Goal: Task Accomplishment & Management: Manage account settings

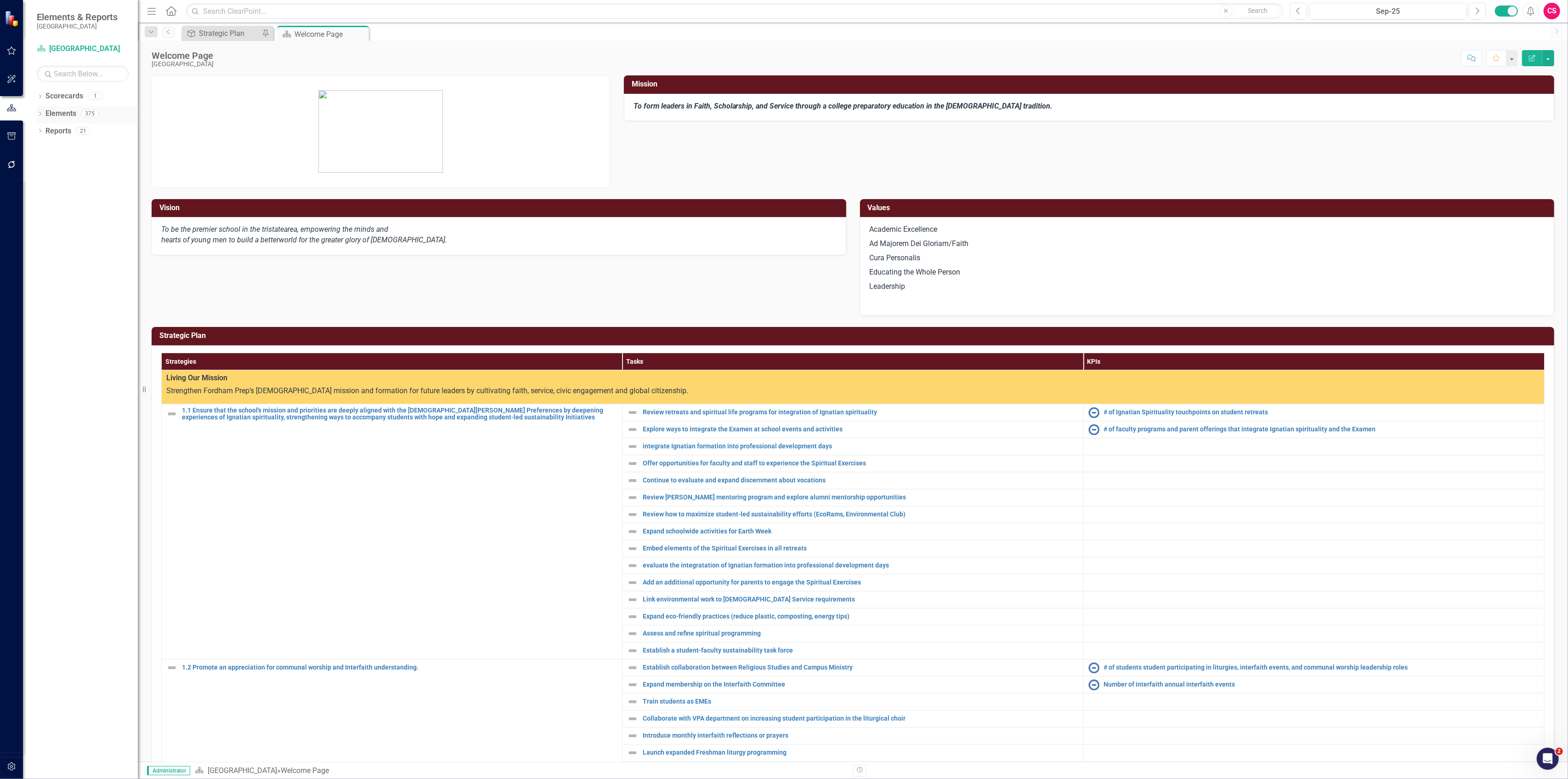
click at [52, 114] on link "Elements" at bounding box center [61, 113] width 31 height 10
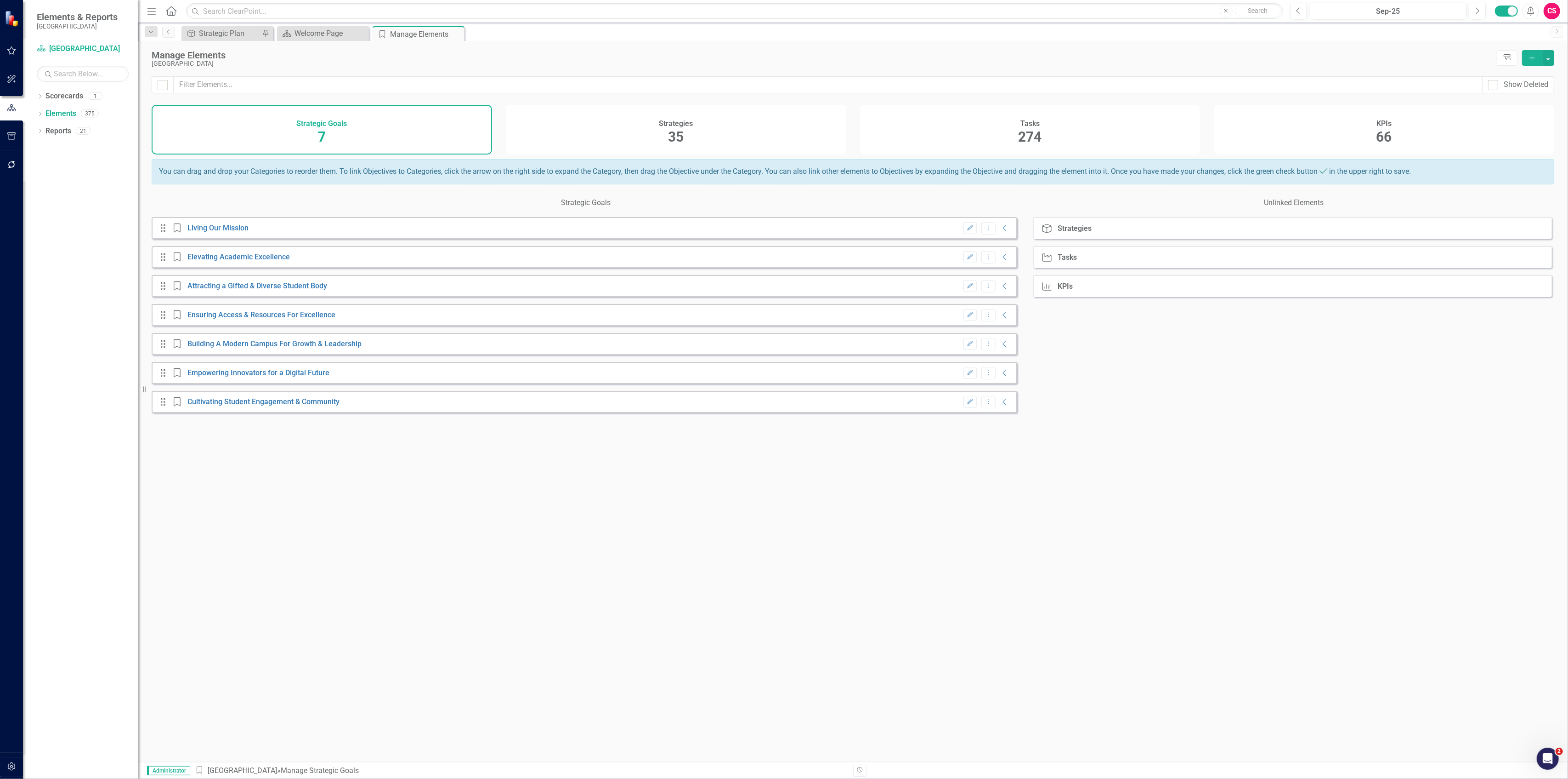
click at [985, 132] on div "Tasks 274" at bounding box center [1030, 130] width 340 height 50
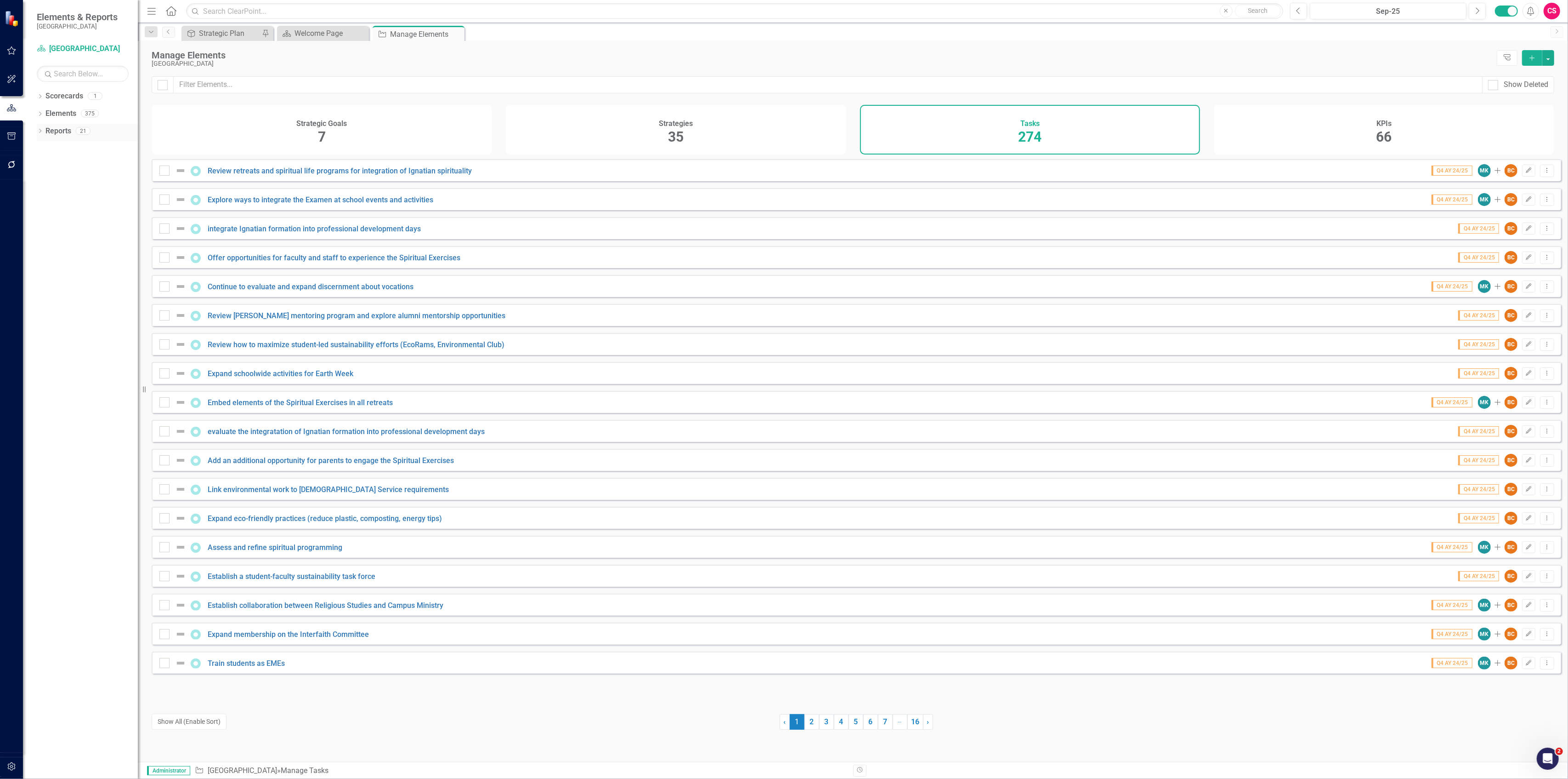
click at [61, 127] on link "Reports" at bounding box center [58, 131] width 26 height 10
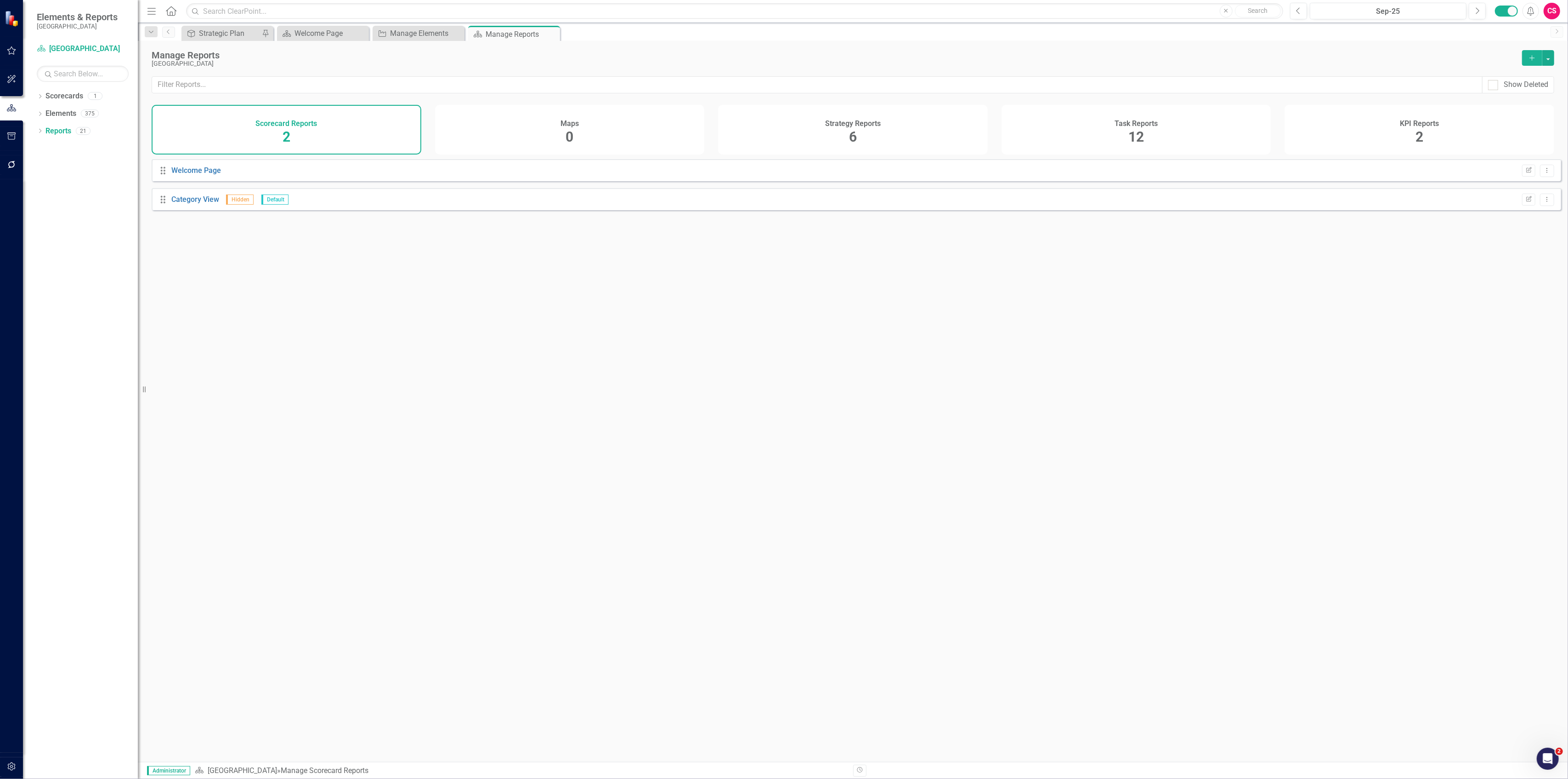
click at [1091, 125] on div "Task Reports 12" at bounding box center [1136, 130] width 270 height 50
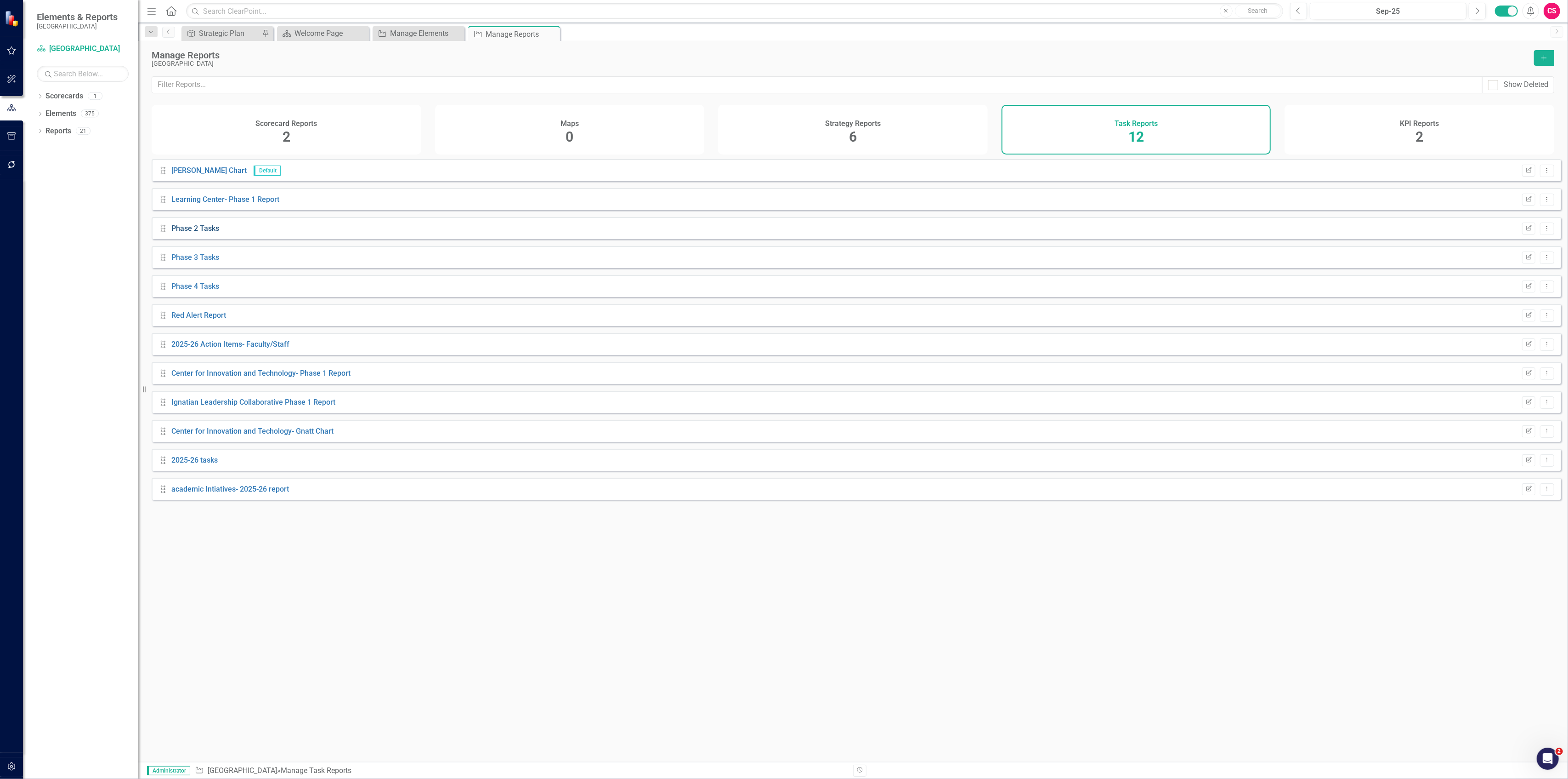
click at [193, 233] on link "Phase 2 Tasks" at bounding box center [195, 228] width 47 height 9
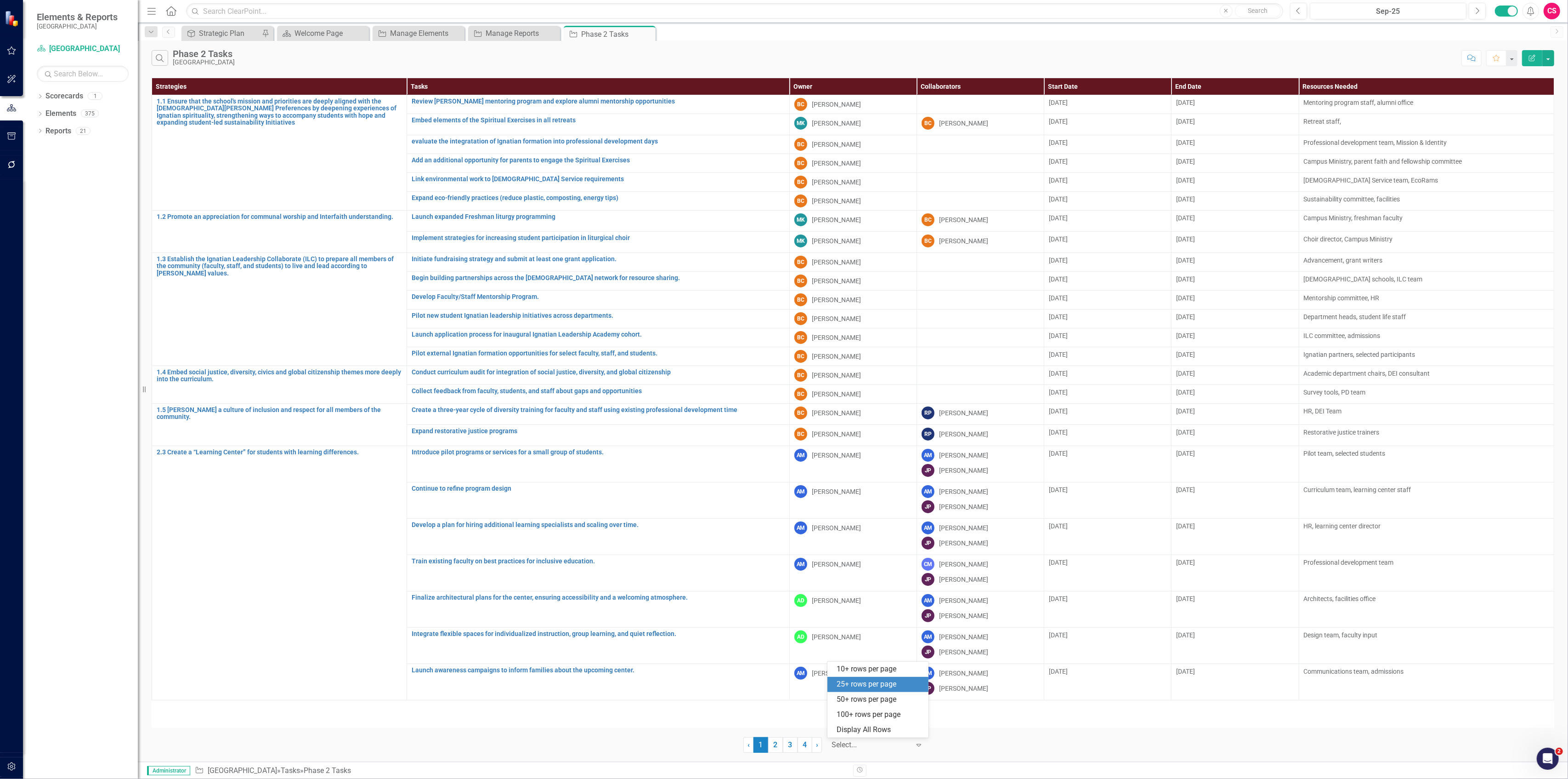
click at [883, 745] on div at bounding box center [870, 745] width 78 height 12
click at [885, 732] on div "Display All Rows" at bounding box center [880, 730] width 86 height 10
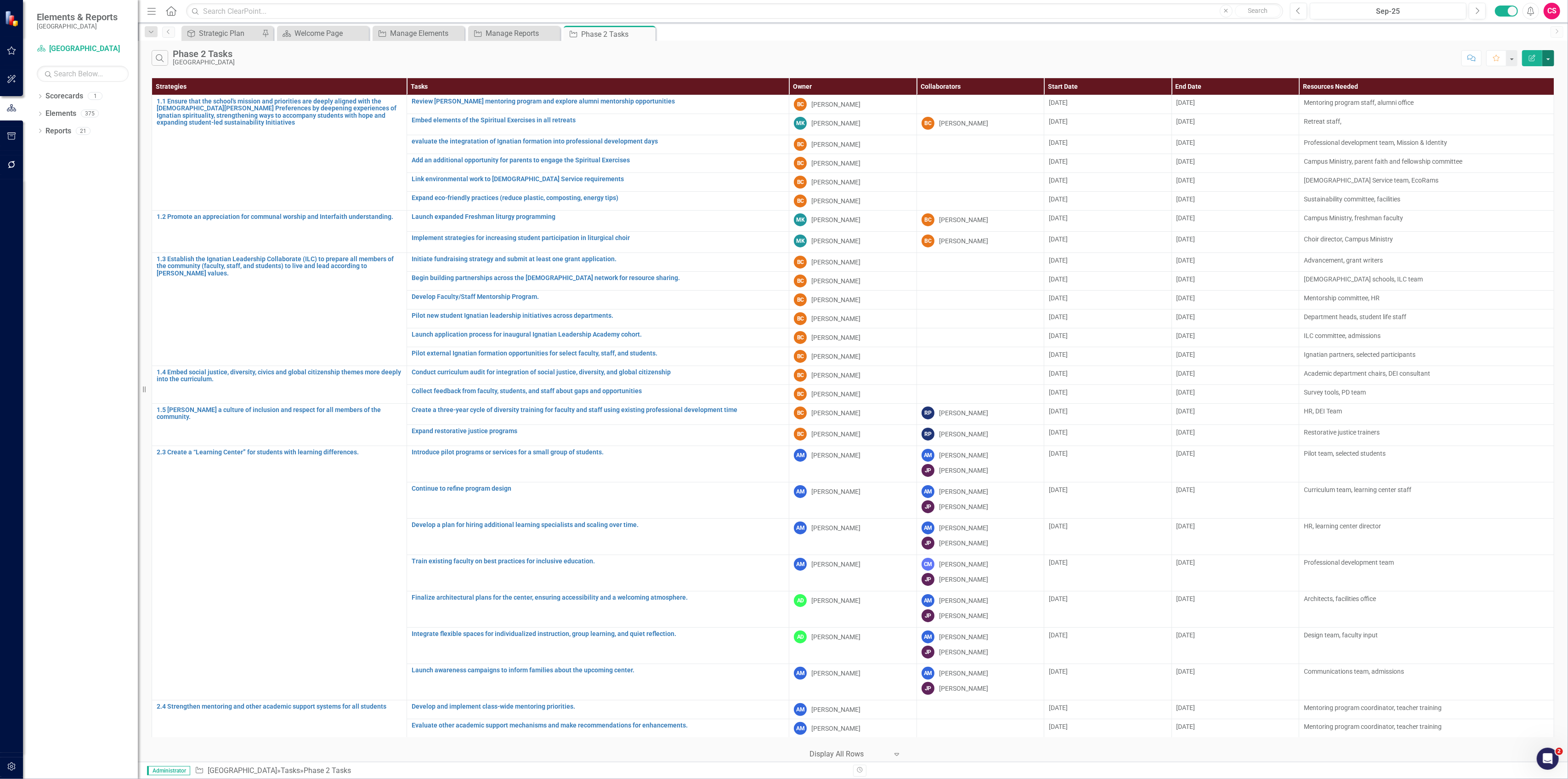
click at [1551, 57] on button "button" at bounding box center [1549, 58] width 12 height 16
click at [1533, 74] on link "Edit Report Edit Report" at bounding box center [1517, 76] width 72 height 17
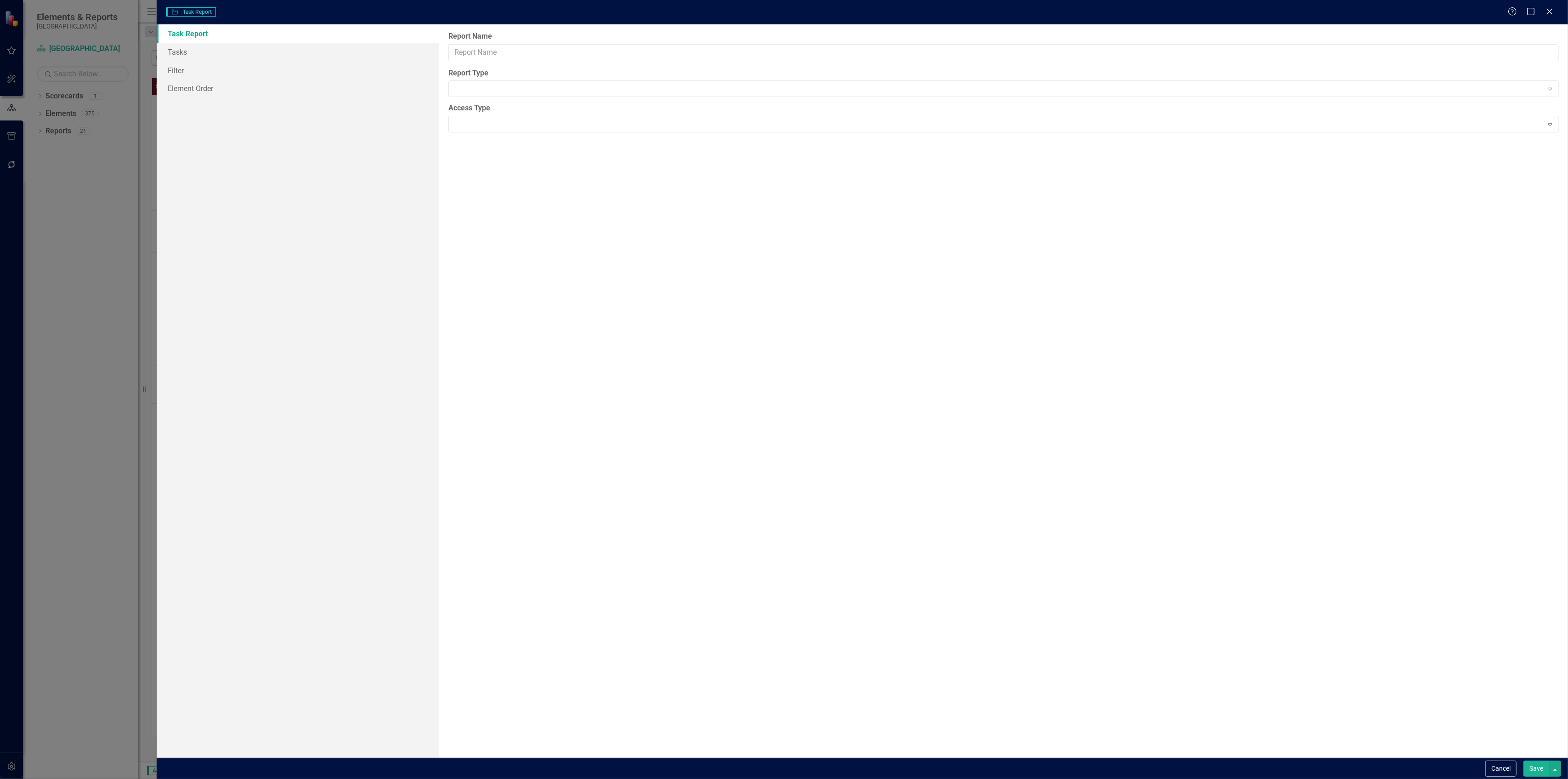
type input "Phase 2 Tasks"
click at [216, 56] on link "Columns" at bounding box center [297, 52] width 282 height 18
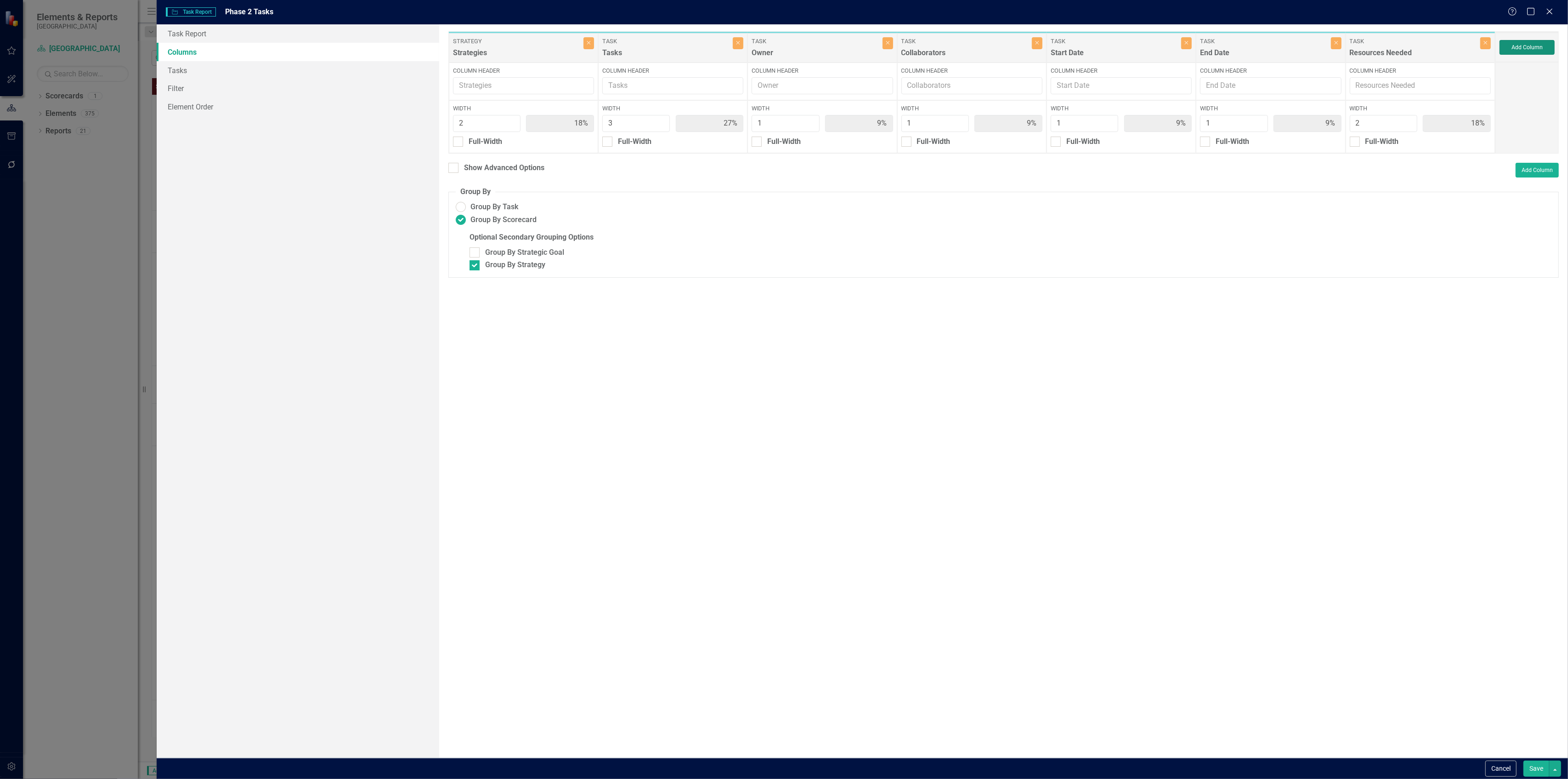
click at [1521, 41] on button "Add Column" at bounding box center [1527, 48] width 55 height 15
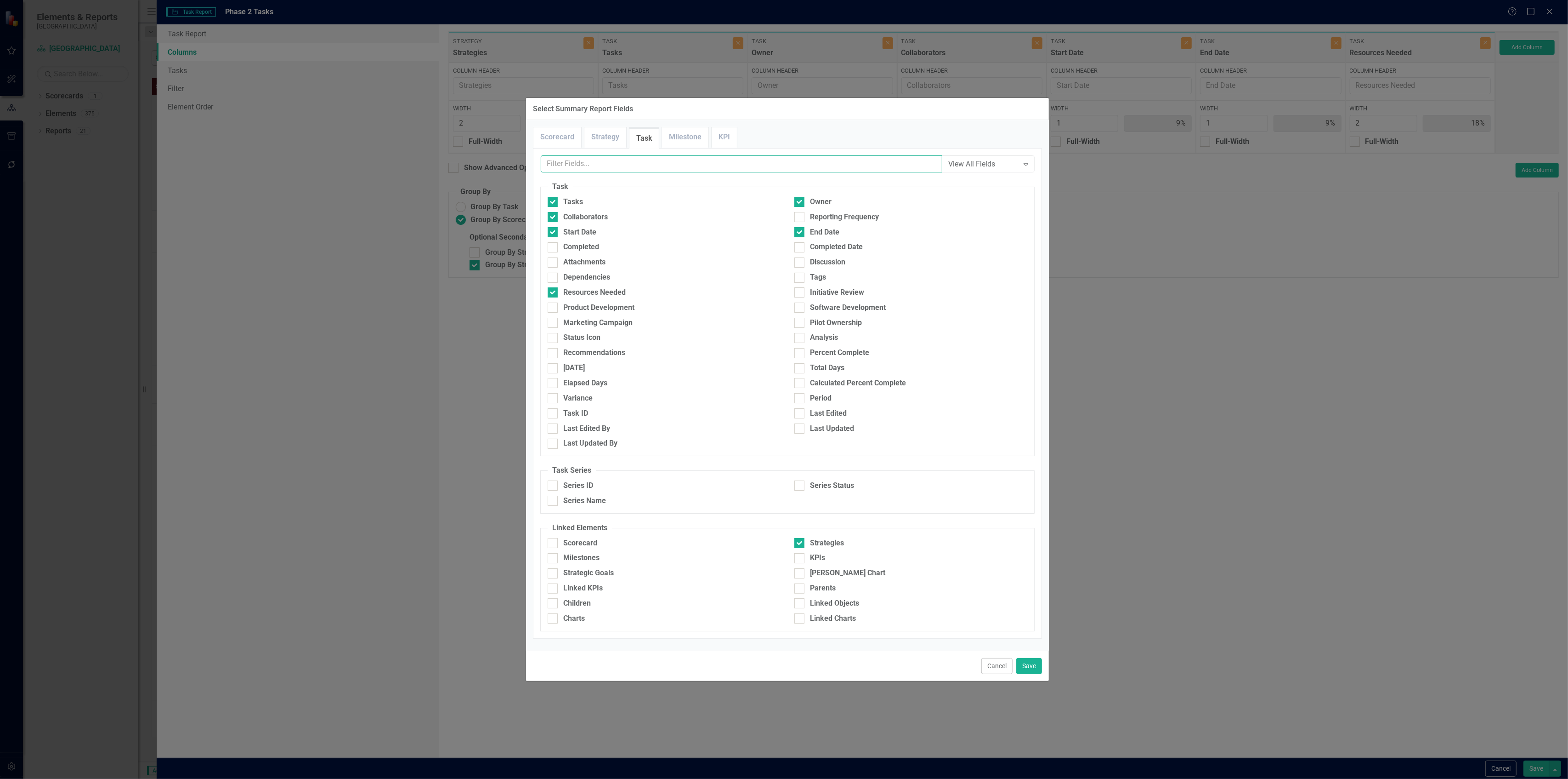
click at [719, 162] on input "text" at bounding box center [741, 164] width 402 height 17
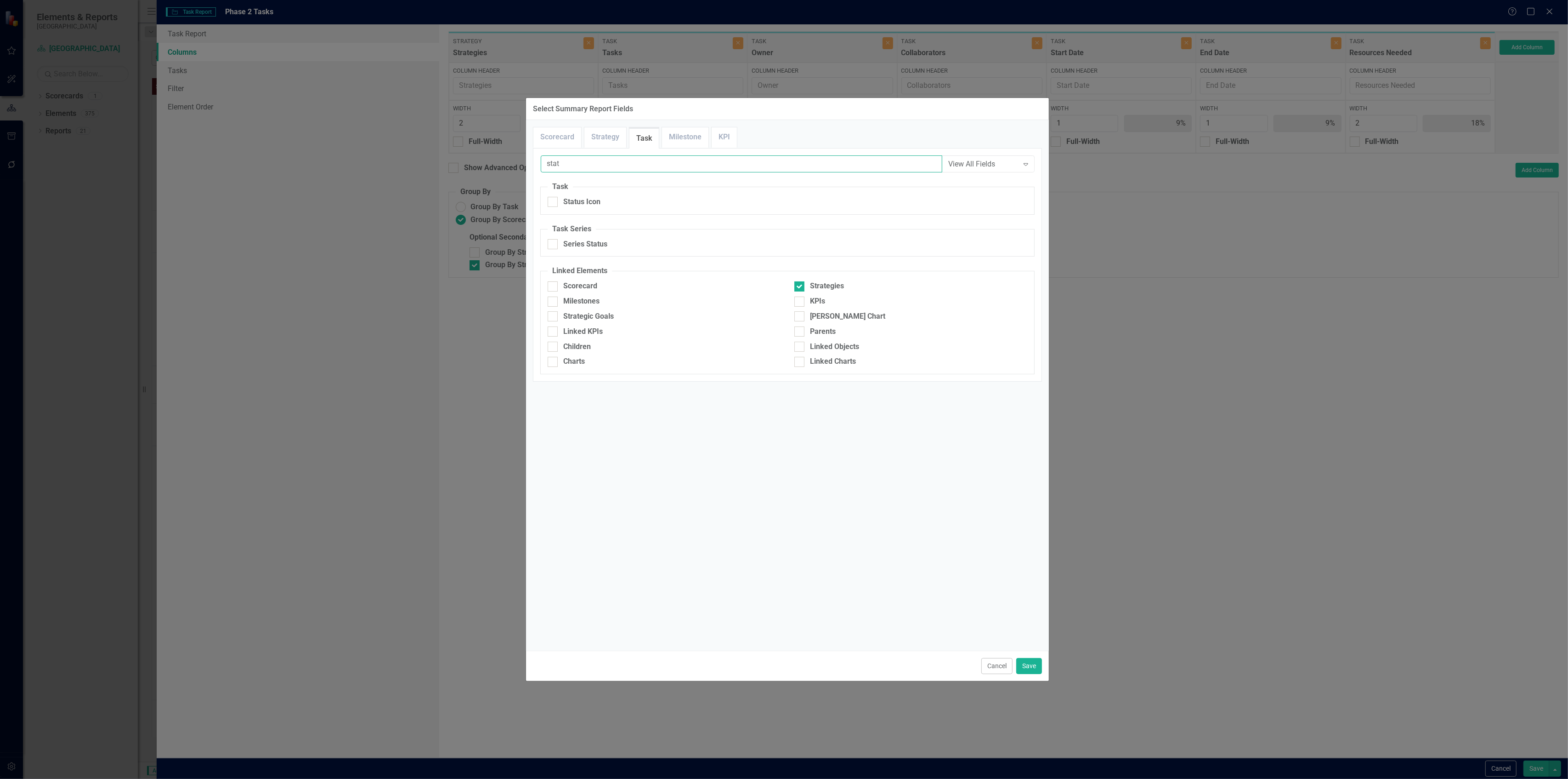
type input "stat"
click at [576, 196] on fieldset "Task Status Icon" at bounding box center [788, 198] width 494 height 33
click at [573, 200] on div "Status Icon" at bounding box center [581, 202] width 37 height 10
click at [553, 200] on input "Status Icon" at bounding box center [551, 200] width 6 height 6
checkbox input "true"
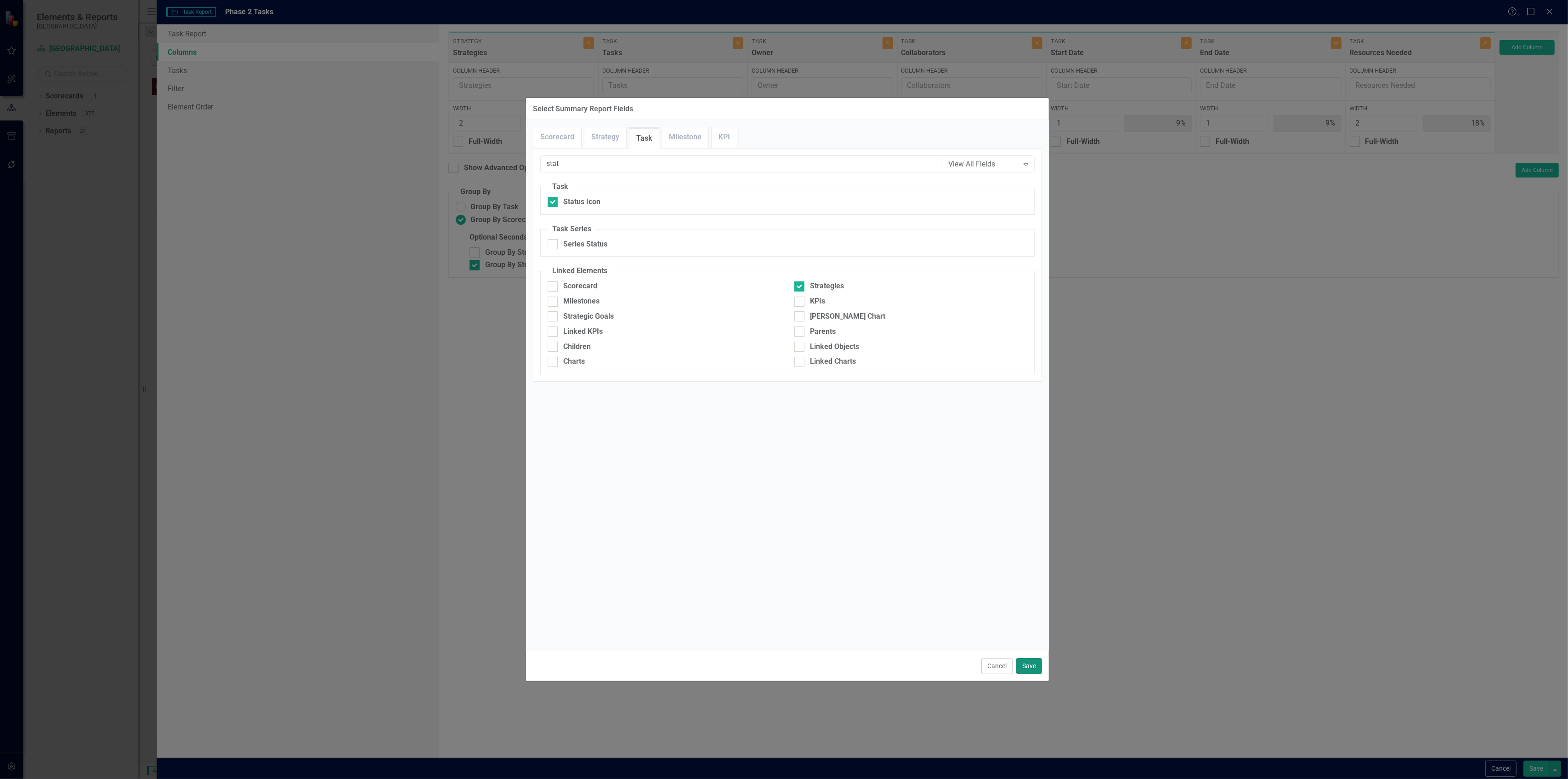
click at [1029, 670] on button "Save" at bounding box center [1029, 666] width 26 height 16
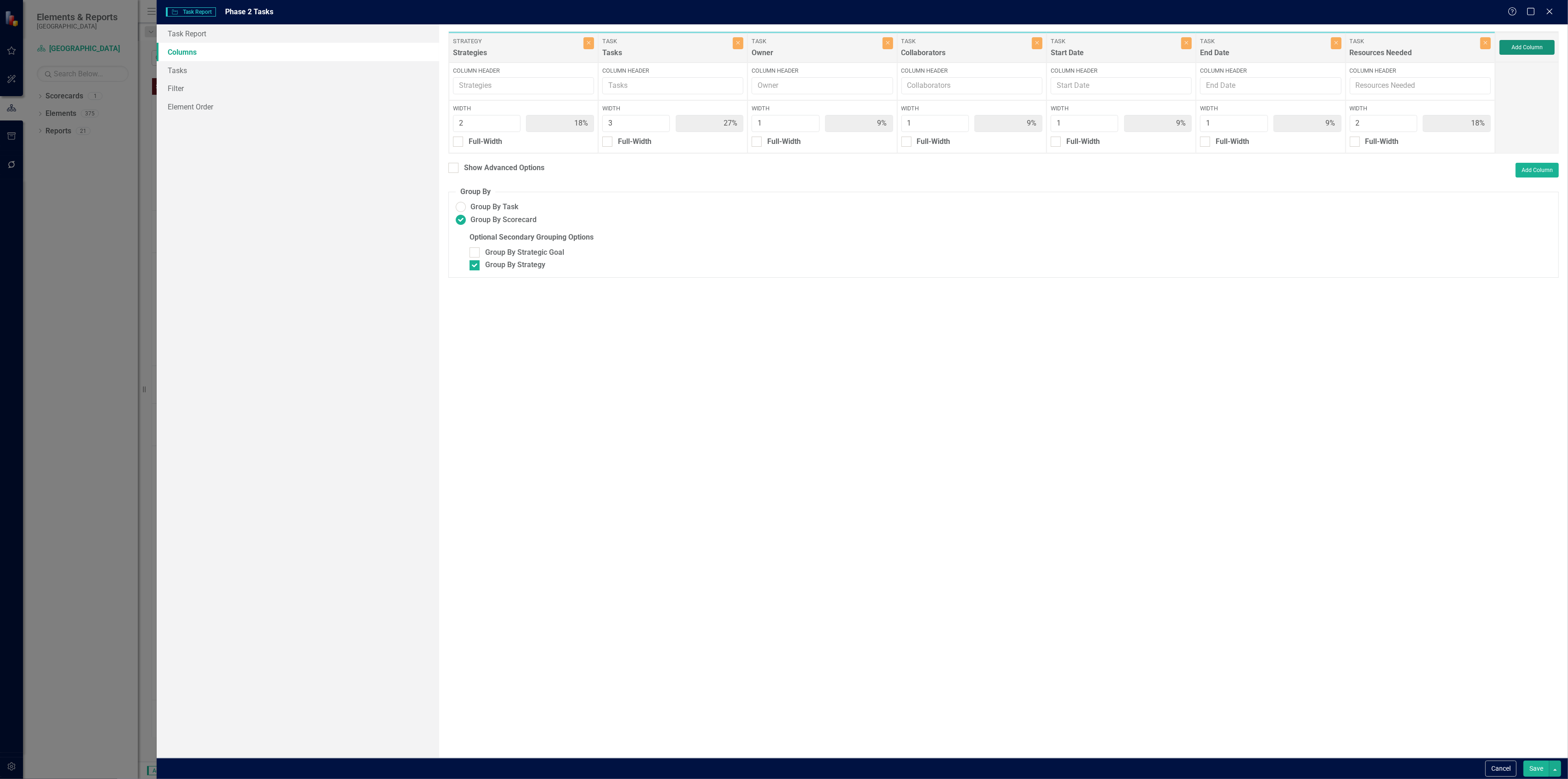
type input "17%"
type input "25%"
type input "8%"
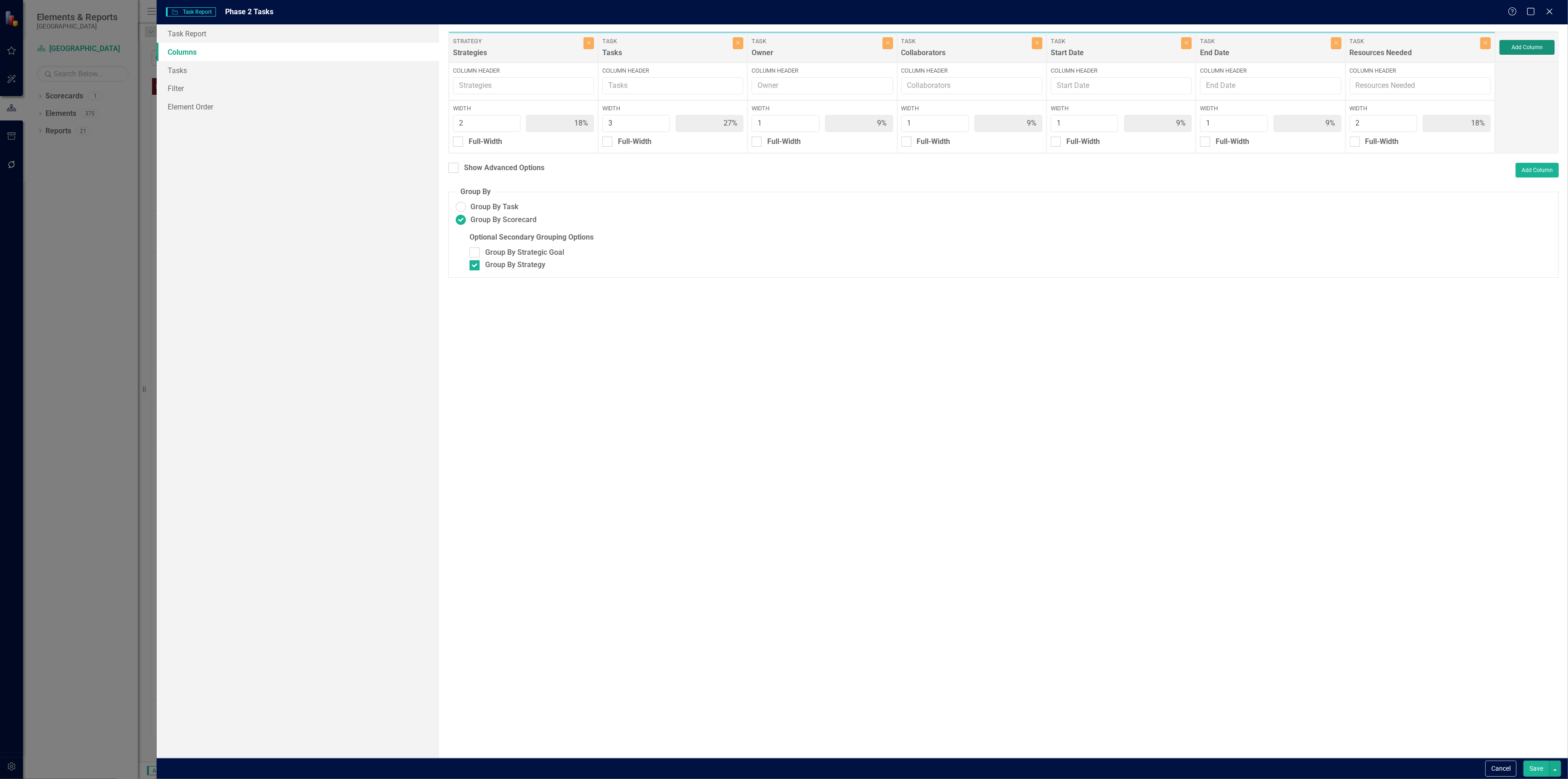
type input "8%"
type input "17%"
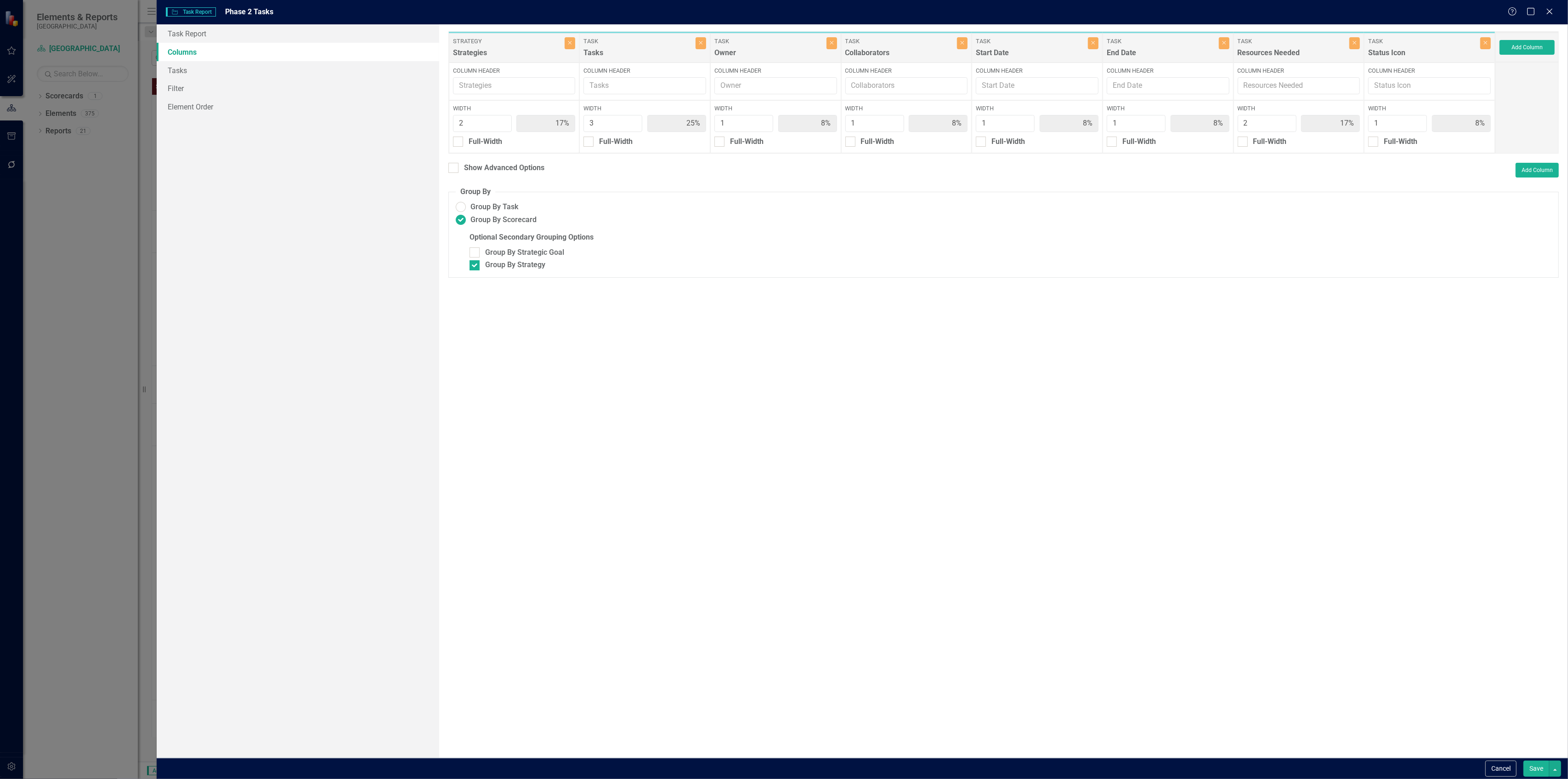
click at [1537, 767] on button "Save" at bounding box center [1536, 768] width 26 height 16
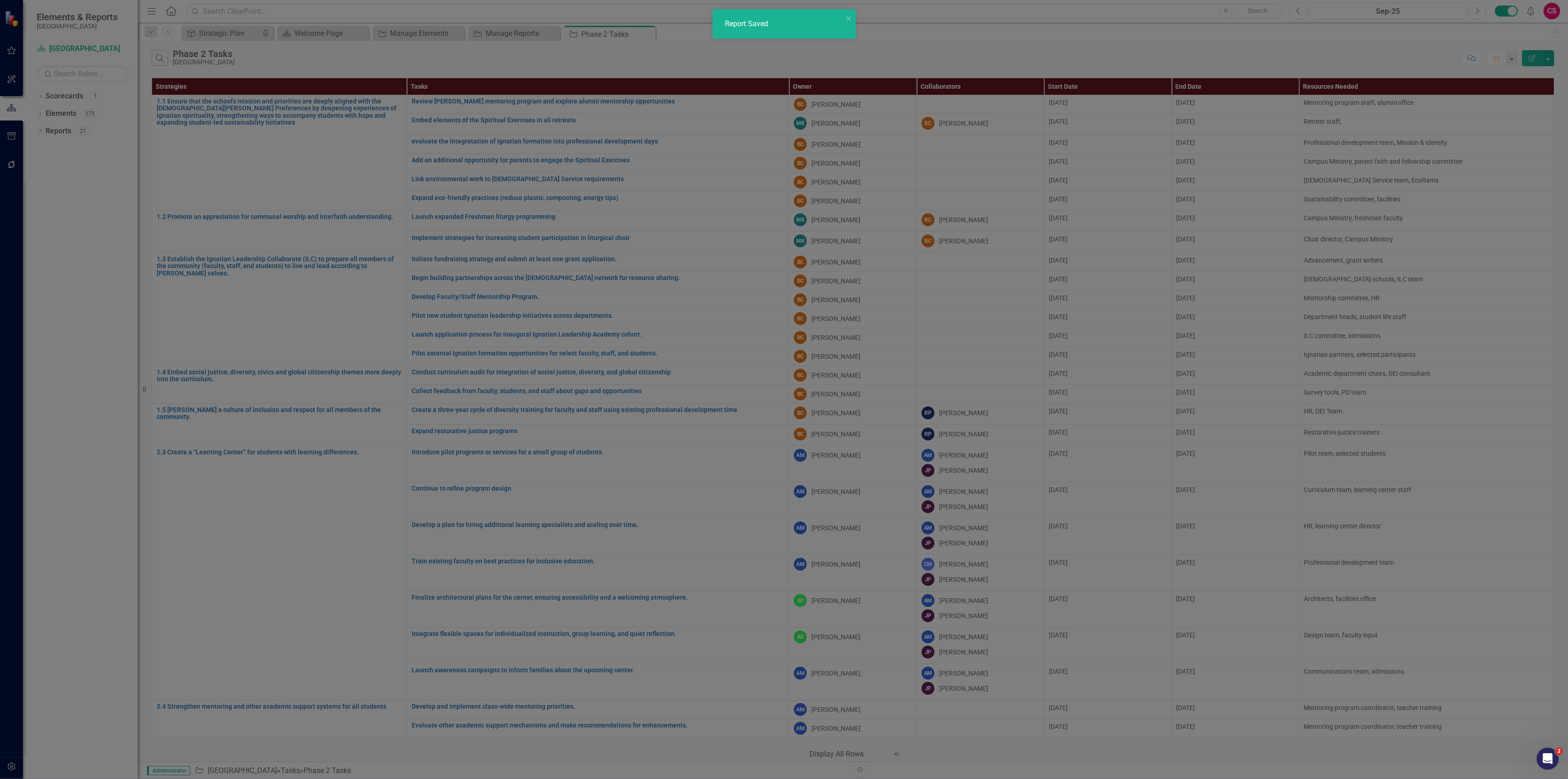
radio input "false"
checkbox input "false"
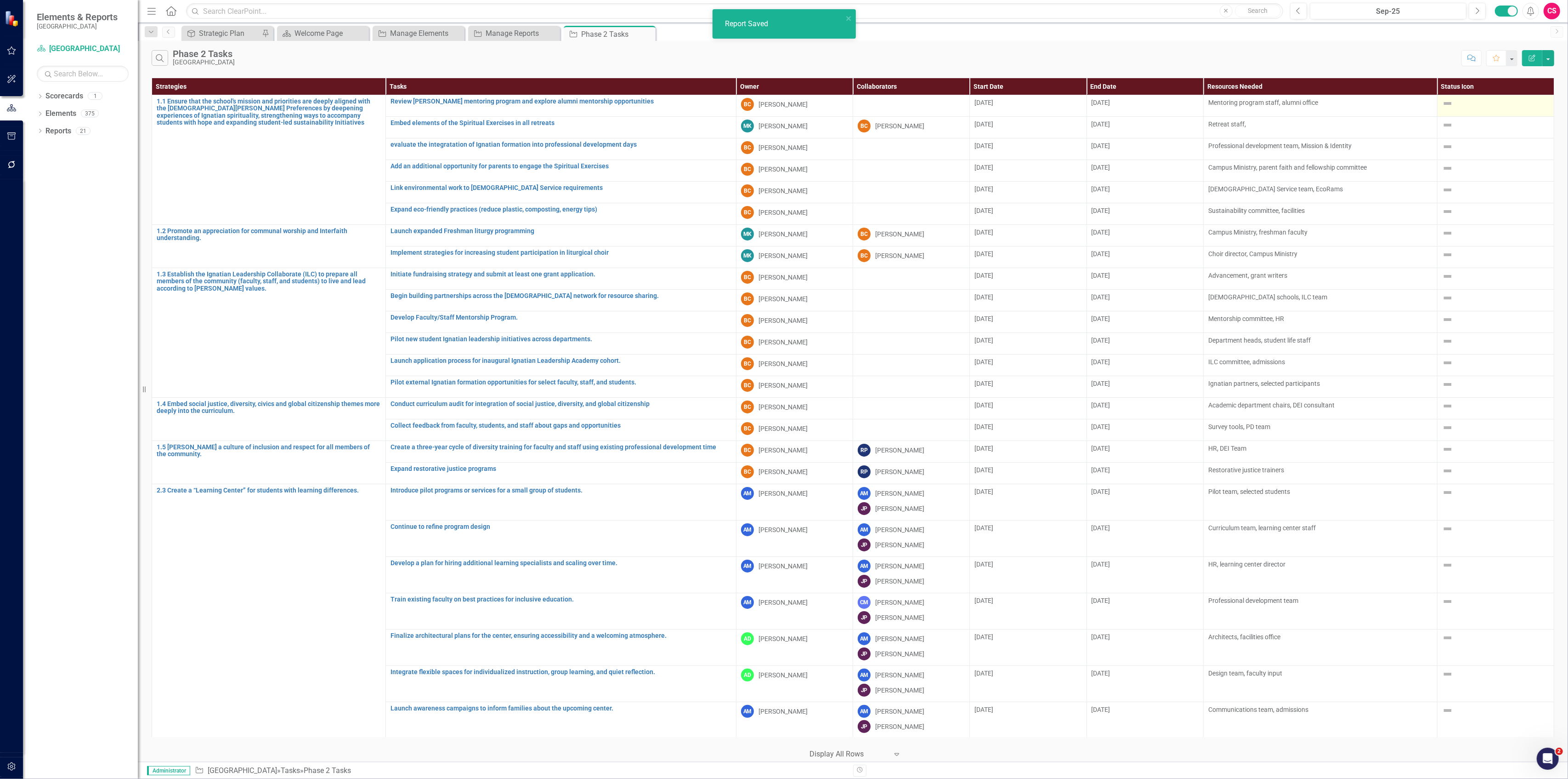
click at [1455, 104] on div at bounding box center [1496, 104] width 107 height 11
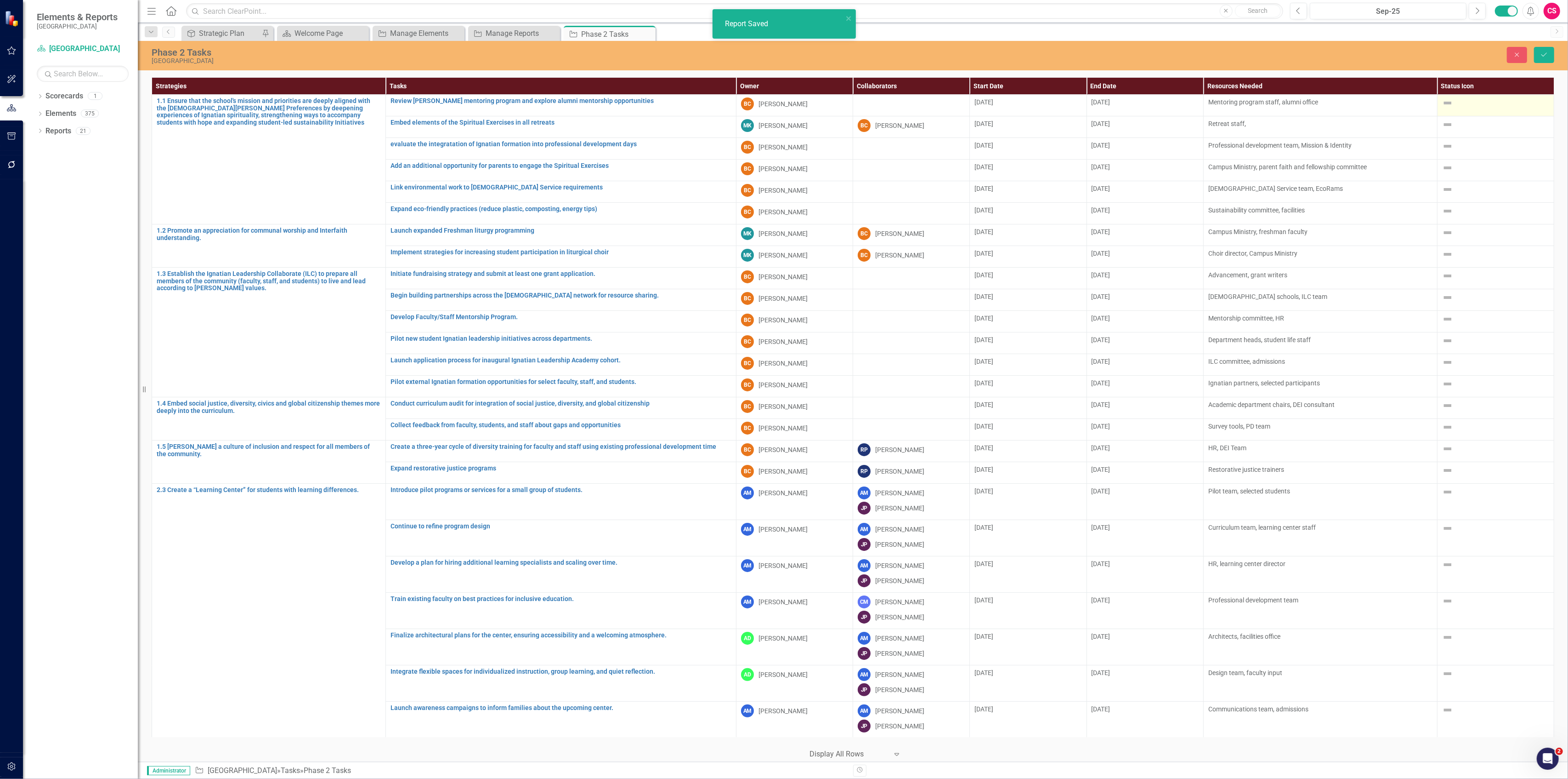
click at [1445, 104] on img at bounding box center [1447, 103] width 11 height 11
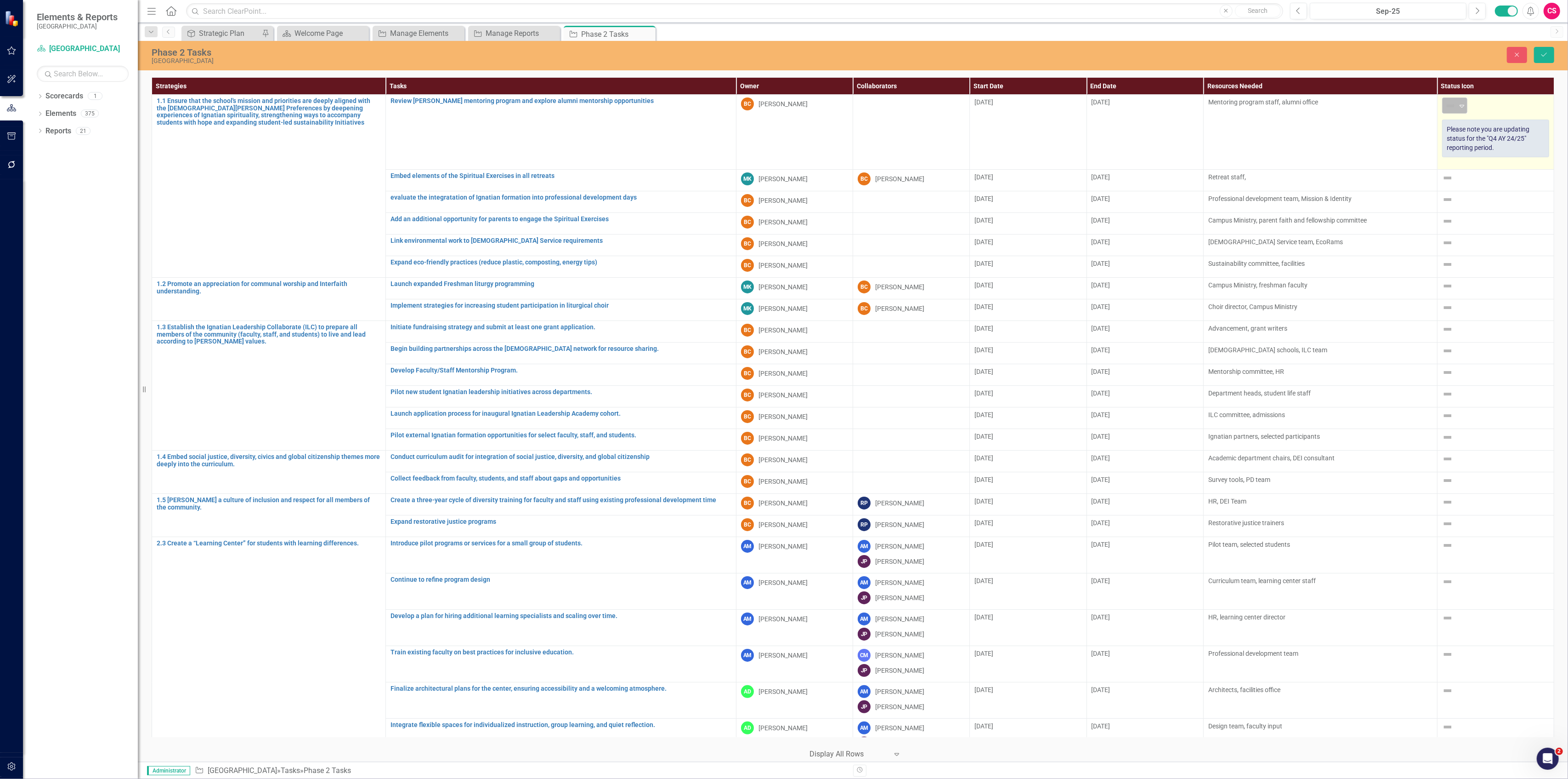
click at [1457, 106] on icon "Expand" at bounding box center [1461, 106] width 9 height 7
click at [1471, 216] on div "Future Phase" at bounding box center [1482, 216] width 43 height 10
click at [1443, 179] on img at bounding box center [1447, 178] width 11 height 11
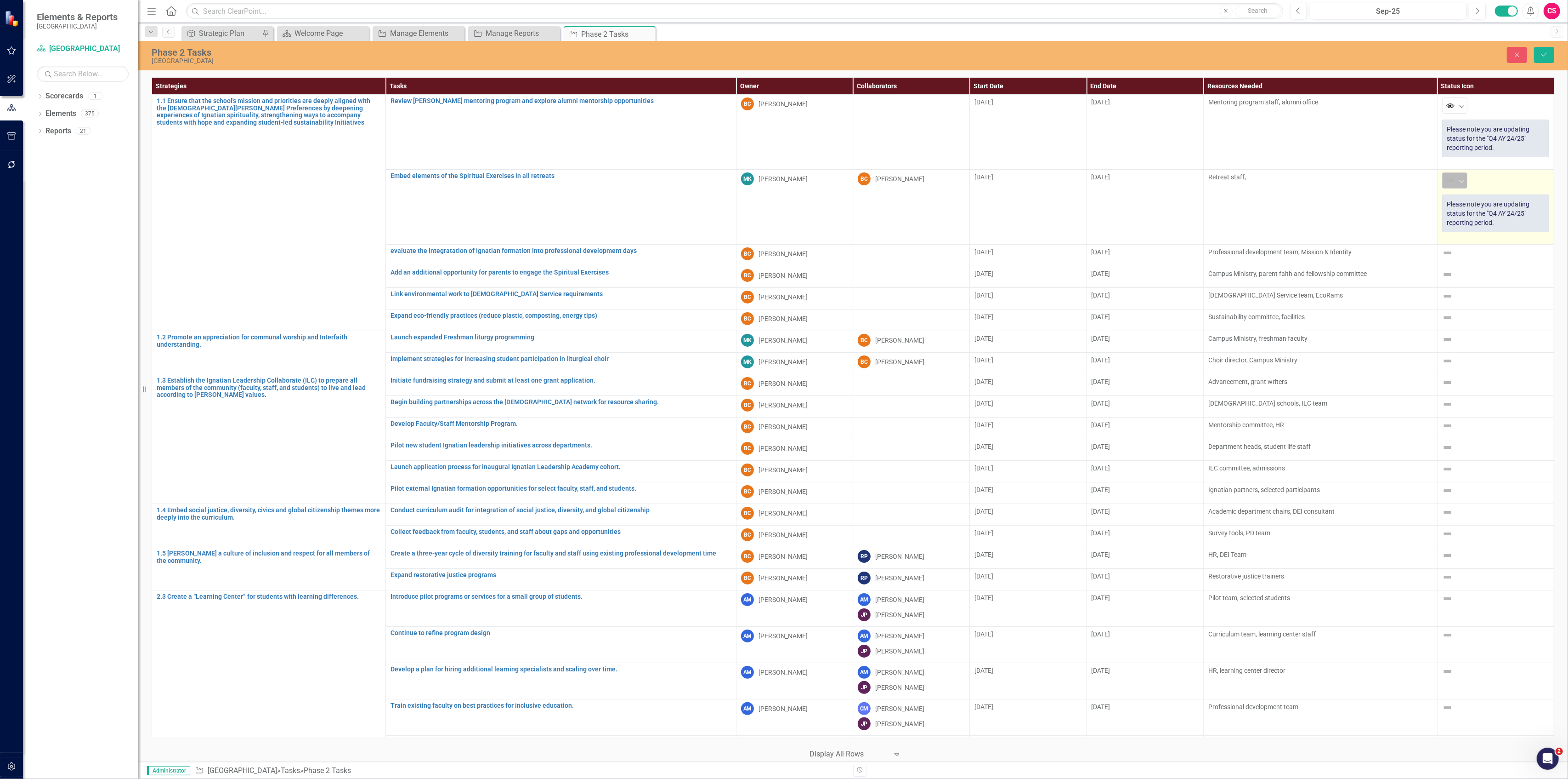
click at [1445, 179] on img at bounding box center [1451, 181] width 11 height 11
click at [1463, 289] on div "Future Phase" at bounding box center [1482, 291] width 43 height 10
click at [1443, 254] on img at bounding box center [1447, 253] width 11 height 11
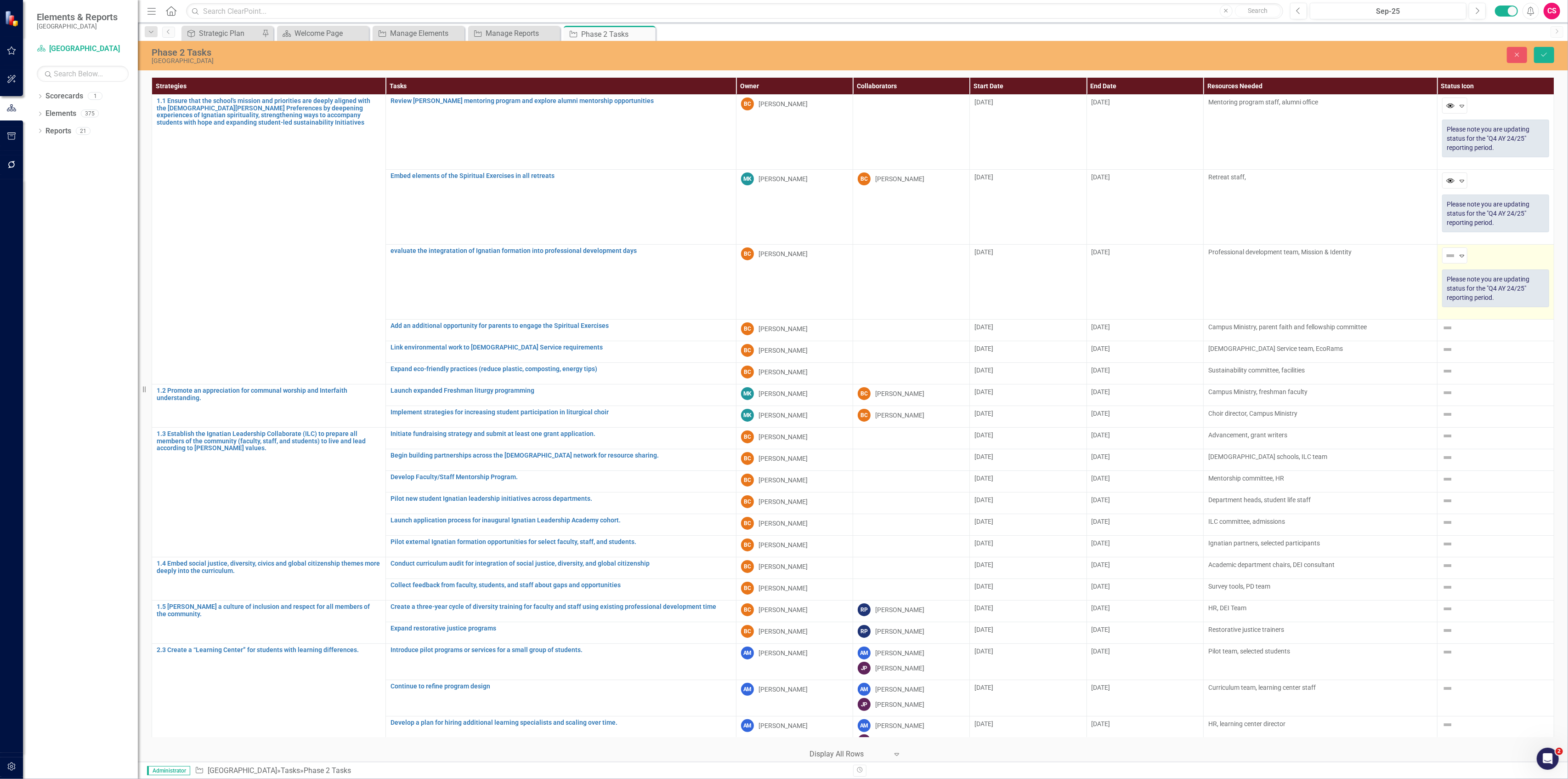
click at [1445, 254] on img at bounding box center [1451, 256] width 11 height 11
click at [1469, 366] on div "Future Phase" at bounding box center [1482, 366] width 43 height 10
click at [1444, 328] on img at bounding box center [1447, 328] width 11 height 11
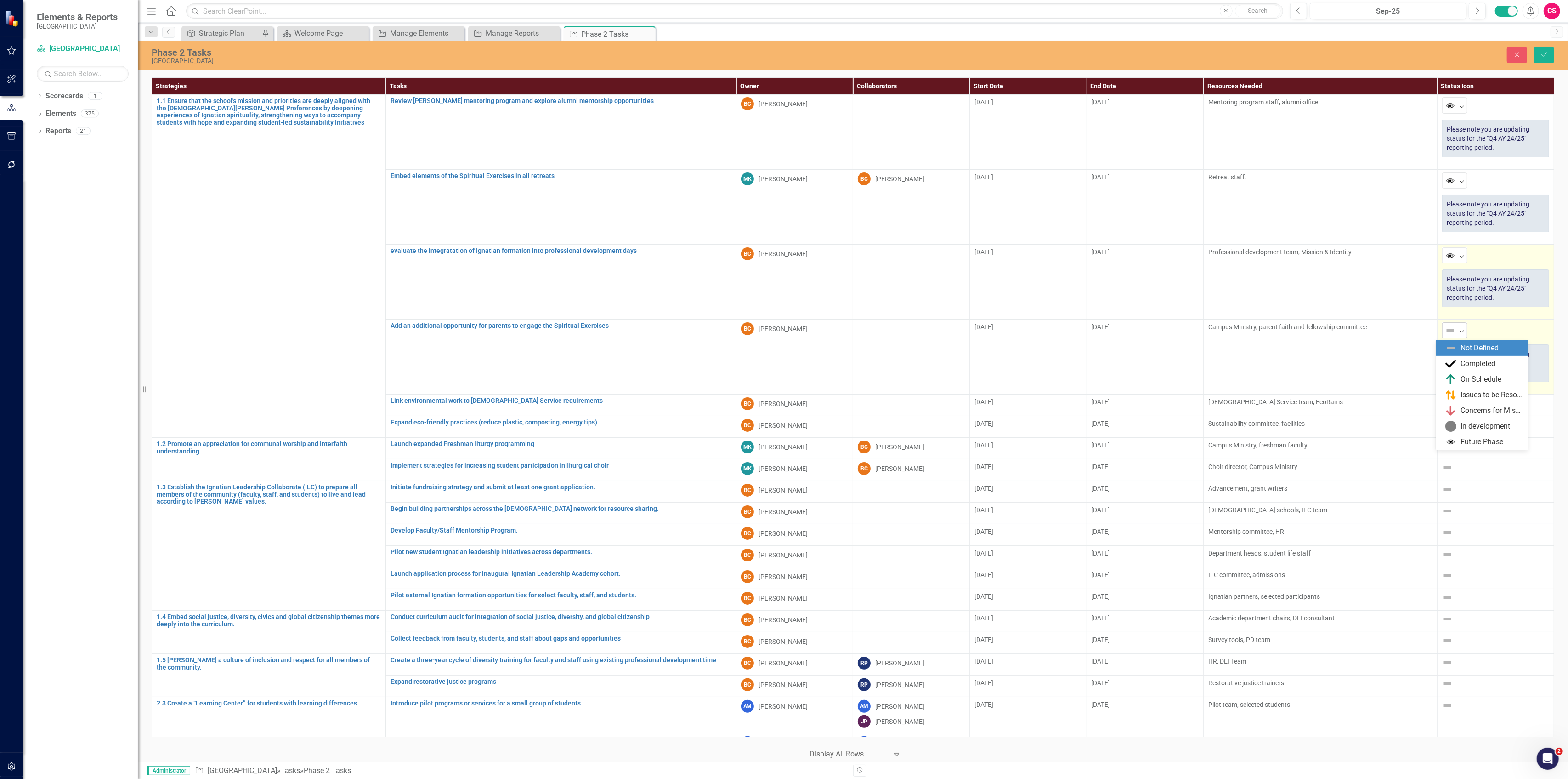
click at [1457, 331] on icon "Expand" at bounding box center [1461, 331] width 9 height 7
click at [1469, 440] on div "Future Phase" at bounding box center [1482, 442] width 43 height 10
click at [1442, 404] on img at bounding box center [1447, 403] width 11 height 11
click at [1443, 405] on img at bounding box center [1447, 403] width 11 height 11
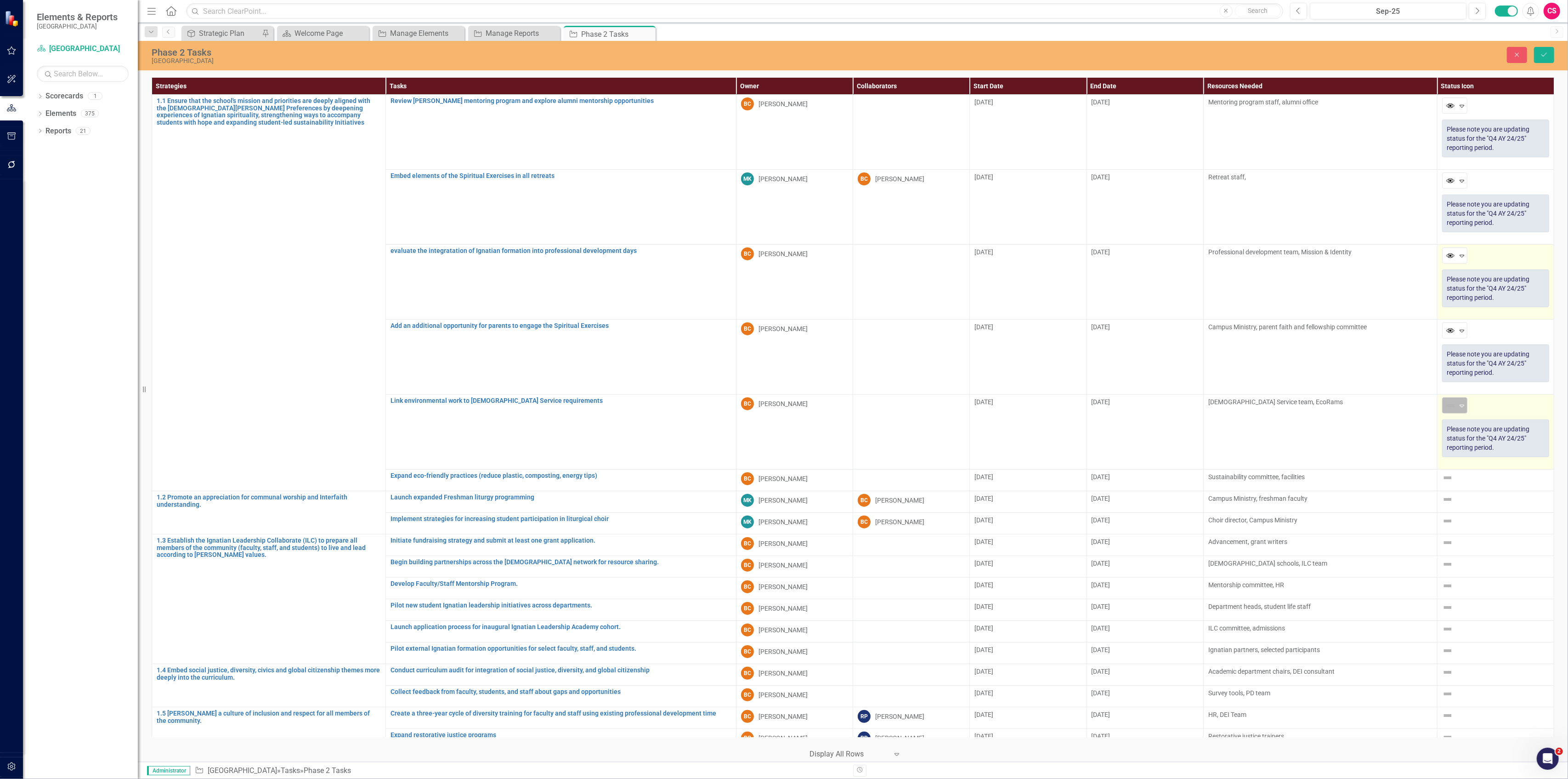
click at [1445, 411] on img at bounding box center [1451, 406] width 11 height 11
click at [1455, 513] on img at bounding box center [1451, 517] width 11 height 11
click at [1445, 477] on img at bounding box center [1447, 478] width 11 height 11
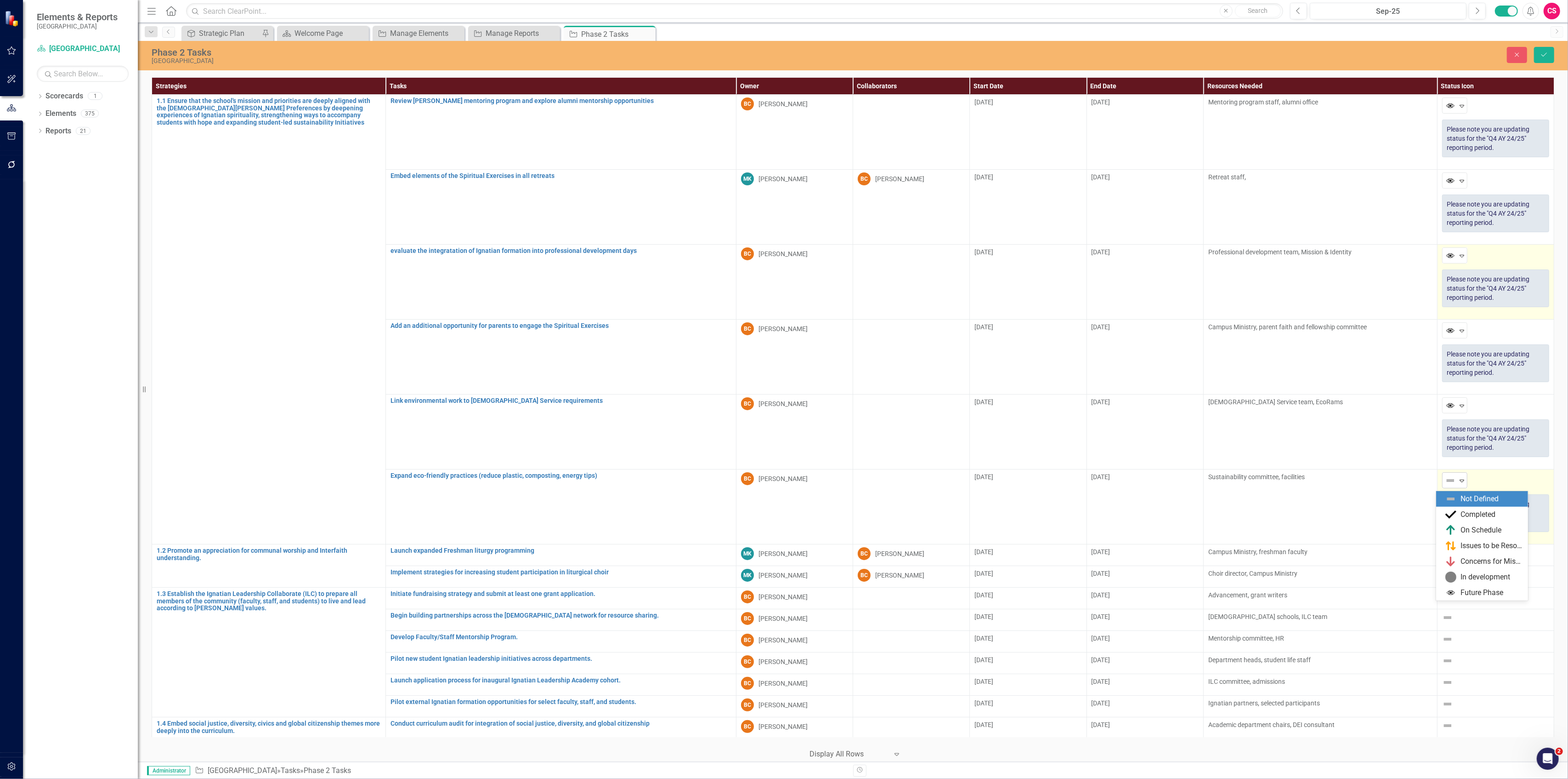
click at [1446, 477] on img at bounding box center [1451, 481] width 11 height 11
click at [1511, 48] on button "Close" at bounding box center [1517, 55] width 20 height 16
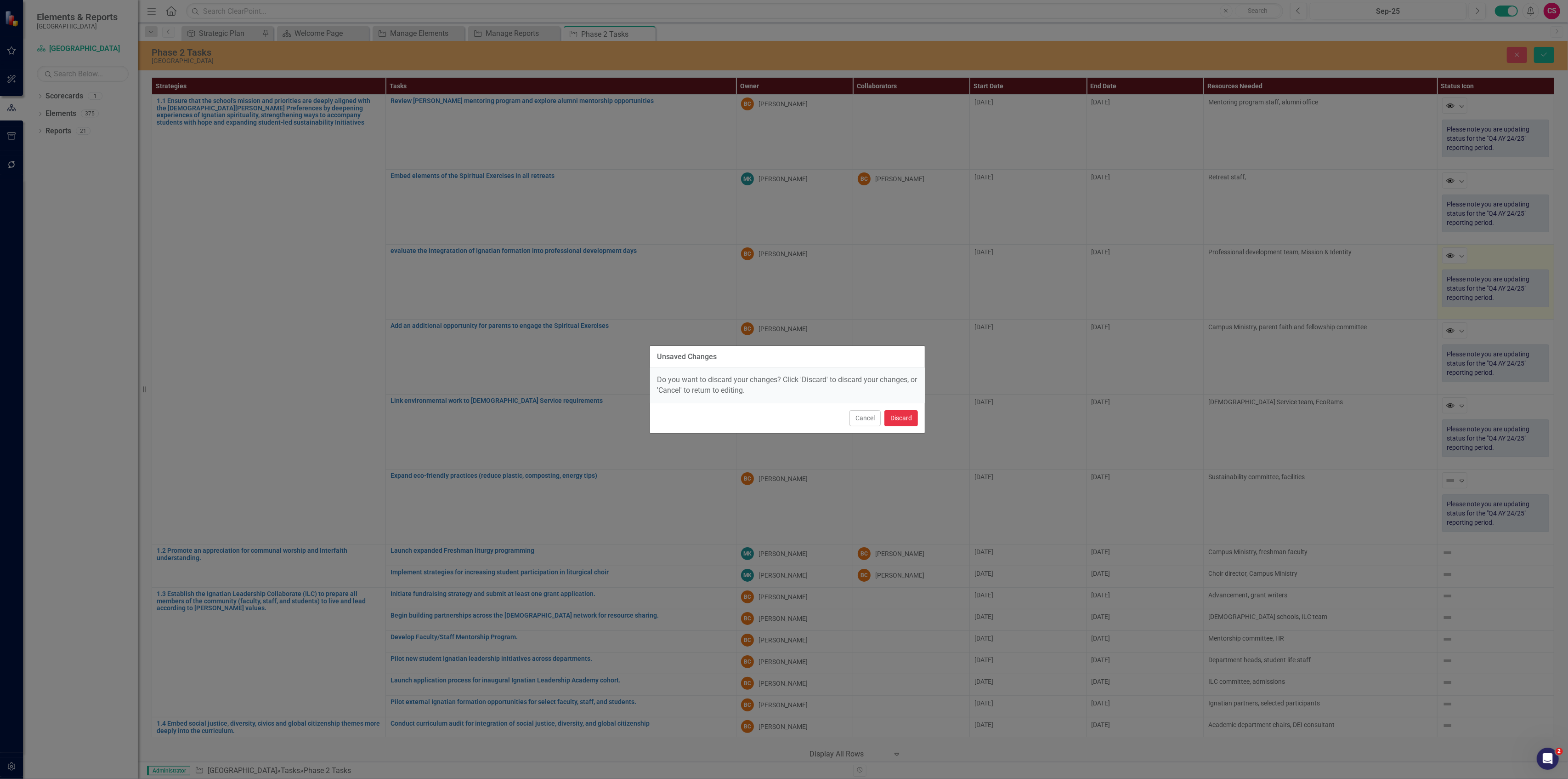
click at [903, 412] on button "Discard" at bounding box center [901, 418] width 33 height 16
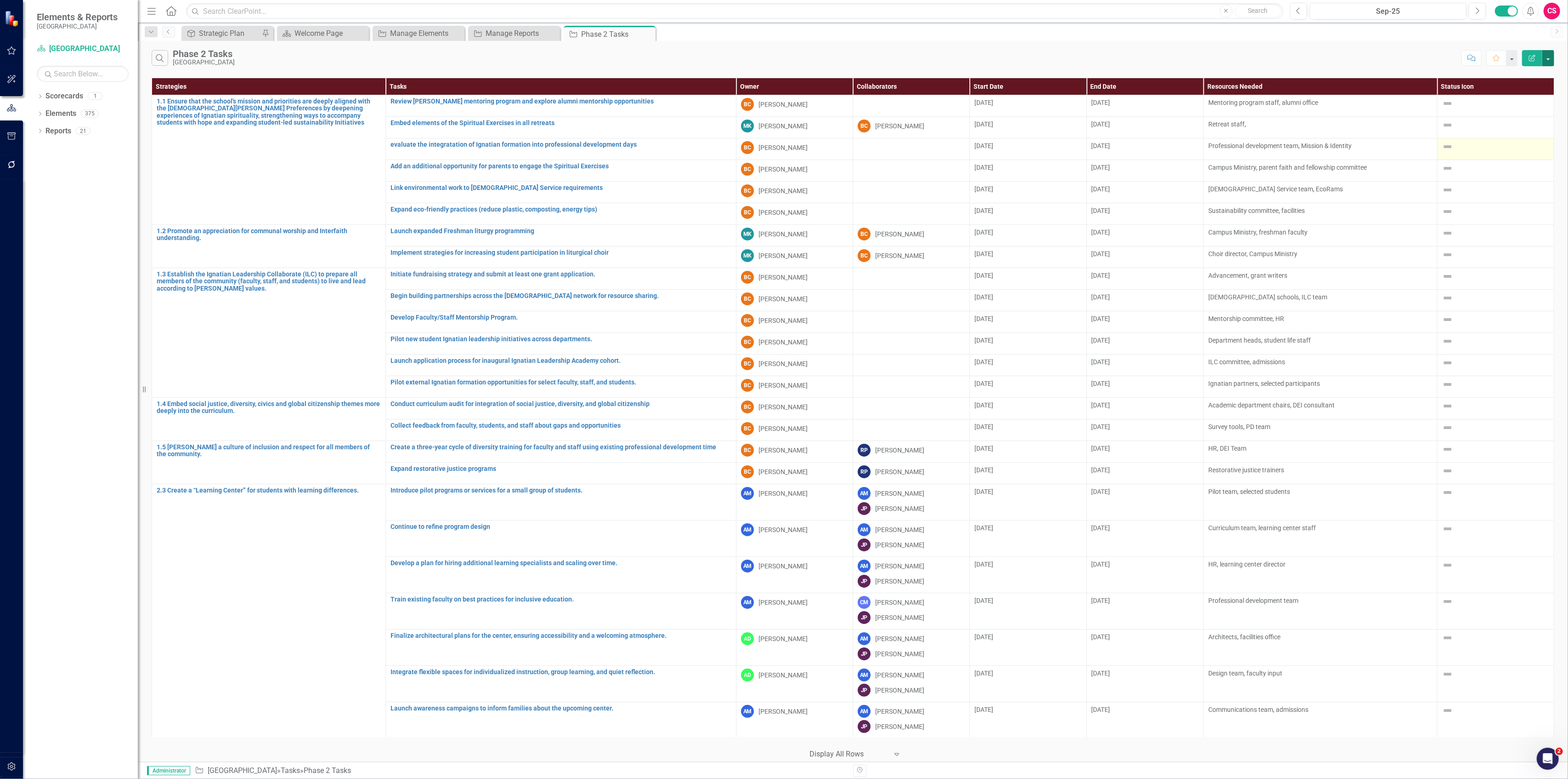
click at [1549, 60] on button "button" at bounding box center [1549, 58] width 12 height 16
click at [1520, 76] on link "Edit Report Edit Report" at bounding box center [1517, 76] width 72 height 17
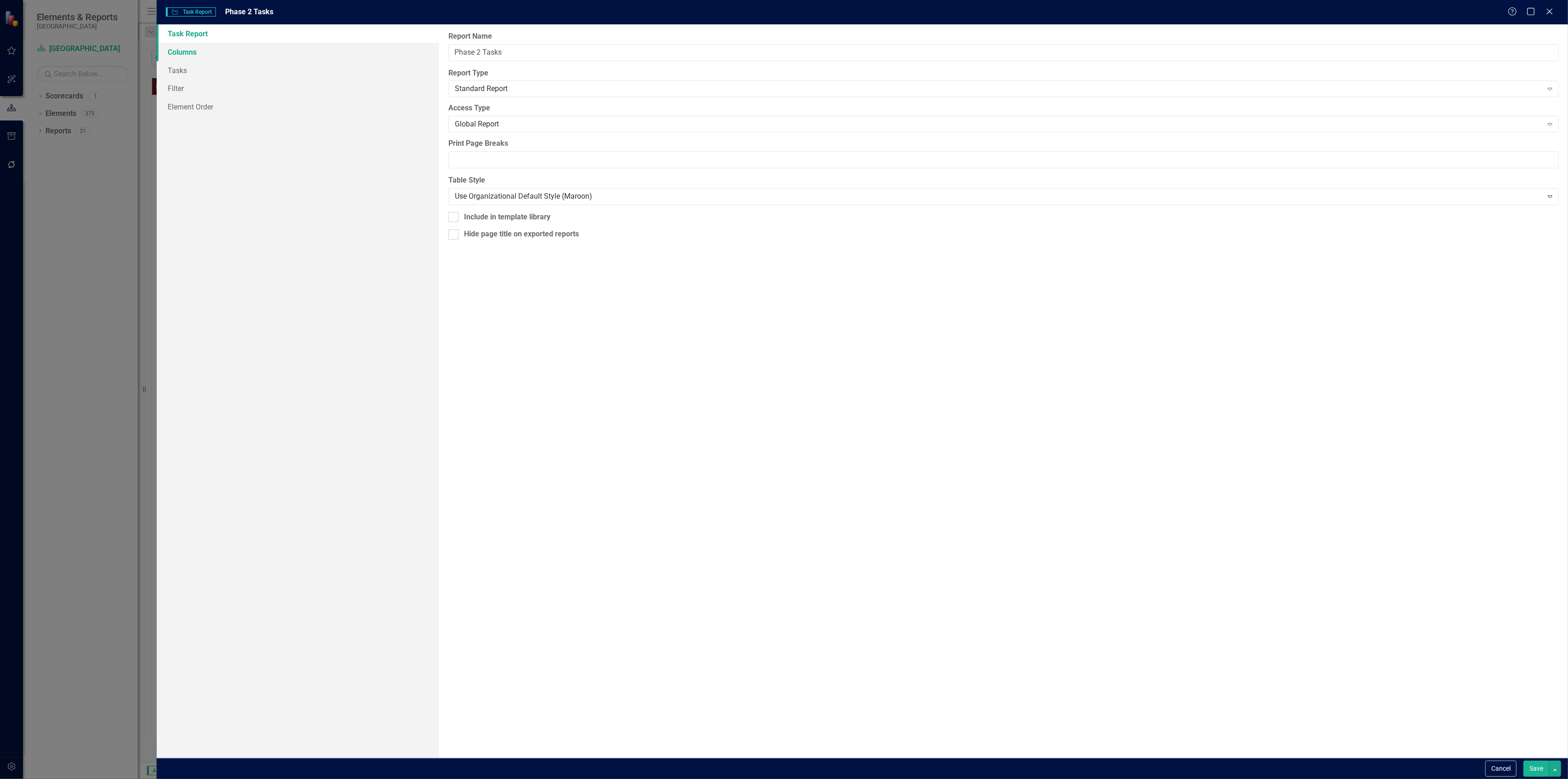
click at [262, 56] on link "Columns" at bounding box center [297, 52] width 282 height 18
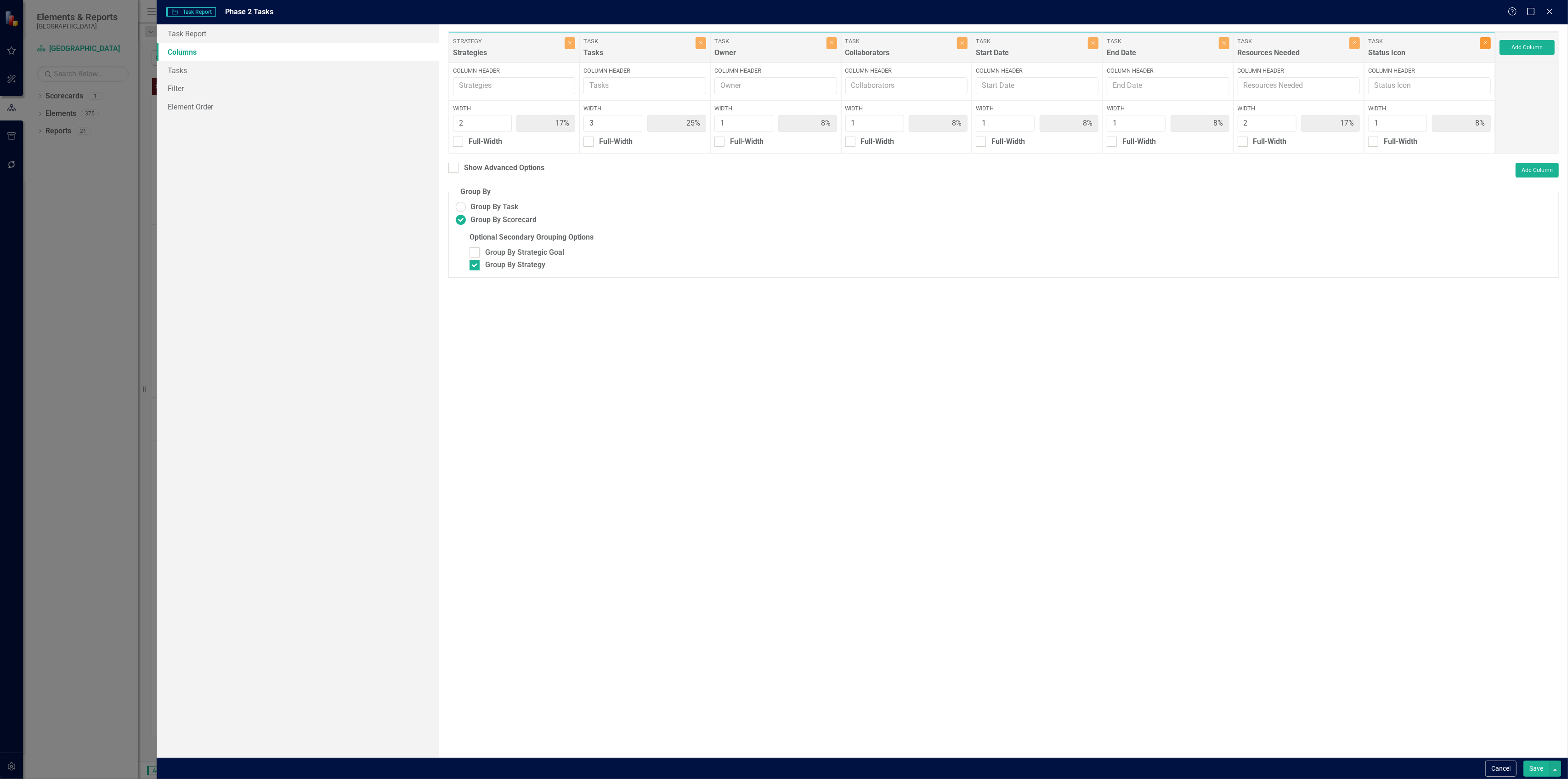
click at [1484, 43] on icon "Close" at bounding box center [1485, 43] width 4 height 5
type input "18%"
type input "27%"
type input "9%"
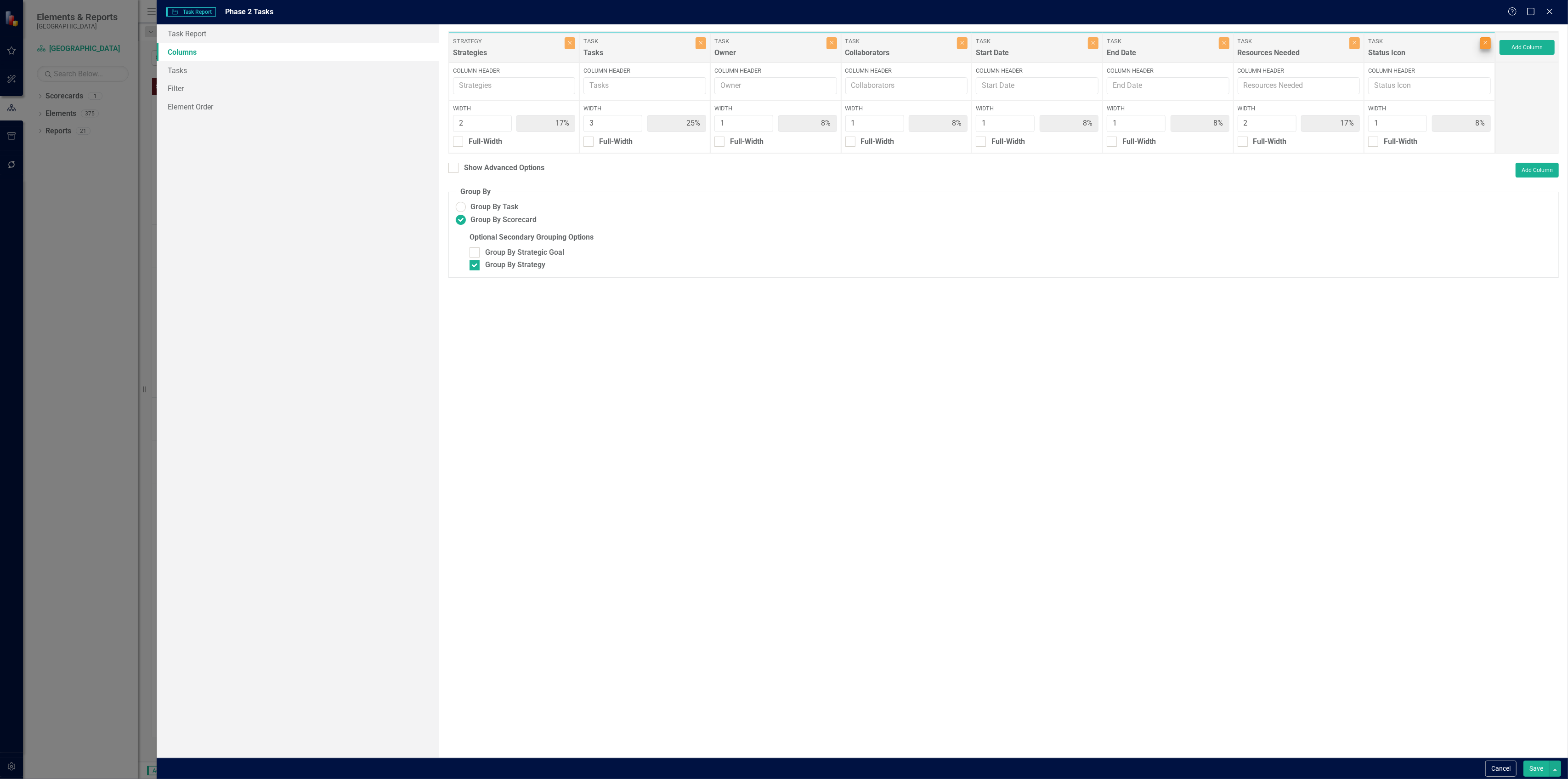
type input "9%"
type input "18%"
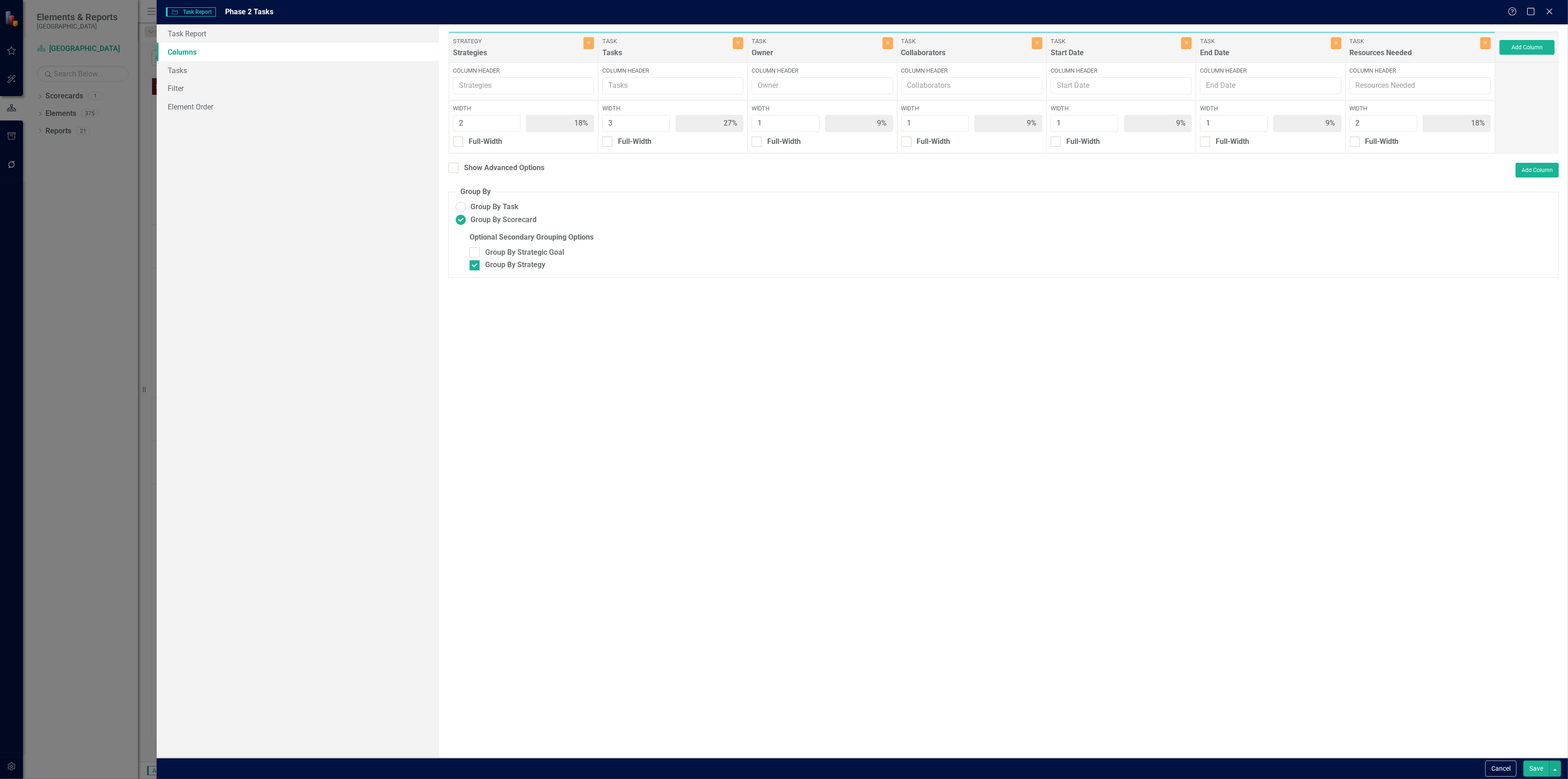
click at [1536, 769] on button "Save" at bounding box center [1536, 768] width 26 height 16
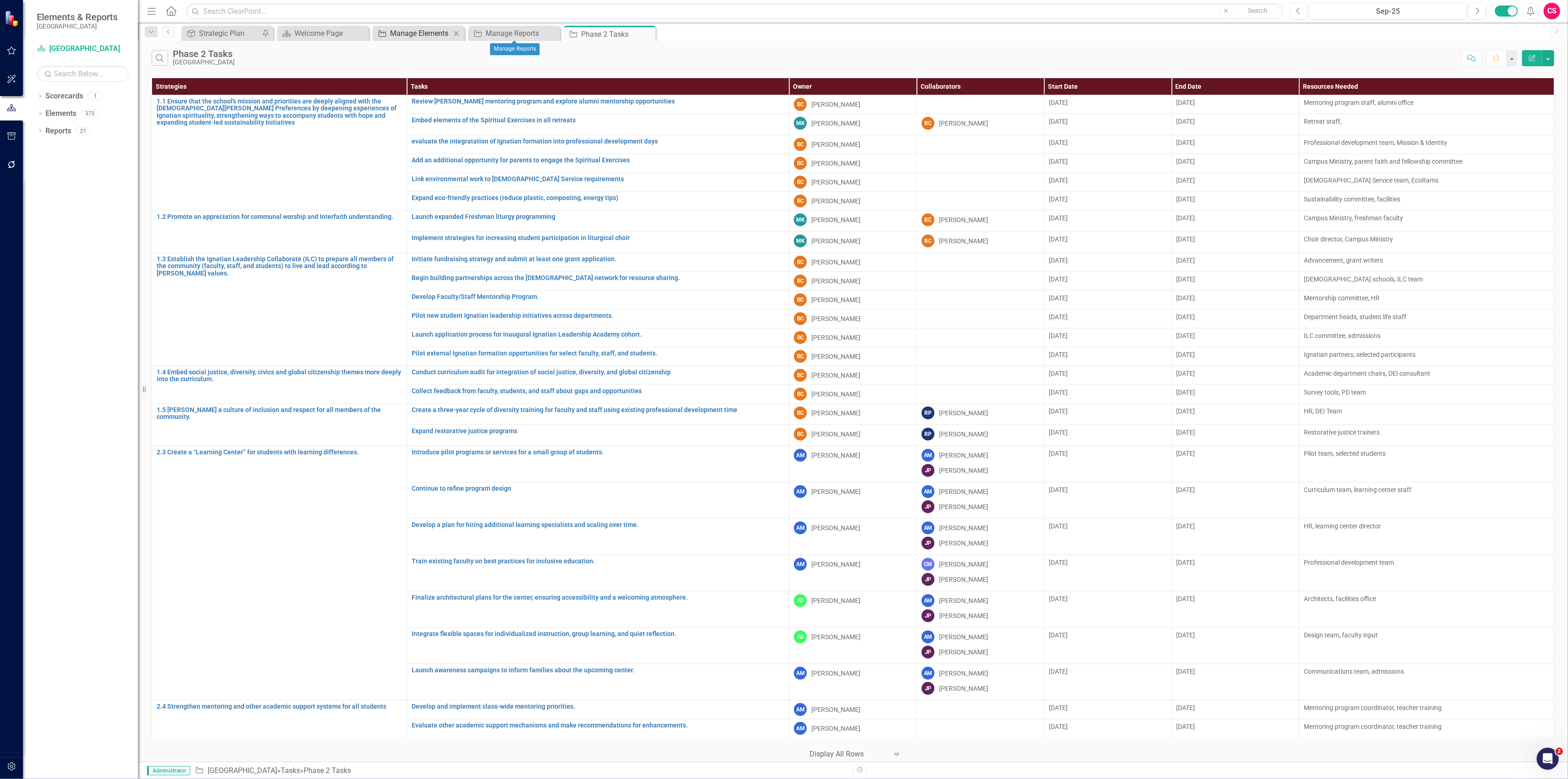
click at [396, 29] on div "Manage Elements" at bounding box center [421, 33] width 61 height 12
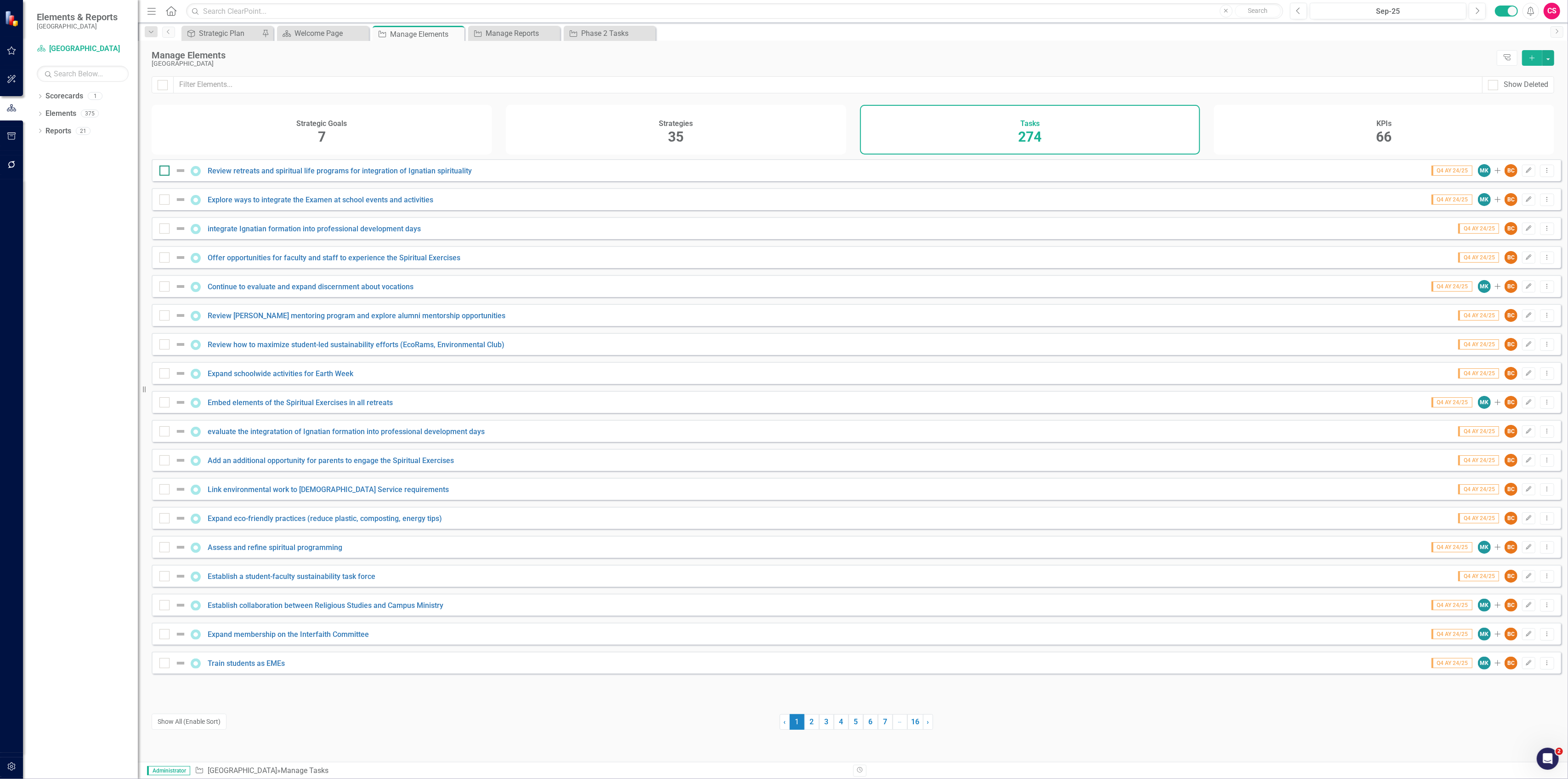
click at [178, 174] on img at bounding box center [181, 171] width 11 height 11
click at [166, 172] on input "checkbox" at bounding box center [163, 169] width 6 height 6
click at [178, 174] on img at bounding box center [181, 171] width 11 height 11
click at [166, 172] on input "checkbox" at bounding box center [163, 169] width 6 height 6
click at [178, 176] on img at bounding box center [181, 171] width 11 height 11
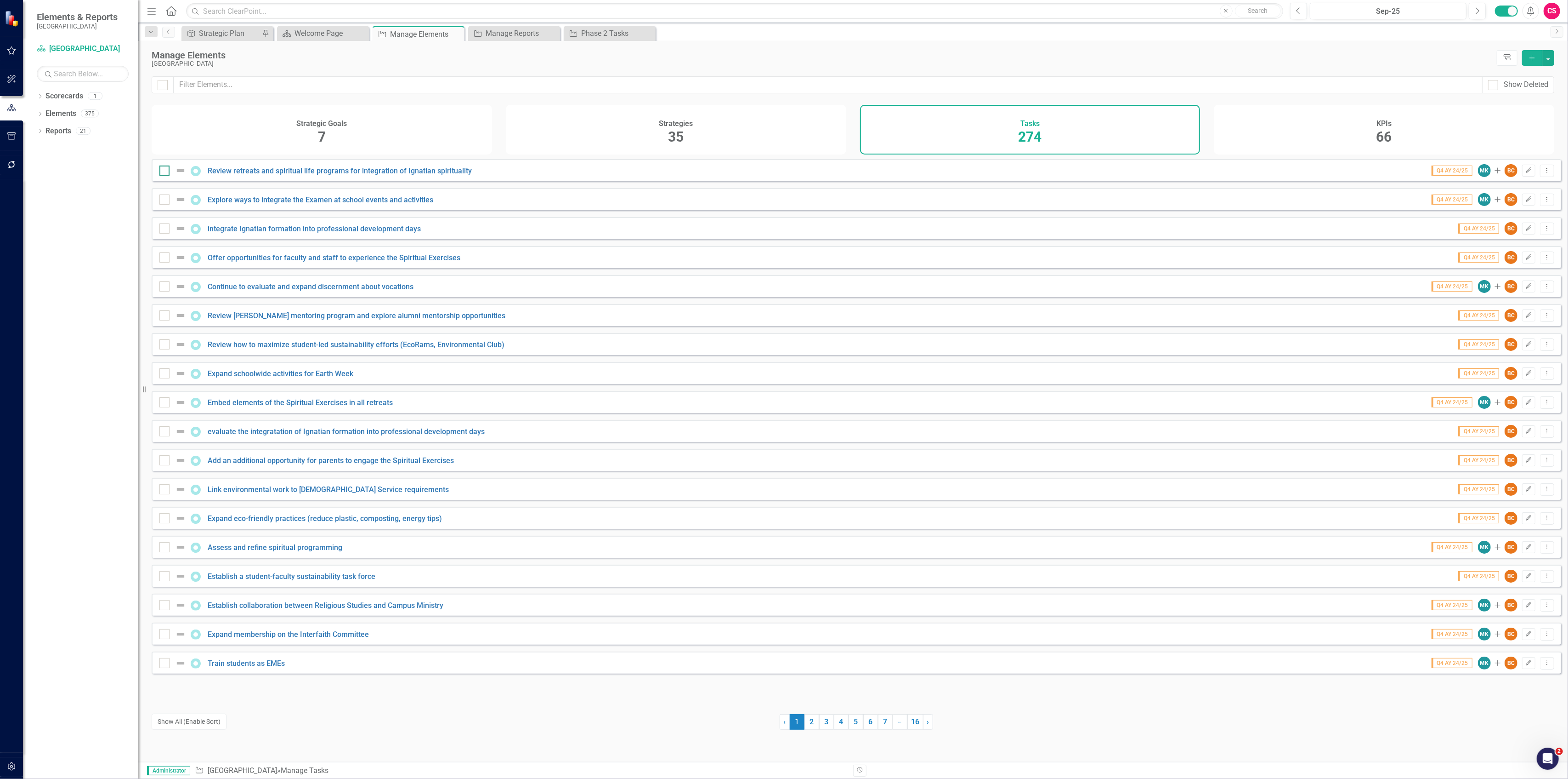
click at [166, 172] on input "checkbox" at bounding box center [163, 169] width 6 height 6
click at [178, 176] on img at bounding box center [181, 171] width 11 height 11
click at [166, 172] on input "checkbox" at bounding box center [163, 169] width 6 height 6
click at [178, 176] on img at bounding box center [181, 171] width 11 height 11
click at [166, 172] on input "checkbox" at bounding box center [163, 169] width 6 height 6
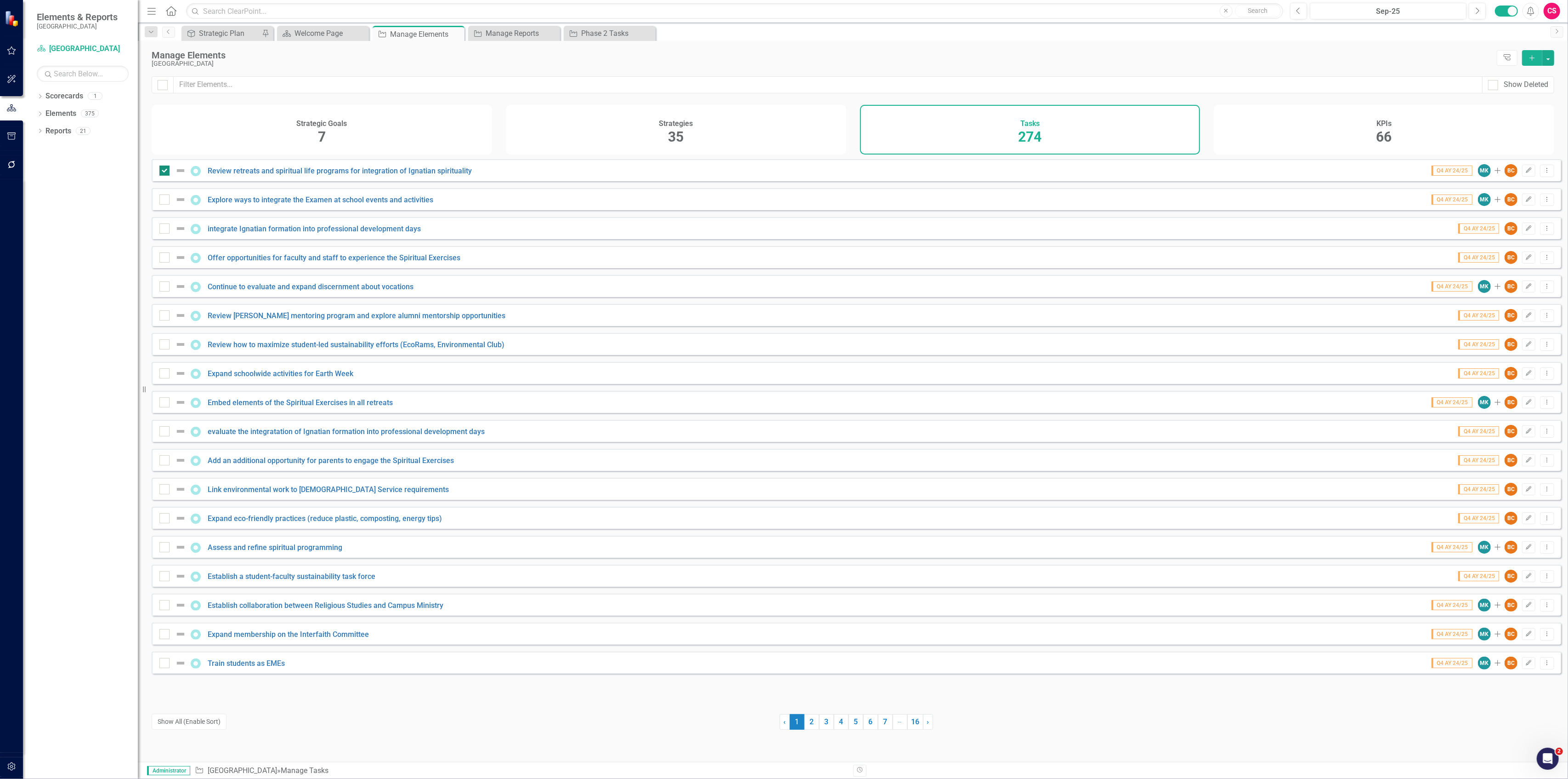
click at [178, 176] on img at bounding box center [181, 171] width 11 height 11
click at [166, 172] on input "checkbox" at bounding box center [163, 169] width 6 height 6
click at [178, 176] on img at bounding box center [181, 171] width 11 height 11
click at [166, 172] on input "checkbox" at bounding box center [163, 169] width 6 height 6
click at [178, 176] on img at bounding box center [181, 171] width 11 height 11
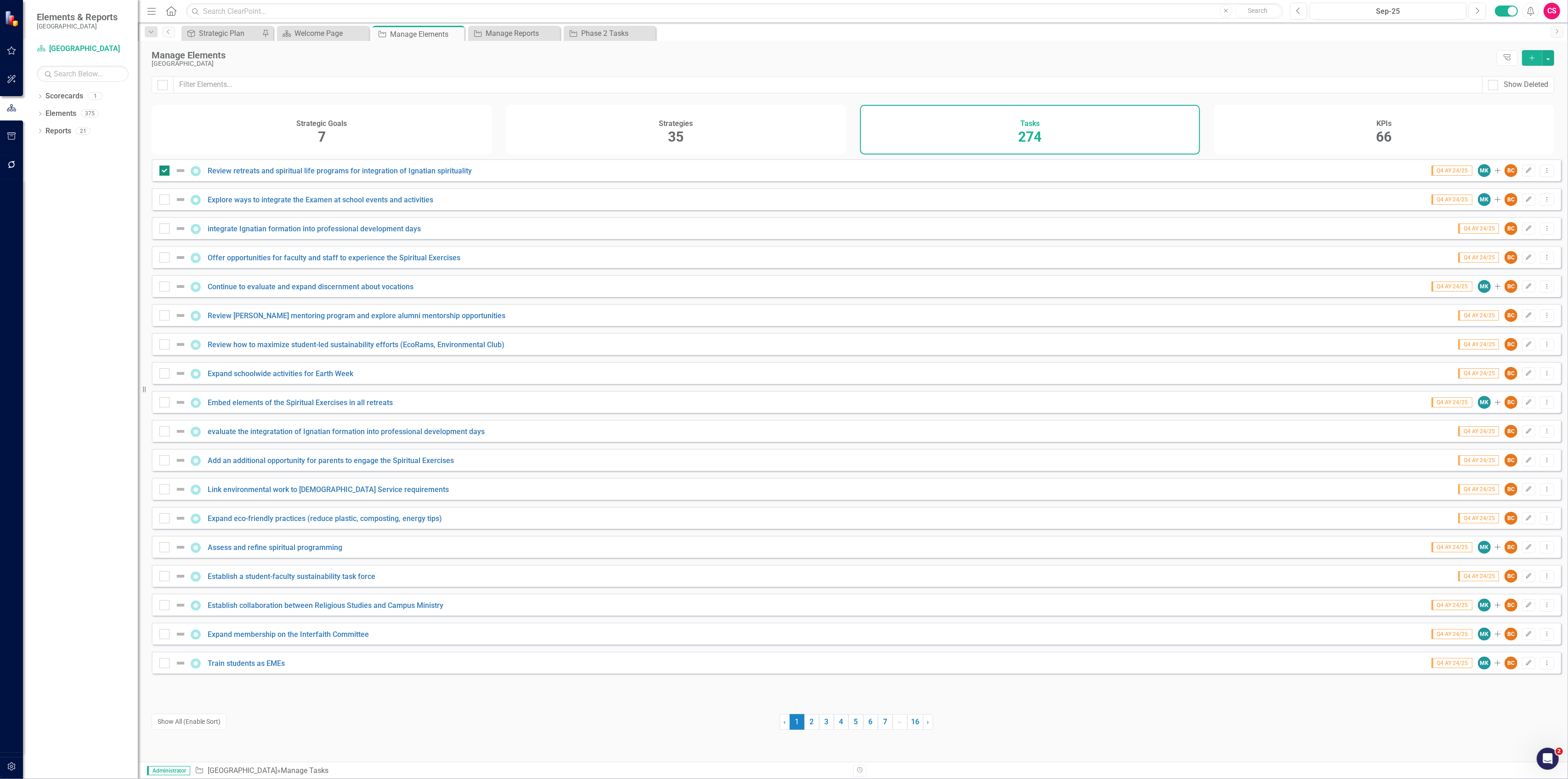
click at [166, 172] on input "checkbox" at bounding box center [163, 169] width 6 height 6
click at [164, 172] on input "checkbox" at bounding box center [163, 169] width 6 height 6
checkbox input "false"
click at [164, 85] on input "checkbox" at bounding box center [161, 83] width 6 height 6
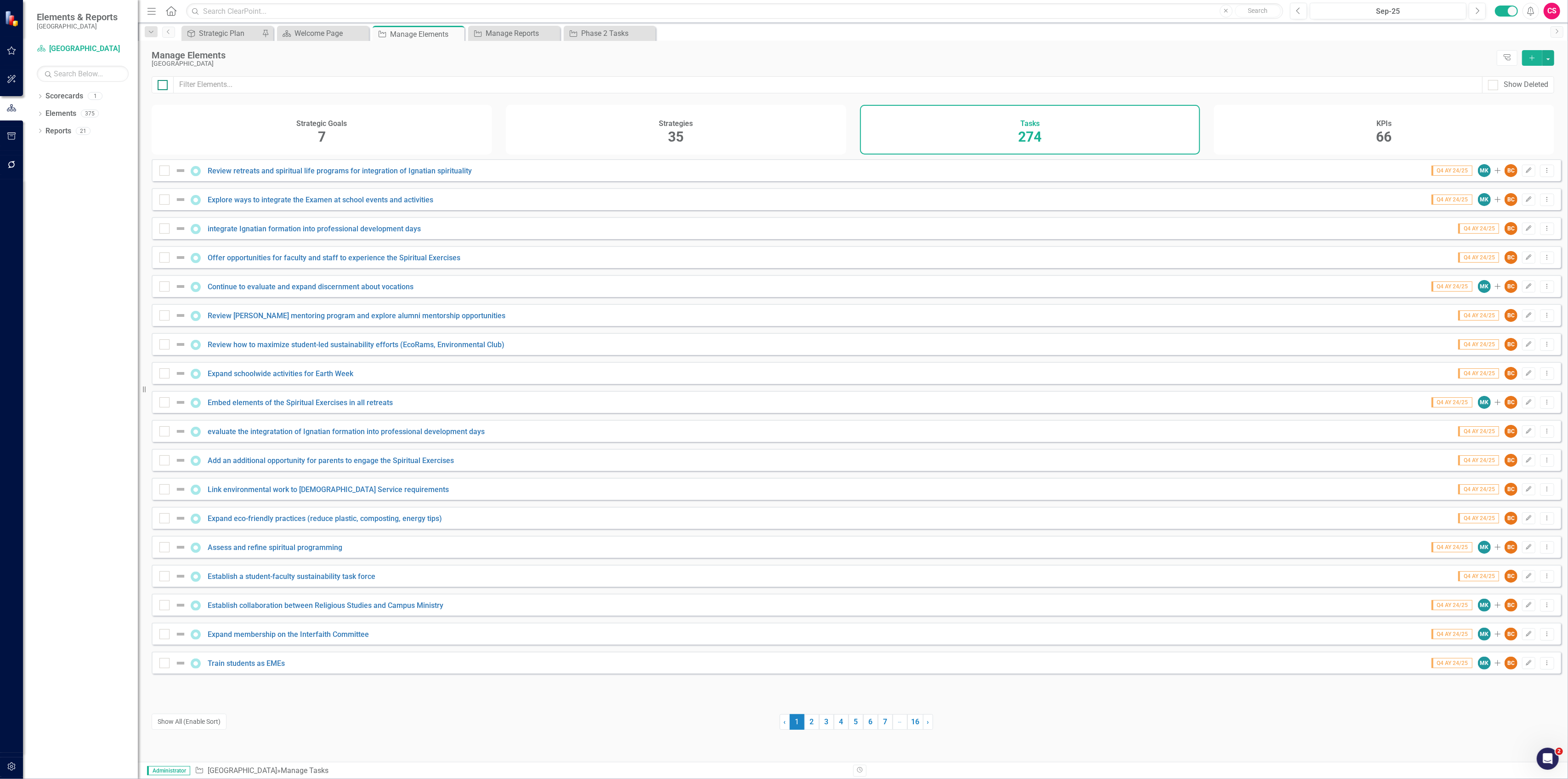
checkbox input "true"
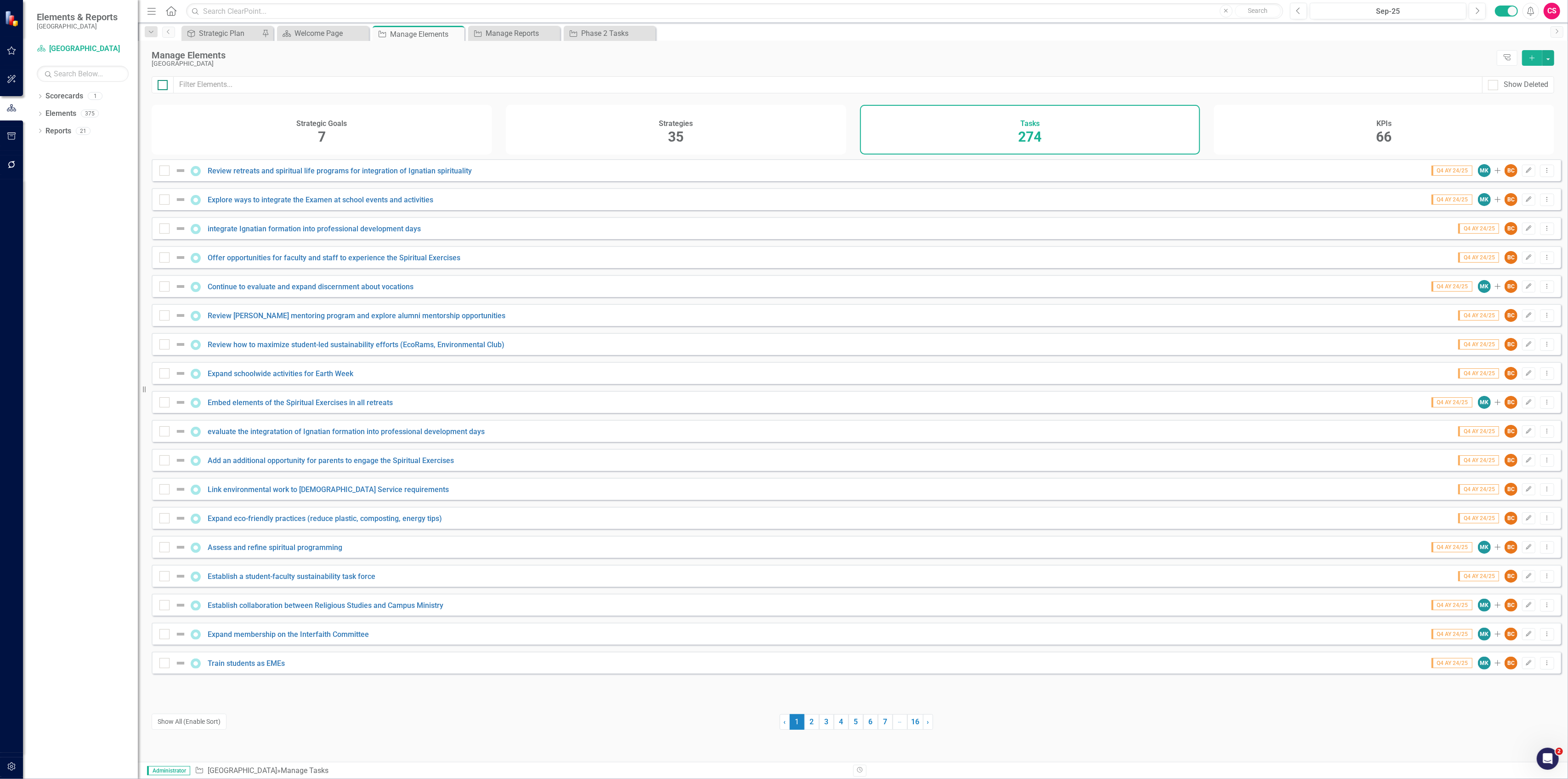
checkbox input "true"
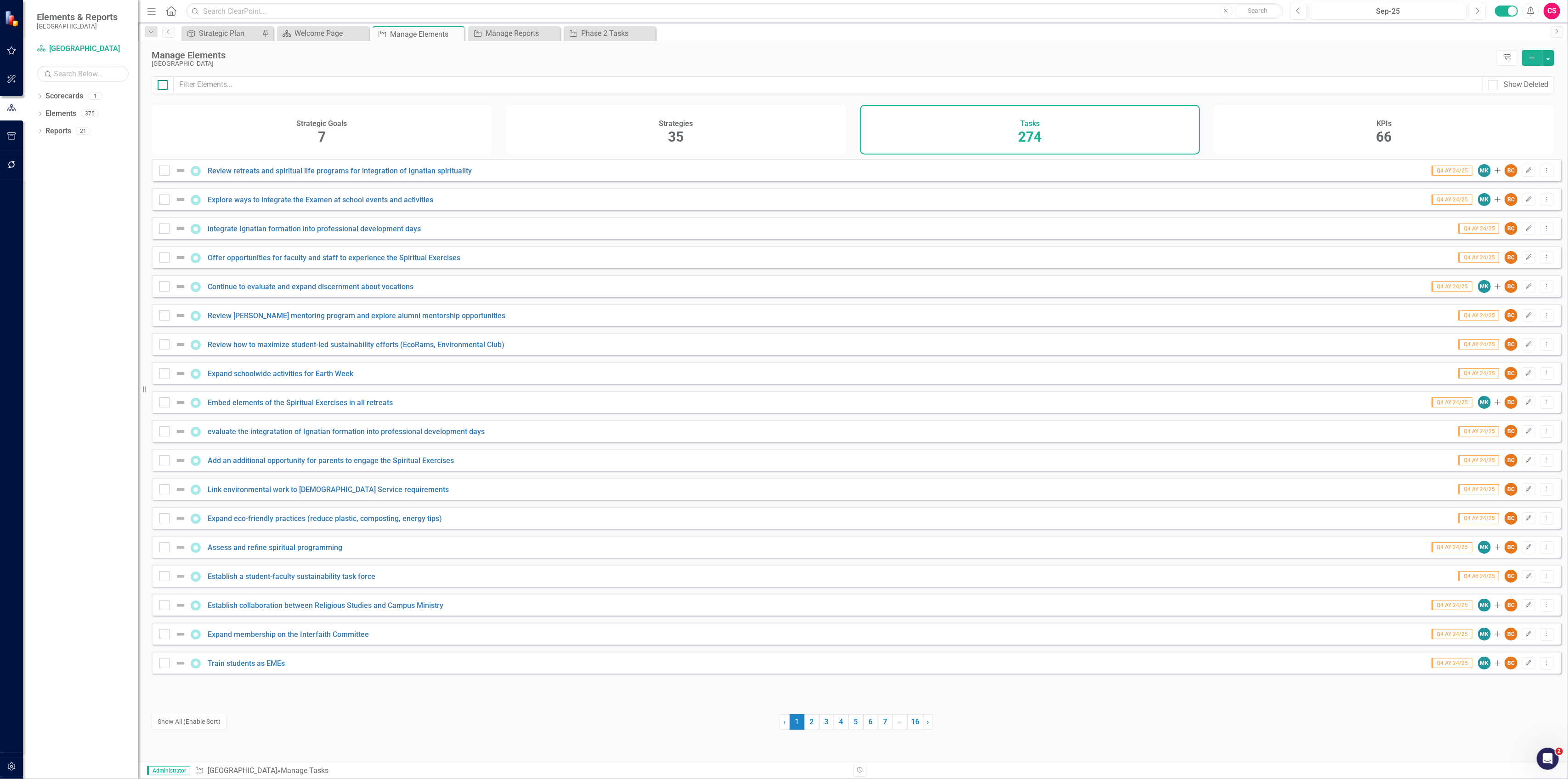
checkbox input "true"
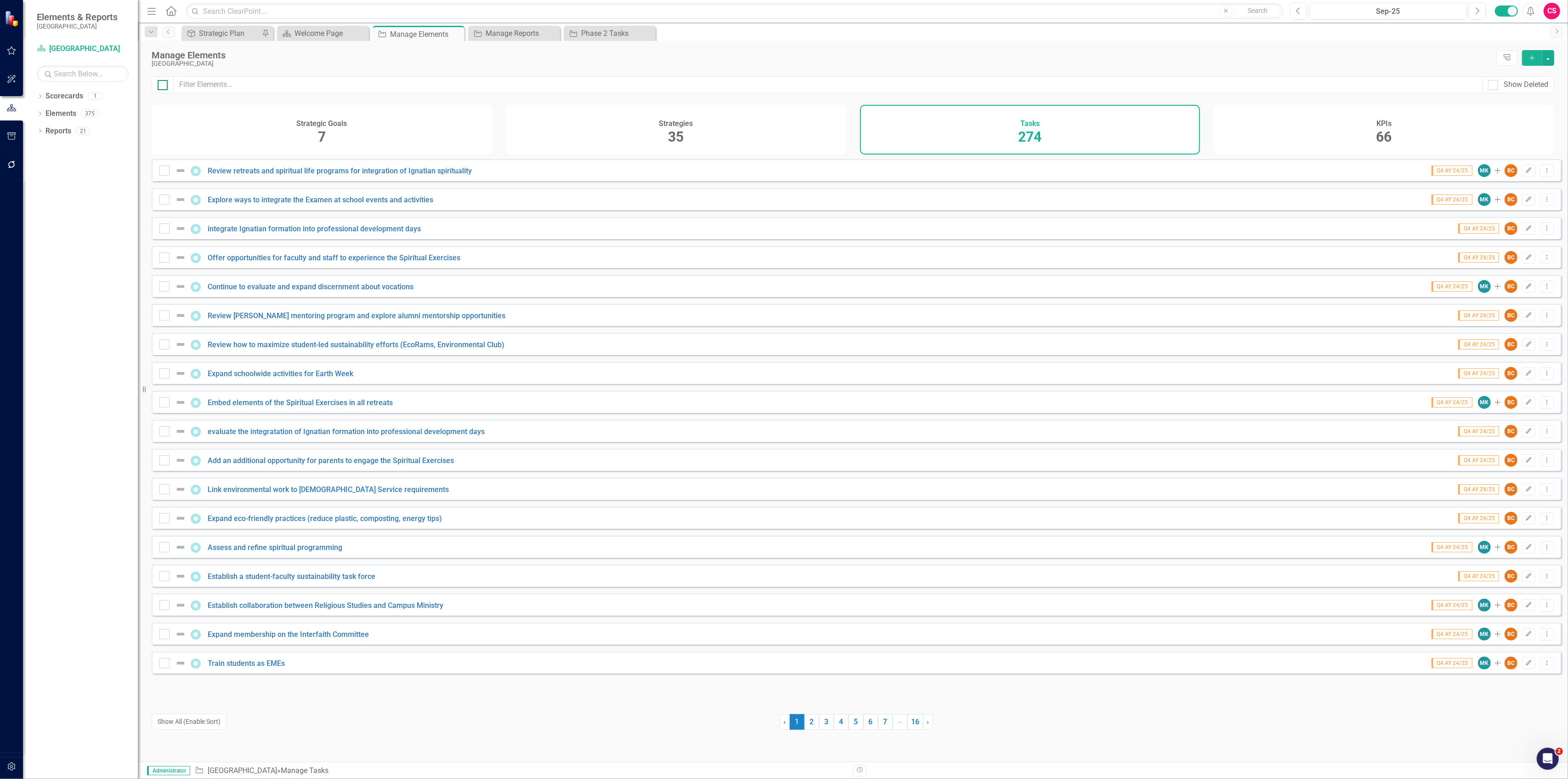
checkbox input "true"
click at [1547, 58] on button "button" at bounding box center [1549, 58] width 12 height 16
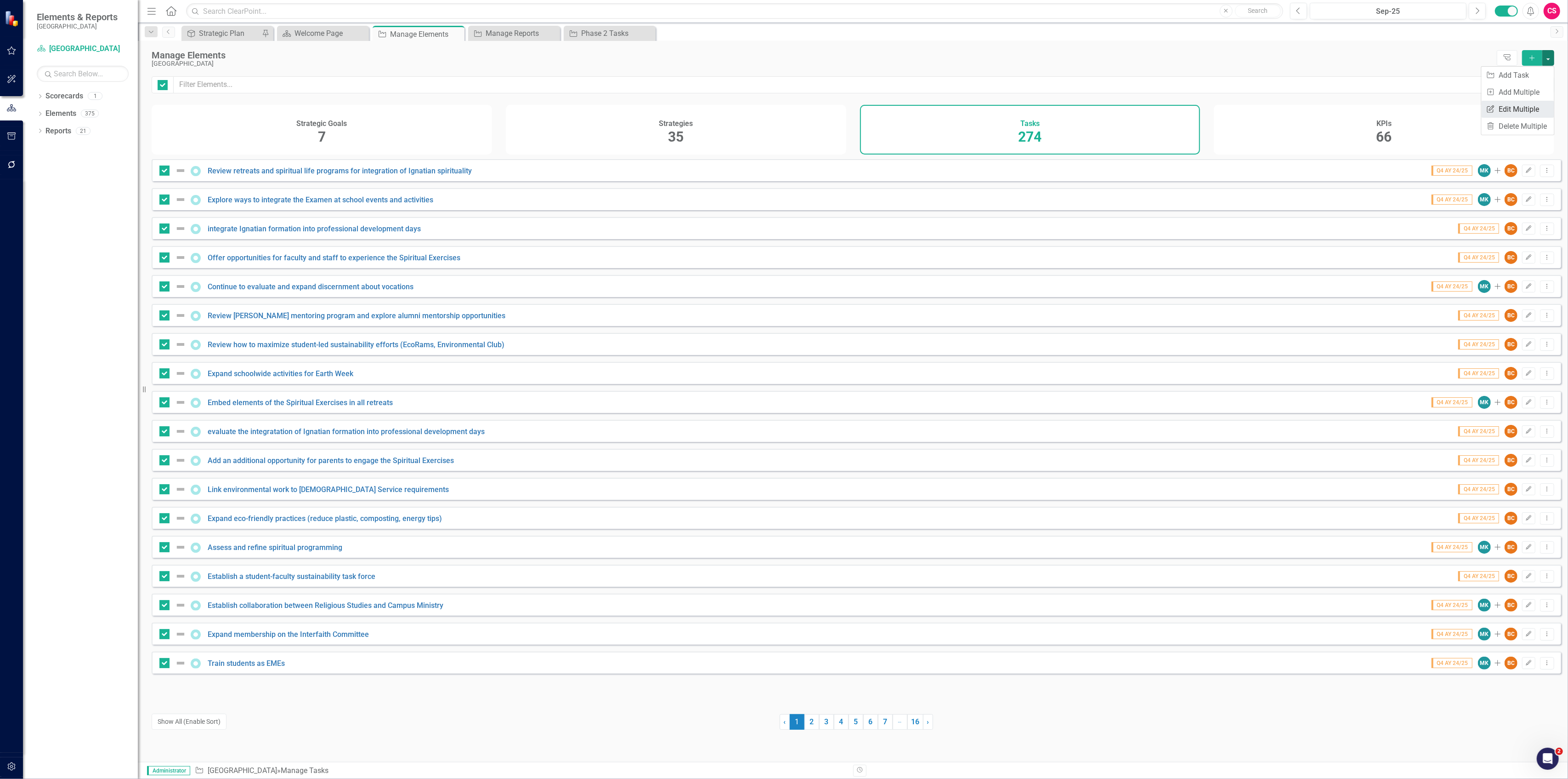
click at [1522, 104] on link "Edit Multiple Edit Multiple" at bounding box center [1517, 109] width 72 height 17
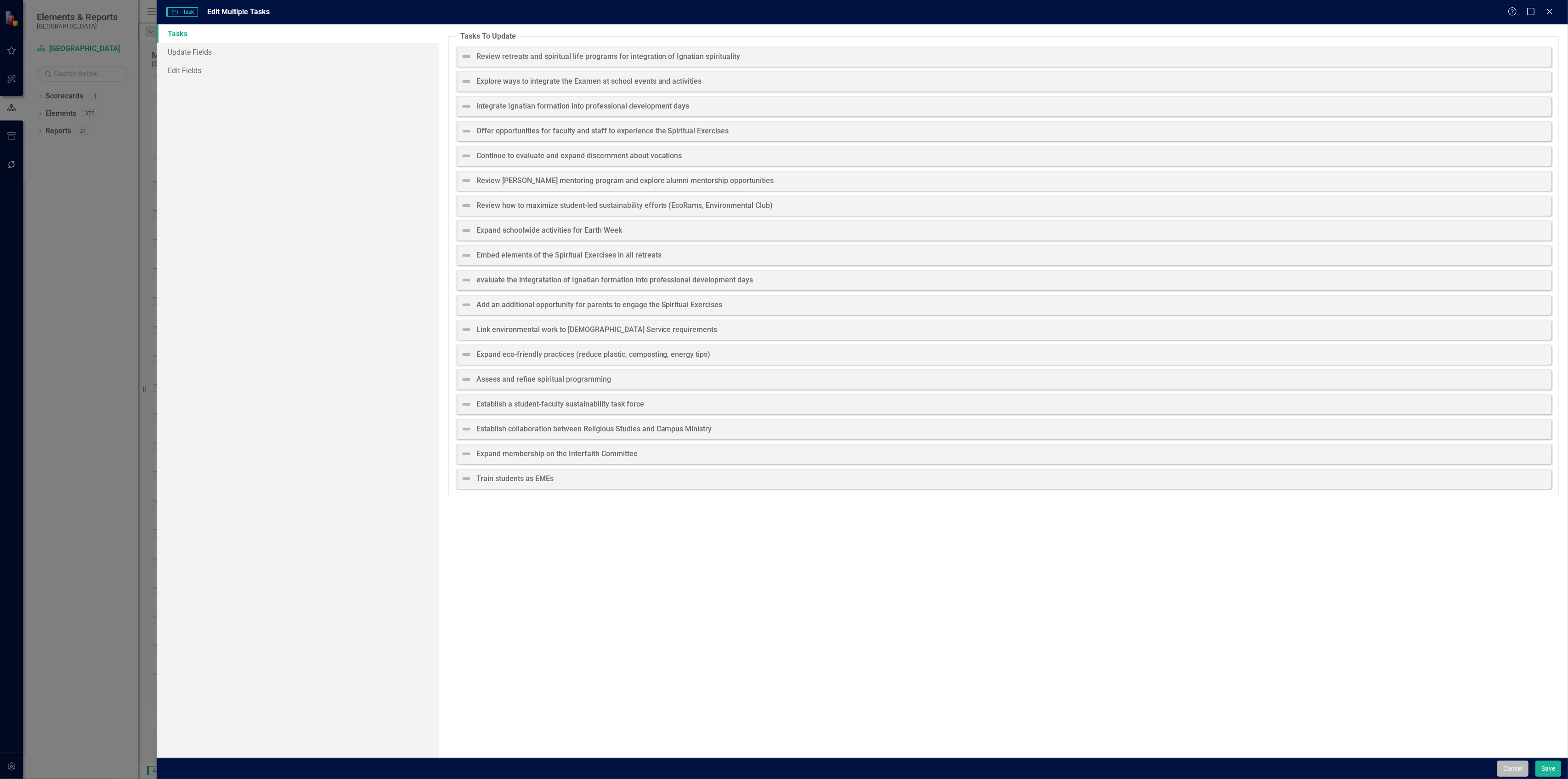
click at [1513, 769] on button "Cancel" at bounding box center [1513, 768] width 31 height 16
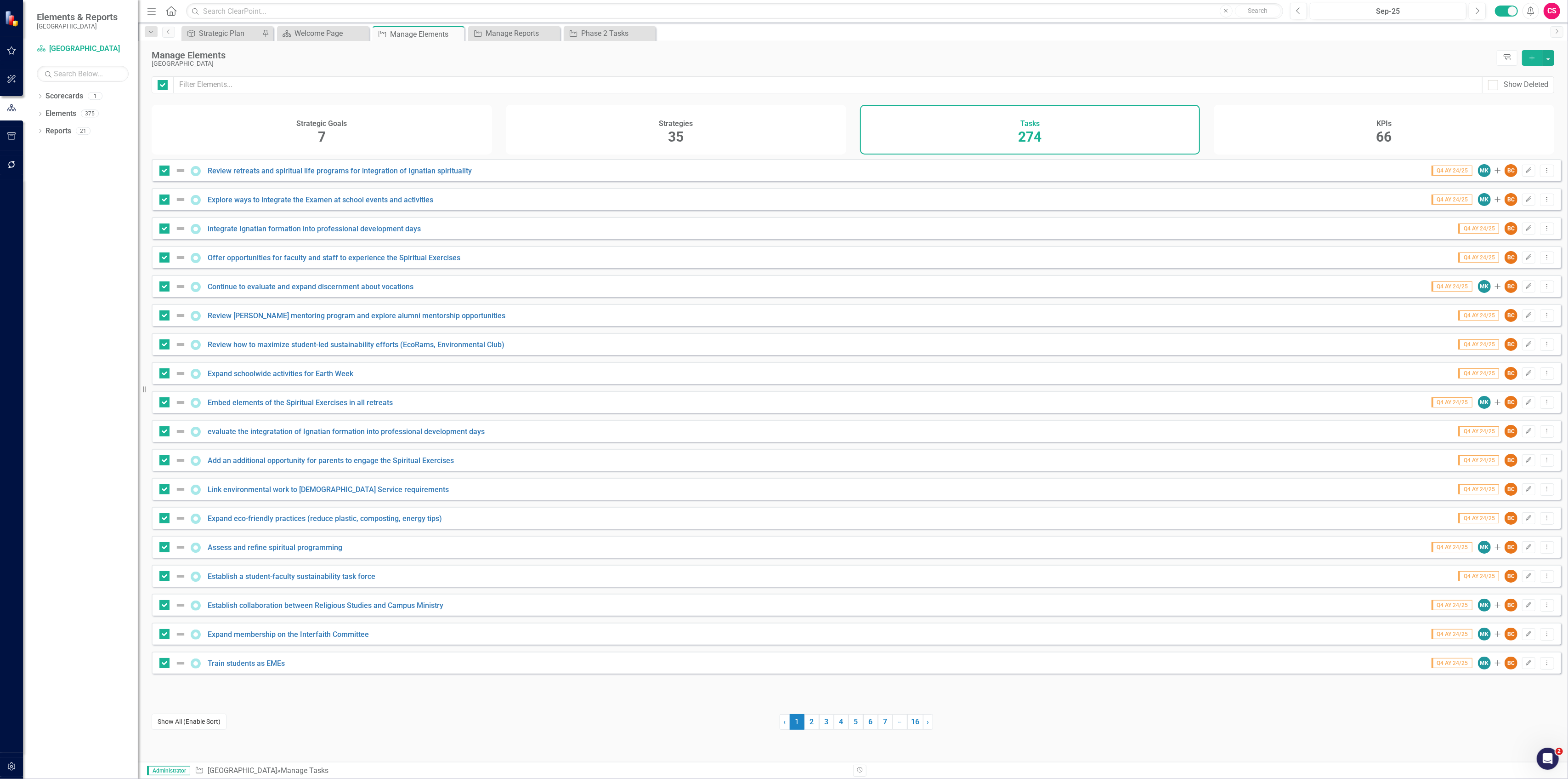
click at [192, 718] on button "Show All (Enable Sort)" at bounding box center [189, 721] width 75 height 16
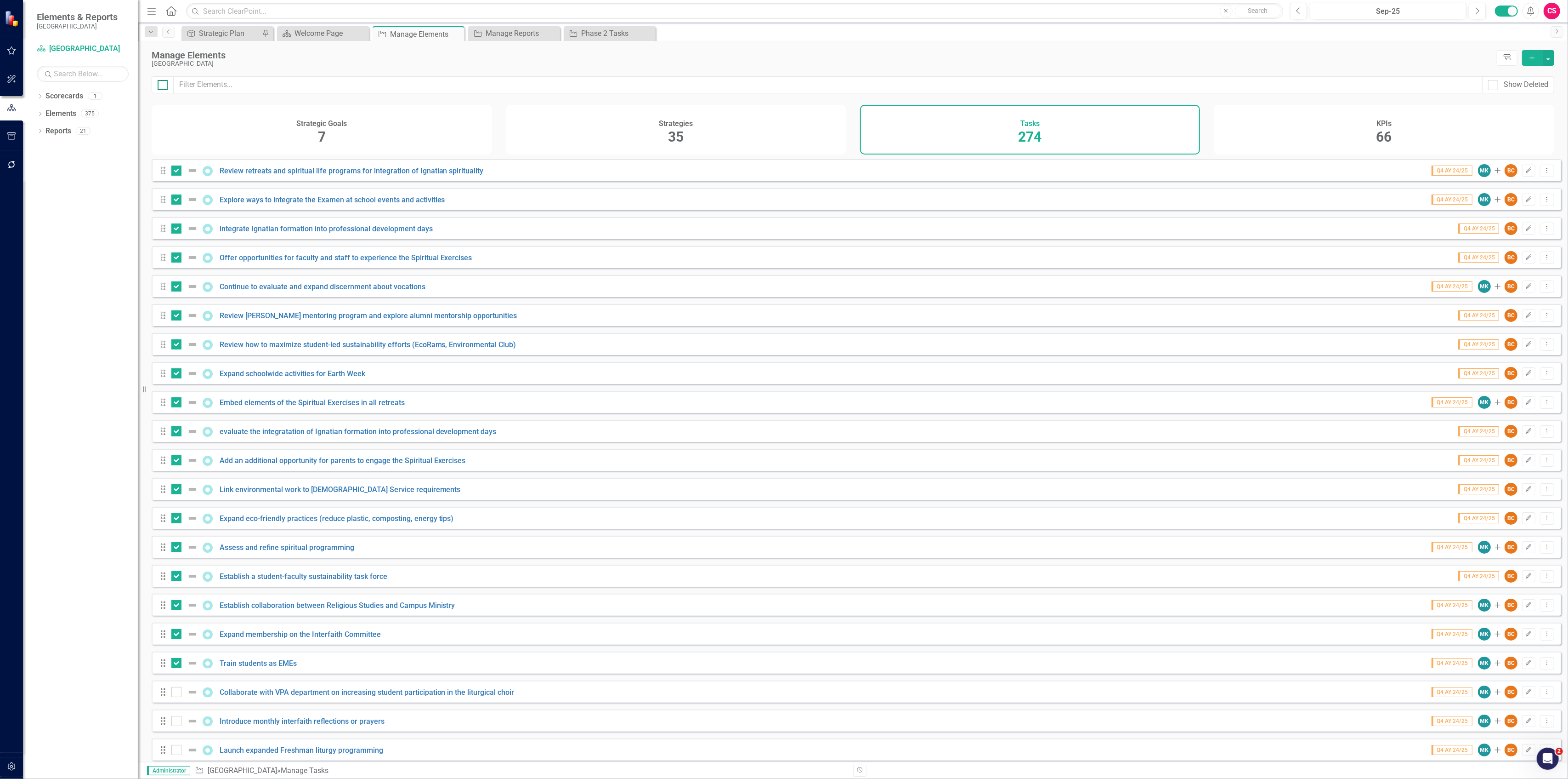
click at [166, 83] on div at bounding box center [163, 85] width 10 height 10
click at [164, 83] on input "checkbox" at bounding box center [161, 83] width 6 height 6
checkbox input "true"
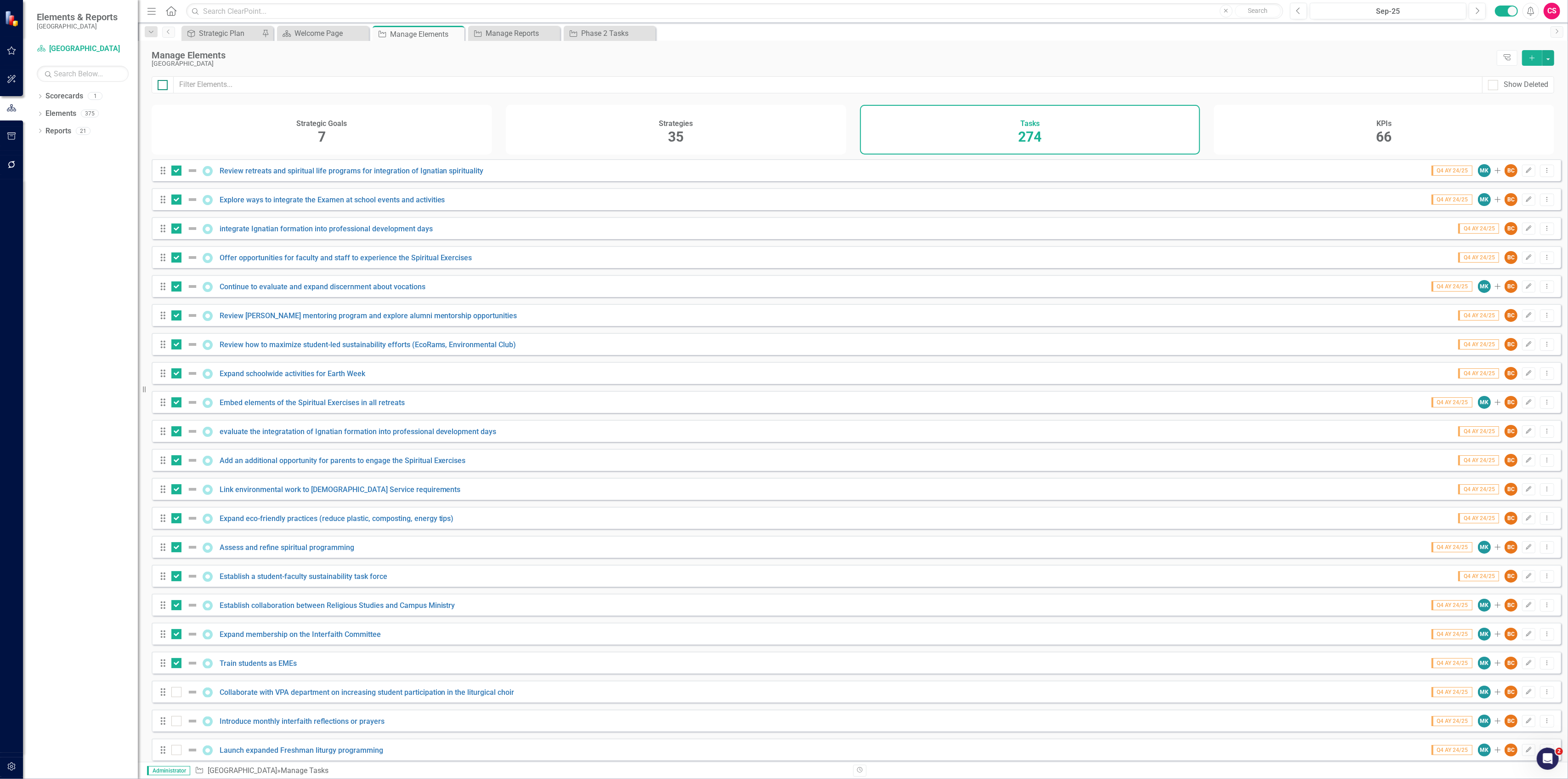
checkbox input "true"
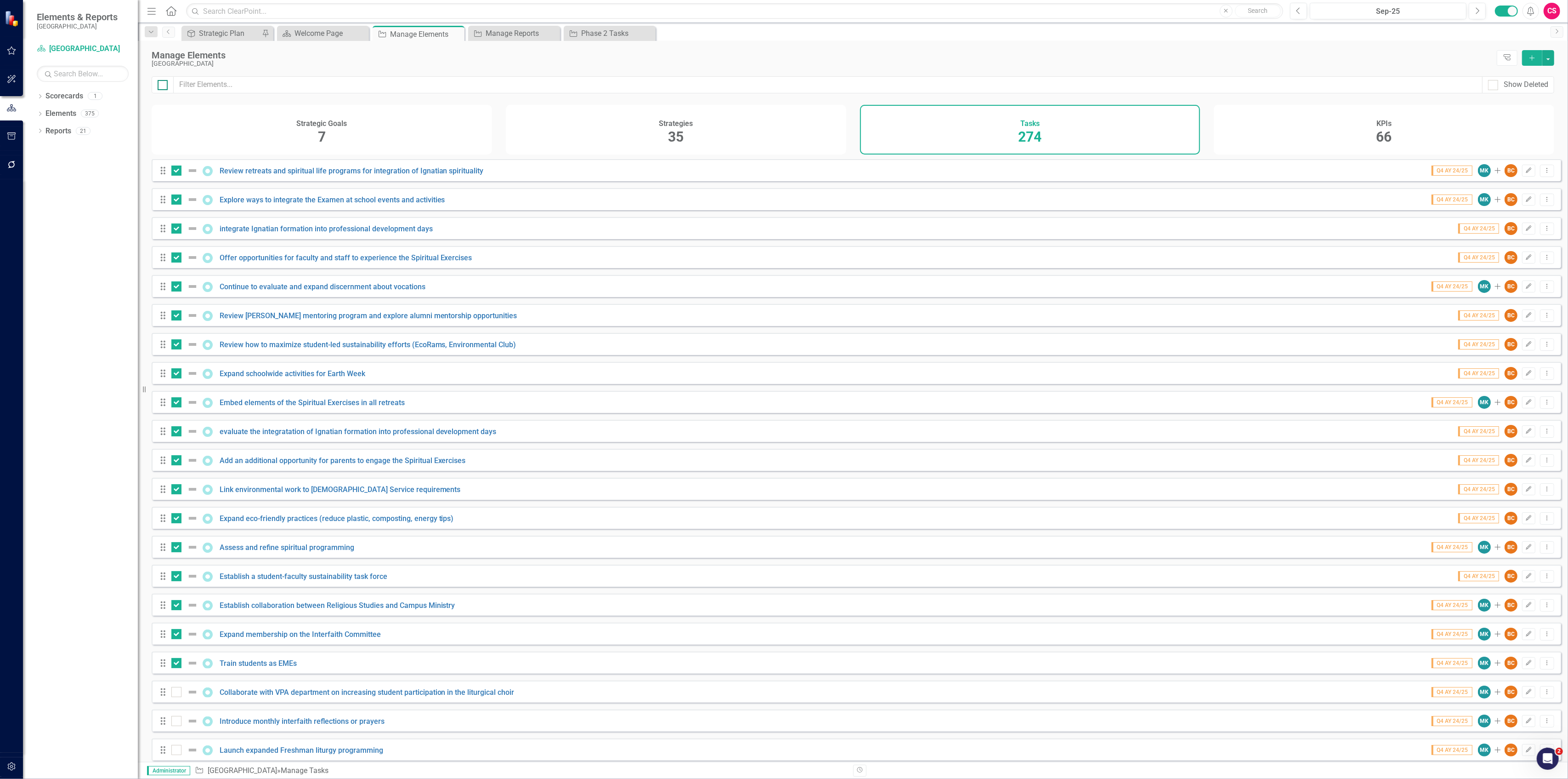
checkbox input "true"
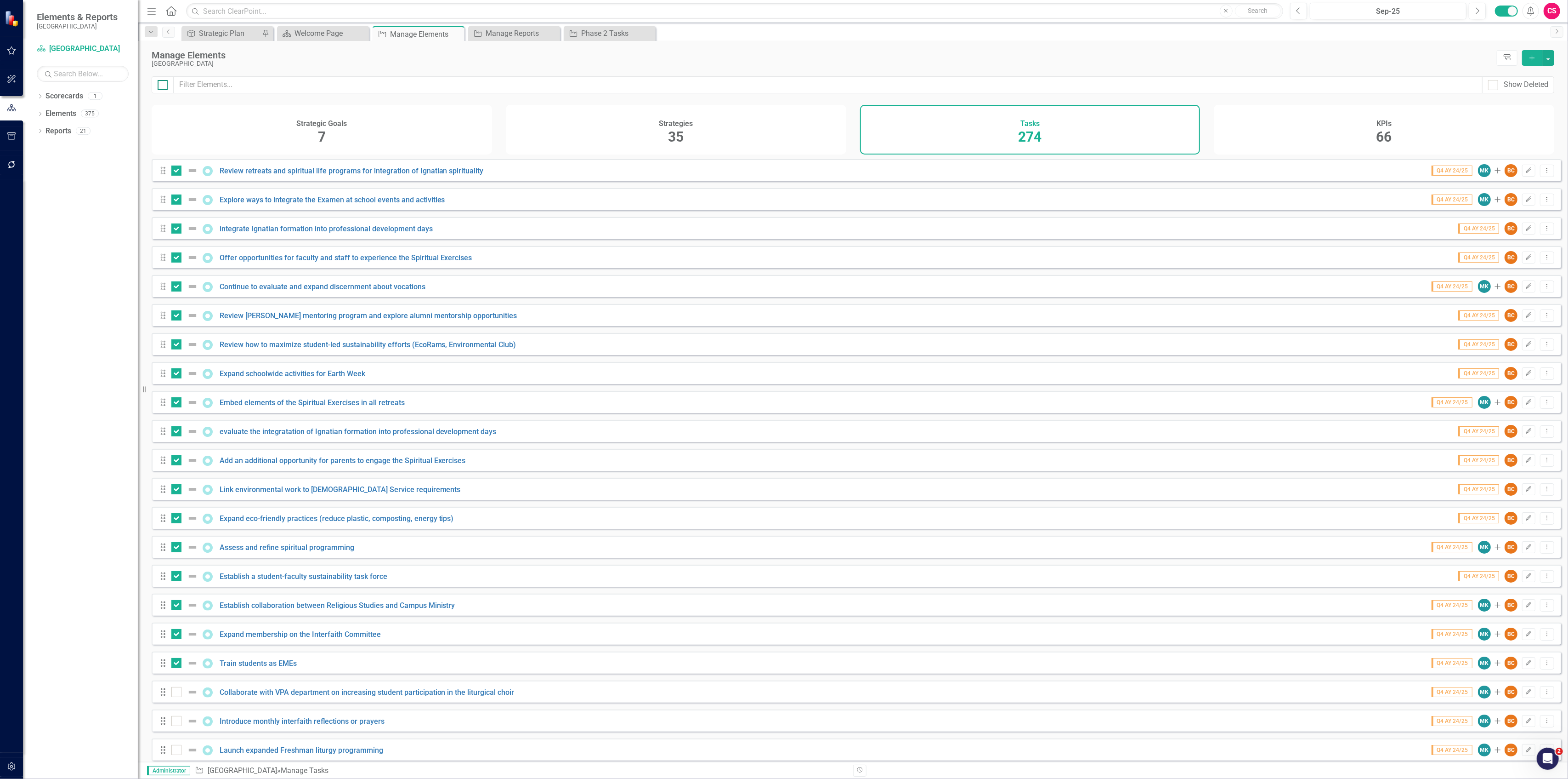
checkbox input "true"
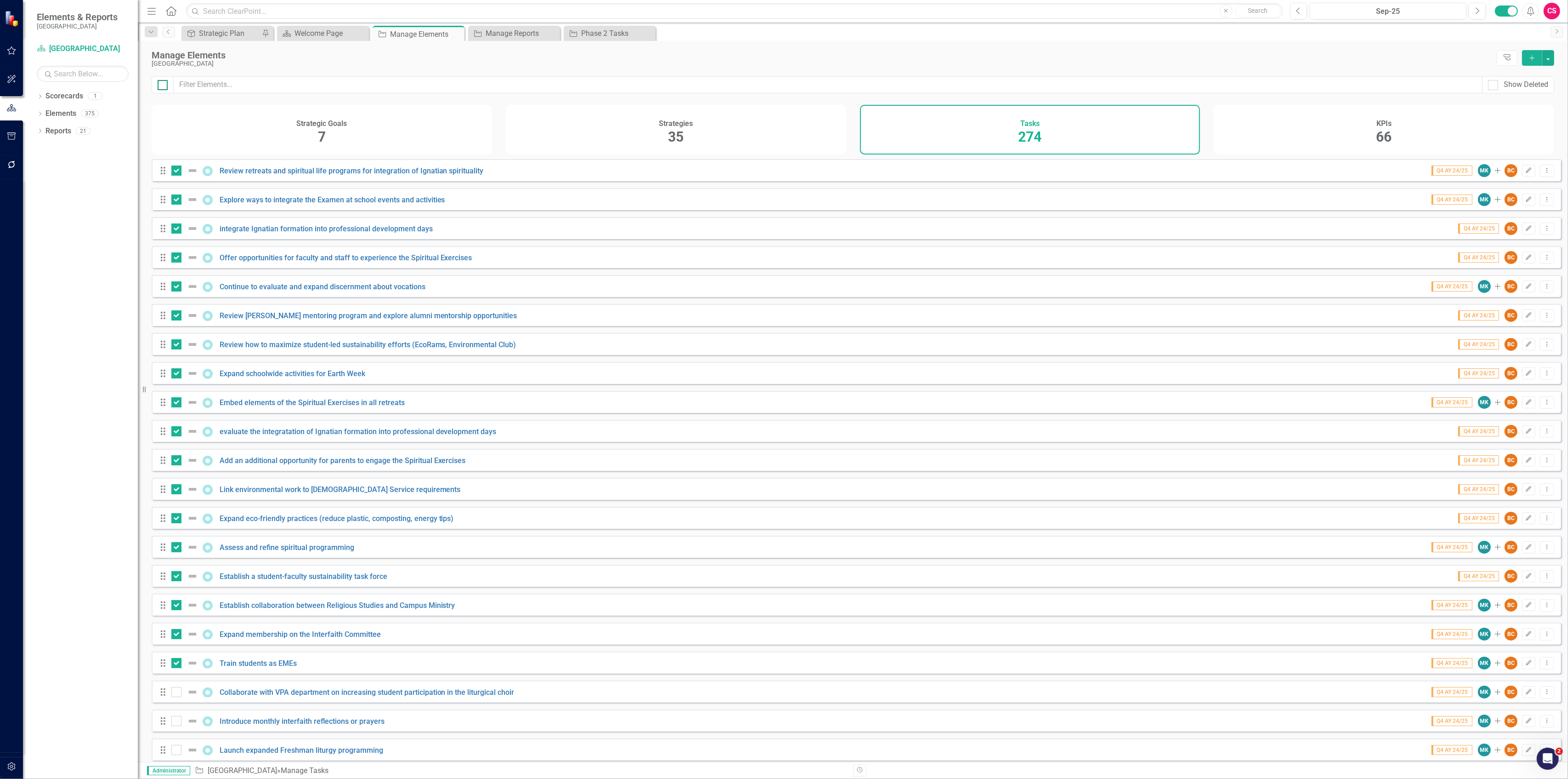
checkbox input "true"
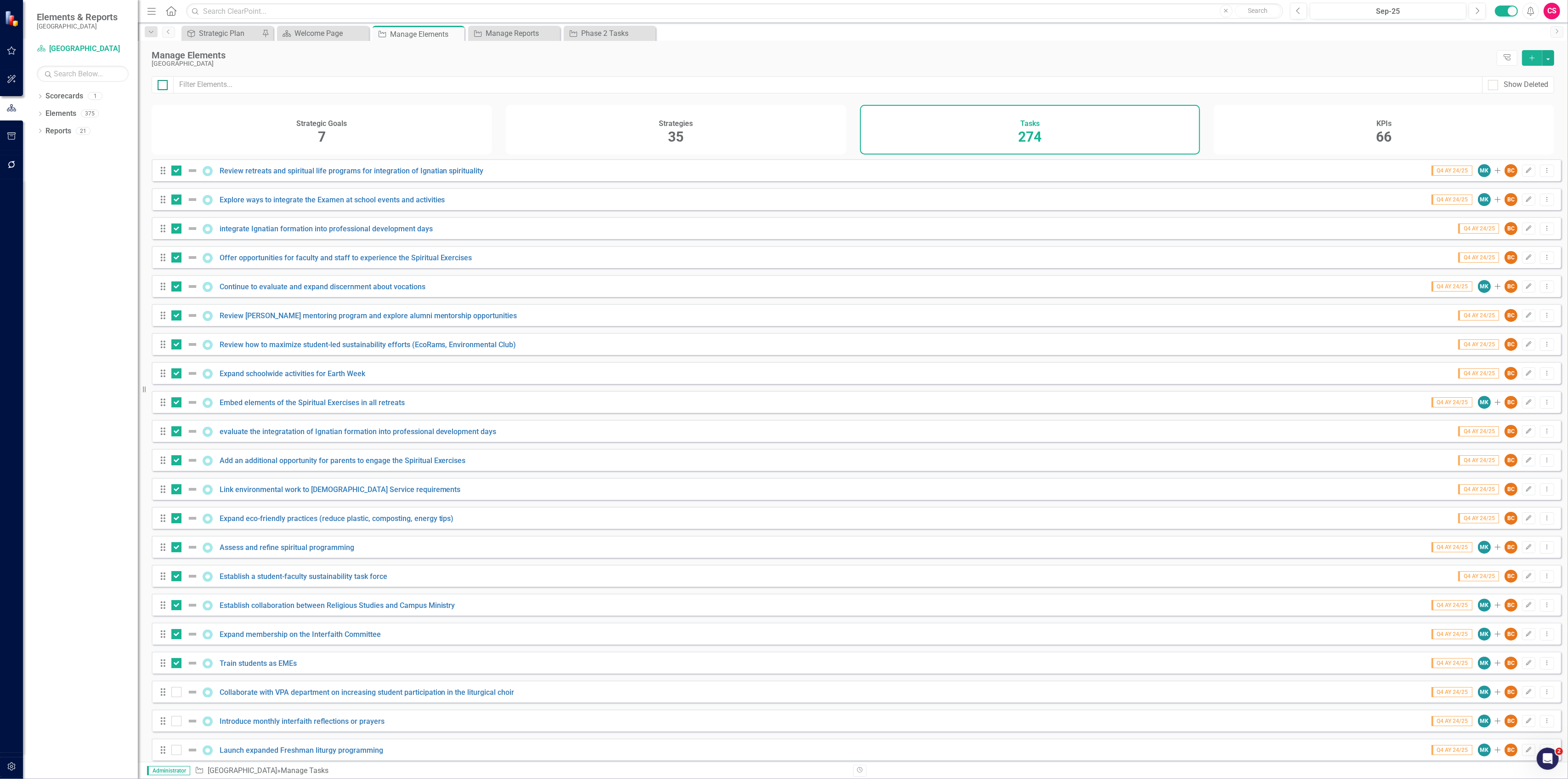
checkbox input "true"
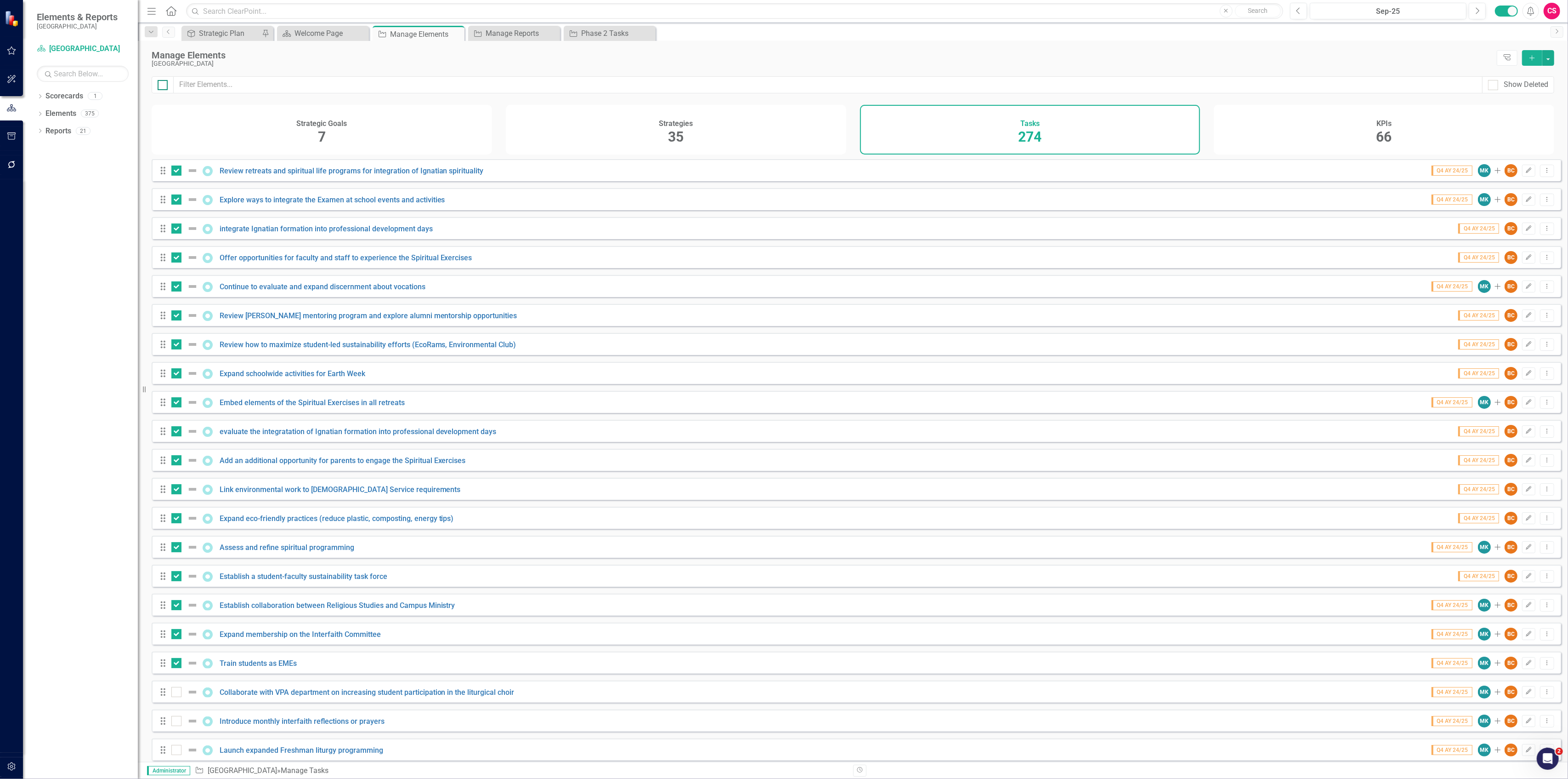
checkbox input "true"
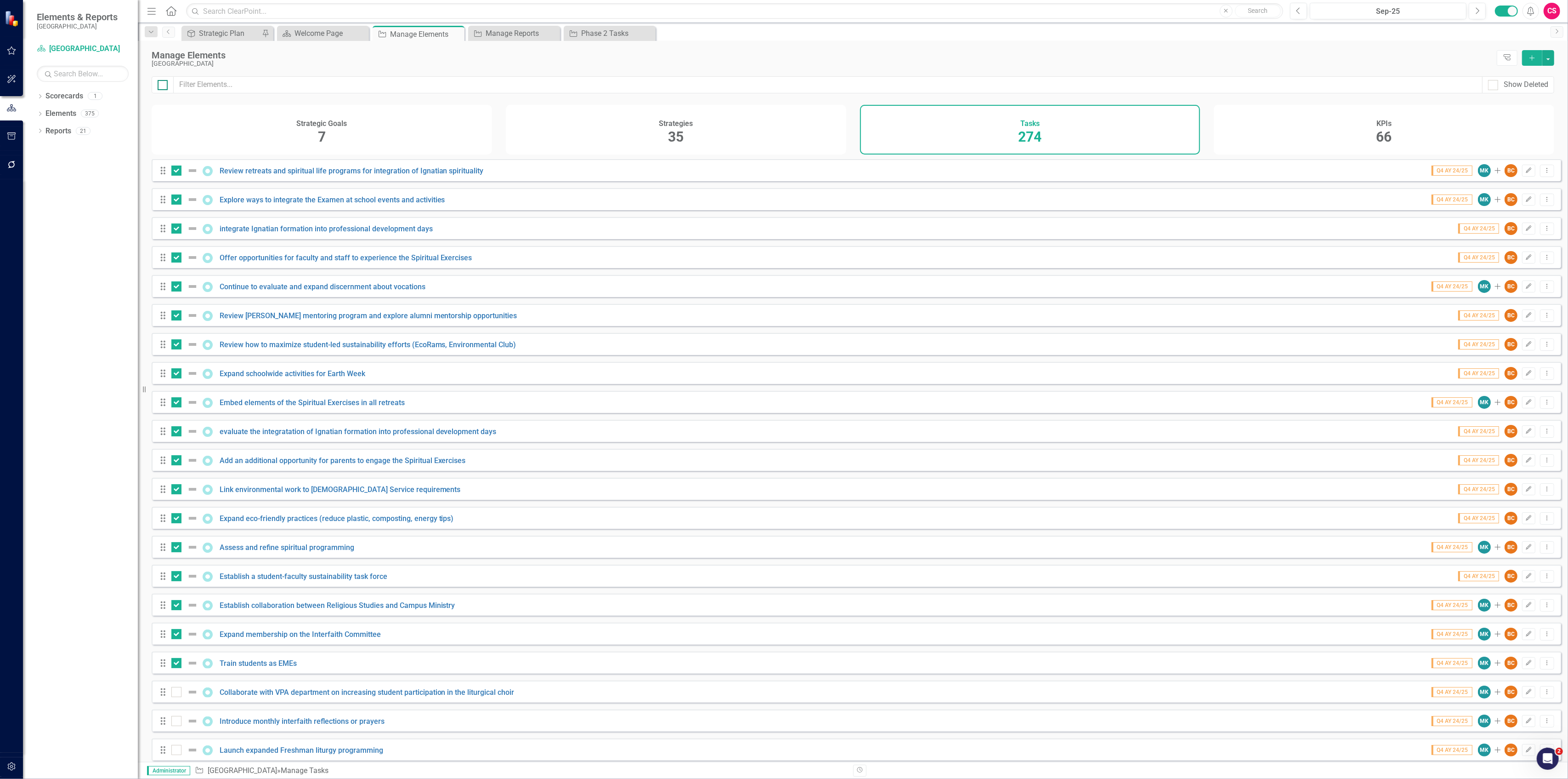
checkbox input "true"
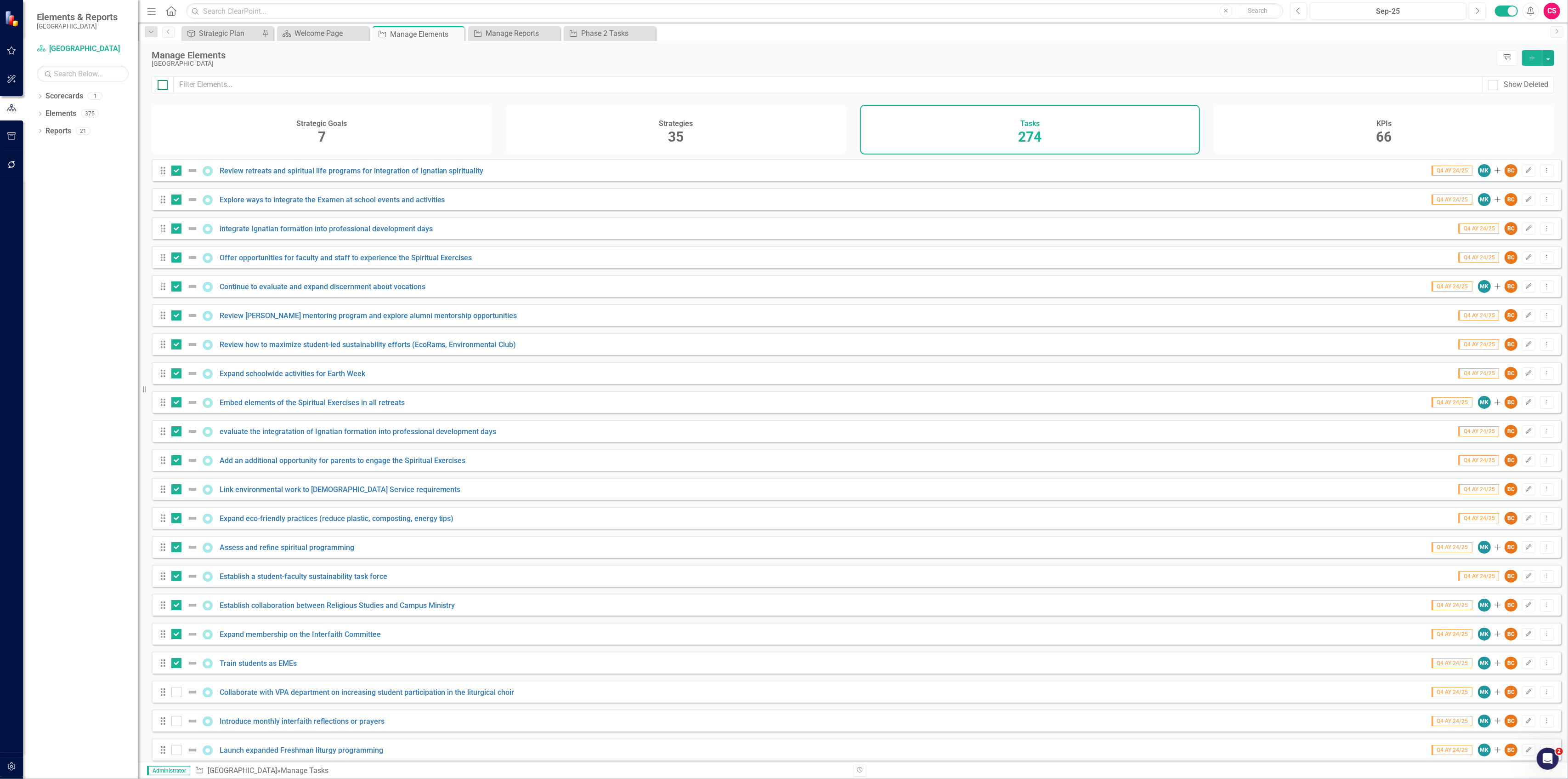
checkbox input "true"
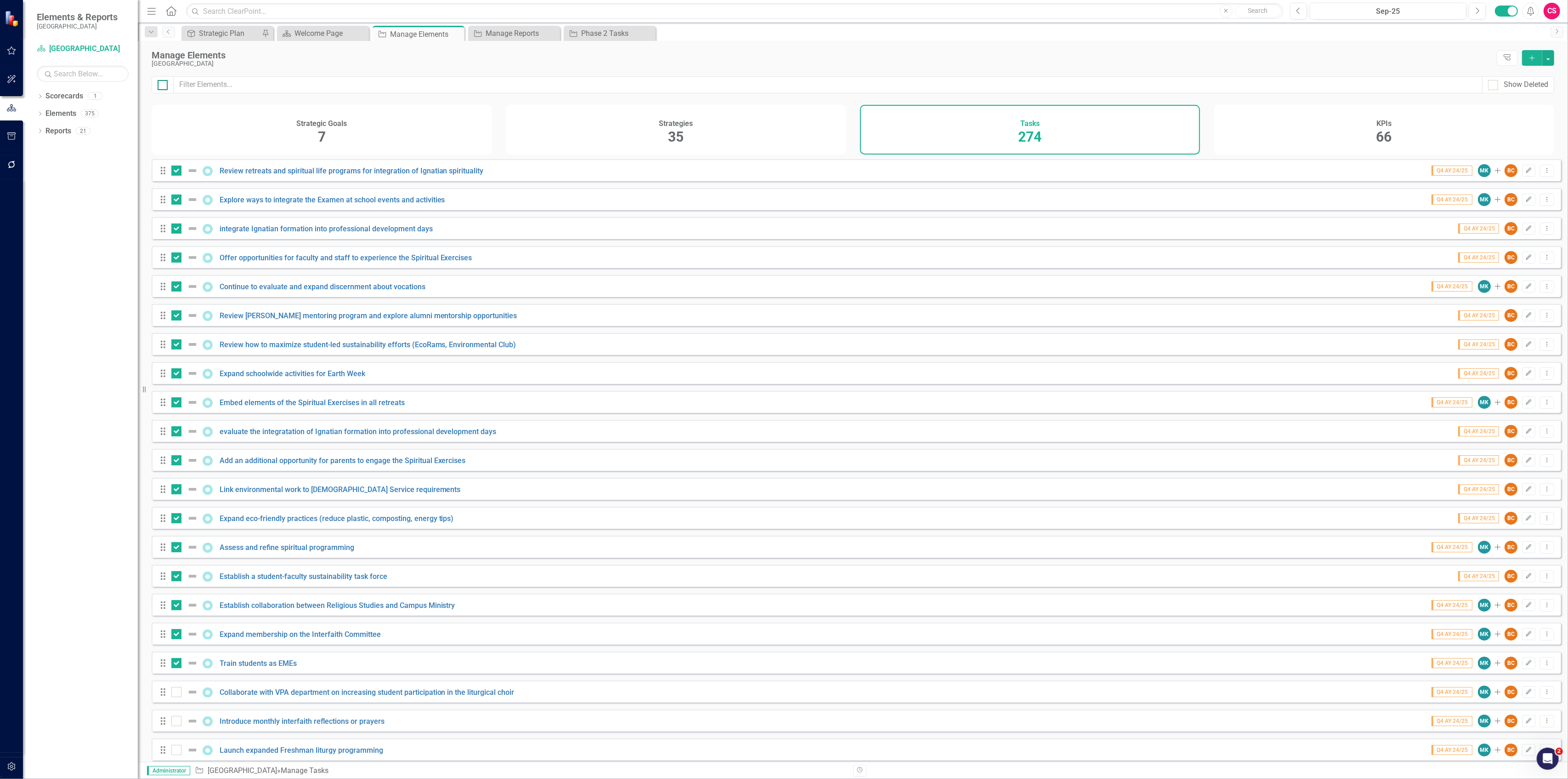
checkbox input "true"
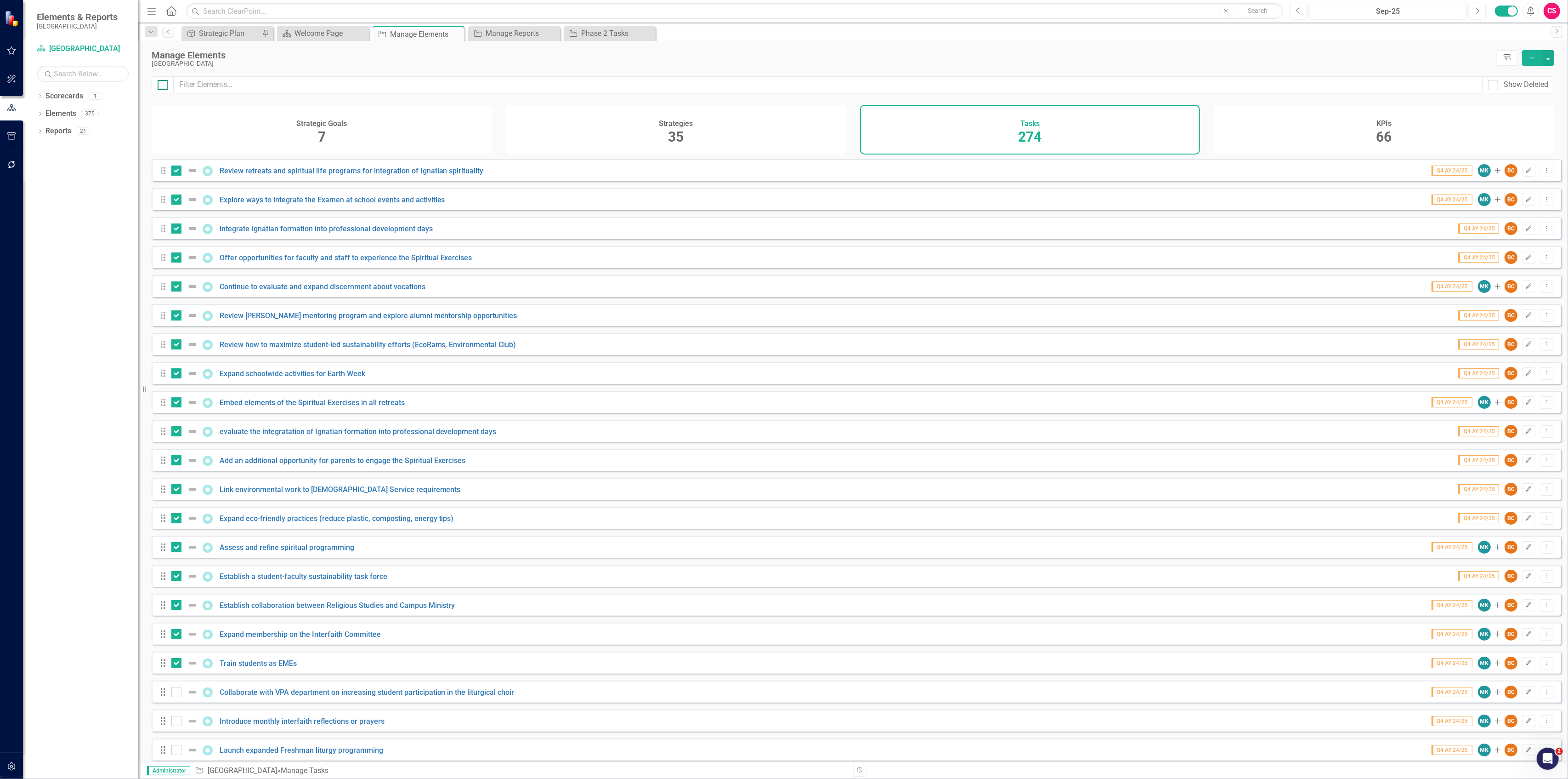
checkbox input "true"
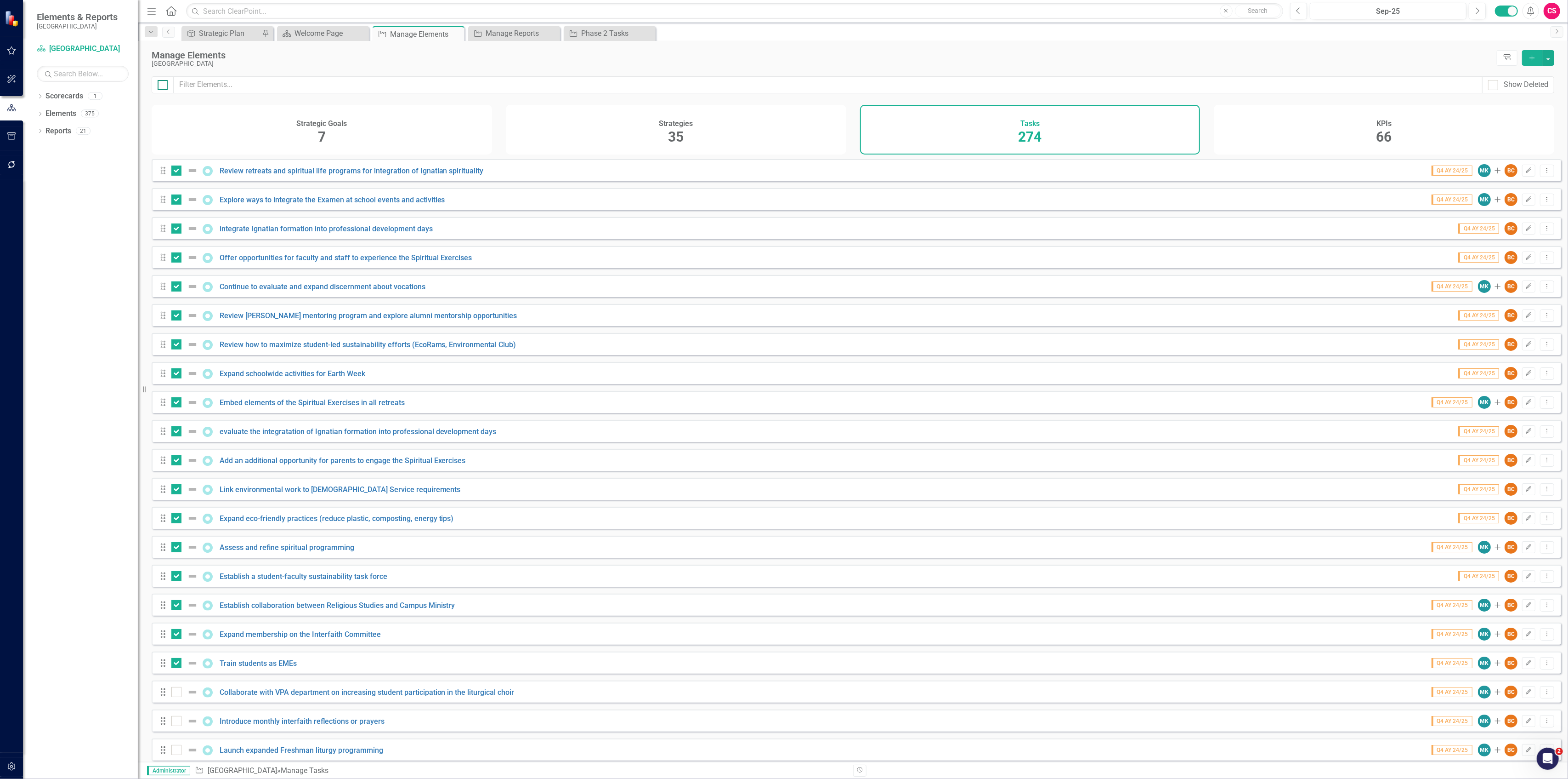
checkbox input "true"
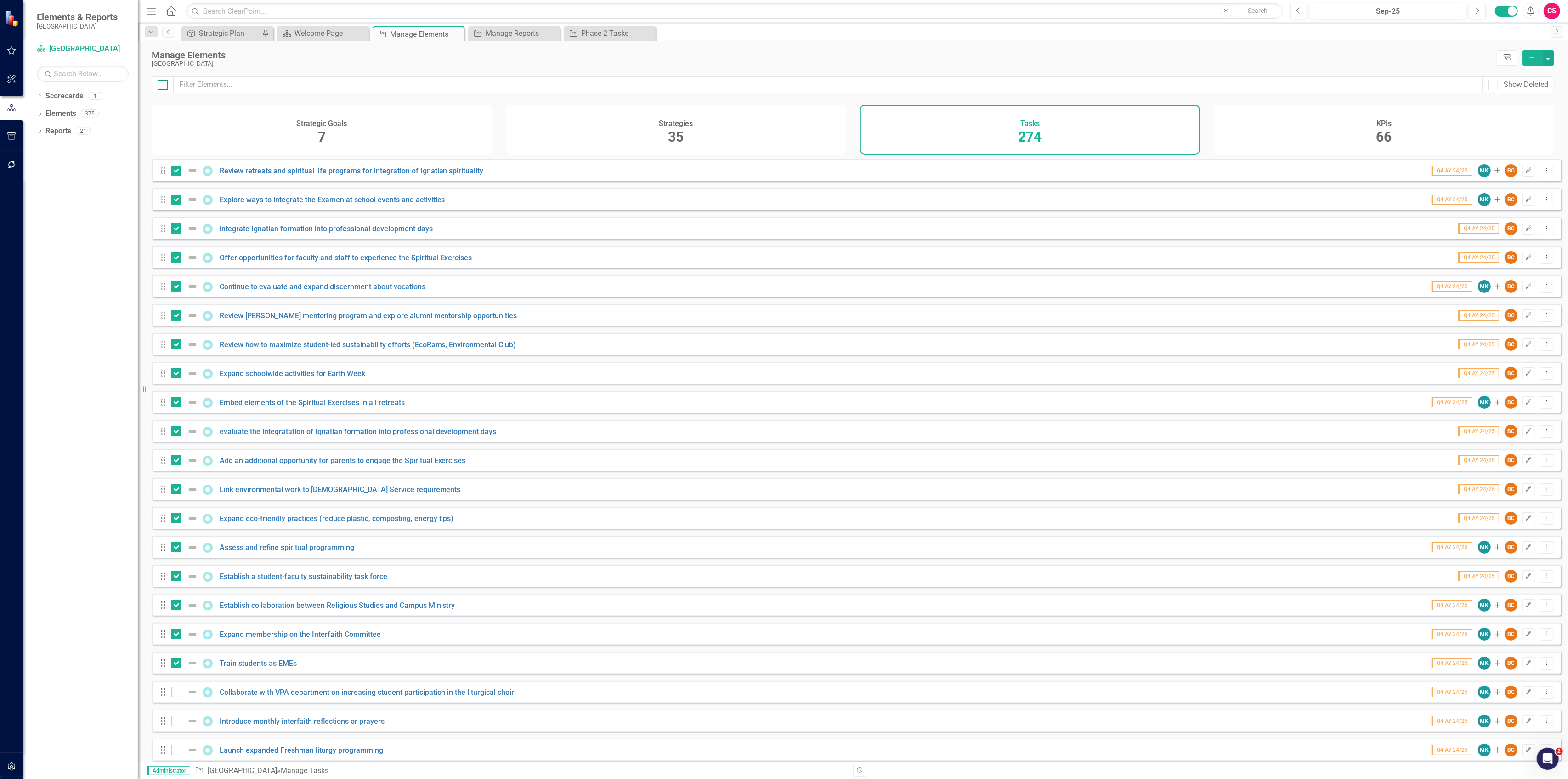
checkbox input "true"
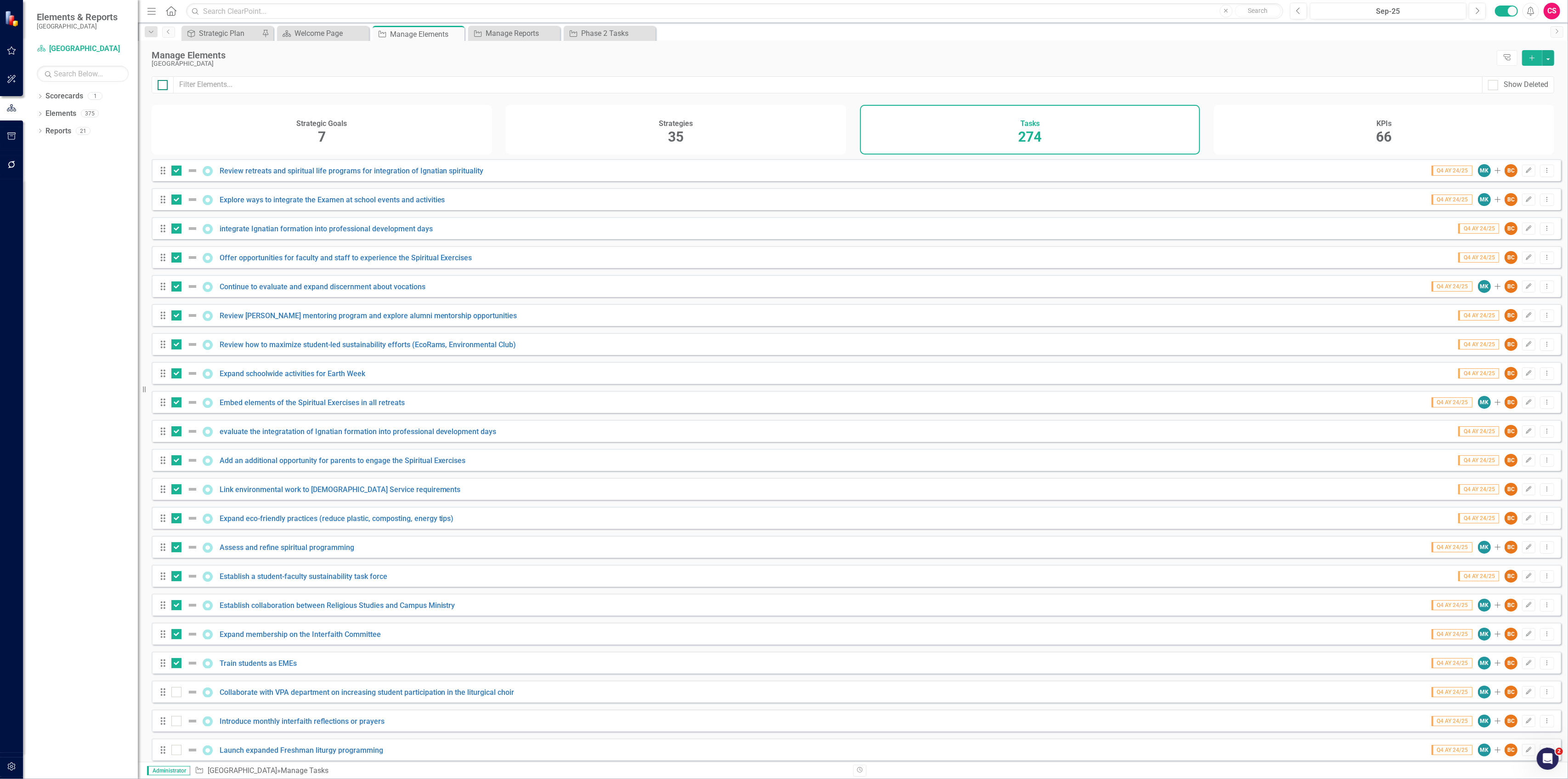
checkbox input "true"
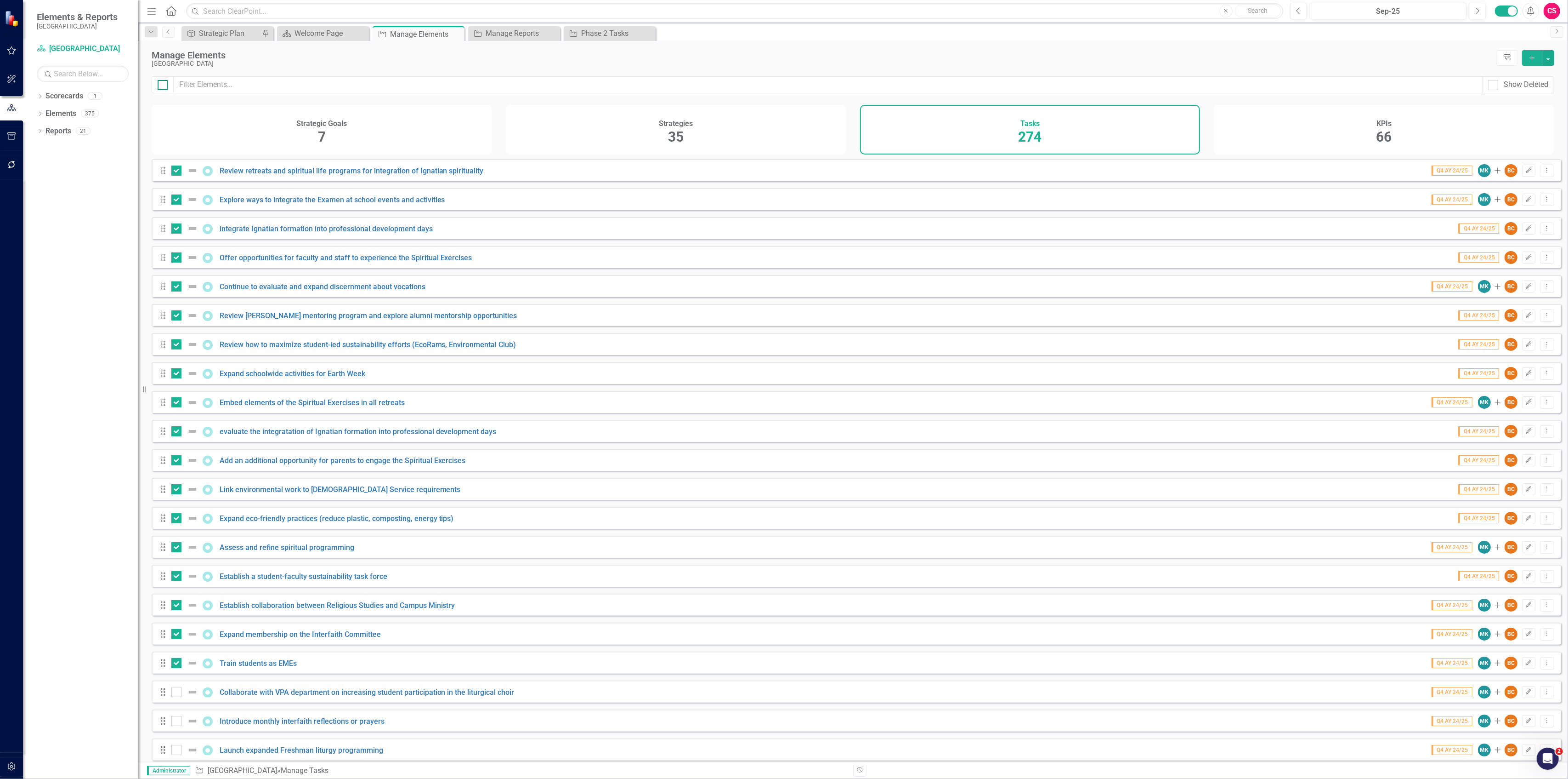
checkbox input "true"
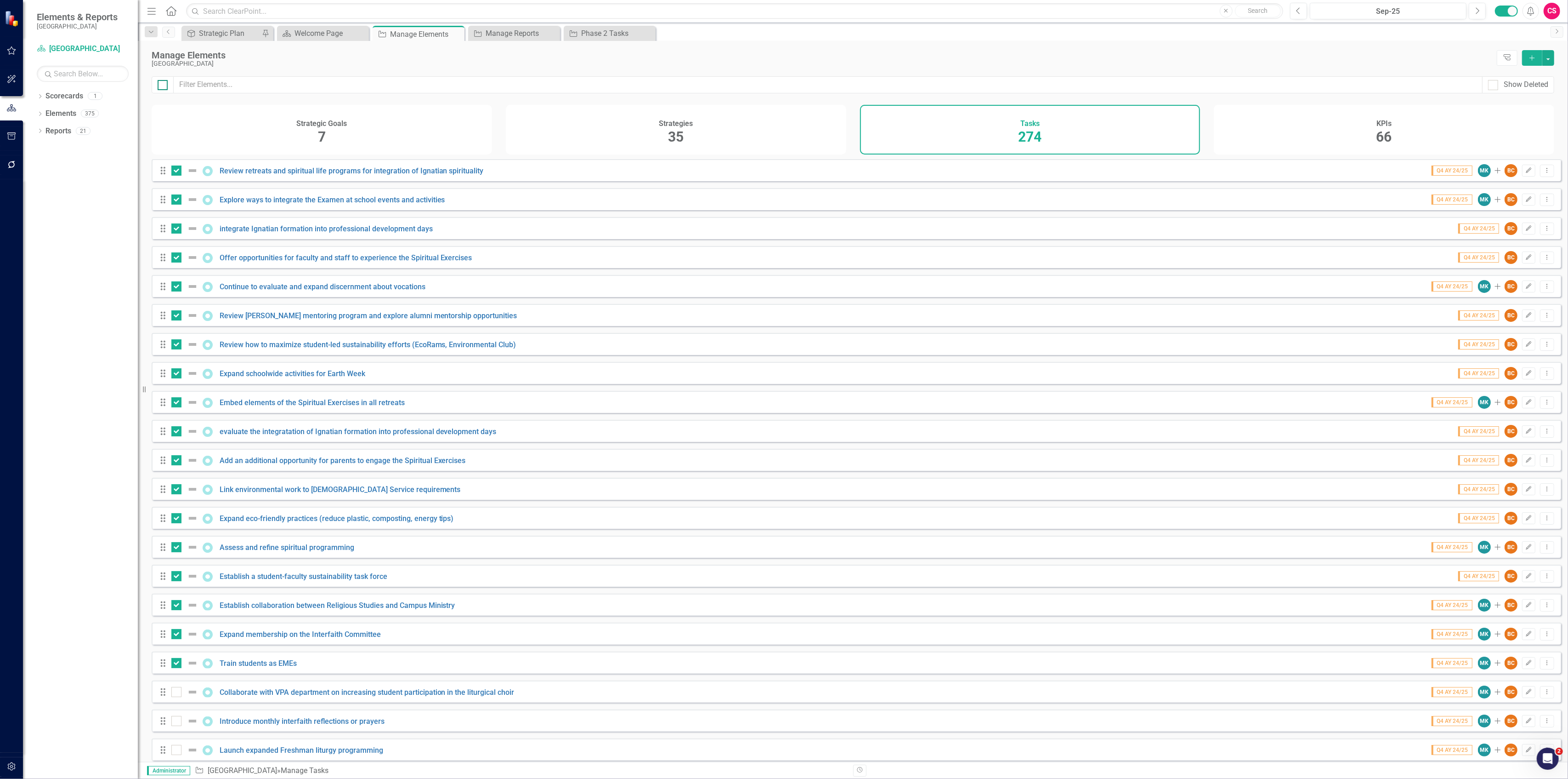
checkbox input "true"
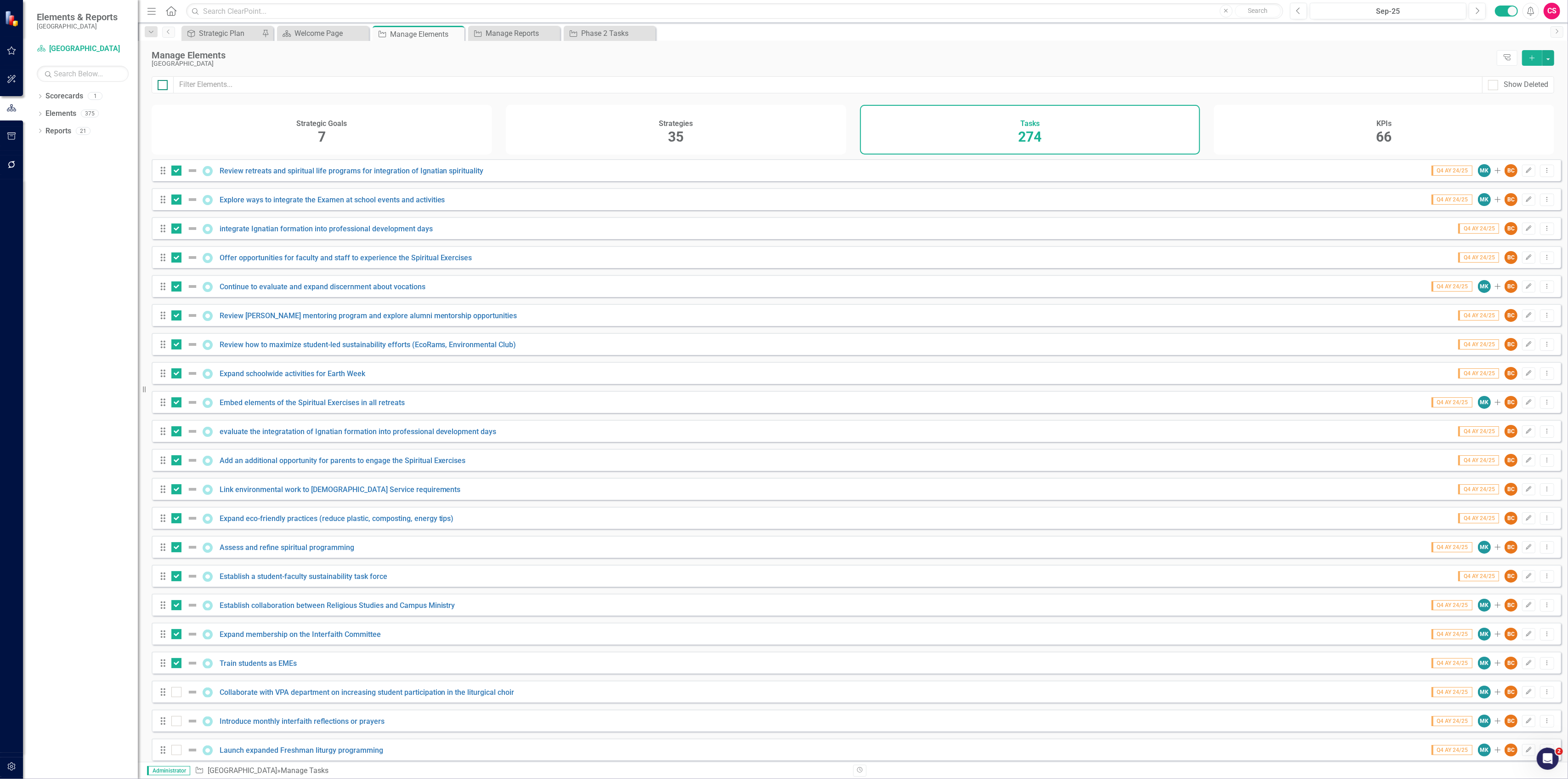
checkbox input "true"
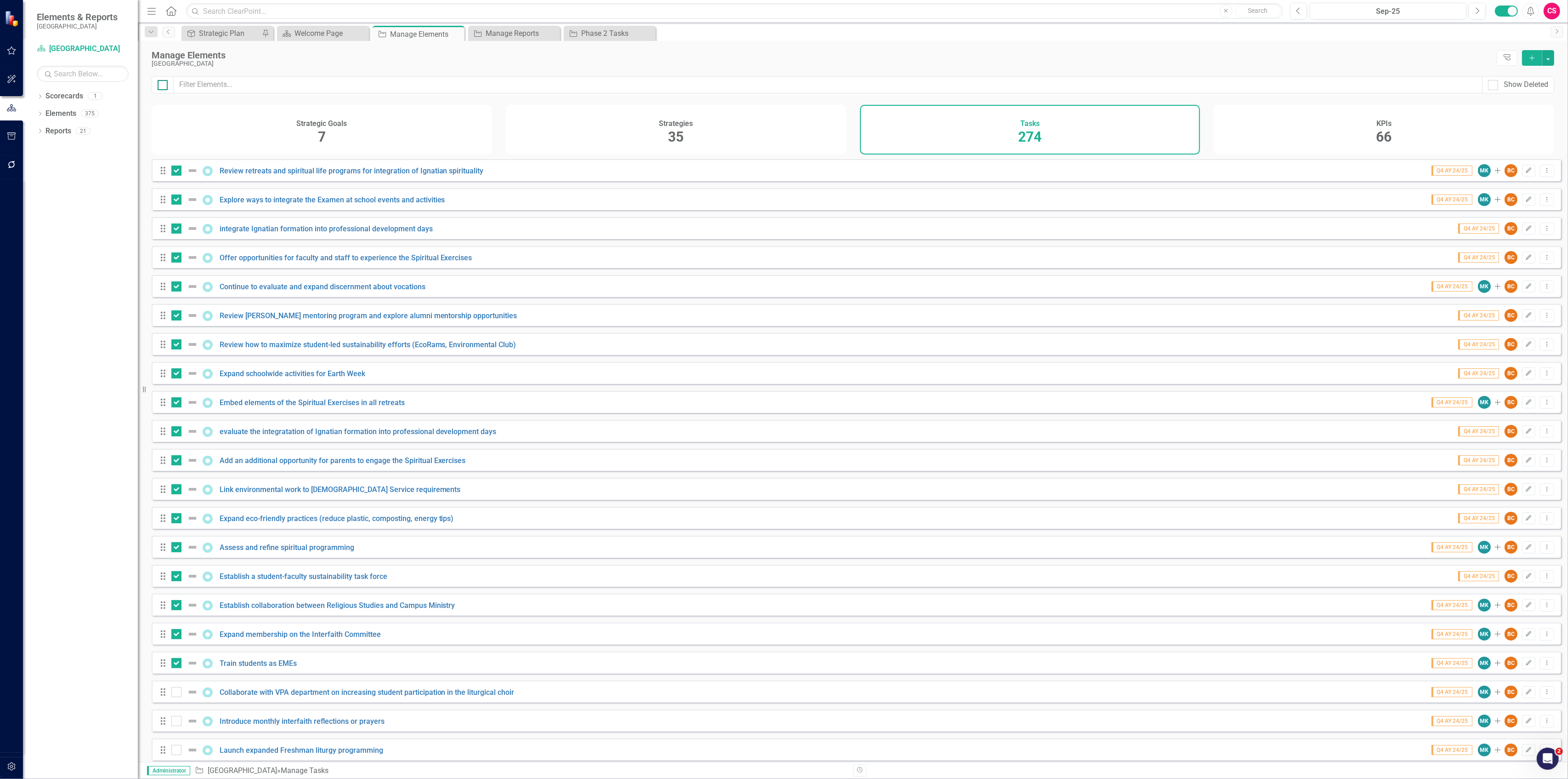
checkbox input "true"
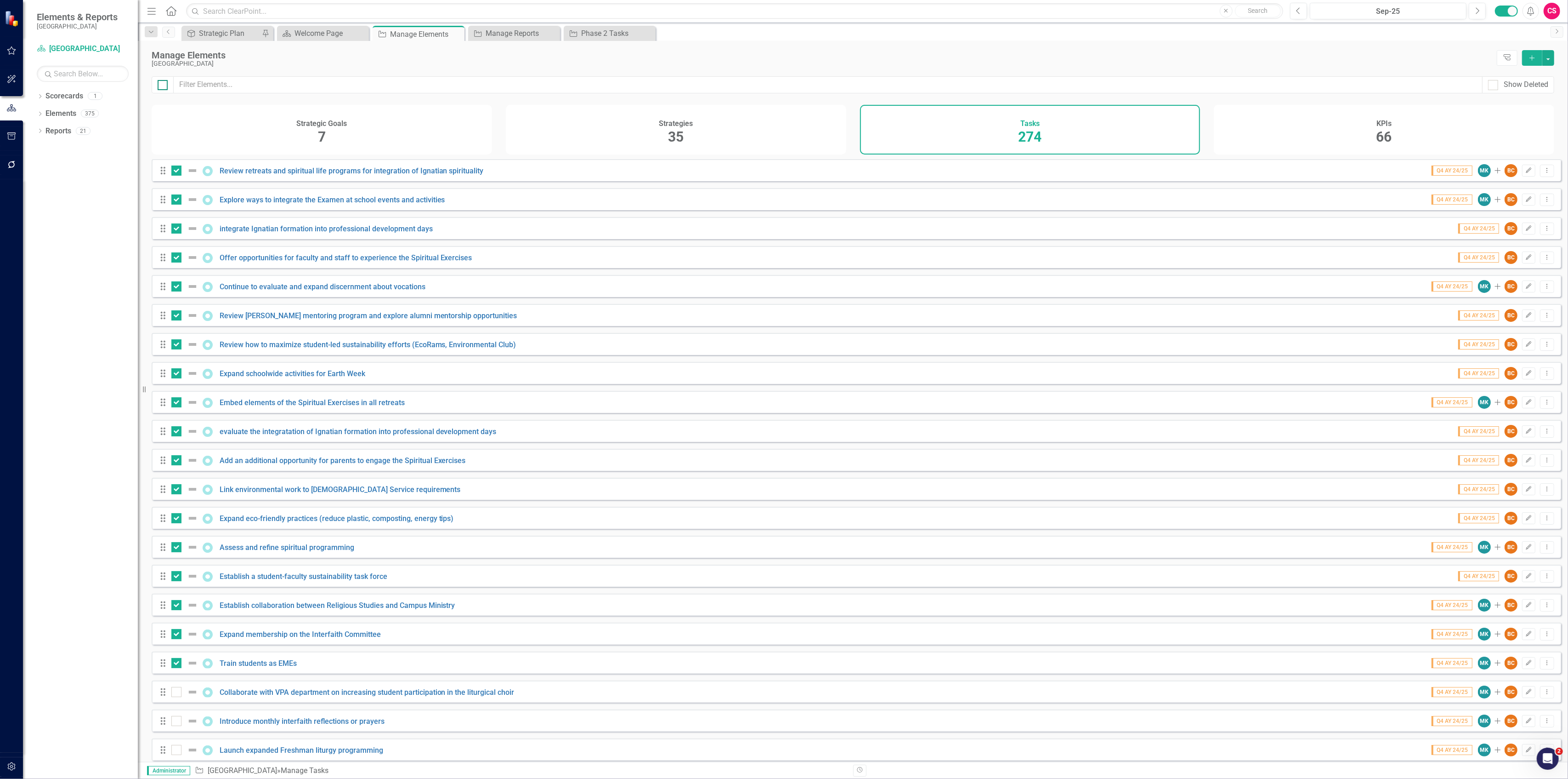
checkbox input "true"
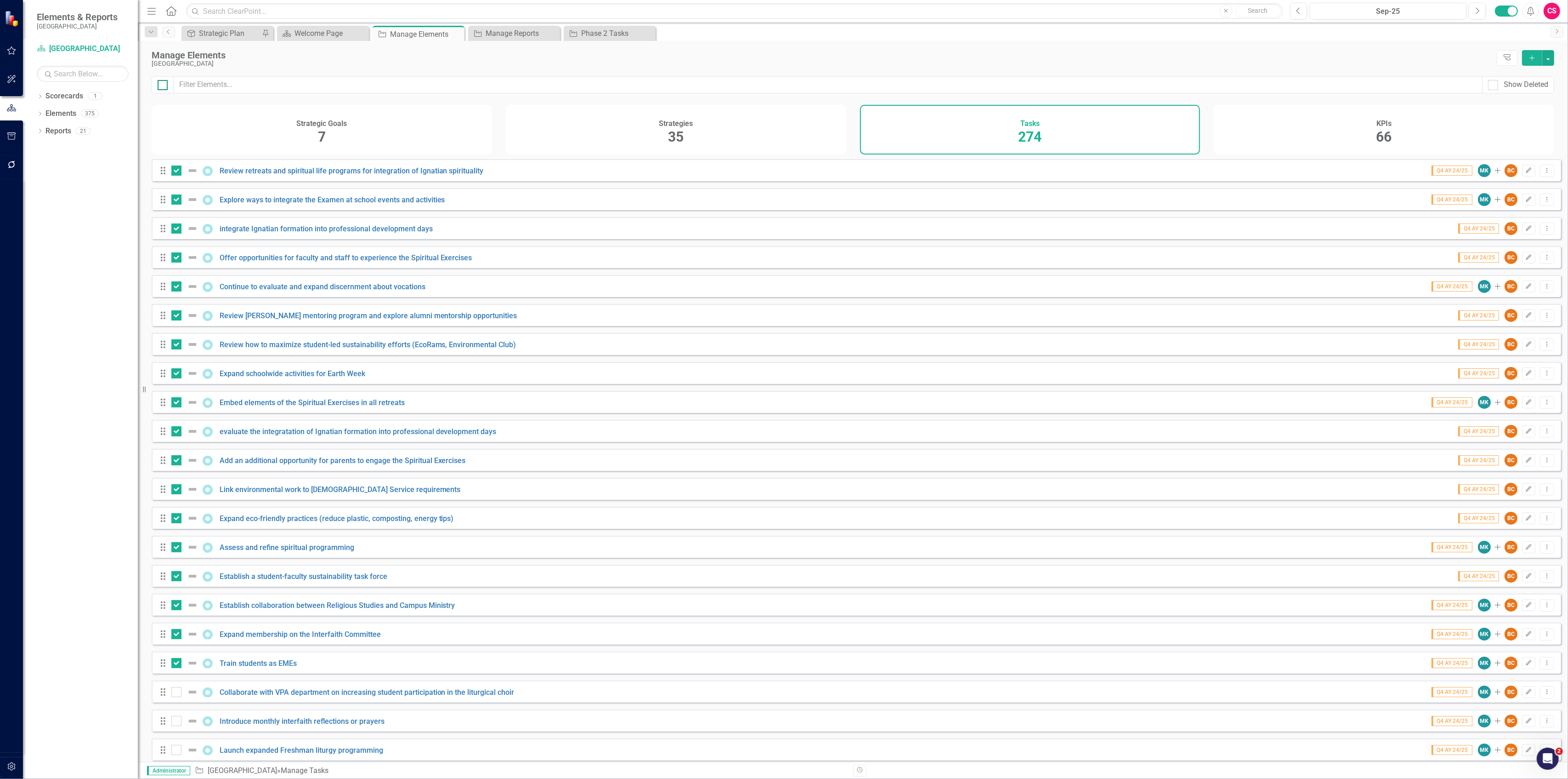
checkbox input "true"
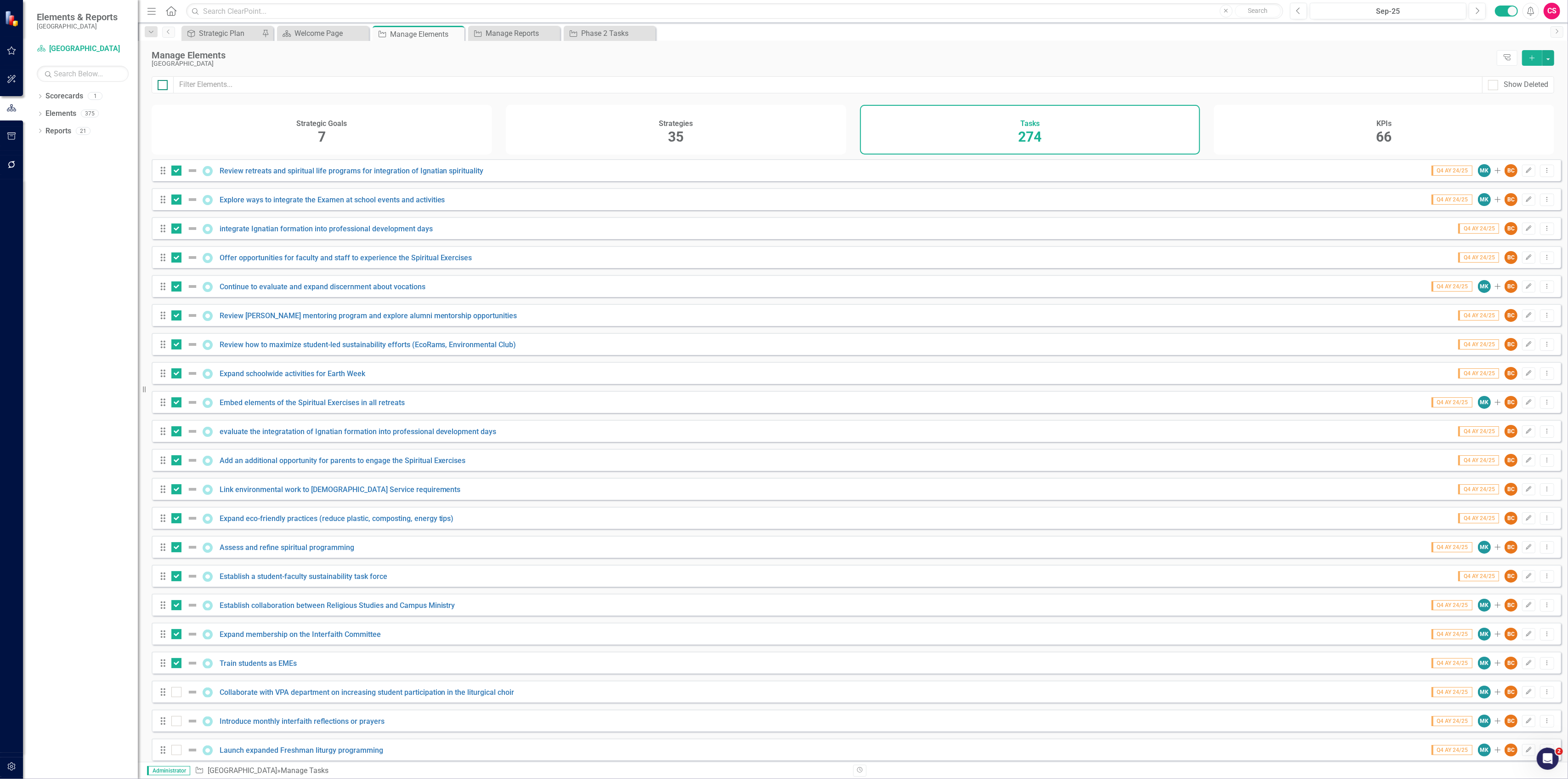
checkbox input "true"
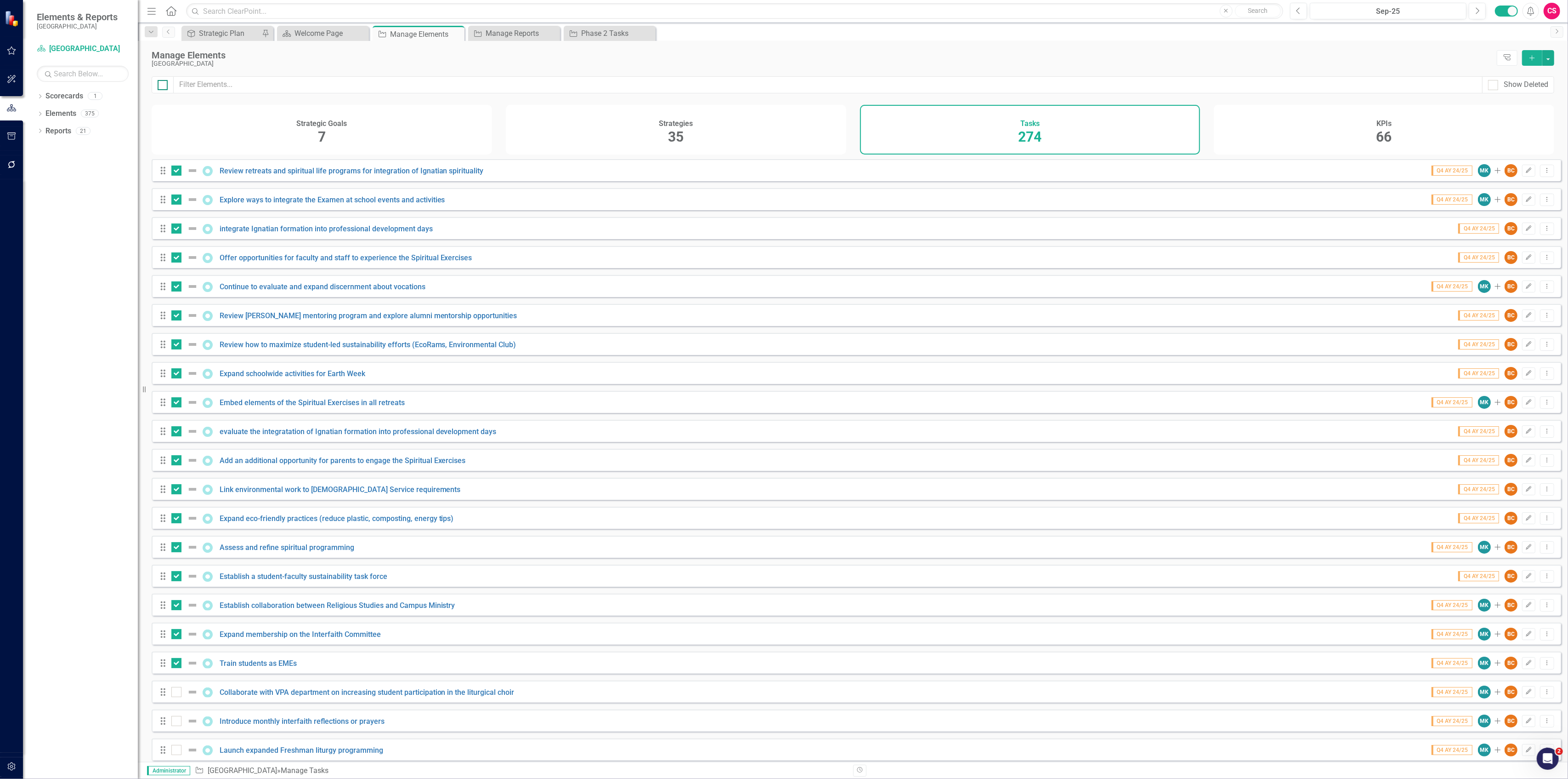
checkbox input "true"
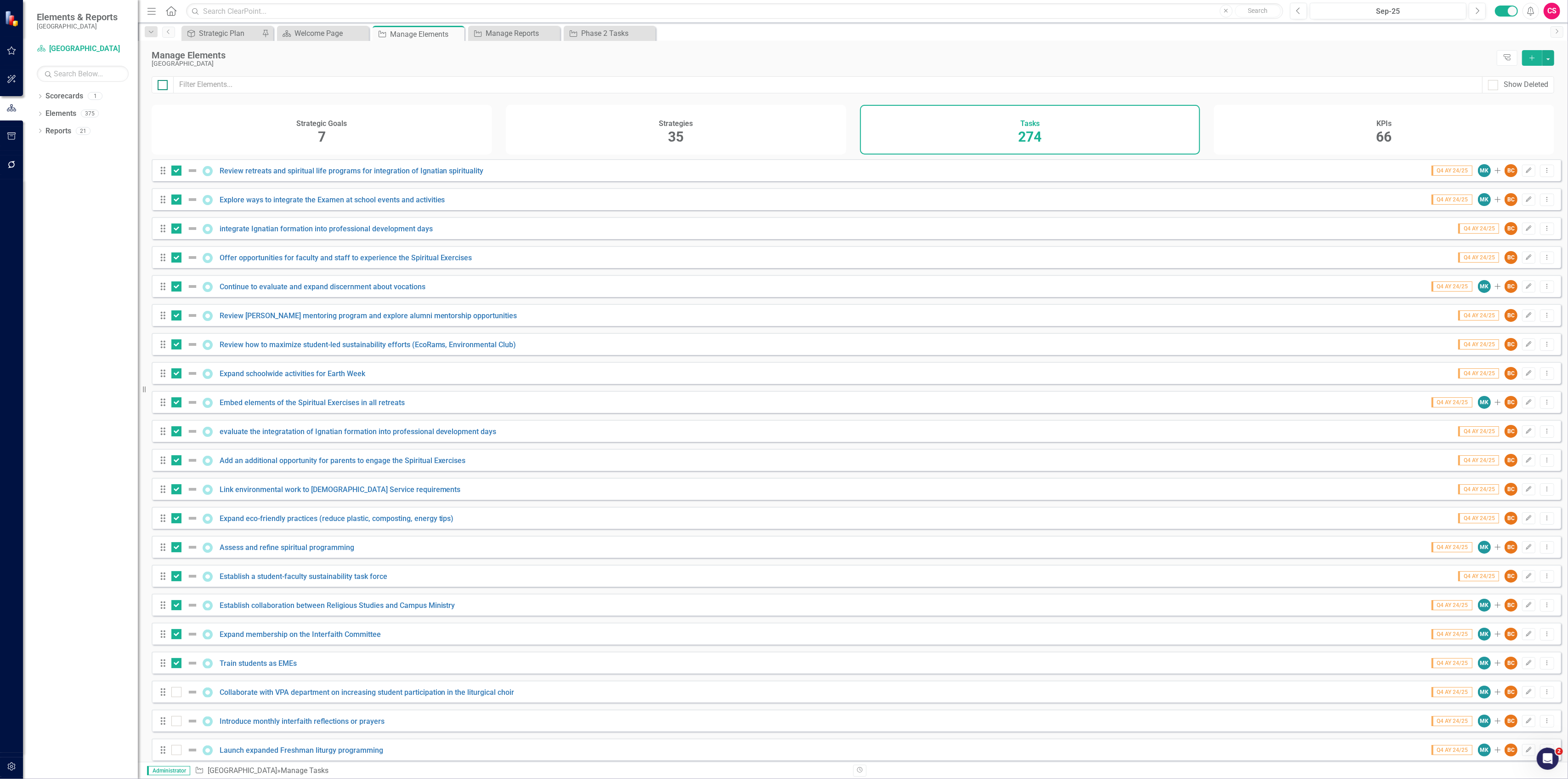
checkbox input "true"
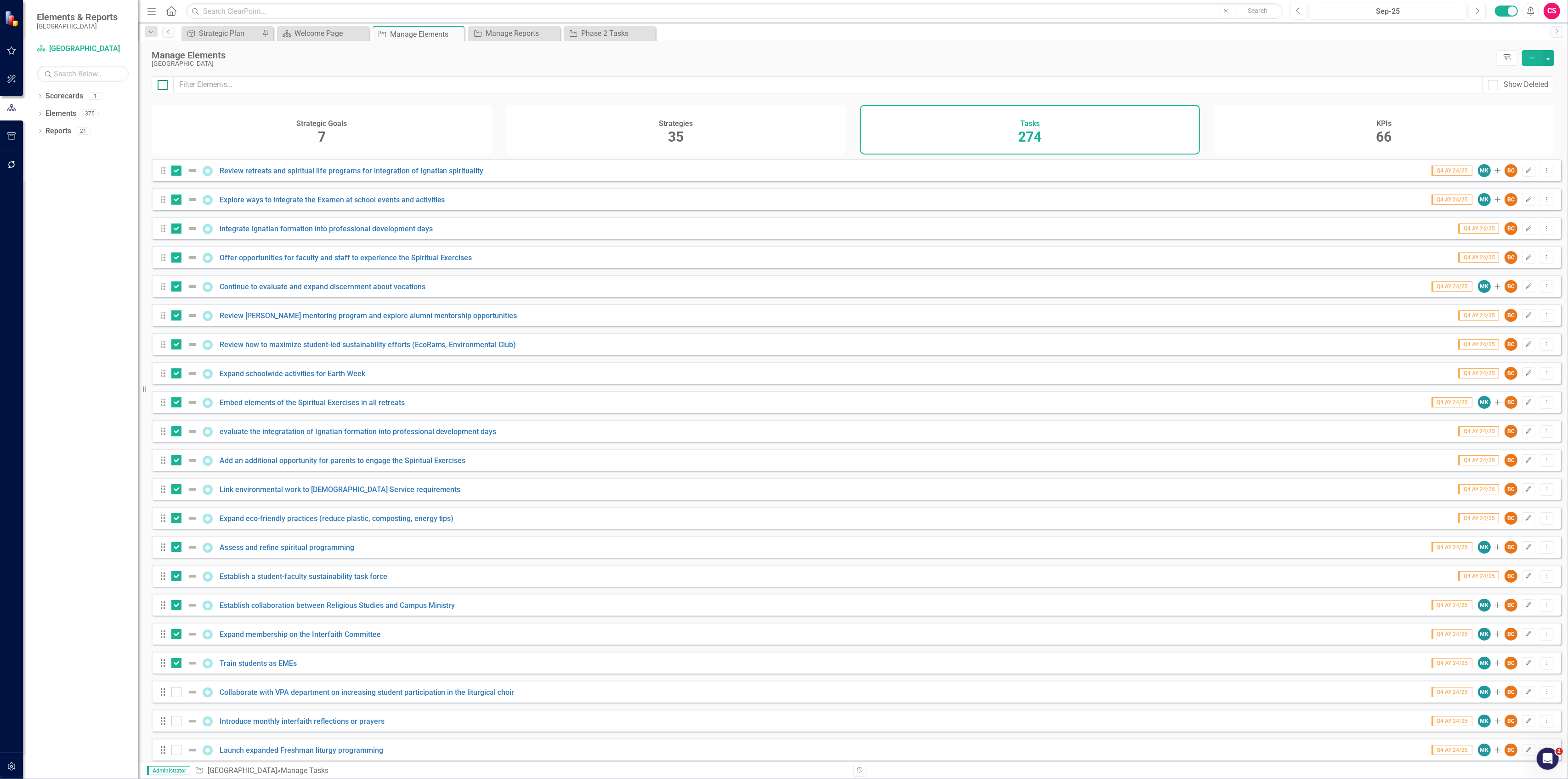
checkbox input "true"
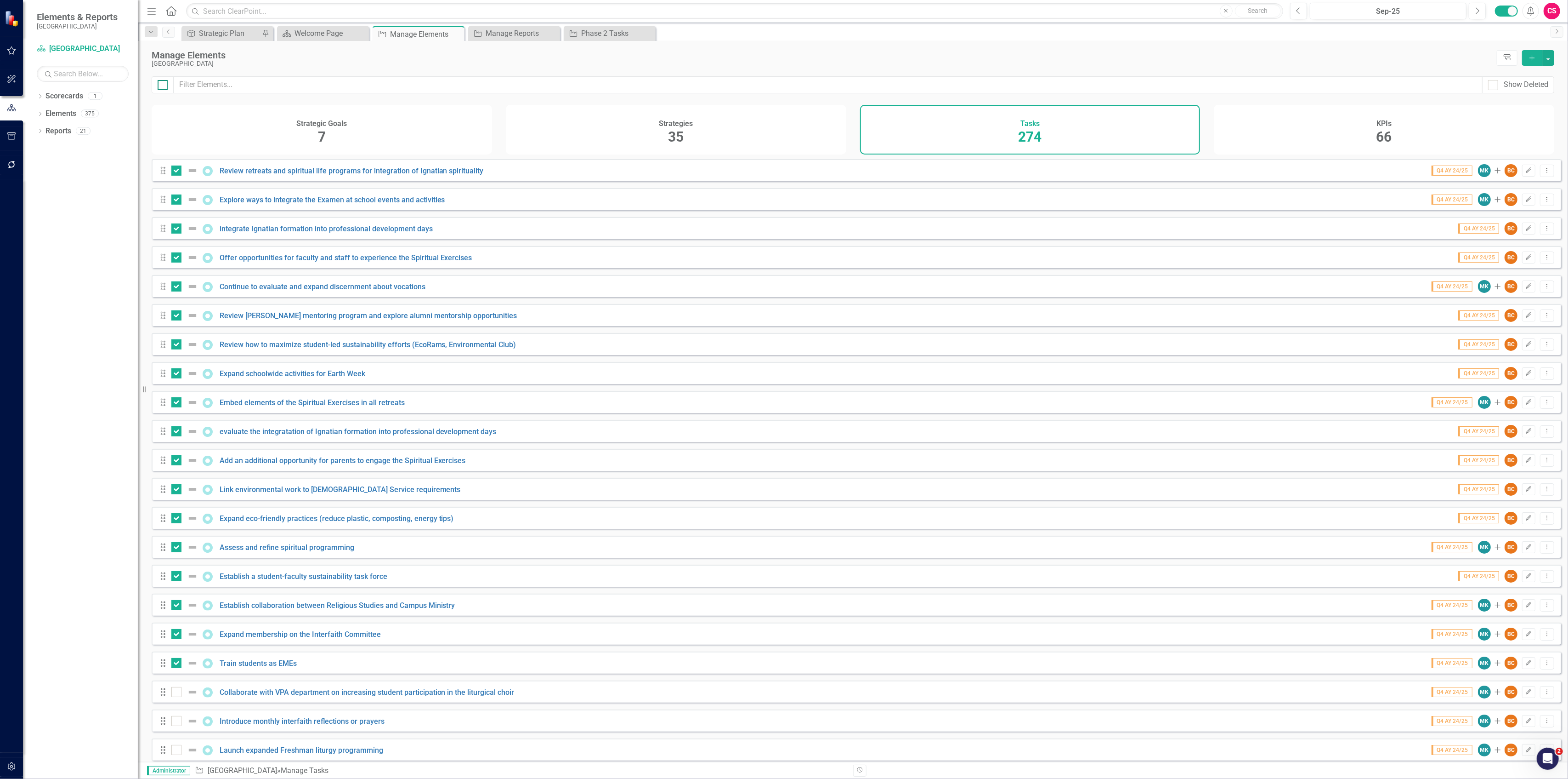
checkbox input "true"
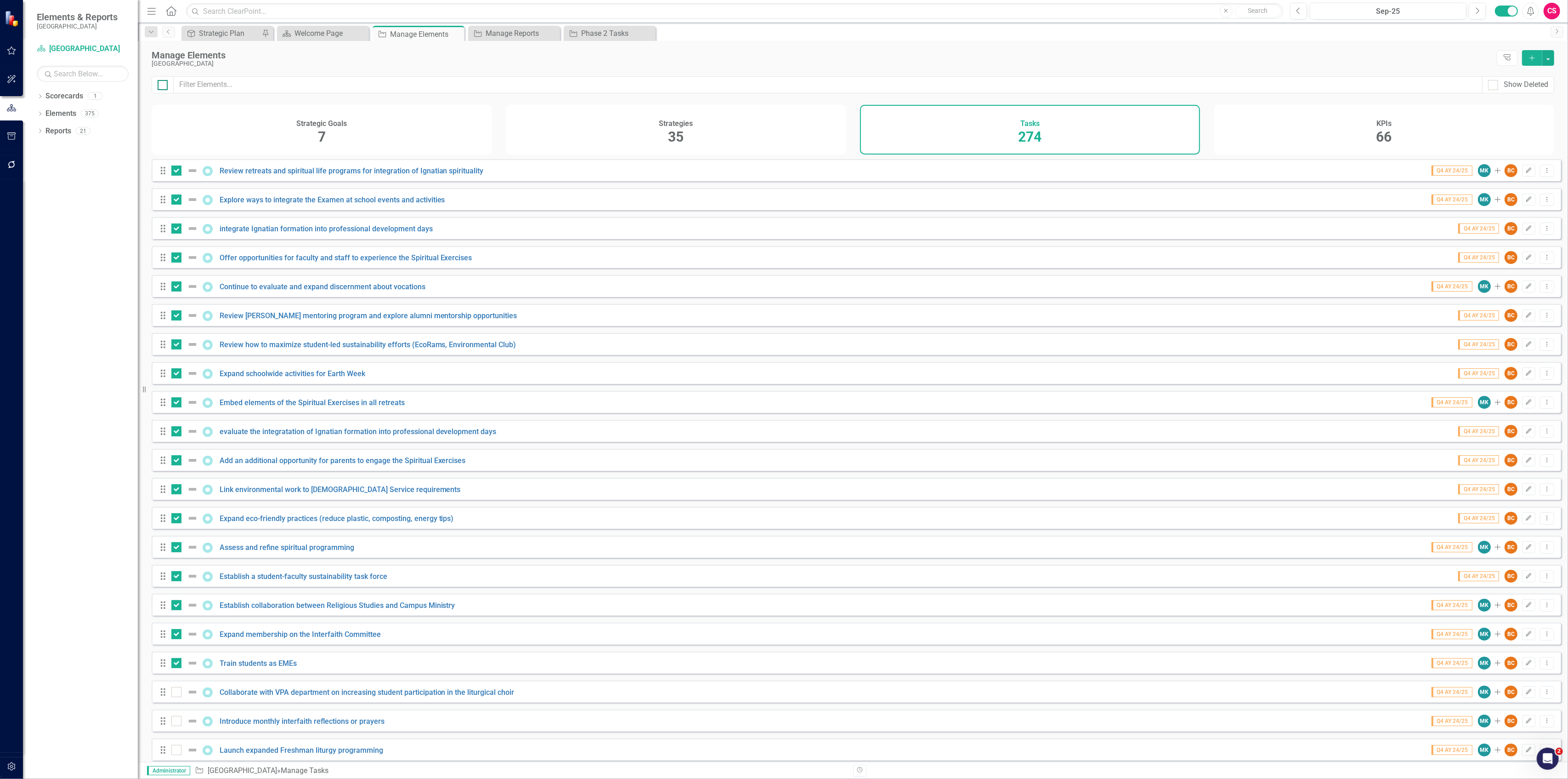
checkbox input "true"
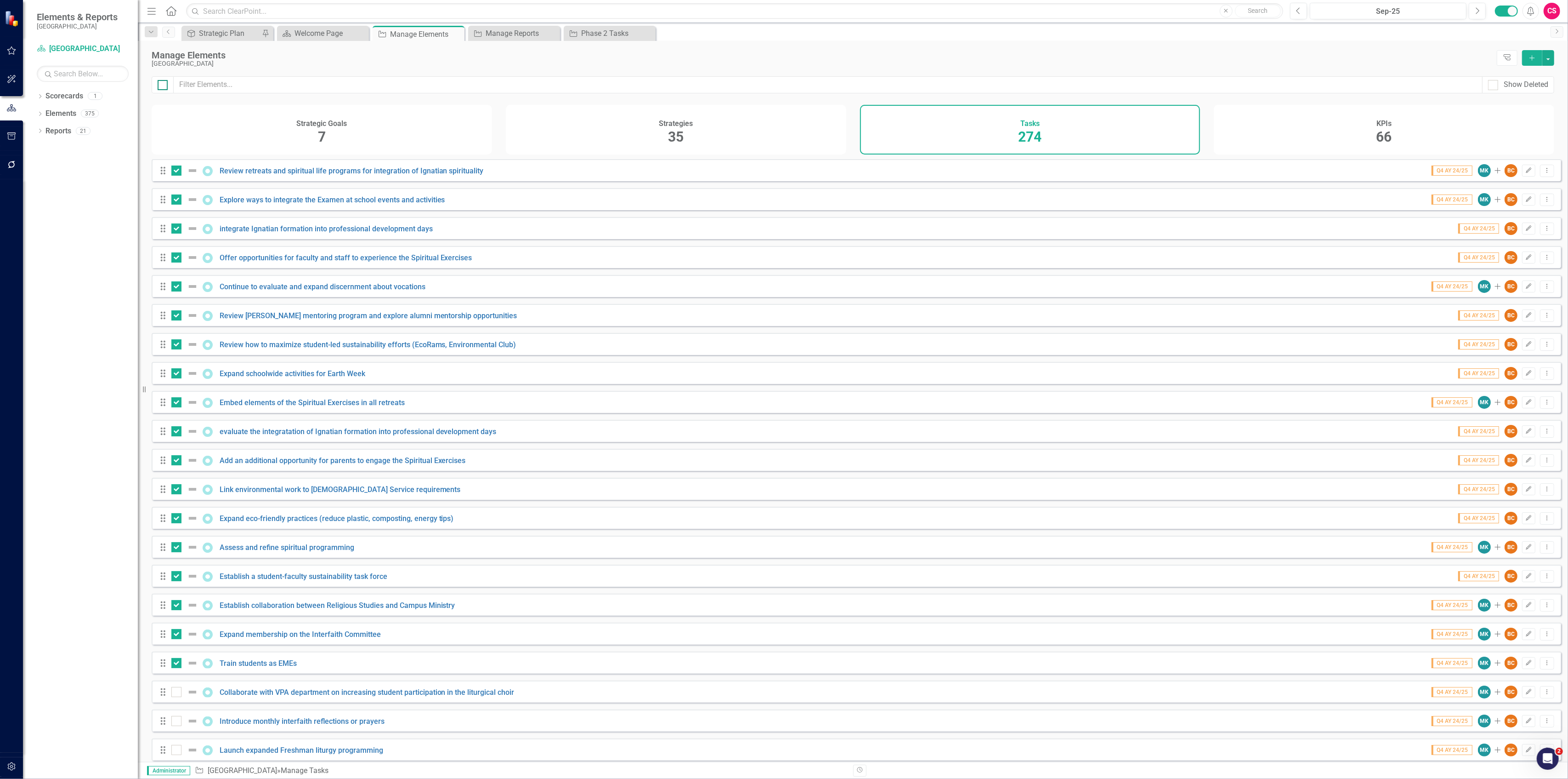
checkbox input "true"
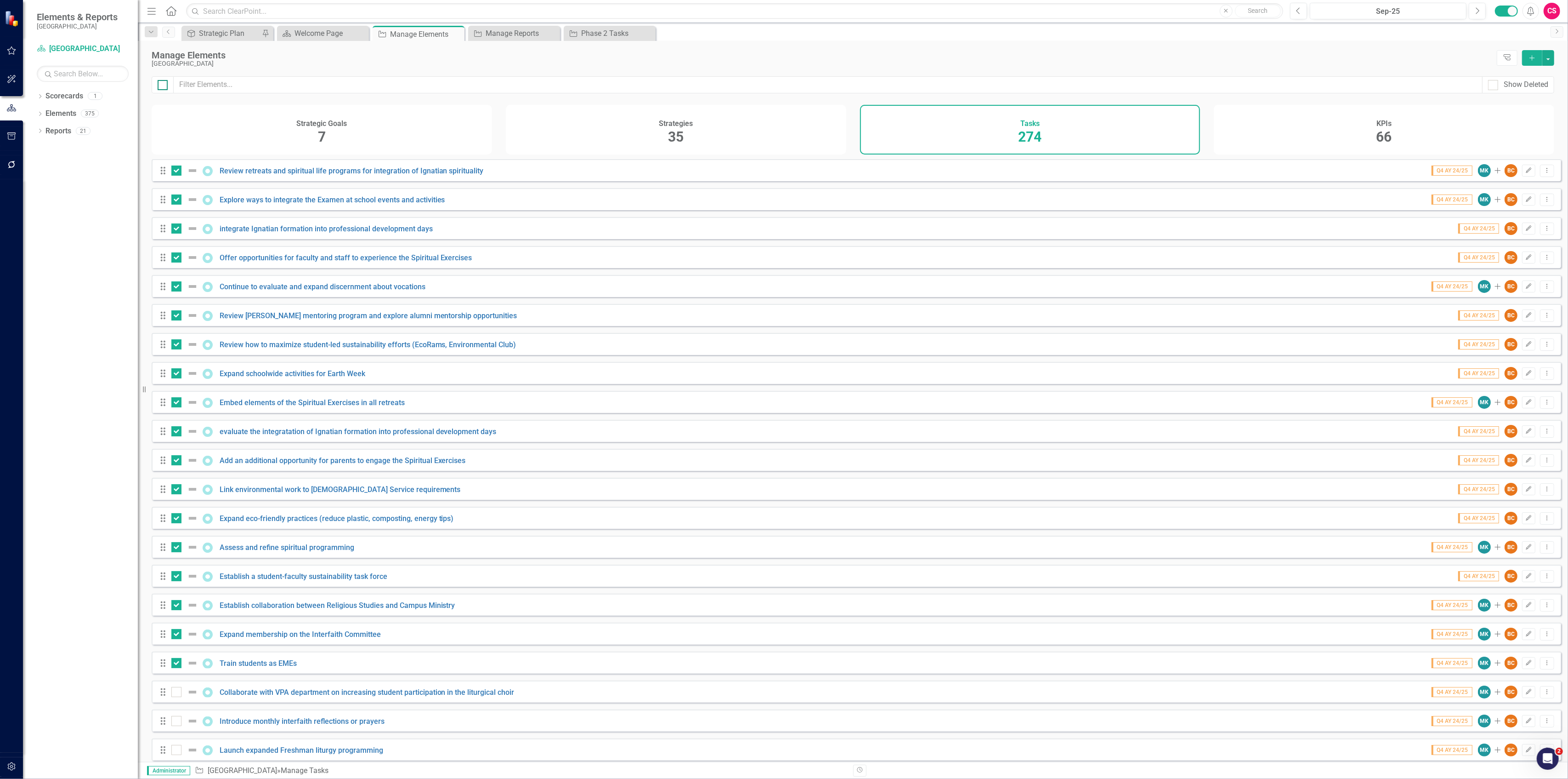
checkbox input "true"
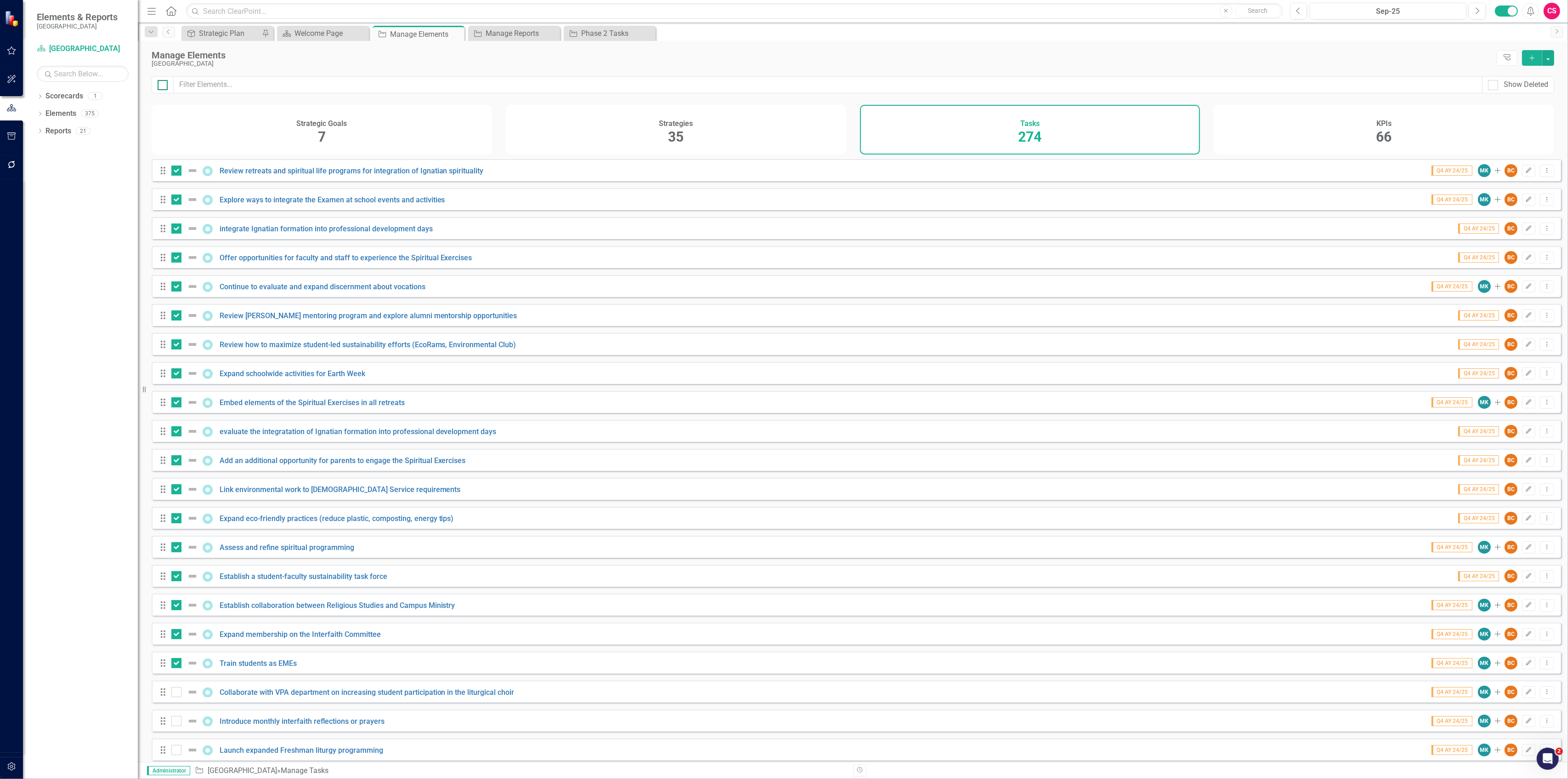
checkbox input "true"
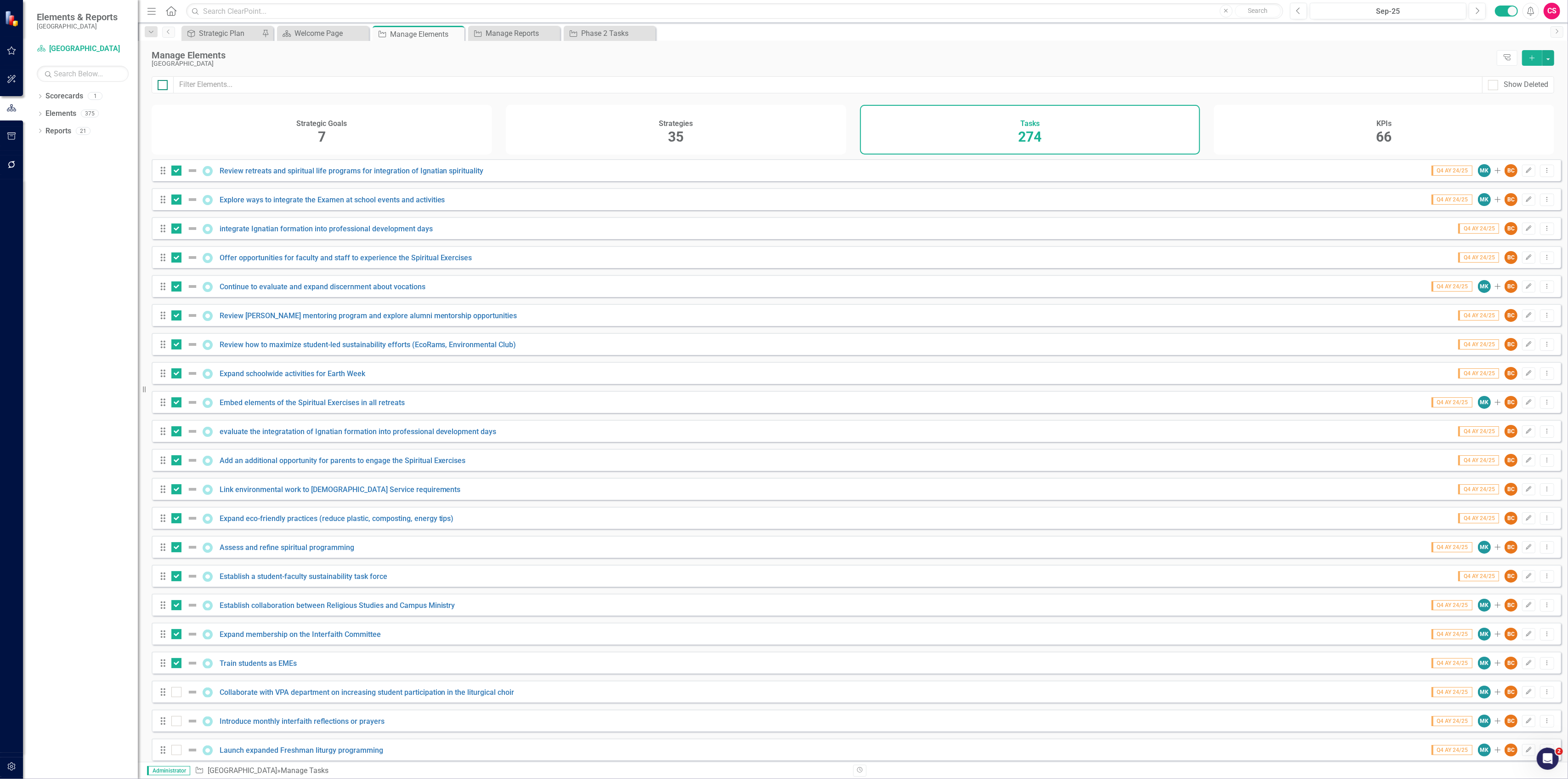
checkbox input "true"
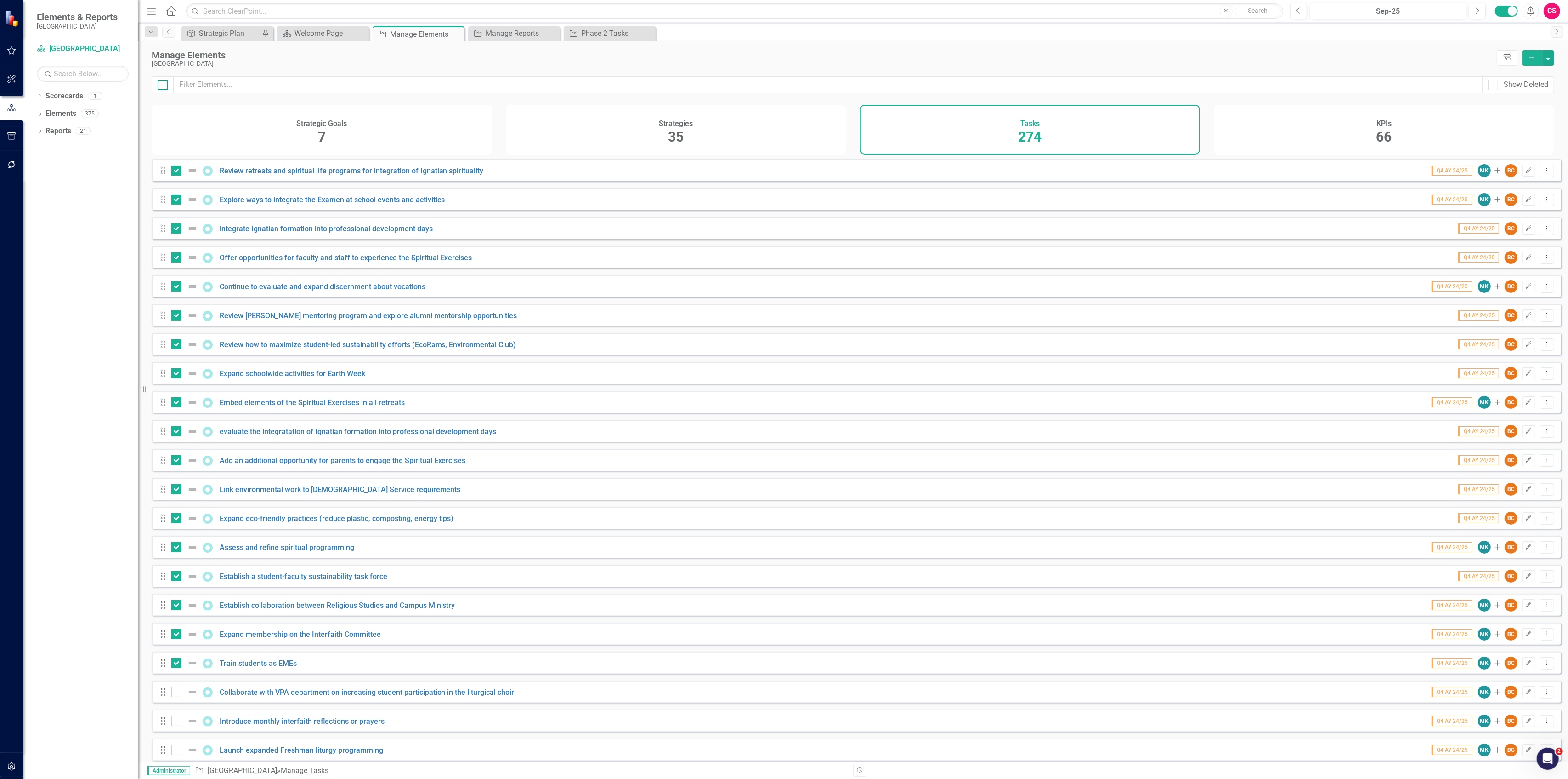
checkbox input "true"
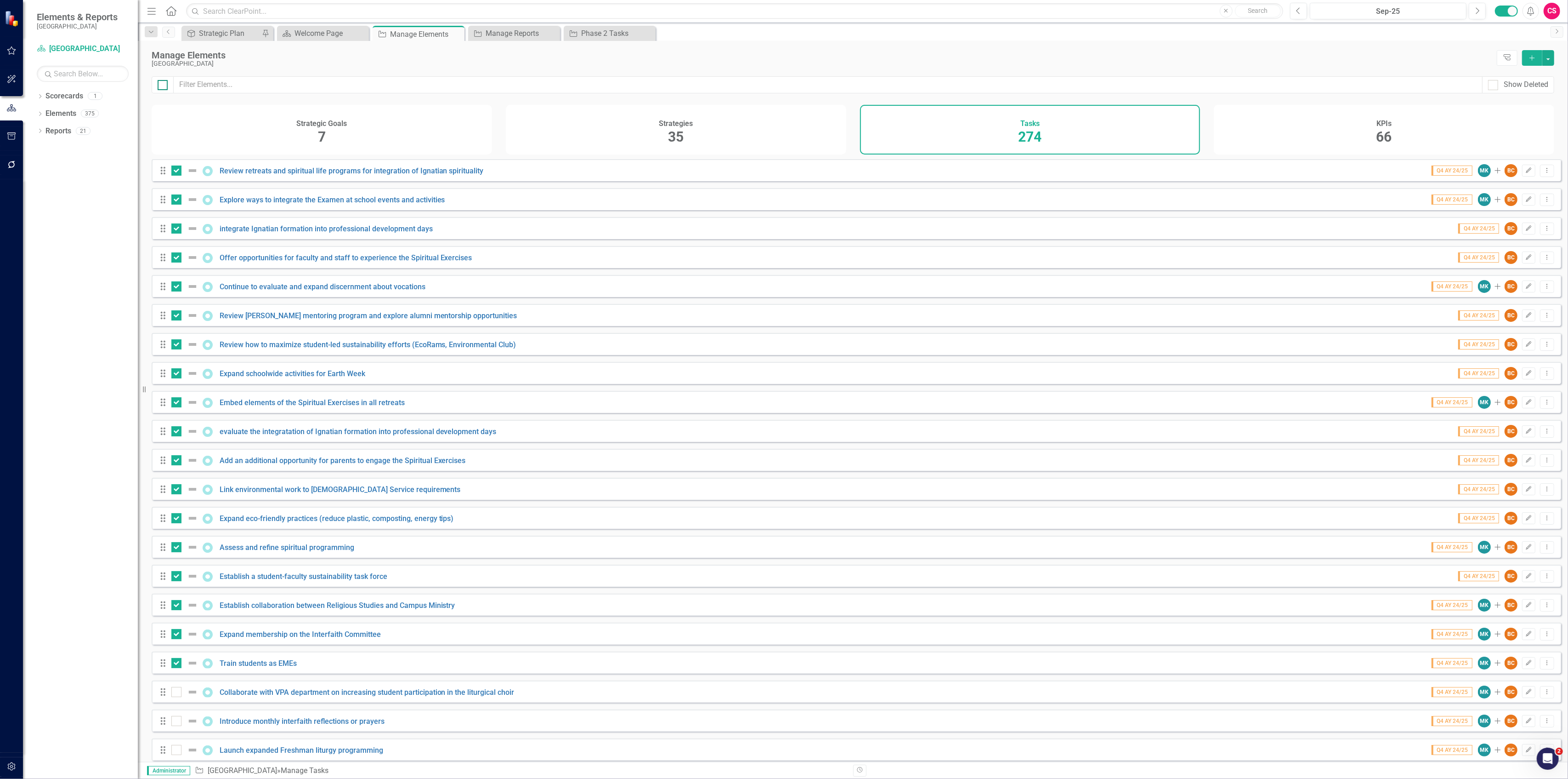
checkbox input "true"
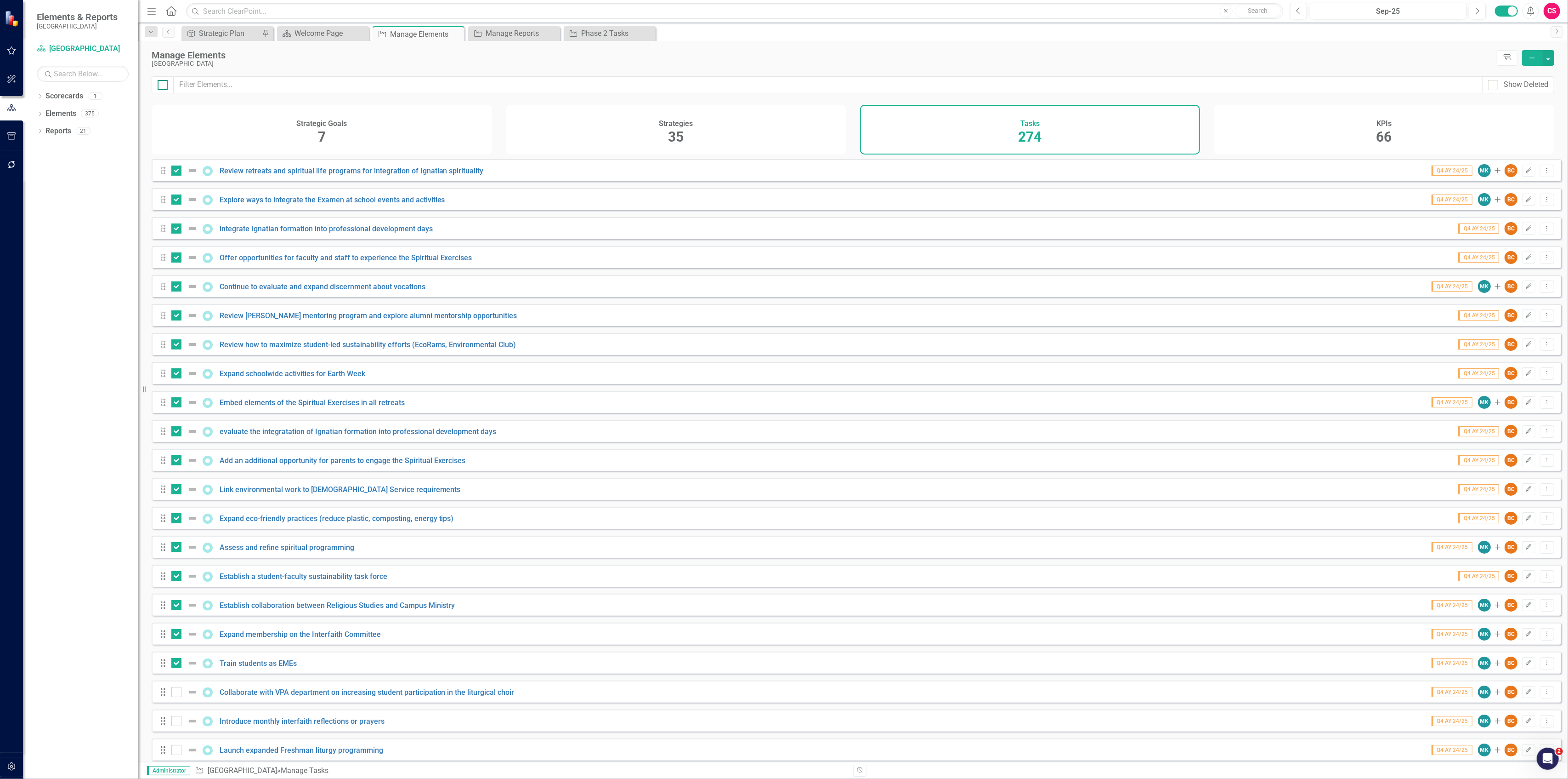
checkbox input "true"
click at [166, 86] on div at bounding box center [163, 85] width 10 height 10
click at [164, 86] on input "checkbox" at bounding box center [161, 83] width 6 height 6
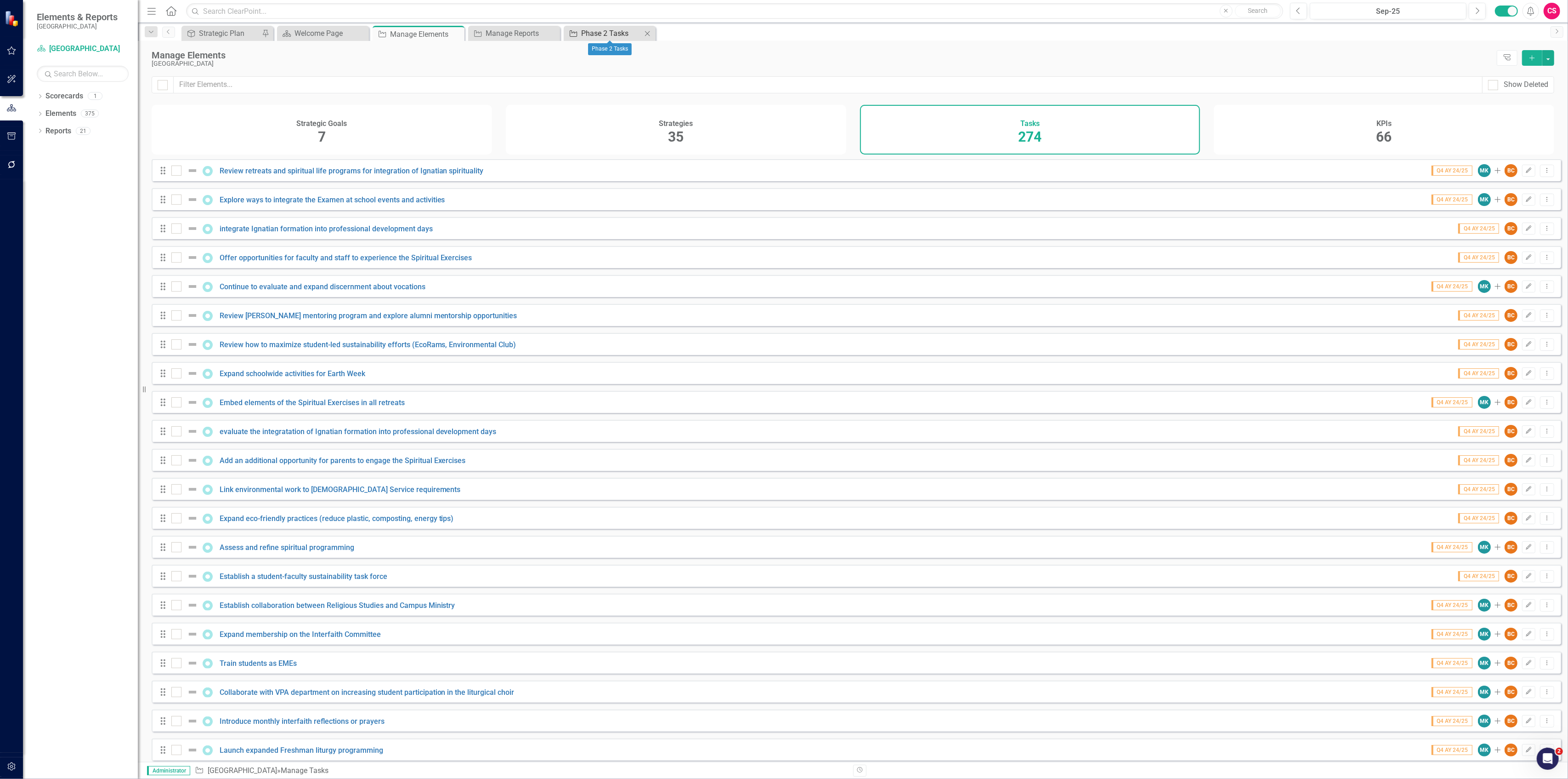
click at [599, 33] on div "Phase 2 Tasks" at bounding box center [612, 33] width 61 height 12
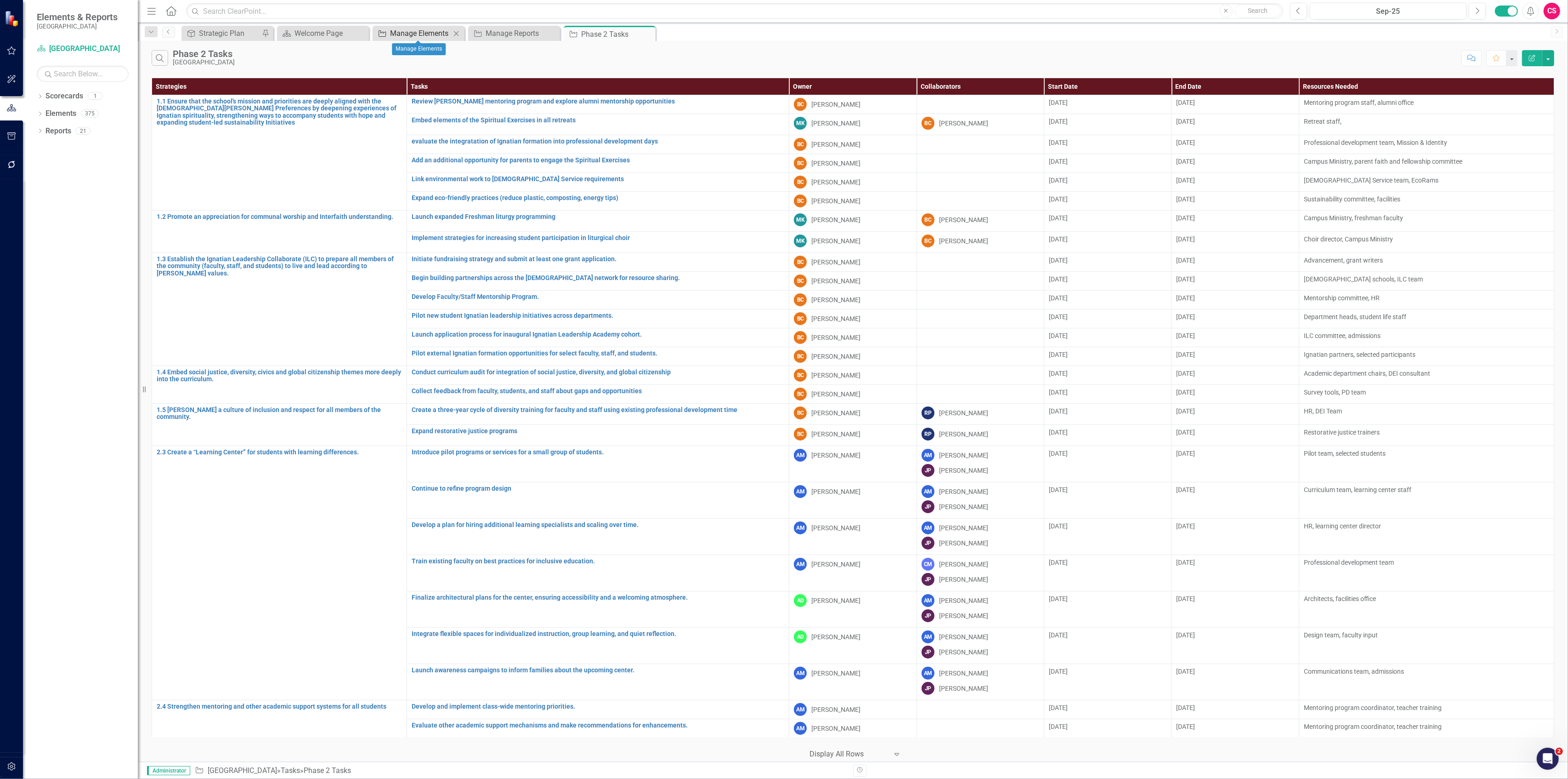
click at [427, 30] on div "Manage Elements" at bounding box center [421, 33] width 61 height 12
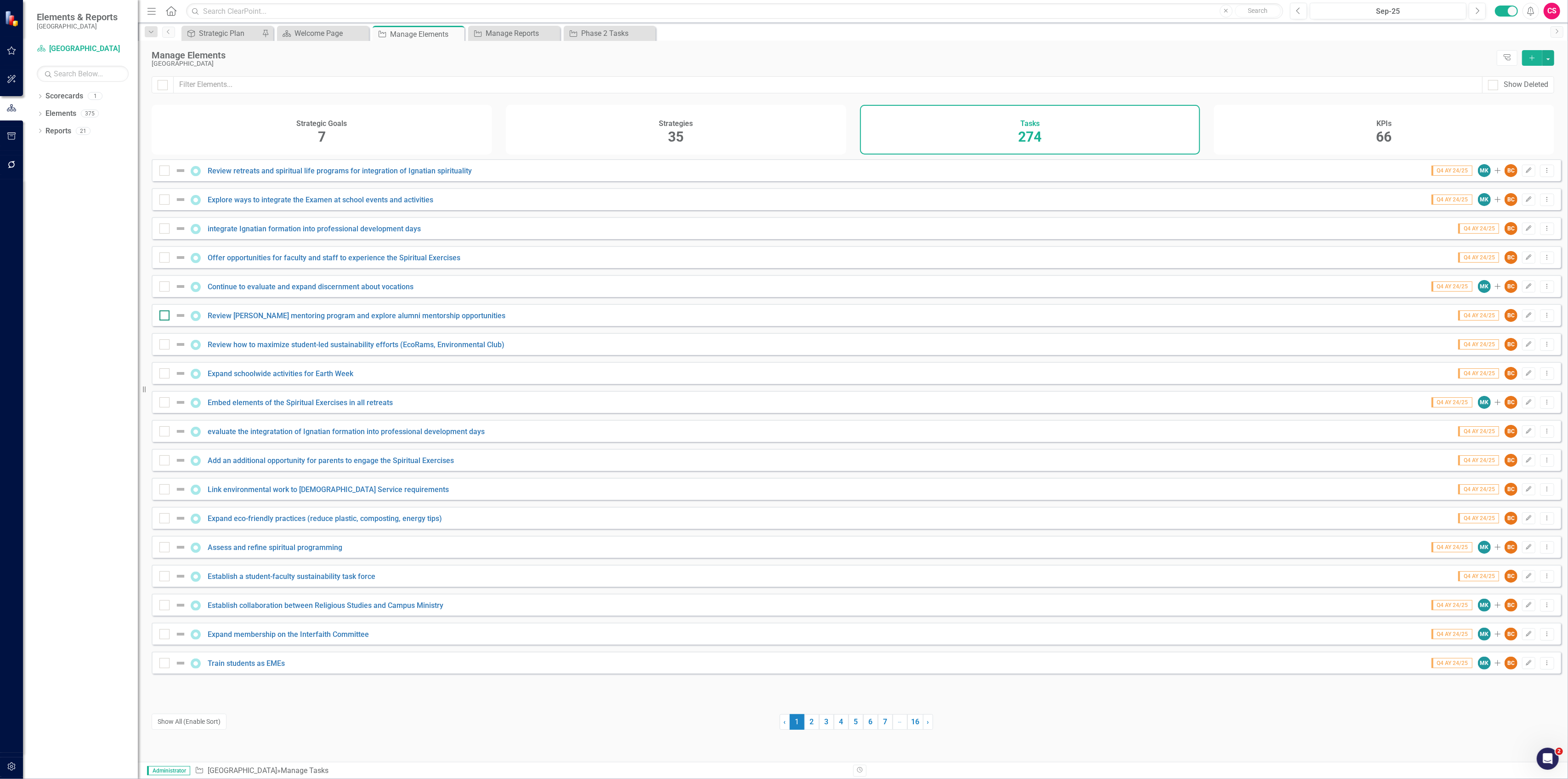
click at [167, 320] on div at bounding box center [164, 315] width 10 height 10
click at [166, 316] on input "checkbox" at bounding box center [163, 313] width 6 height 6
click at [159, 85] on input "checkbox" at bounding box center [161, 83] width 6 height 6
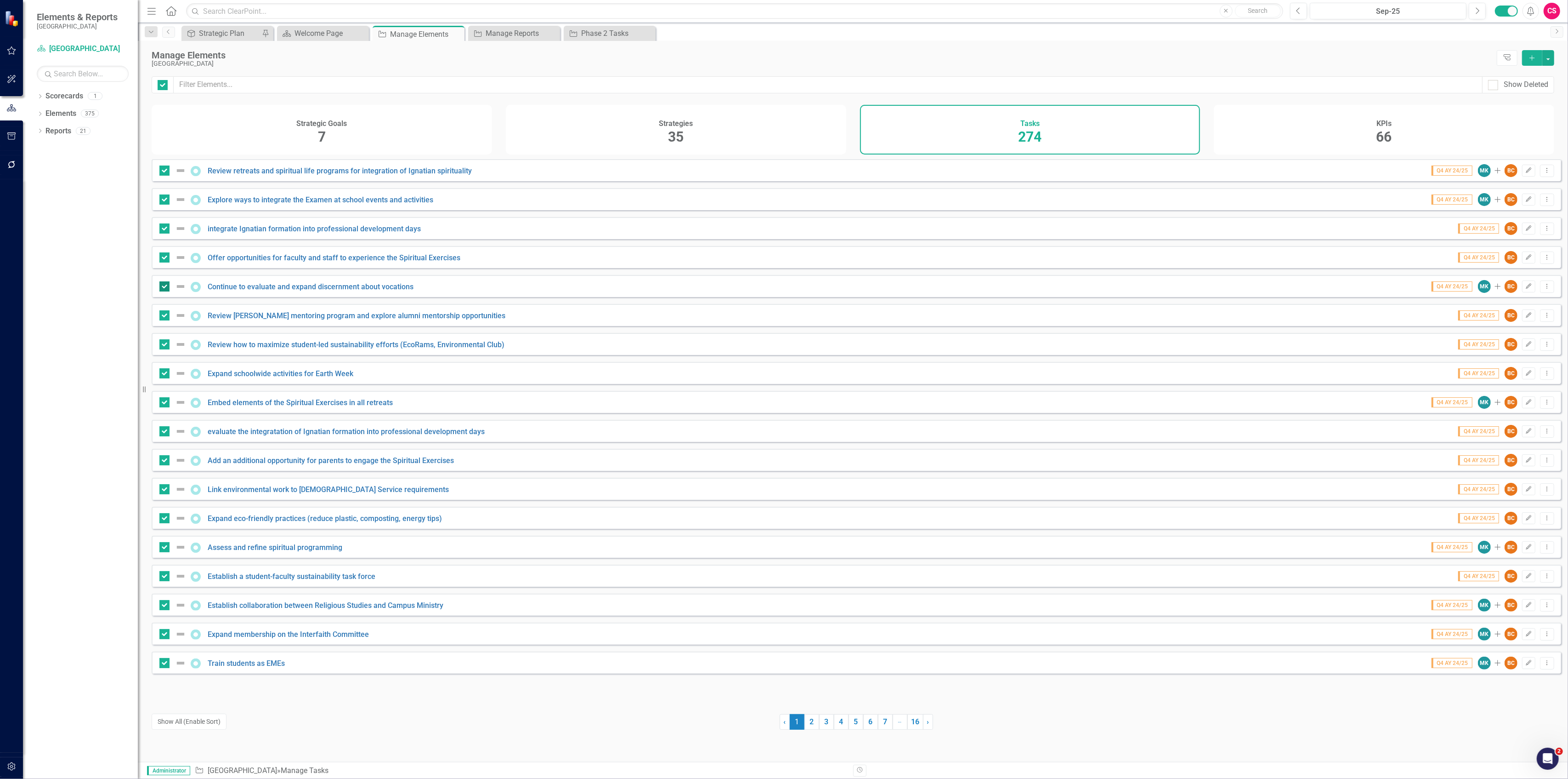
click at [166, 292] on div at bounding box center [164, 286] width 10 height 10
click at [166, 287] on input "checkbox" at bounding box center [163, 284] width 6 height 6
click at [166, 263] on div at bounding box center [164, 257] width 10 height 10
click at [166, 258] on input "checkbox" at bounding box center [163, 255] width 6 height 6
click at [163, 233] on div at bounding box center [164, 228] width 10 height 10
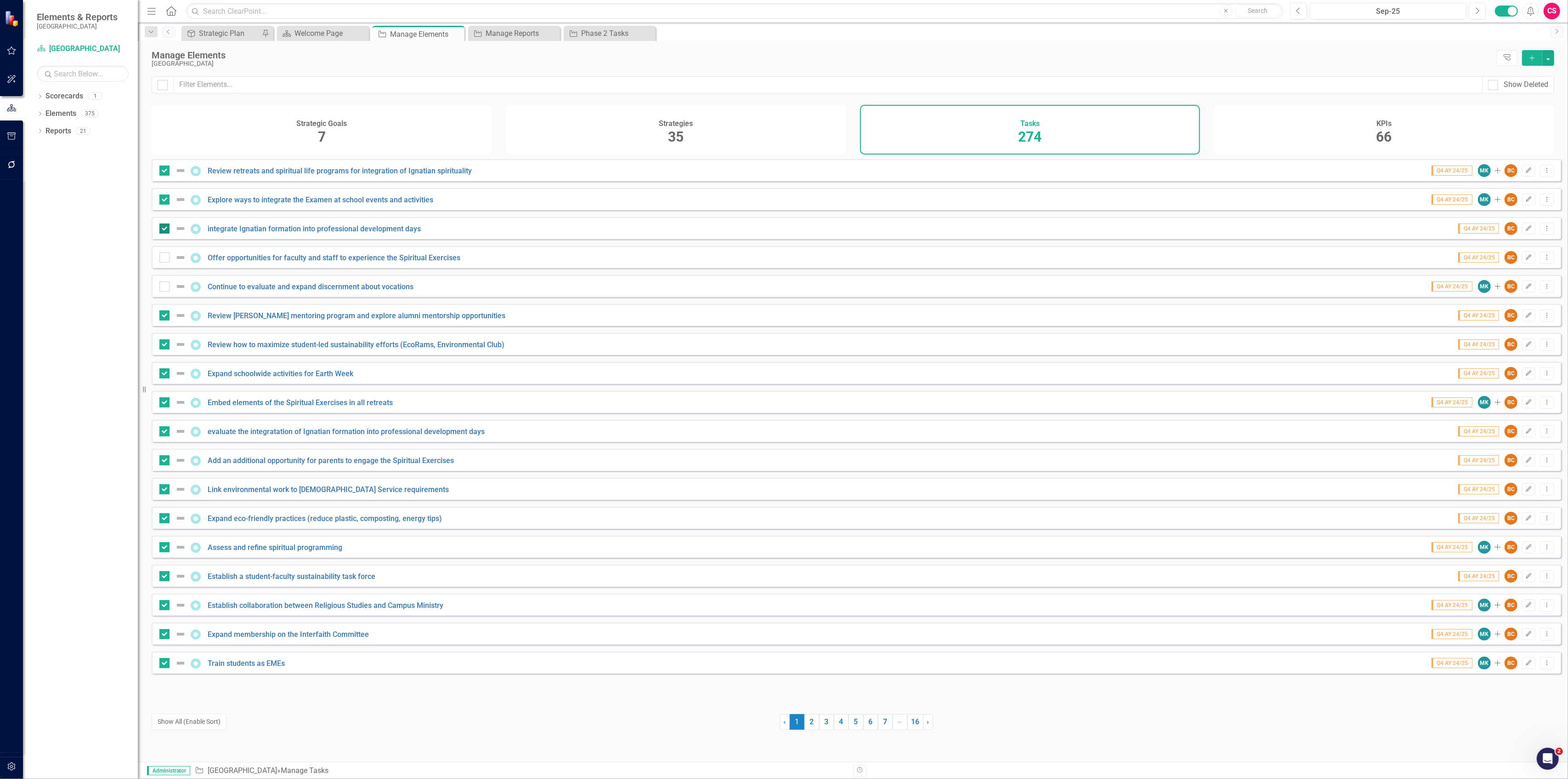
click at [163, 230] on input "checkbox" at bounding box center [163, 227] width 6 height 6
click at [164, 205] on div at bounding box center [164, 199] width 10 height 10
click at [164, 200] on input "checkbox" at bounding box center [163, 197] width 6 height 6
click at [164, 181] on div "Review retreats and spiritual life programs for integration of Ignatian spiritu…" at bounding box center [856, 170] width 1410 height 22
click at [164, 175] on div at bounding box center [164, 171] width 10 height 10
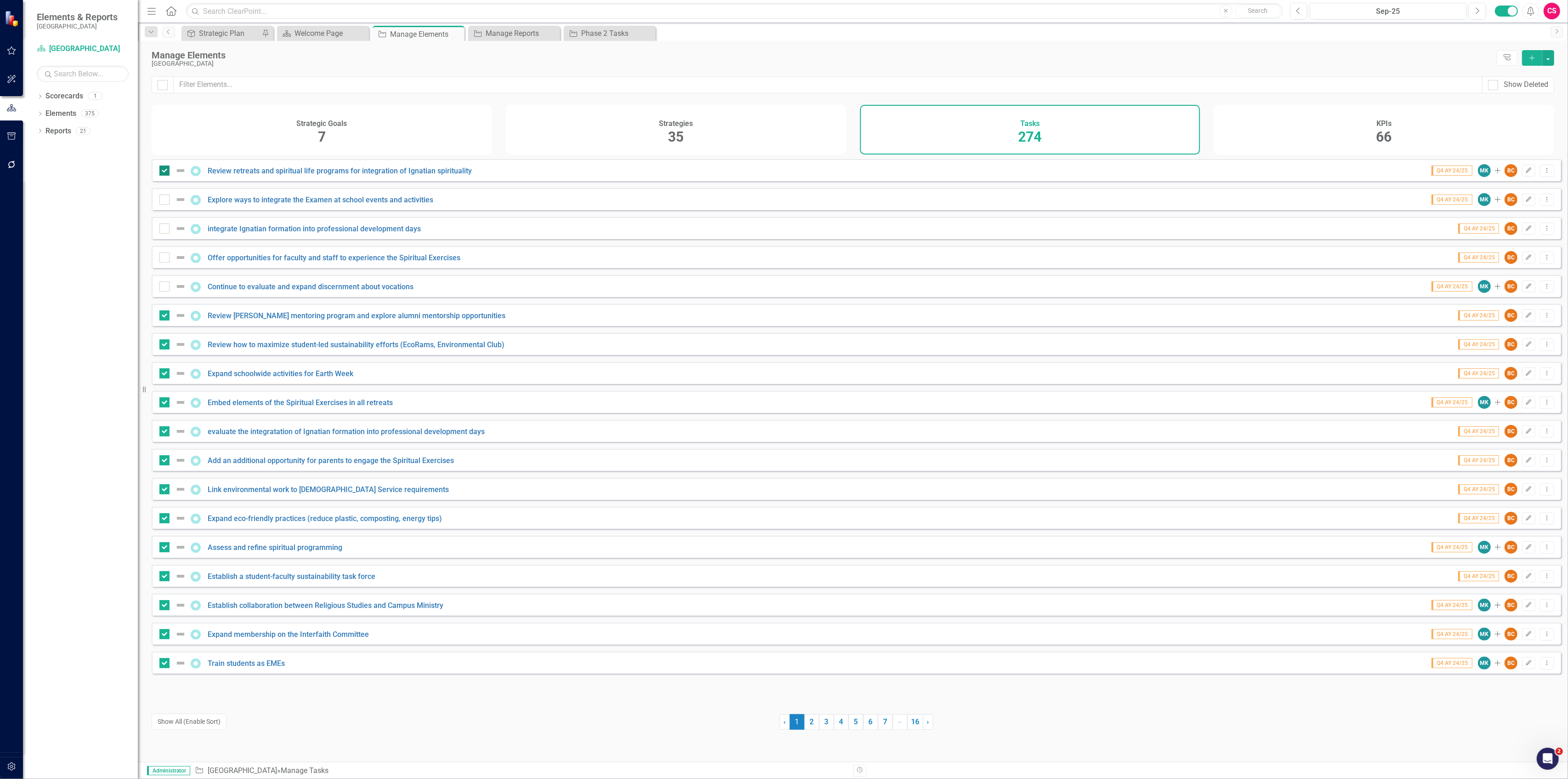
click at [164, 172] on input "checkbox" at bounding box center [163, 169] width 6 height 6
click at [522, 33] on div "Manage Reports" at bounding box center [516, 33] width 61 height 12
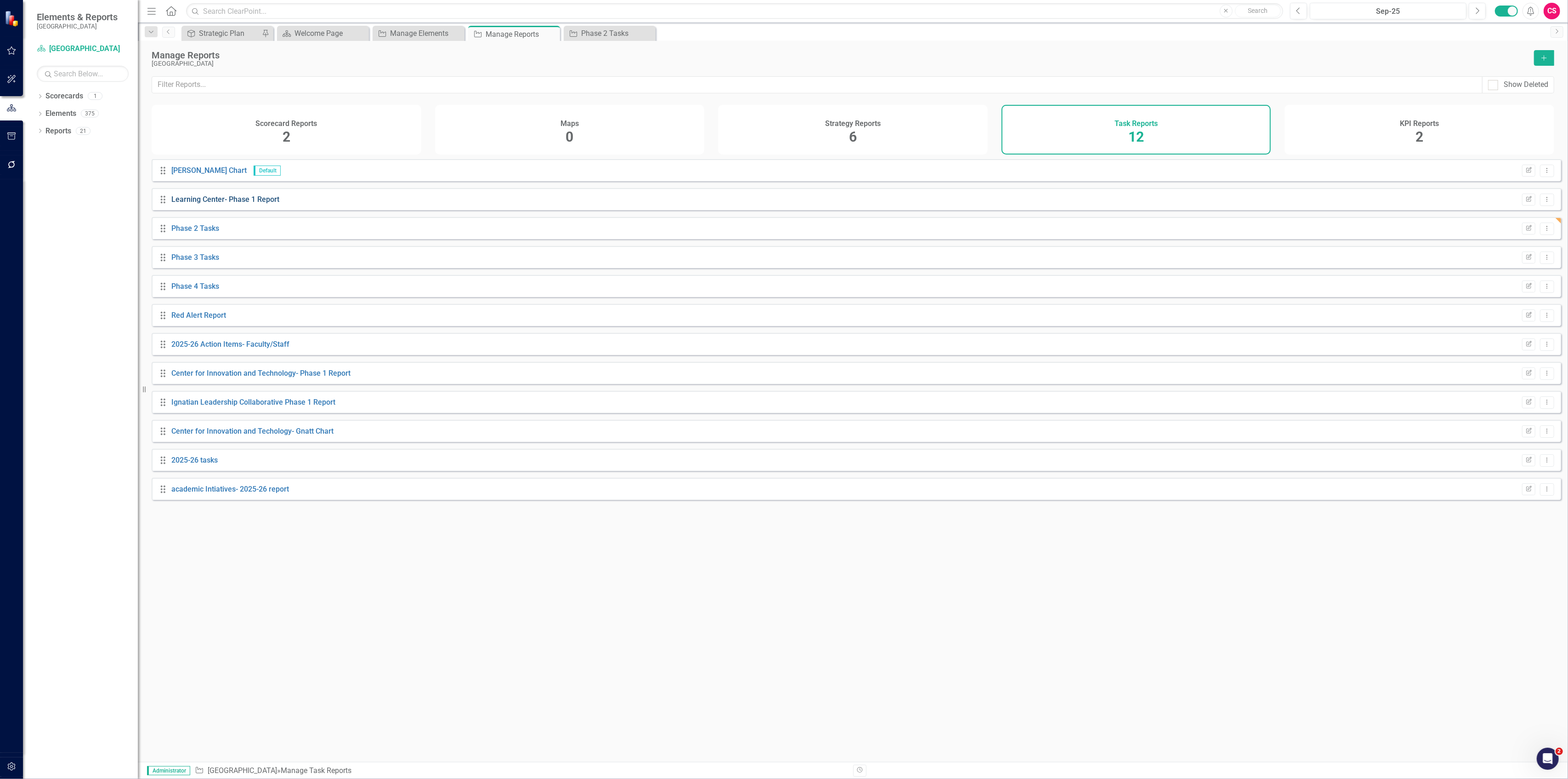
click at [233, 203] on link "Learning Center- Phase 1 Report" at bounding box center [225, 199] width 108 height 9
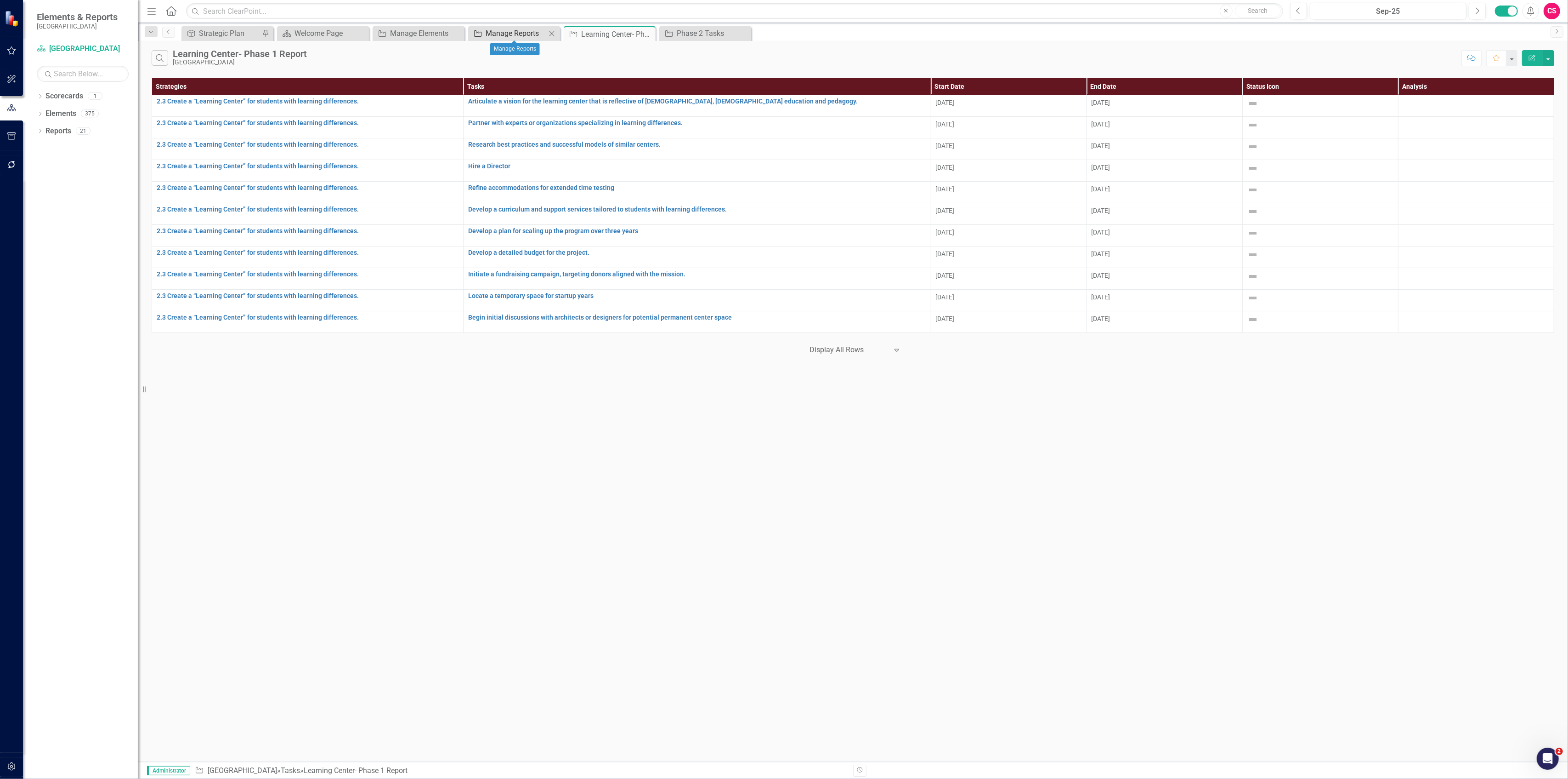
click at [519, 32] on div "Manage Reports" at bounding box center [516, 33] width 61 height 12
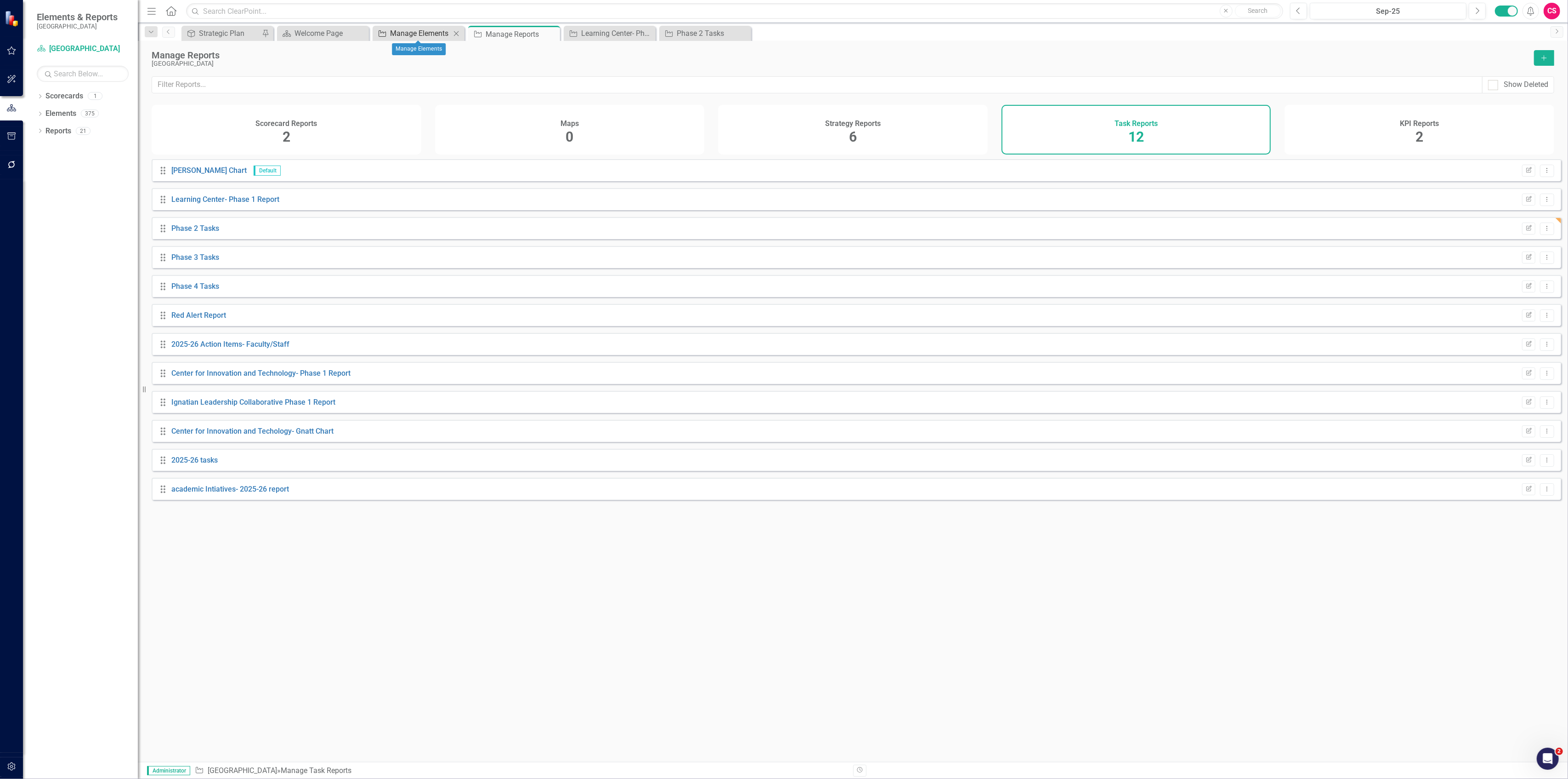
click at [425, 32] on div "Manage Elements" at bounding box center [421, 33] width 61 height 12
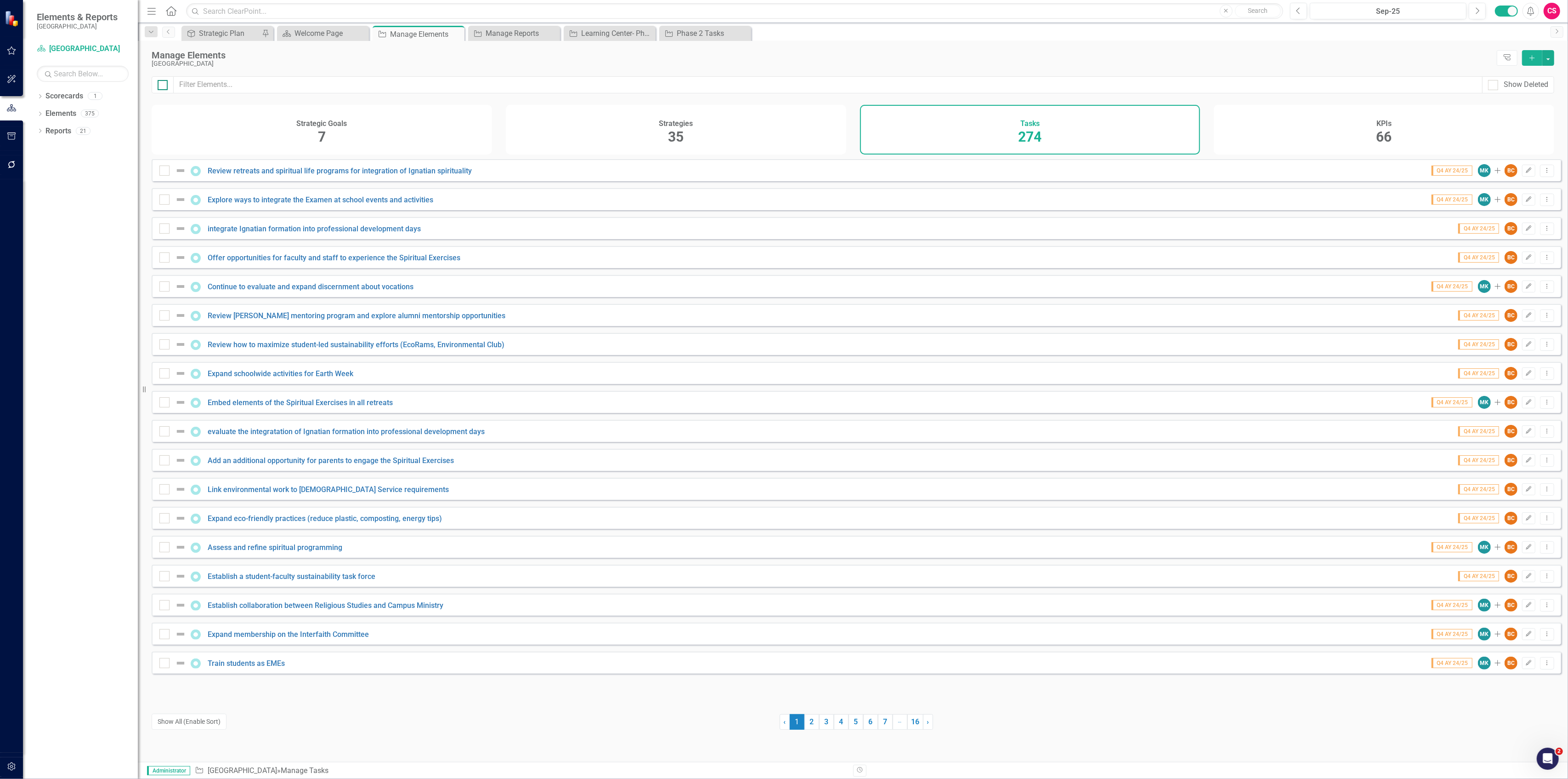
click at [164, 85] on input "checkbox" at bounding box center [161, 83] width 6 height 6
click at [163, 287] on input "checkbox" at bounding box center [163, 284] width 6 height 6
click at [166, 263] on div at bounding box center [164, 257] width 10 height 10
click at [166, 258] on input "checkbox" at bounding box center [163, 255] width 6 height 6
drag, startPoint x: 164, startPoint y: 239, endPoint x: 164, endPoint y: 234, distance: 5.0
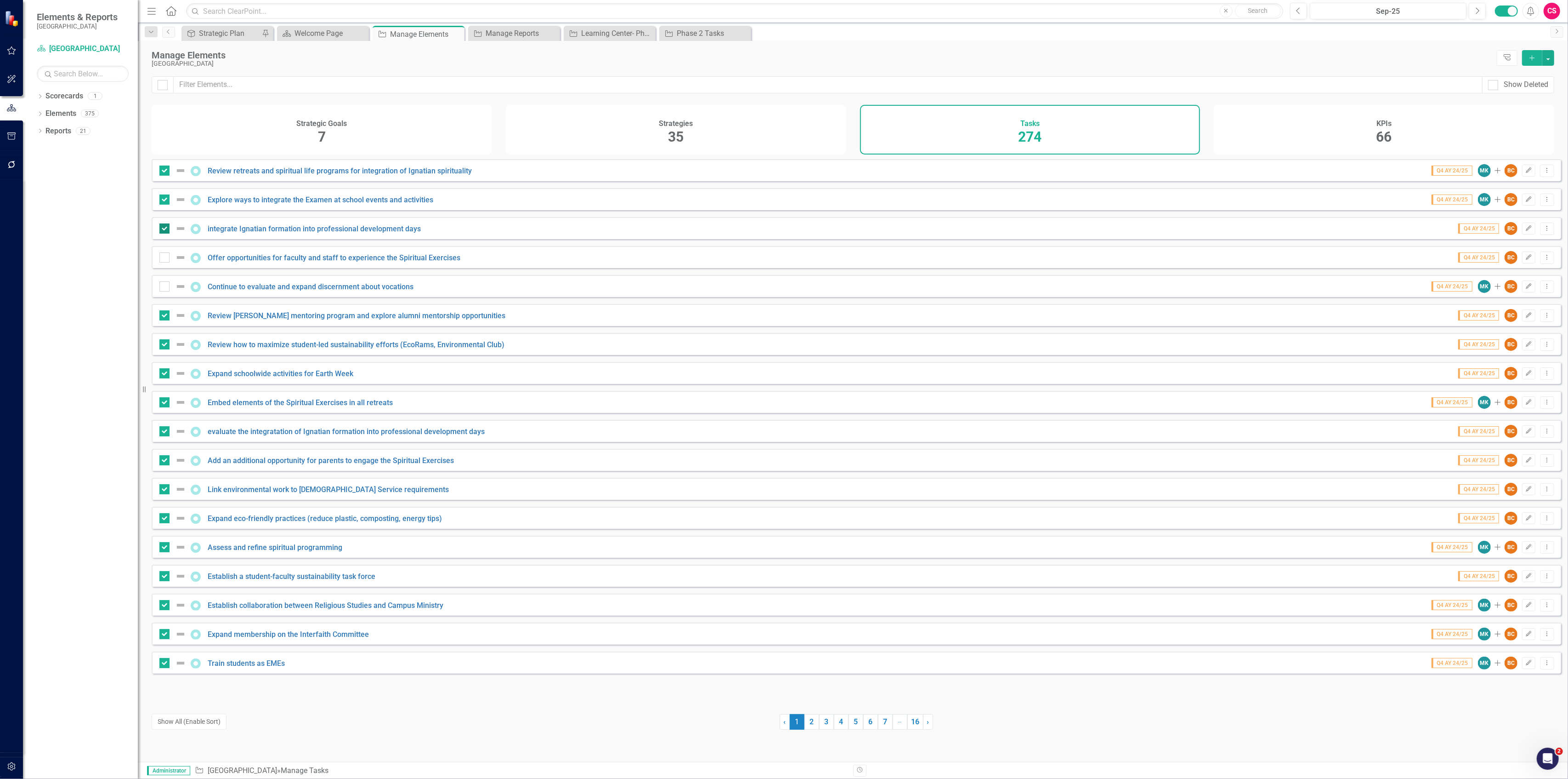
click at [164, 233] on div at bounding box center [164, 228] width 10 height 10
click at [164, 230] on input "checkbox" at bounding box center [163, 227] width 6 height 6
click at [166, 205] on div at bounding box center [164, 199] width 10 height 10
click at [166, 200] on input "checkbox" at bounding box center [163, 197] width 6 height 6
click at [164, 175] on div at bounding box center [164, 171] width 10 height 10
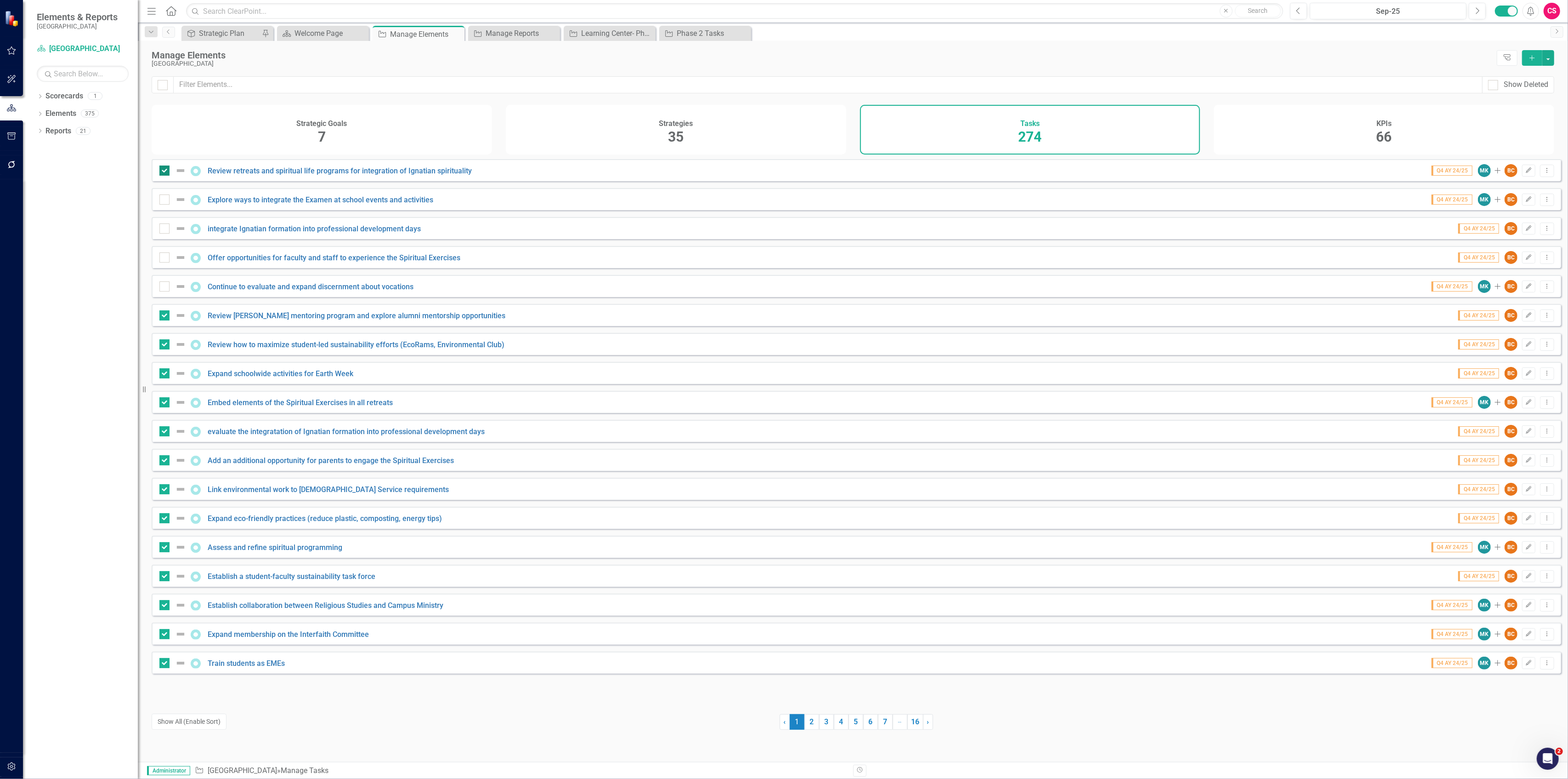
click at [164, 172] on input "checkbox" at bounding box center [163, 169] width 6 height 6
click at [1549, 61] on button "button" at bounding box center [1549, 58] width 12 height 16
click at [1505, 106] on link "Edit Multiple Edit Multiple" at bounding box center [1517, 109] width 72 height 17
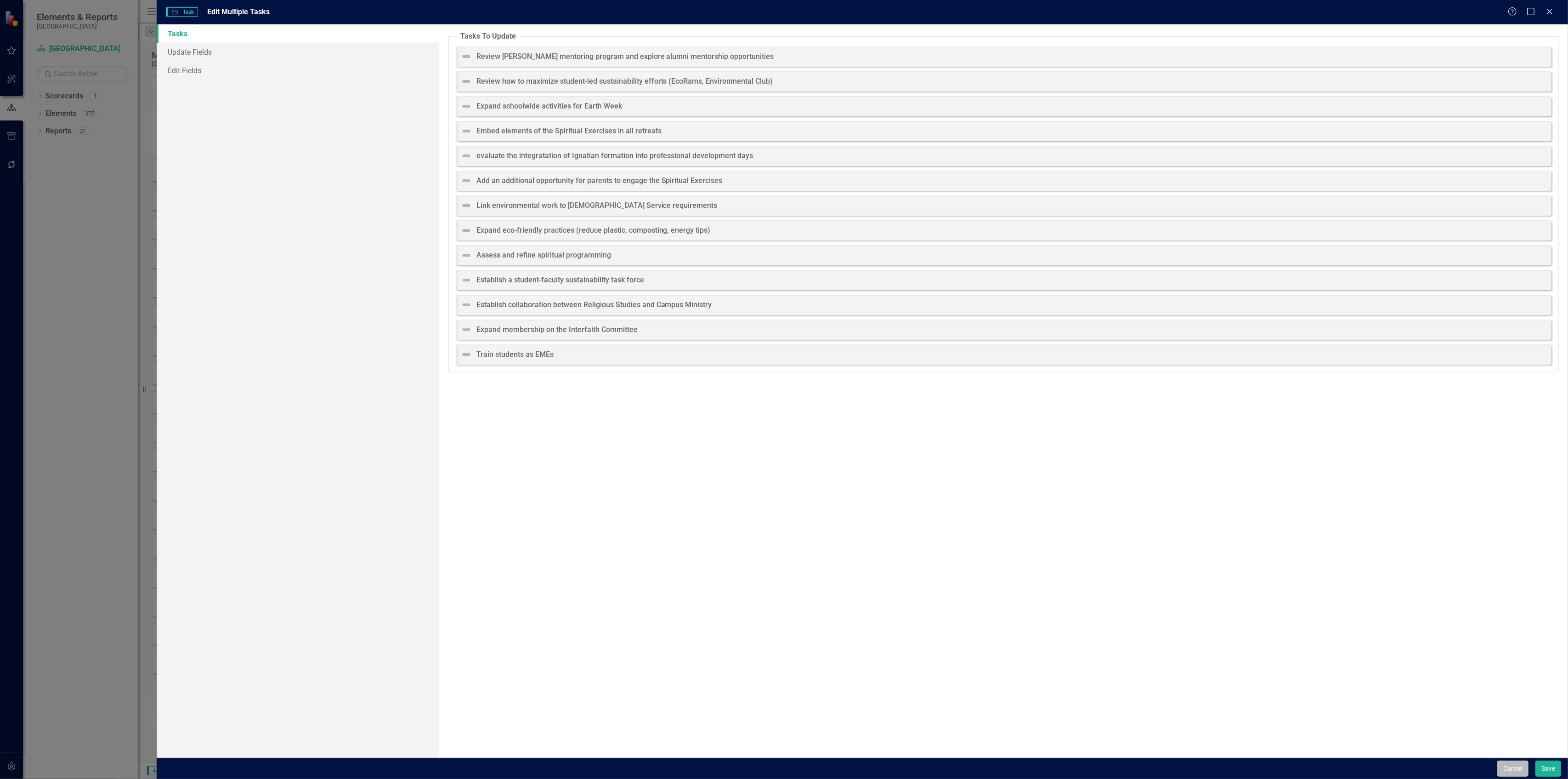
click at [1502, 765] on button "Cancel" at bounding box center [1513, 768] width 31 height 16
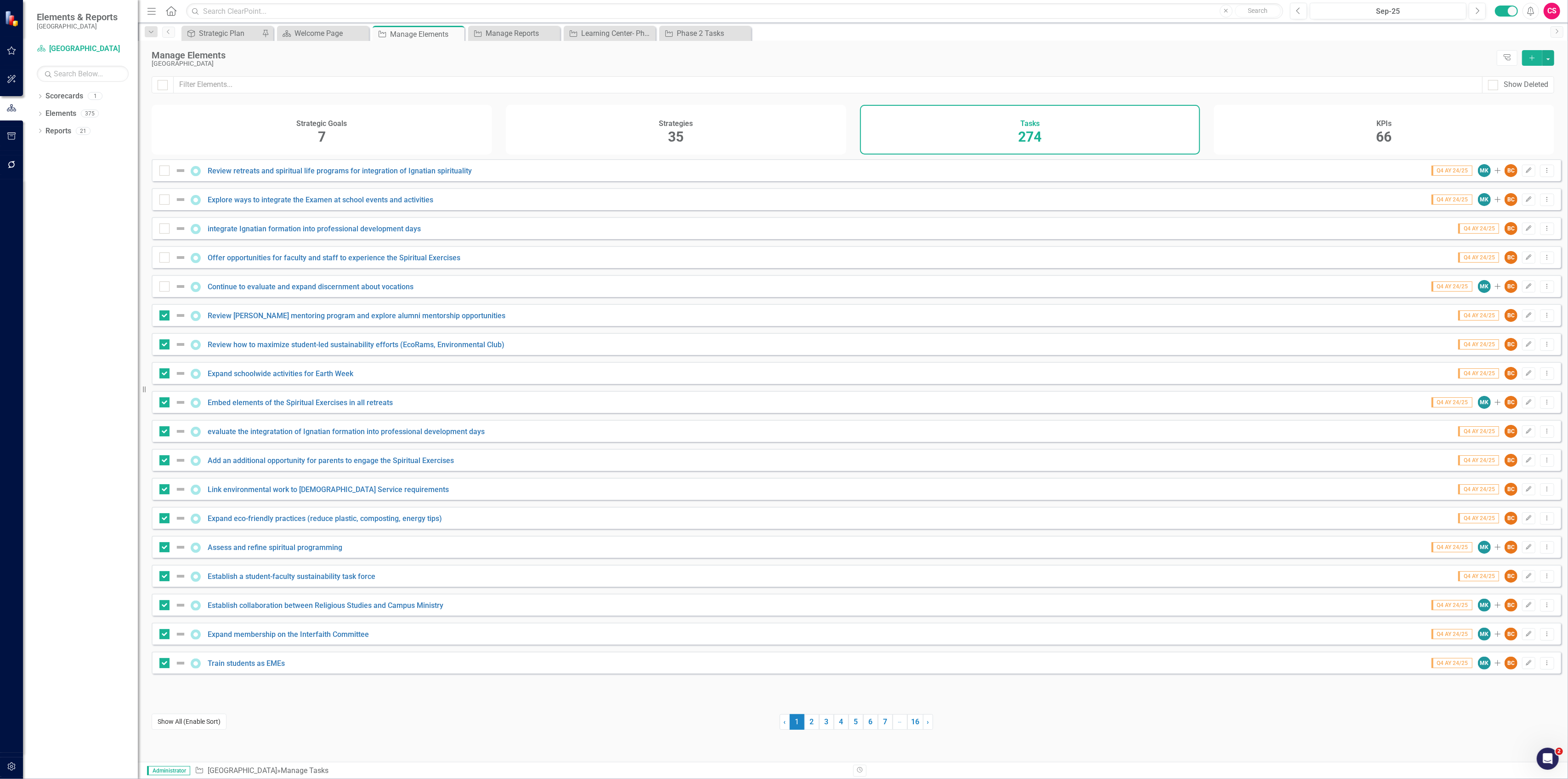
click at [206, 717] on button "Show All (Enable Sort)" at bounding box center [189, 721] width 75 height 16
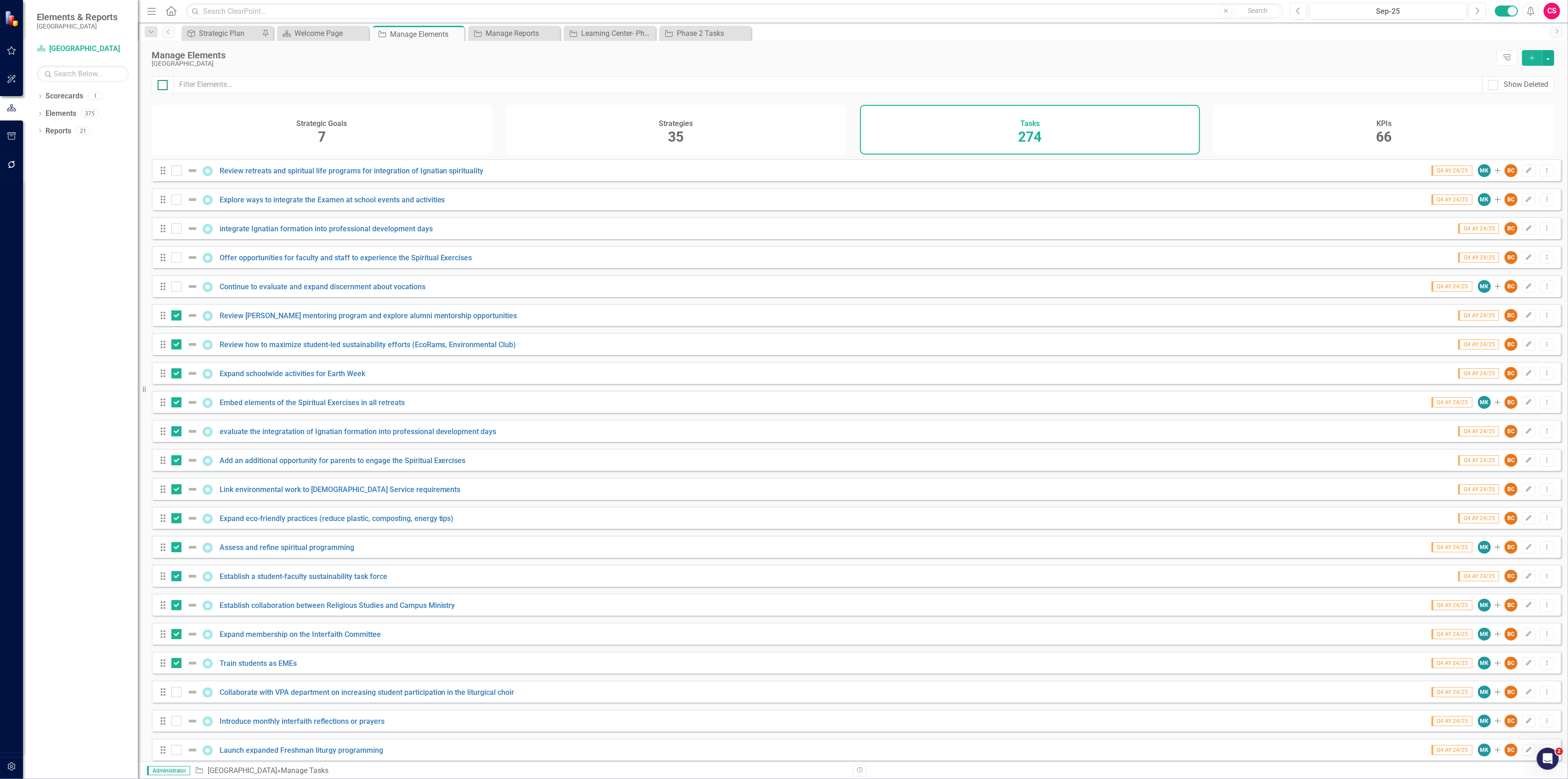
click at [164, 88] on div at bounding box center [163, 85] width 10 height 10
click at [164, 86] on input "checkbox" at bounding box center [161, 83] width 6 height 6
click at [164, 88] on div at bounding box center [163, 85] width 10 height 10
click at [164, 86] on input "checkbox" at bounding box center [161, 83] width 6 height 6
click at [164, 88] on div at bounding box center [163, 85] width 10 height 10
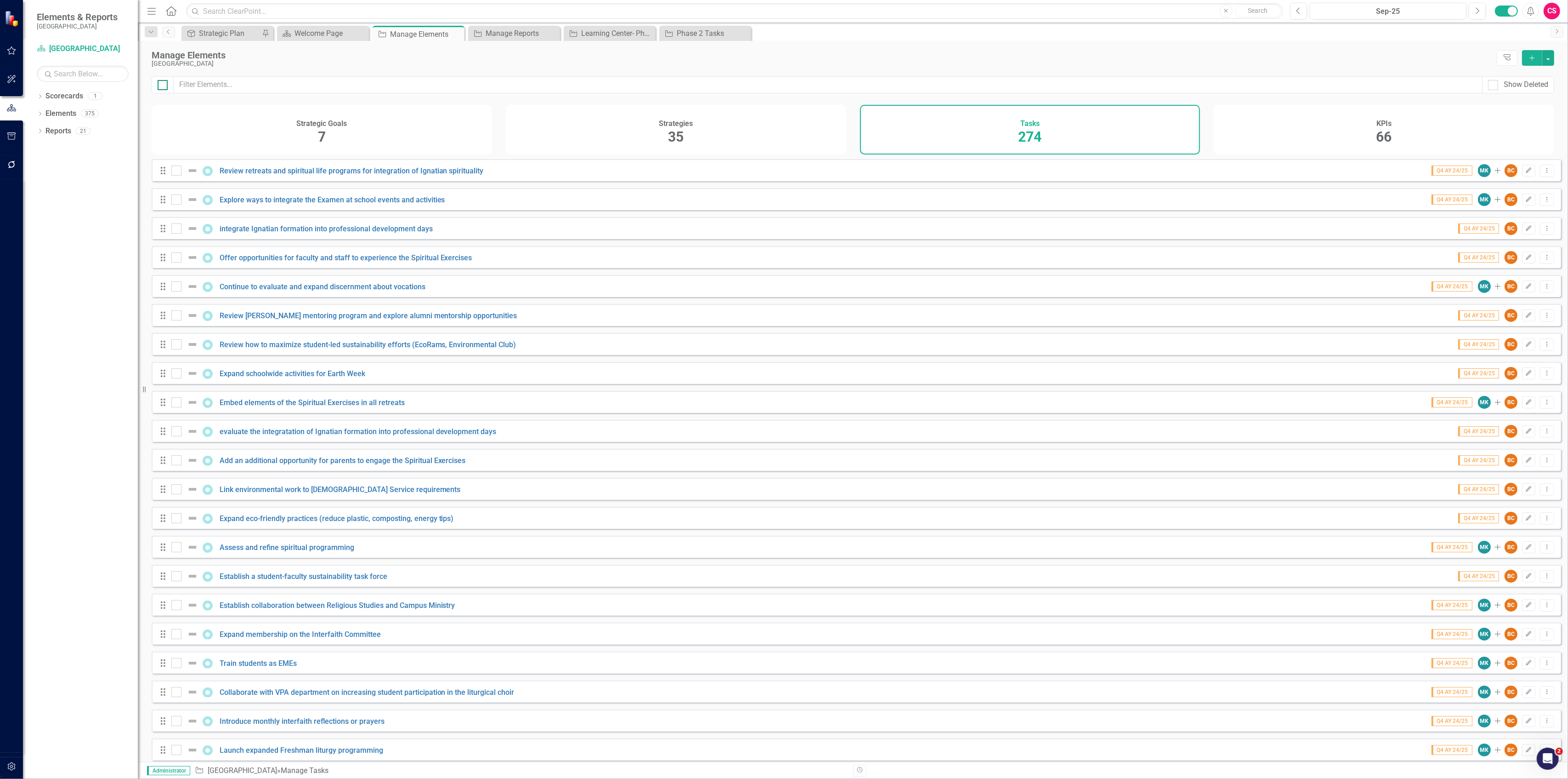
click at [164, 86] on input "checkbox" at bounding box center [161, 83] width 6 height 6
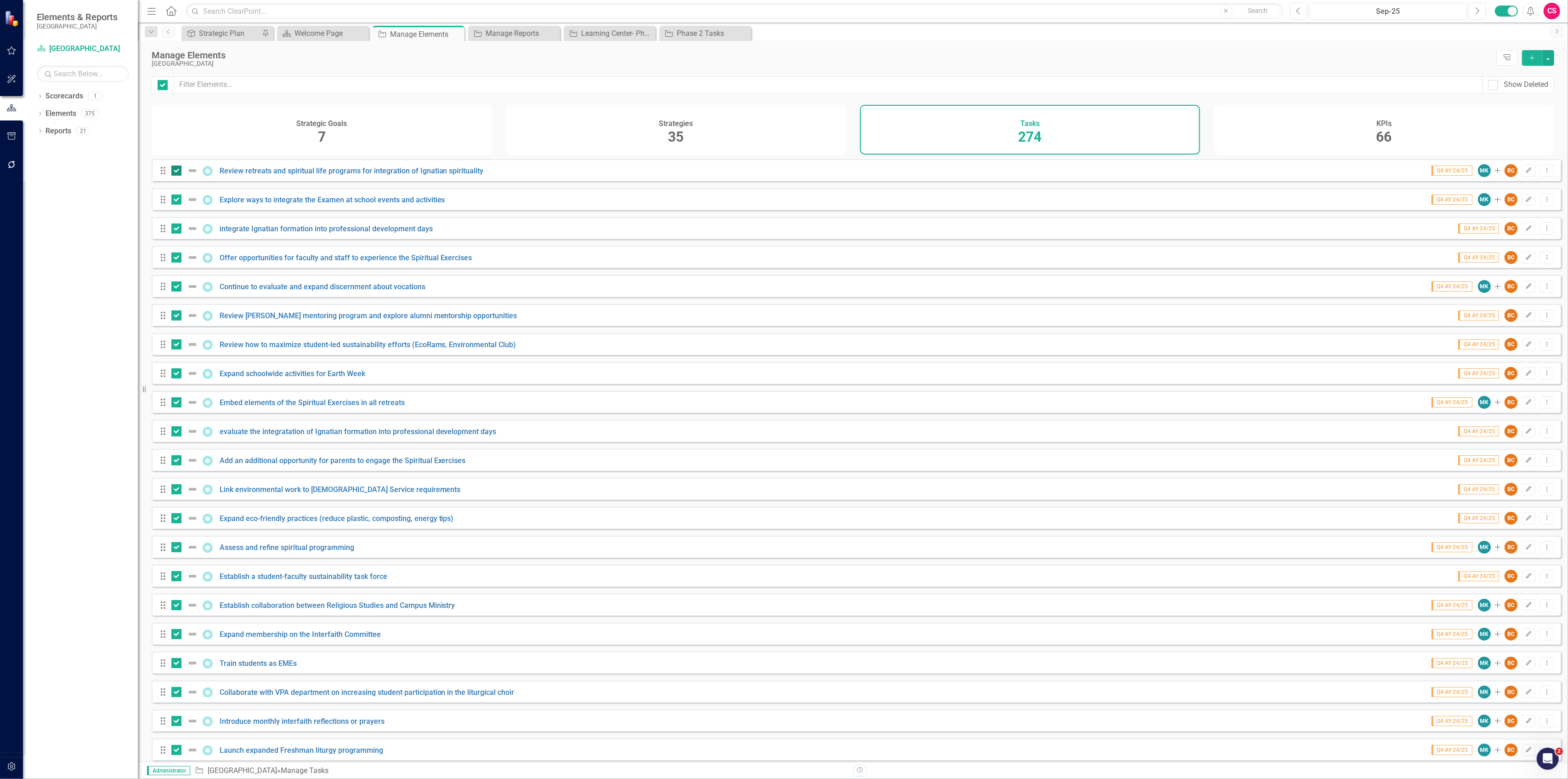
click at [175, 175] on div at bounding box center [177, 171] width 10 height 10
click at [175, 172] on input "checkbox" at bounding box center [175, 169] width 6 height 6
click at [173, 200] on input "checkbox" at bounding box center [175, 197] width 6 height 6
click at [175, 233] on div at bounding box center [177, 228] width 10 height 10
click at [175, 230] on input "checkbox" at bounding box center [175, 227] width 6 height 6
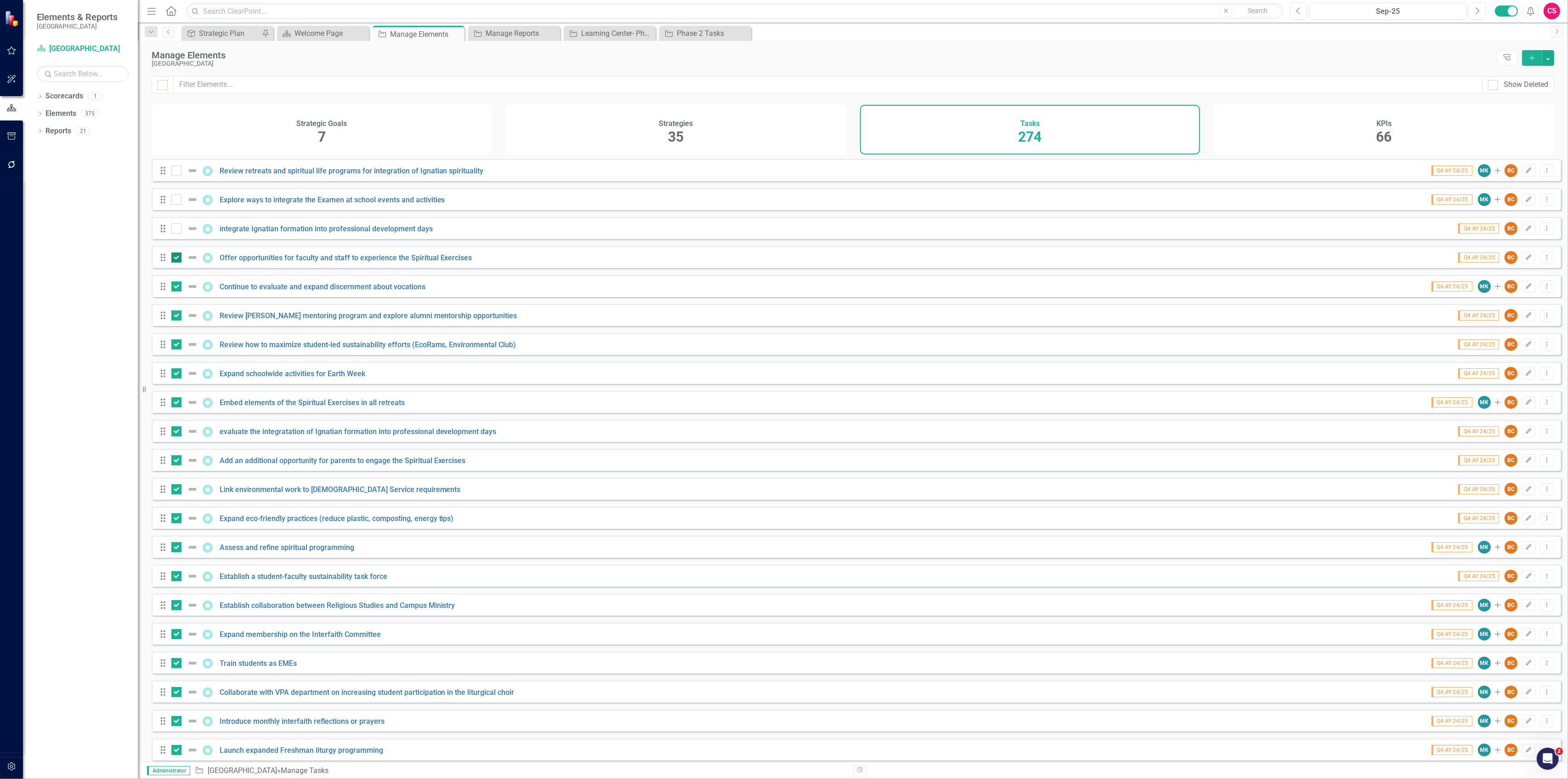
click at [175, 258] on input "checkbox" at bounding box center [175, 255] width 6 height 6
click at [173, 287] on div at bounding box center [187, 286] width 31 height 11
click at [173, 287] on input "checkbox" at bounding box center [175, 284] width 6 height 6
click at [1549, 57] on button "button" at bounding box center [1549, 58] width 12 height 16
click at [1516, 103] on link "Edit Multiple Edit Multiple" at bounding box center [1517, 109] width 72 height 17
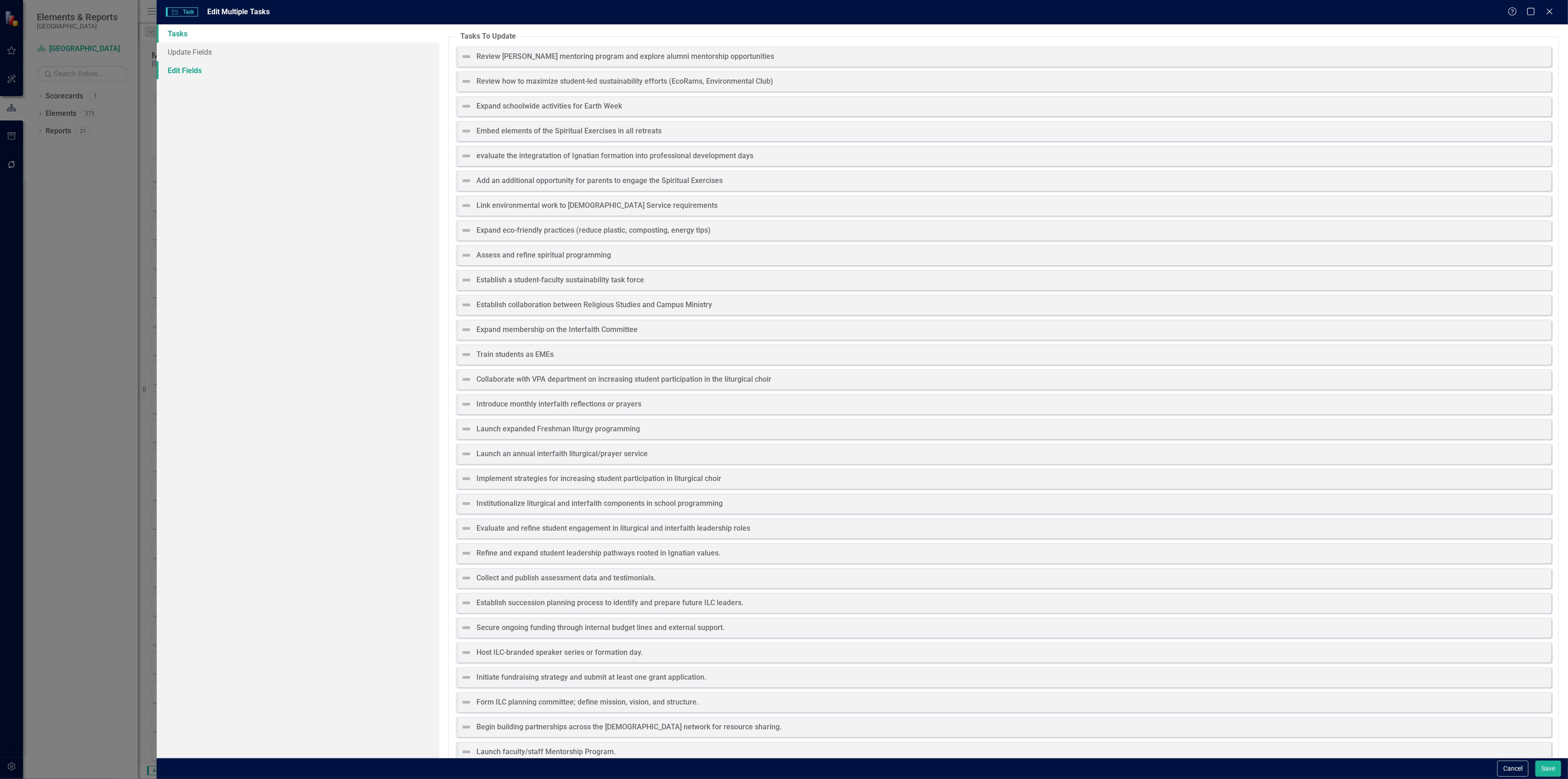
click at [195, 68] on link "Edit Fields" at bounding box center [297, 70] width 282 height 18
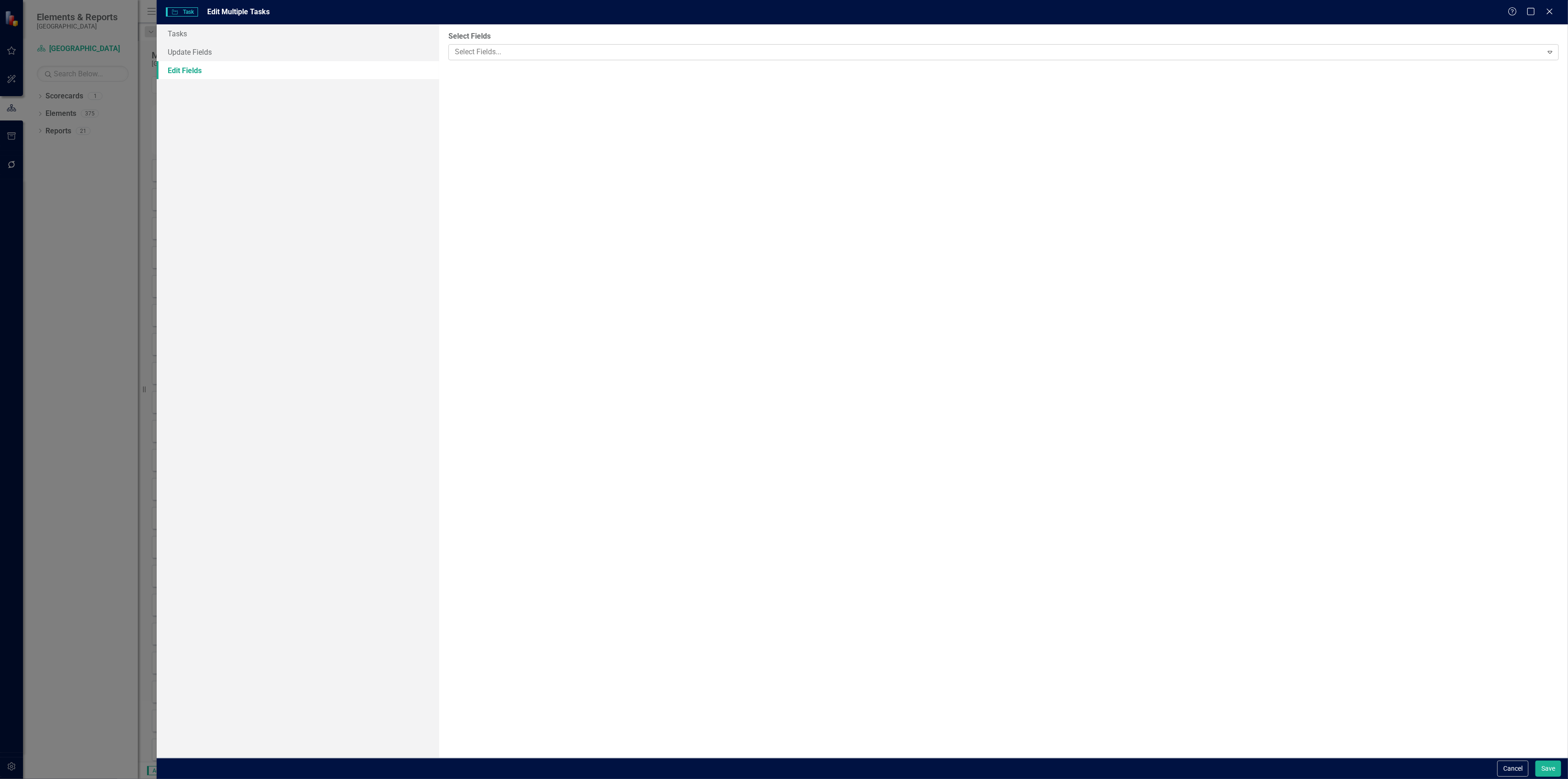
click at [494, 46] on div at bounding box center [996, 52] width 1091 height 12
click at [494, 47] on div at bounding box center [996, 52] width 1091 height 12
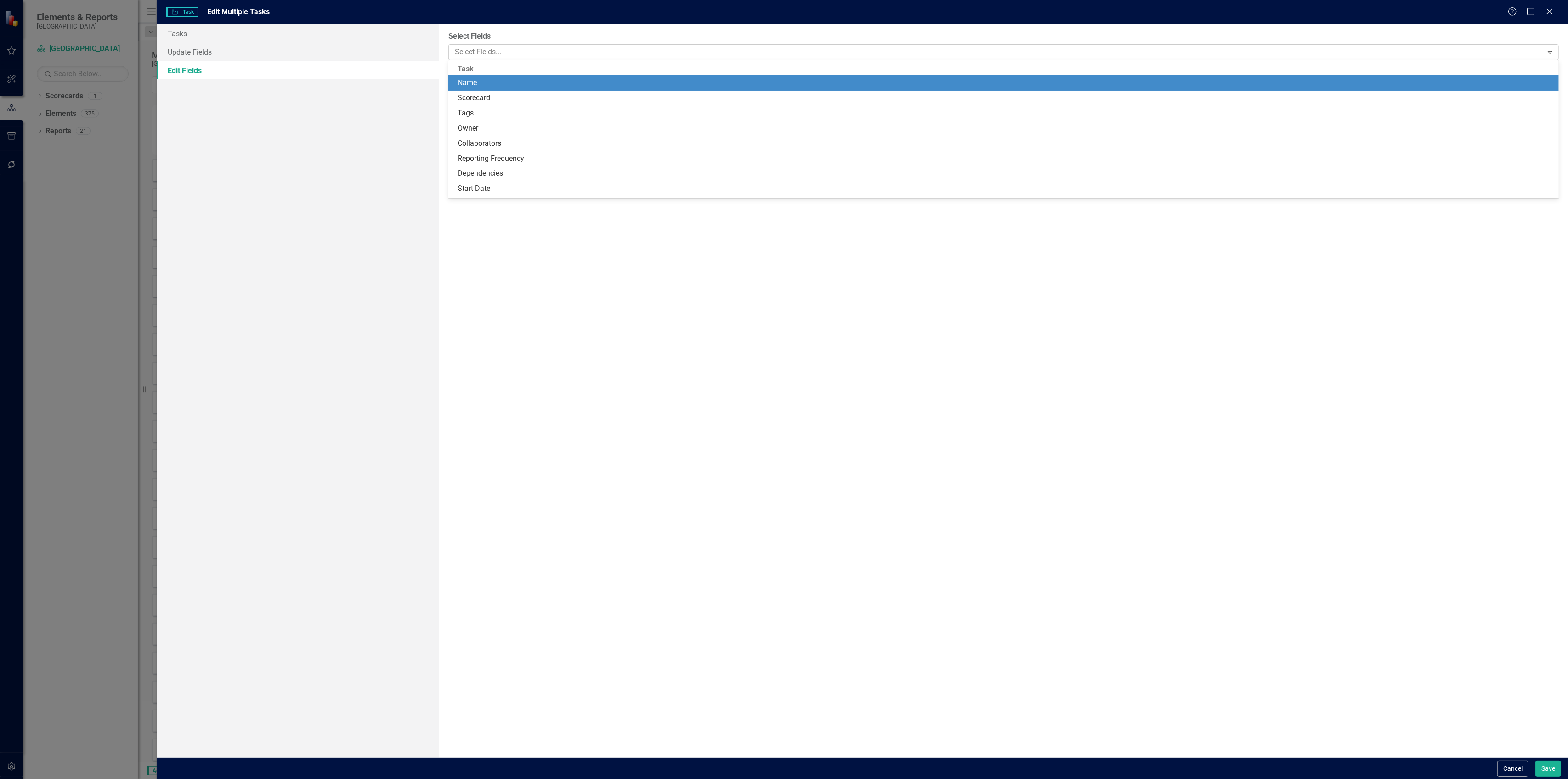
click at [492, 48] on div at bounding box center [996, 52] width 1091 height 12
click at [489, 51] on div at bounding box center [996, 52] width 1091 height 12
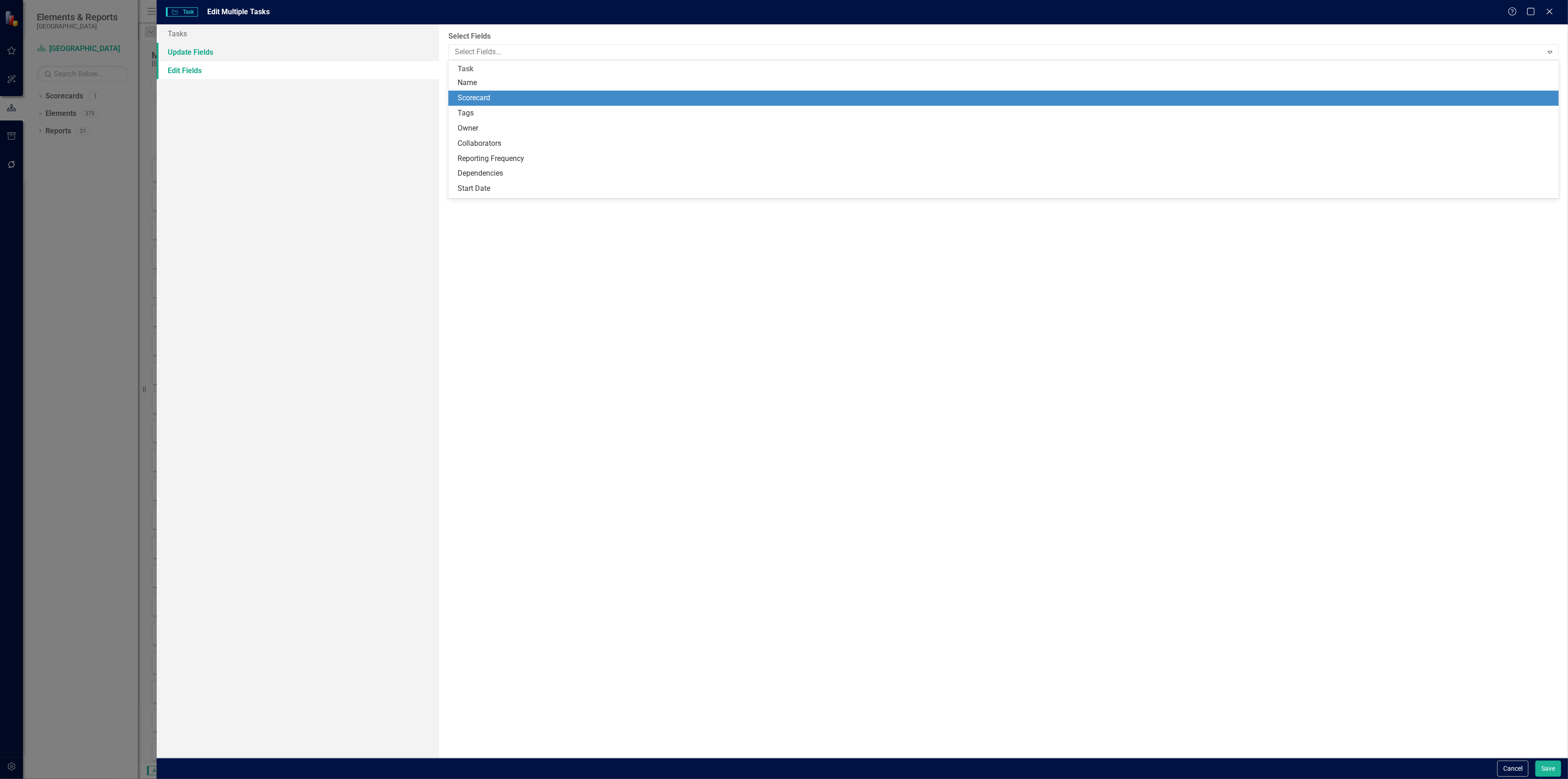
click at [298, 50] on link "Update Fields" at bounding box center [297, 52] width 282 height 18
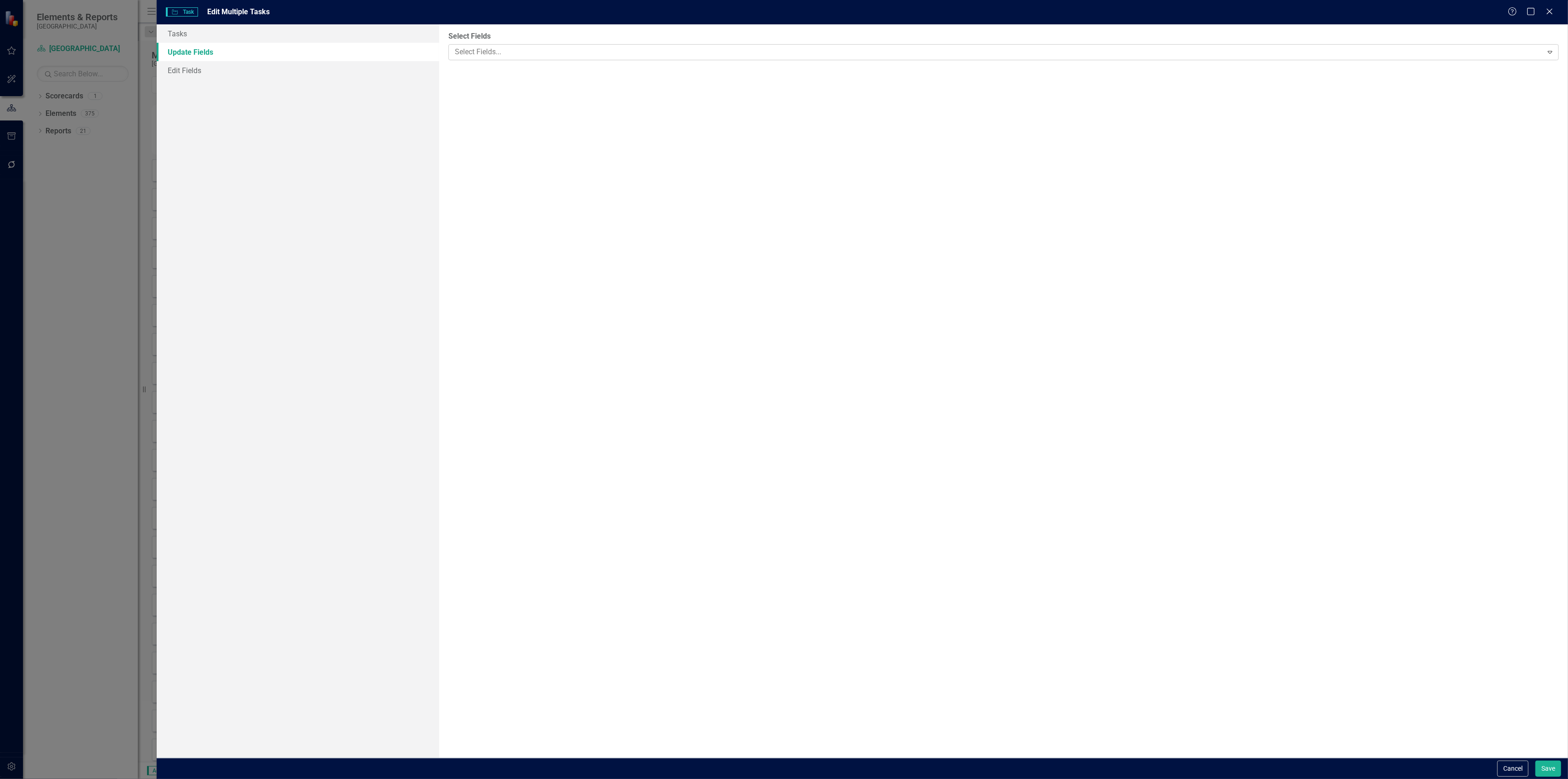
click at [488, 45] on div "Select Fields..." at bounding box center [996, 52] width 1091 height 14
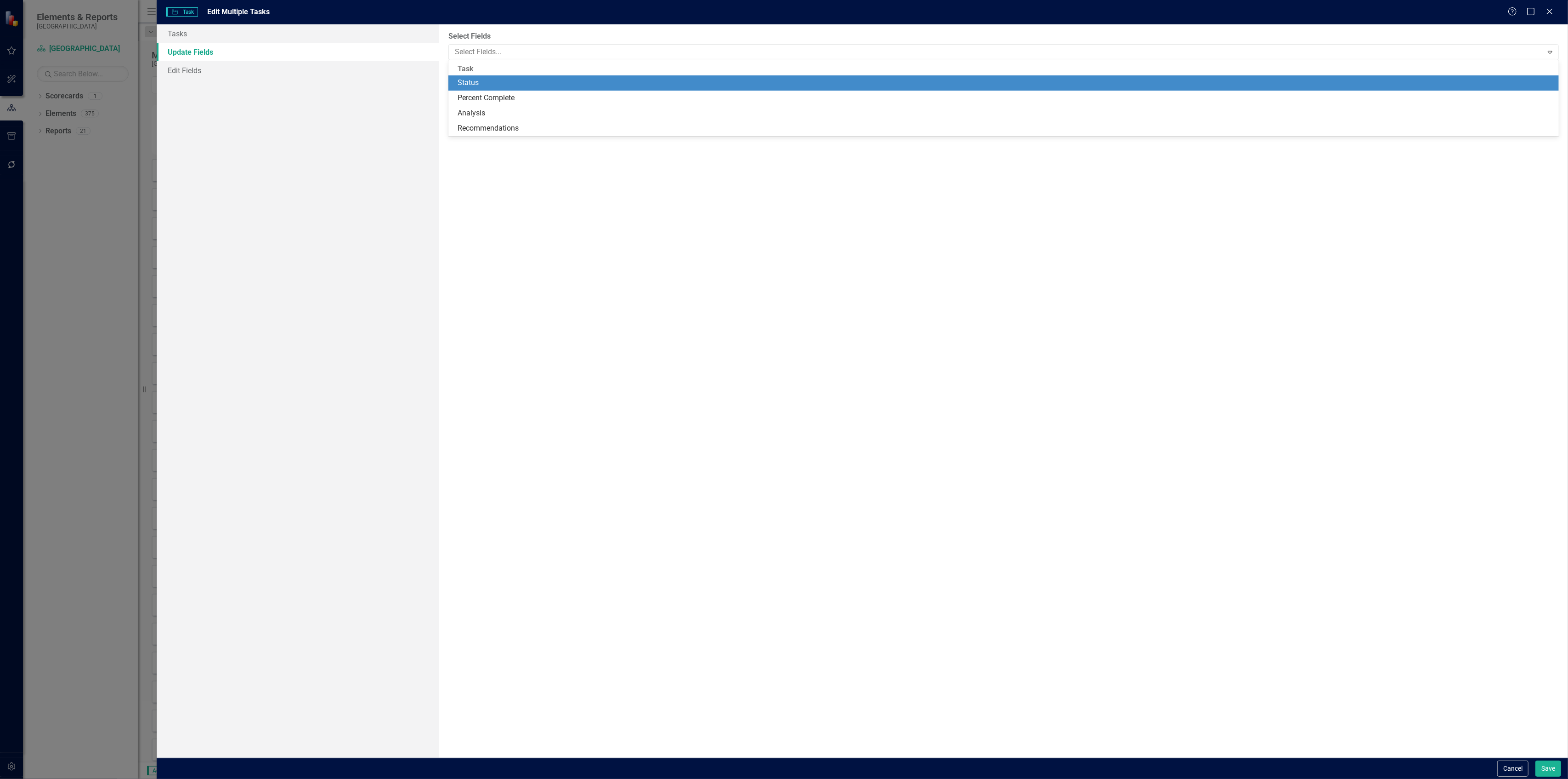
click at [480, 80] on div "Status" at bounding box center [1006, 83] width 1096 height 10
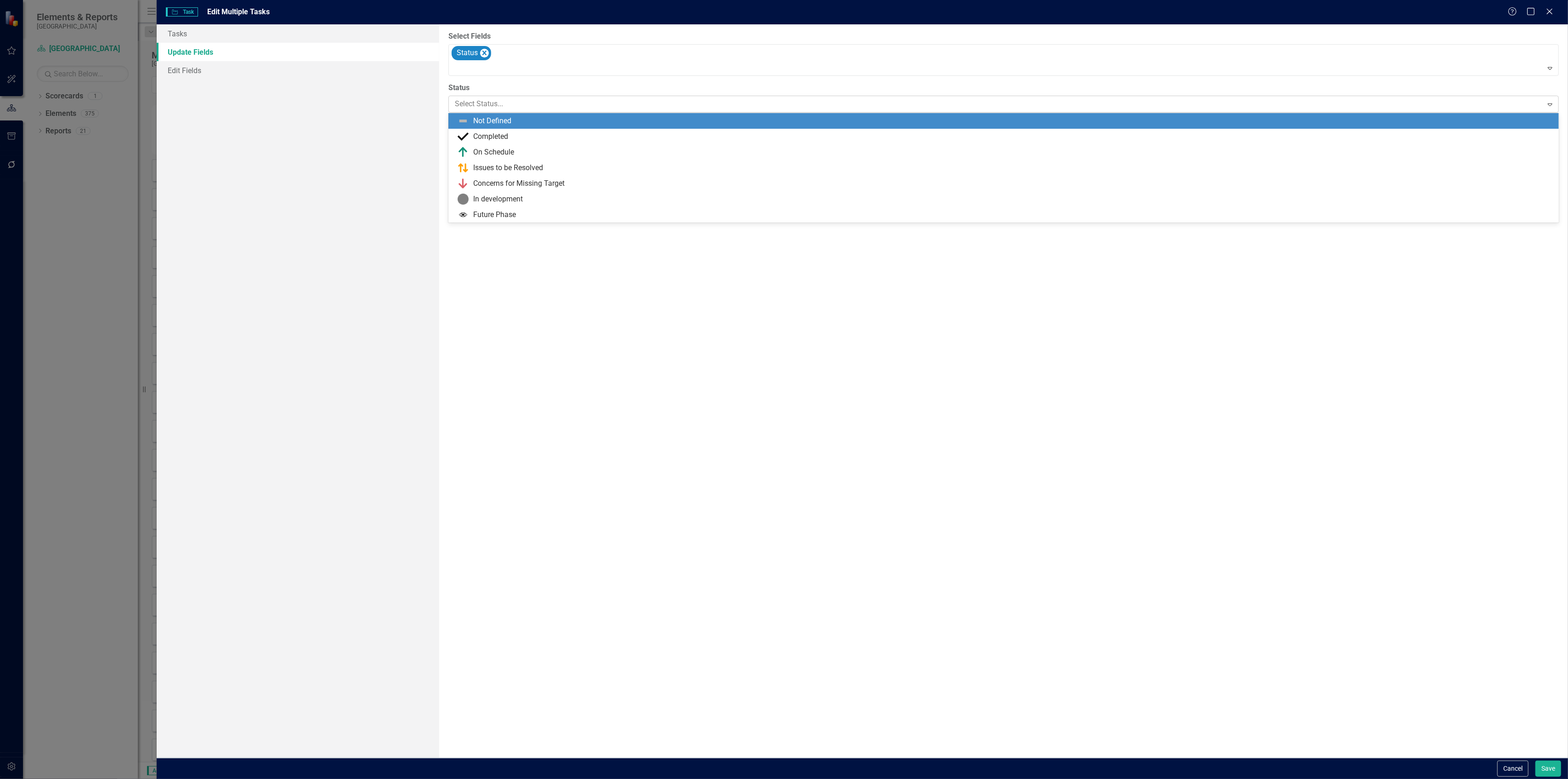
click at [489, 102] on div at bounding box center [996, 104] width 1082 height 12
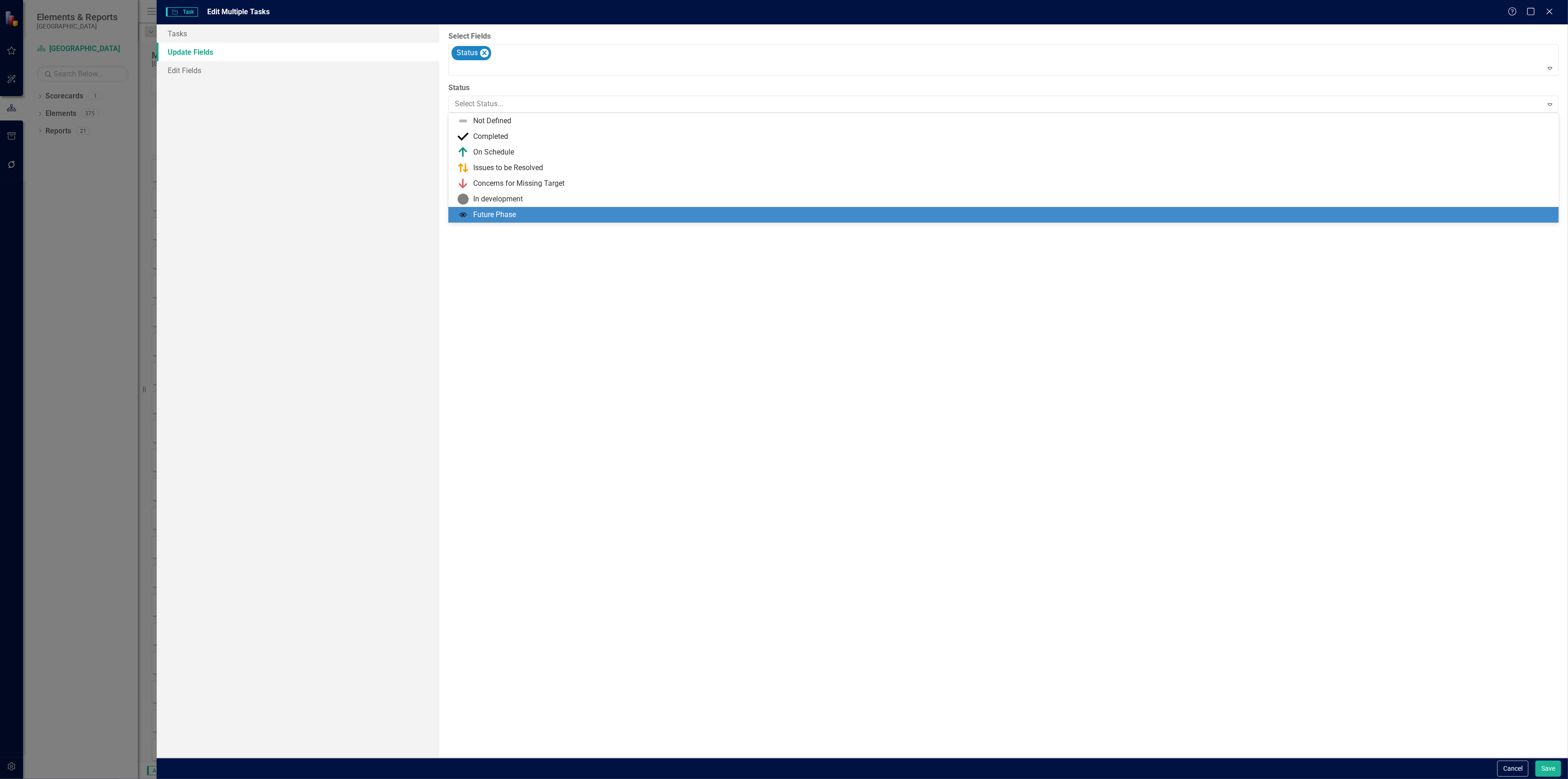
click at [480, 211] on div "Future Phase" at bounding box center [494, 214] width 43 height 10
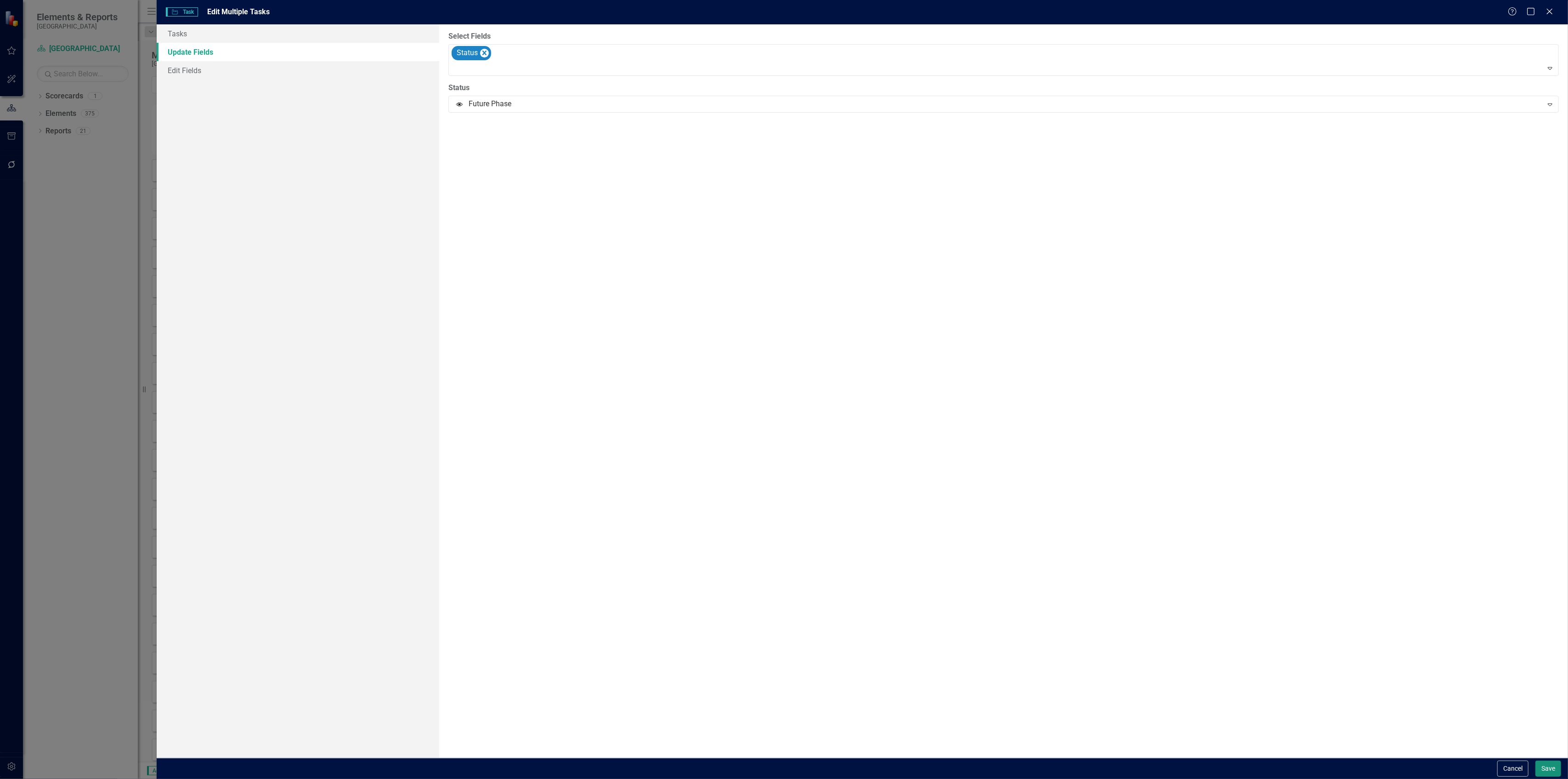
click at [1546, 769] on button "Save" at bounding box center [1548, 768] width 26 height 16
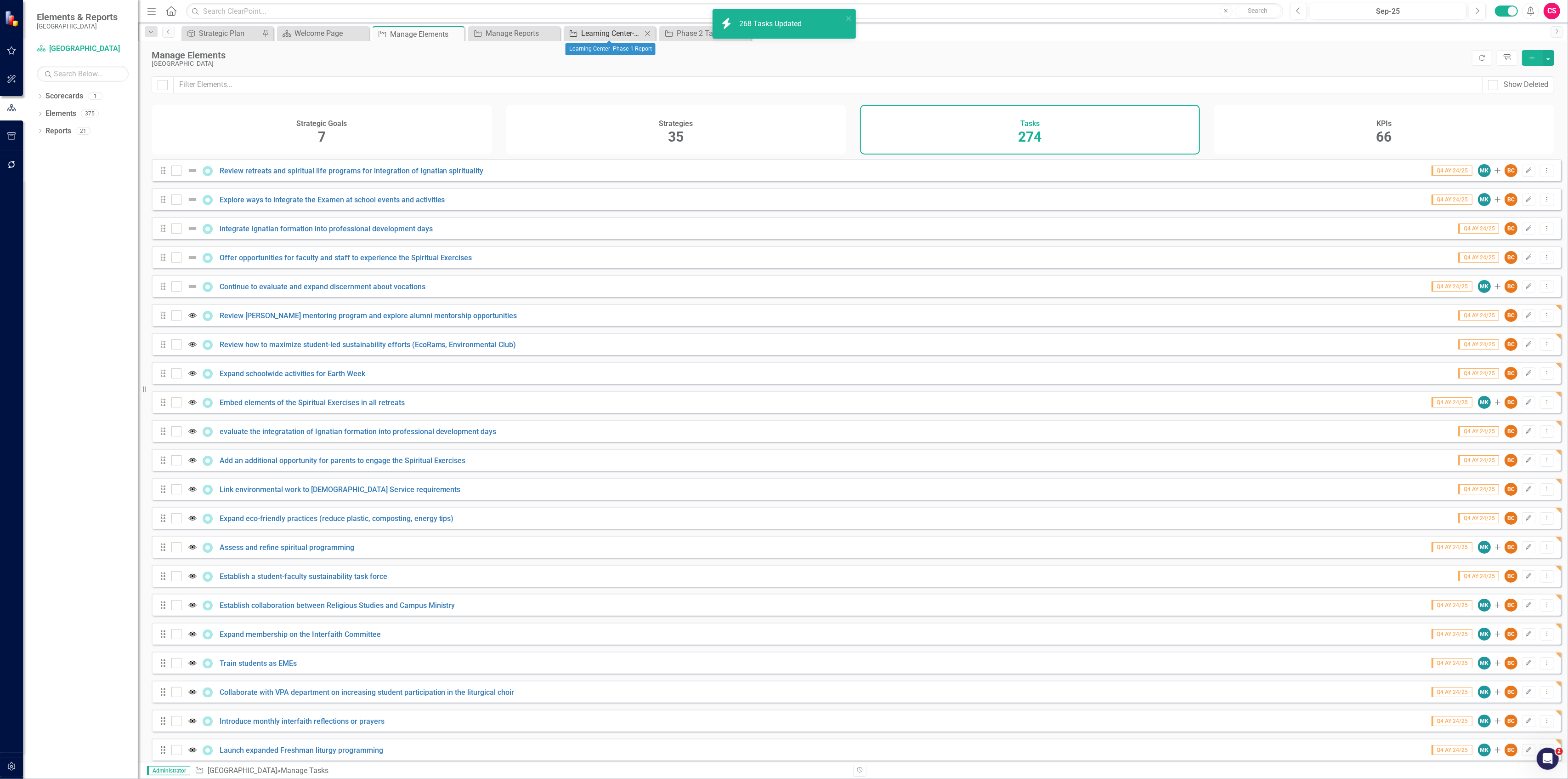
click at [617, 29] on div "Learning Center- Phase 1 Report" at bounding box center [612, 33] width 61 height 12
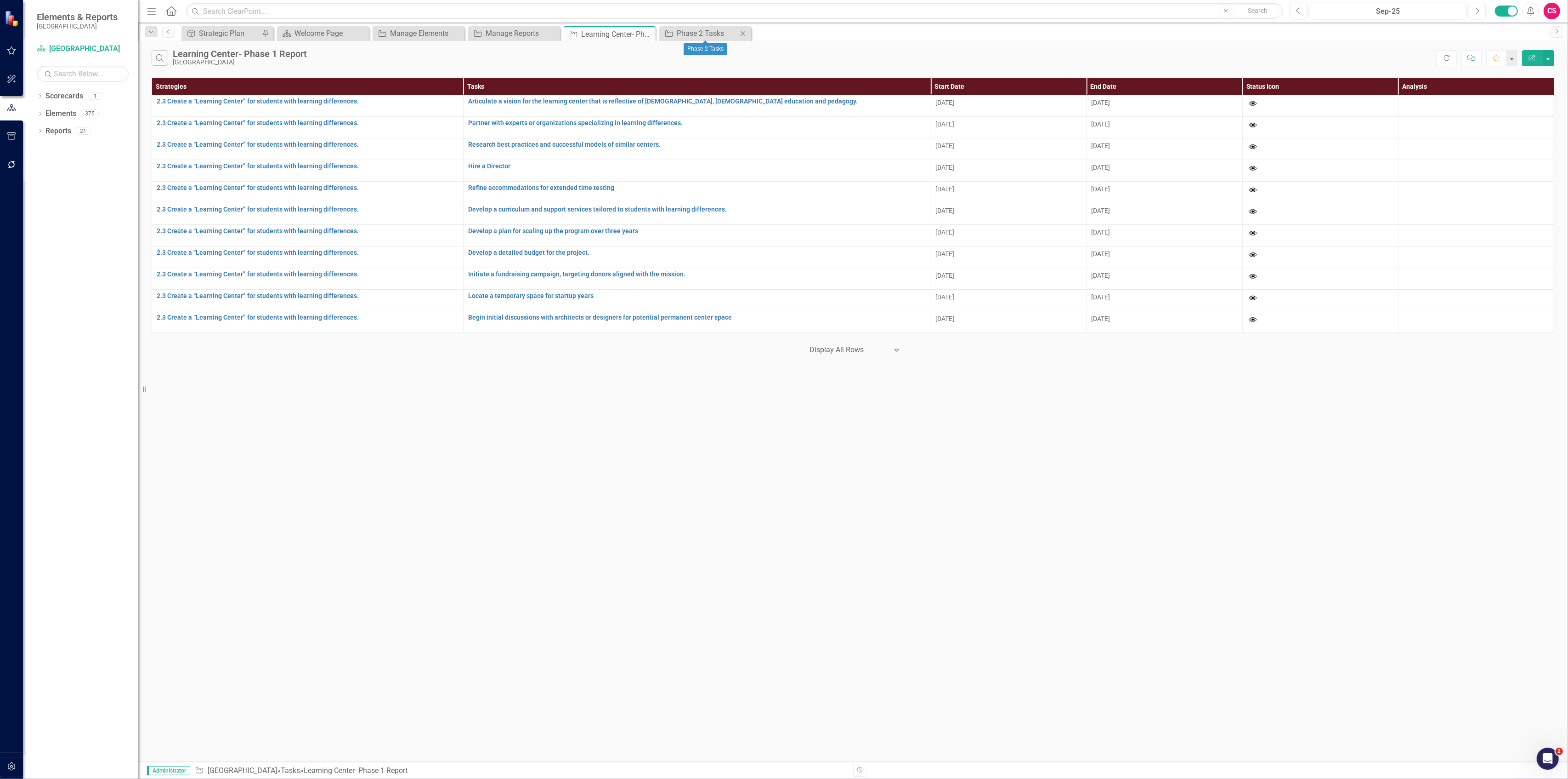
click at [710, 27] on div "Task Phase 2 Tasks Close" at bounding box center [705, 33] width 92 height 15
drag, startPoint x: 424, startPoint y: 35, endPoint x: 503, endPoint y: 37, distance: 79.0
click at [503, 37] on div "Strategy Strategic Plan Pin Scorecard Welcome Page Close Task Manage Elements C…" at bounding box center [863, 33] width 1367 height 15
drag, startPoint x: 419, startPoint y: 33, endPoint x: 496, endPoint y: 32, distance: 77.0
click at [496, 32] on div "Strategy Strategic Plan Pin Scorecard Welcome Page Close Task Manage Elements C…" at bounding box center [863, 33] width 1367 height 15
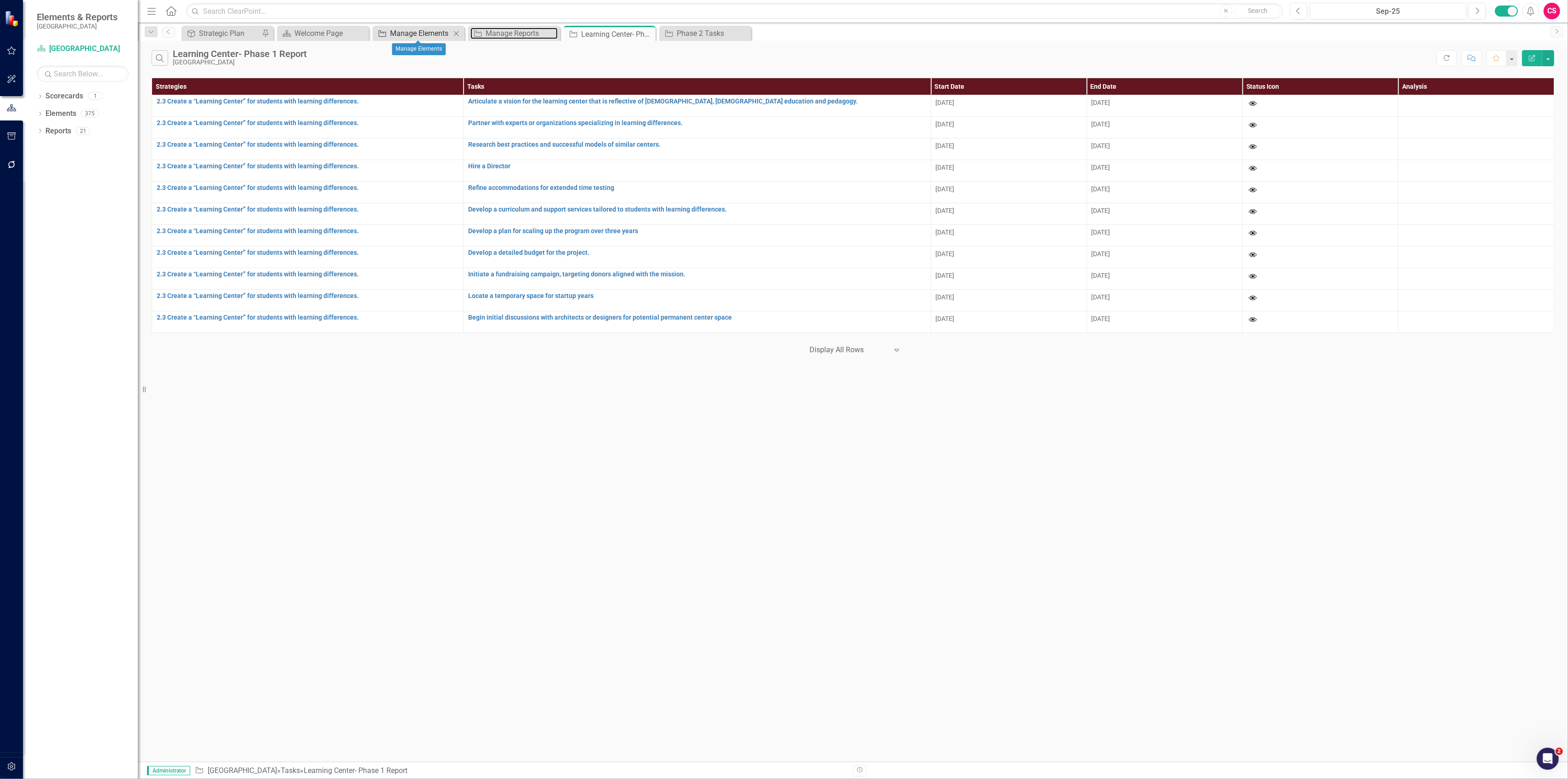
drag, startPoint x: 501, startPoint y: 30, endPoint x: 424, endPoint y: 30, distance: 77.0
click at [424, 30] on div "Strategy Strategic Plan Pin Scorecard Welcome Page Close Task Manage Elements C…" at bounding box center [863, 33] width 1367 height 15
click at [424, 30] on div "Manage Elements" at bounding box center [421, 33] width 61 height 12
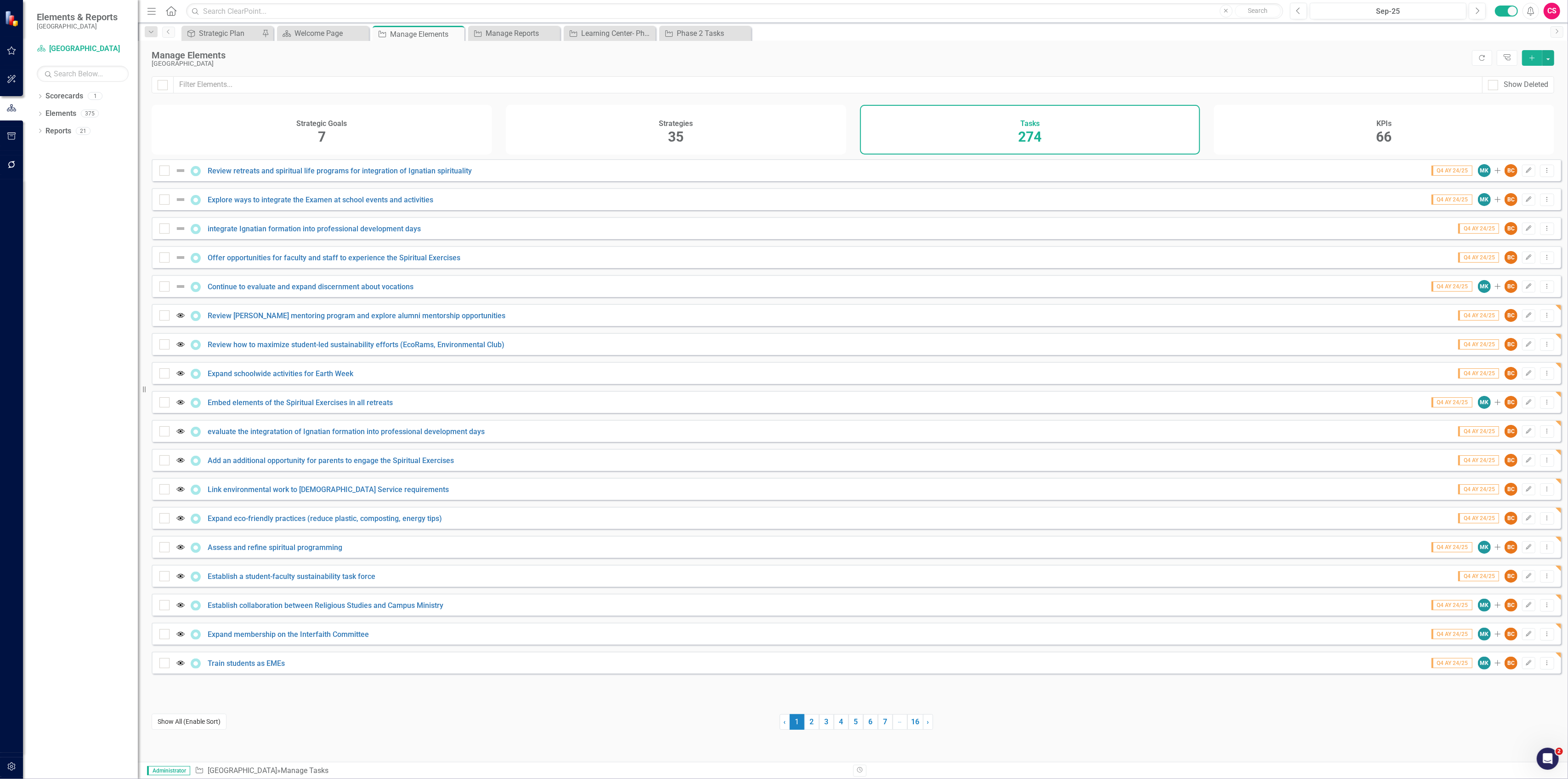
click at [200, 720] on button "Show All (Enable Sort)" at bounding box center [189, 721] width 75 height 16
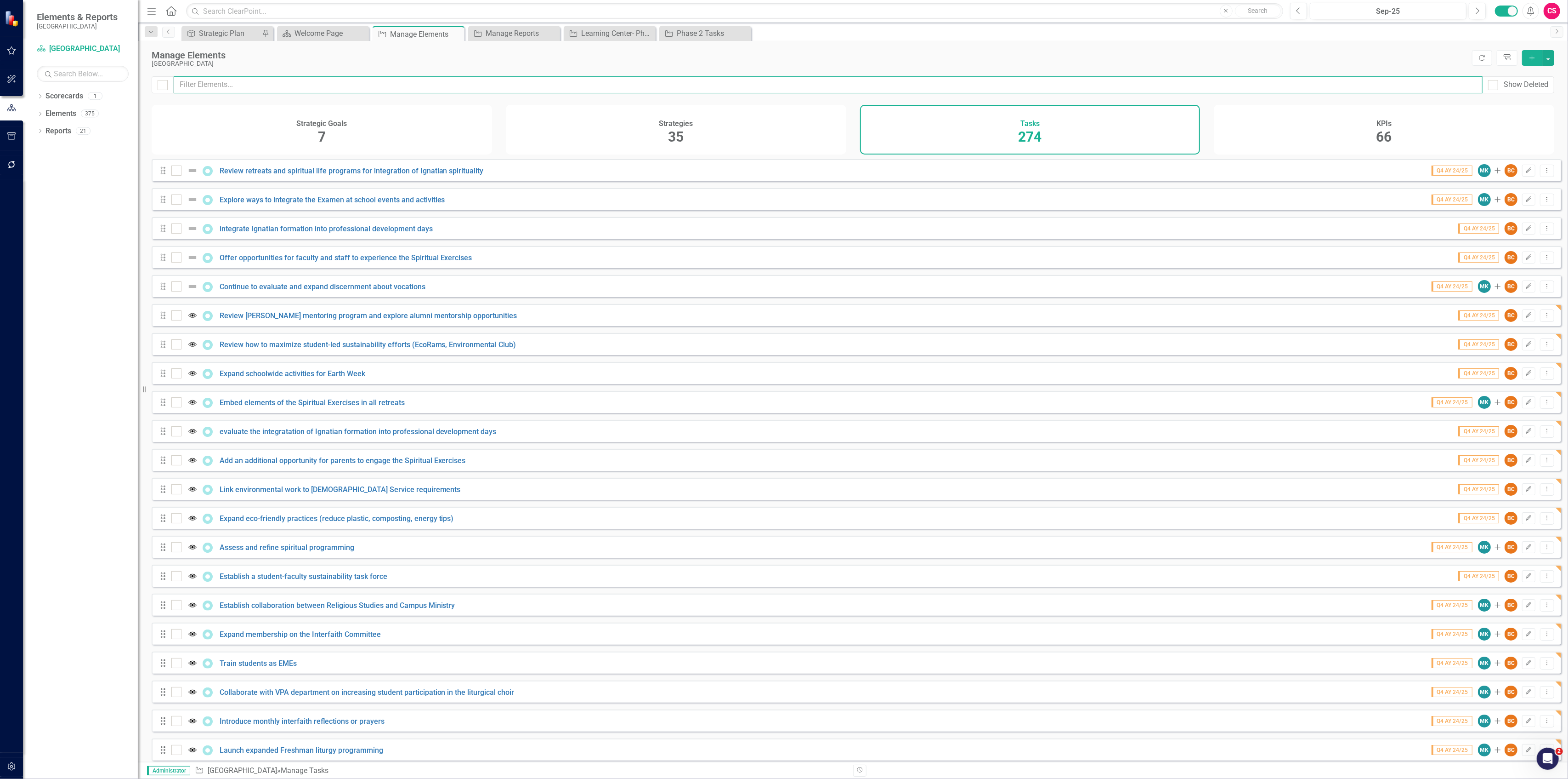
click at [324, 82] on input "text" at bounding box center [828, 85] width 1309 height 17
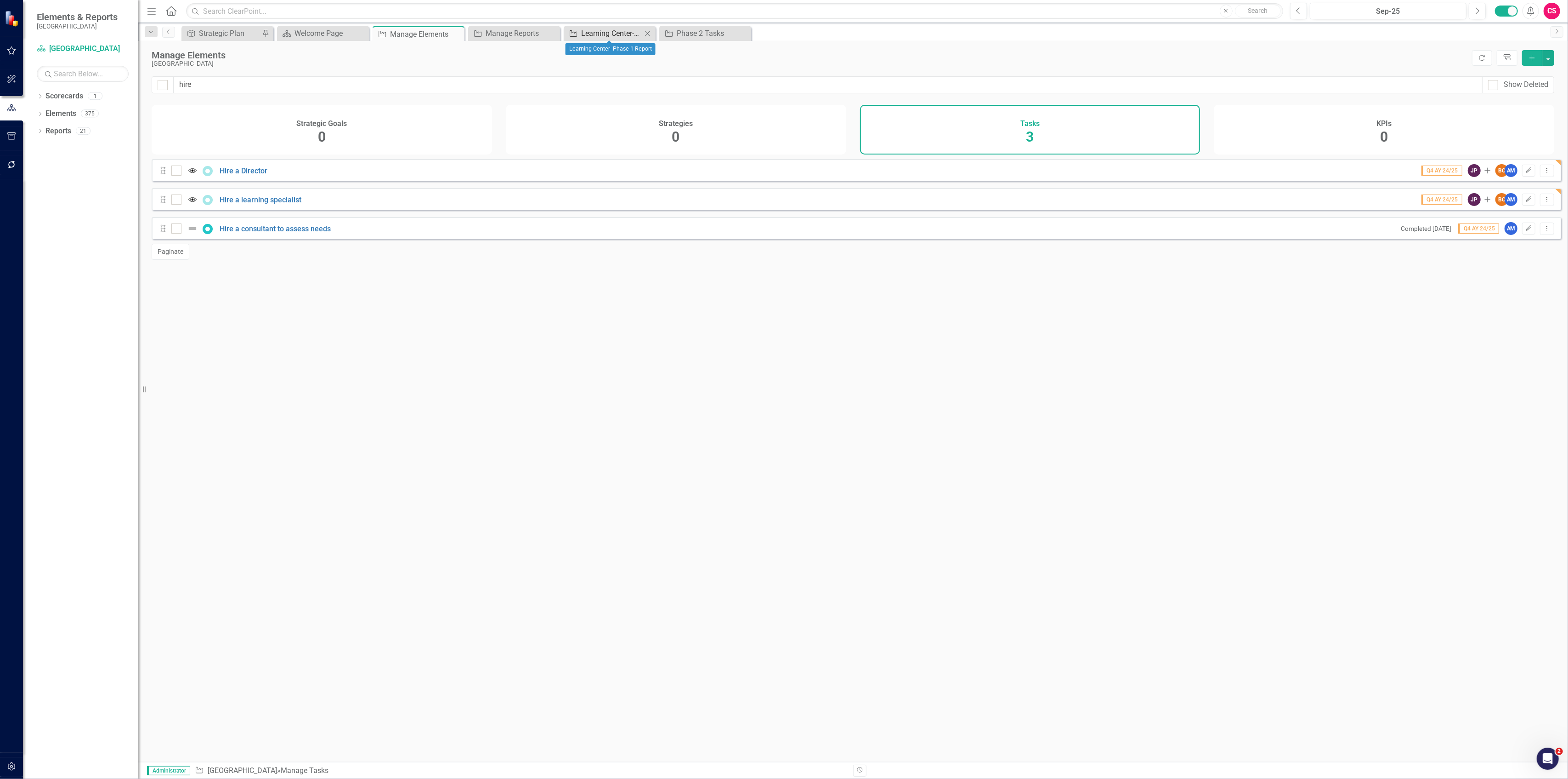
click at [603, 30] on div "Learning Center- Phase 1 Report" at bounding box center [612, 33] width 61 height 12
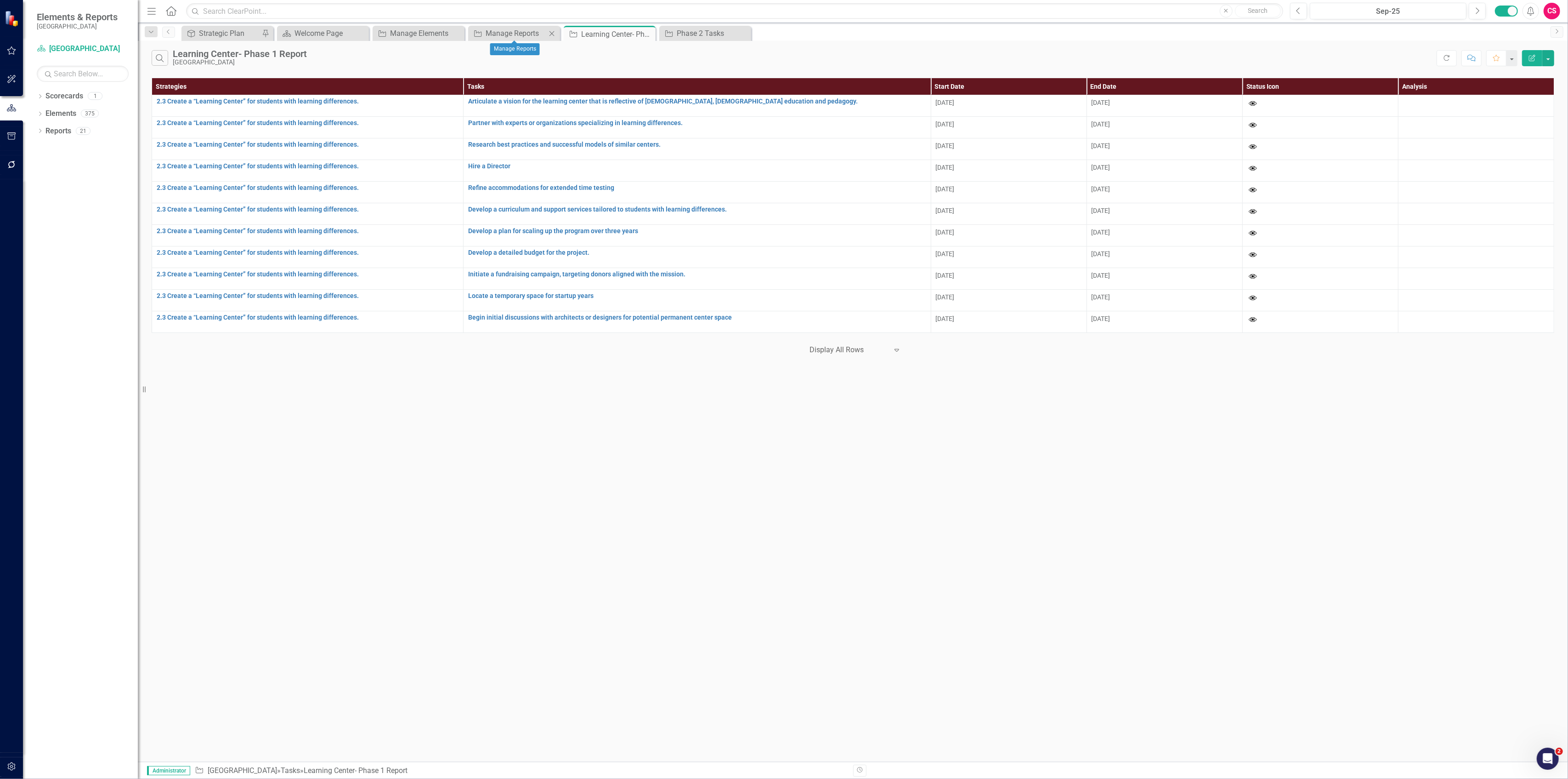
click at [513, 27] on div "Task Manage Reports Close" at bounding box center [514, 33] width 92 height 15
click at [407, 30] on div "Manage Elements" at bounding box center [421, 33] width 61 height 12
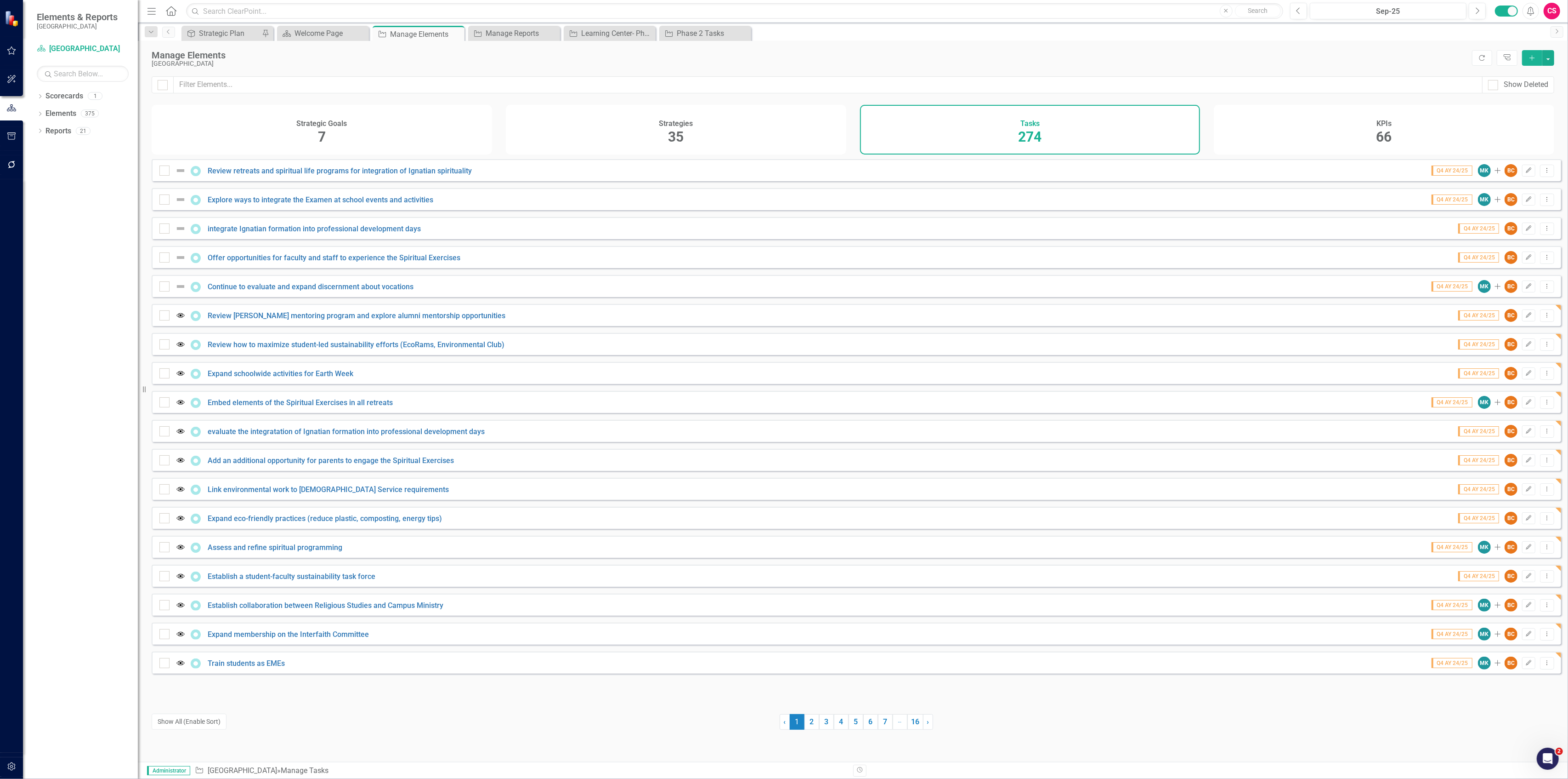
click at [351, 94] on div "Show Deleted" at bounding box center [853, 90] width 1430 height 29
click at [349, 86] on input "text" at bounding box center [828, 85] width 1309 height 17
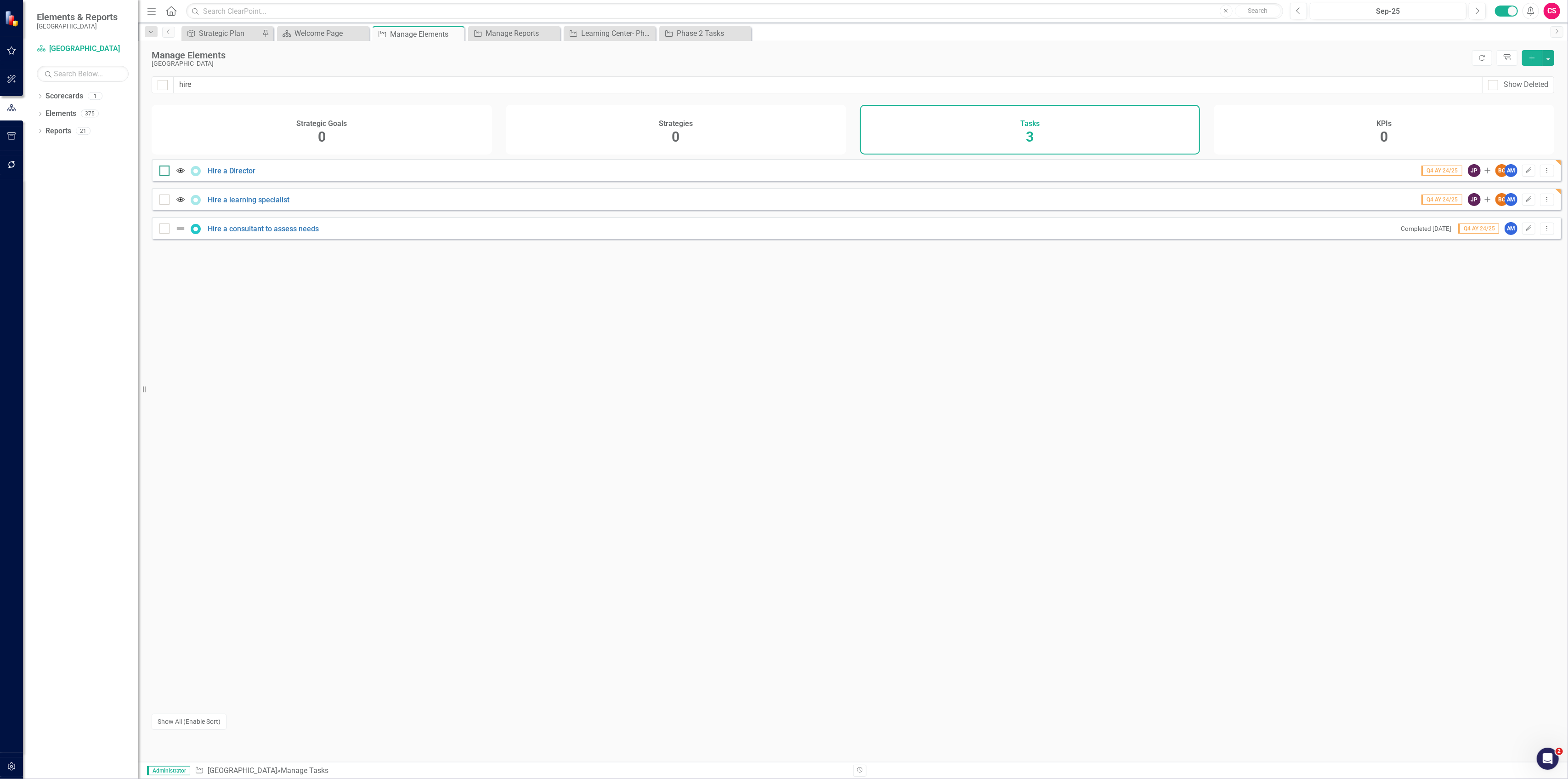
click at [179, 176] on img at bounding box center [181, 171] width 11 height 11
click at [166, 172] on input "checkbox" at bounding box center [163, 169] width 6 height 6
click at [180, 176] on img at bounding box center [181, 171] width 11 height 11
click at [166, 172] on input "checkbox" at bounding box center [163, 169] width 6 height 6
click at [163, 172] on input "checkbox" at bounding box center [163, 169] width 6 height 6
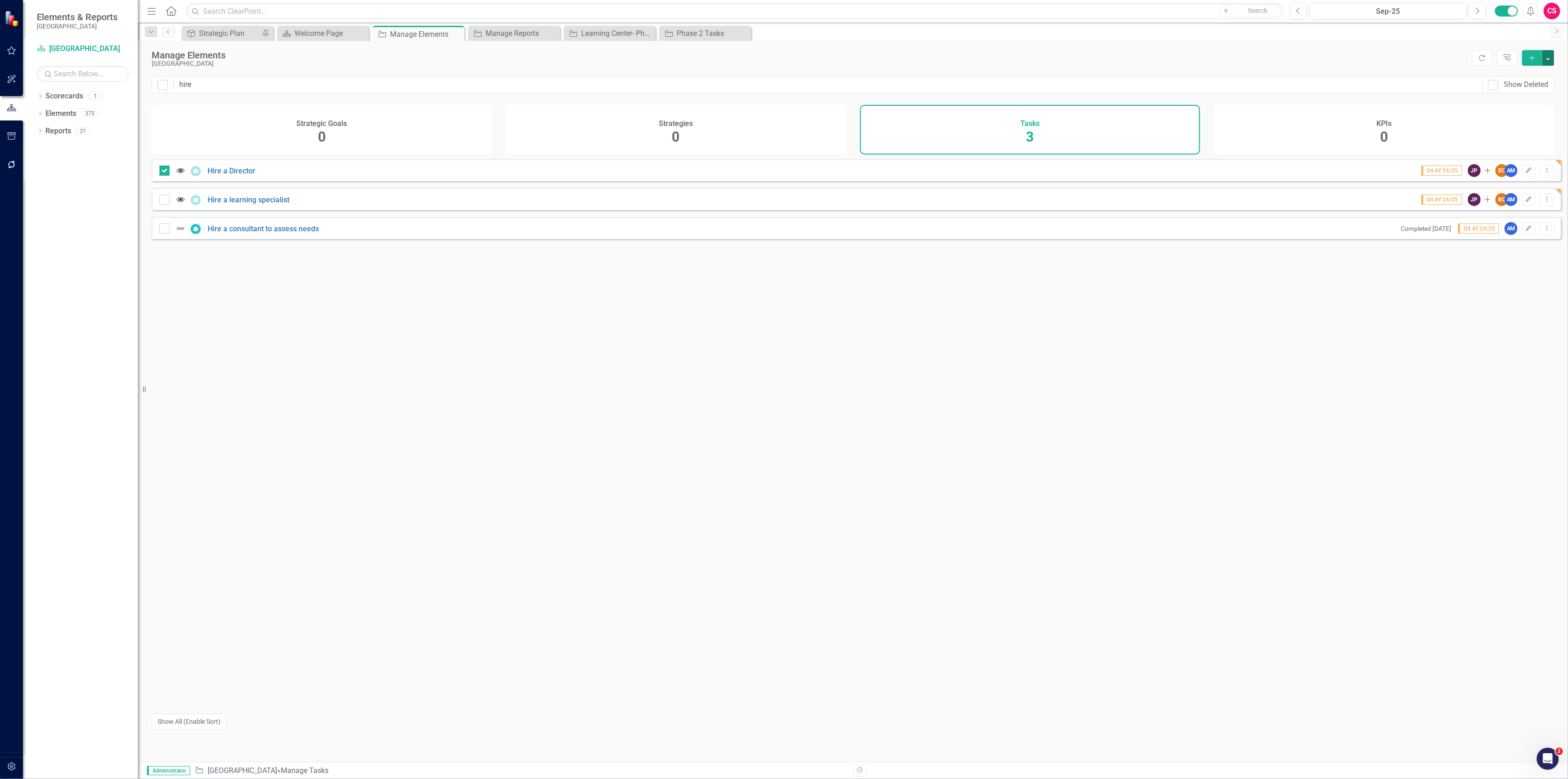
click at [1552, 57] on button "button" at bounding box center [1549, 58] width 12 height 16
click at [1522, 108] on link "Edit Multiple Edit Multiple" at bounding box center [1517, 109] width 72 height 17
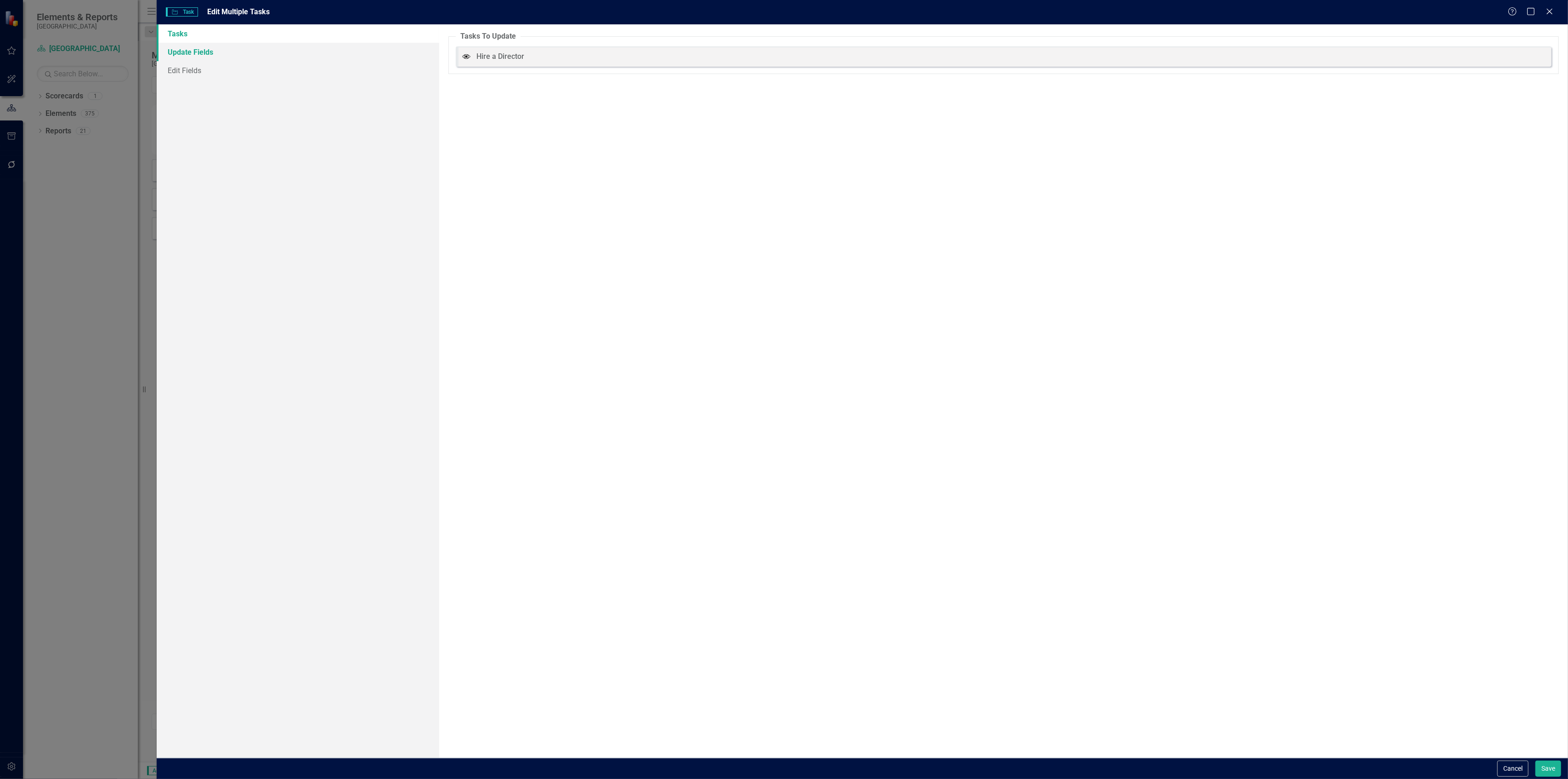
click at [216, 51] on link "Update Fields" at bounding box center [297, 52] width 282 height 18
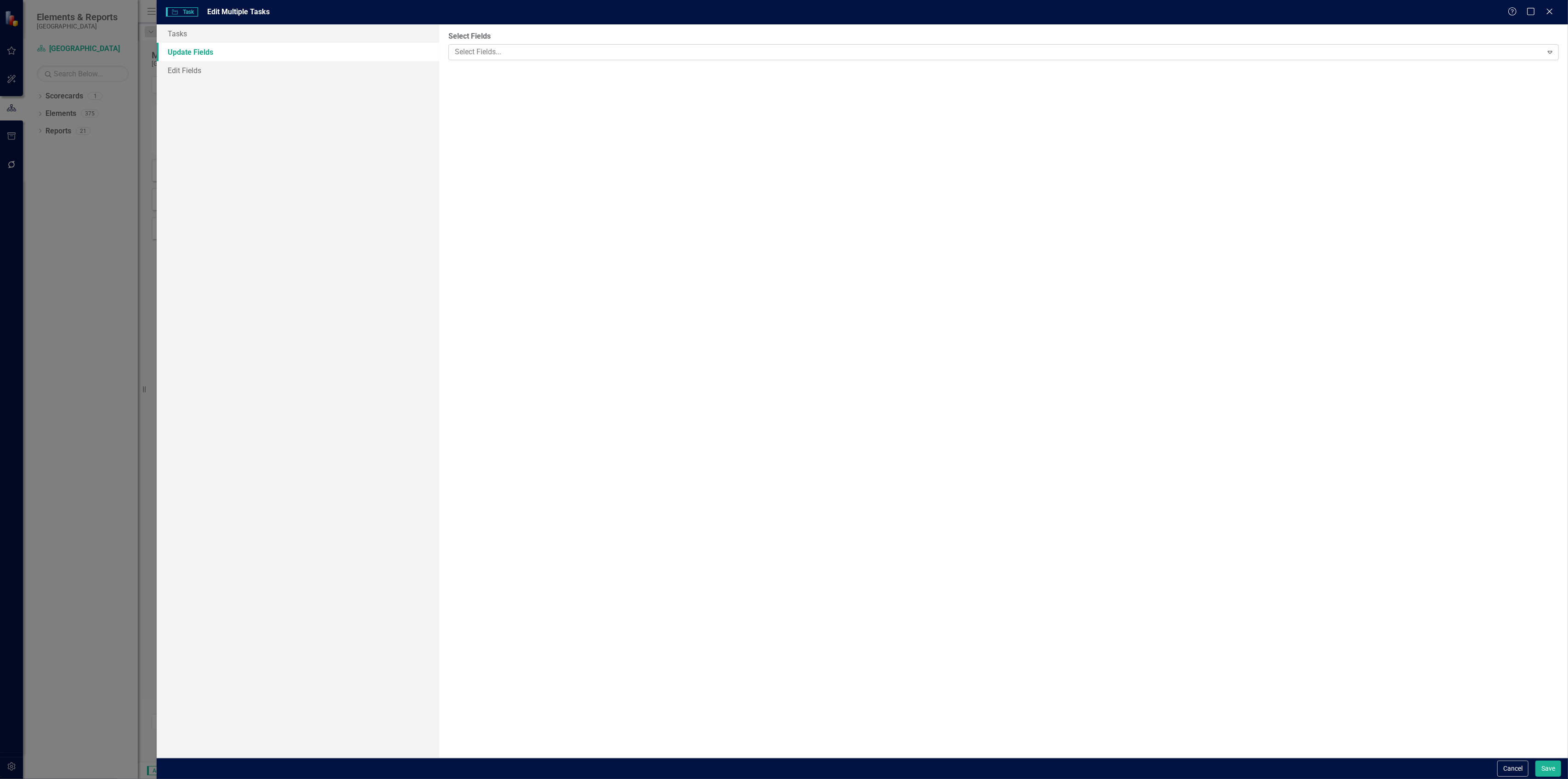
click at [502, 55] on div at bounding box center [996, 52] width 1091 height 12
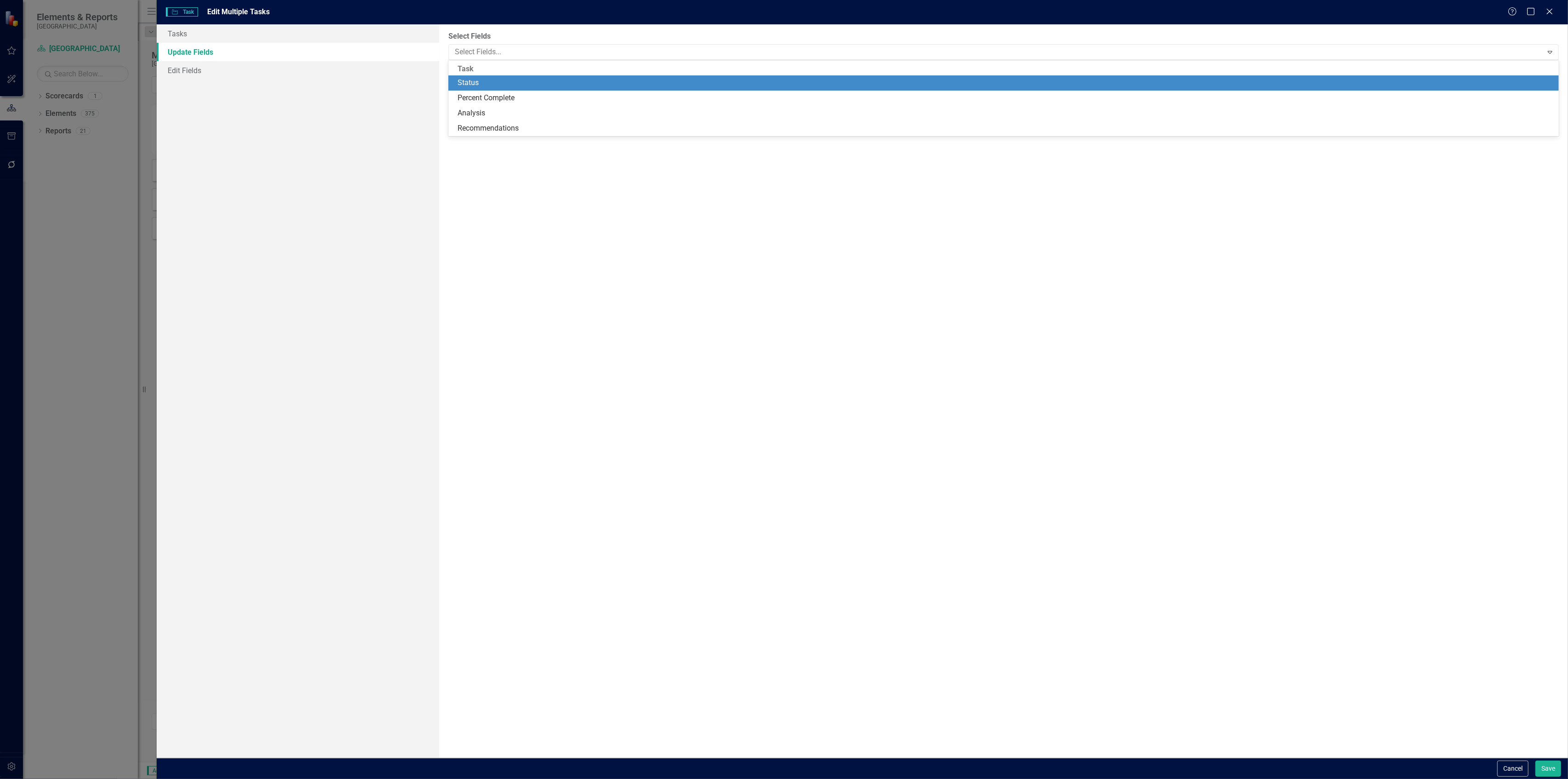
click at [500, 78] on div "Status" at bounding box center [1006, 83] width 1096 height 10
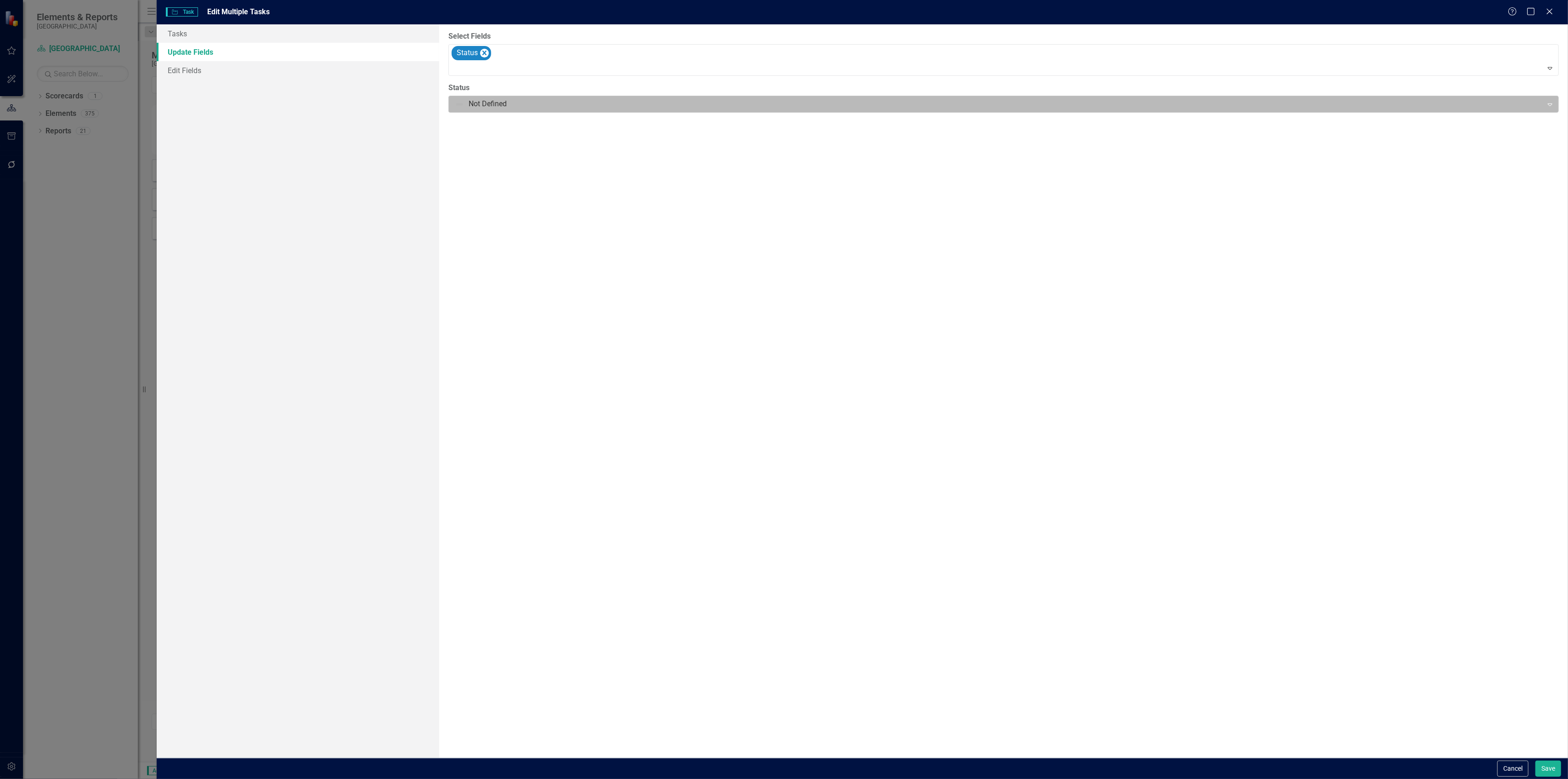
click at [497, 104] on div at bounding box center [996, 104] width 1082 height 12
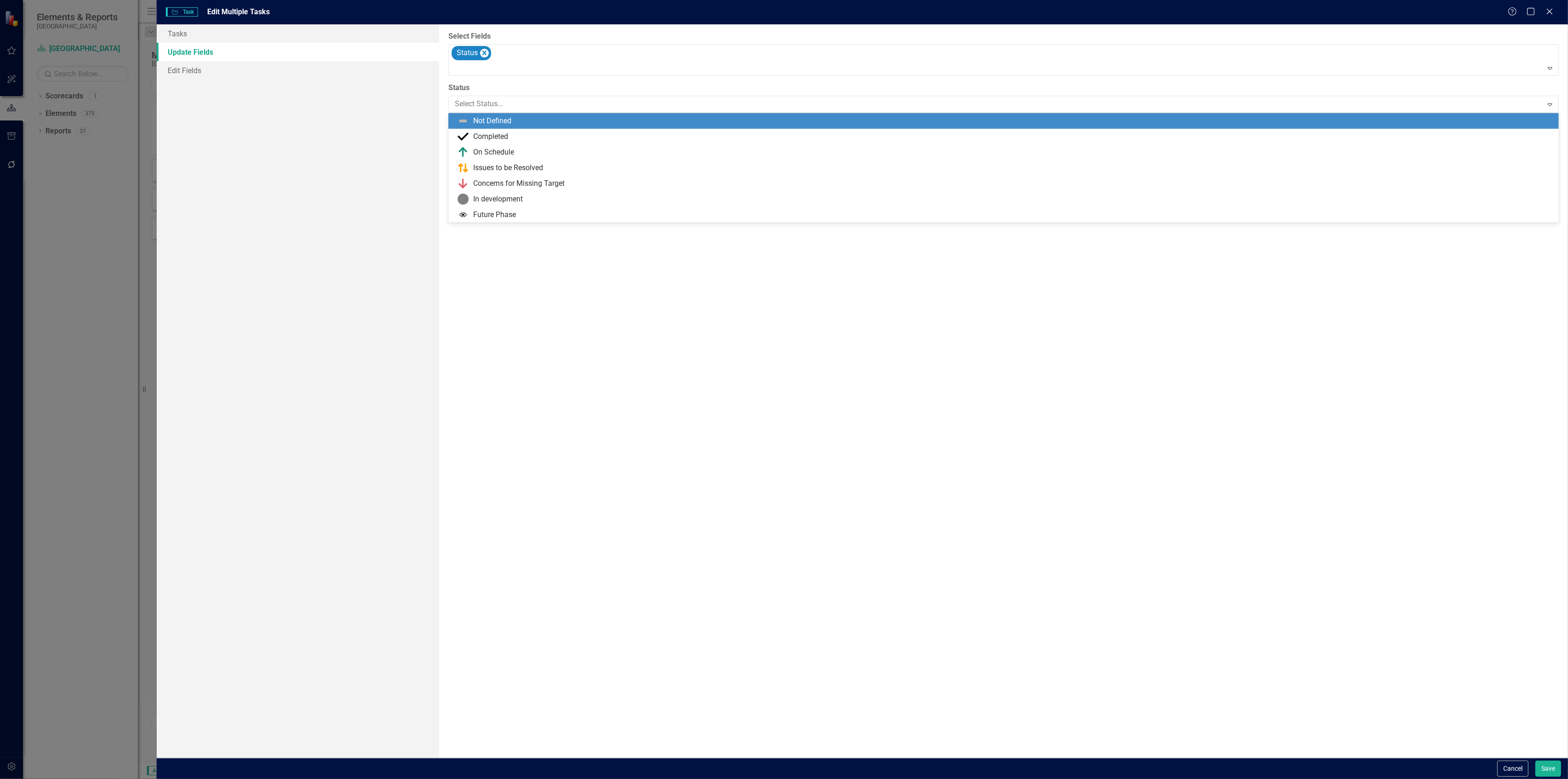
click at [493, 119] on div "Not Defined" at bounding box center [492, 121] width 38 height 10
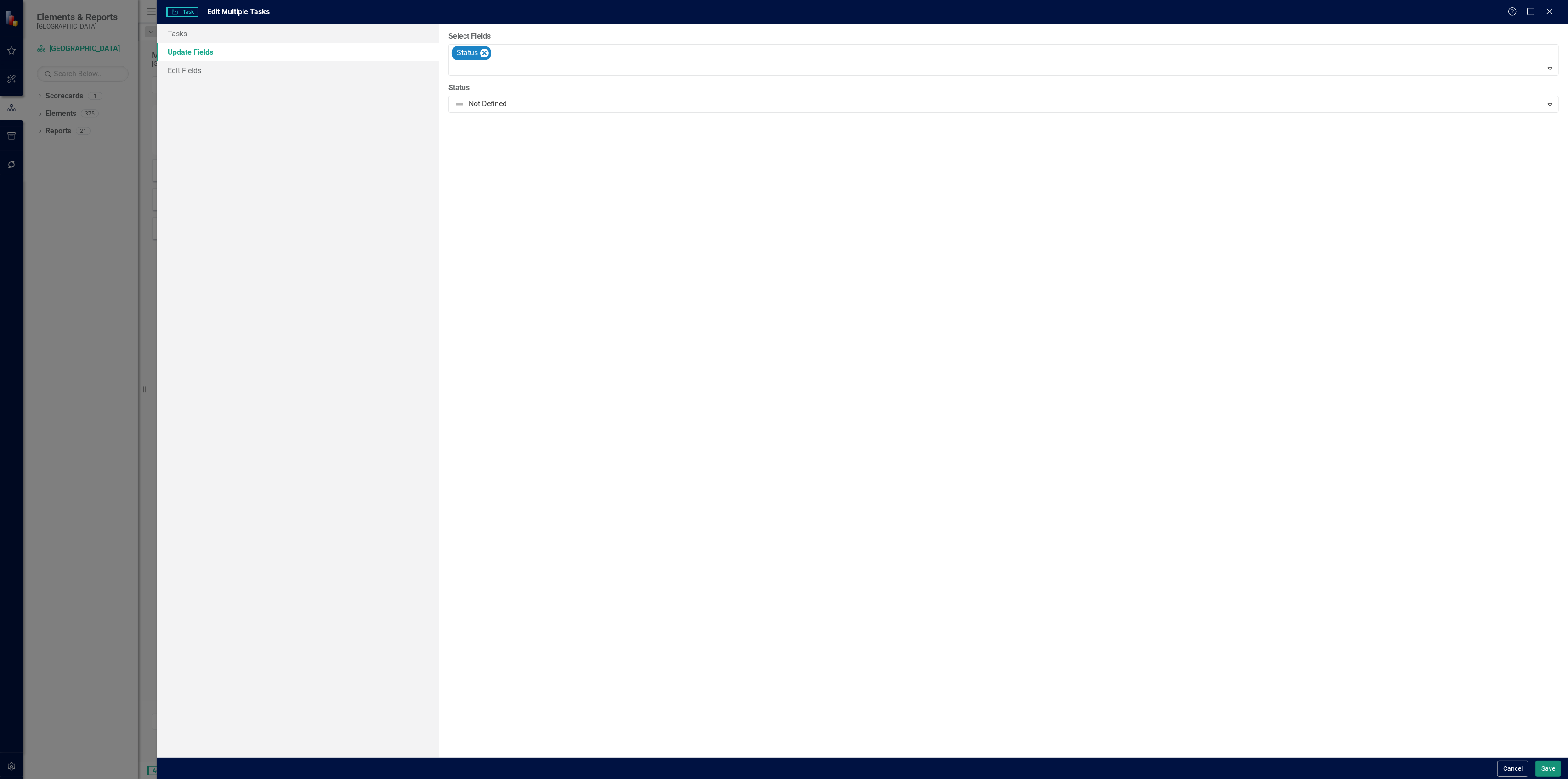
click at [1549, 772] on button "Save" at bounding box center [1548, 768] width 26 height 16
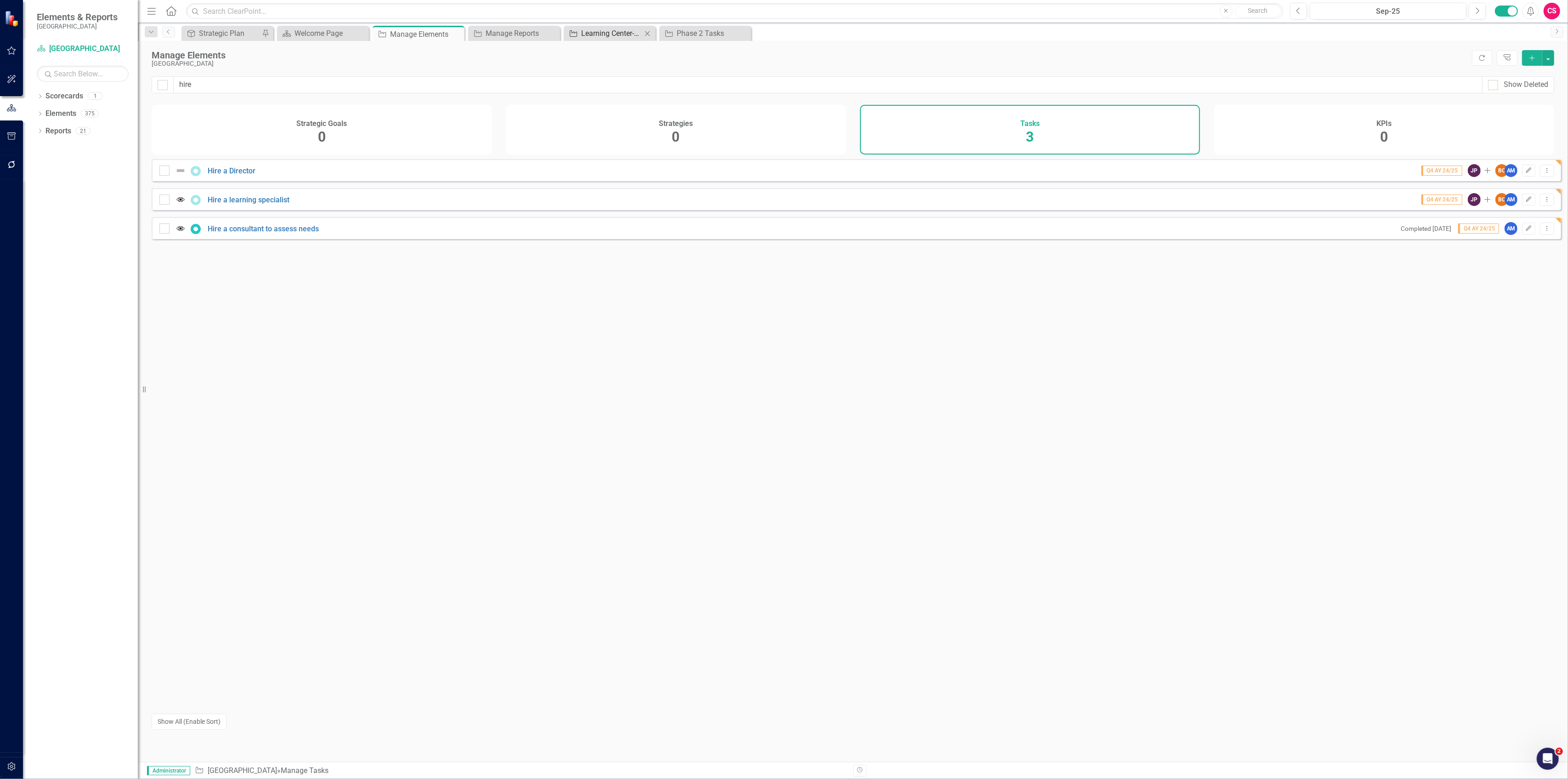
click at [583, 31] on div "Learning Center- Phase 1 Report" at bounding box center [612, 33] width 61 height 12
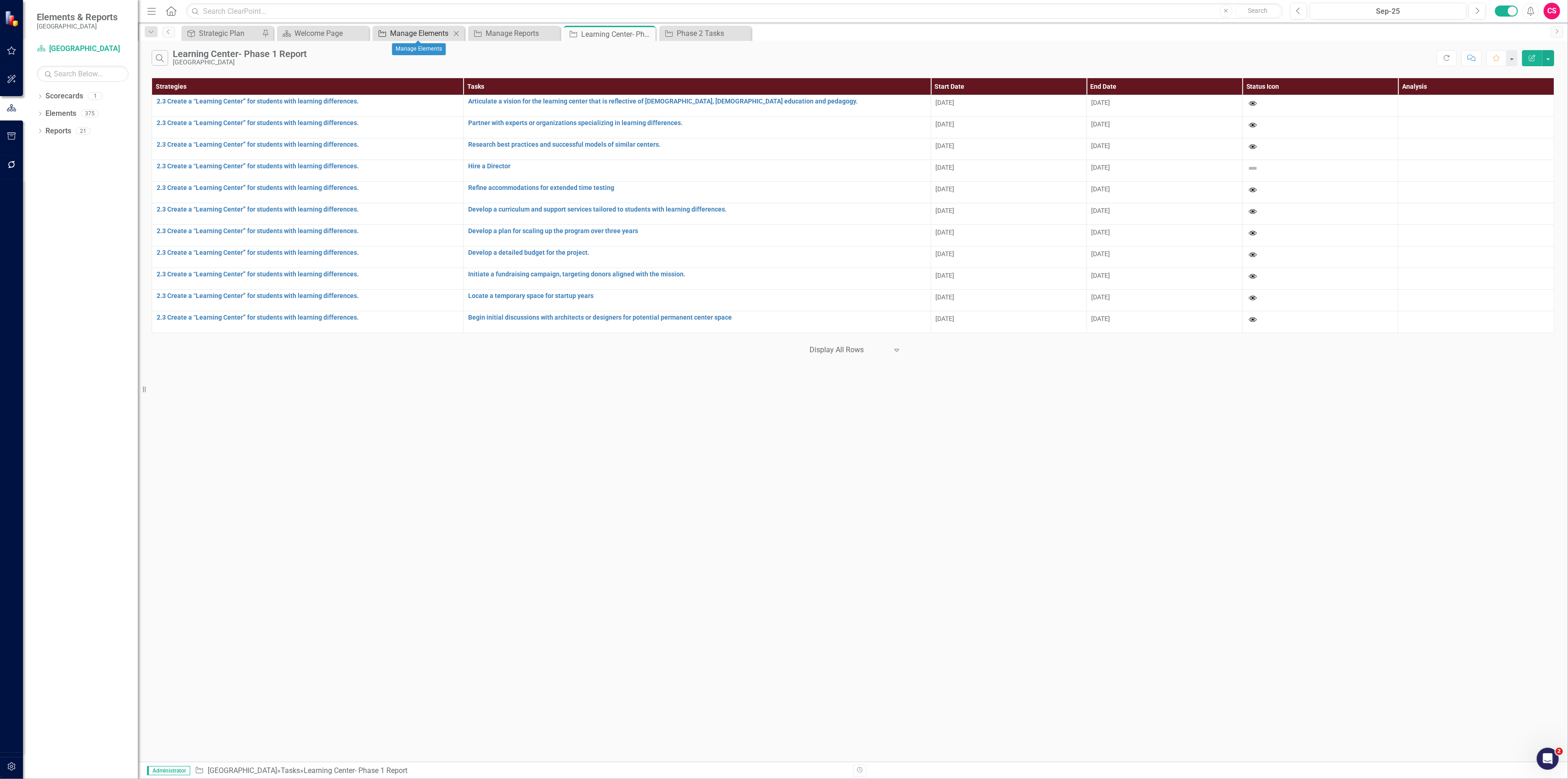
click at [432, 30] on div "Manage Elements" at bounding box center [421, 33] width 61 height 12
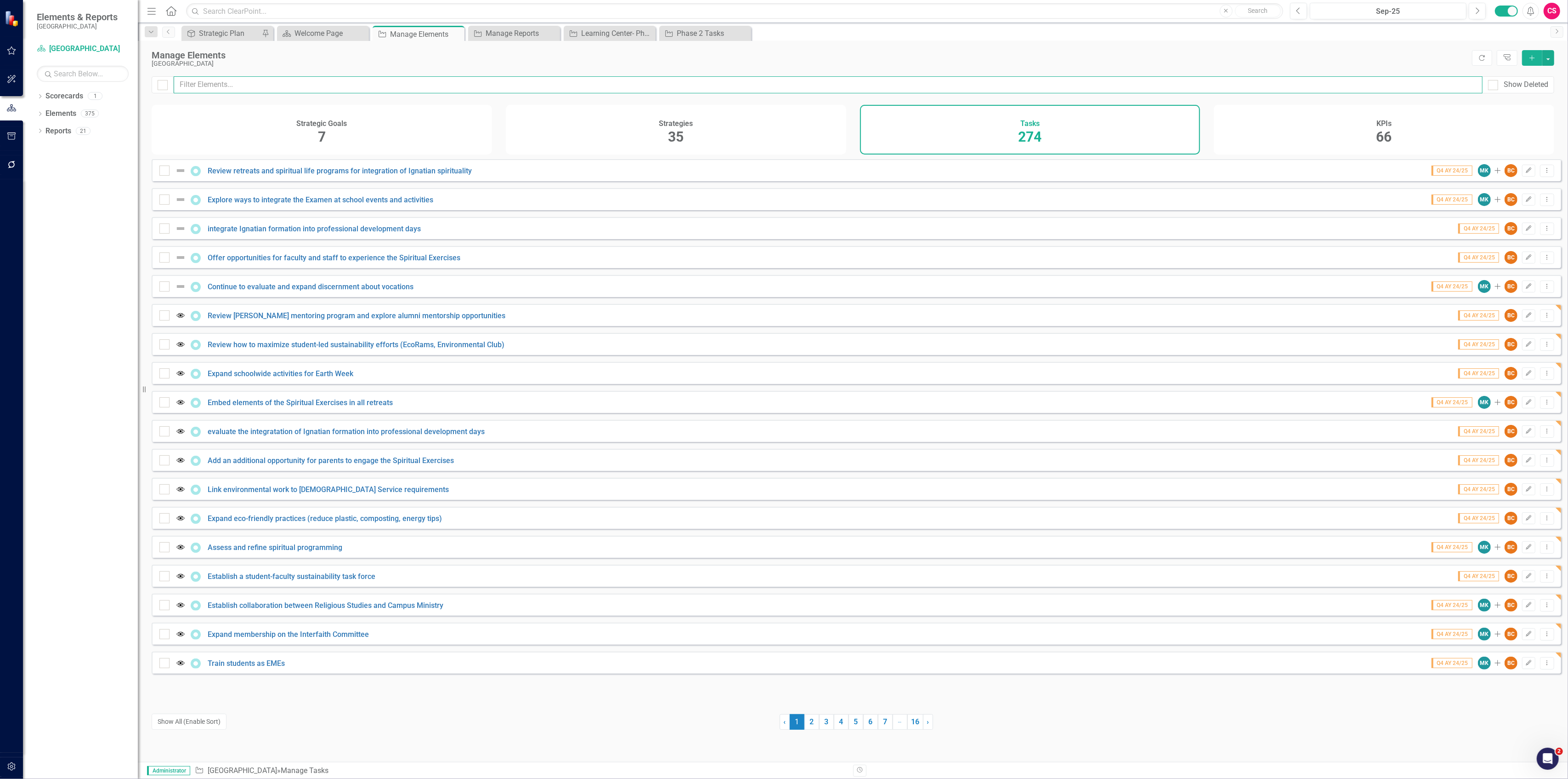
click at [385, 85] on input "text" at bounding box center [828, 85] width 1309 height 17
click at [384, 85] on input "text" at bounding box center [828, 85] width 1309 height 17
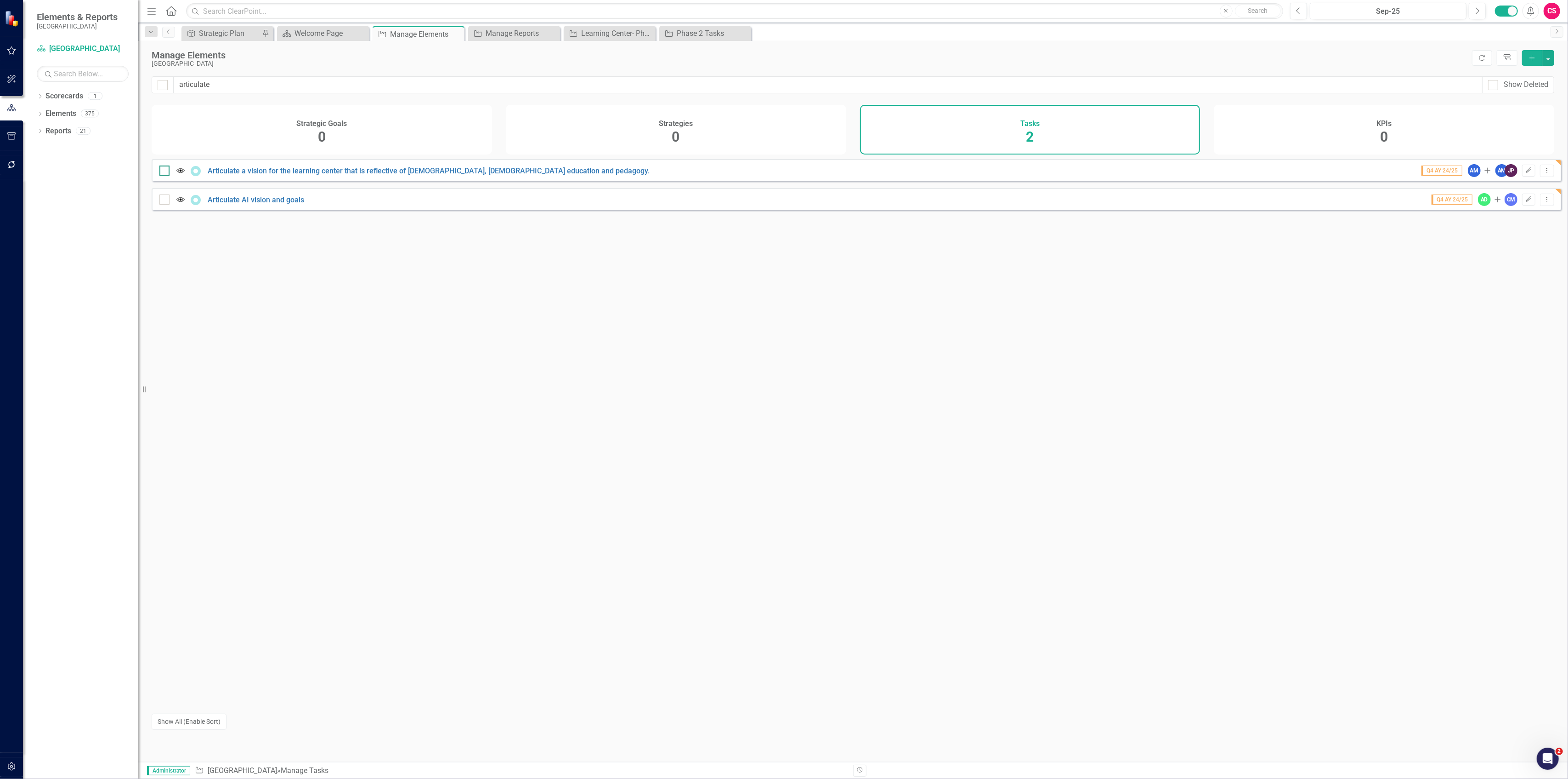
click at [161, 175] on div at bounding box center [164, 171] width 10 height 10
click at [161, 172] on input "checkbox" at bounding box center [163, 169] width 6 height 6
click at [1554, 54] on button "button" at bounding box center [1549, 58] width 12 height 16
click at [1521, 105] on link "Edit Multiple Edit Multiple" at bounding box center [1517, 109] width 72 height 17
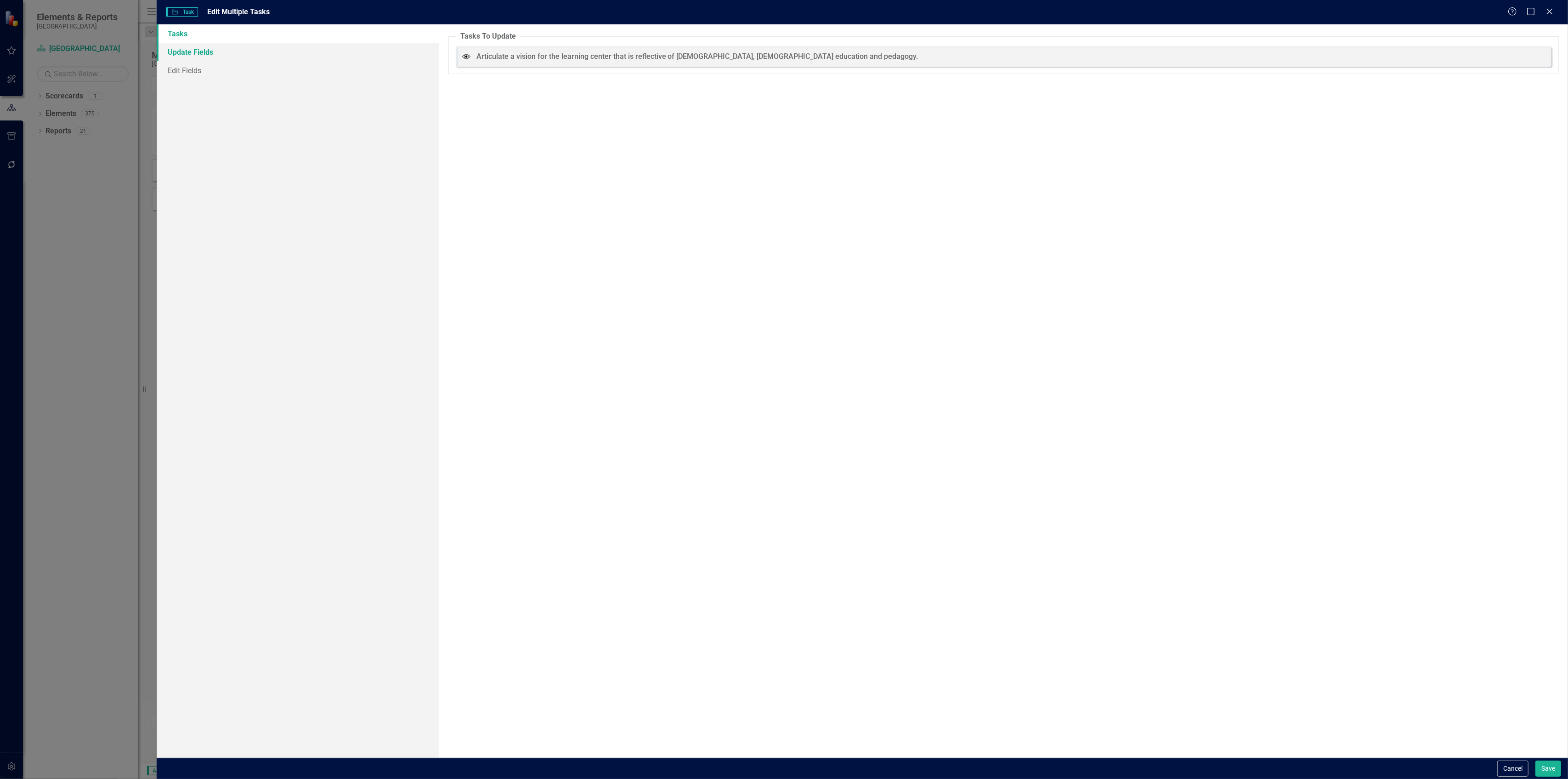
click at [228, 52] on link "Update Fields" at bounding box center [297, 52] width 282 height 18
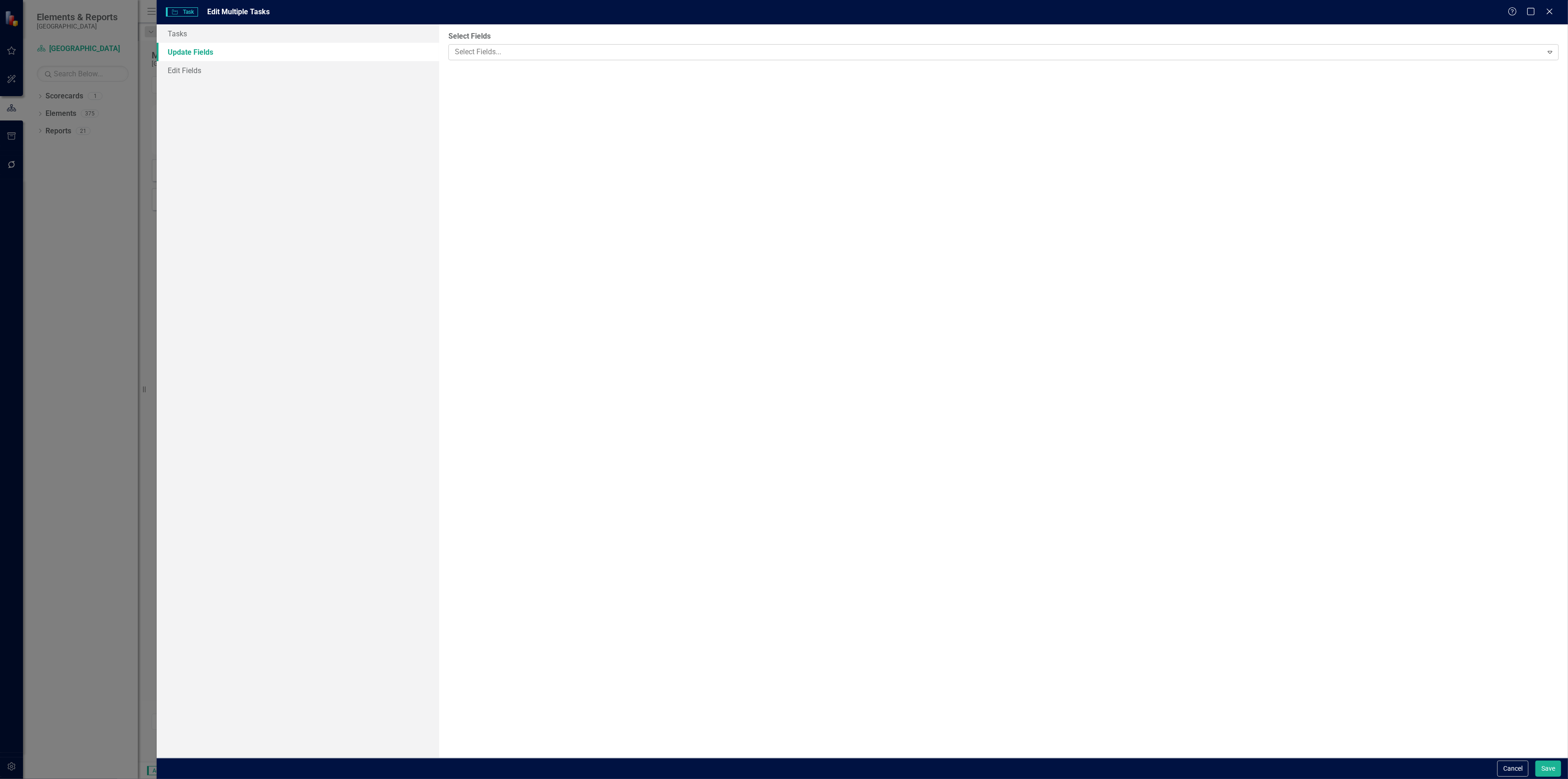
click at [496, 52] on div at bounding box center [996, 52] width 1091 height 12
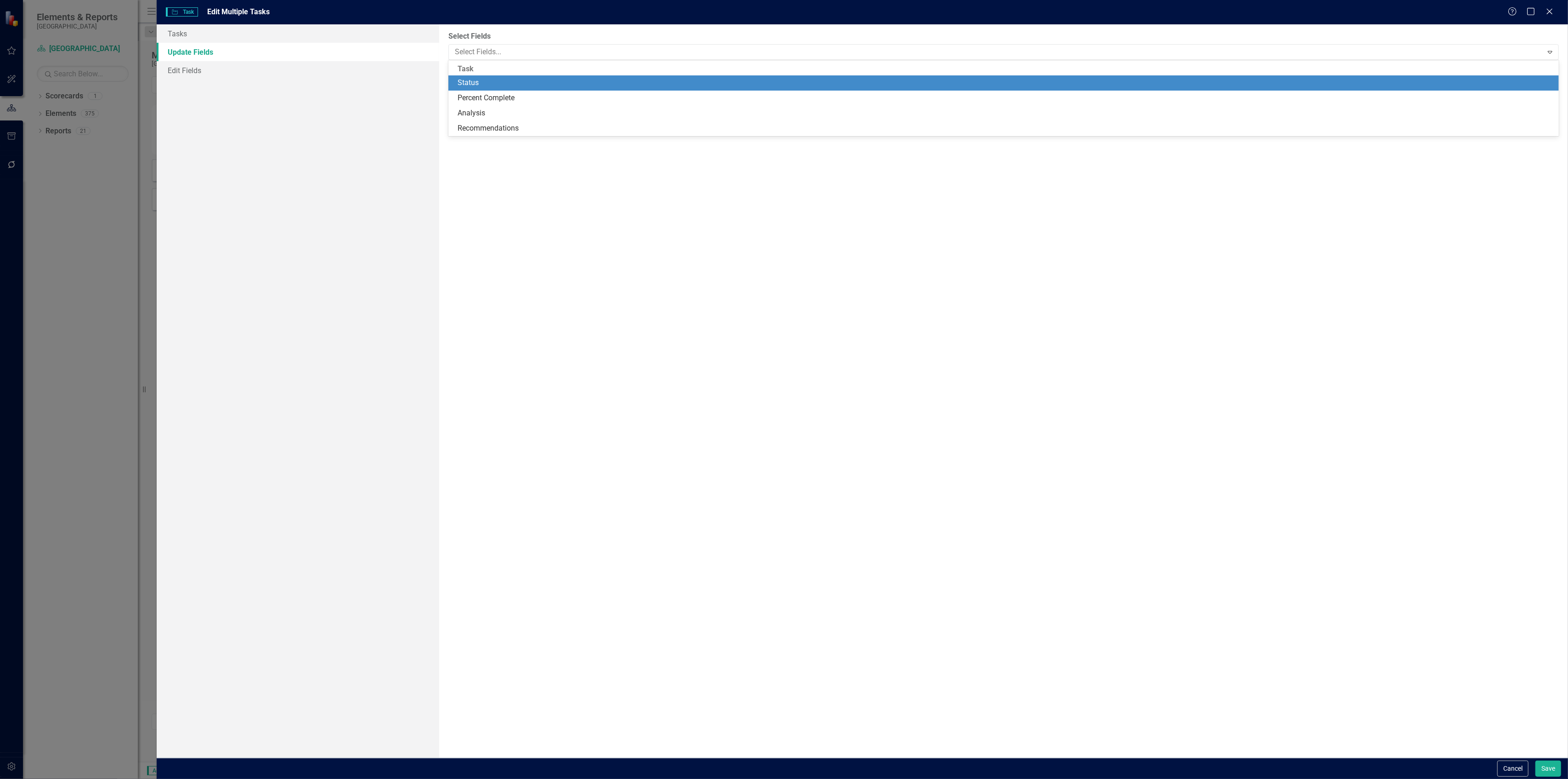
click at [477, 85] on div "Status" at bounding box center [1006, 83] width 1096 height 10
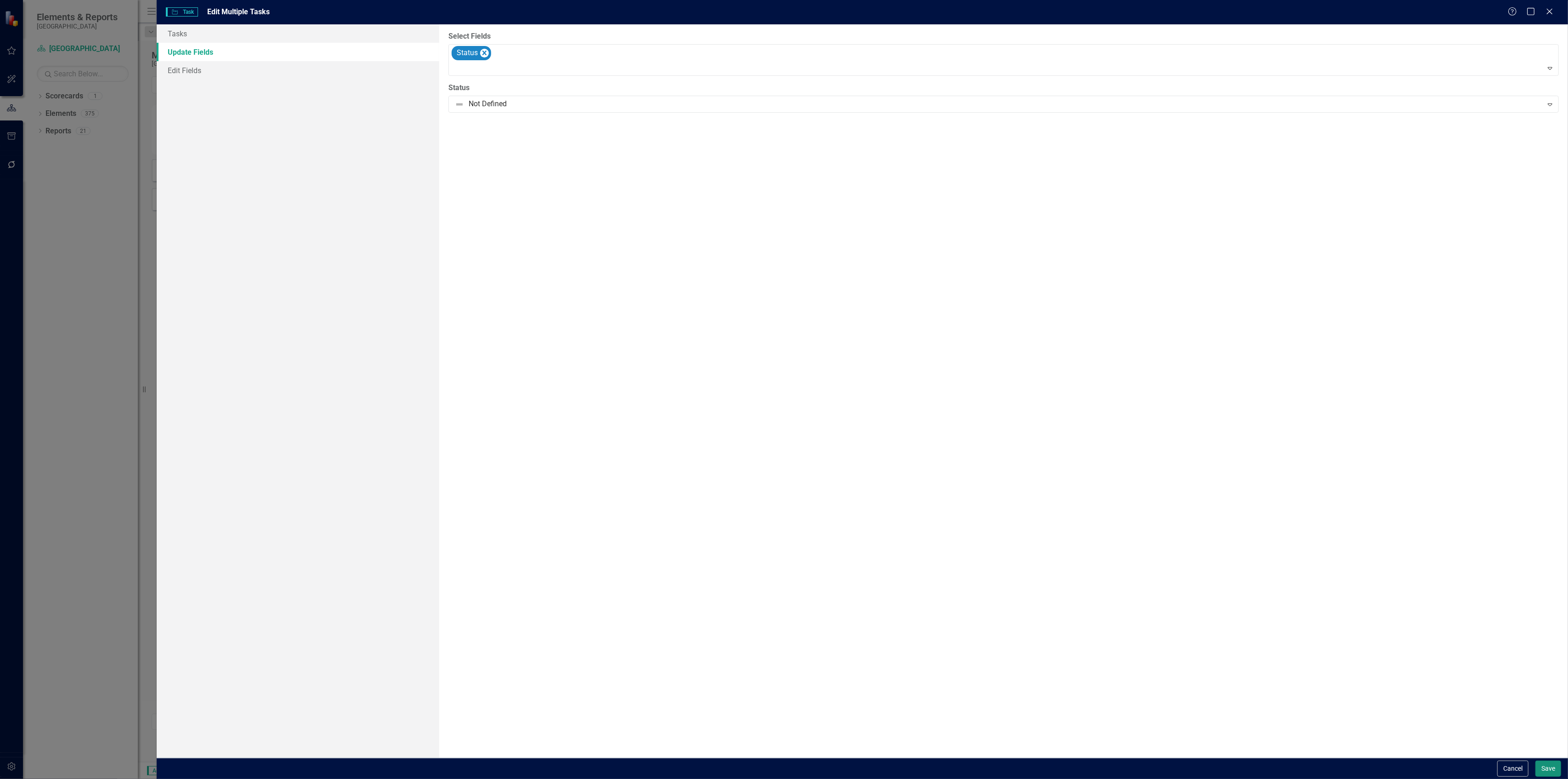
click at [1541, 765] on button "Save" at bounding box center [1548, 768] width 26 height 16
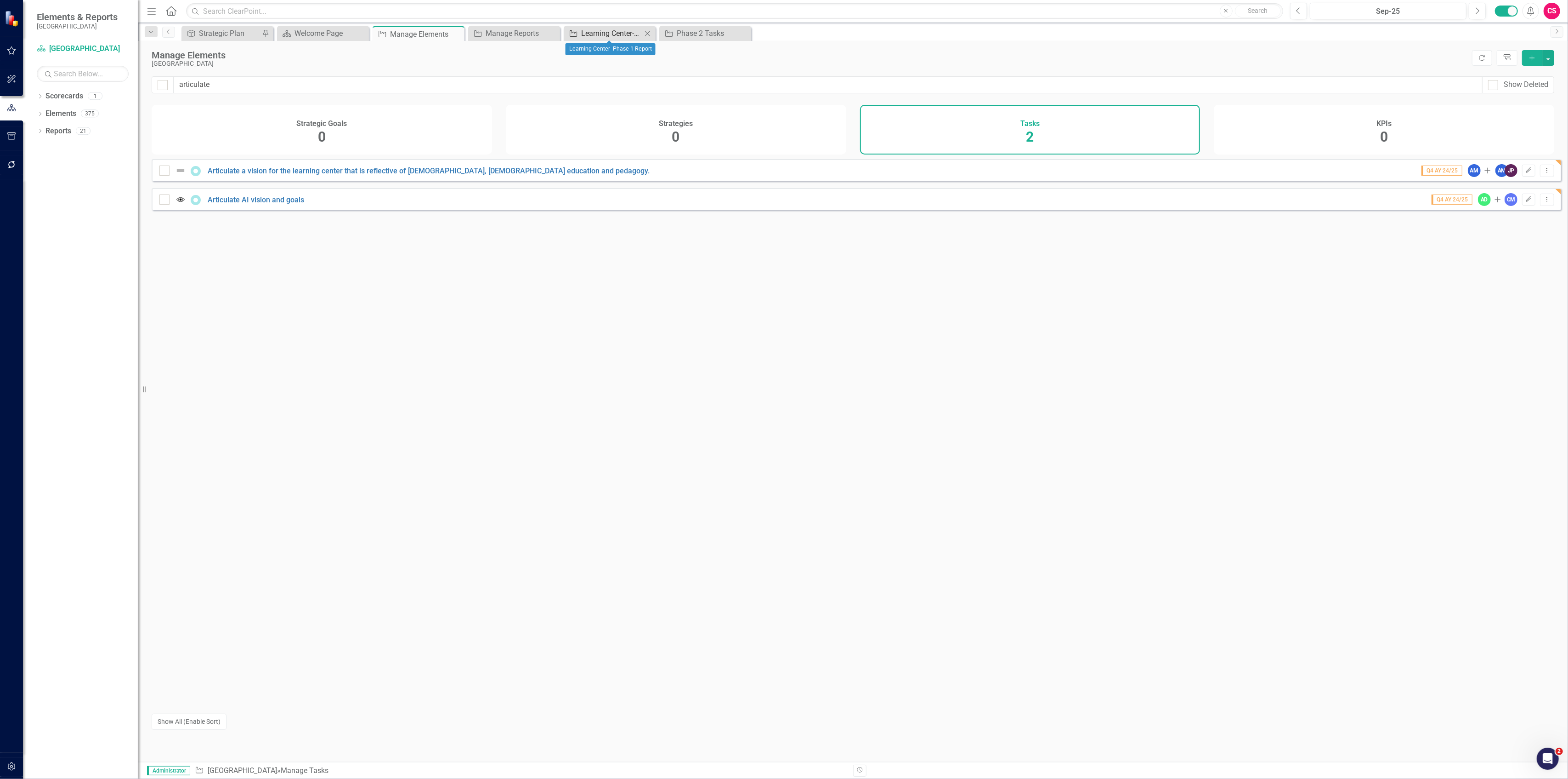
click at [585, 32] on div "Learning Center- Phase 1 Report" at bounding box center [612, 33] width 61 height 12
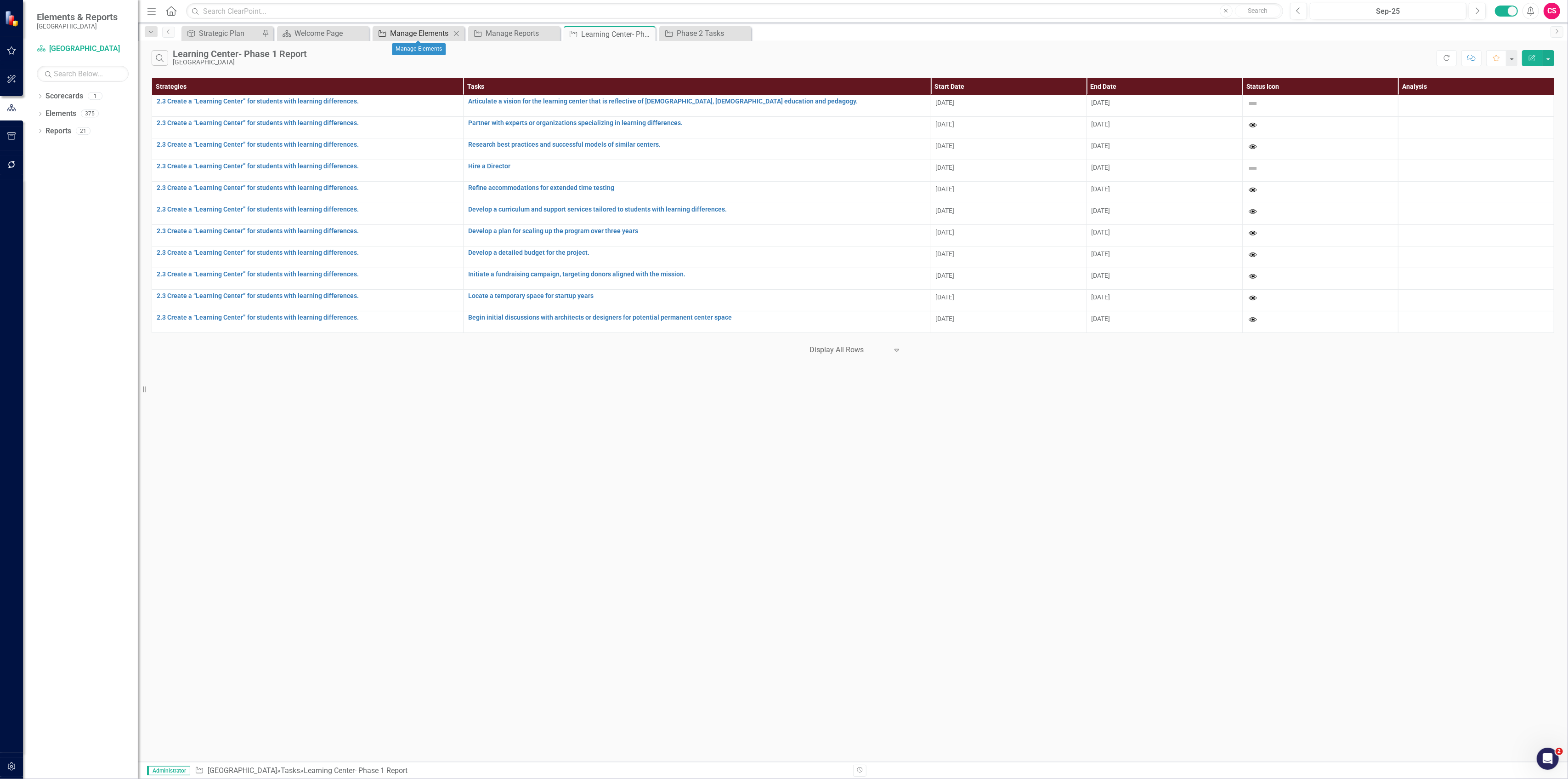
click at [409, 30] on div "Manage Elements" at bounding box center [421, 33] width 61 height 12
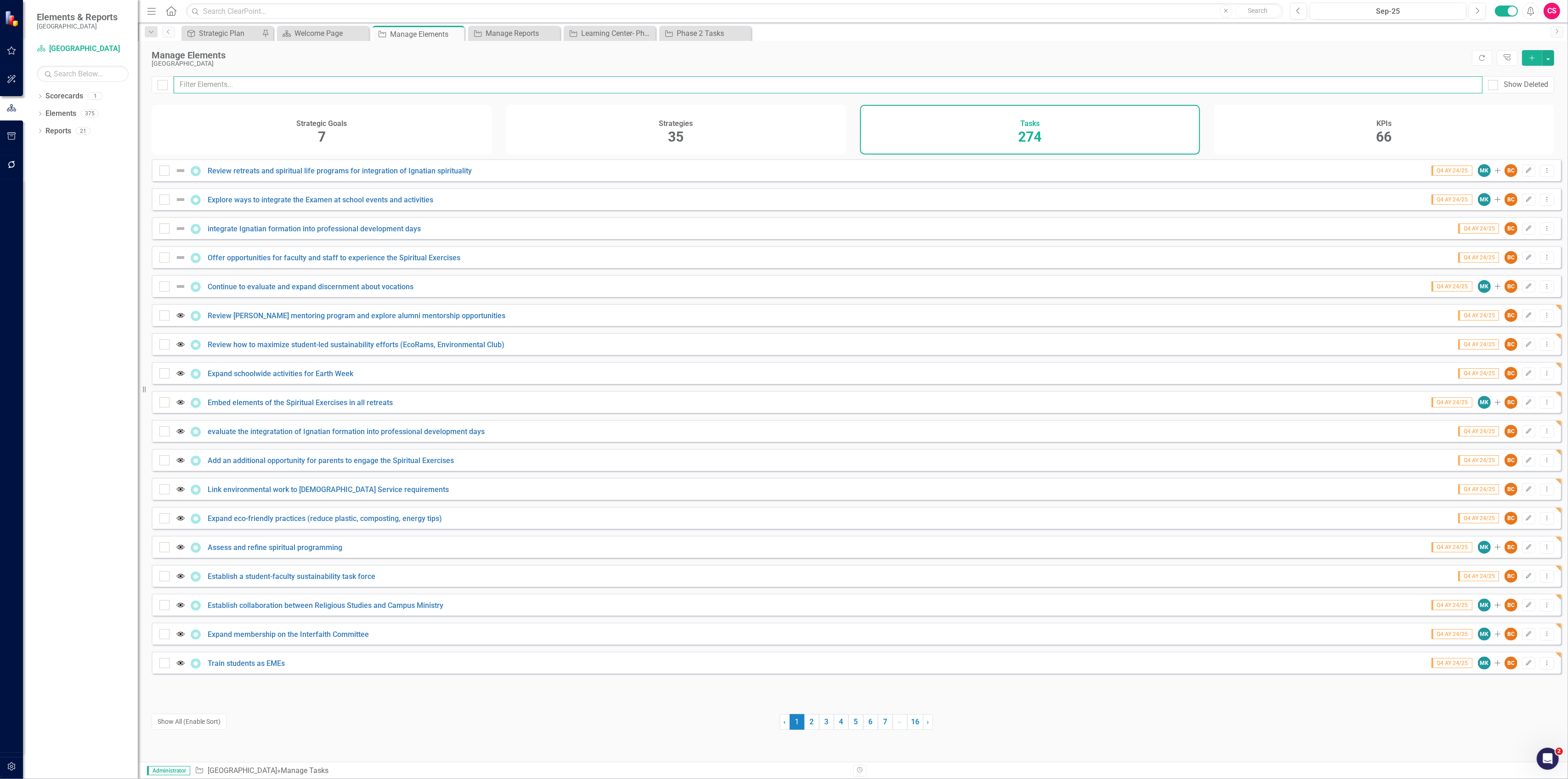
click at [348, 92] on input "text" at bounding box center [828, 85] width 1309 height 17
click at [346, 91] on input "text" at bounding box center [828, 85] width 1309 height 17
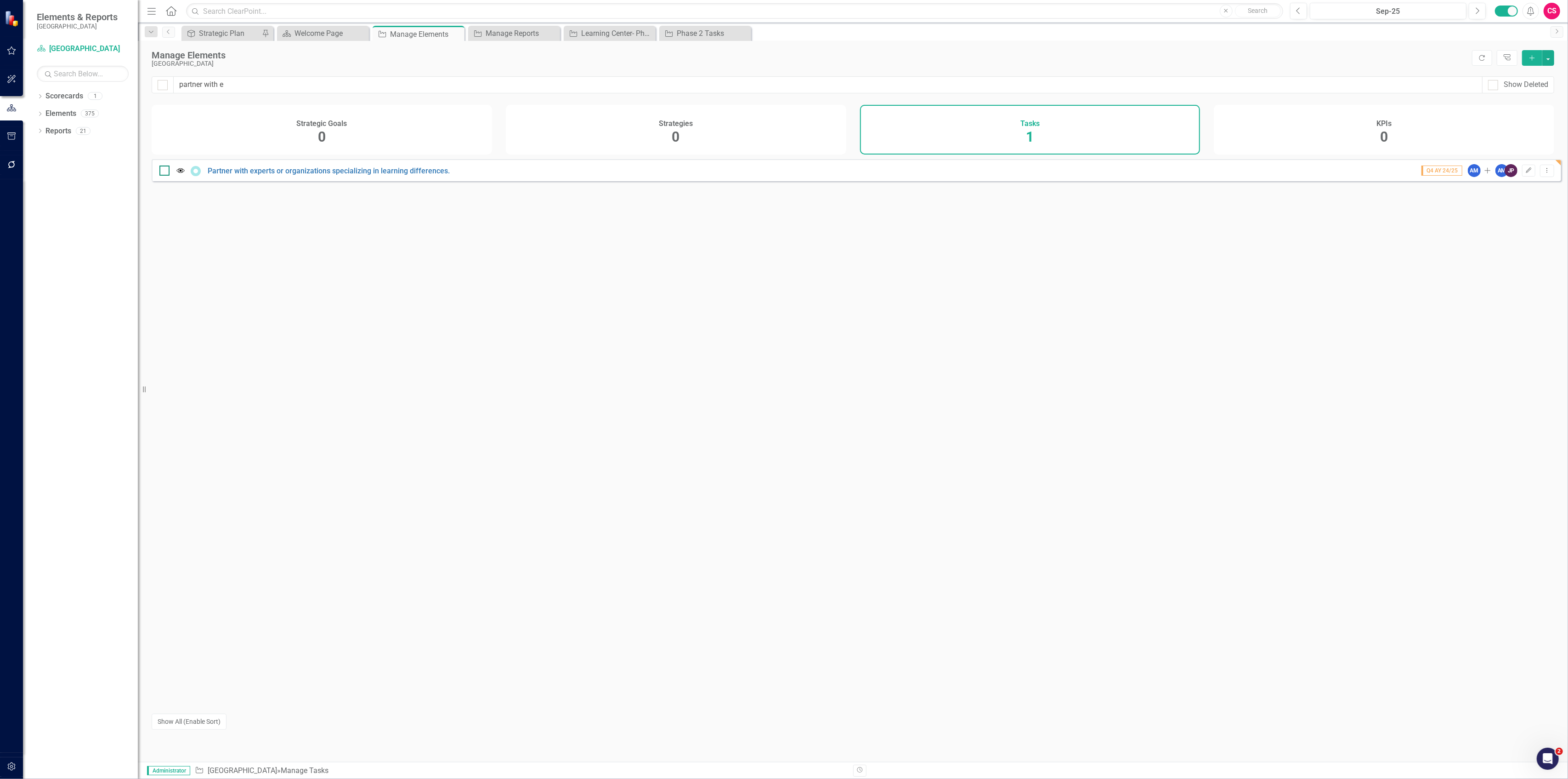
click at [159, 172] on input "checkbox" at bounding box center [163, 169] width 6 height 6
click at [1549, 59] on button "button" at bounding box center [1549, 58] width 12 height 16
click at [1526, 107] on link "Edit Multiple Edit Multiple" at bounding box center [1517, 109] width 72 height 17
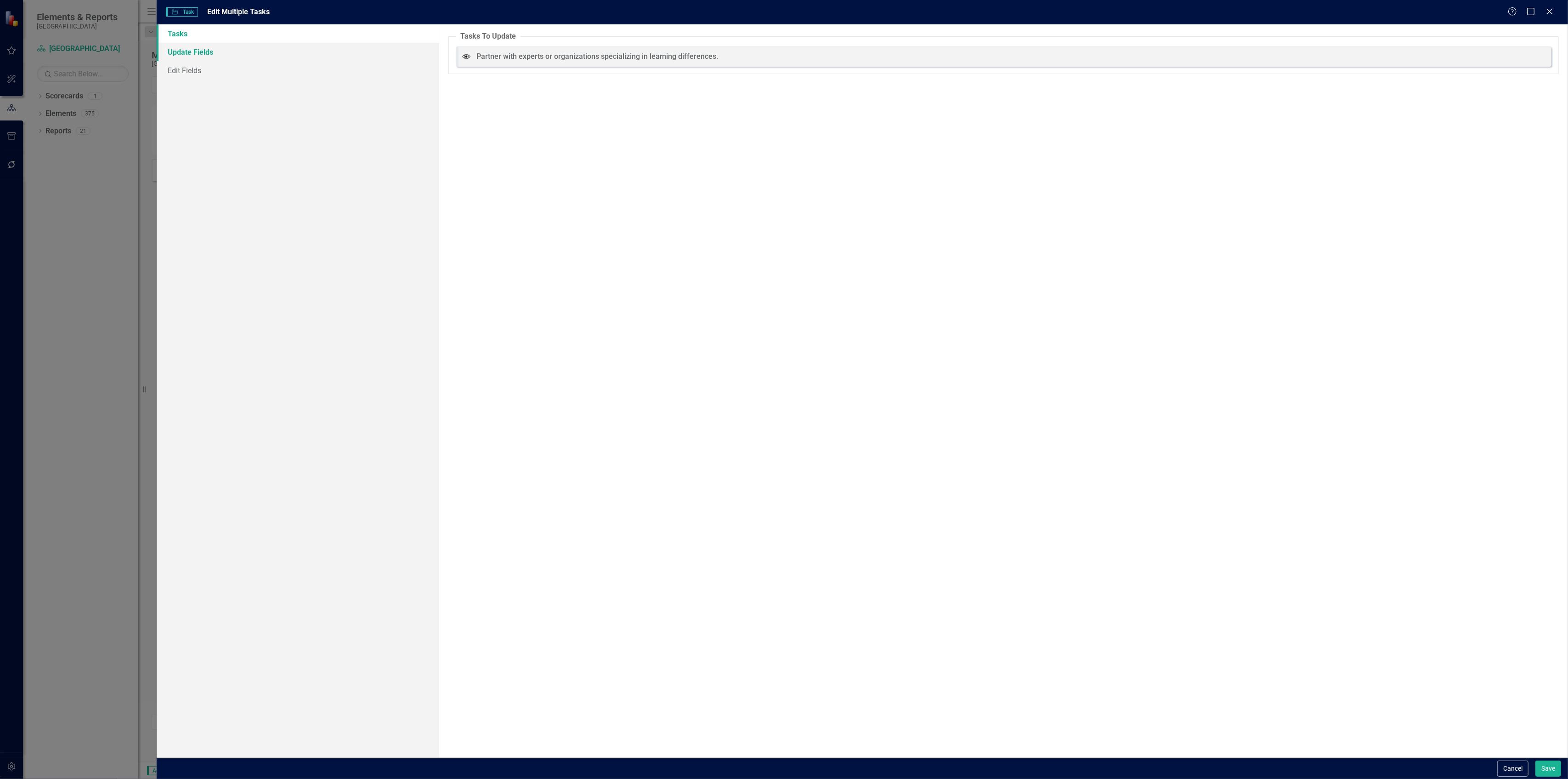
drag, startPoint x: 273, startPoint y: 47, endPoint x: 281, endPoint y: 48, distance: 8.1
click at [273, 48] on link "Update Fields" at bounding box center [297, 52] width 282 height 18
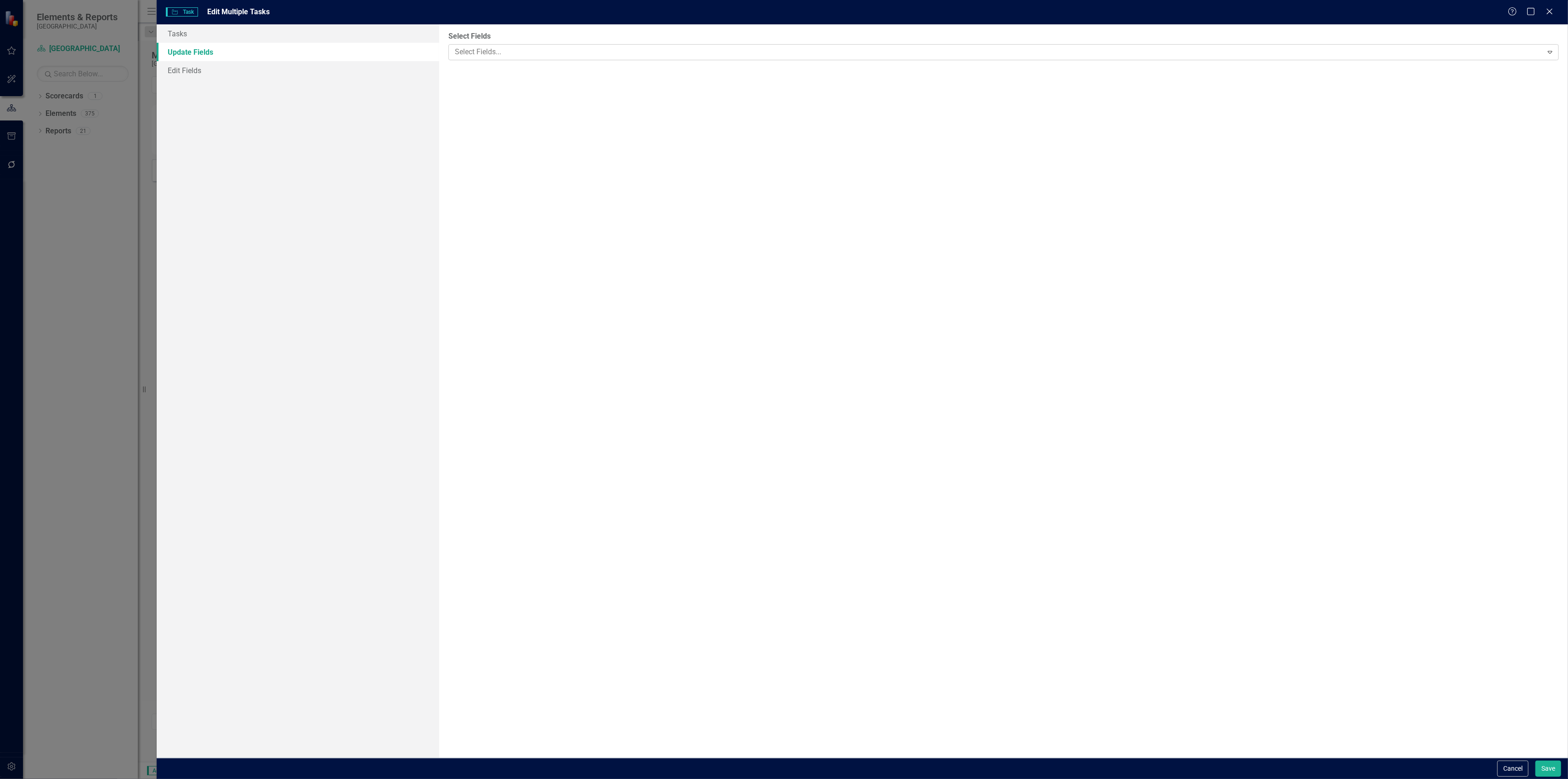
click at [485, 54] on div at bounding box center [996, 52] width 1091 height 12
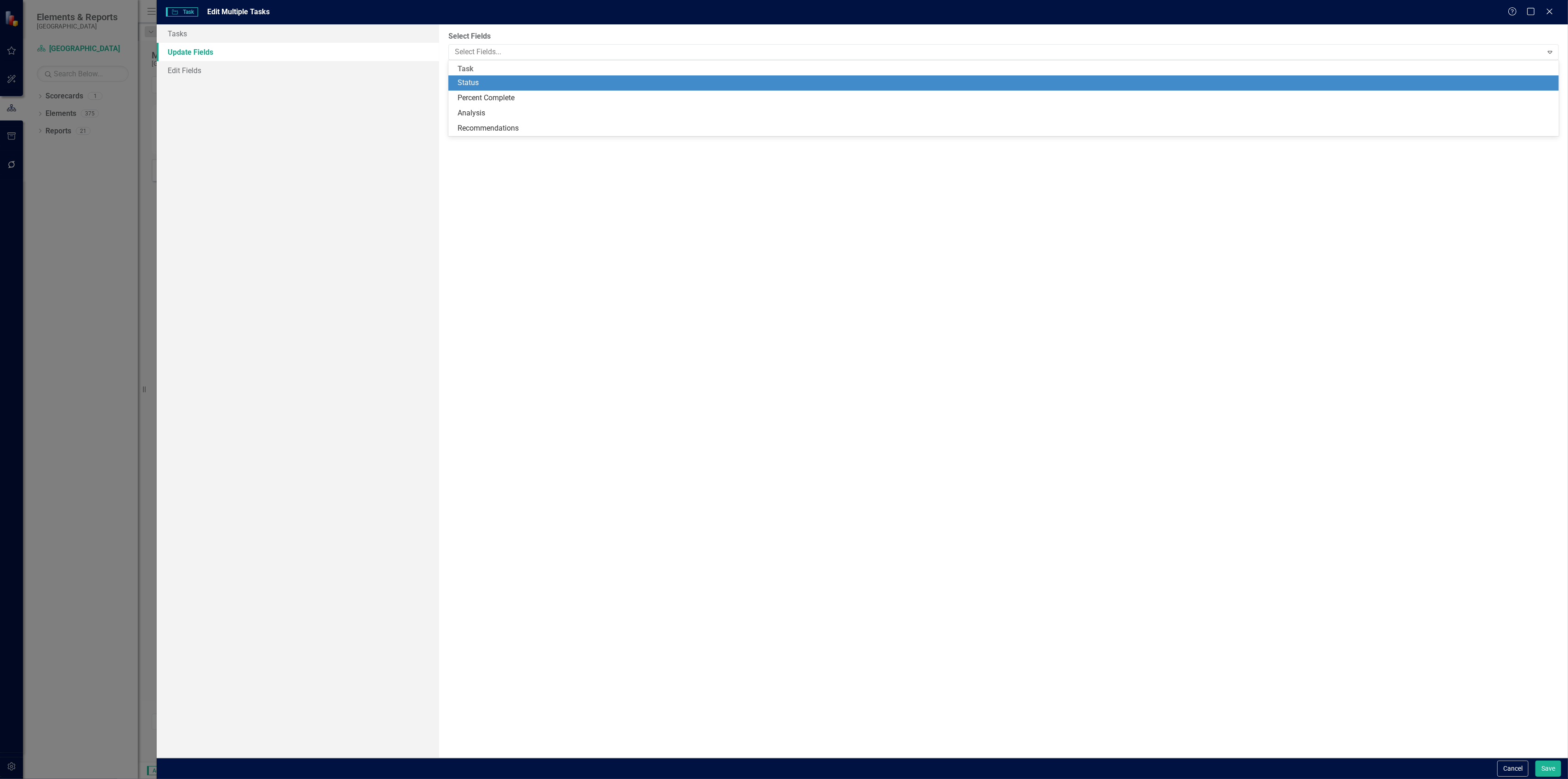
drag, startPoint x: 477, startPoint y: 76, endPoint x: 477, endPoint y: 82, distance: 6.0
click at [477, 78] on div "Status" at bounding box center [1004, 83] width 1111 height 15
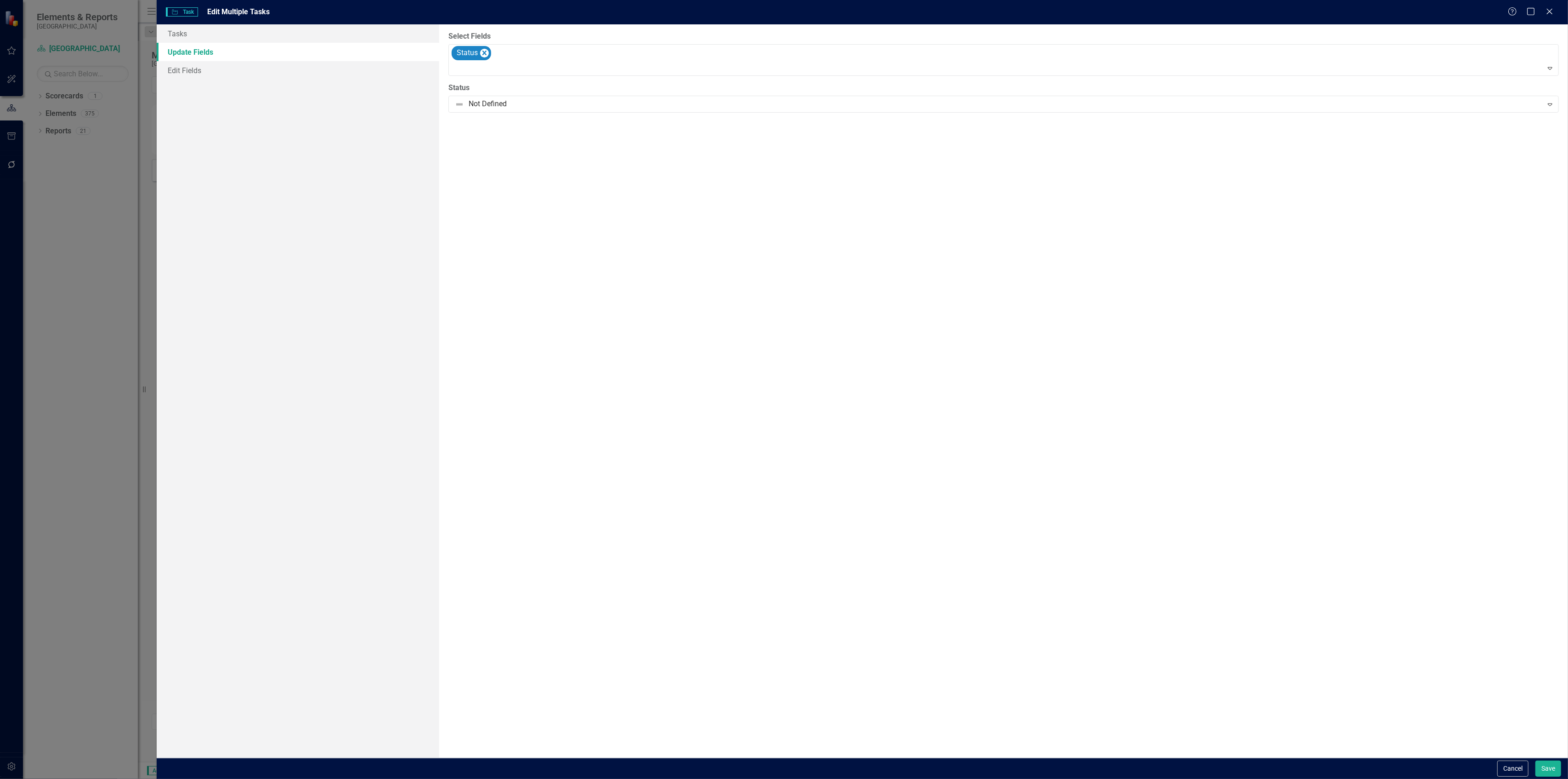
click at [1552, 758] on div "Cancel Save" at bounding box center [862, 768] width 1412 height 21
click at [1553, 764] on button "Save" at bounding box center [1548, 768] width 26 height 16
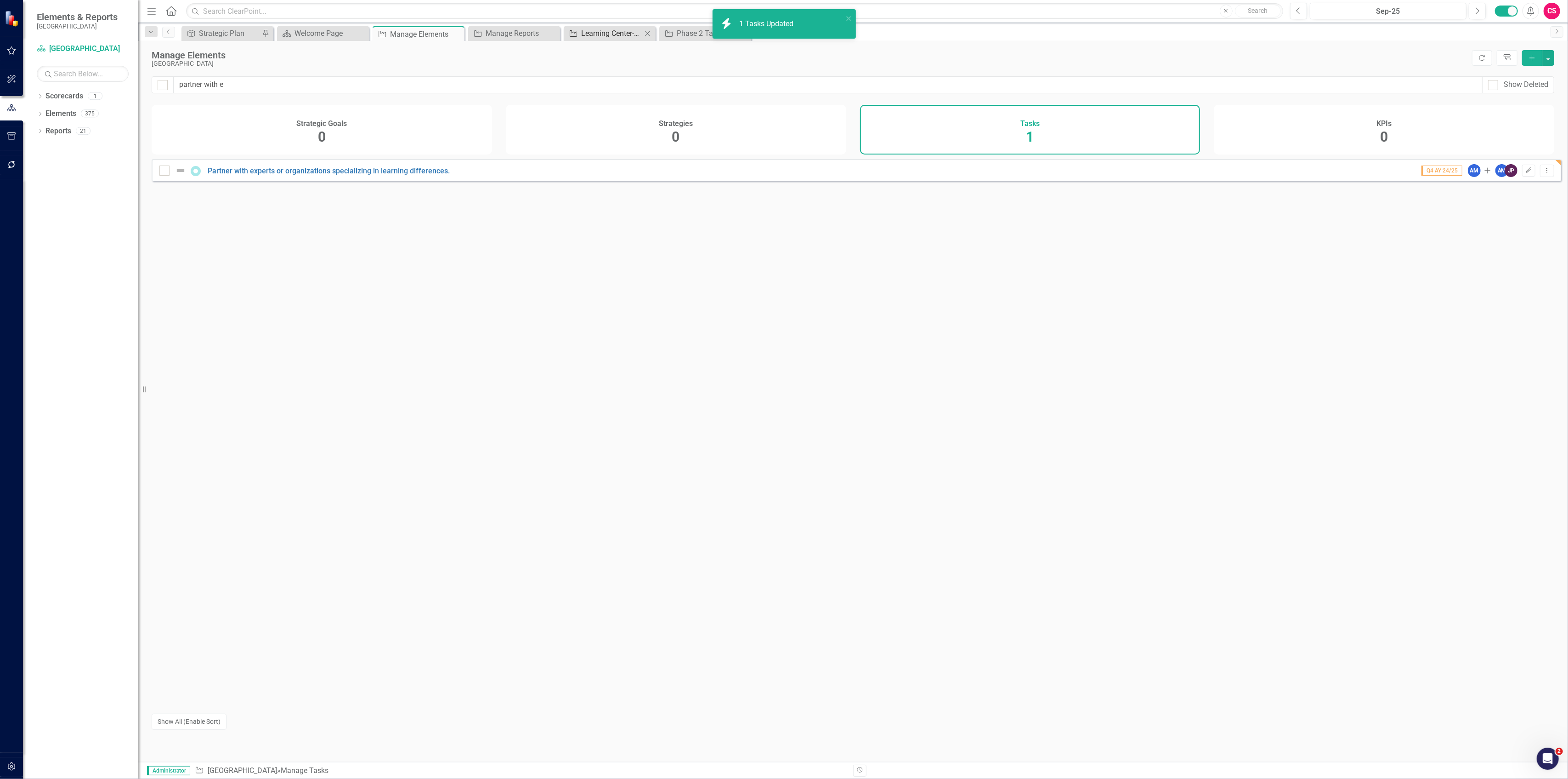
click at [601, 33] on div "Learning Center- Phase 1 Report" at bounding box center [612, 33] width 61 height 12
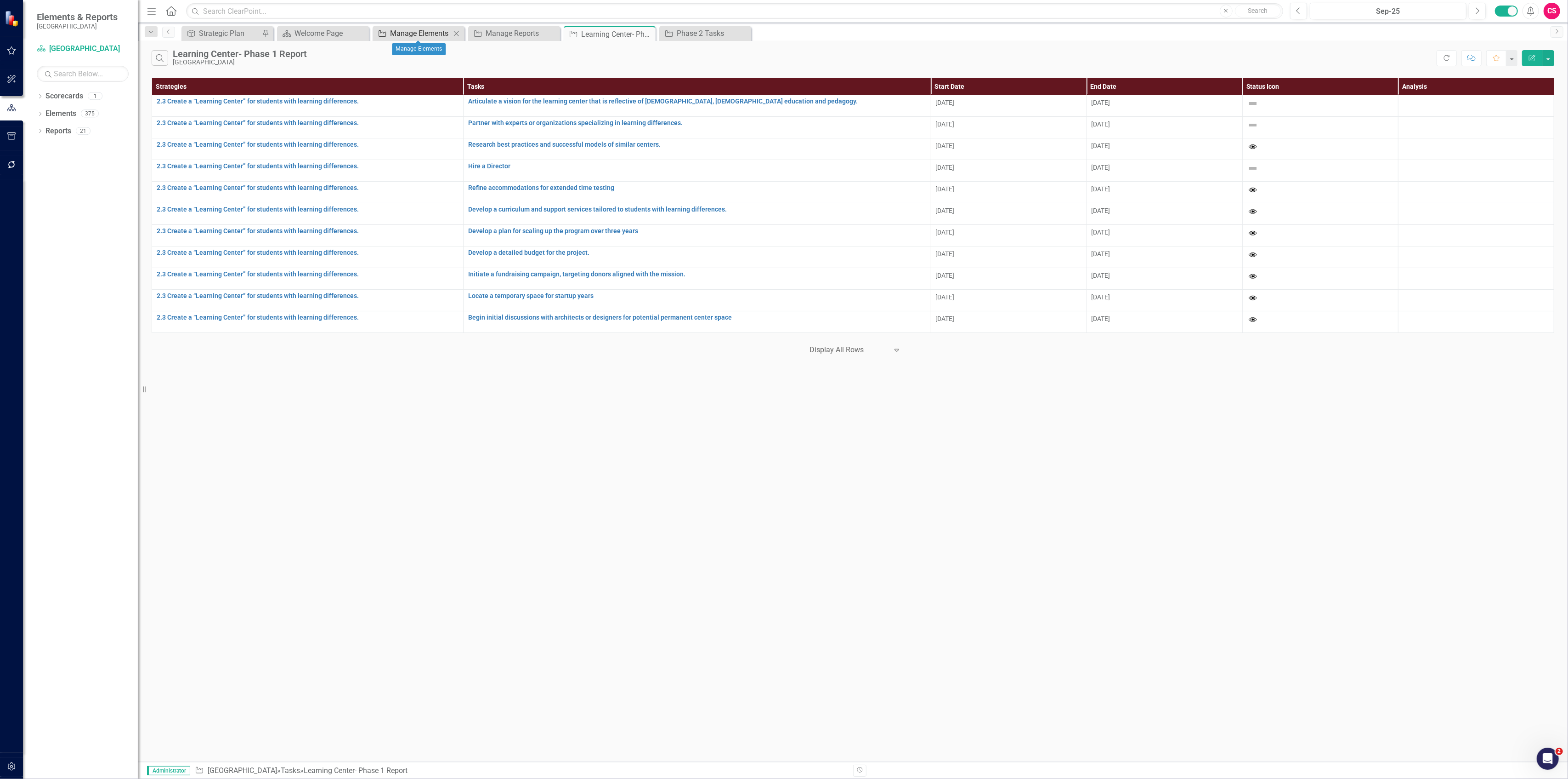
click at [443, 29] on div "Manage Elements" at bounding box center [421, 33] width 61 height 12
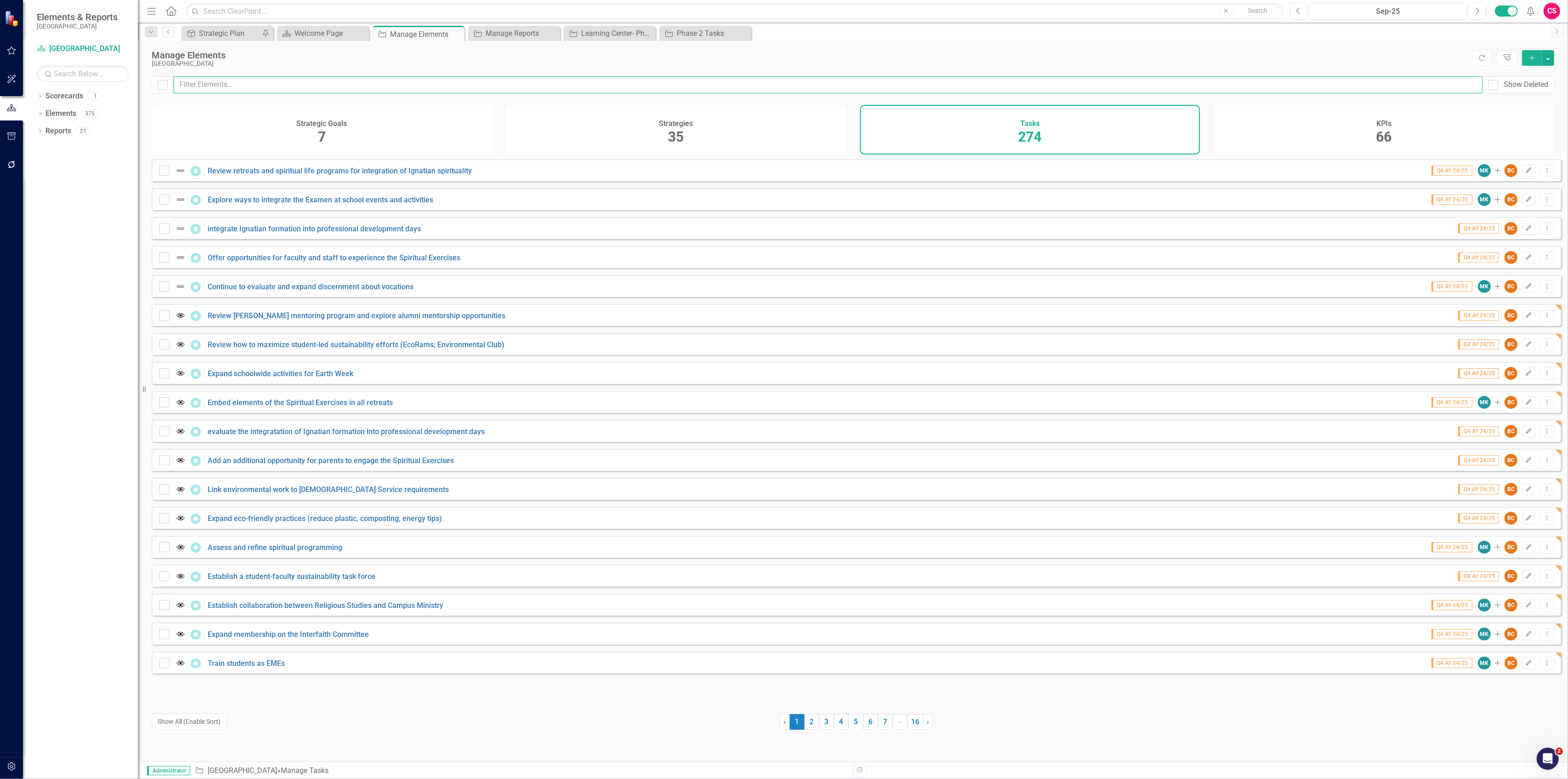
click at [401, 83] on input "text" at bounding box center [828, 85] width 1309 height 17
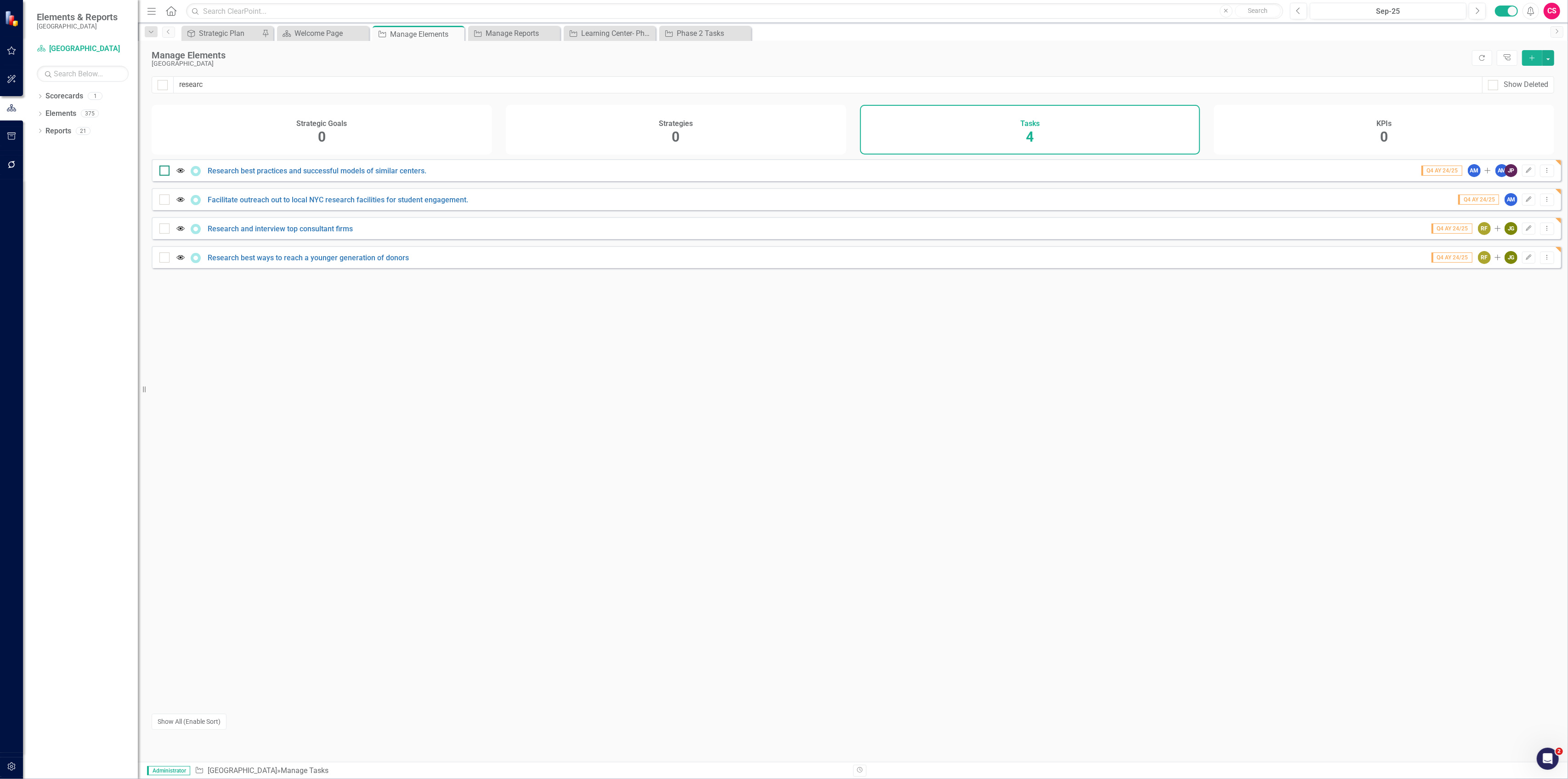
click at [159, 175] on div at bounding box center [164, 171] width 10 height 10
click at [159, 172] on input "checkbox" at bounding box center [163, 169] width 6 height 6
click at [1550, 55] on button "button" at bounding box center [1549, 58] width 12 height 16
click at [1522, 106] on link "Edit Multiple Edit Multiple" at bounding box center [1517, 109] width 72 height 17
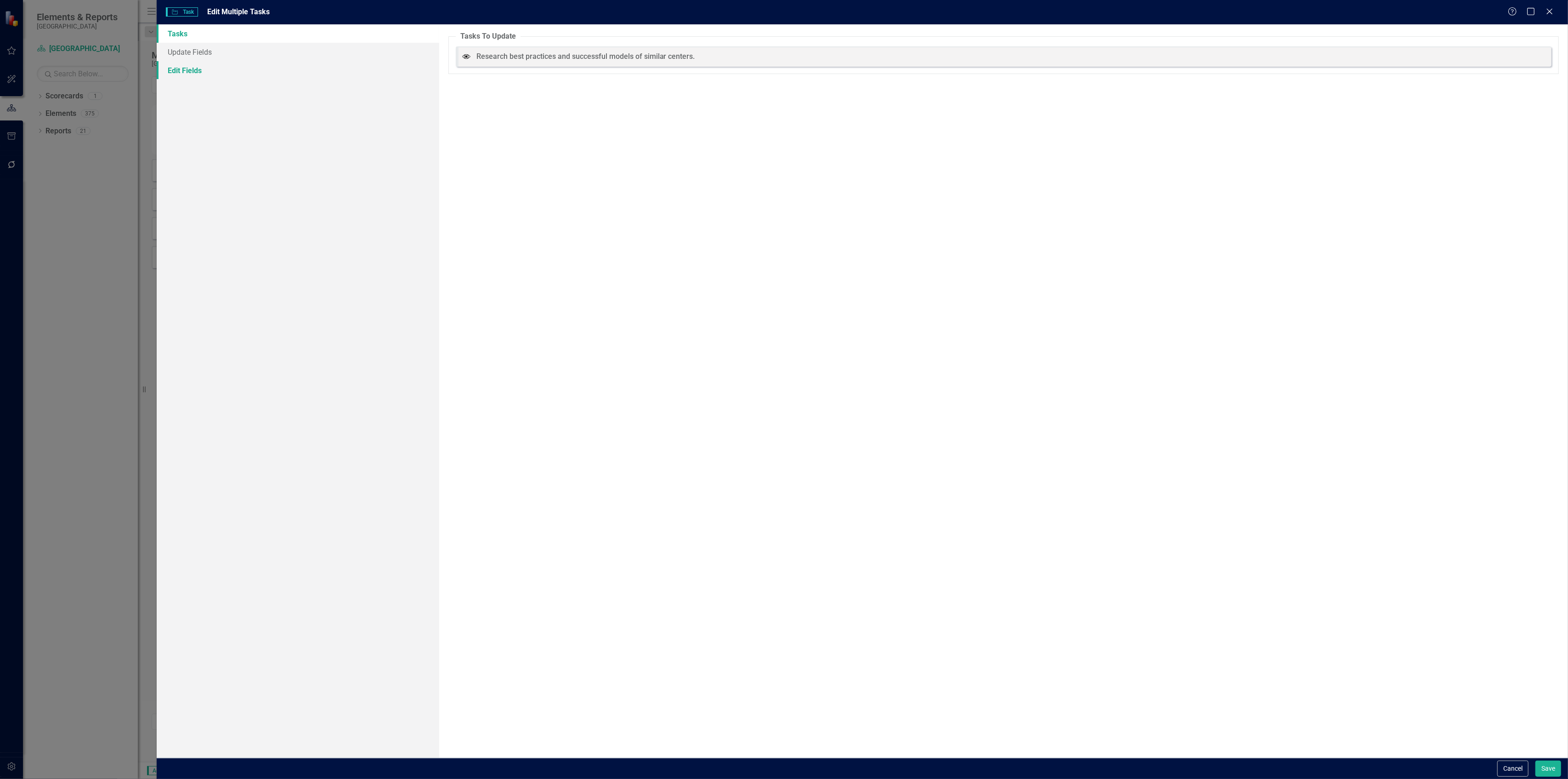
click at [215, 74] on link "Edit Fields" at bounding box center [297, 70] width 282 height 18
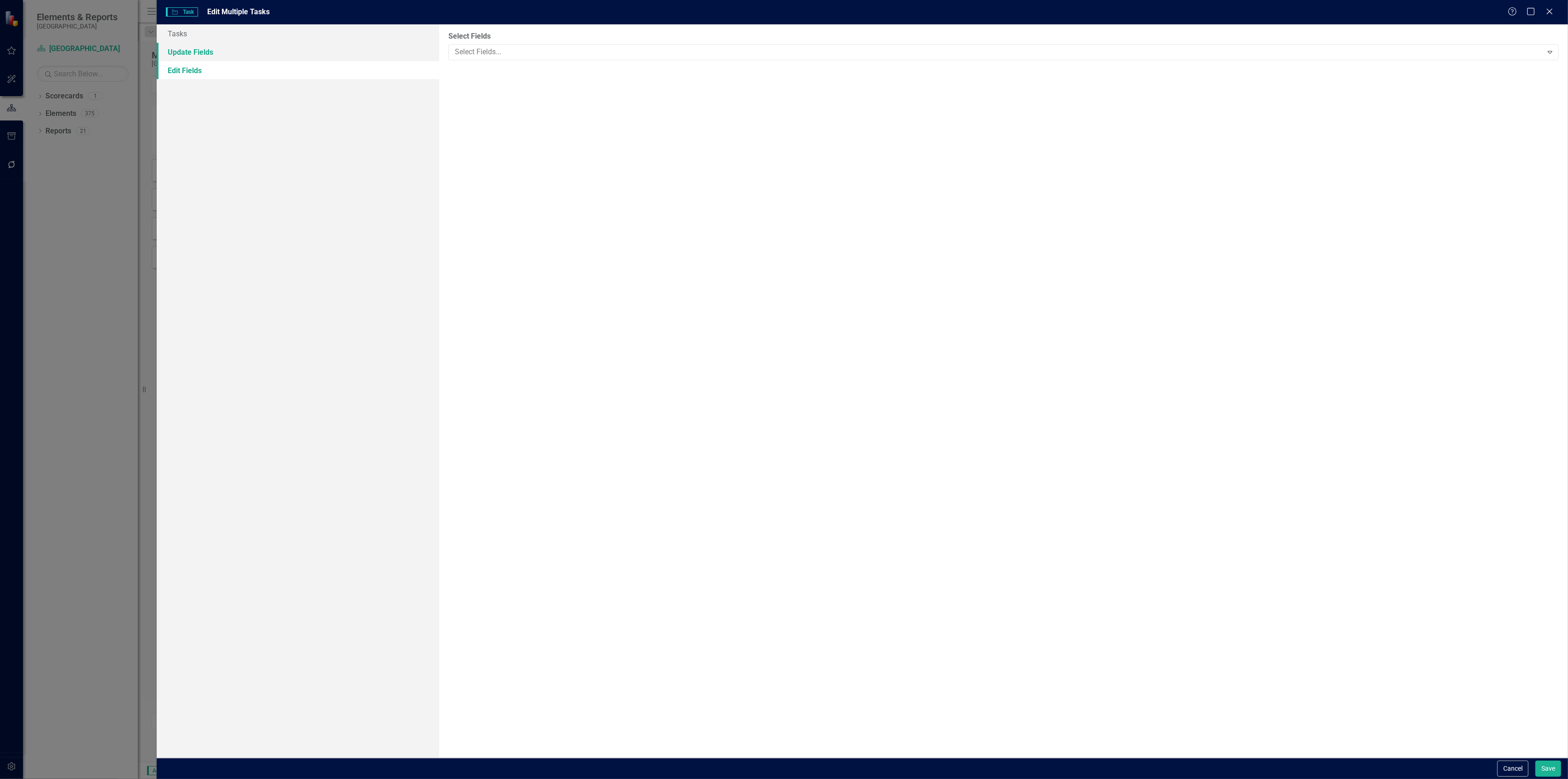
drag, startPoint x: 273, startPoint y: 49, endPoint x: 308, endPoint y: 50, distance: 35.0
click at [272, 50] on link "Update Fields" at bounding box center [297, 52] width 282 height 18
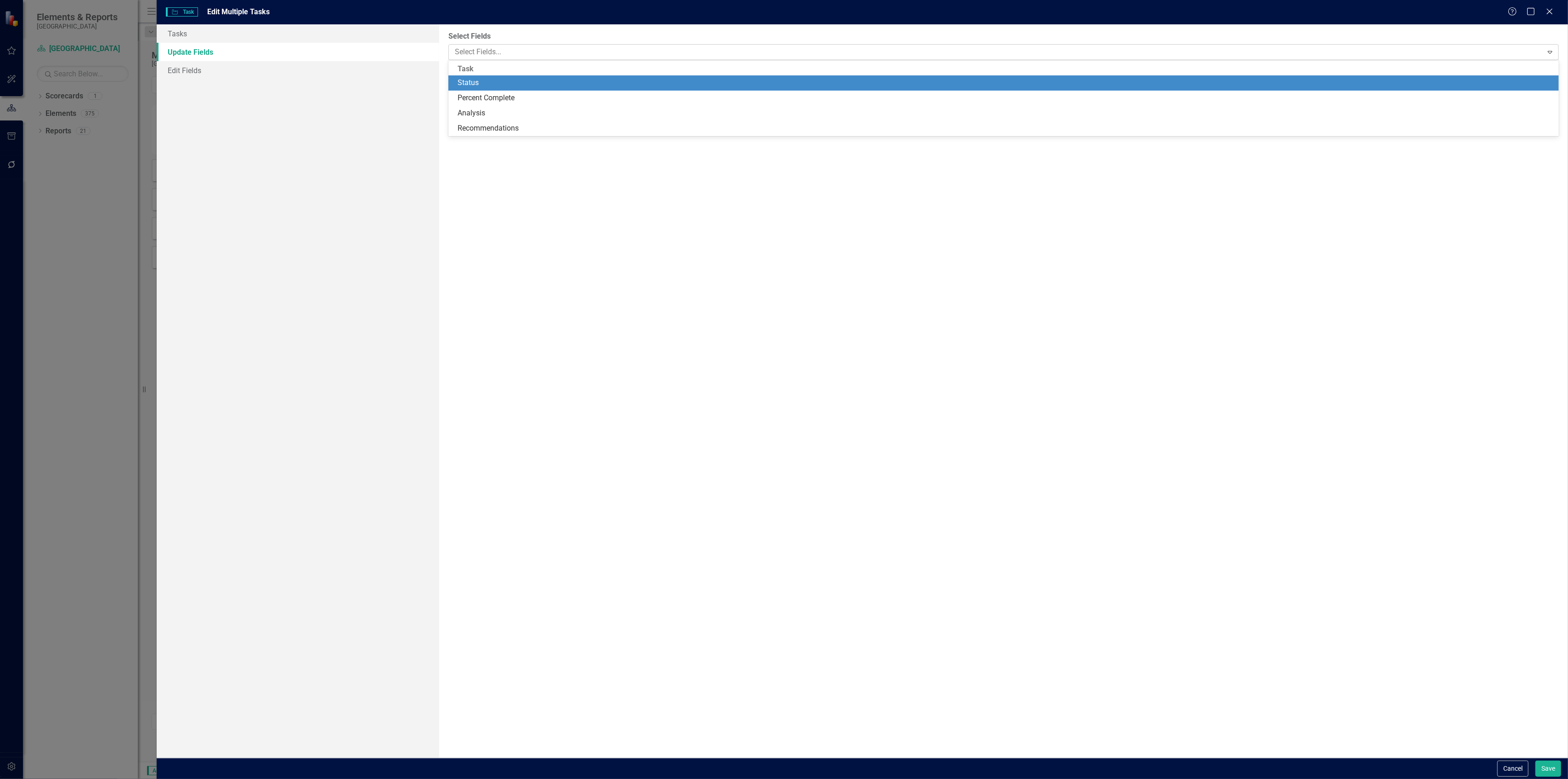
click at [532, 46] on div at bounding box center [996, 52] width 1091 height 12
click at [503, 83] on div "Status" at bounding box center [1006, 83] width 1096 height 10
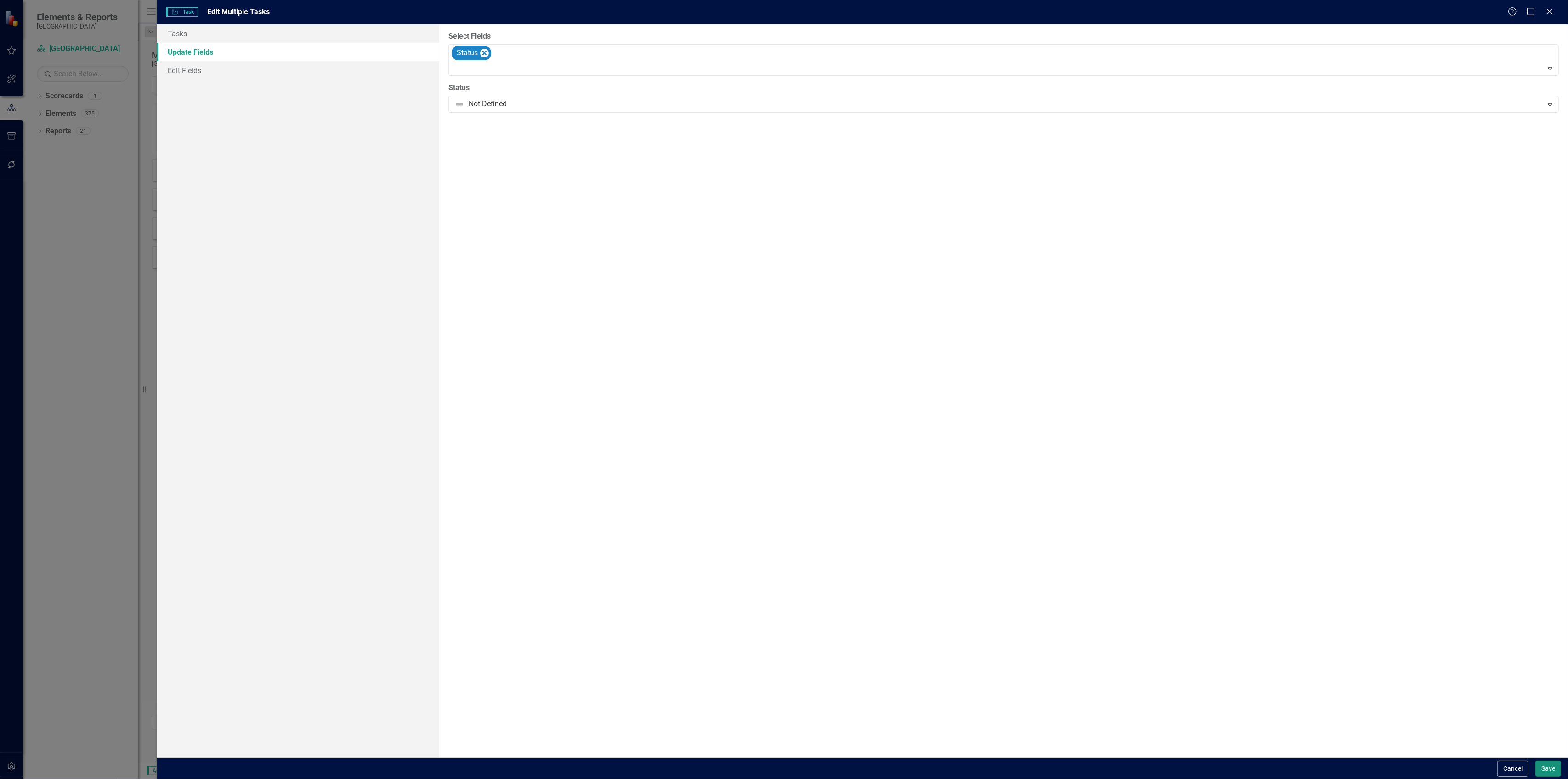
click at [1542, 762] on button "Save" at bounding box center [1548, 768] width 26 height 16
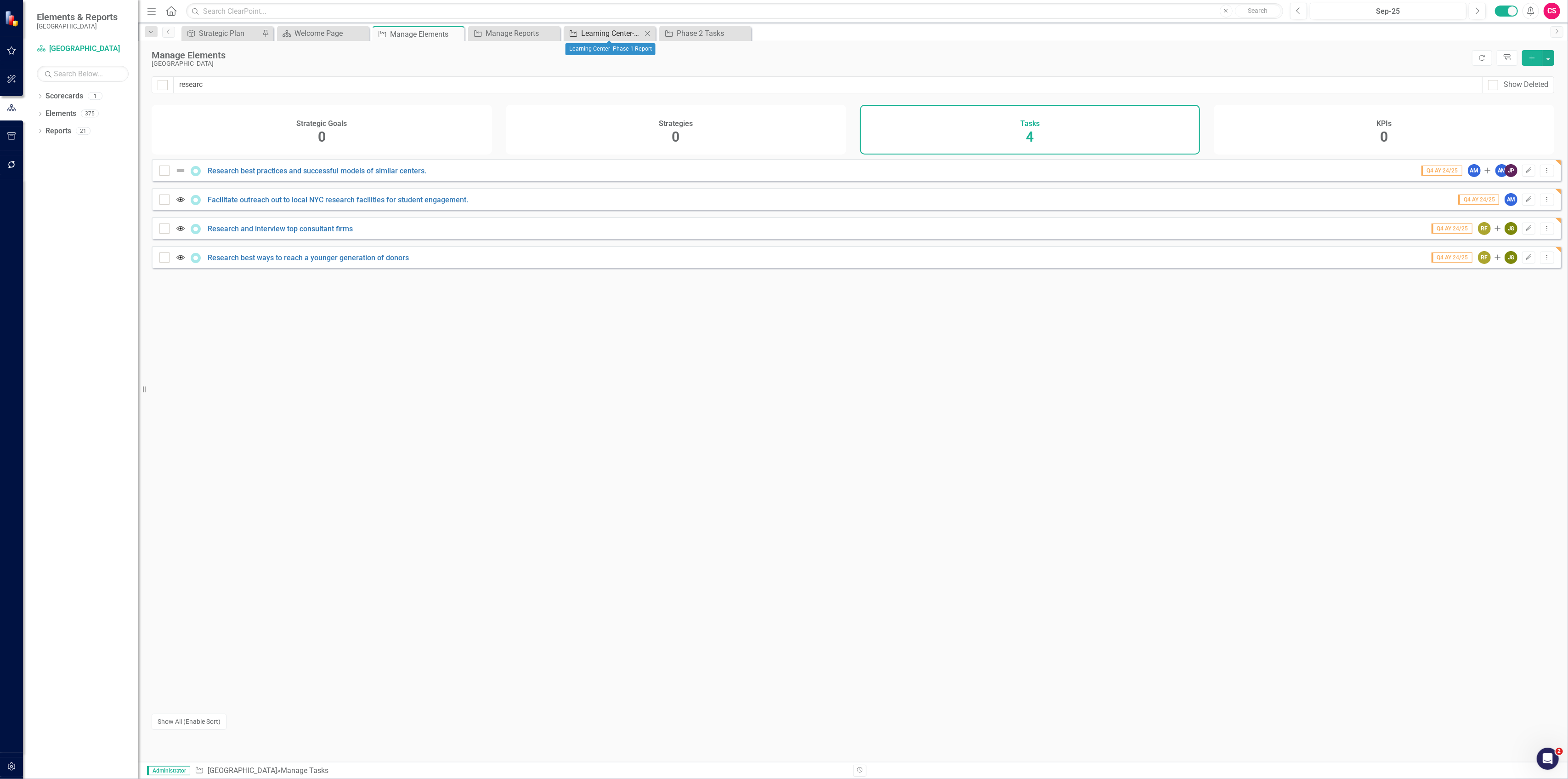
click at [597, 30] on div "Learning Center- Phase 1 Report" at bounding box center [612, 33] width 61 height 12
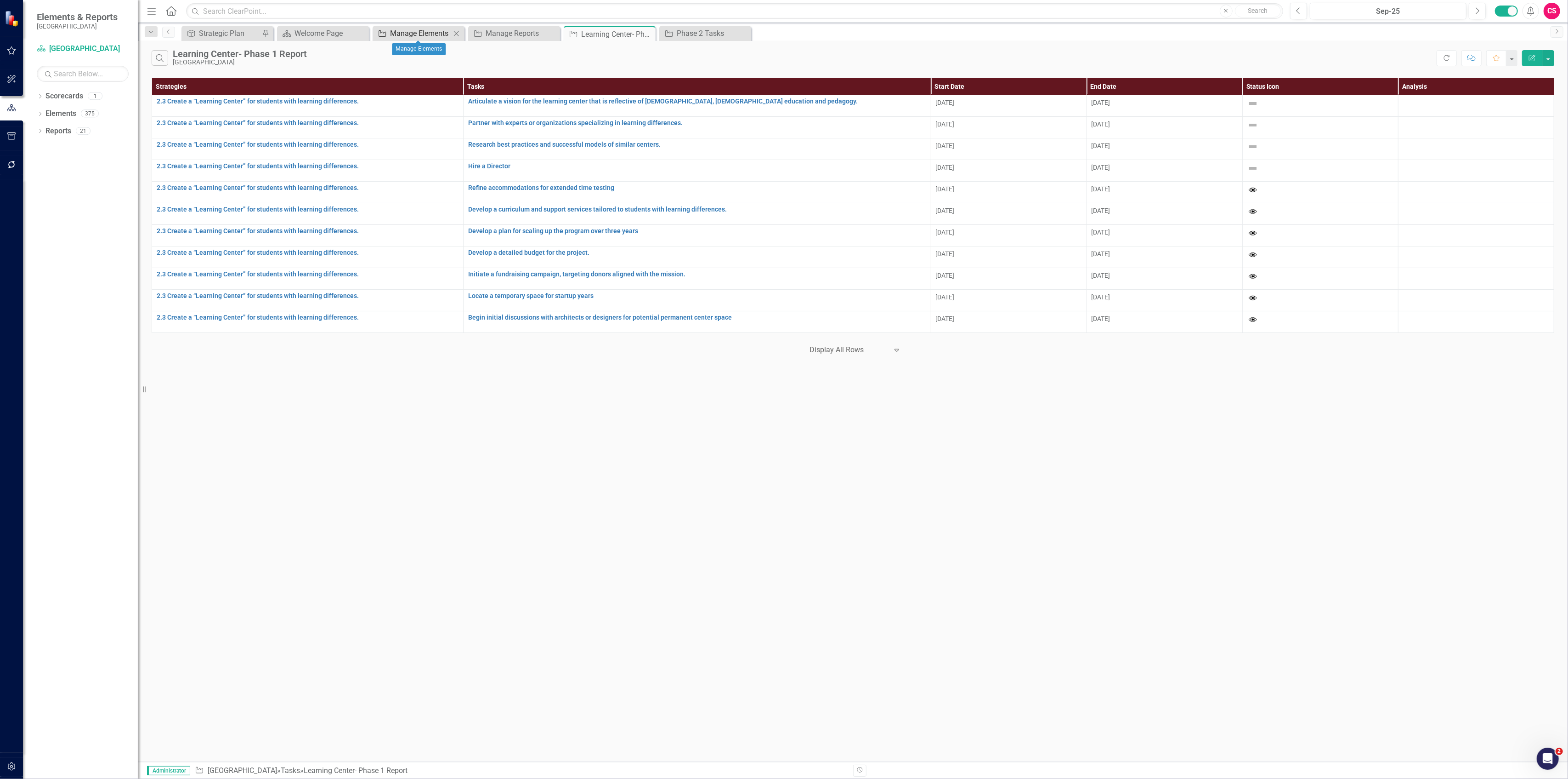
click at [406, 29] on div "Manage Elements" at bounding box center [421, 33] width 61 height 12
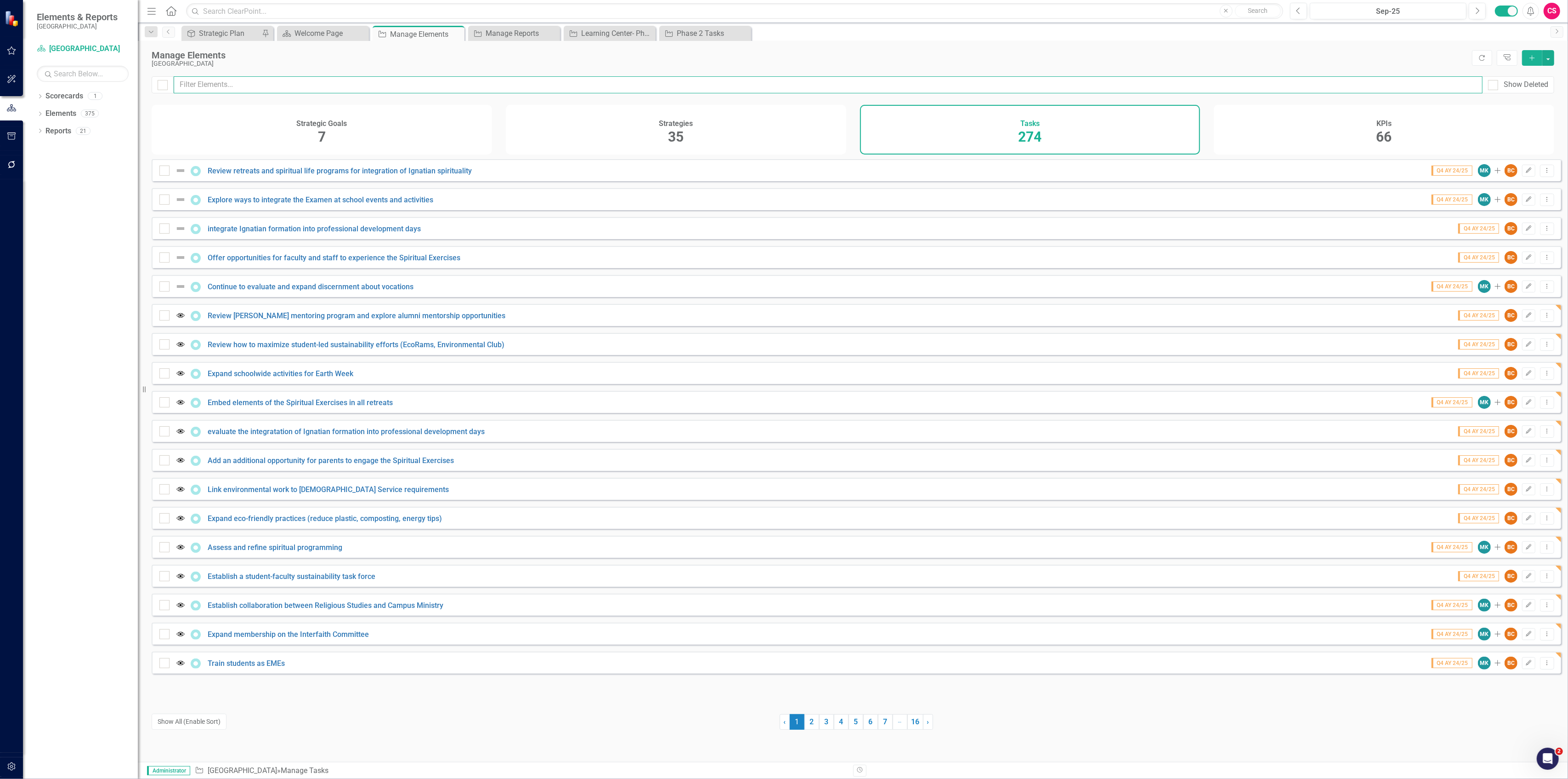
click at [355, 85] on input "text" at bounding box center [828, 85] width 1309 height 17
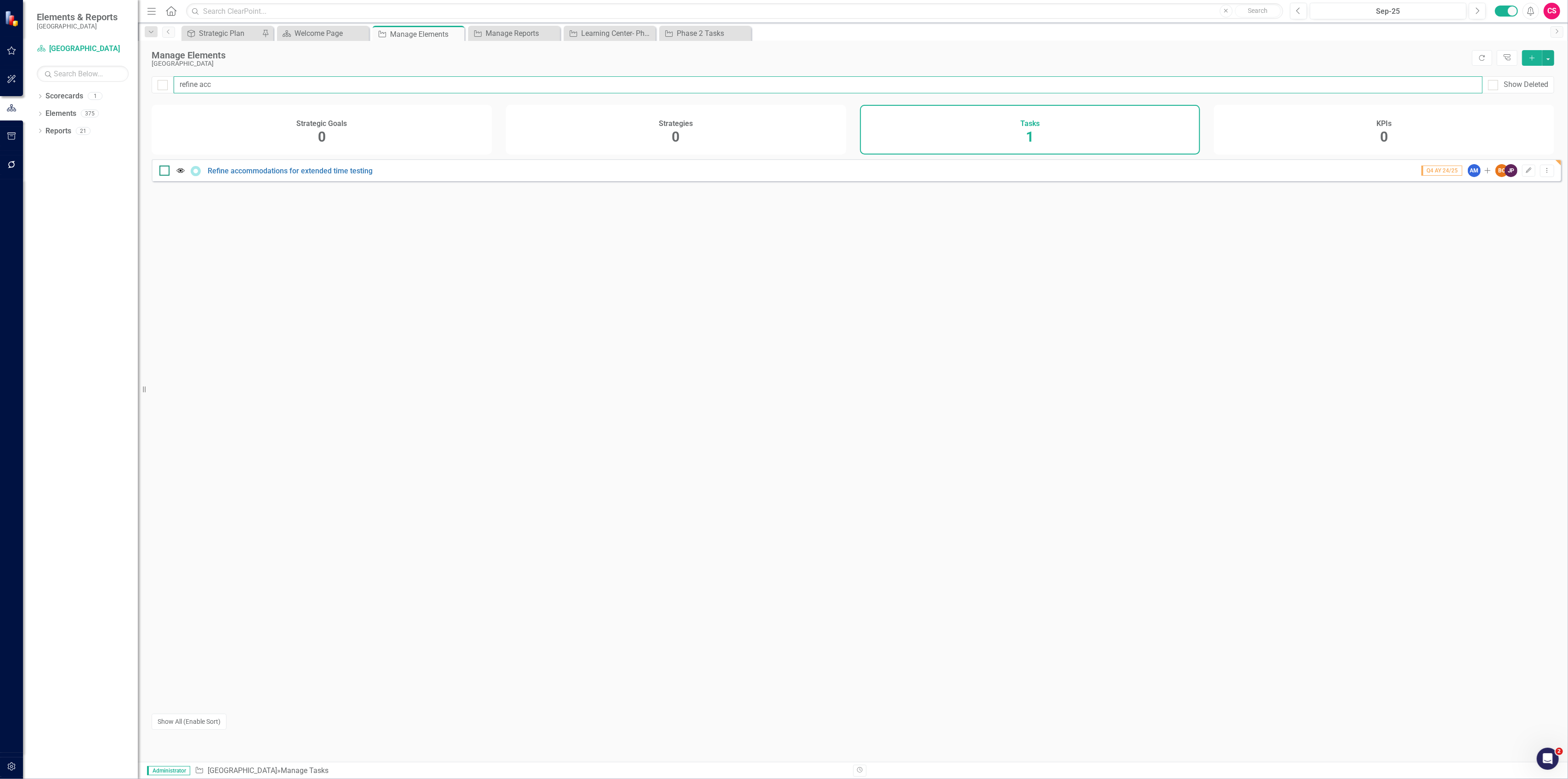
type input "refine acc"
click at [164, 175] on div at bounding box center [164, 171] width 10 height 10
click at [164, 172] on input "checkbox" at bounding box center [163, 169] width 6 height 6
checkbox input "true"
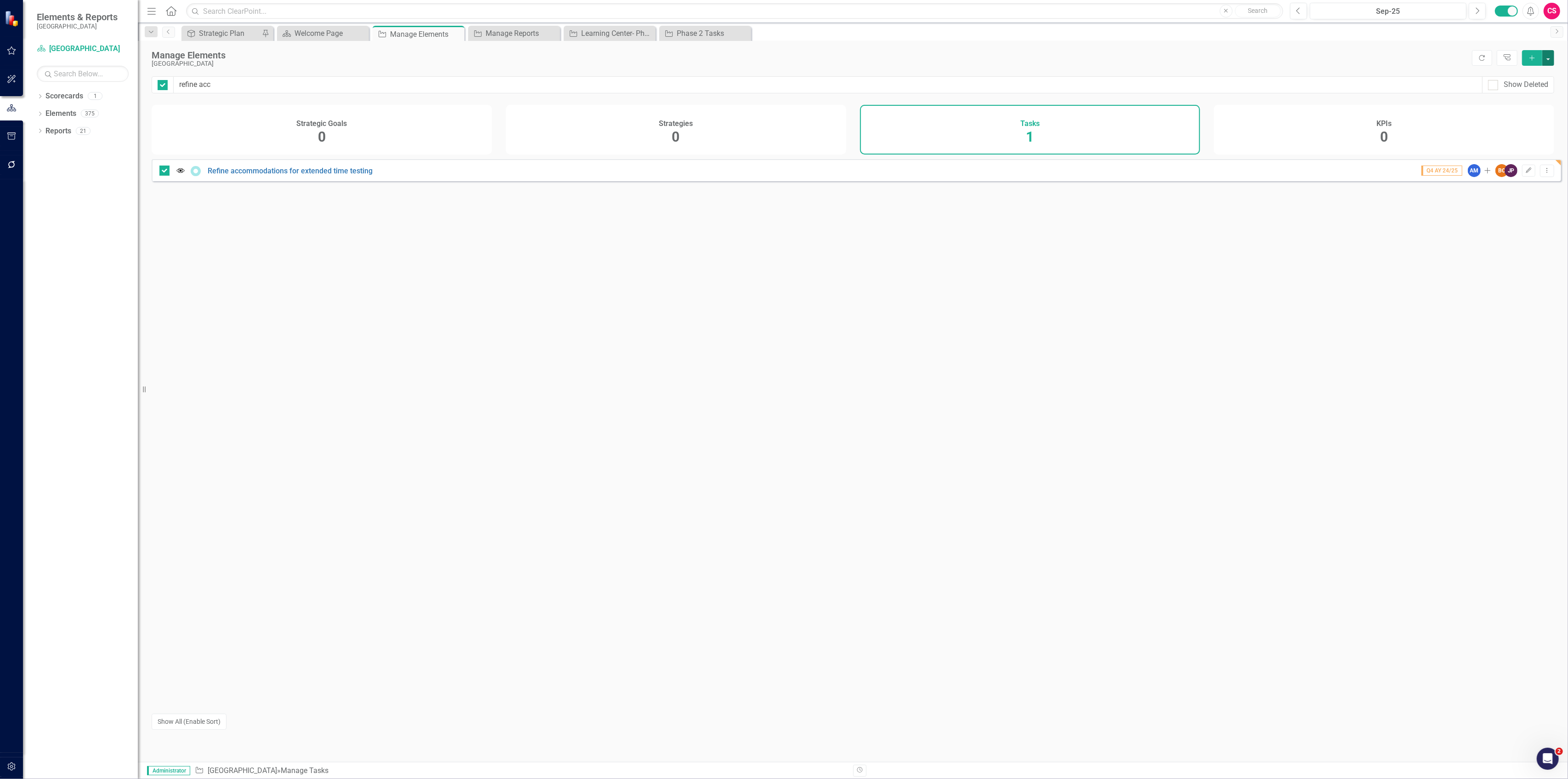
click at [1550, 59] on button "button" at bounding box center [1549, 58] width 12 height 16
click at [1522, 106] on link "Edit Multiple Edit Multiple" at bounding box center [1517, 109] width 72 height 17
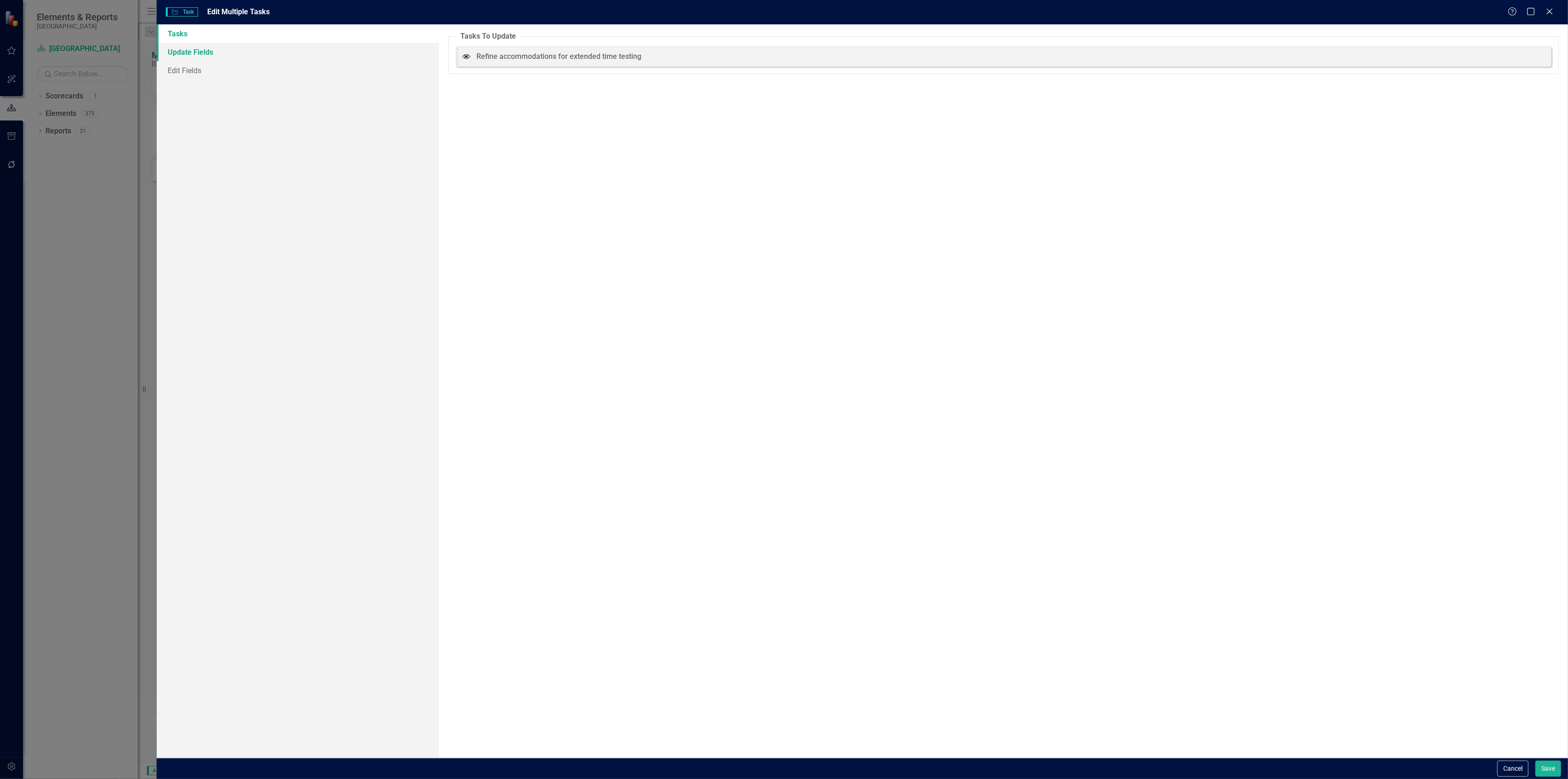
click at [248, 59] on link "Update Fields" at bounding box center [297, 52] width 282 height 18
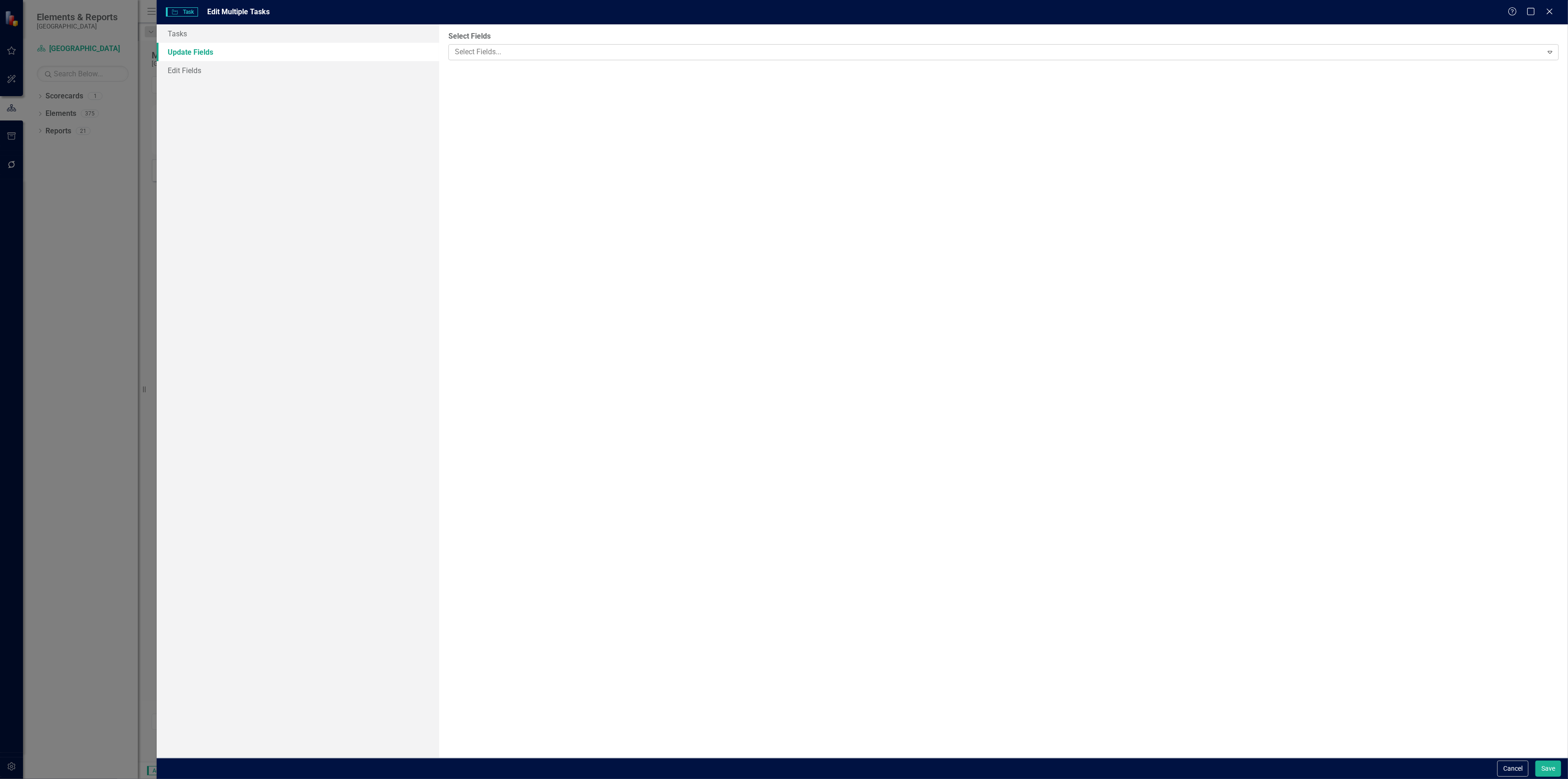
click at [545, 57] on div at bounding box center [996, 52] width 1091 height 12
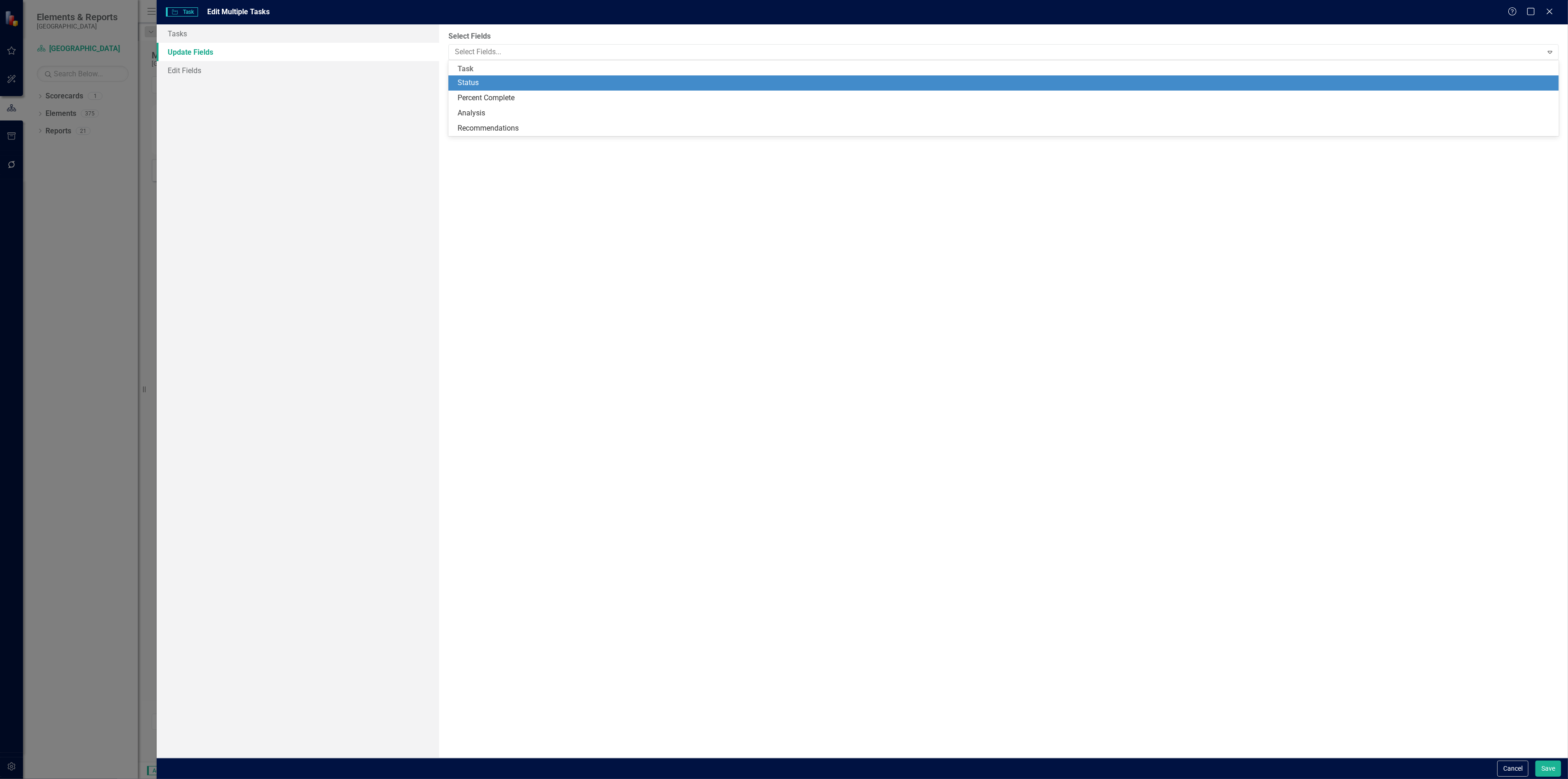
click at [496, 82] on div "Status" at bounding box center [1006, 83] width 1096 height 10
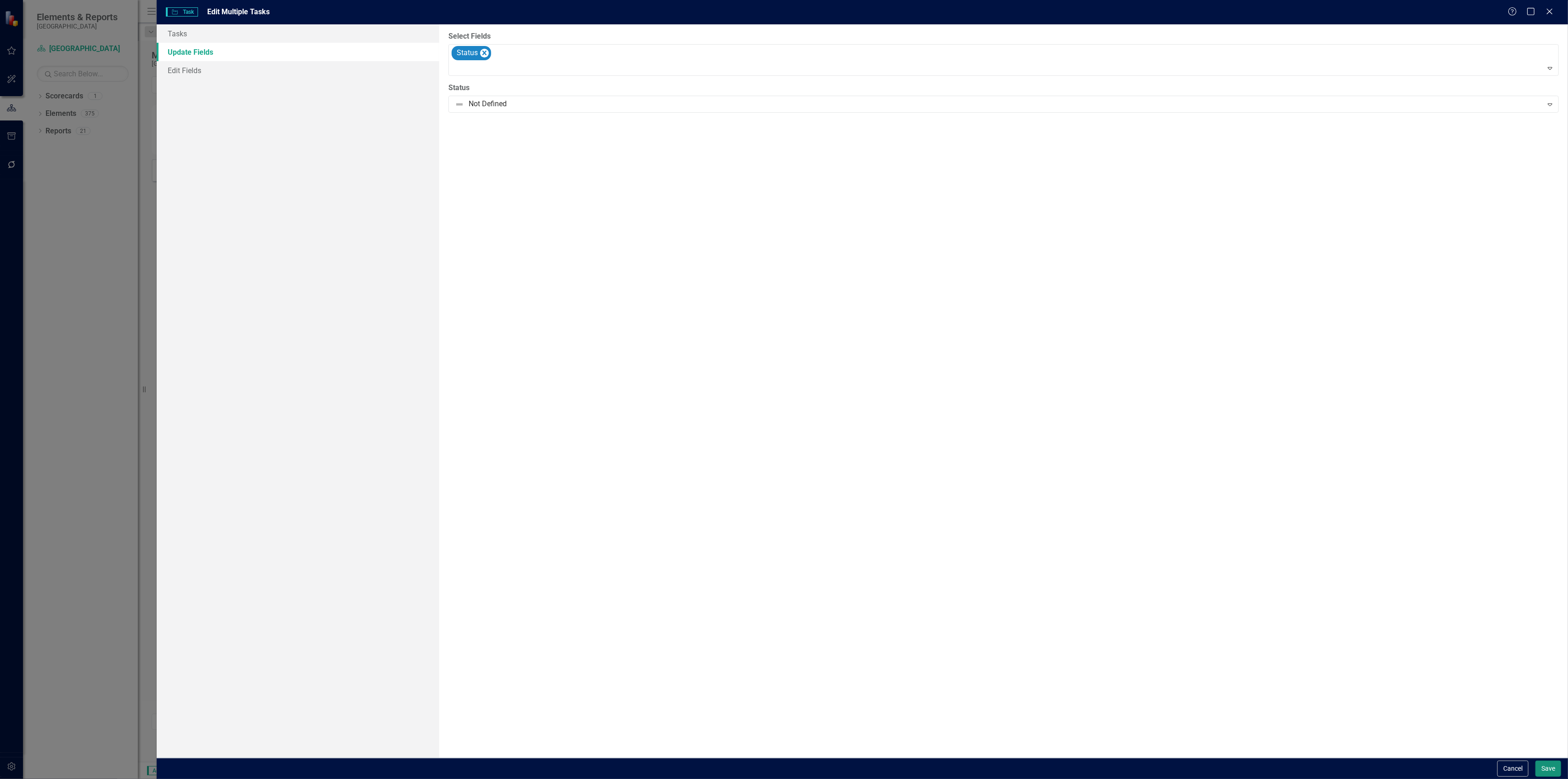
click at [1550, 771] on button "Save" at bounding box center [1548, 768] width 26 height 16
checkbox input "false"
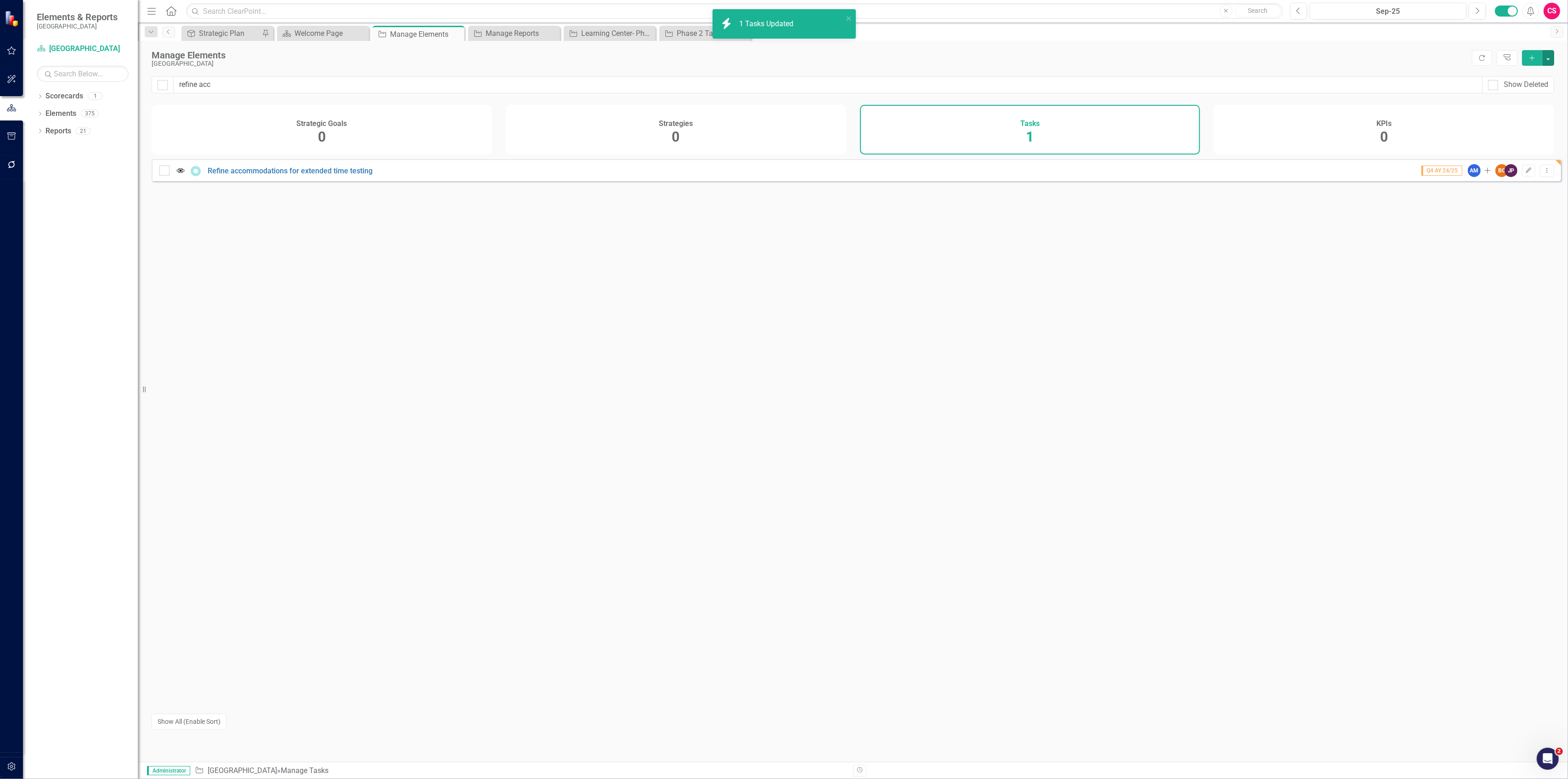
checkbox input "false"
click at [593, 32] on div "Learning Center- Phase 1 Report" at bounding box center [612, 33] width 61 height 12
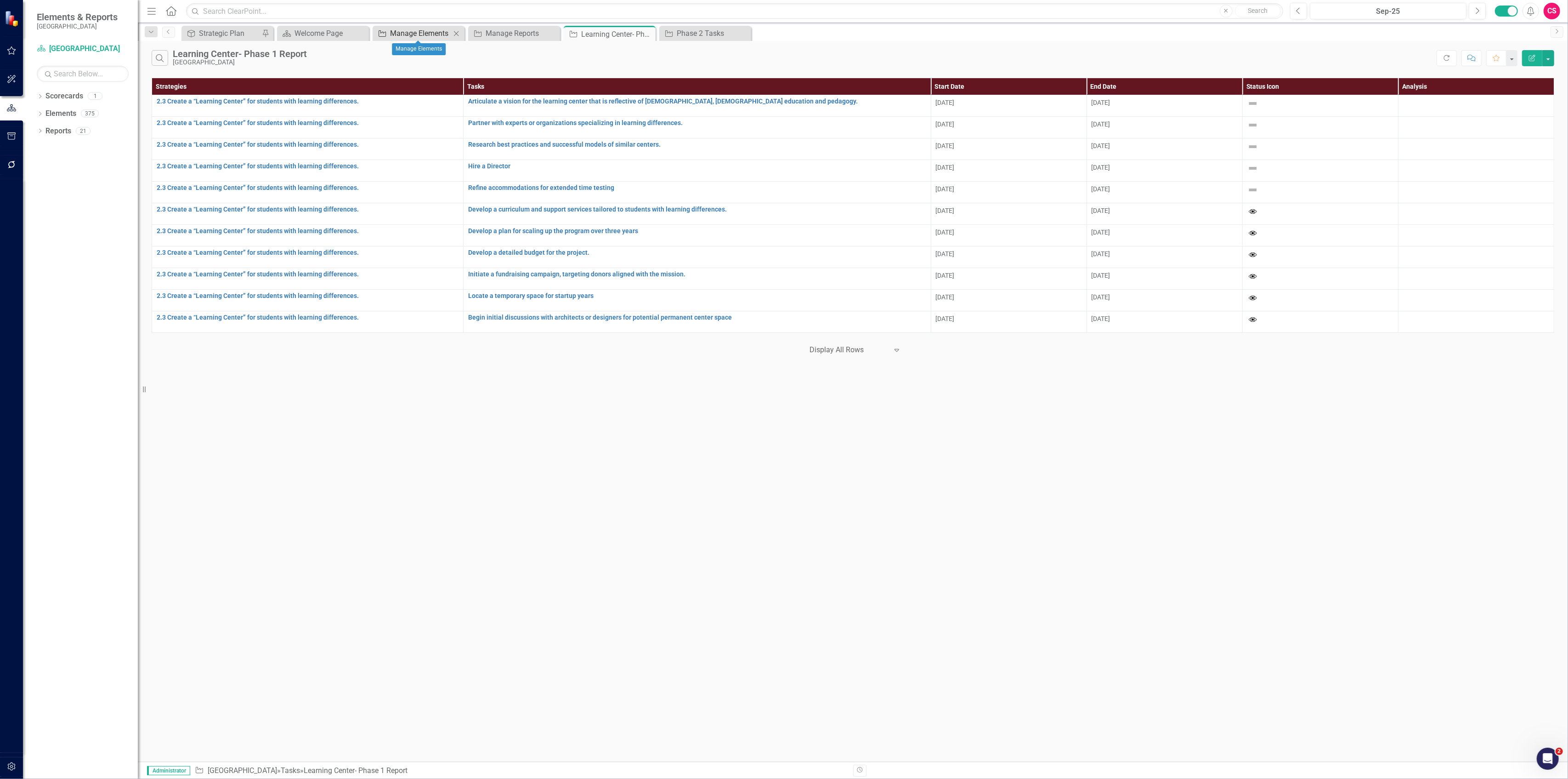
click at [401, 30] on div "Manage Elements" at bounding box center [421, 33] width 61 height 12
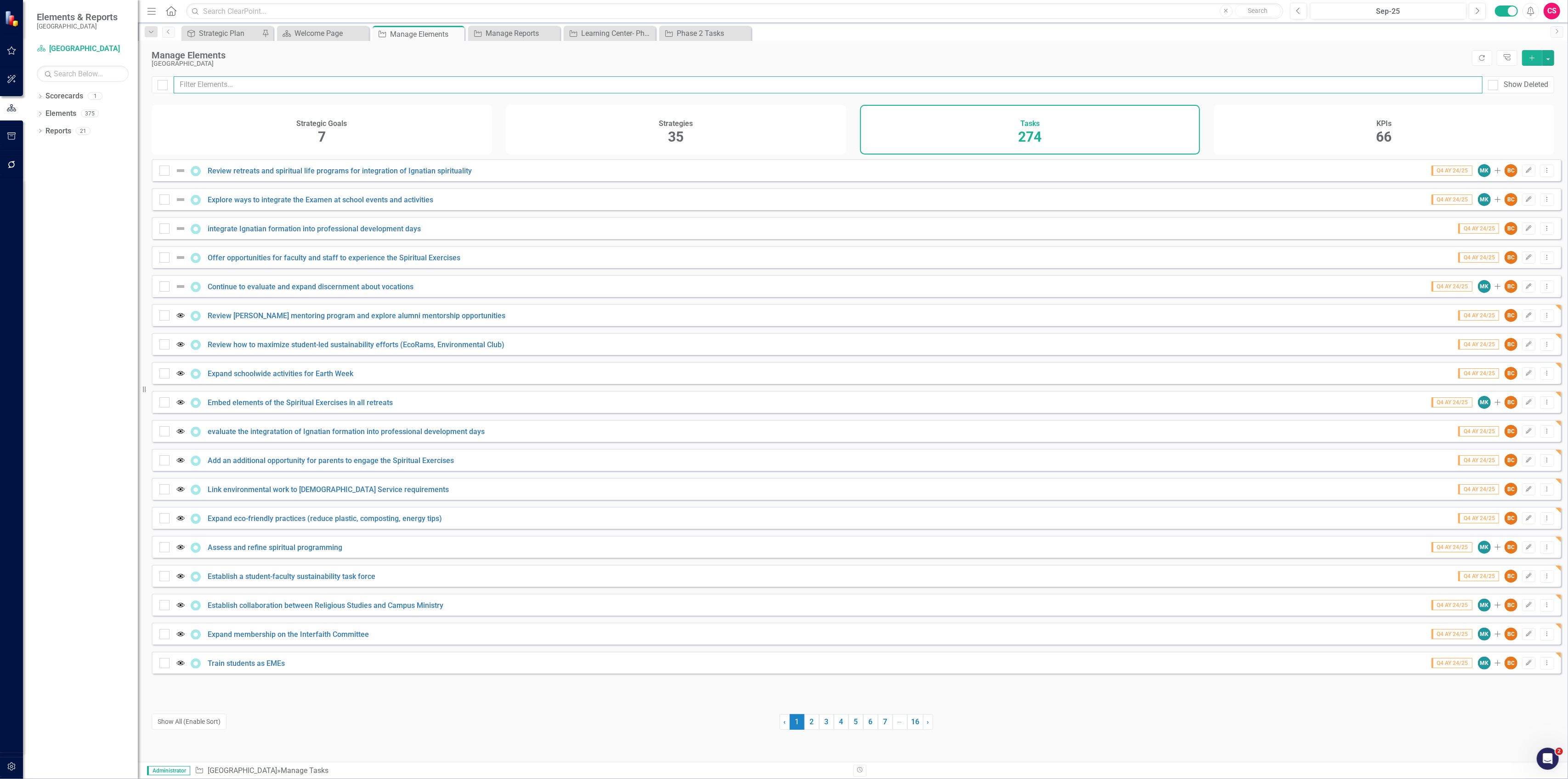
click at [368, 82] on input "text" at bounding box center [828, 85] width 1309 height 17
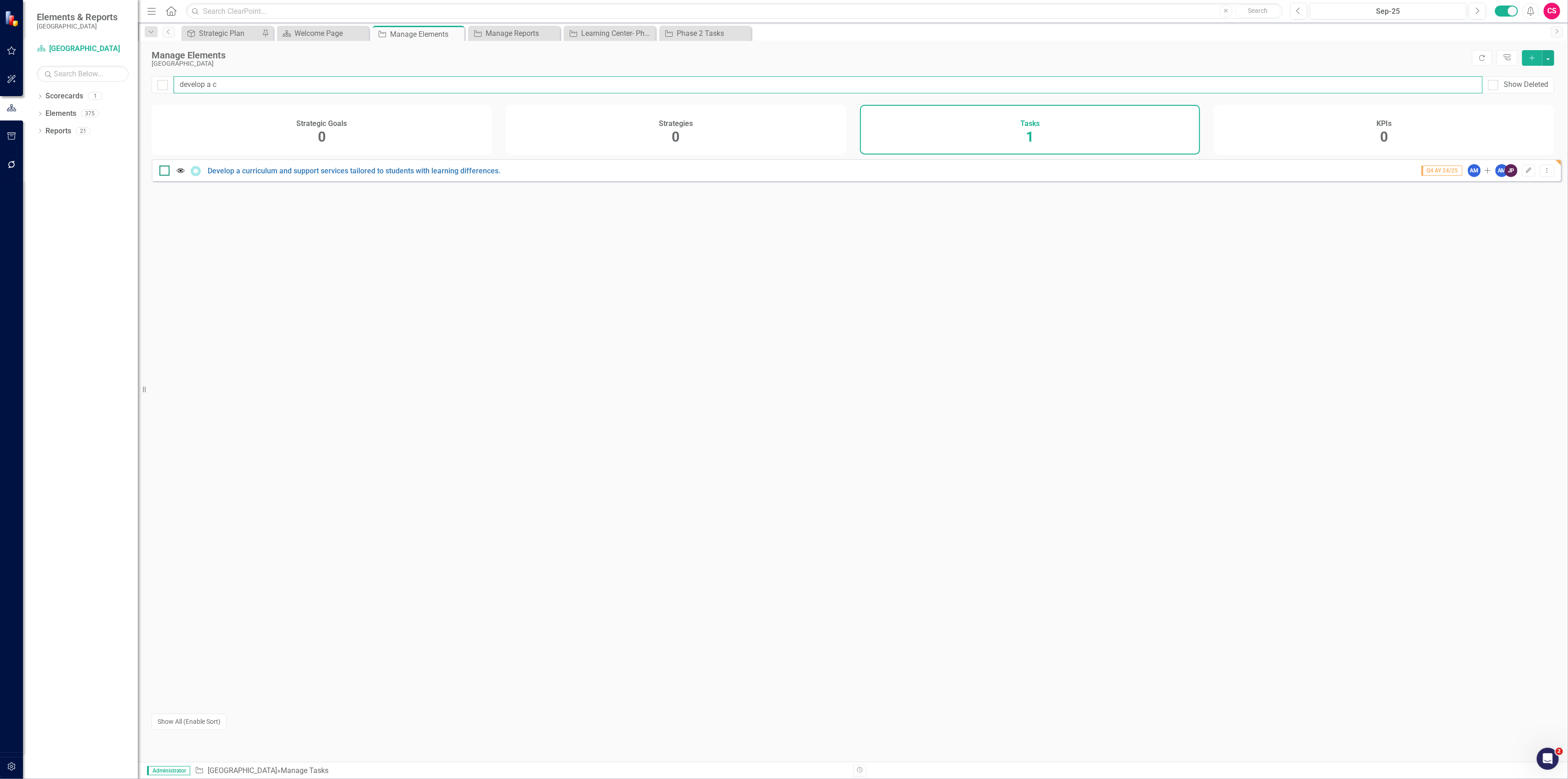
type input "develop a c"
click at [164, 172] on input "checkbox" at bounding box center [163, 169] width 6 height 6
checkbox input "true"
click at [1549, 57] on button "button" at bounding box center [1549, 58] width 12 height 16
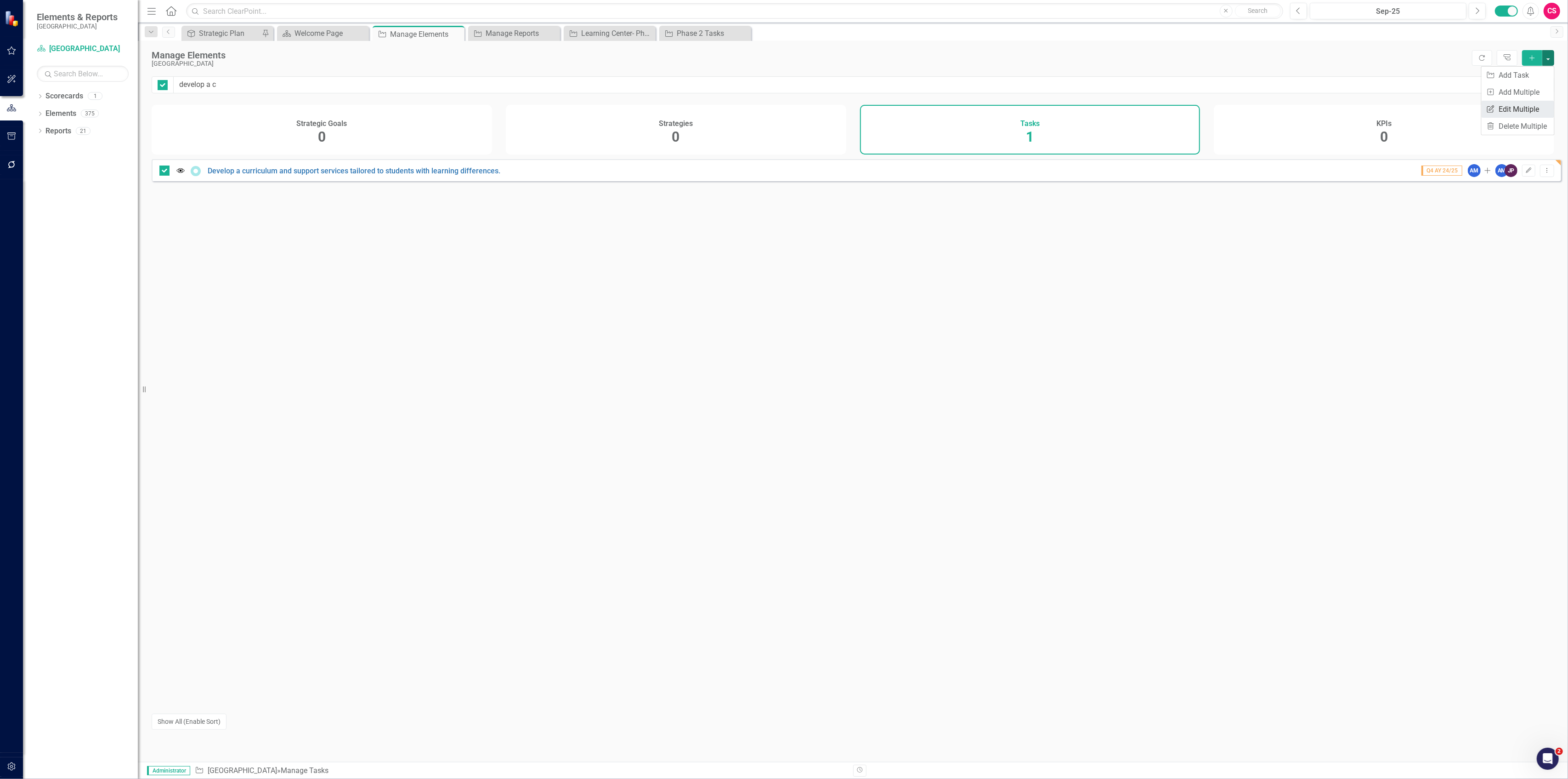
click at [1518, 104] on link "Edit Multiple Edit Multiple" at bounding box center [1517, 109] width 72 height 17
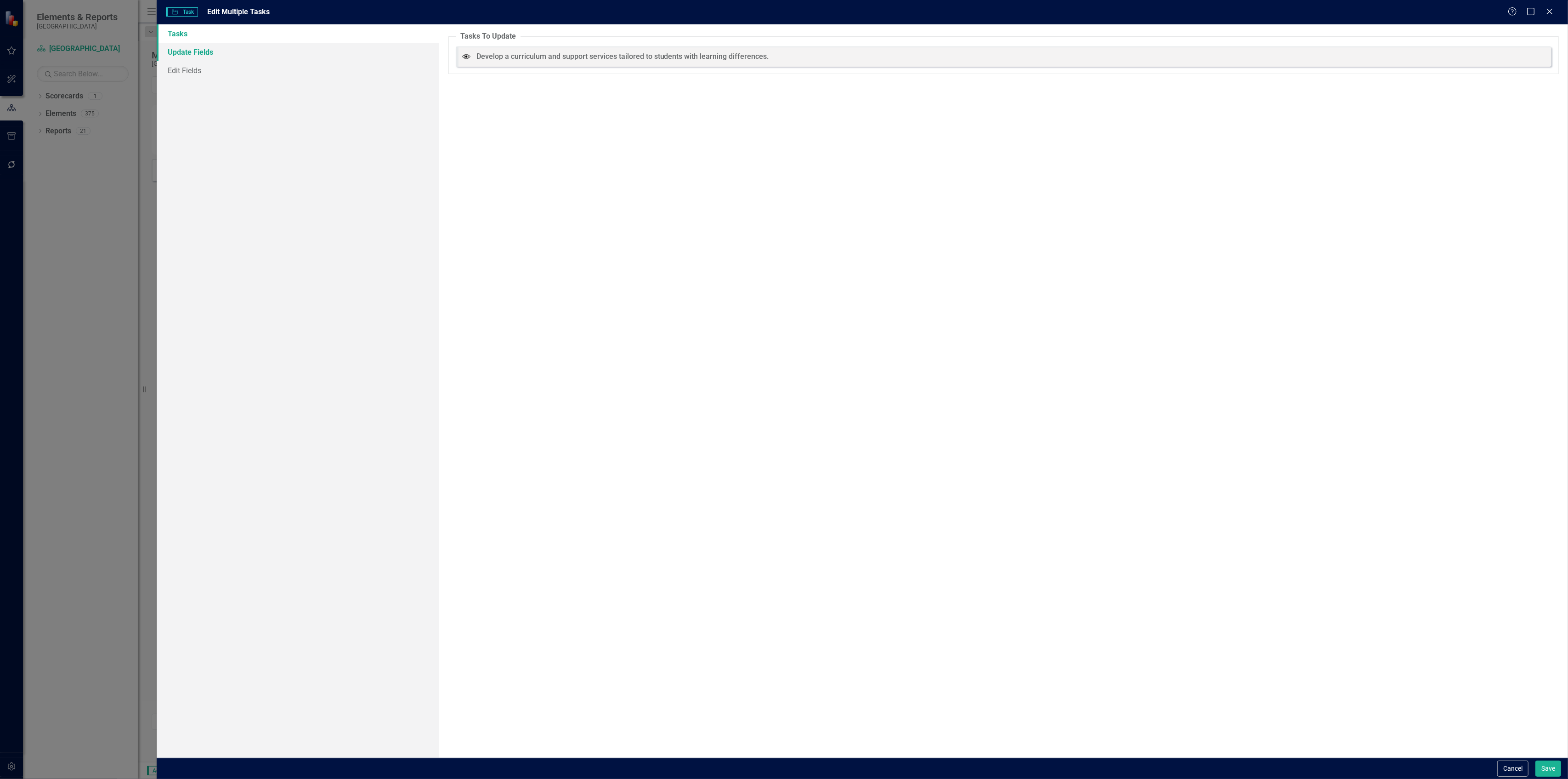
click at [287, 51] on link "Update Fields" at bounding box center [297, 52] width 282 height 18
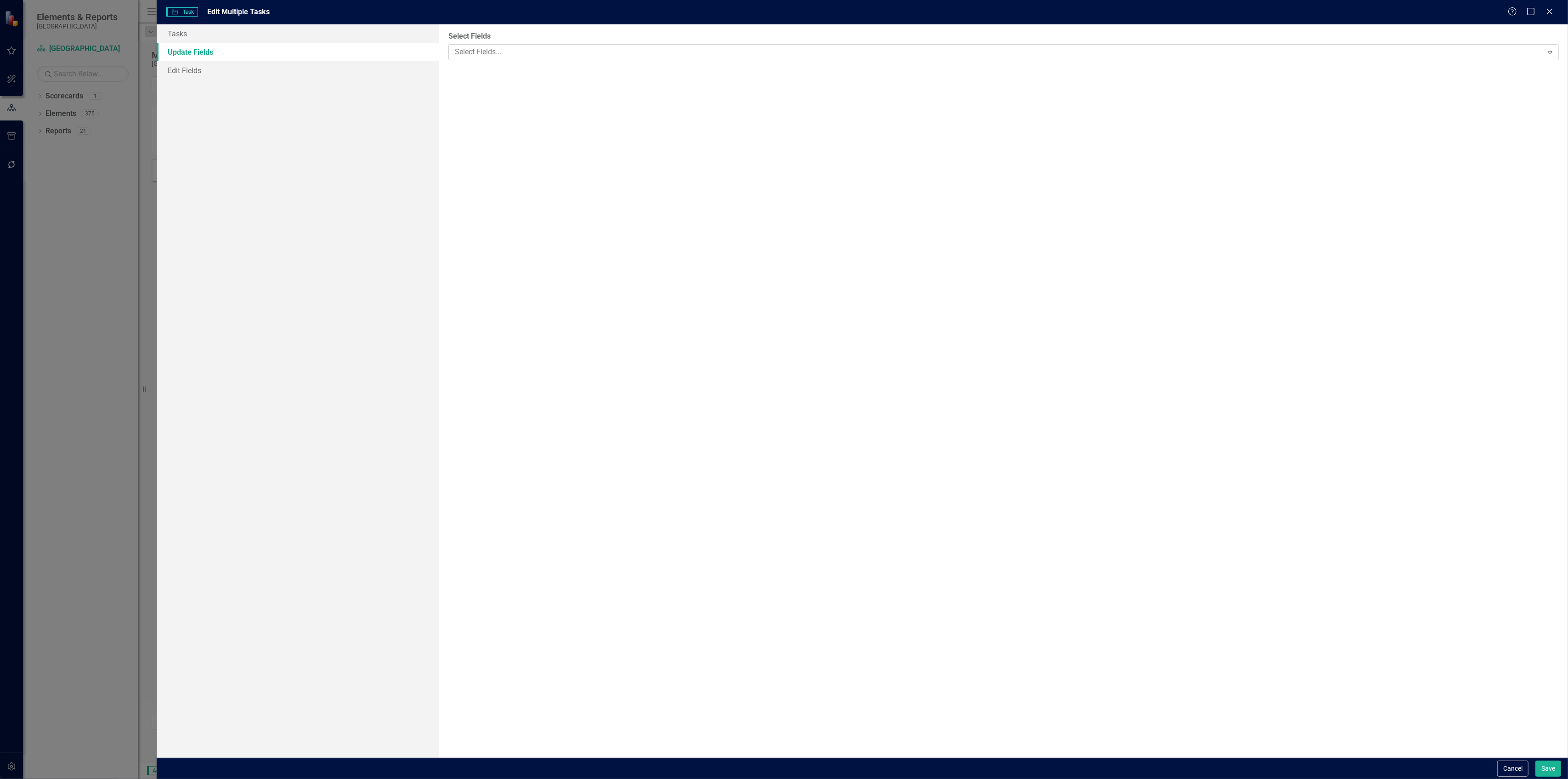
click at [515, 52] on div at bounding box center [996, 52] width 1091 height 12
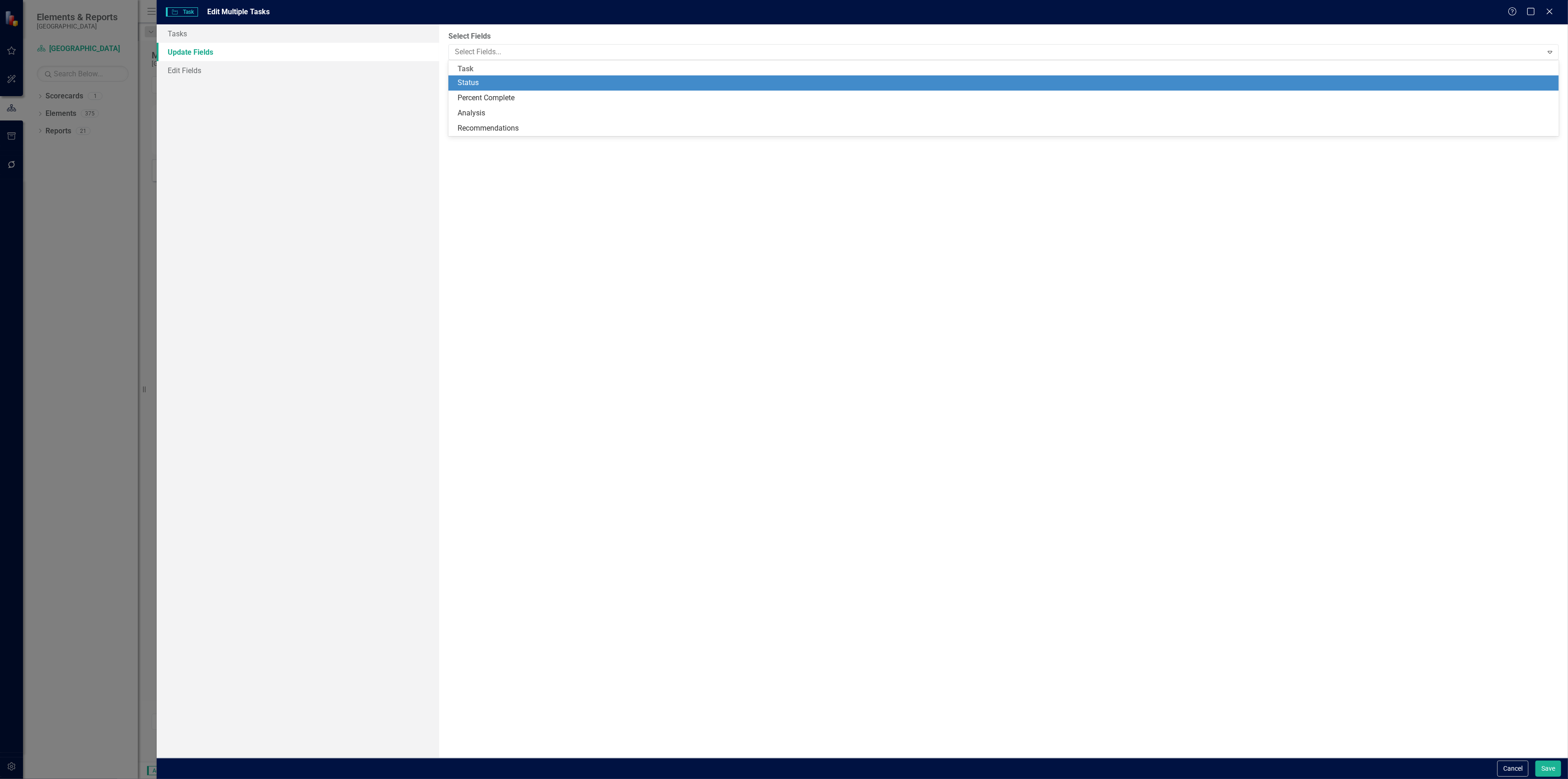
click at [499, 78] on div "Status" at bounding box center [1006, 83] width 1096 height 10
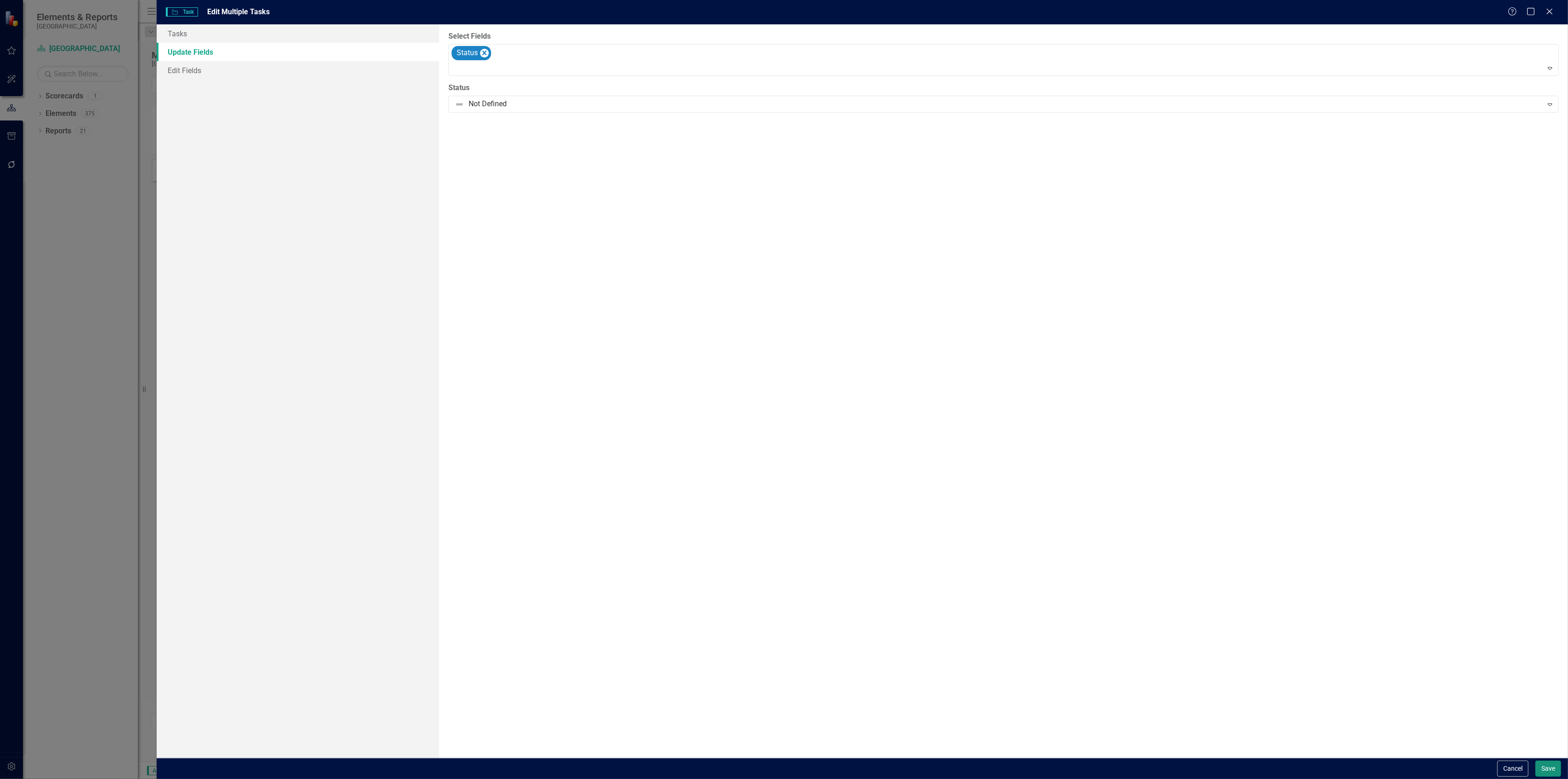
click at [1546, 761] on button "Save" at bounding box center [1548, 768] width 26 height 16
checkbox input "false"
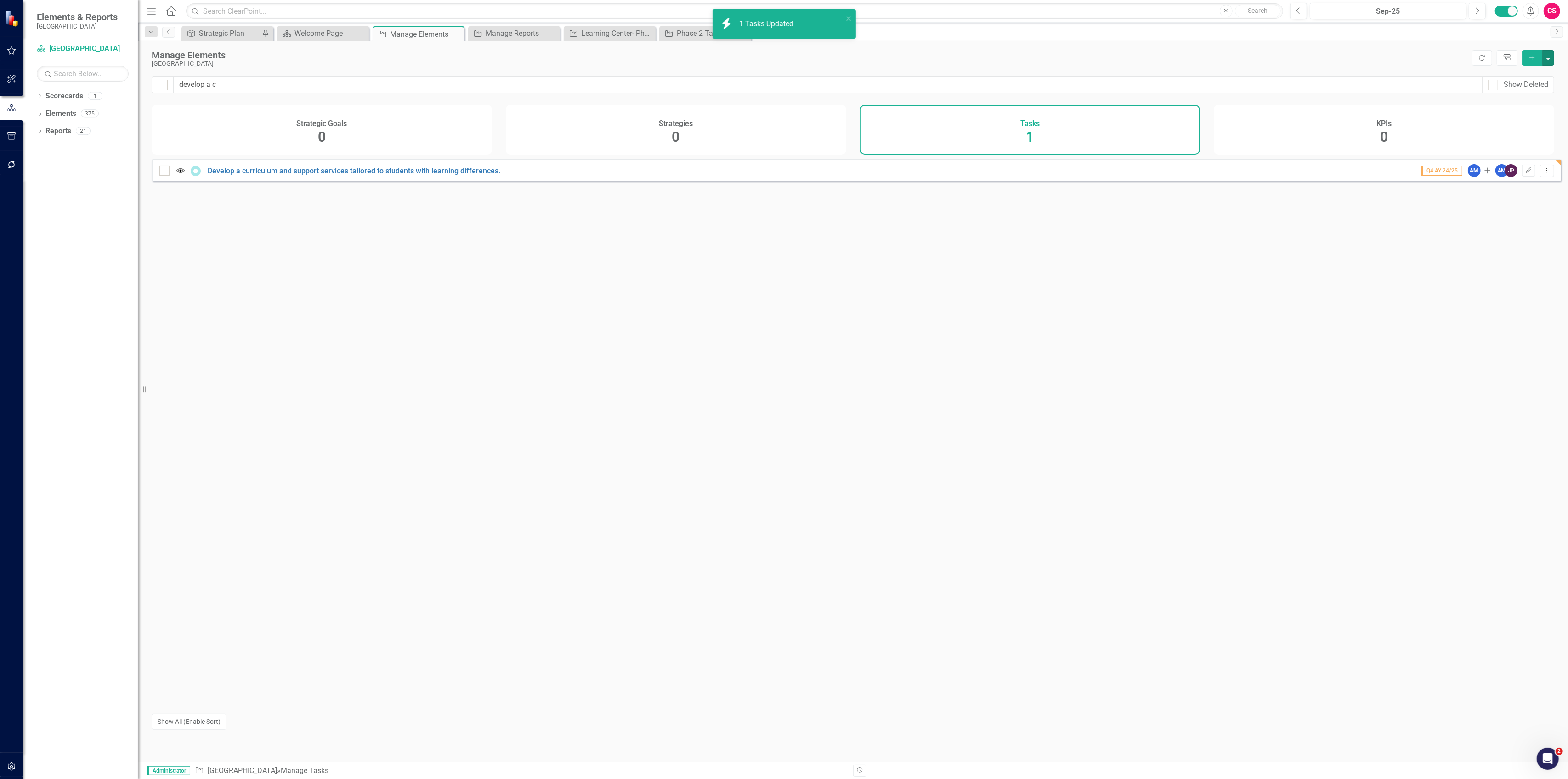
checkbox input "false"
click at [596, 26] on div "Task Learning Center- Phase 1 Report Close" at bounding box center [609, 33] width 92 height 15
click at [596, 27] on div "Learning Center- Phase 1 Report" at bounding box center [612, 33] width 61 height 12
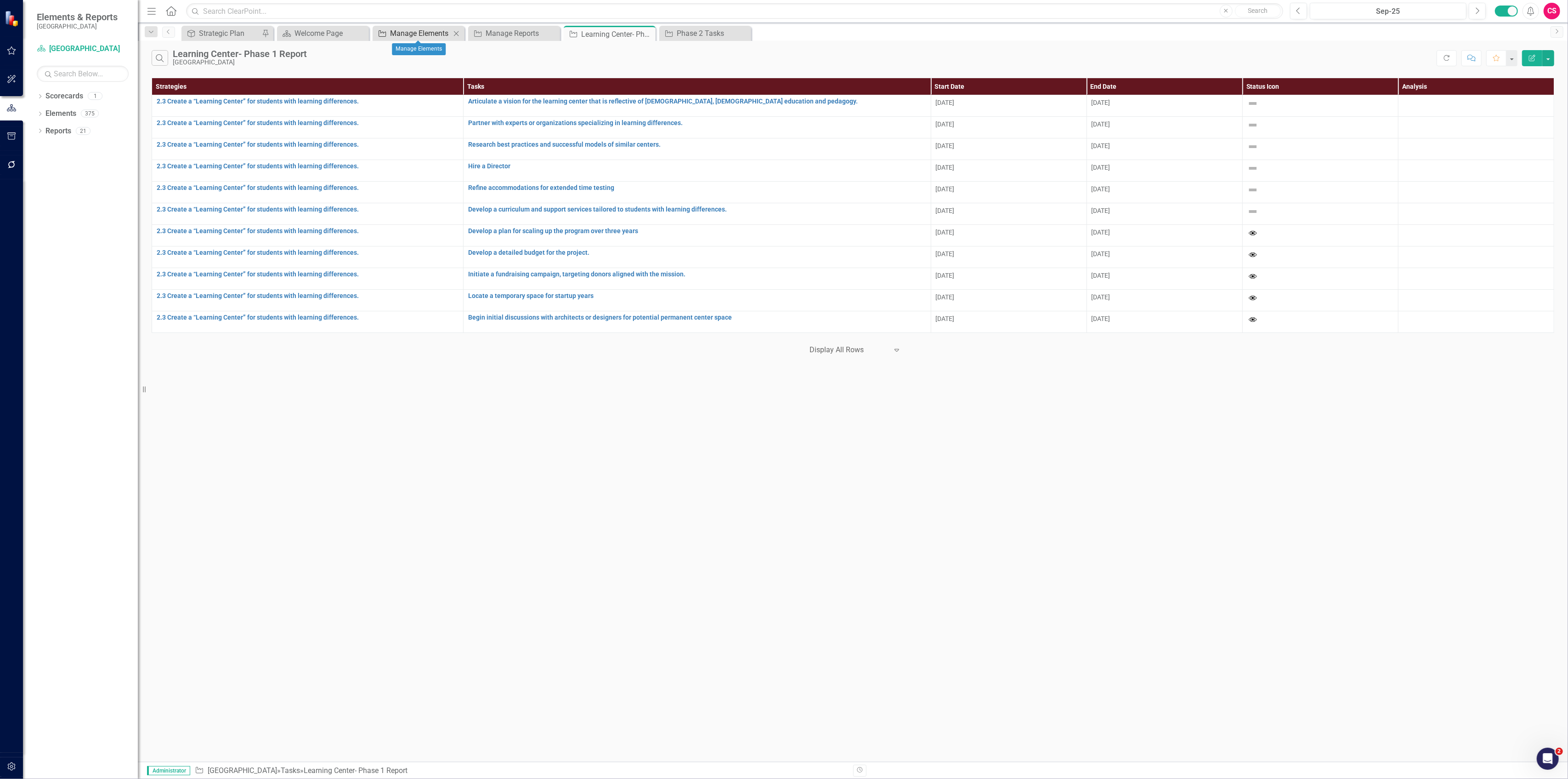
click at [408, 27] on div "Manage Elements" at bounding box center [421, 33] width 61 height 12
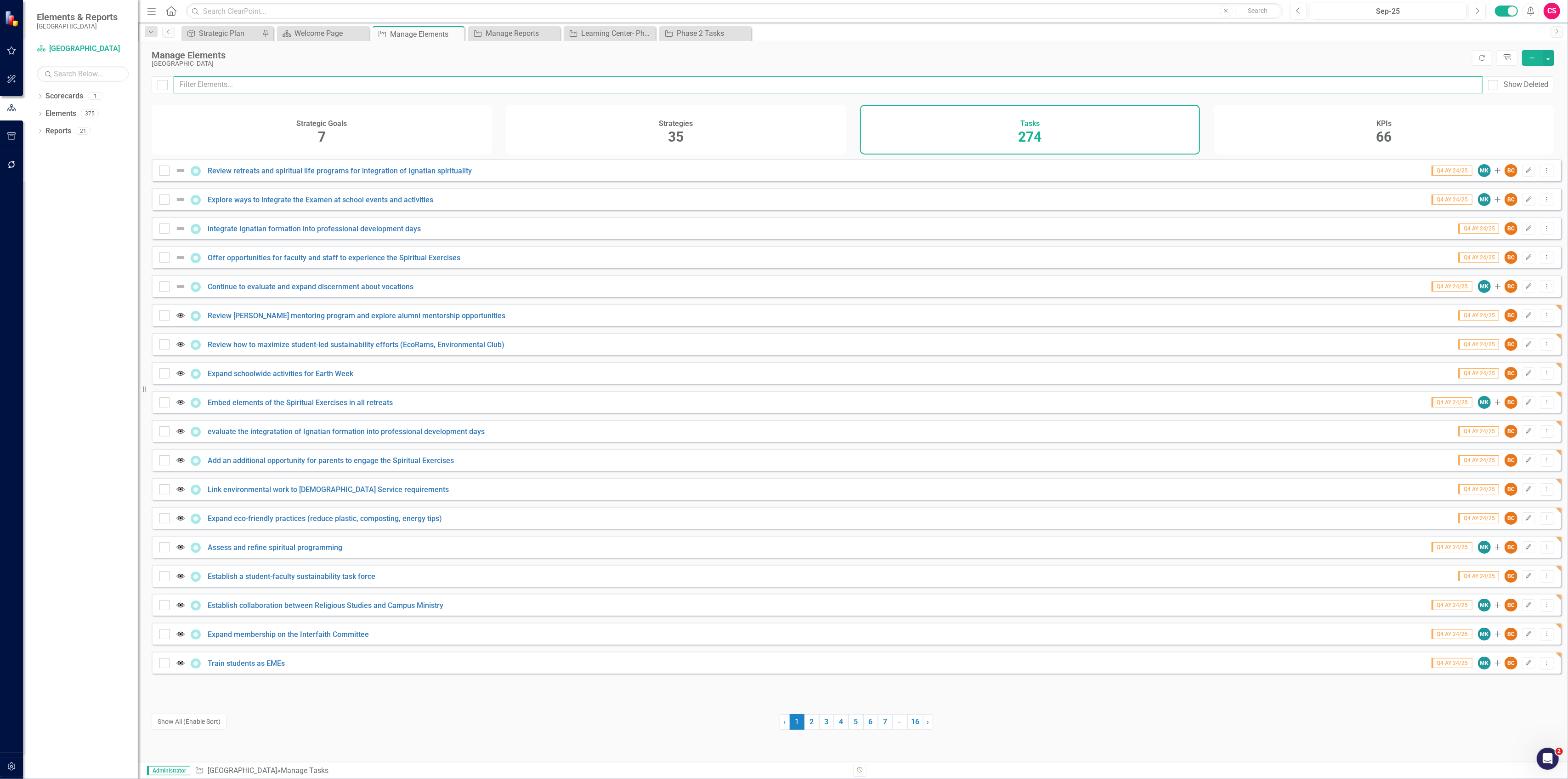
click at [308, 85] on input "text" at bounding box center [828, 85] width 1309 height 17
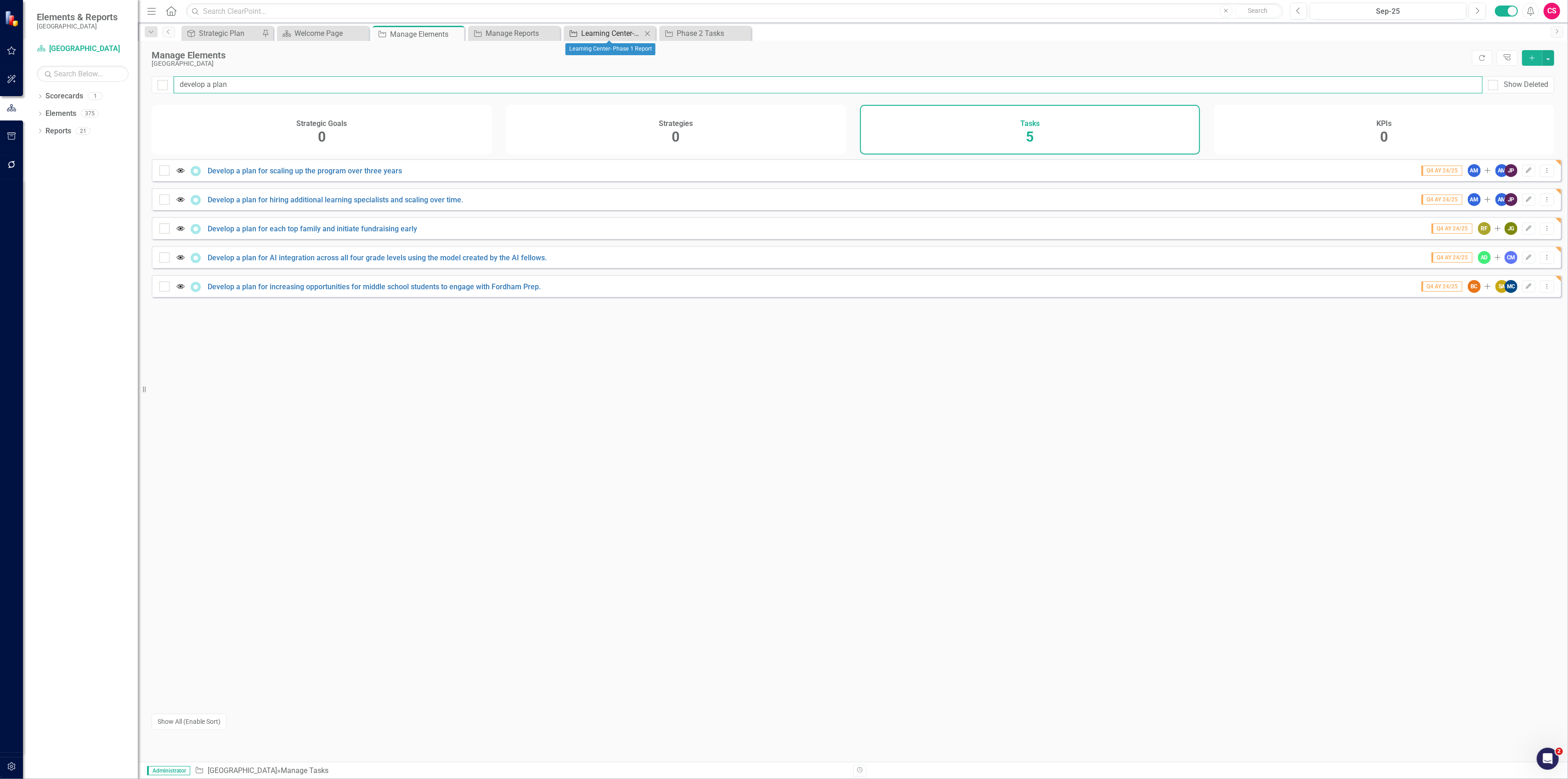
type input "develop a plan"
click at [603, 32] on div "Learning Center- Phase 1 Report" at bounding box center [612, 33] width 61 height 12
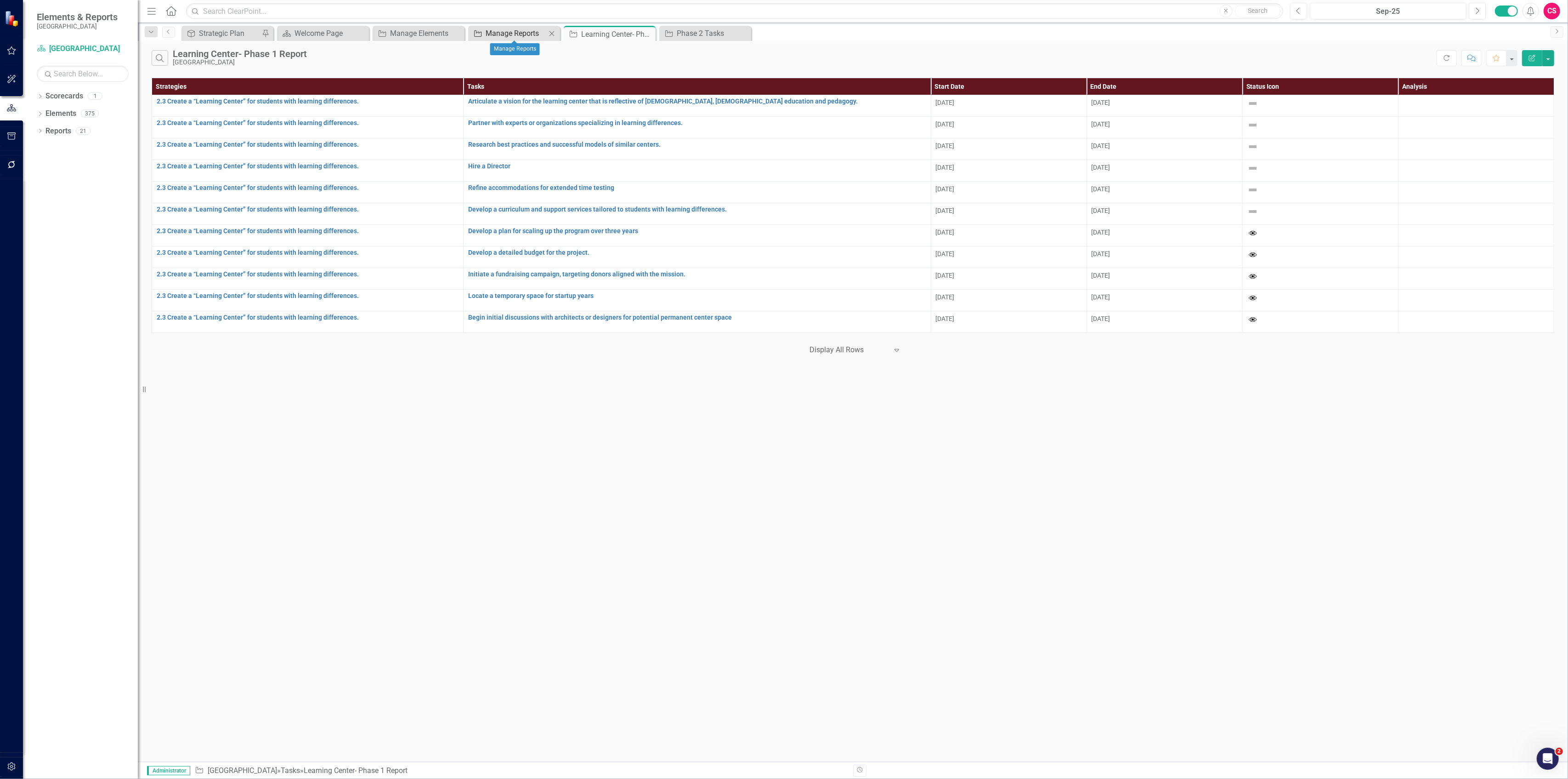
click at [492, 33] on div "Manage Reports" at bounding box center [516, 33] width 61 height 12
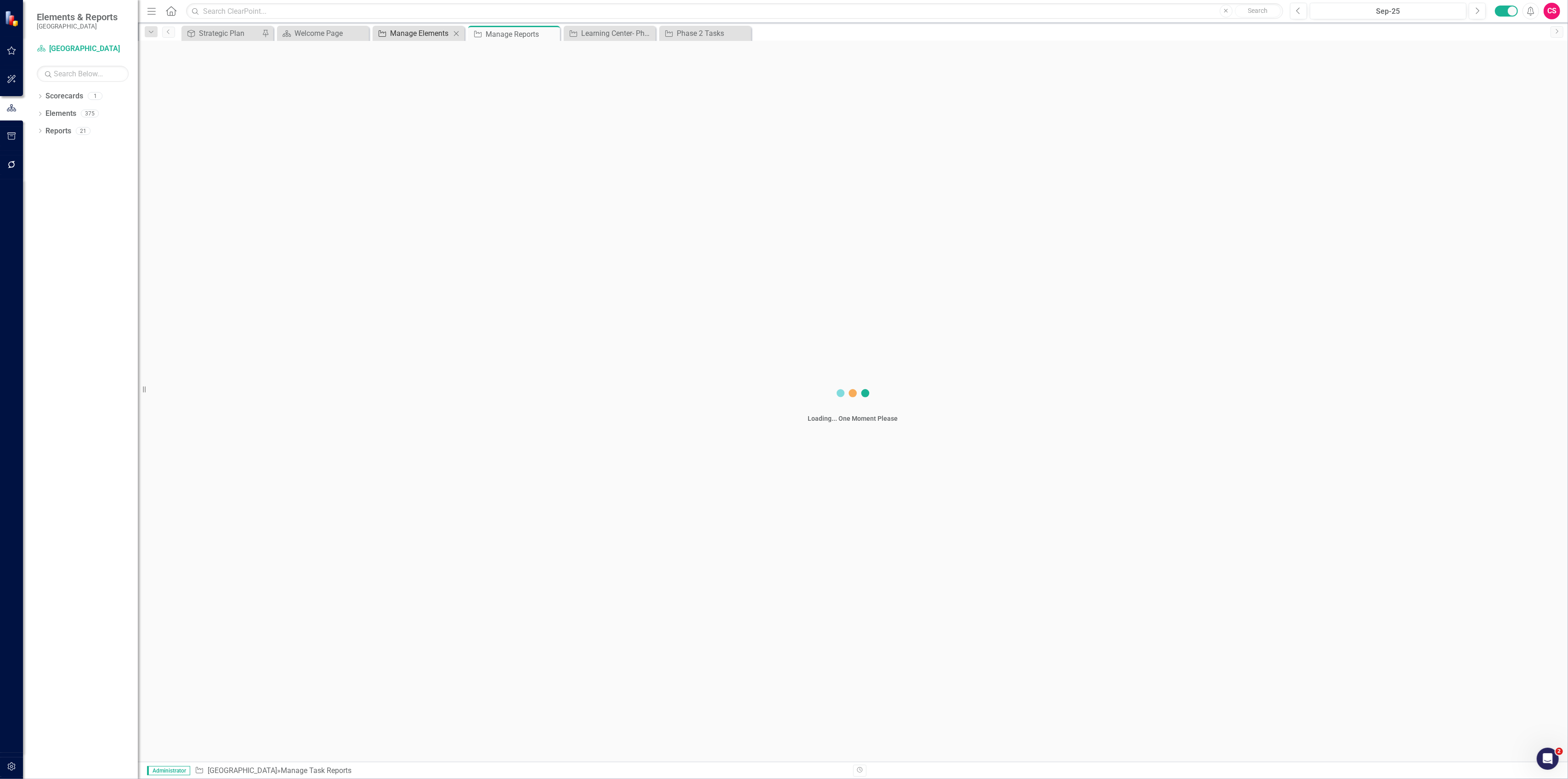
click at [420, 31] on div "Manage Elements" at bounding box center [421, 33] width 61 height 12
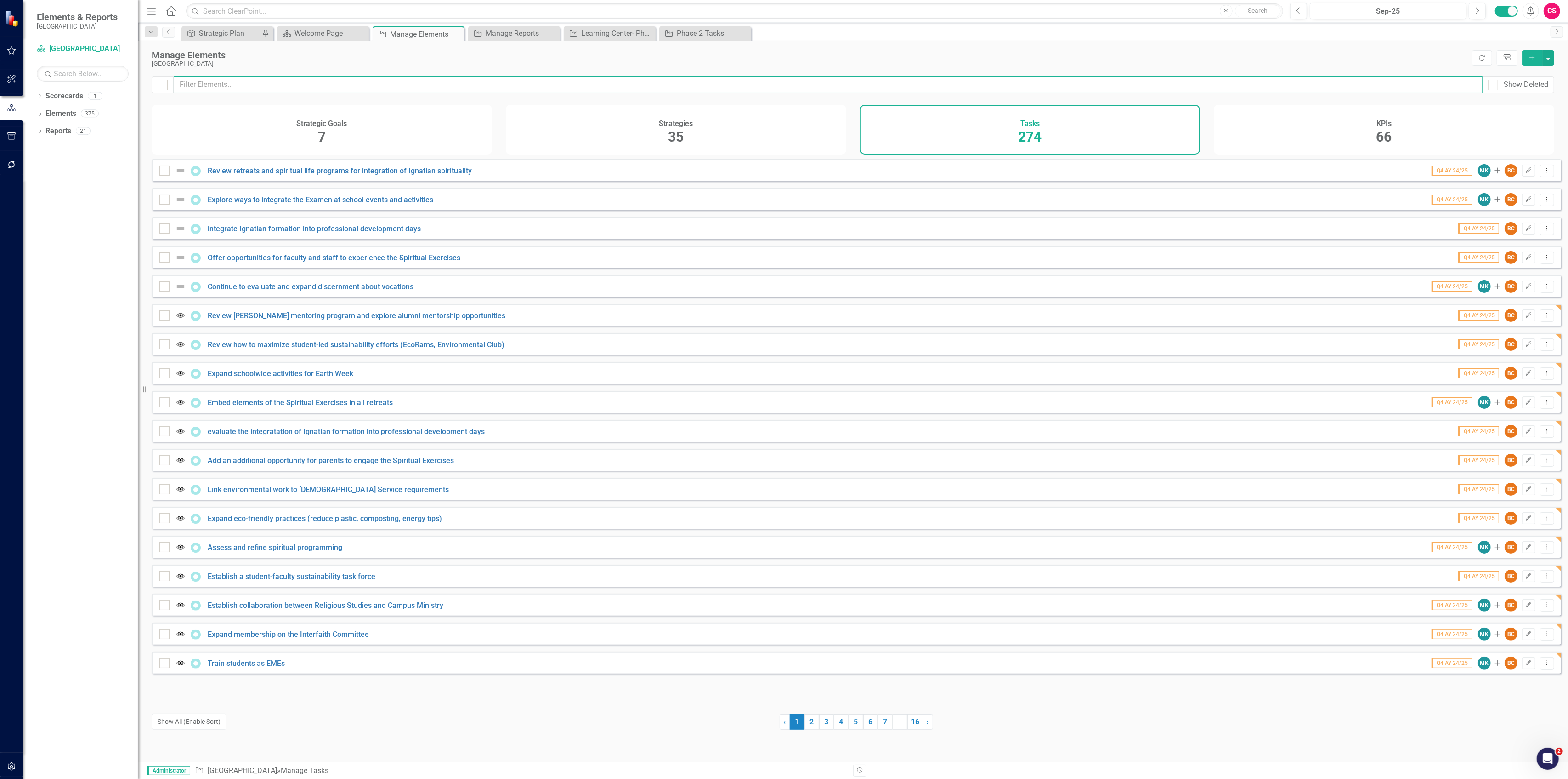
click at [323, 88] on input "text" at bounding box center [828, 85] width 1309 height 17
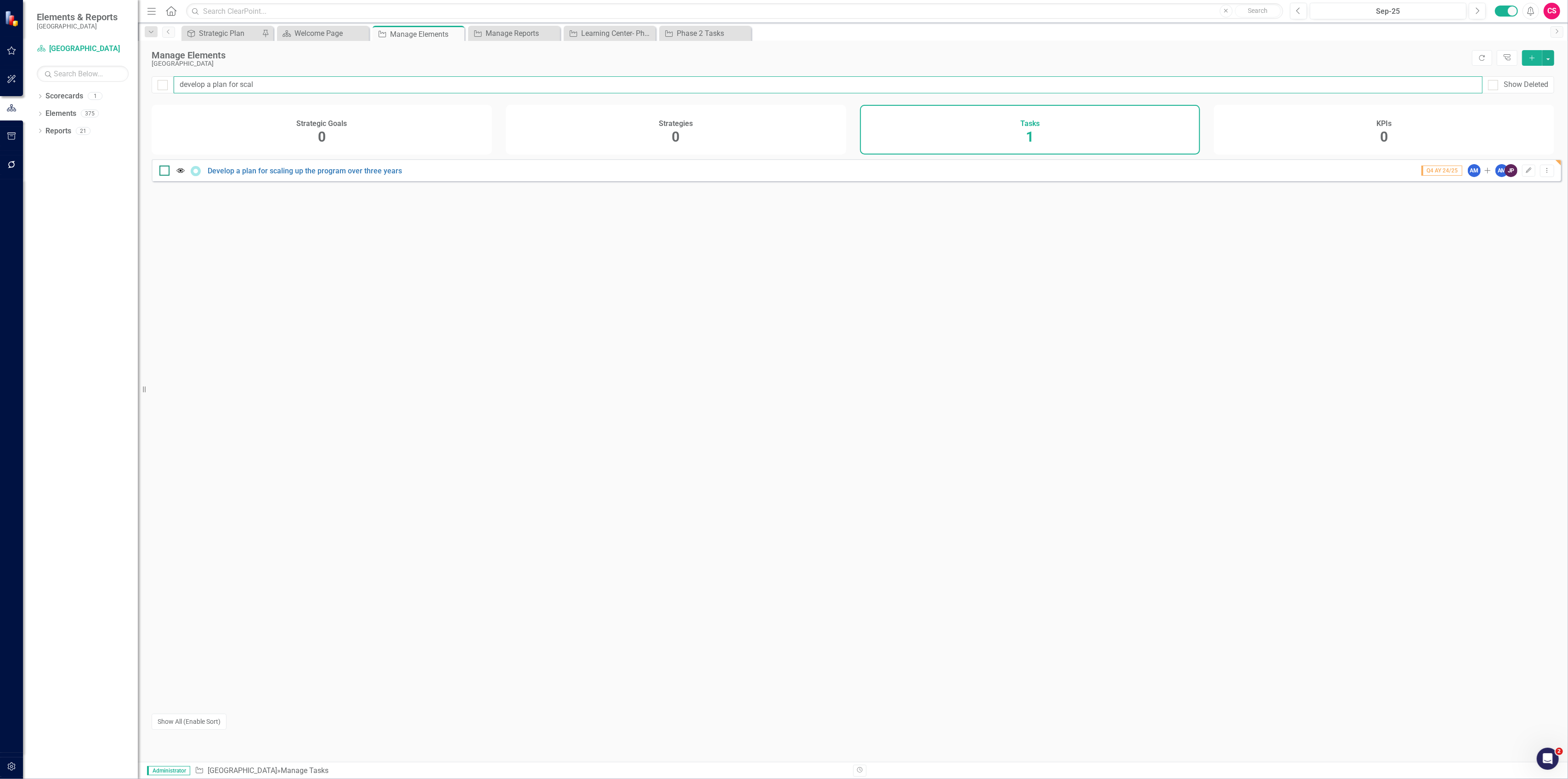
type input "develop a plan for scal"
click at [163, 172] on input "checkbox" at bounding box center [163, 169] width 6 height 6
checkbox input "true"
click at [1550, 61] on button "button" at bounding box center [1549, 58] width 12 height 16
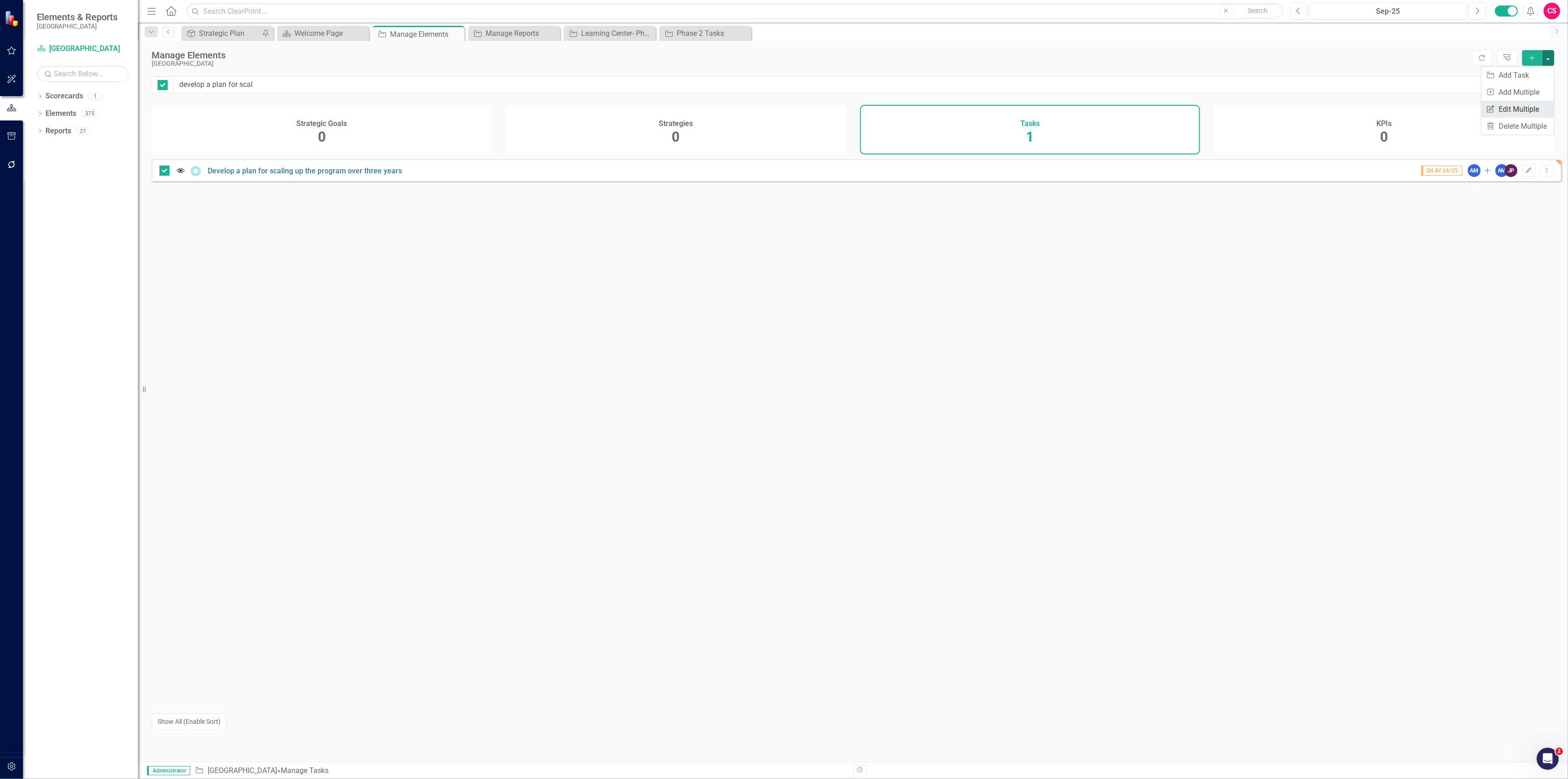
click at [1516, 105] on link "Edit Multiple Edit Multiple" at bounding box center [1517, 109] width 72 height 17
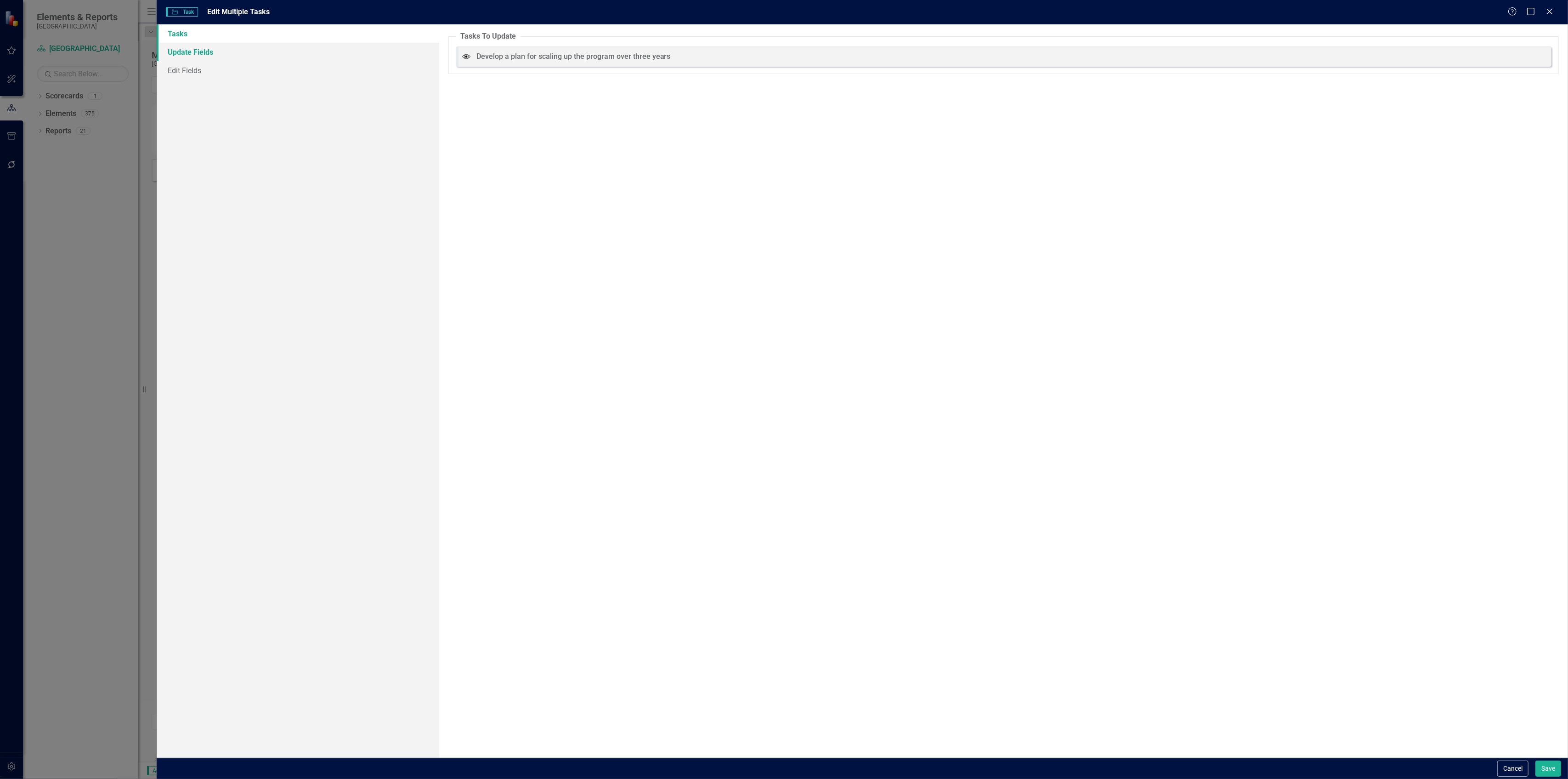
click at [209, 50] on link "Update Fields" at bounding box center [297, 52] width 282 height 18
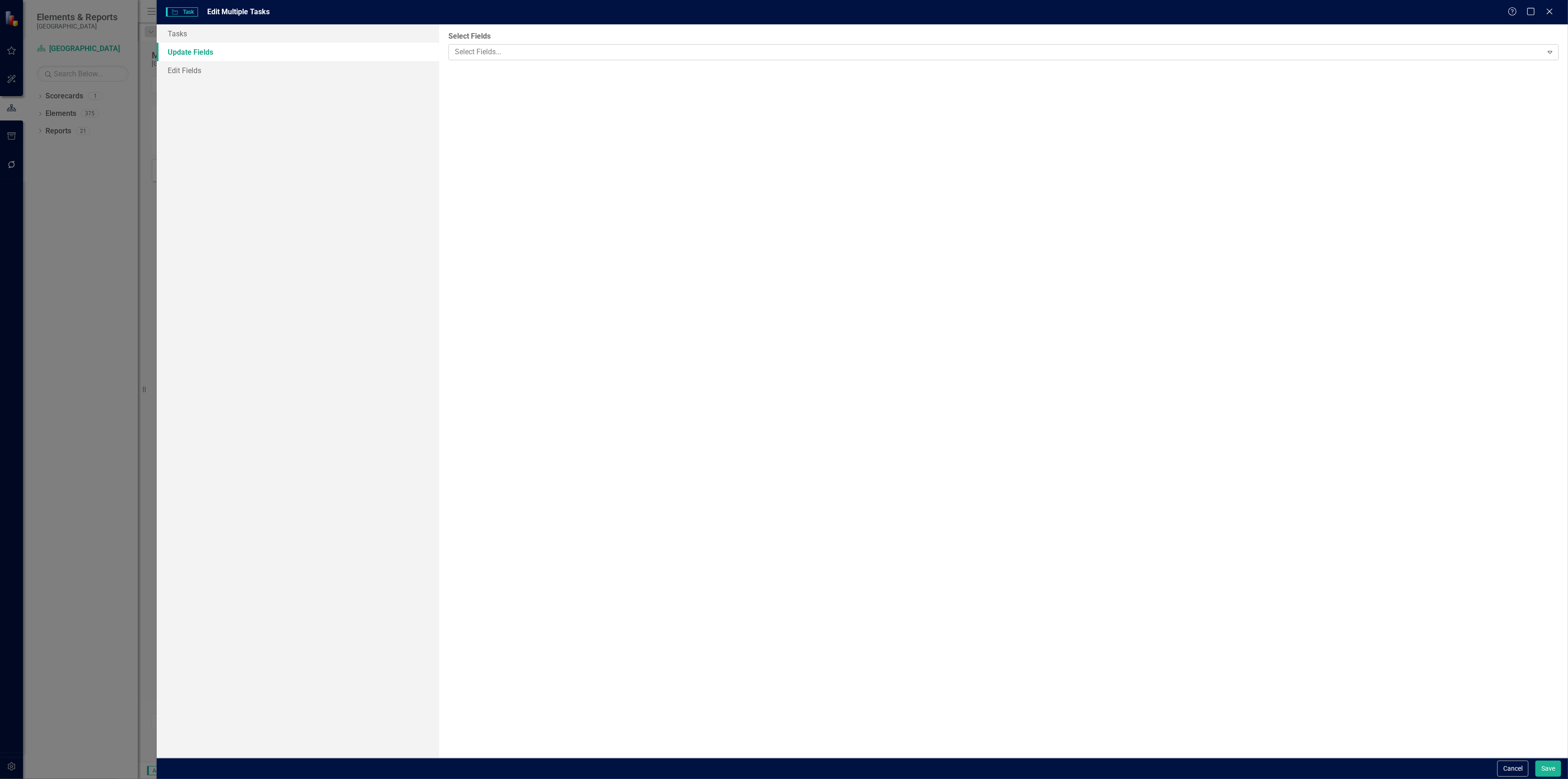
click at [493, 49] on div at bounding box center [996, 52] width 1091 height 12
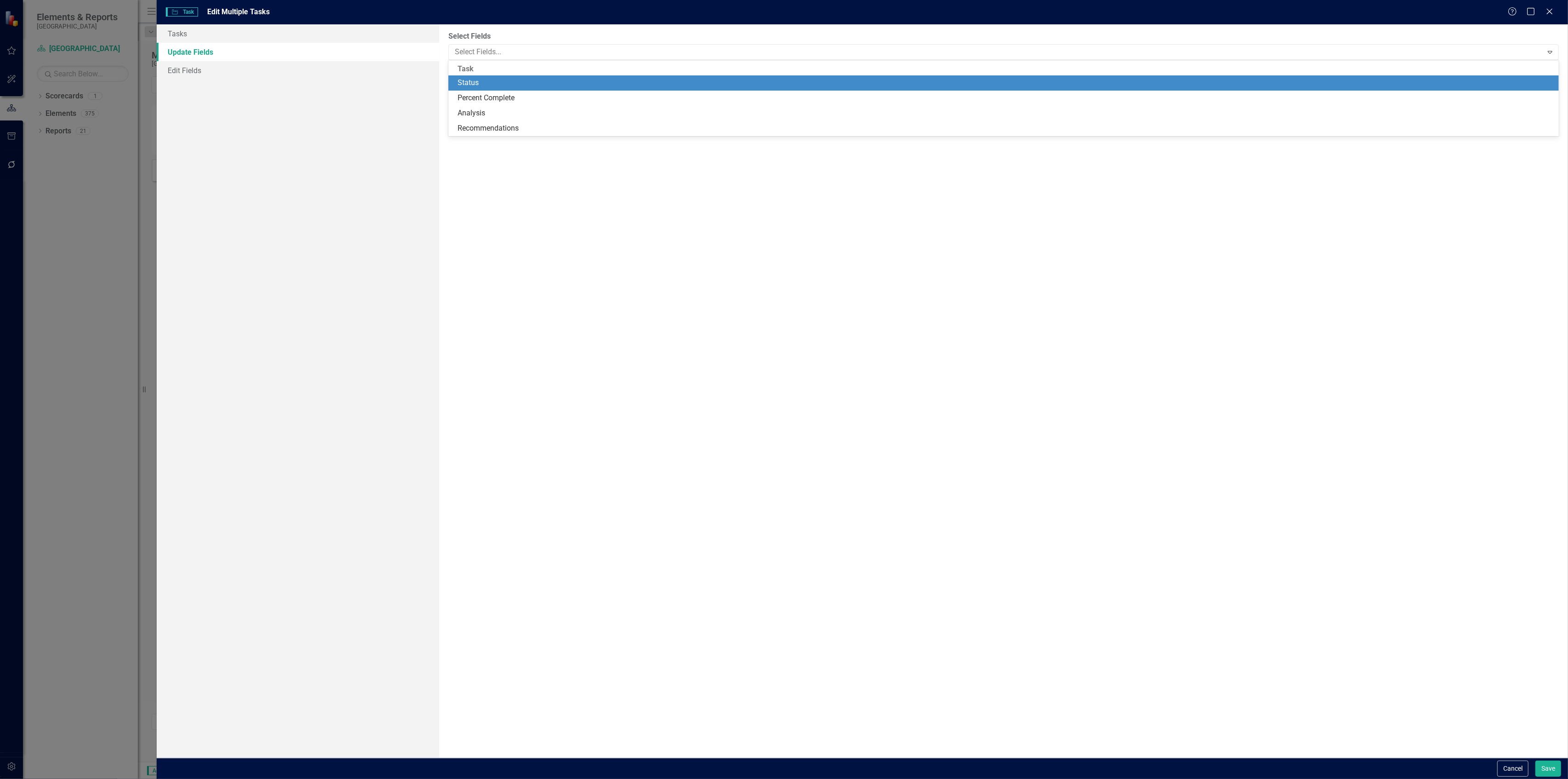
click at [480, 80] on div "Status" at bounding box center [1006, 83] width 1096 height 10
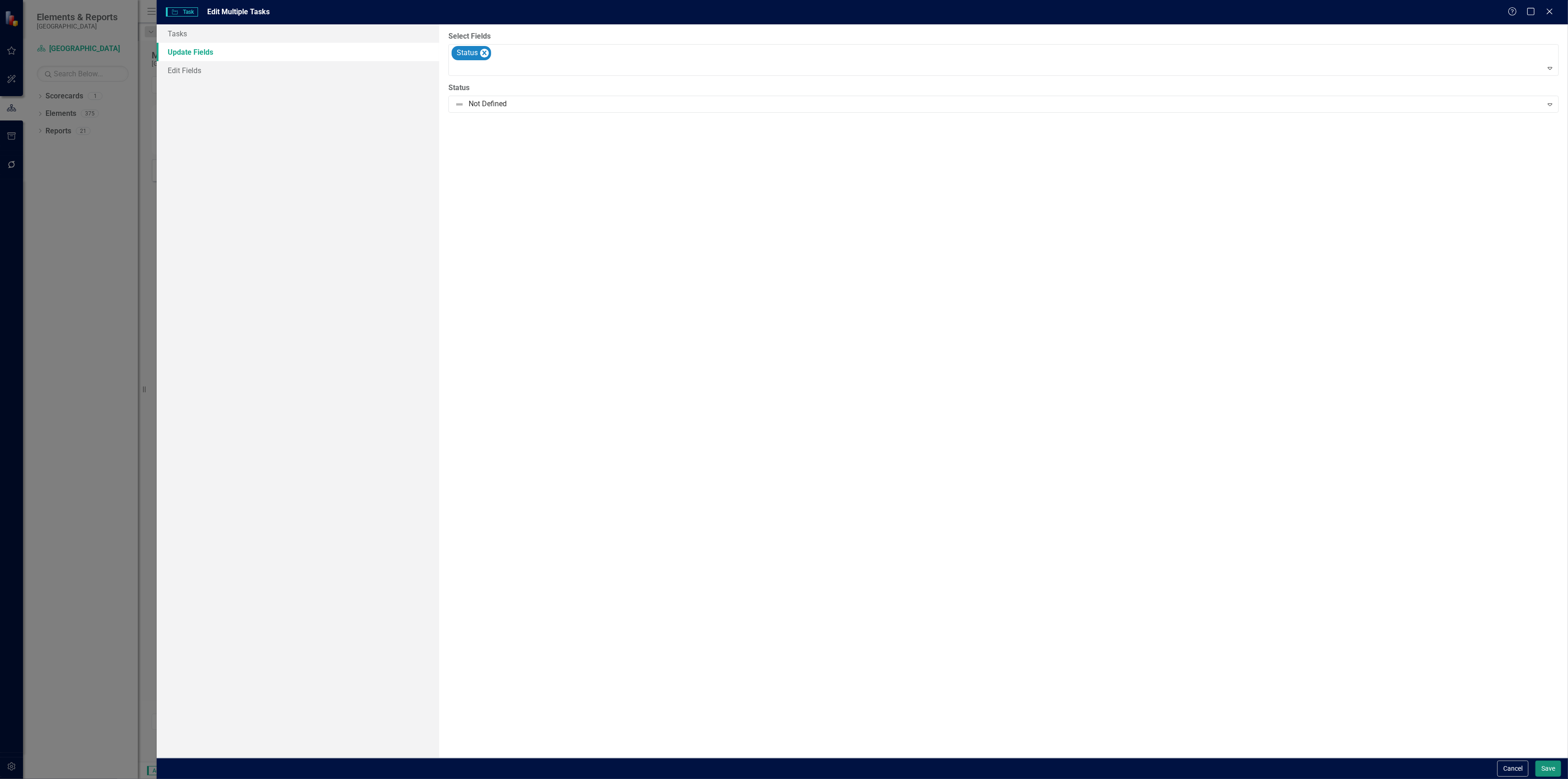
click at [1544, 764] on button "Save" at bounding box center [1548, 768] width 26 height 16
checkbox input "false"
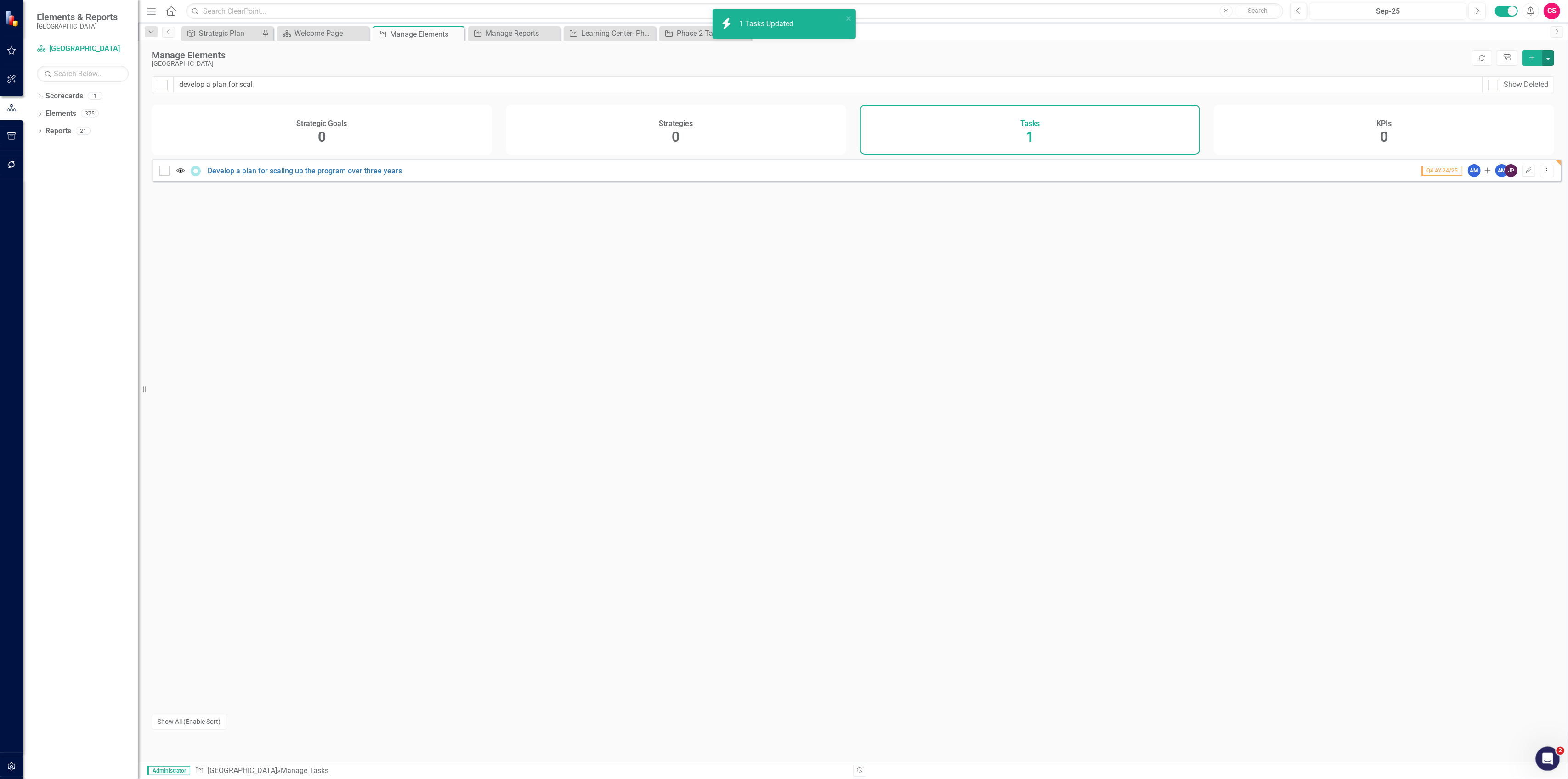
checkbox input "false"
click at [608, 31] on div "Learning Center- Phase 1 Report" at bounding box center [612, 33] width 61 height 12
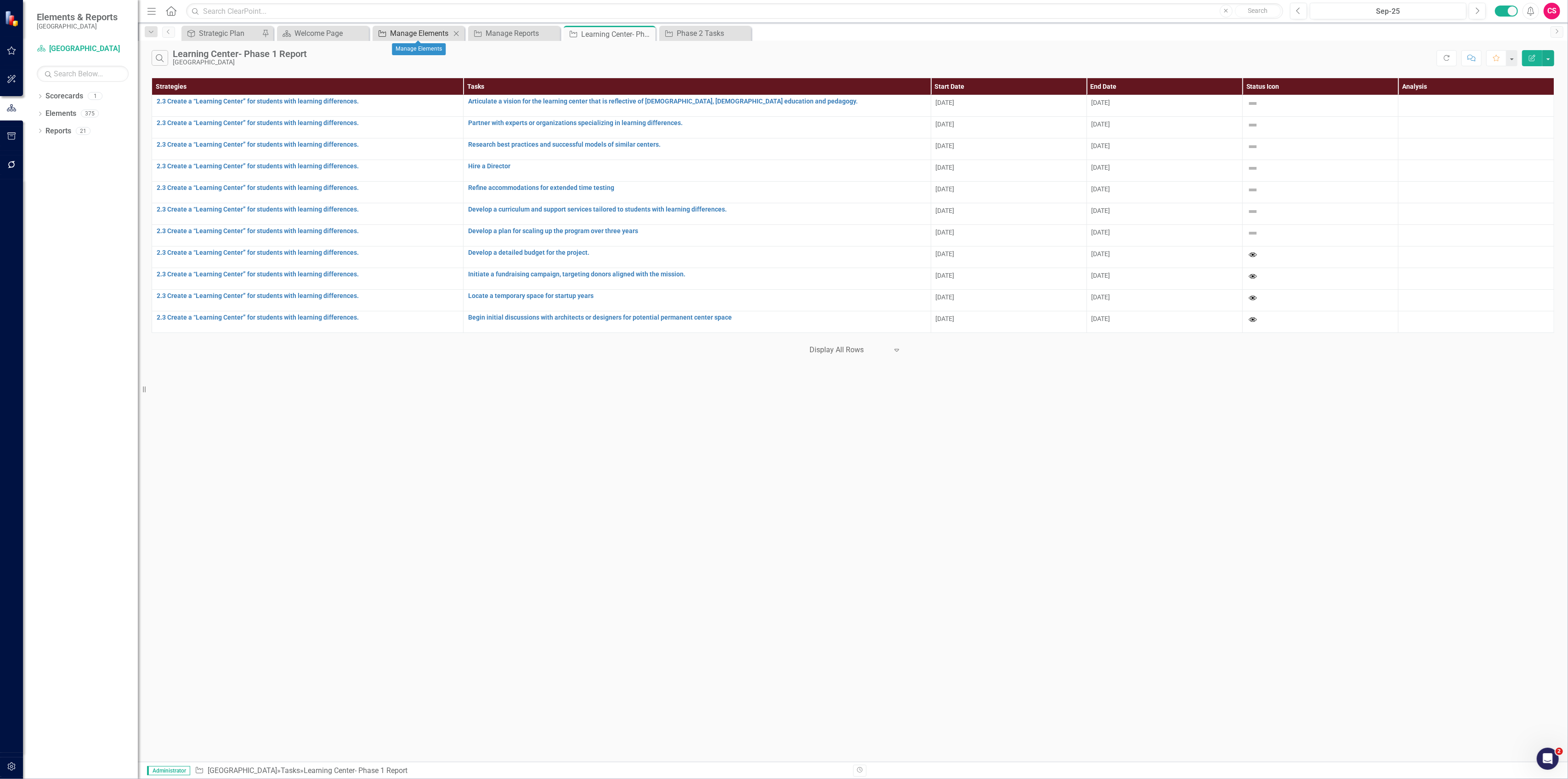
click at [418, 31] on div "Manage Elements" at bounding box center [421, 33] width 61 height 12
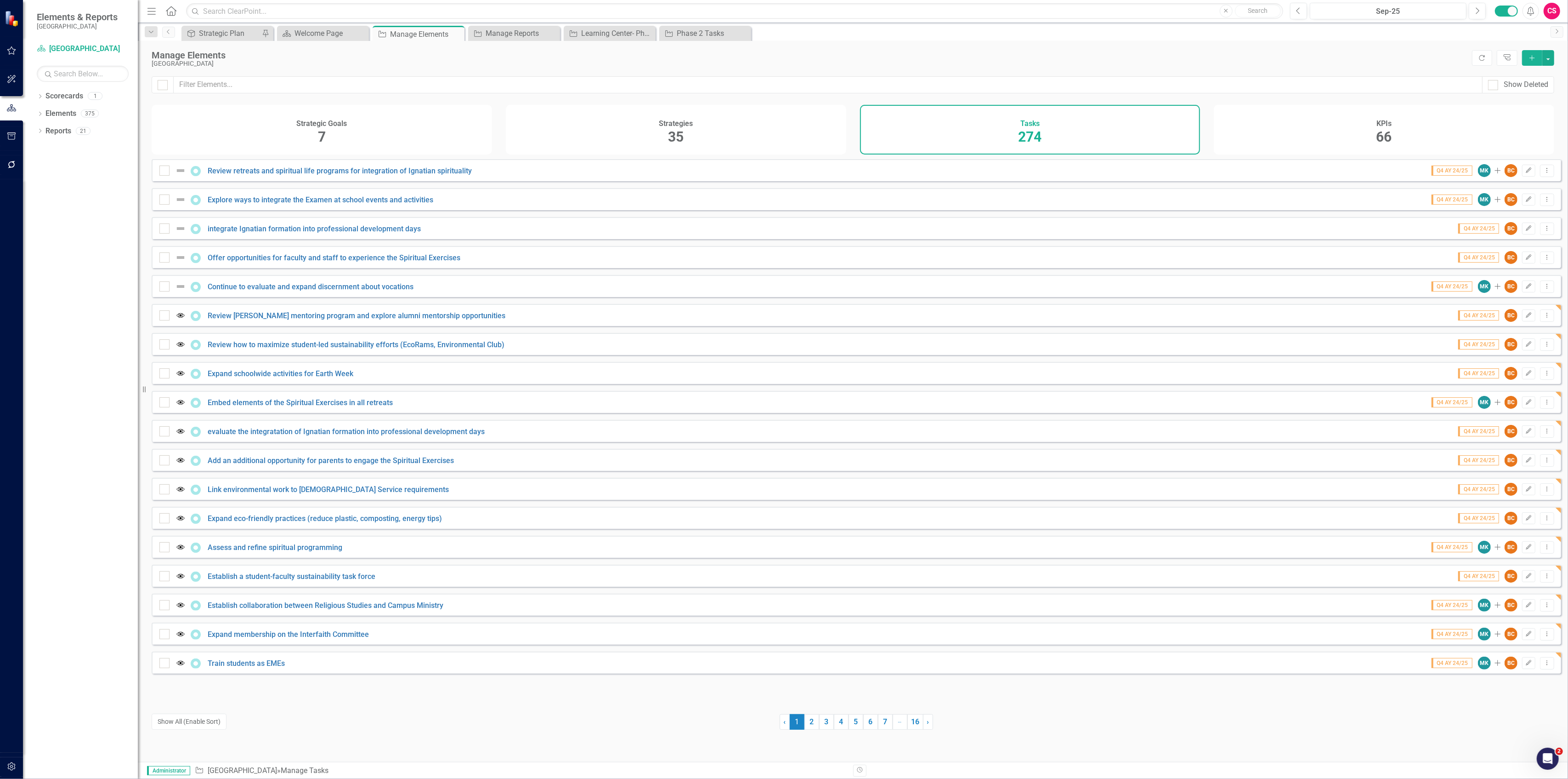
click at [315, 96] on div "Show Deleted" at bounding box center [853, 90] width 1430 height 29
click at [315, 89] on input "text" at bounding box center [828, 85] width 1309 height 17
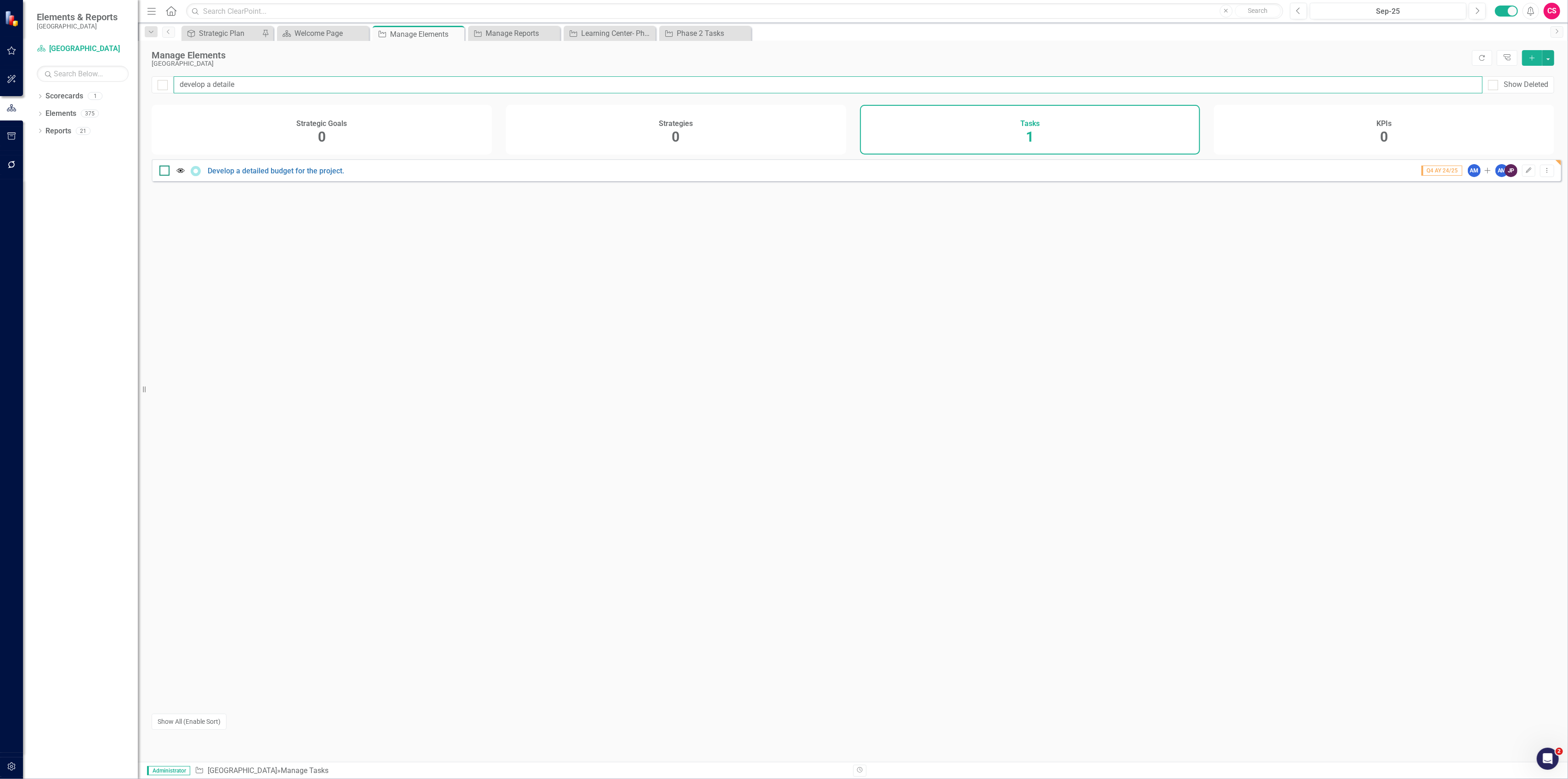
type input "develop a detaile"
click at [166, 175] on div at bounding box center [164, 171] width 10 height 10
click at [166, 172] on input "checkbox" at bounding box center [163, 169] width 6 height 6
checkbox input "true"
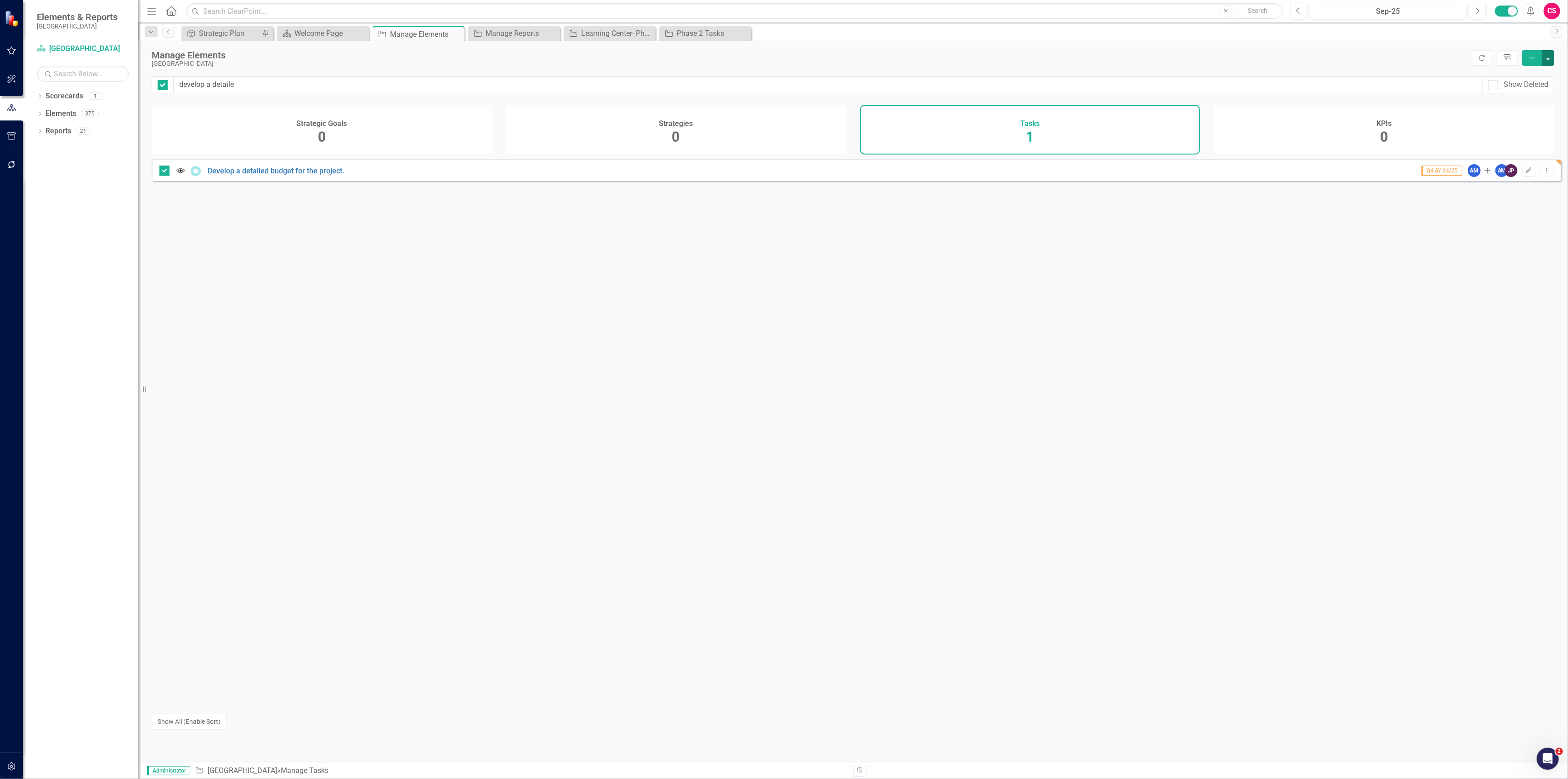
click at [1547, 57] on button "button" at bounding box center [1549, 58] width 12 height 16
click at [1514, 107] on link "Edit Multiple Edit Multiple" at bounding box center [1517, 109] width 72 height 17
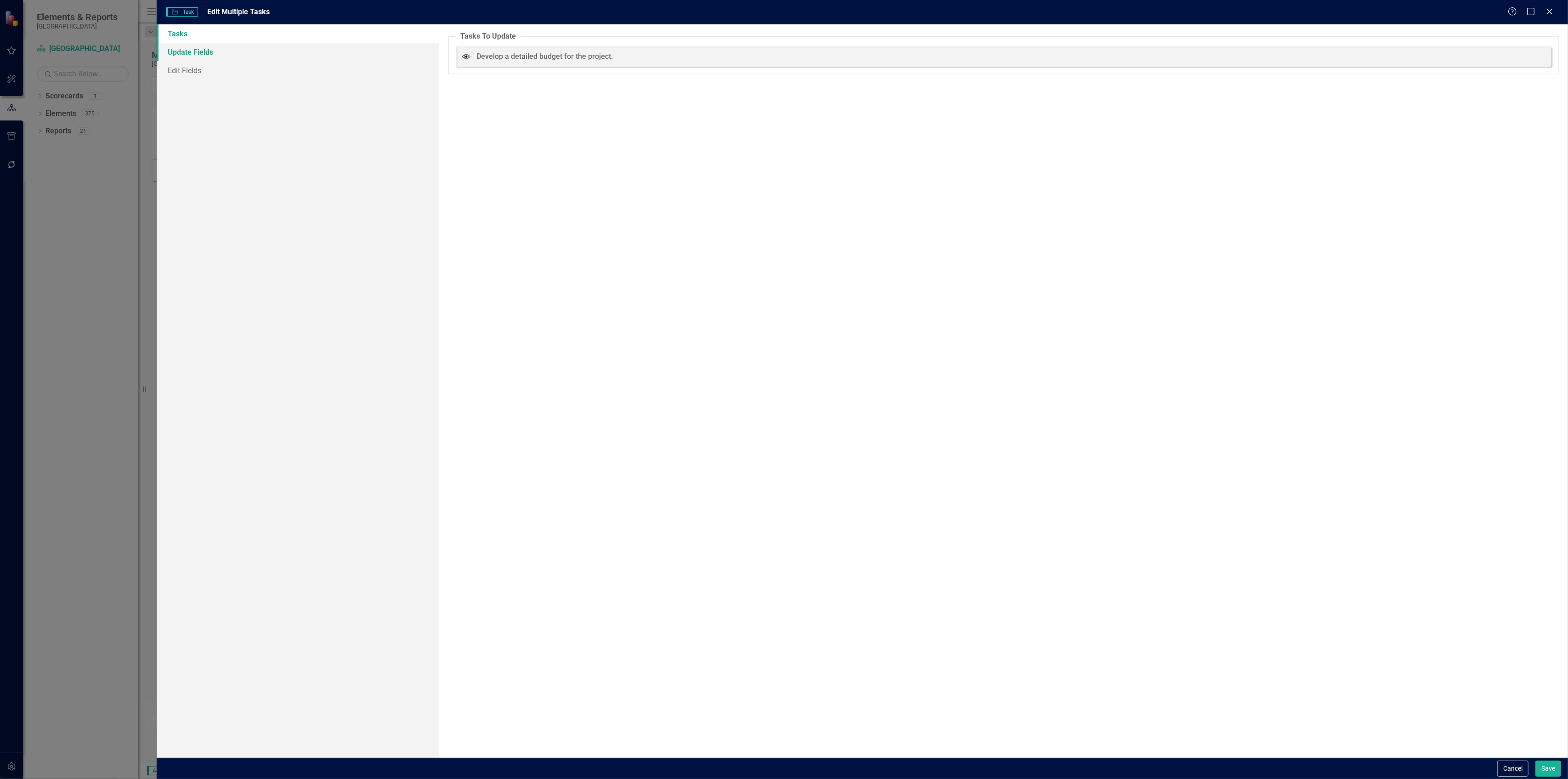
click at [293, 50] on link "Update Fields" at bounding box center [297, 52] width 282 height 18
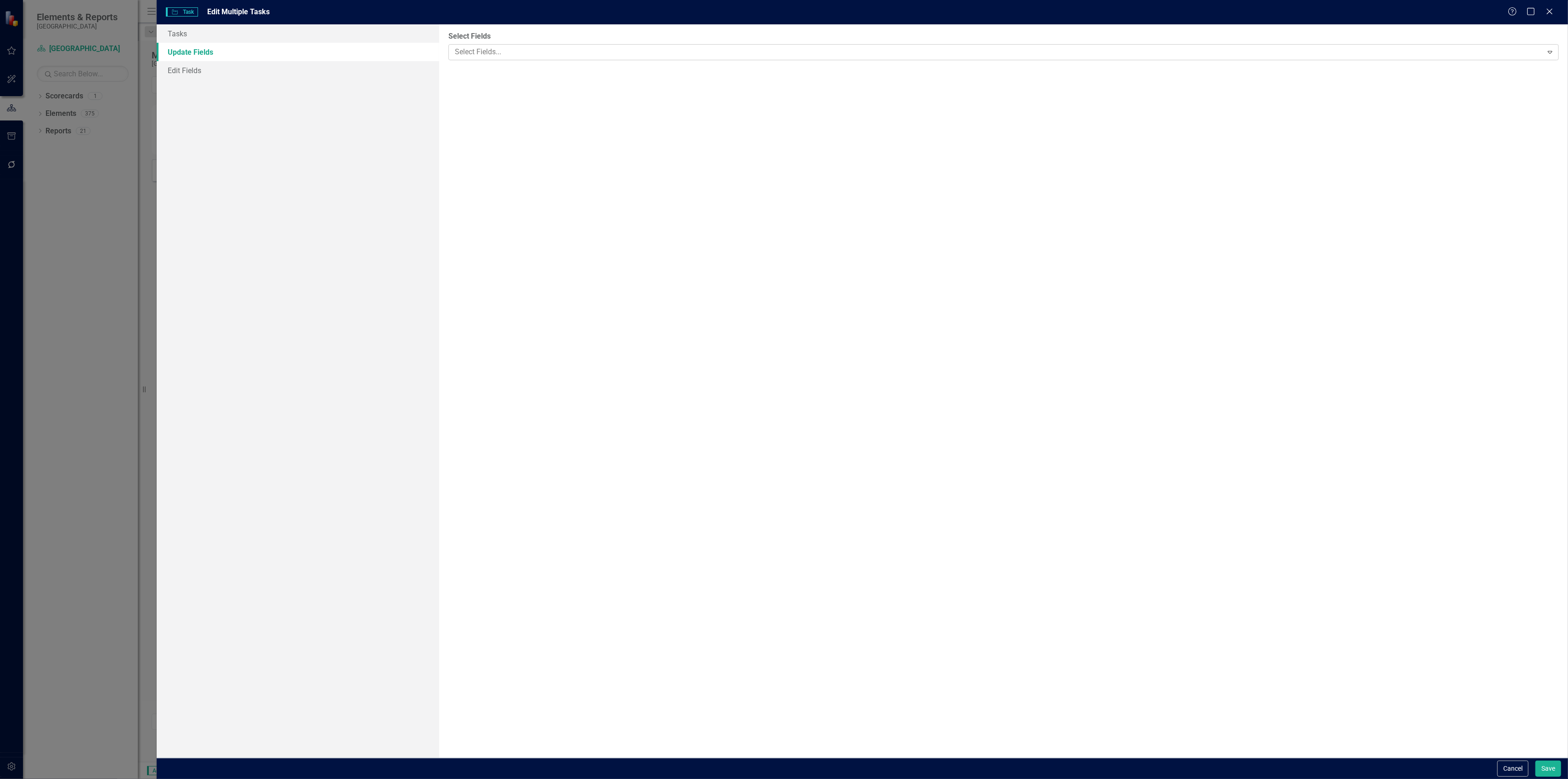
click at [517, 52] on div at bounding box center [996, 52] width 1091 height 12
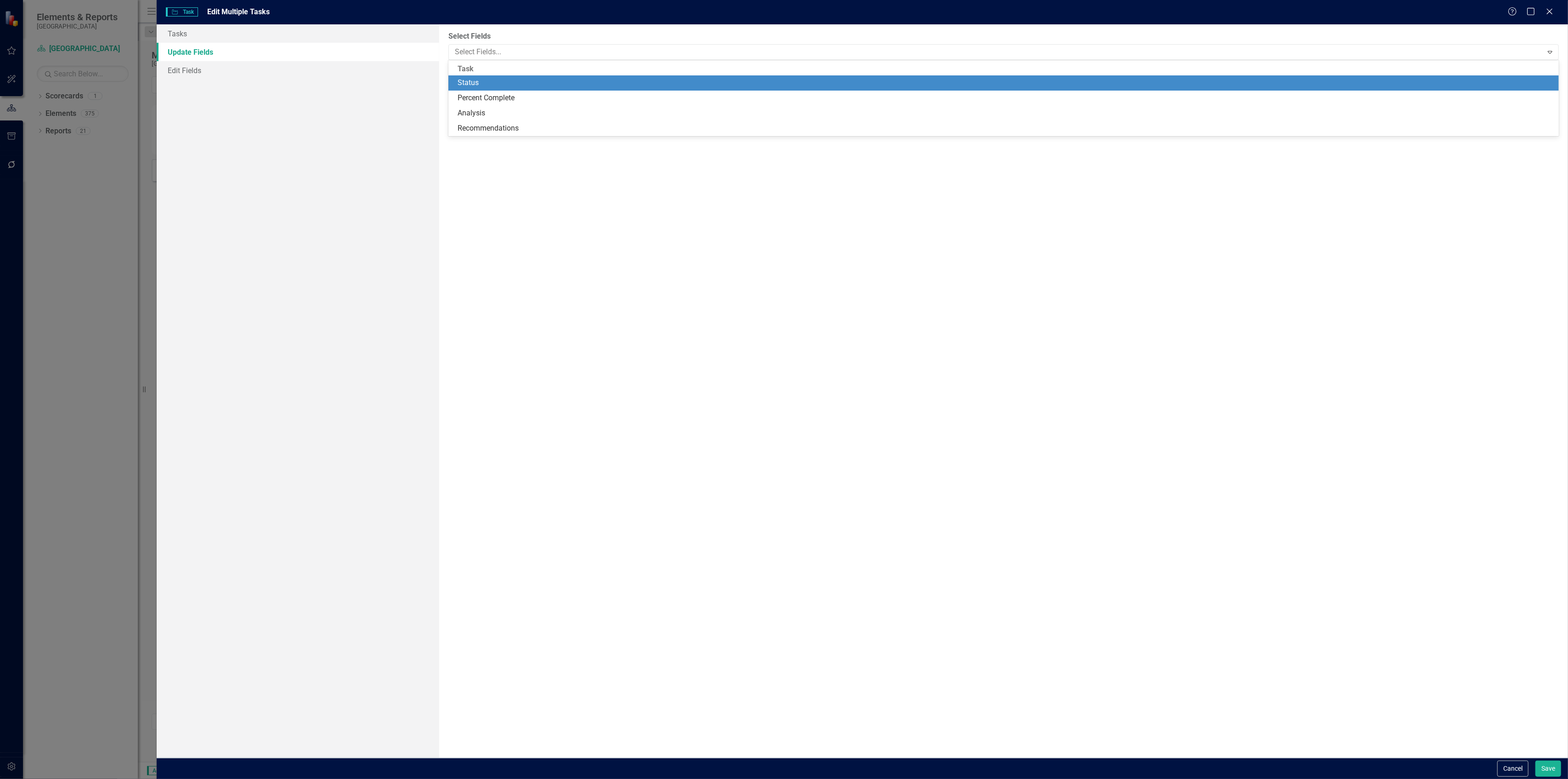
click at [491, 80] on div "Status" at bounding box center [1006, 83] width 1096 height 10
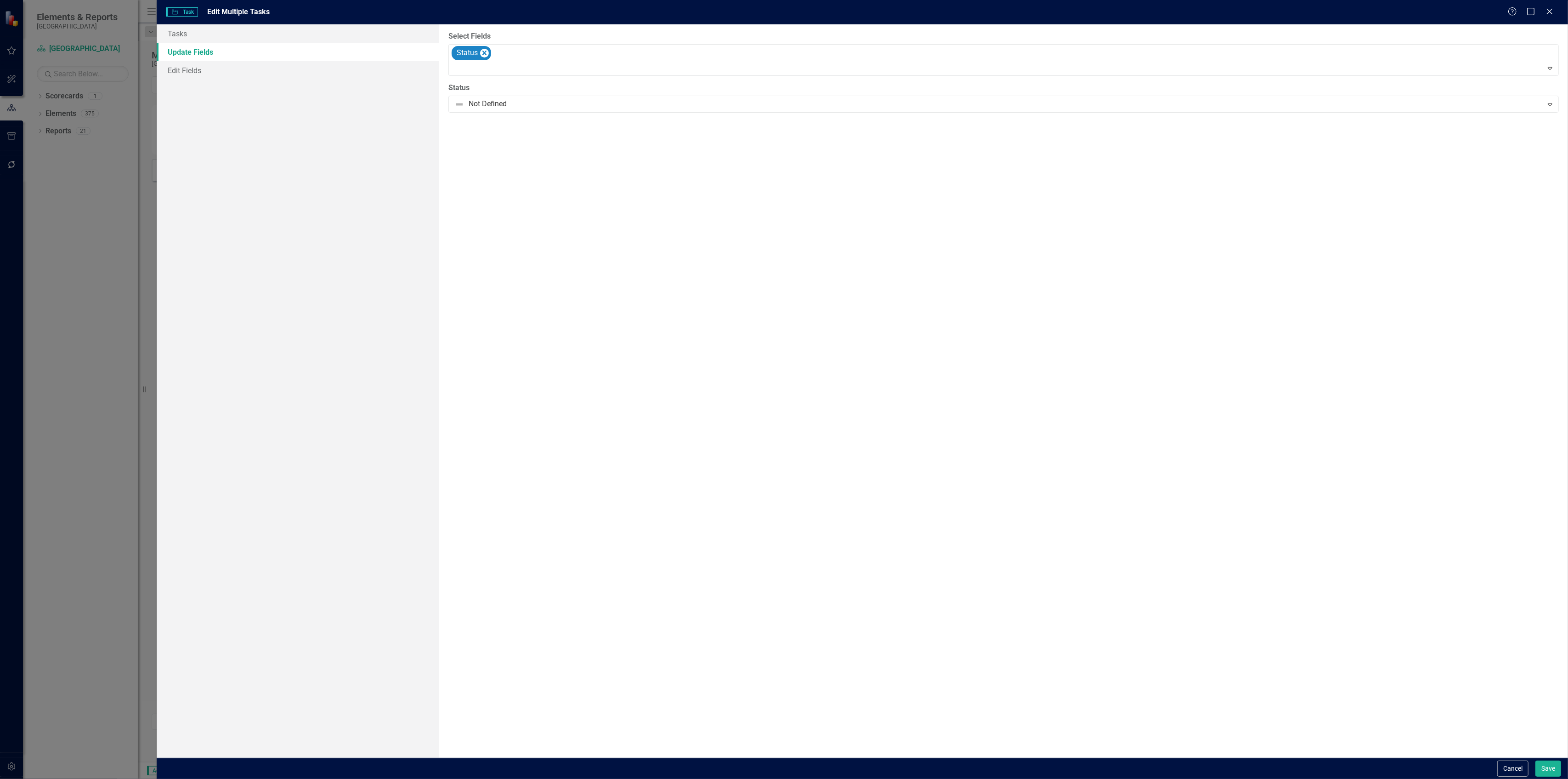
click at [1547, 760] on div "Cancel Save" at bounding box center [862, 768] width 1412 height 21
click at [1547, 764] on button "Save" at bounding box center [1548, 768] width 26 height 16
checkbox input "false"
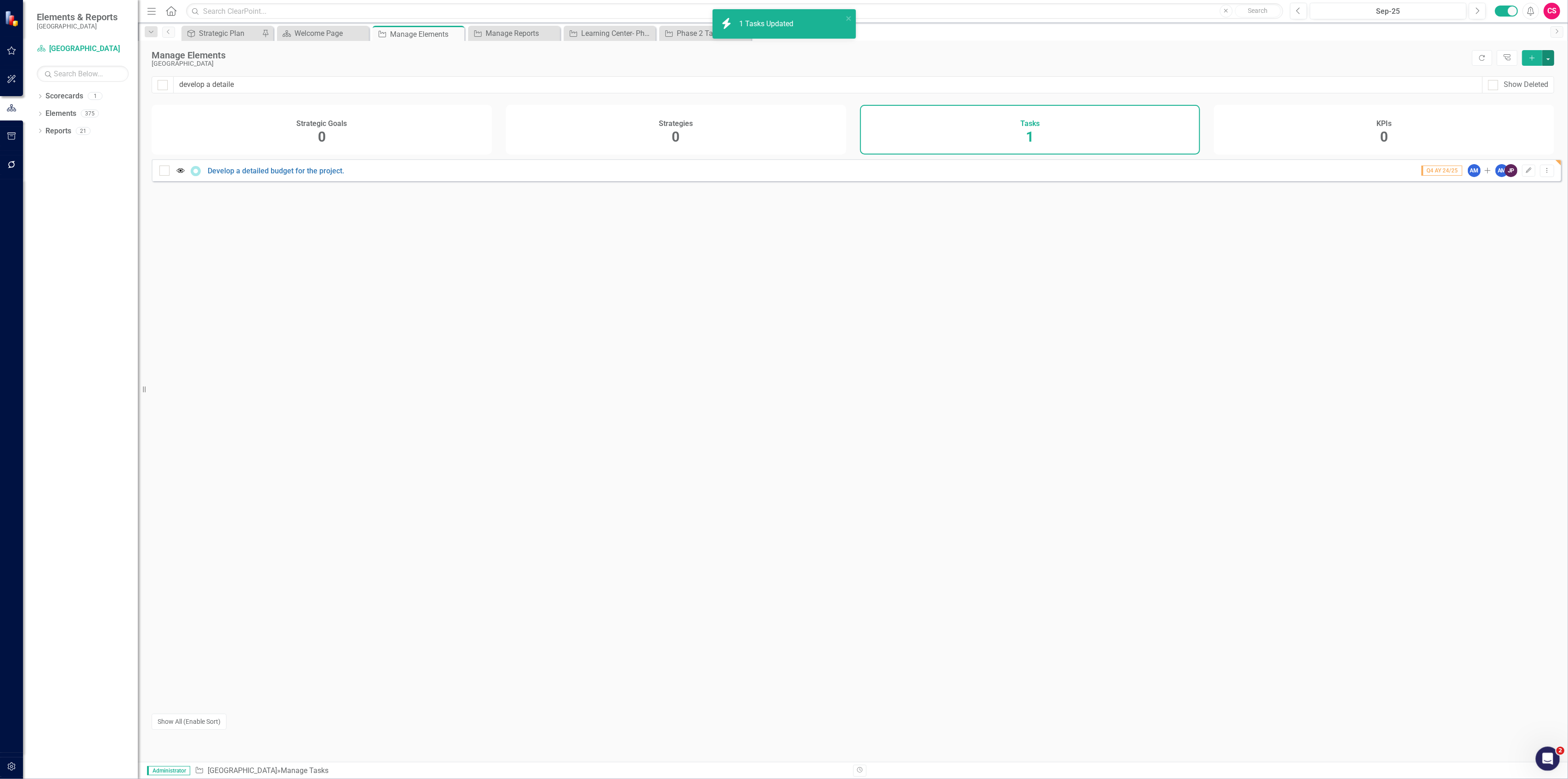
checkbox input "false"
click at [603, 34] on div "Learning Center- Phase 1 Report" at bounding box center [612, 33] width 61 height 12
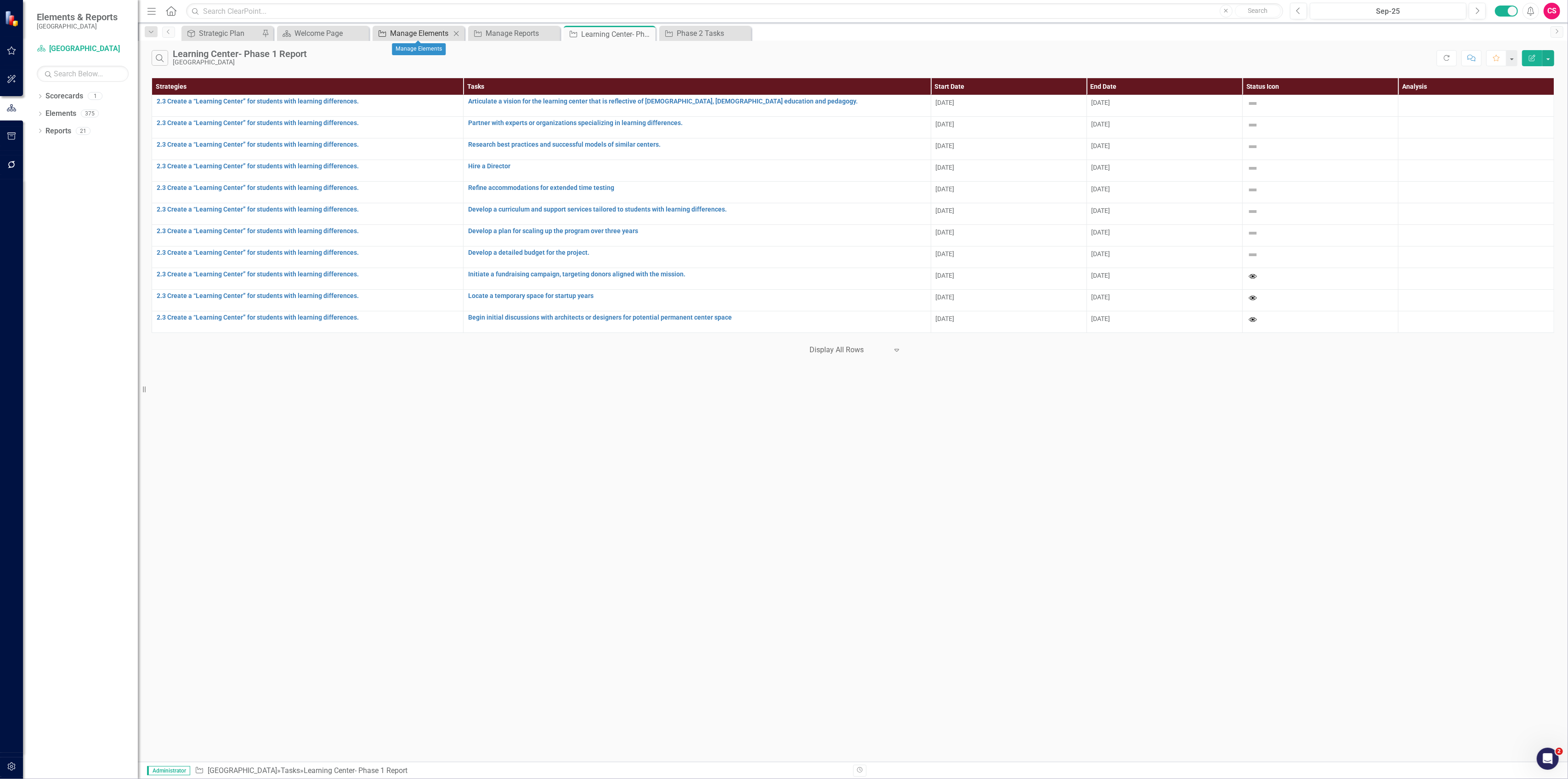
click at [409, 33] on div "Manage Elements" at bounding box center [421, 33] width 61 height 12
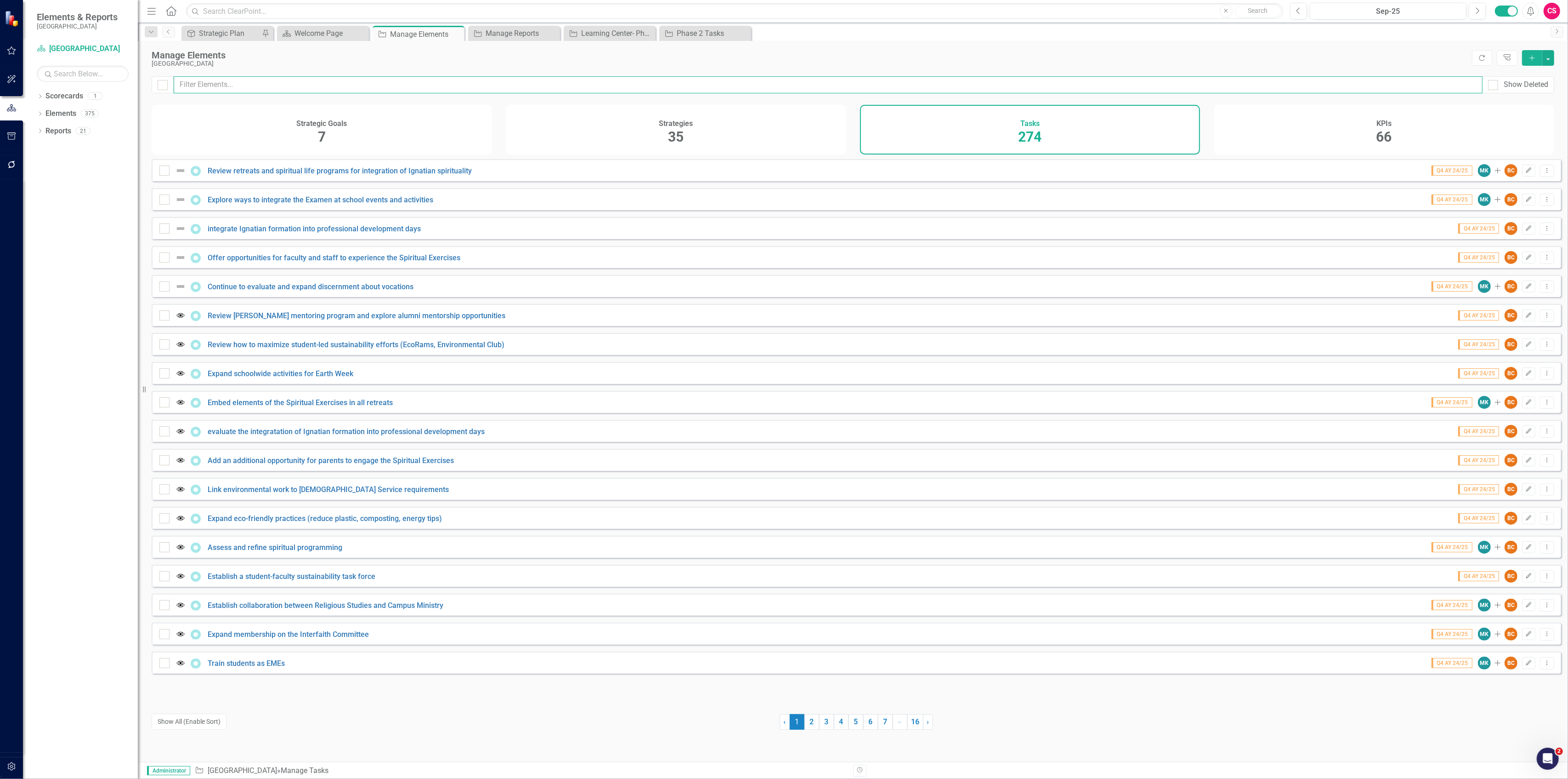
click at [355, 83] on input "text" at bounding box center [828, 85] width 1309 height 17
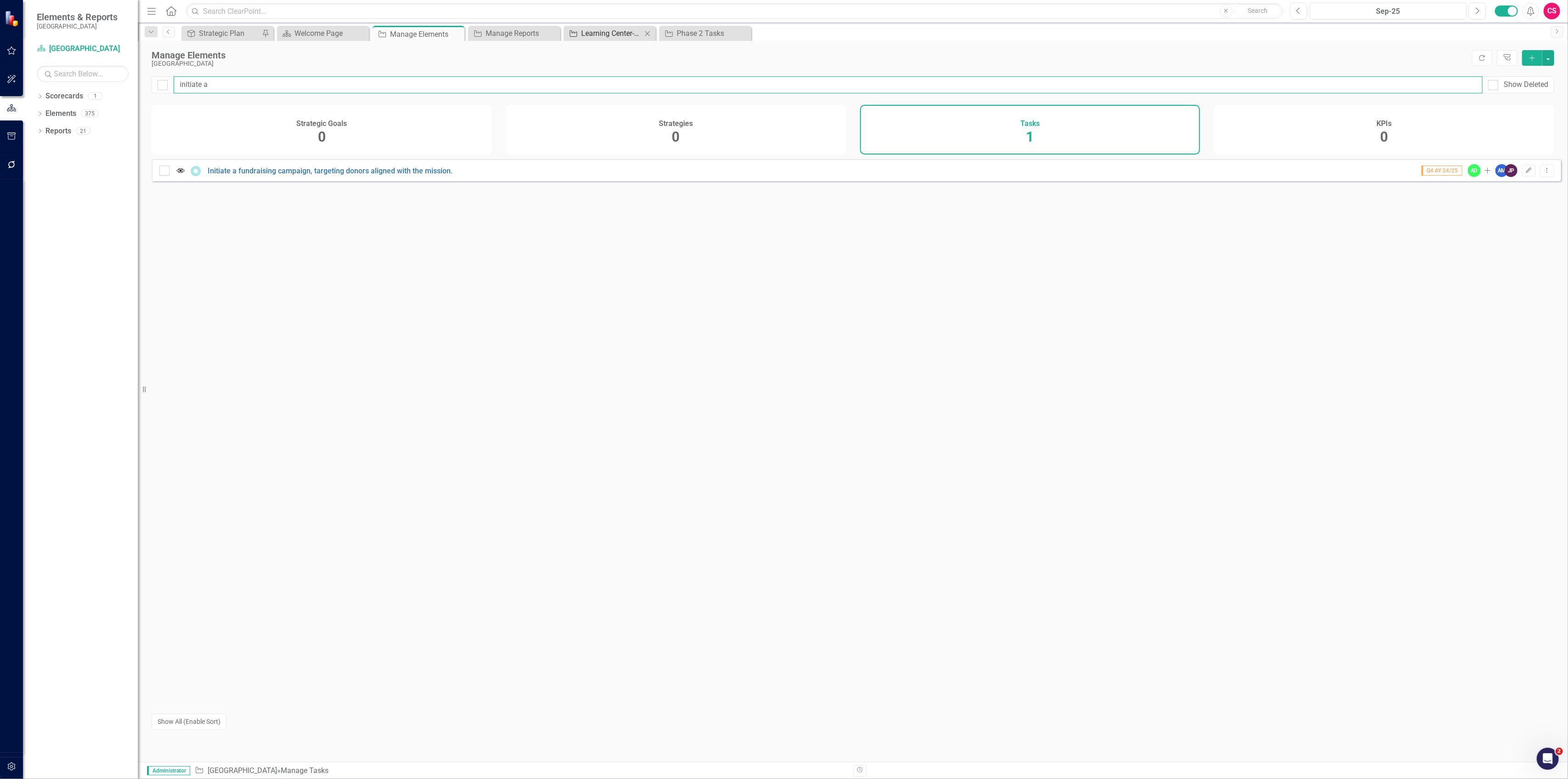
type input "initiate a"
click at [584, 33] on div "Learning Center- Phase 1 Report" at bounding box center [612, 33] width 61 height 12
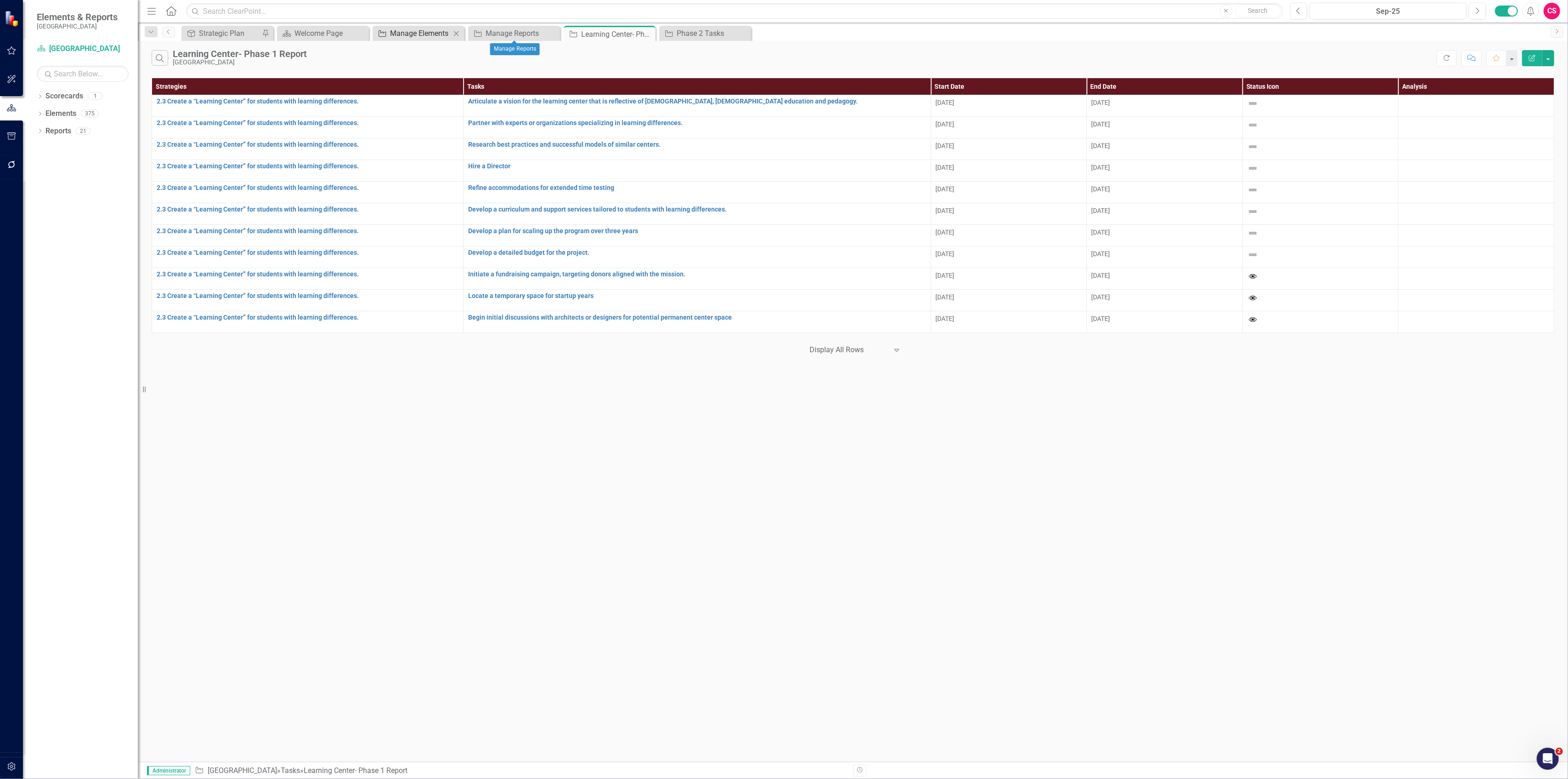
click at [410, 32] on div "Manage Elements" at bounding box center [421, 33] width 61 height 12
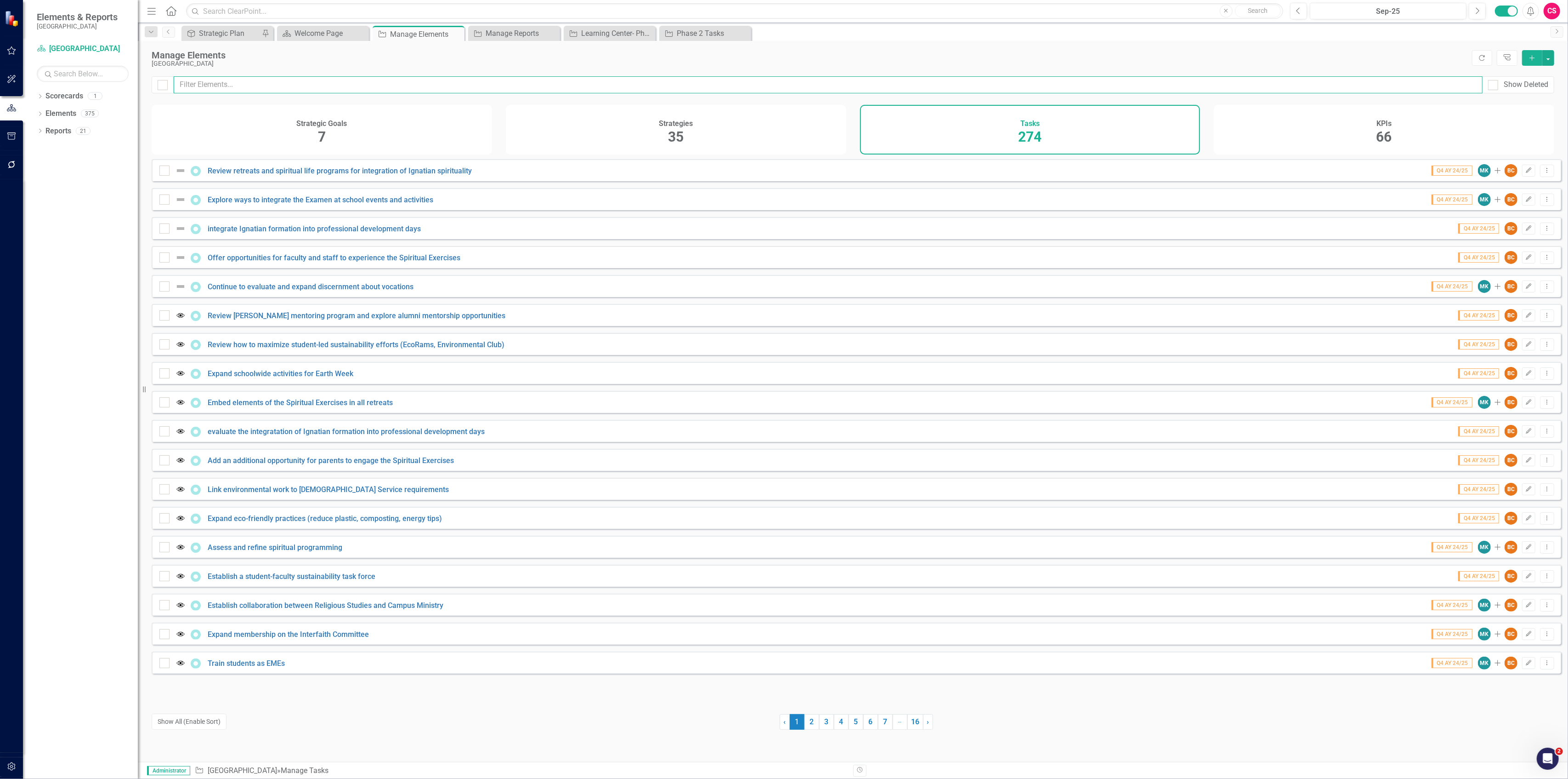
click at [306, 85] on input "text" at bounding box center [828, 85] width 1309 height 17
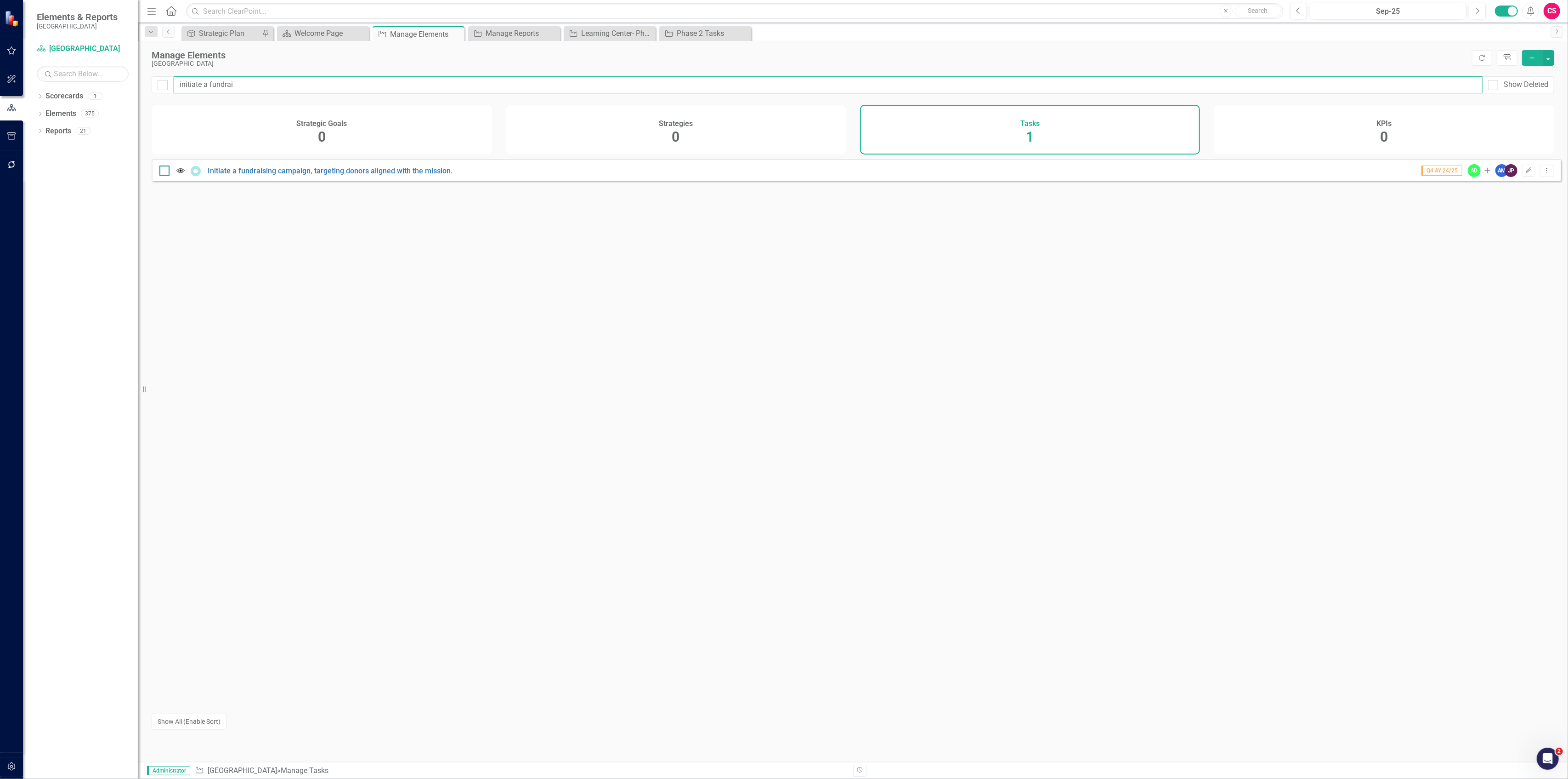
type input "initiate a fundrai"
click at [161, 175] on div at bounding box center [164, 171] width 10 height 10
click at [161, 172] on input "checkbox" at bounding box center [163, 169] width 6 height 6
checkbox input "true"
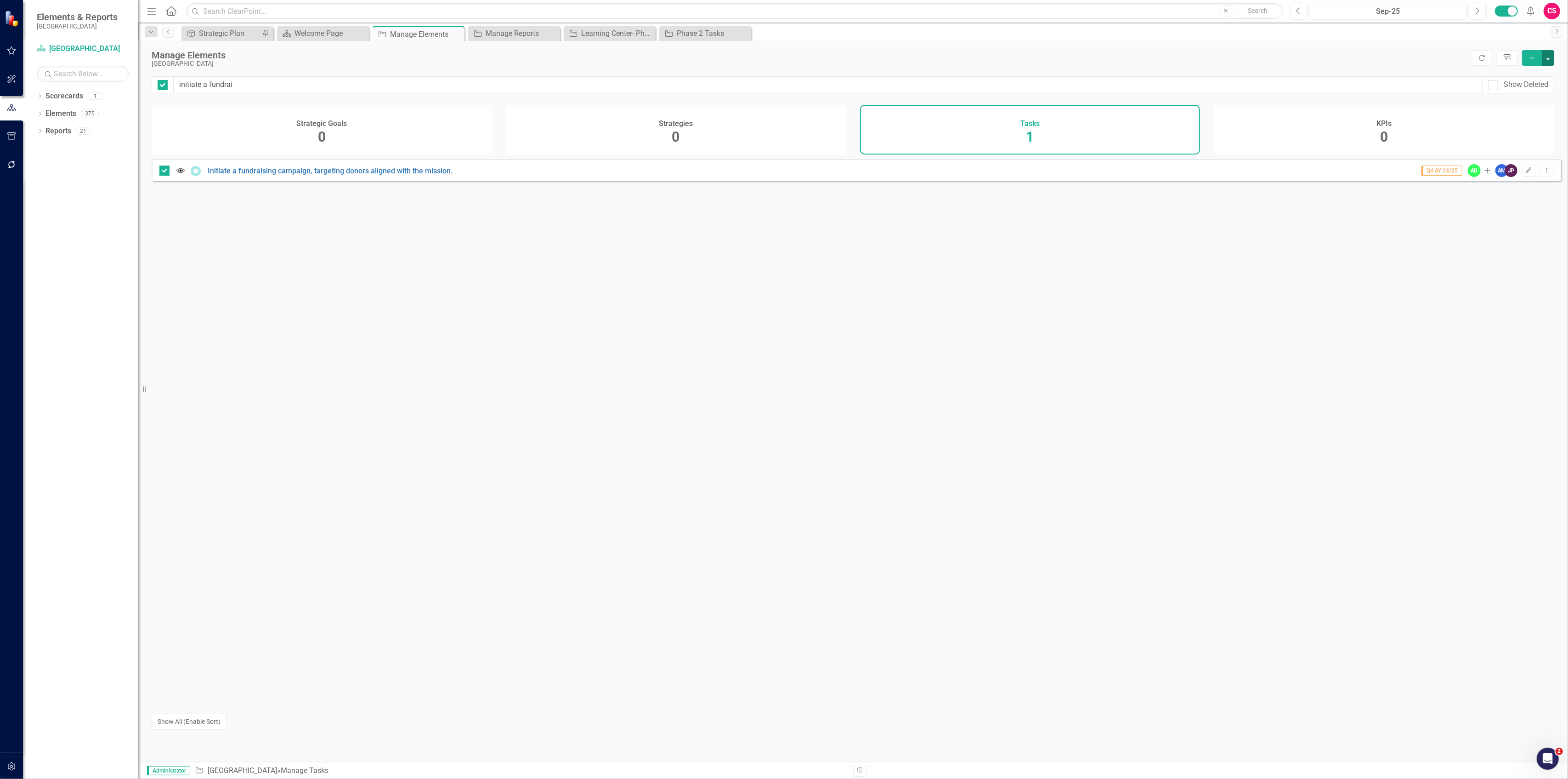
click at [1552, 55] on button "button" at bounding box center [1549, 58] width 12 height 16
click at [1522, 107] on link "Edit Multiple Edit Multiple" at bounding box center [1517, 109] width 72 height 17
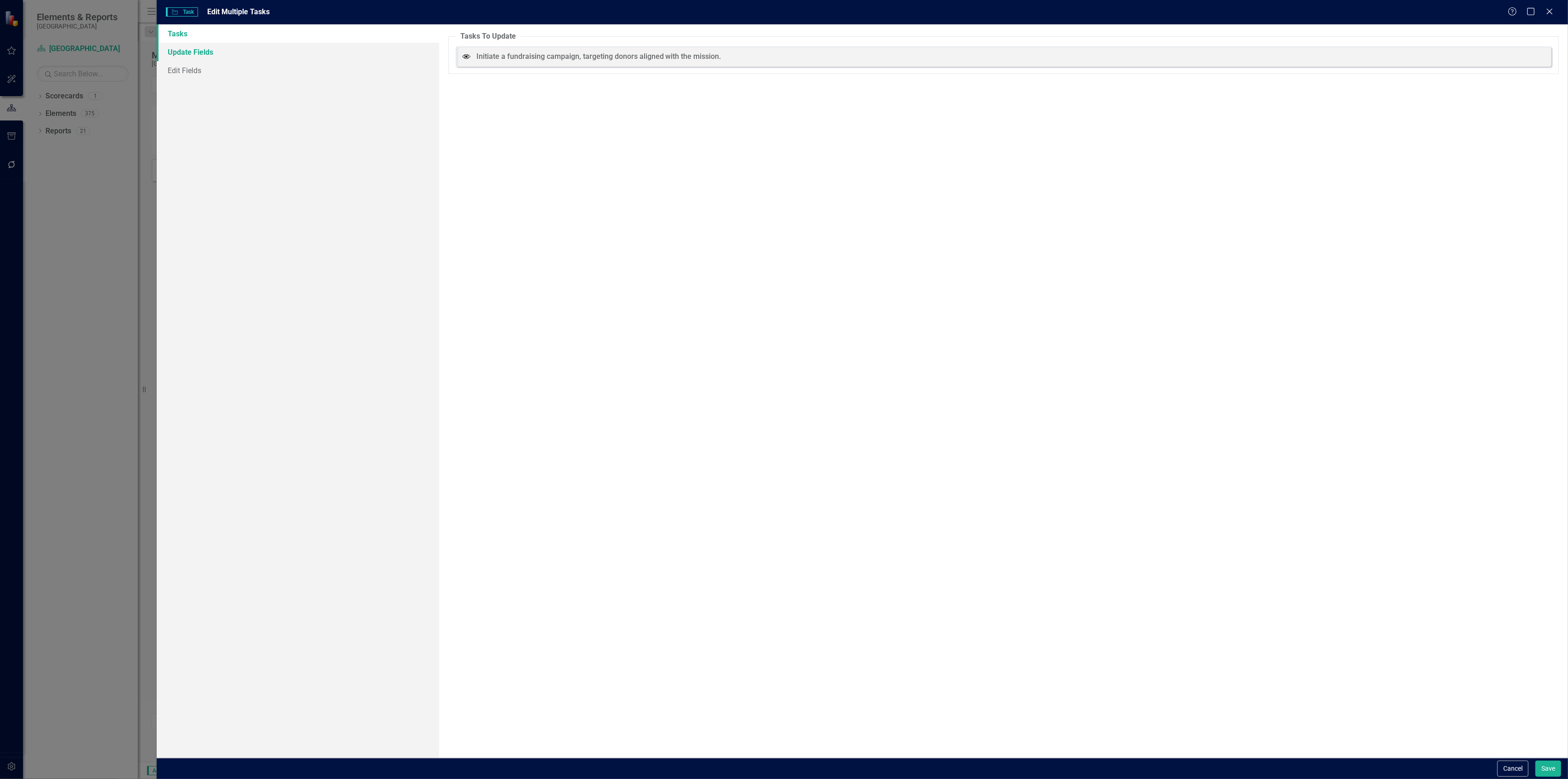
click at [282, 59] on link "Update Fields" at bounding box center [297, 52] width 282 height 18
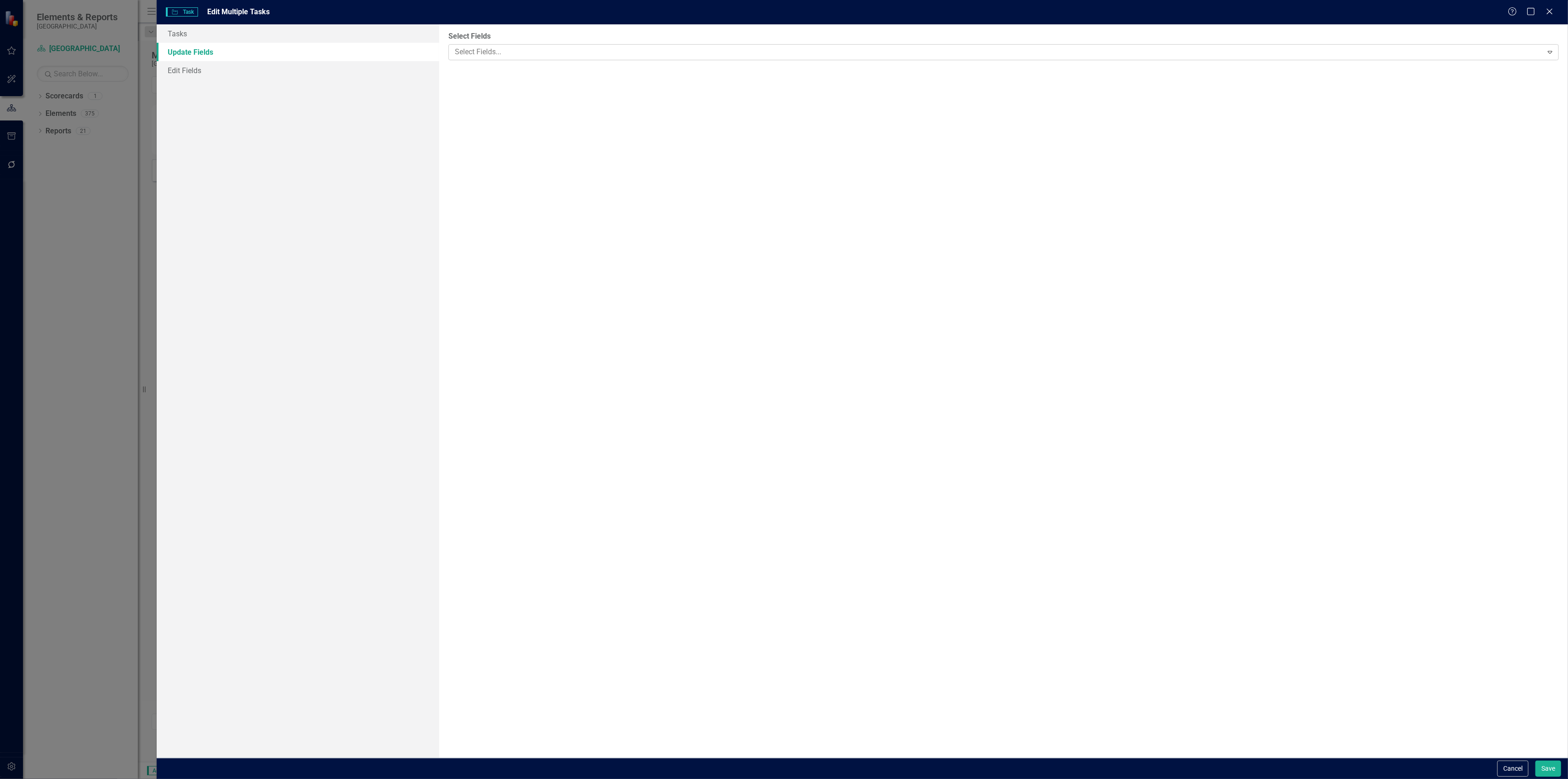
click at [491, 52] on div at bounding box center [996, 52] width 1091 height 12
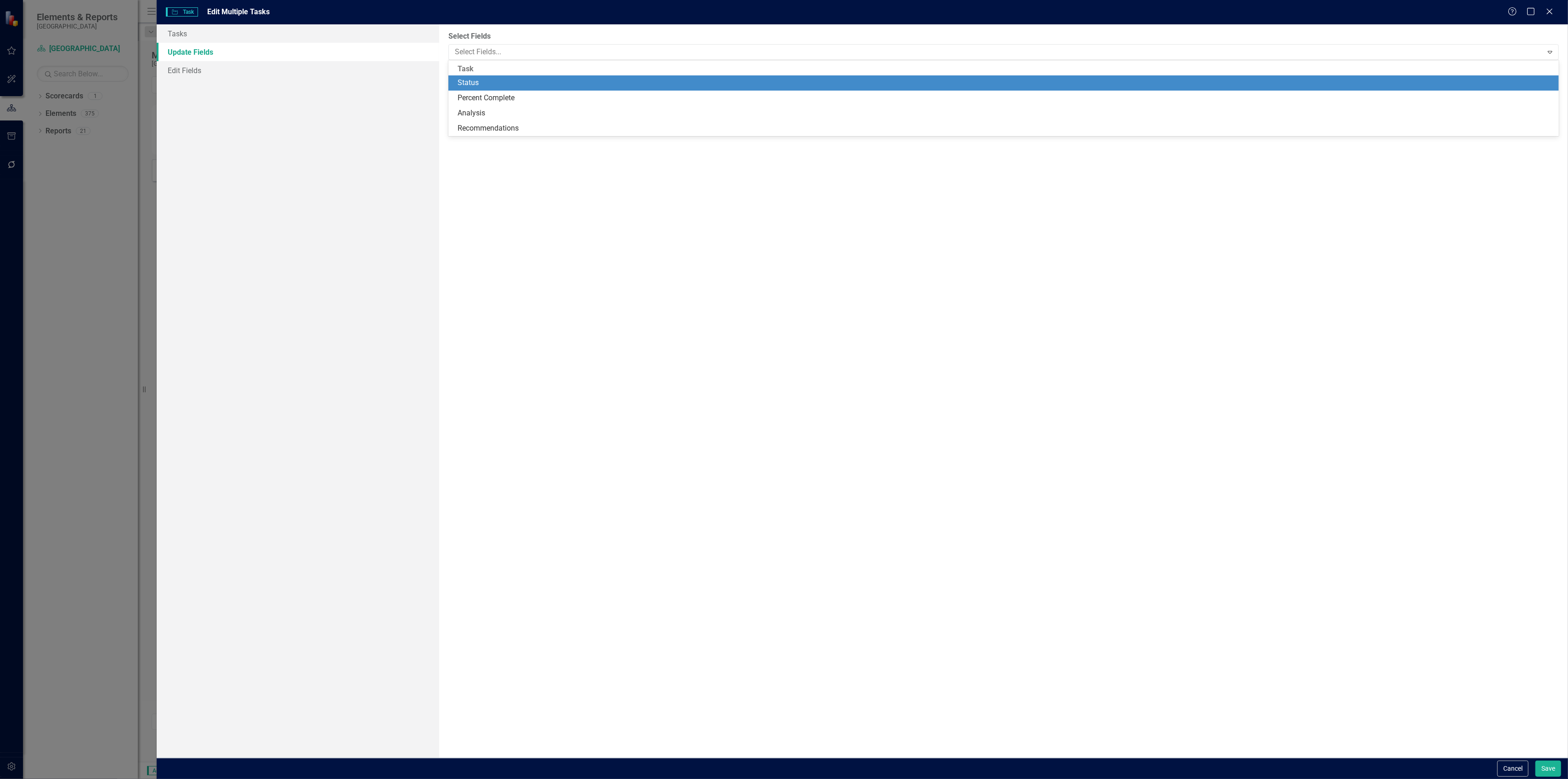
click at [486, 80] on div "Status" at bounding box center [1006, 83] width 1096 height 10
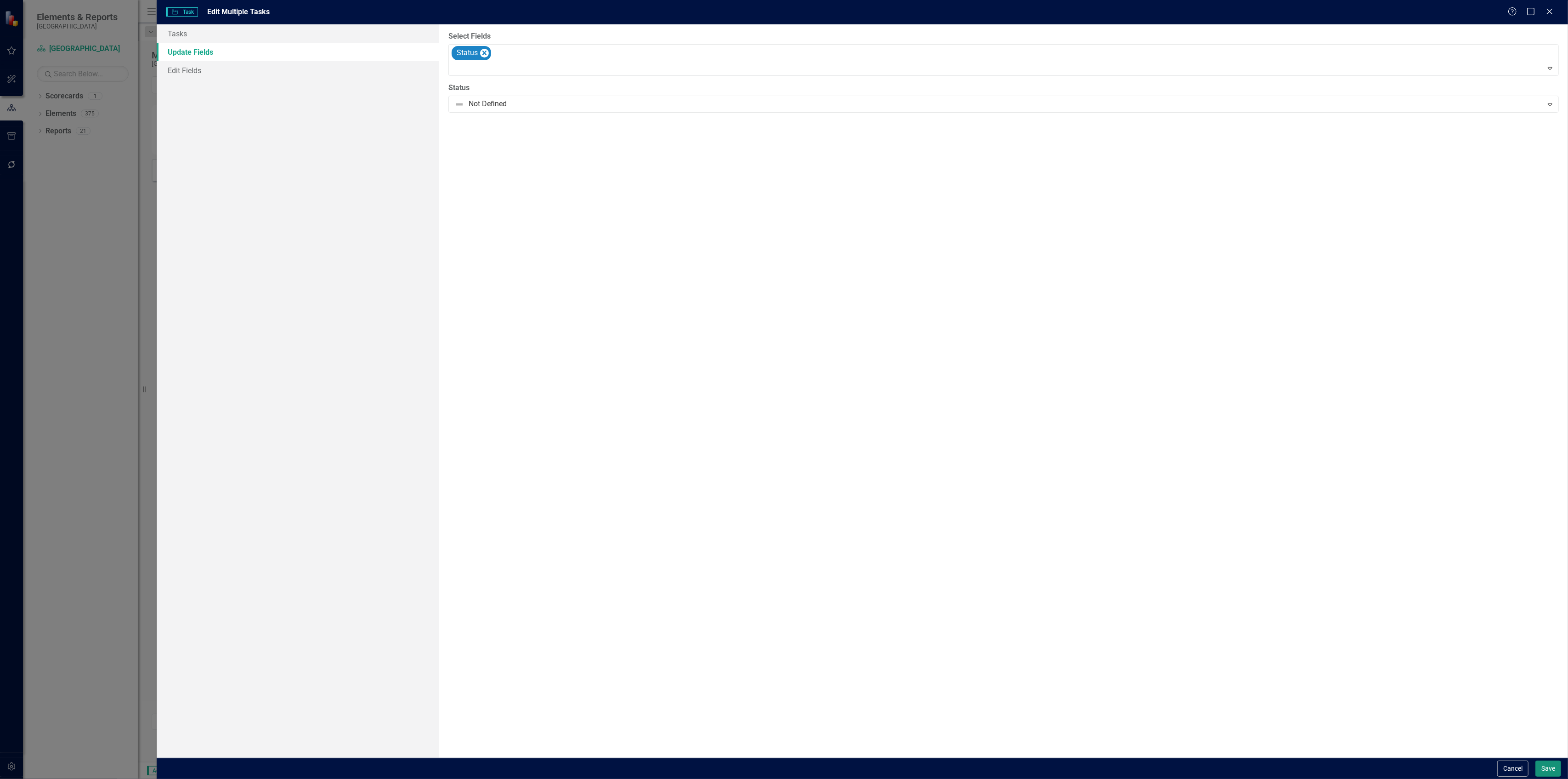
click at [1549, 764] on button "Save" at bounding box center [1548, 768] width 26 height 16
checkbox input "false"
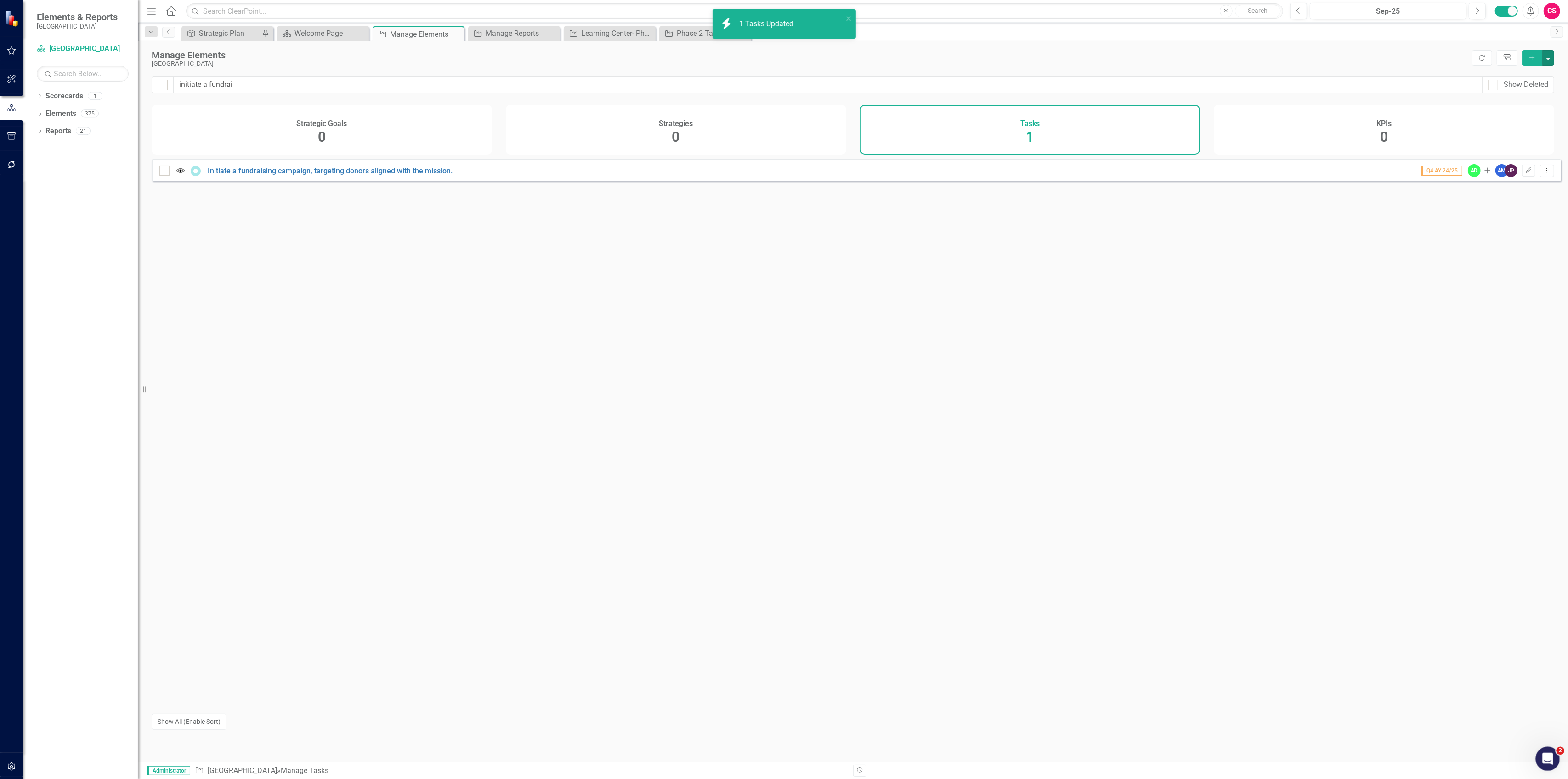
checkbox input "false"
click at [586, 29] on div "Learning Center- Phase 1 Report" at bounding box center [612, 33] width 61 height 12
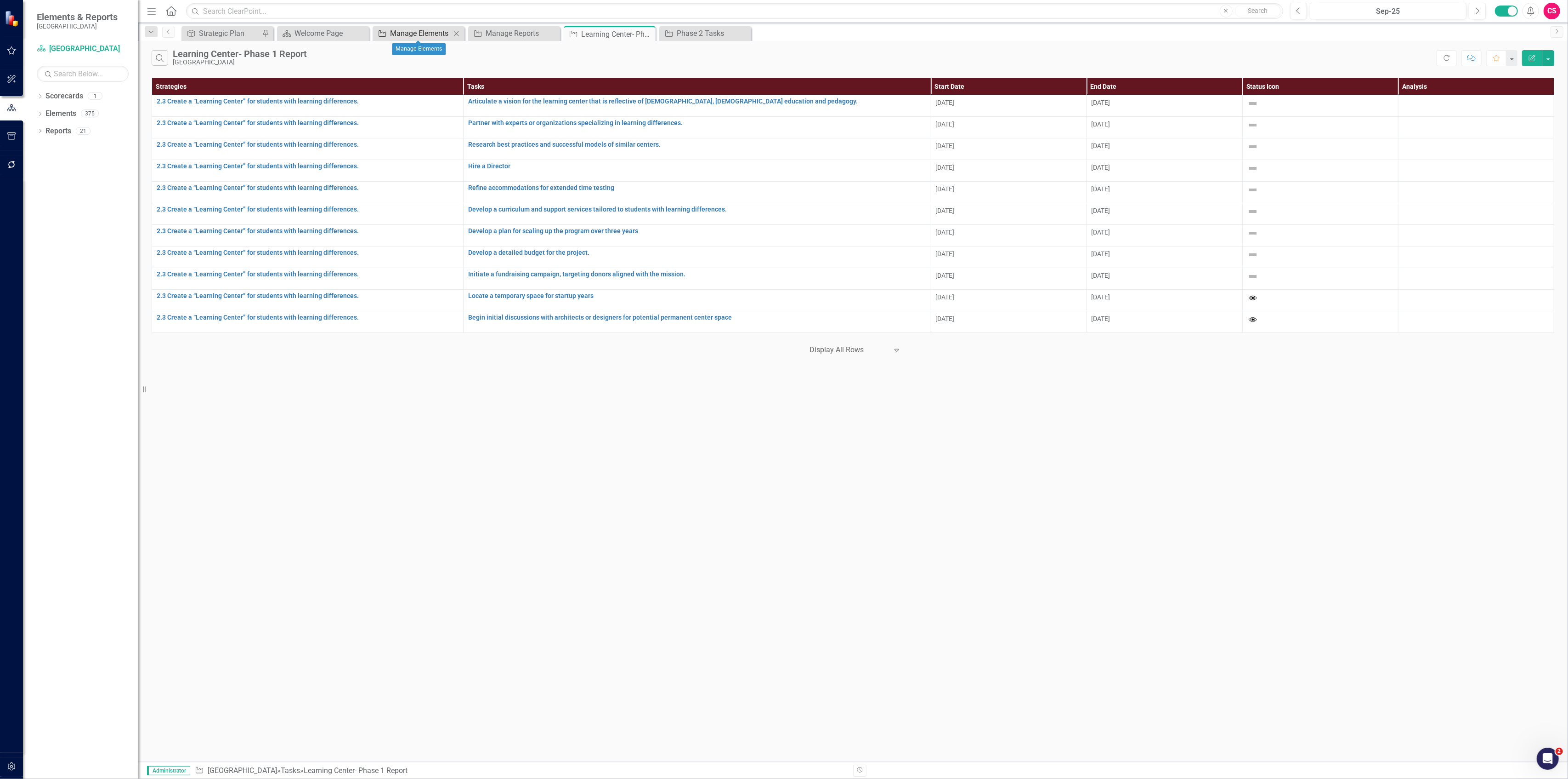
click at [407, 31] on div "Manage Elements" at bounding box center [421, 33] width 61 height 12
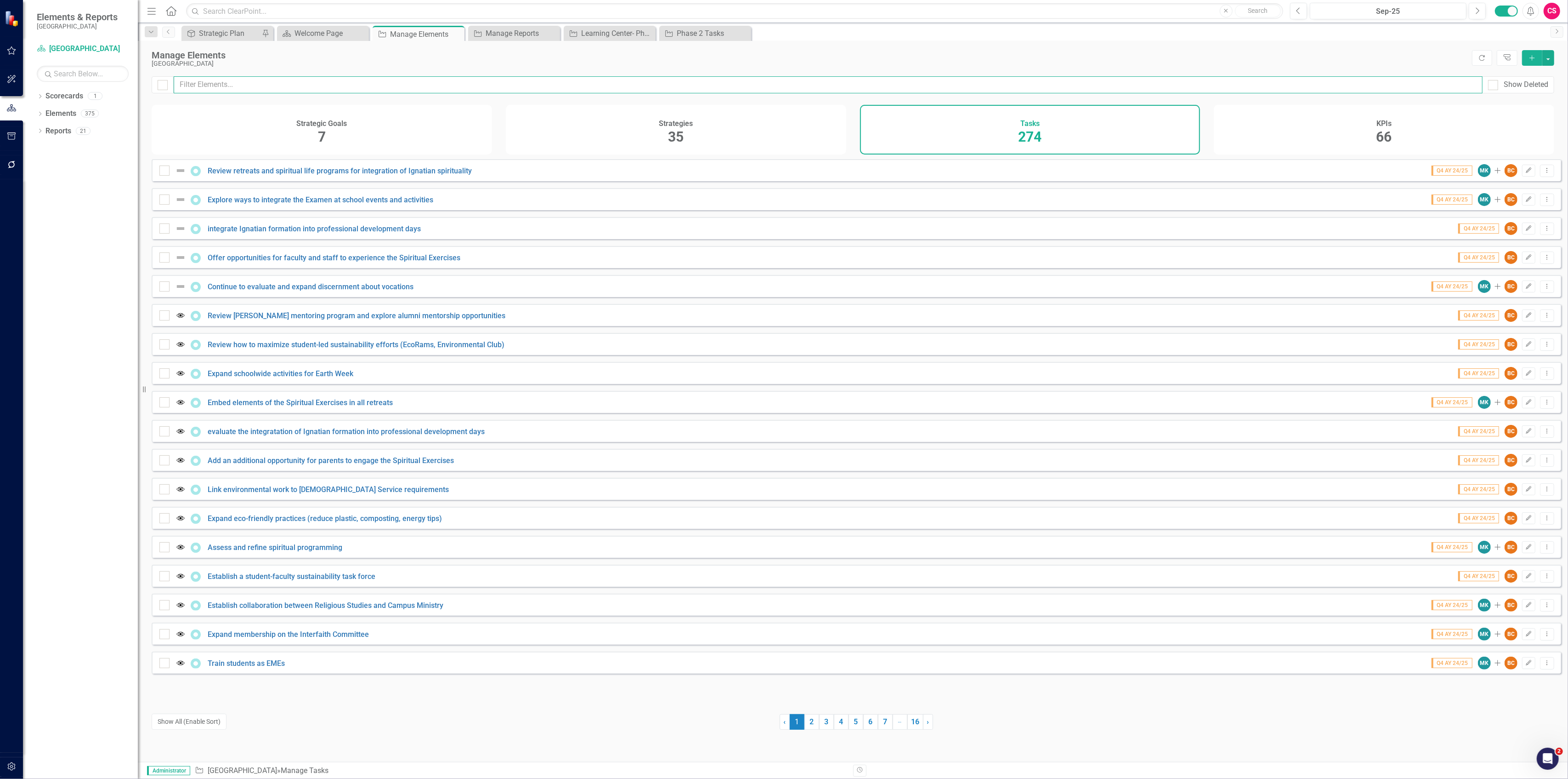
click at [359, 90] on input "text" at bounding box center [828, 85] width 1309 height 17
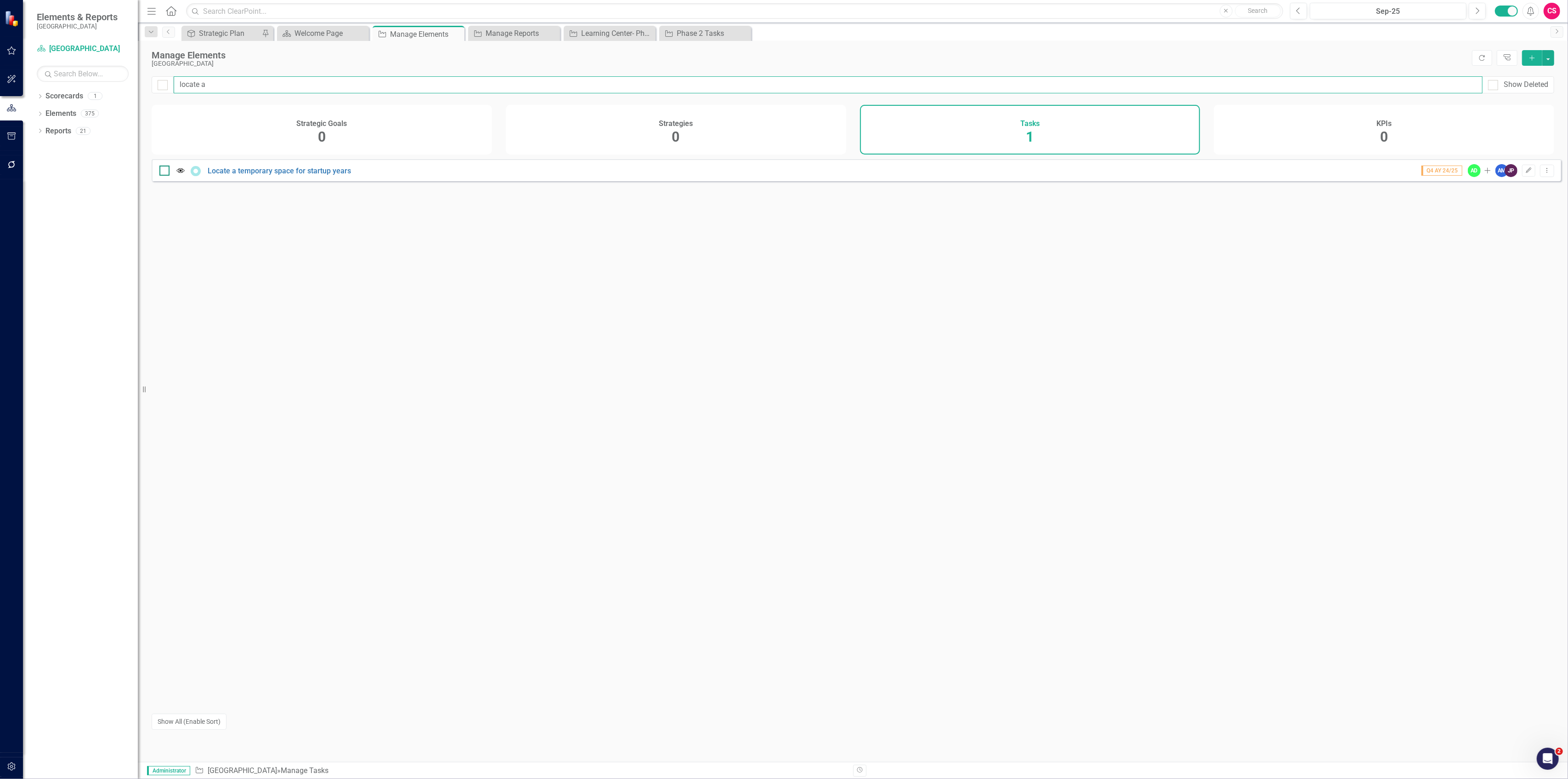
type input "locate a"
click at [164, 172] on input "checkbox" at bounding box center [163, 169] width 6 height 6
checkbox input "true"
click at [1545, 61] on button "button" at bounding box center [1549, 58] width 12 height 16
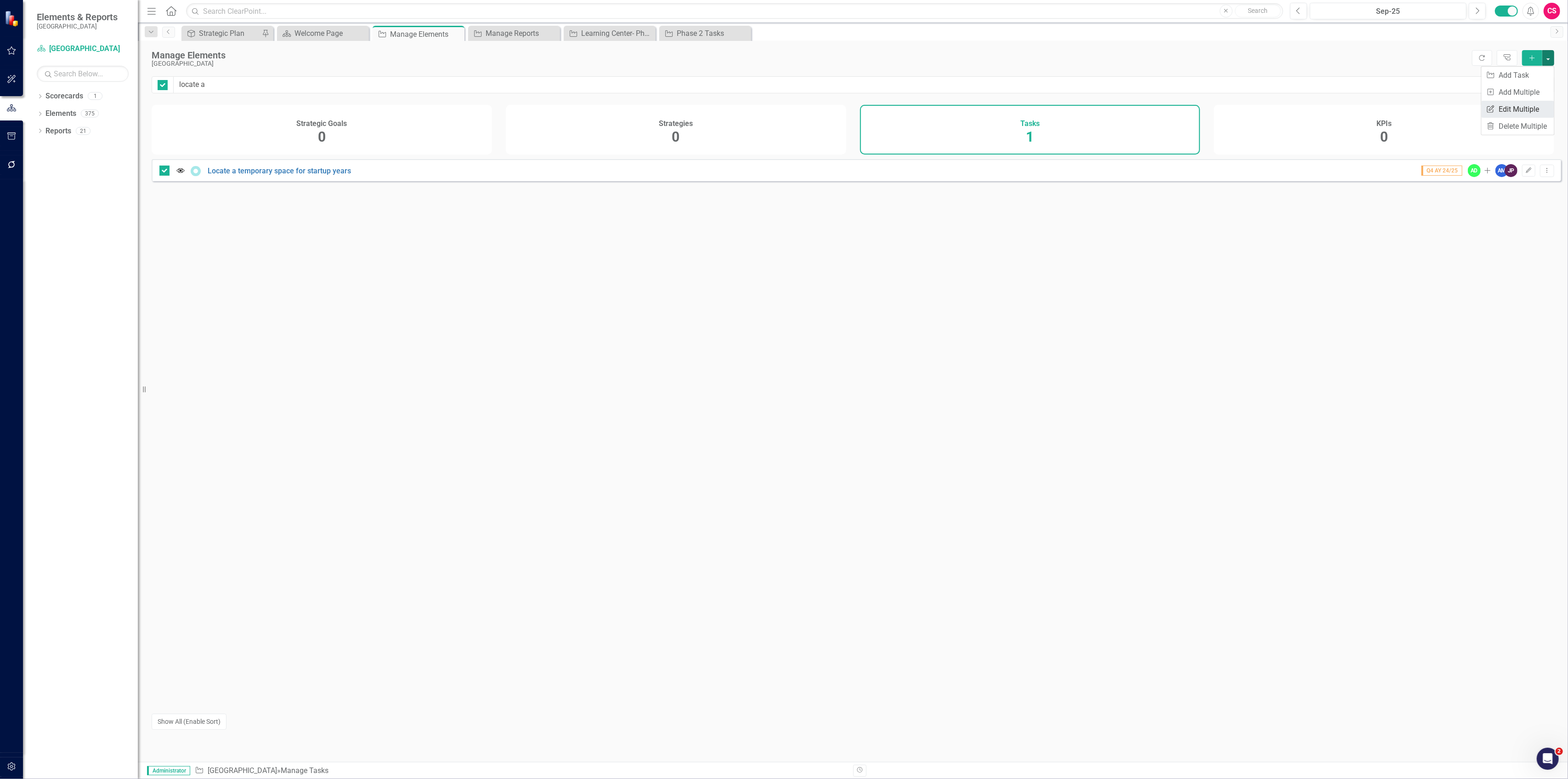
click at [1524, 101] on link "Edit Multiple Edit Multiple" at bounding box center [1517, 109] width 72 height 17
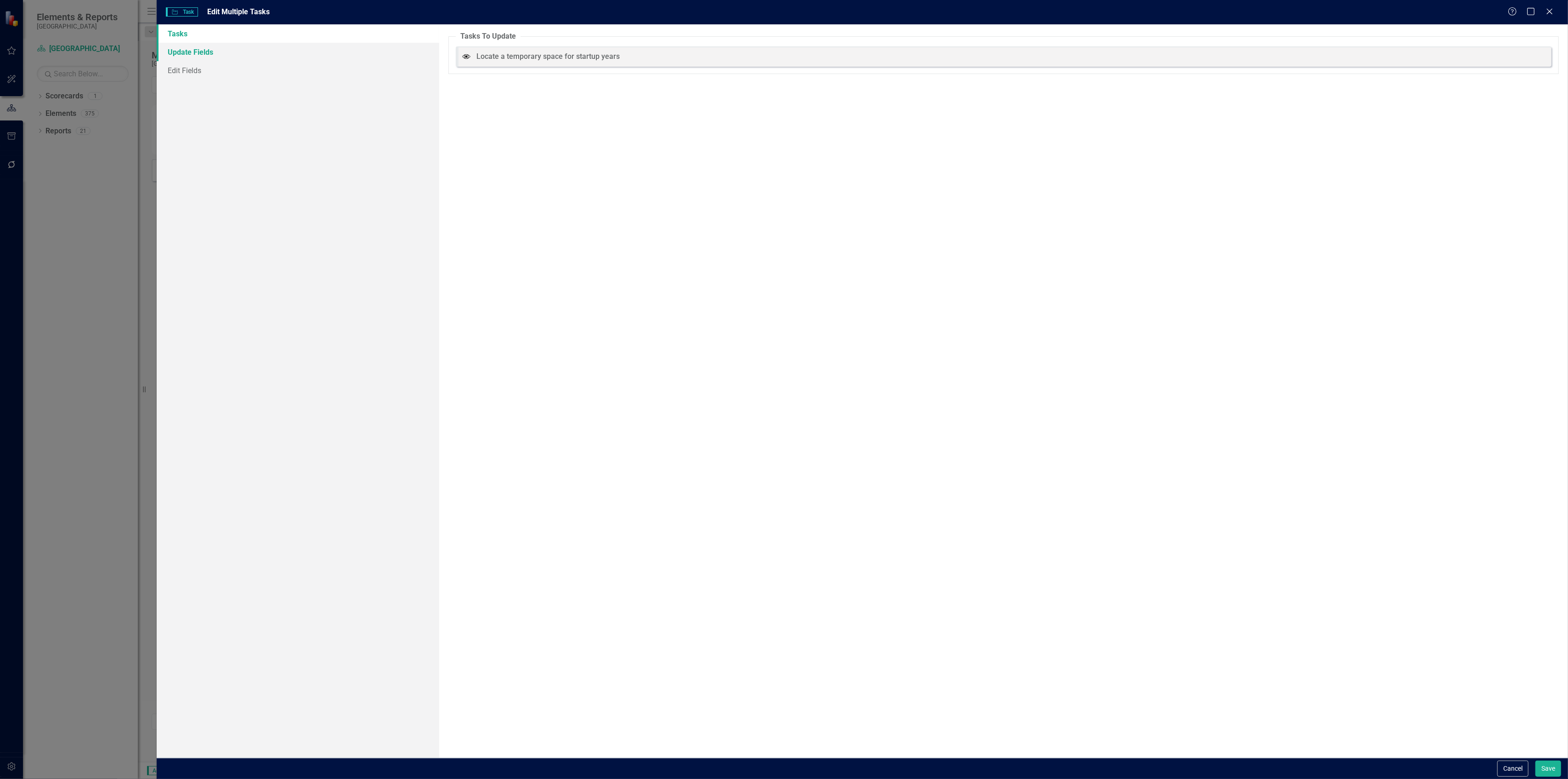
click at [213, 54] on link "Update Fields" at bounding box center [297, 52] width 282 height 18
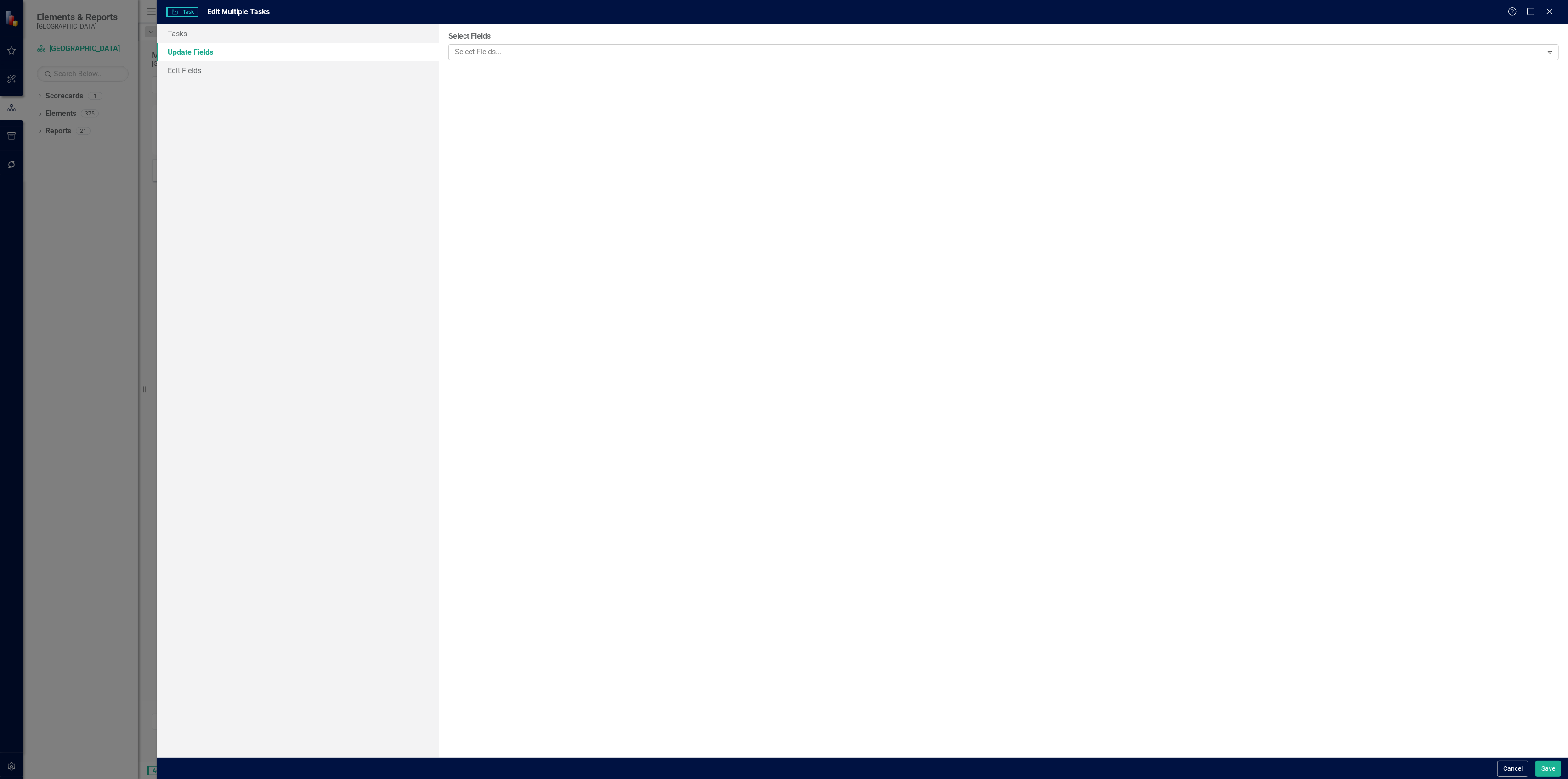
click at [570, 63] on div "Select Fields Select Fields... Expand" at bounding box center [1004, 391] width 1129 height 733
click at [573, 59] on div "Select Fields... Expand" at bounding box center [1004, 52] width 1110 height 16
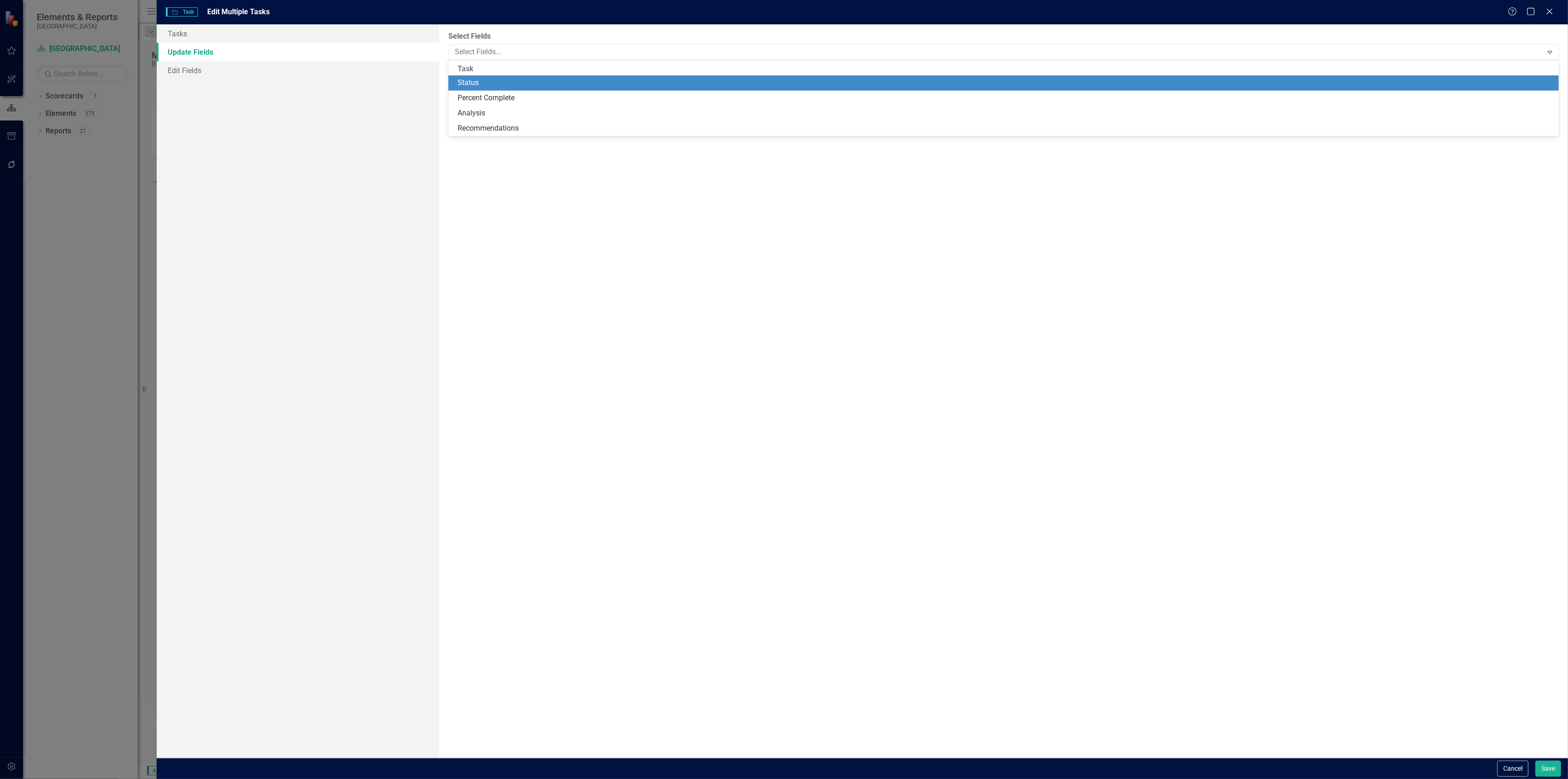
click at [555, 82] on div "Status" at bounding box center [1006, 83] width 1096 height 10
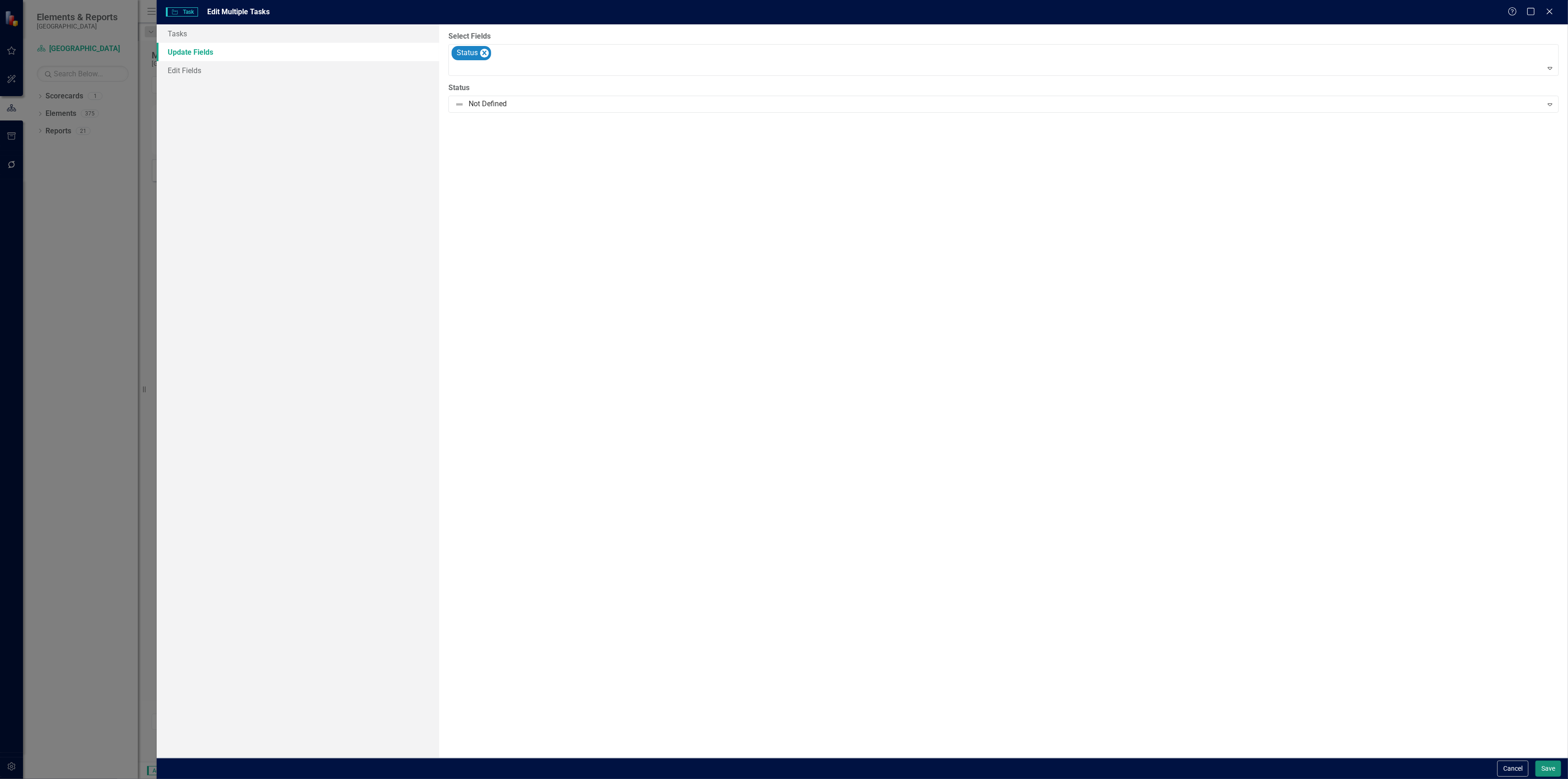
click at [1548, 761] on button "Save" at bounding box center [1548, 768] width 26 height 16
checkbox input "false"
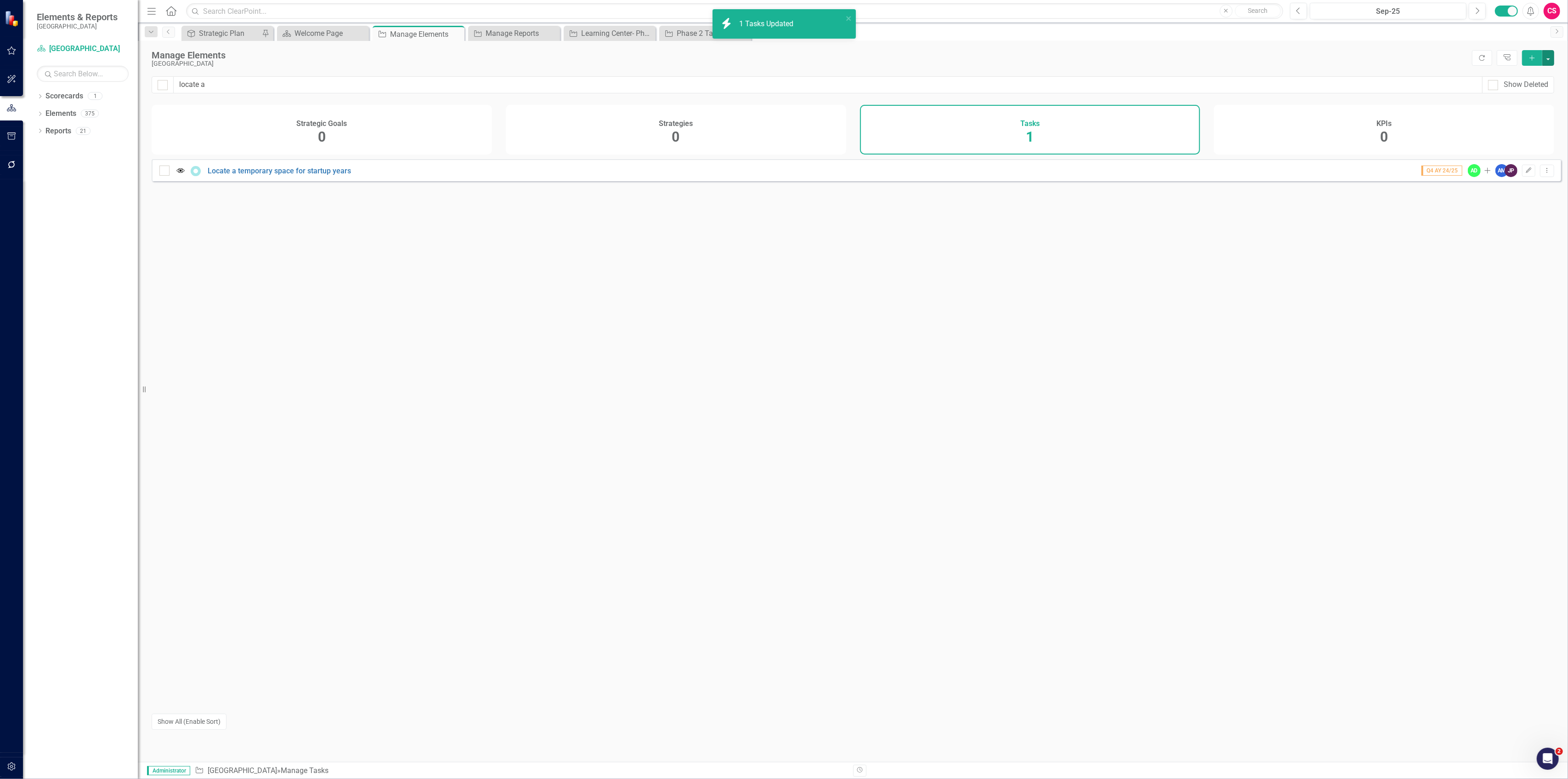
checkbox input "false"
click at [318, 35] on div "Welcome Page" at bounding box center [325, 33] width 61 height 12
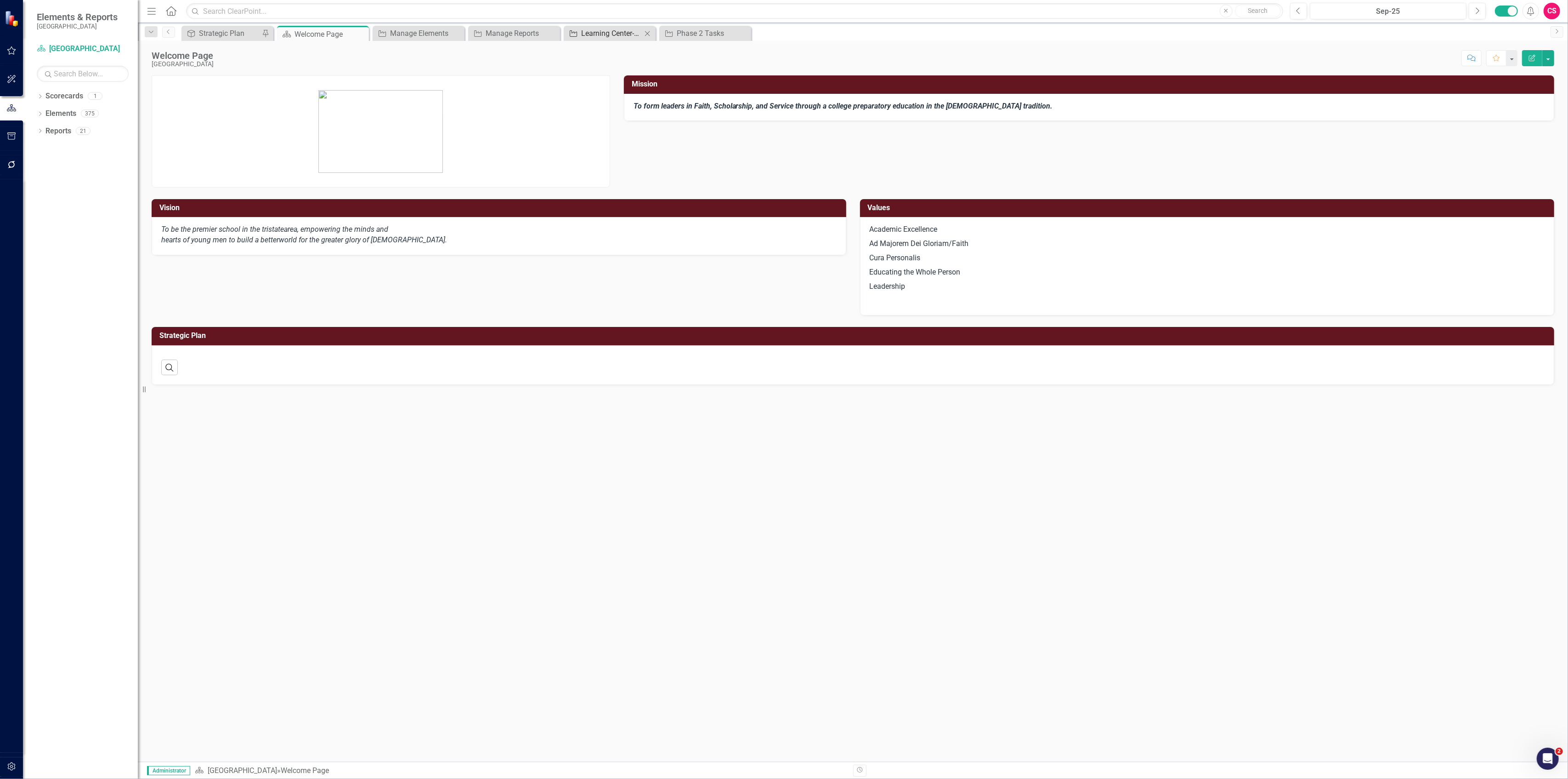
click at [577, 36] on icon at bounding box center [573, 33] width 7 height 7
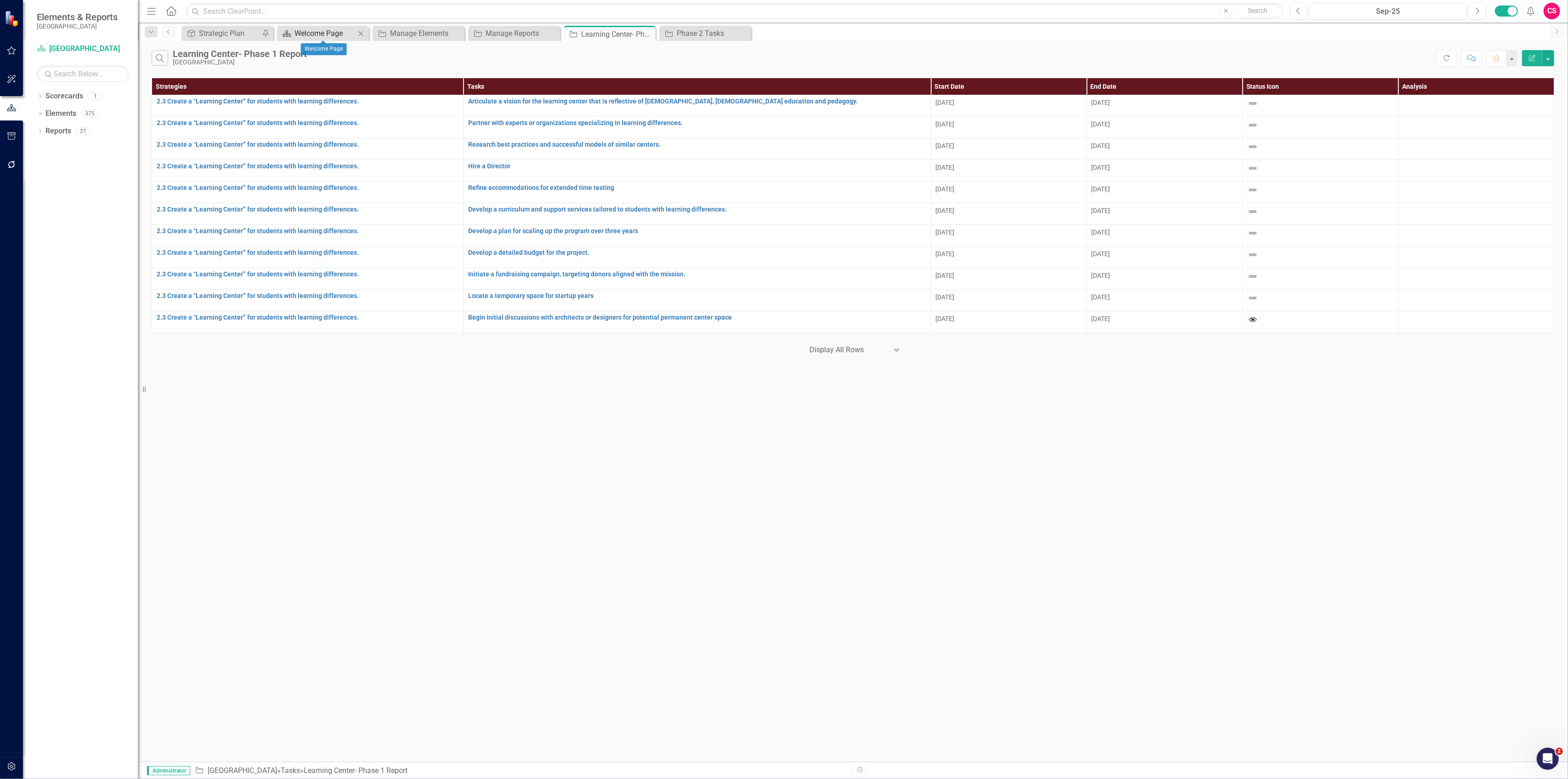
click at [330, 29] on div "Welcome Page" at bounding box center [325, 33] width 61 height 12
click at [428, 27] on div "Manage Elements" at bounding box center [421, 33] width 61 height 12
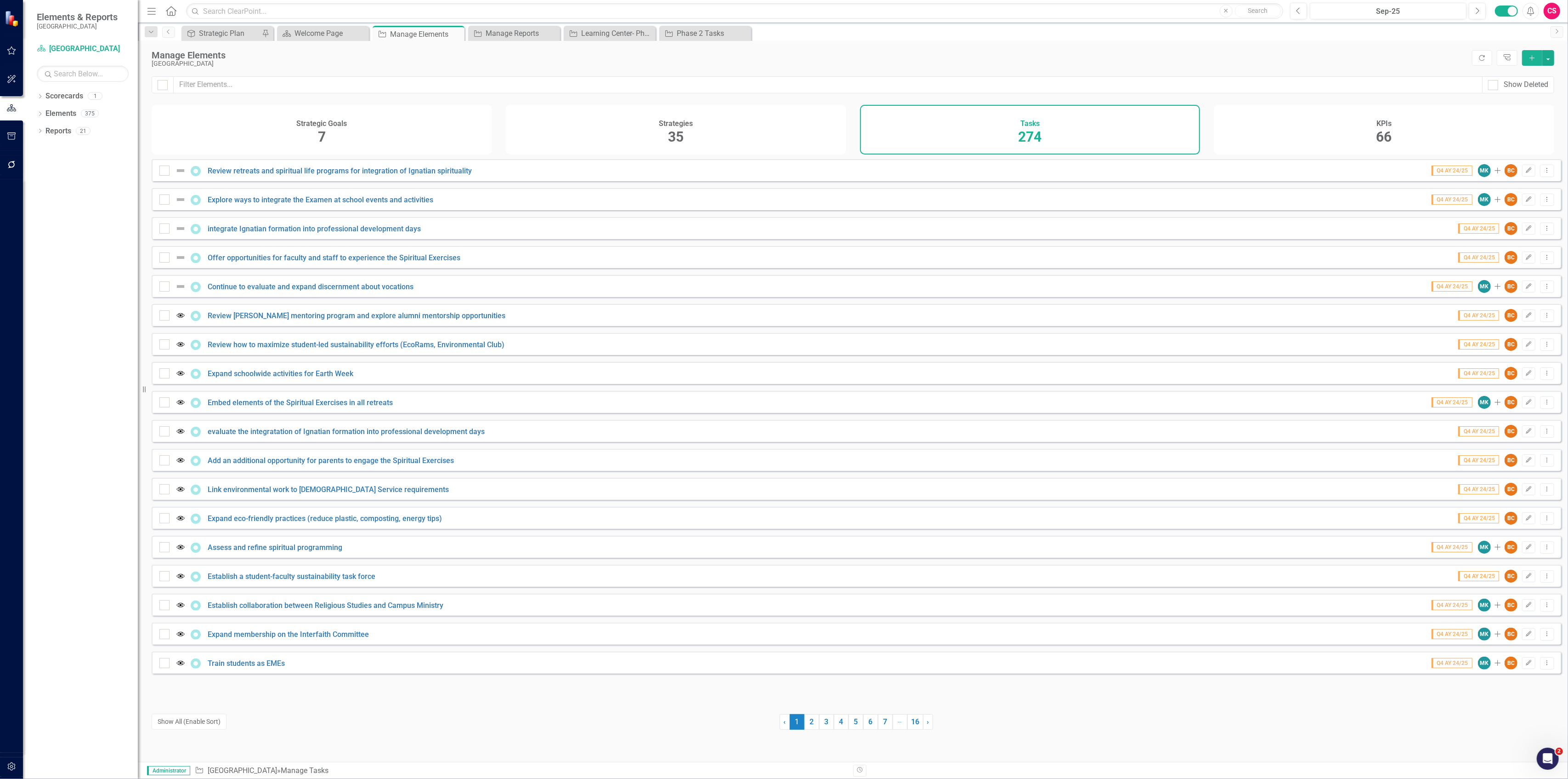
click at [407, 76] on div "Manage Elements Fordham Preparatory School Refresh Tree Explorer Add Show Delet…" at bounding box center [853, 401] width 1430 height 721
click at [488, 87] on input "text" at bounding box center [828, 85] width 1309 height 17
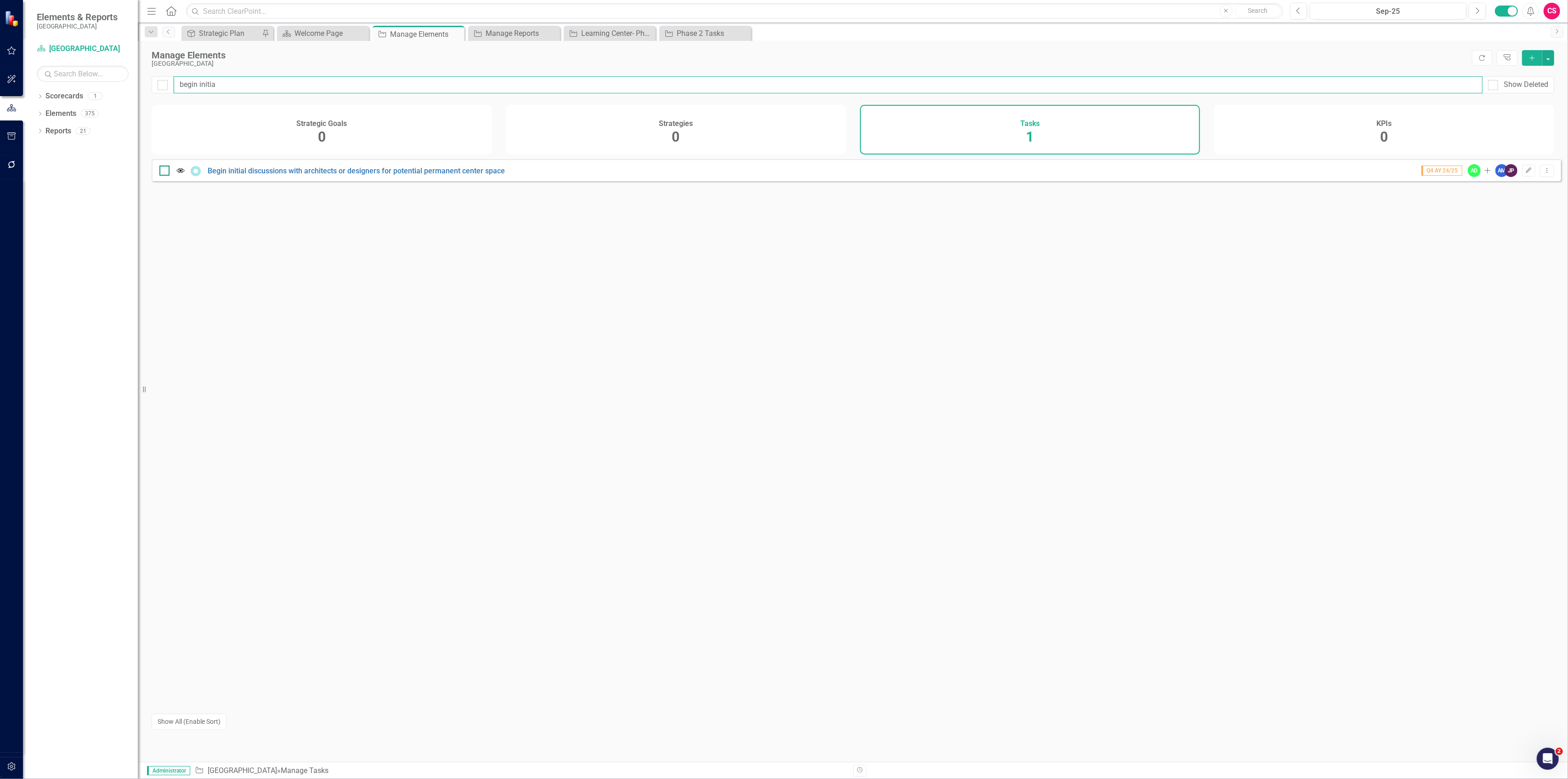
type input "begin initia"
click at [166, 175] on div at bounding box center [164, 171] width 10 height 10
click at [166, 172] on input "checkbox" at bounding box center [163, 169] width 6 height 6
checkbox input "true"
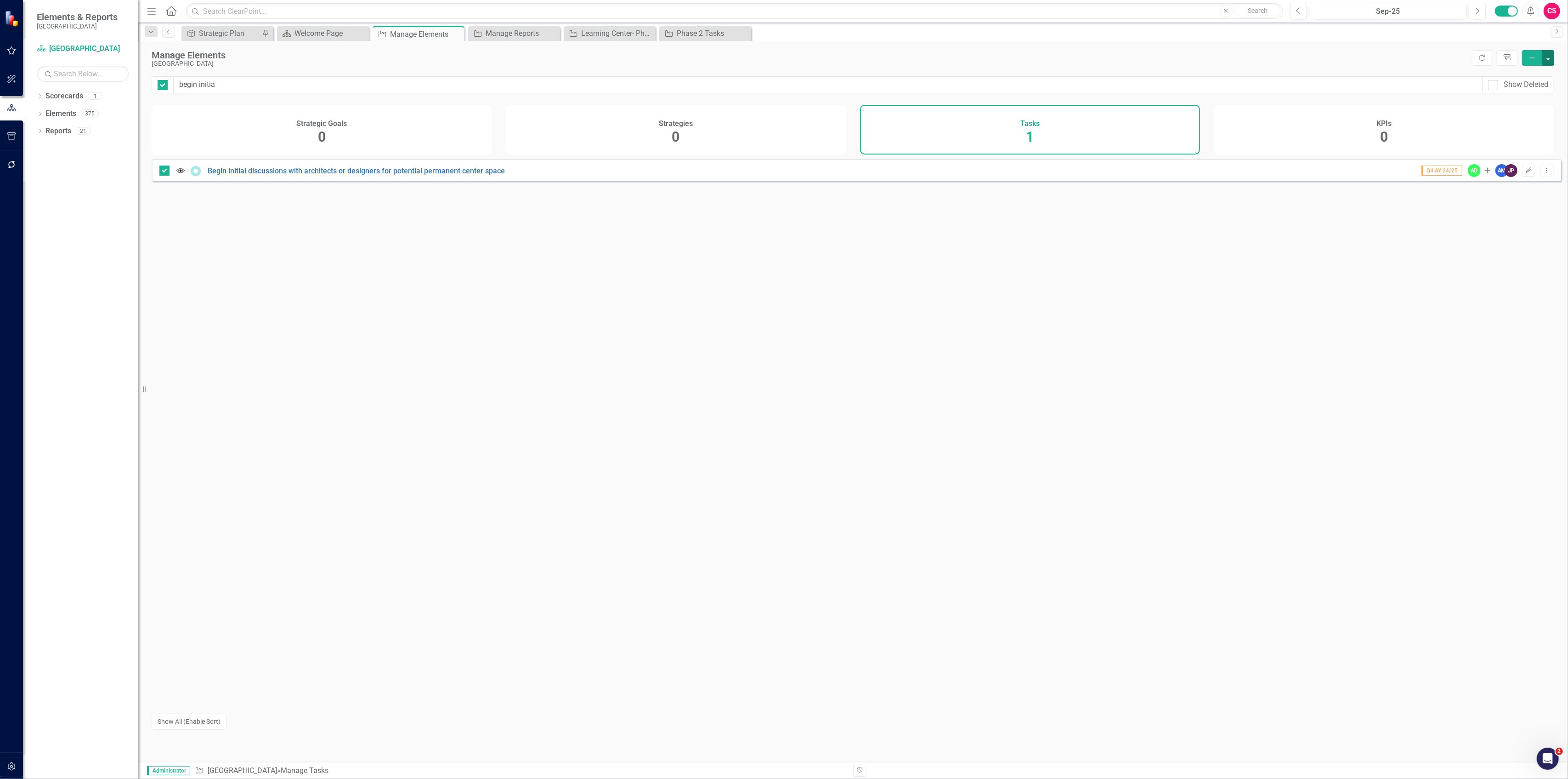
click at [1550, 54] on button "button" at bounding box center [1549, 58] width 12 height 16
click at [1506, 105] on link "Edit Multiple Edit Multiple" at bounding box center [1517, 109] width 72 height 17
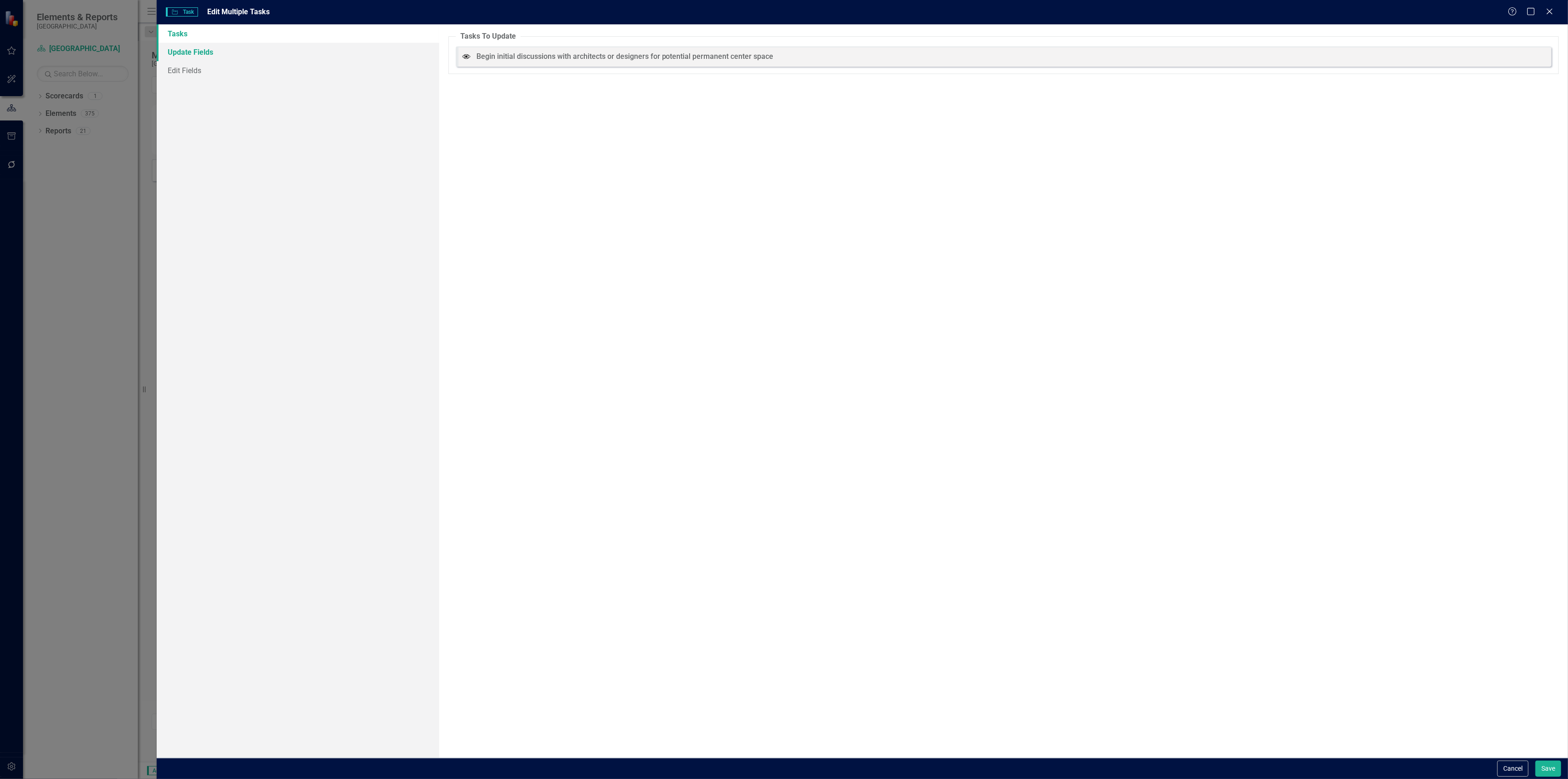
click at [220, 52] on link "Update Fields" at bounding box center [297, 52] width 282 height 18
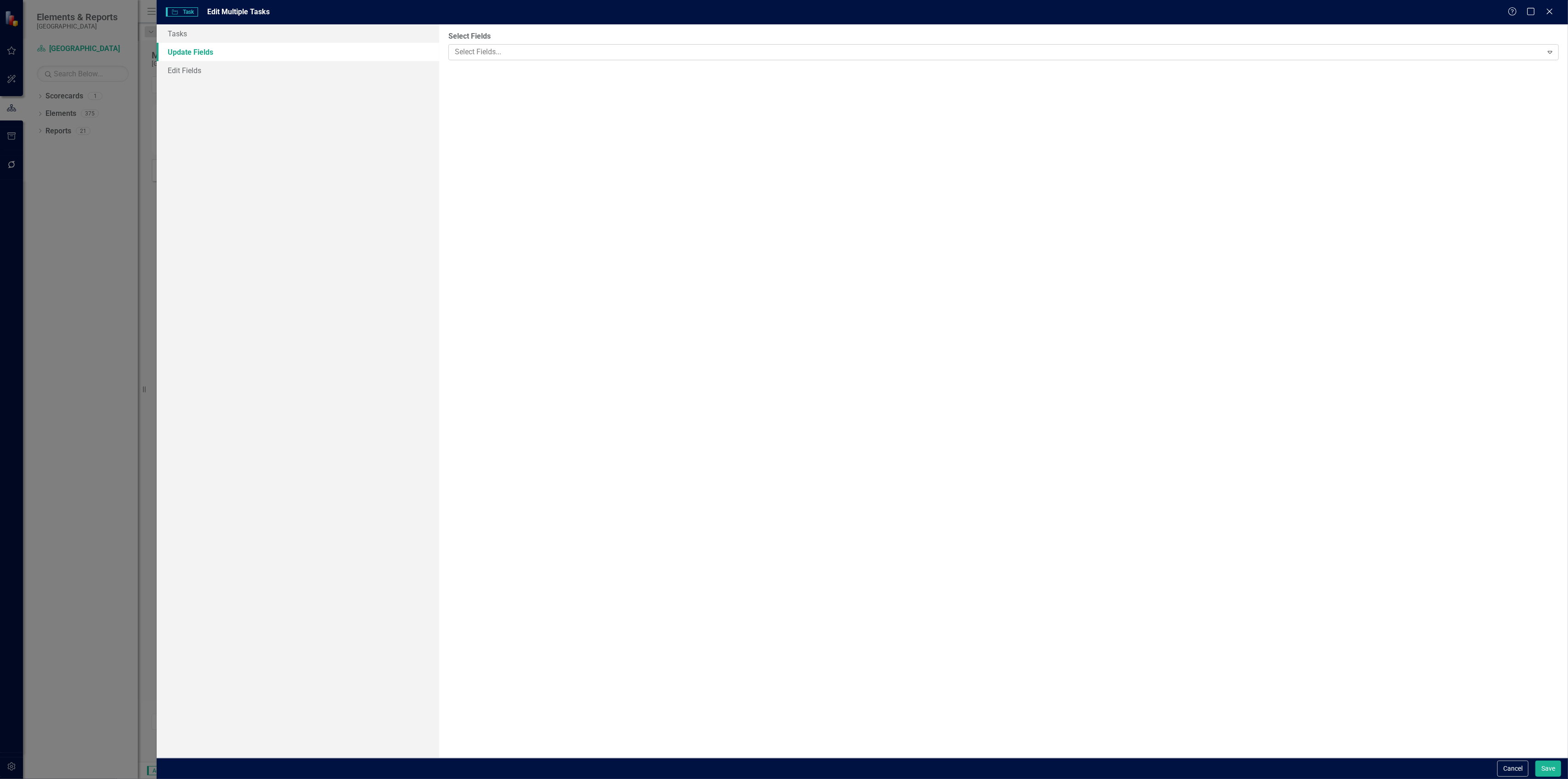
click at [476, 52] on div at bounding box center [996, 52] width 1091 height 12
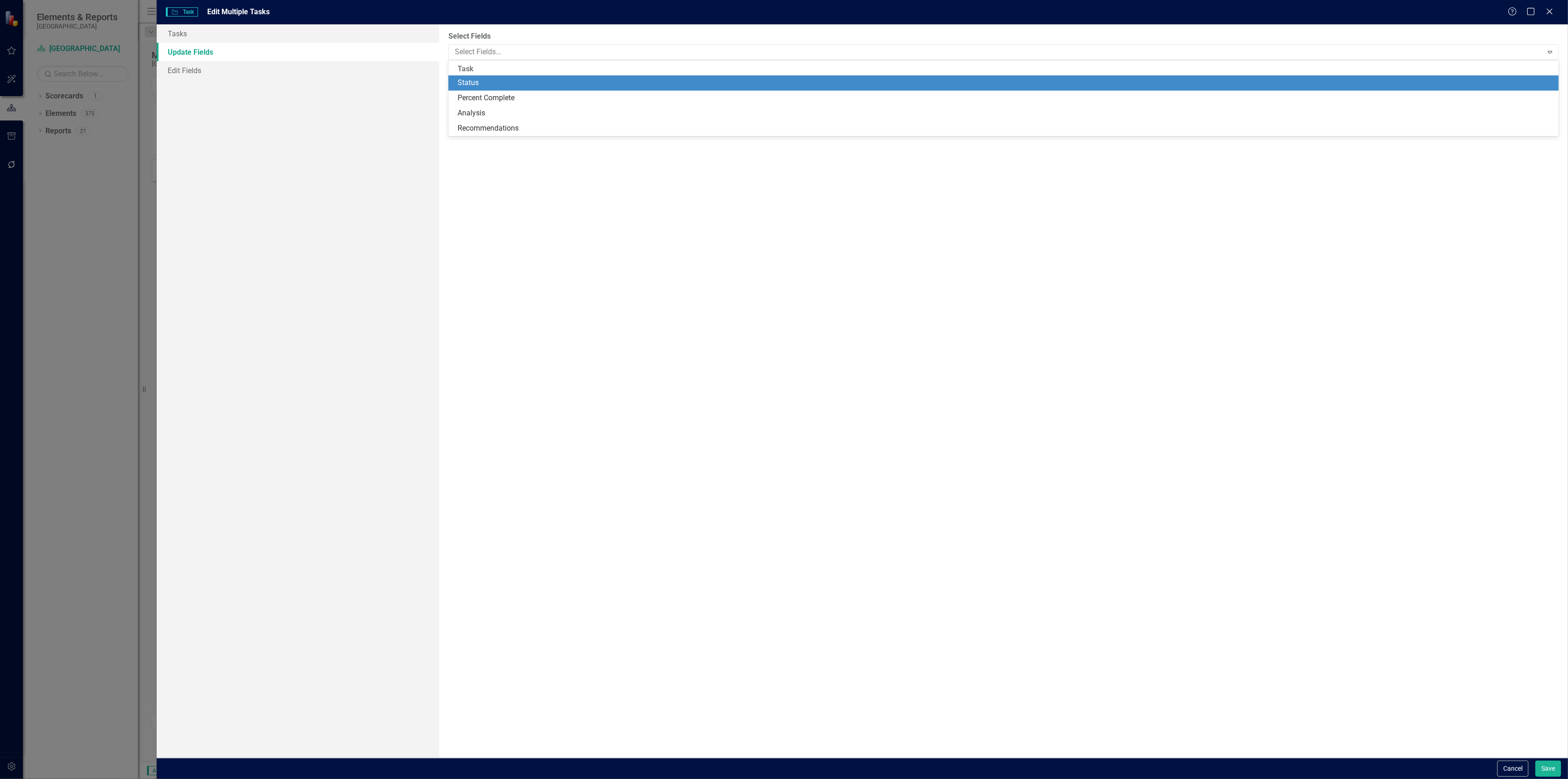
click at [469, 81] on div "Status" at bounding box center [1006, 83] width 1096 height 10
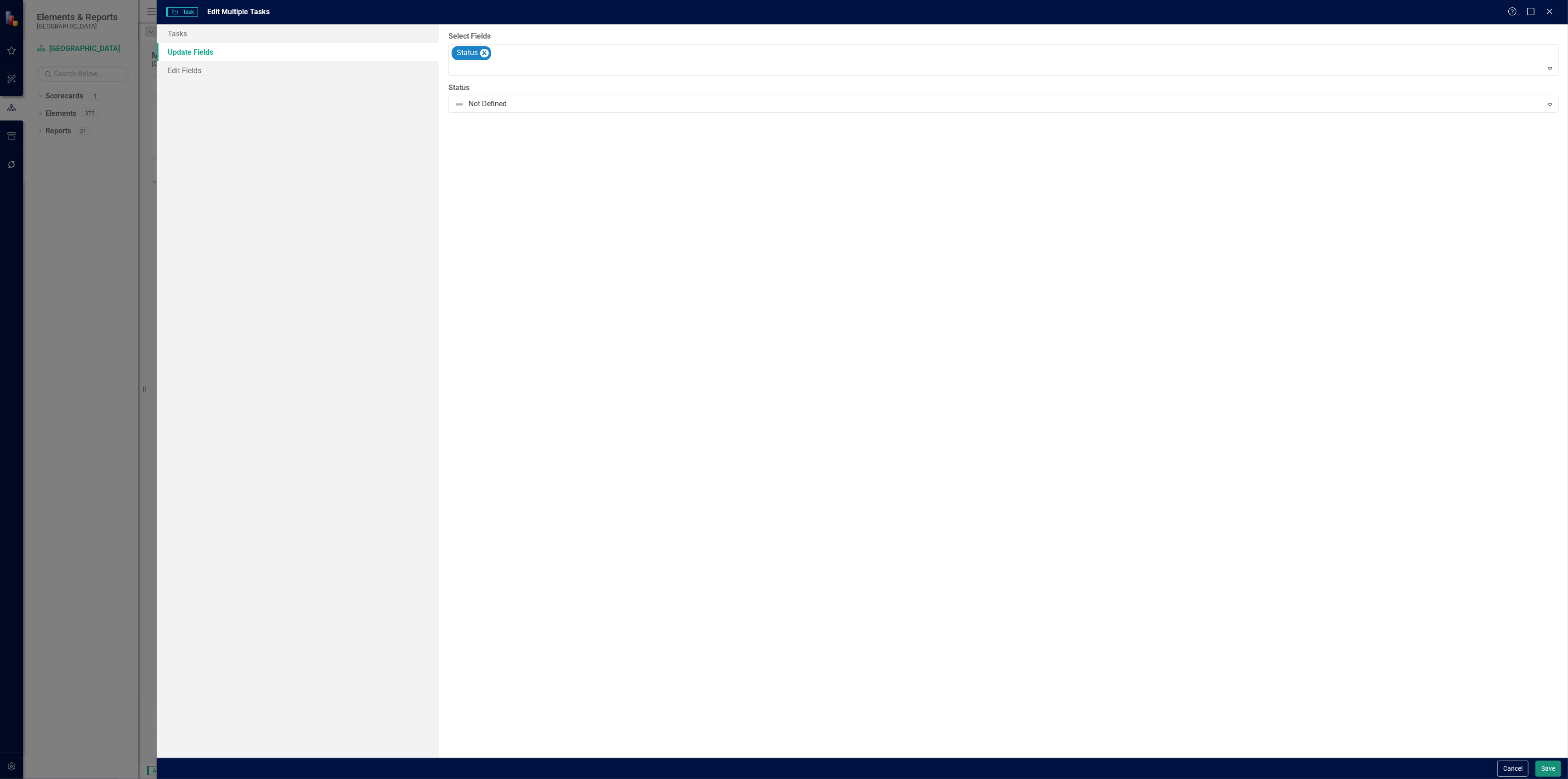
click at [1544, 769] on button "Save" at bounding box center [1548, 768] width 26 height 16
checkbox input "false"
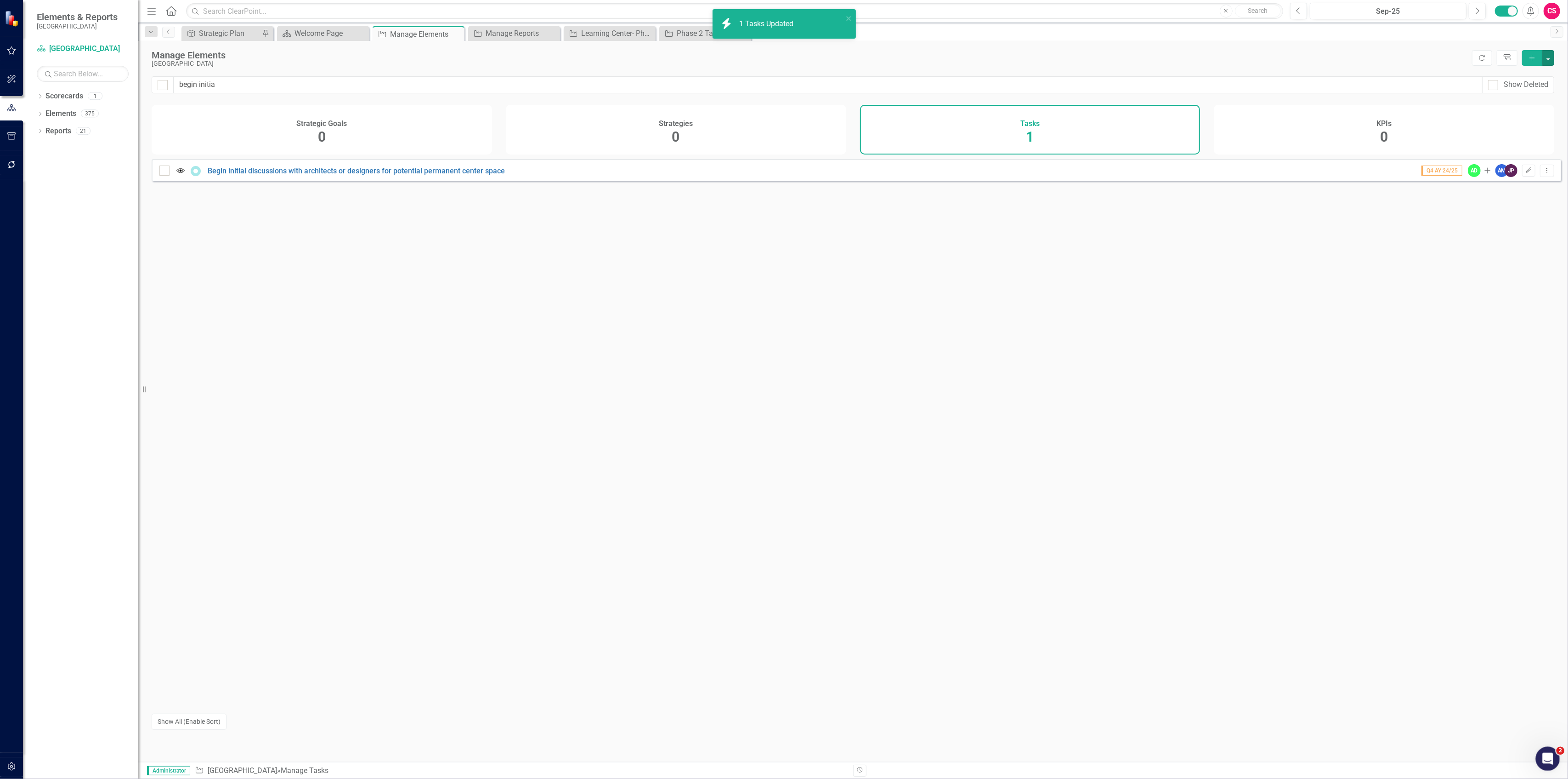
checkbox input "false"
click at [219, 79] on input "begin initia" at bounding box center [828, 85] width 1309 height 17
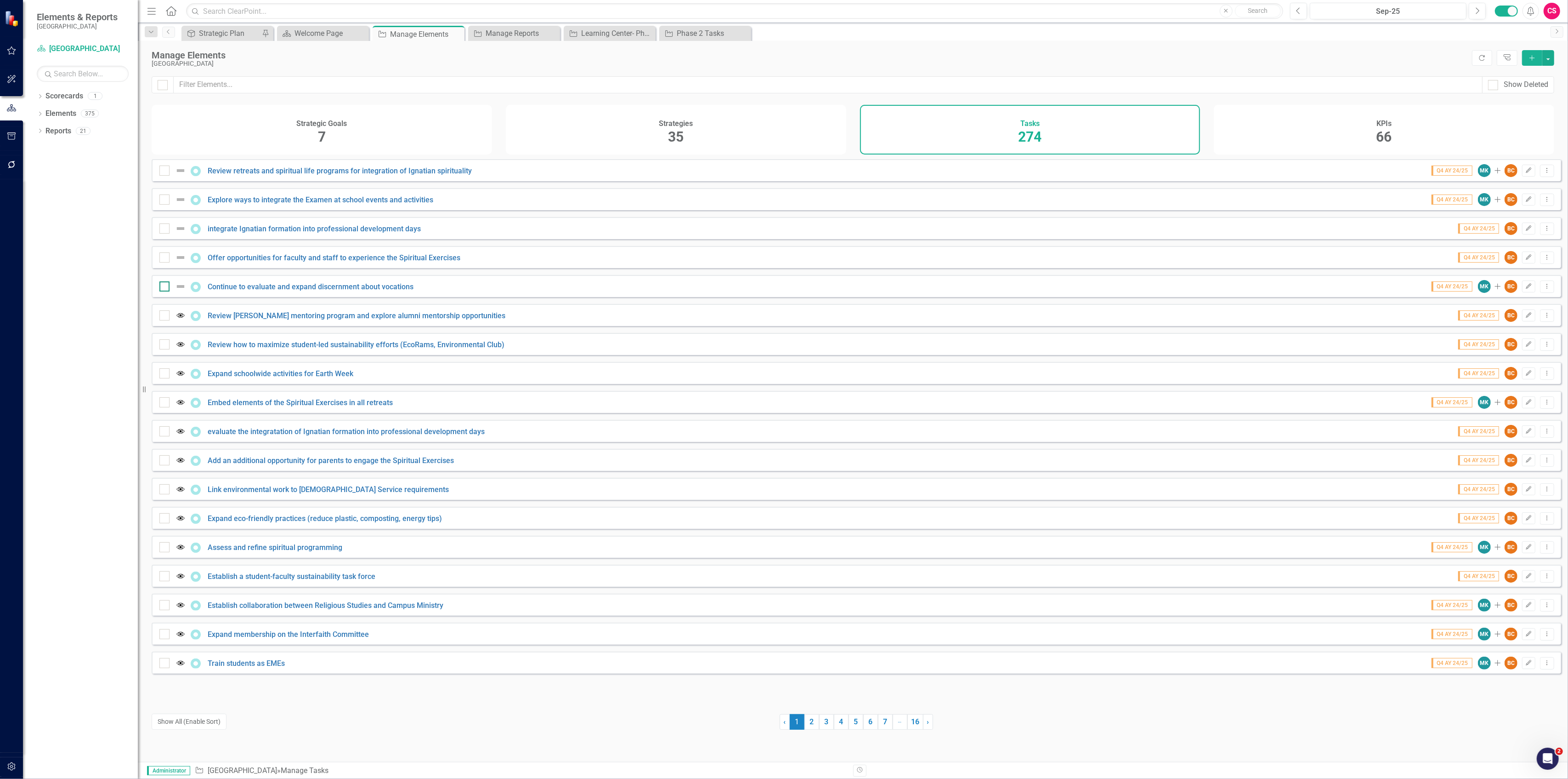
click at [164, 292] on div at bounding box center [164, 286] width 10 height 10
click at [164, 287] on input "checkbox" at bounding box center [163, 284] width 6 height 6
checkbox input "true"
click at [164, 263] on div at bounding box center [164, 257] width 10 height 10
click at [164, 258] on input "checkbox" at bounding box center [163, 255] width 6 height 6
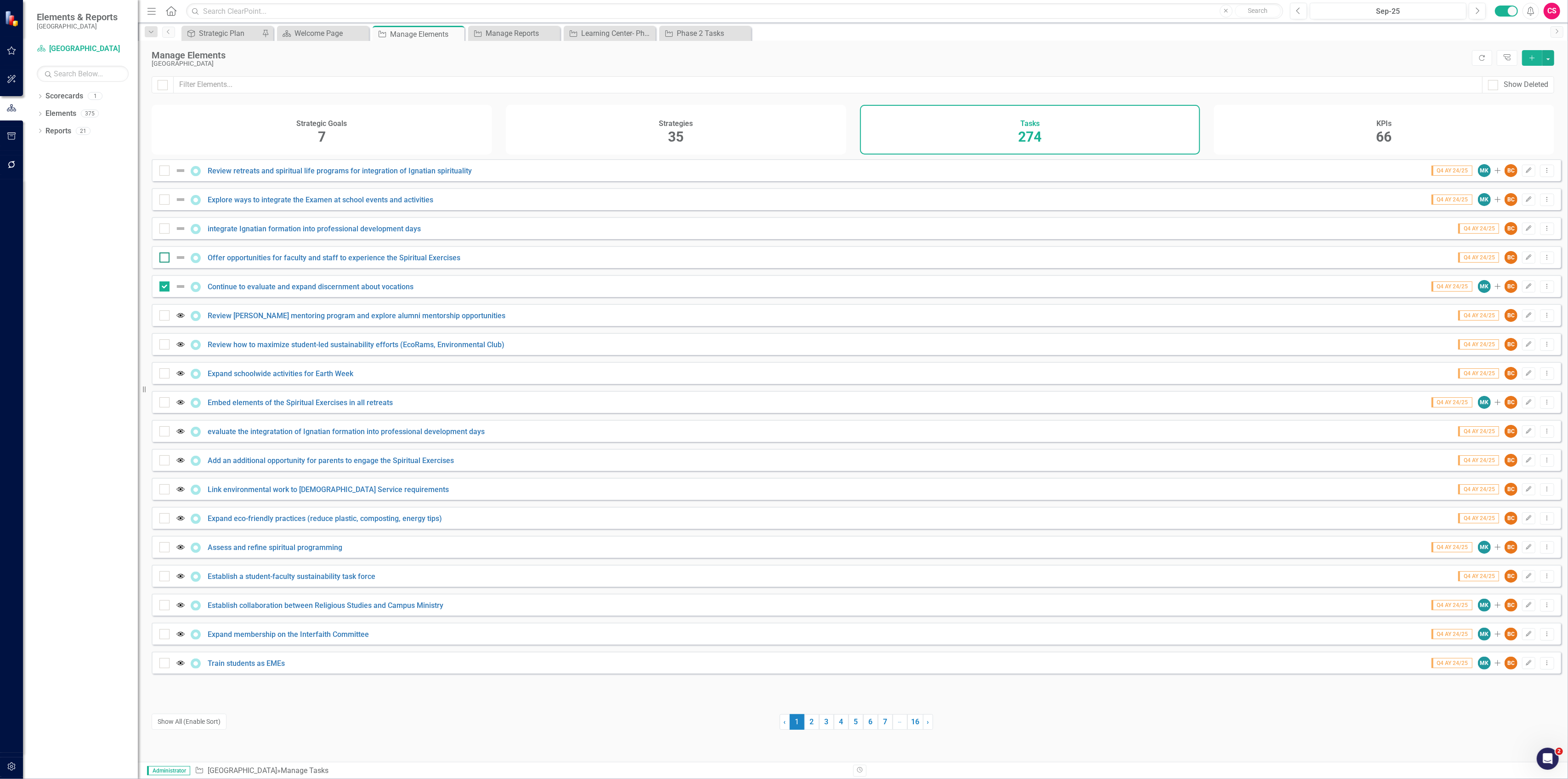
checkbox input "true"
click at [166, 233] on div at bounding box center [164, 228] width 10 height 10
click at [166, 230] on input "checkbox" at bounding box center [163, 227] width 6 height 6
checkbox input "true"
click at [168, 205] on div at bounding box center [164, 199] width 10 height 10
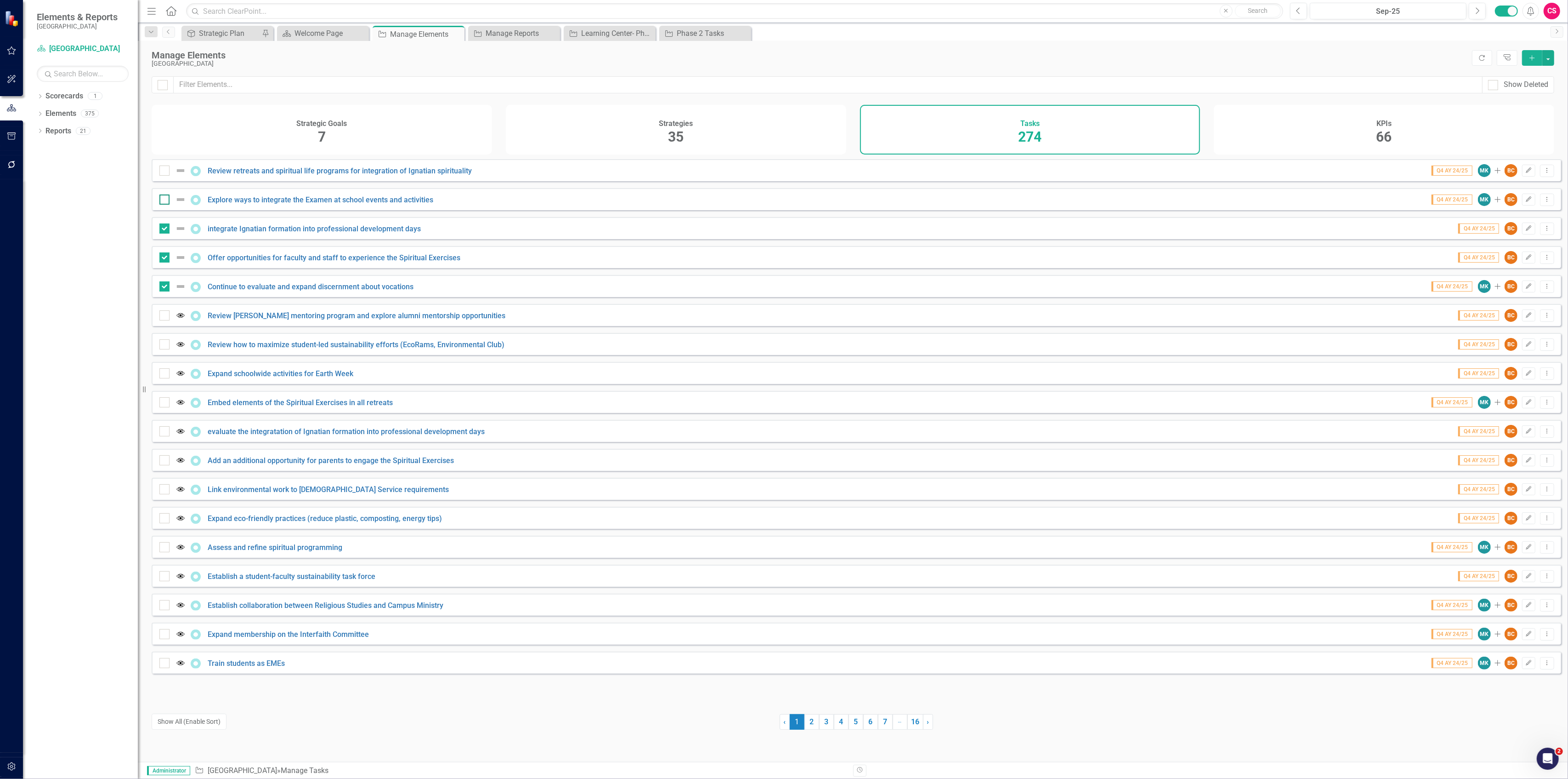
click at [166, 200] on input "checkbox" at bounding box center [163, 197] width 6 height 6
checkbox input "true"
click at [164, 181] on div "Review retreats and spiritual life programs for integration of Ignatian spiritu…" at bounding box center [856, 170] width 1410 height 22
click at [164, 175] on div at bounding box center [164, 171] width 10 height 10
click at [164, 172] on input "checkbox" at bounding box center [163, 169] width 6 height 6
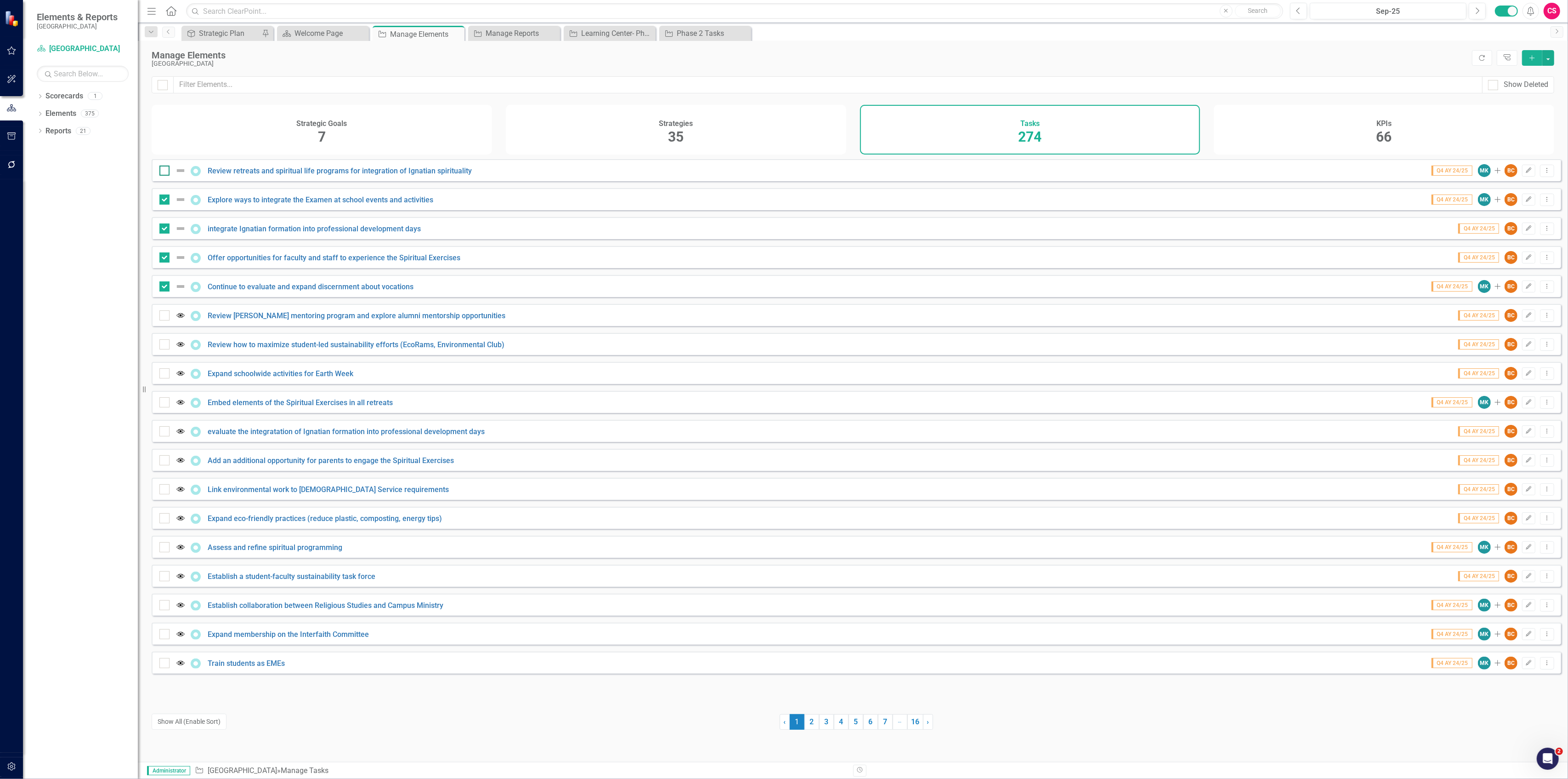
checkbox input "true"
click at [1550, 54] on button "button" at bounding box center [1549, 58] width 12 height 16
click at [1524, 107] on link "Edit Multiple Edit Multiple" at bounding box center [1517, 109] width 72 height 17
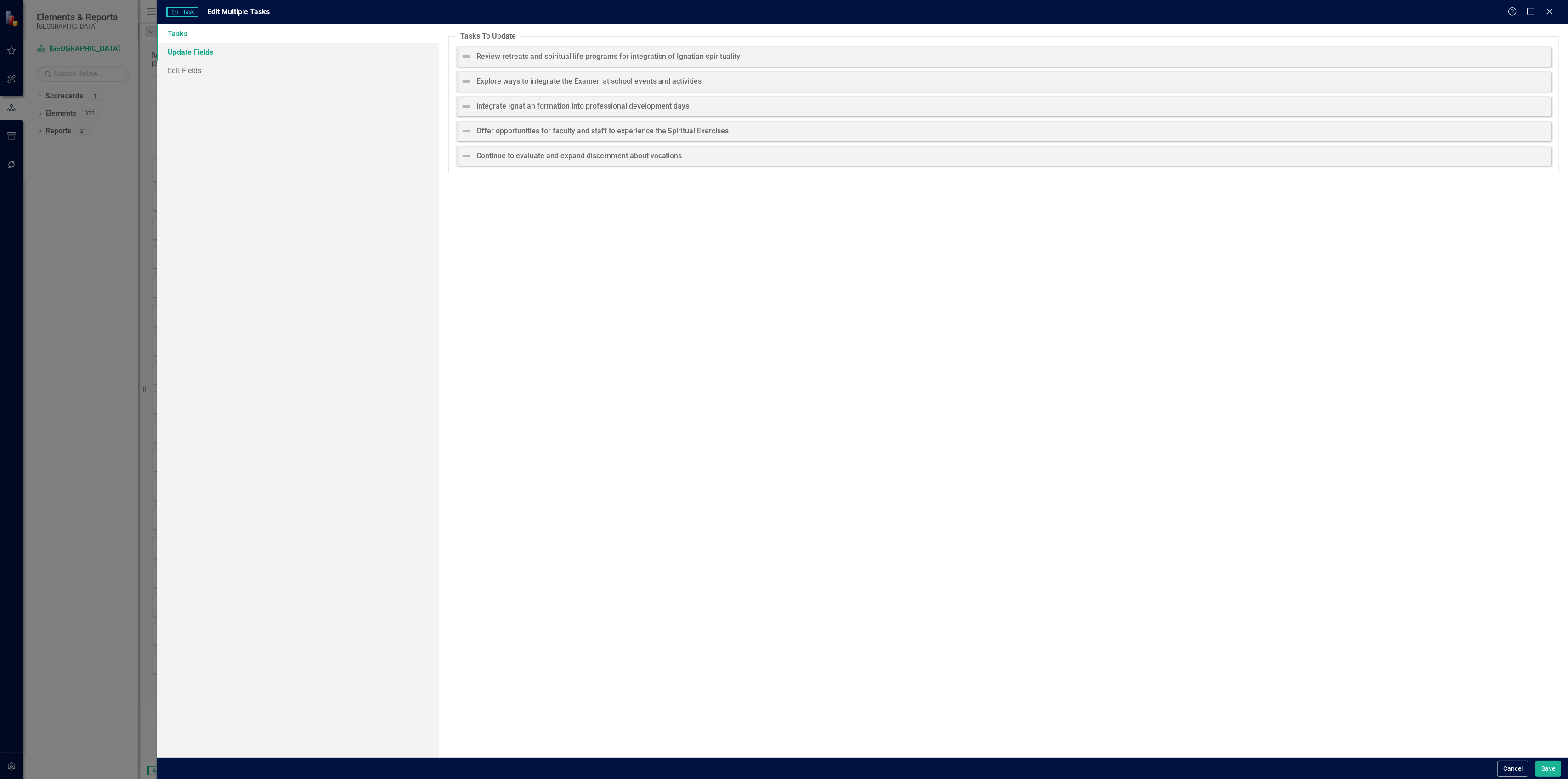
click at [225, 54] on link "Update Fields" at bounding box center [297, 52] width 282 height 18
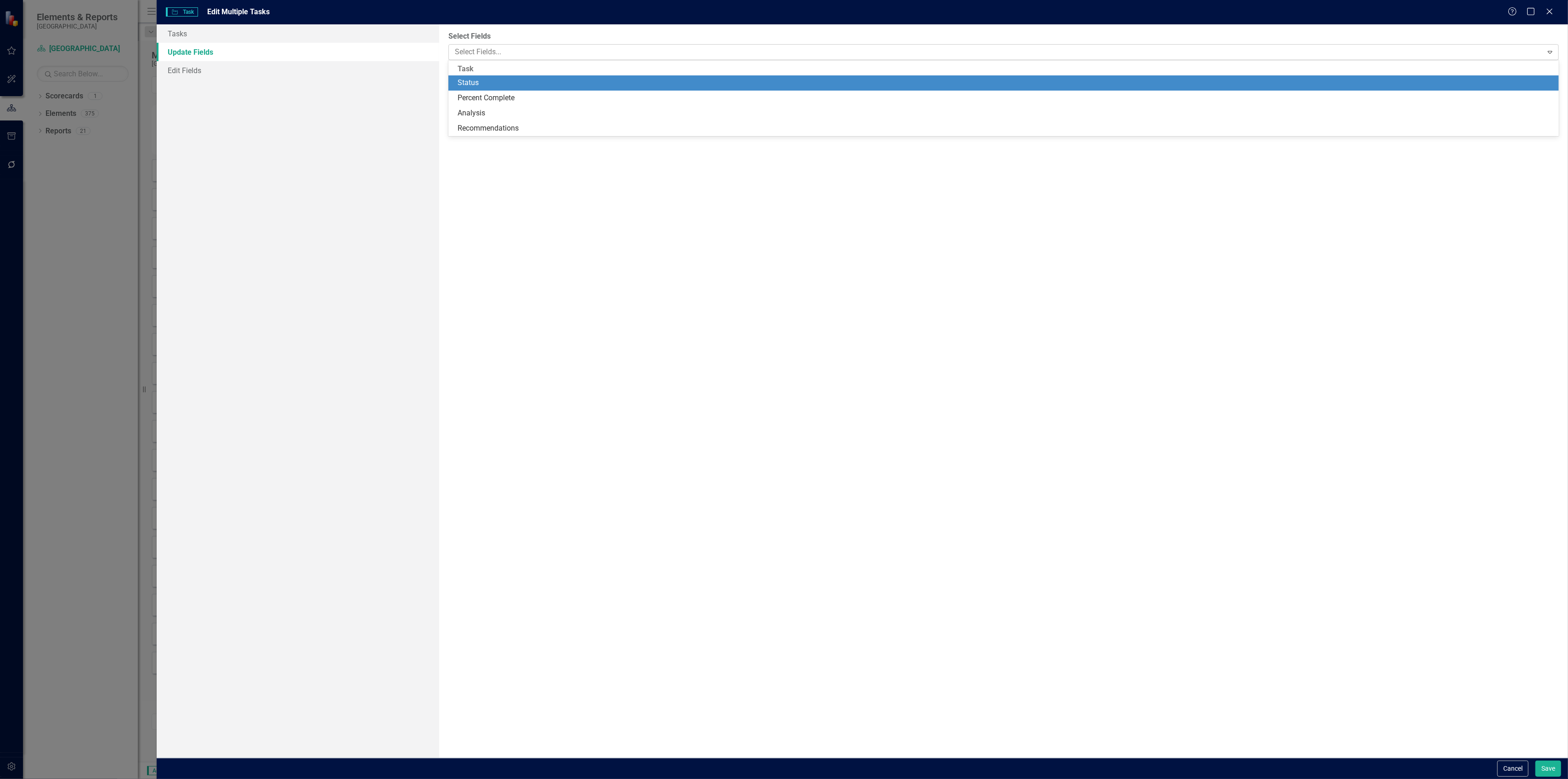
click at [536, 57] on div at bounding box center [996, 52] width 1091 height 12
click at [492, 82] on div "Status" at bounding box center [1006, 83] width 1096 height 10
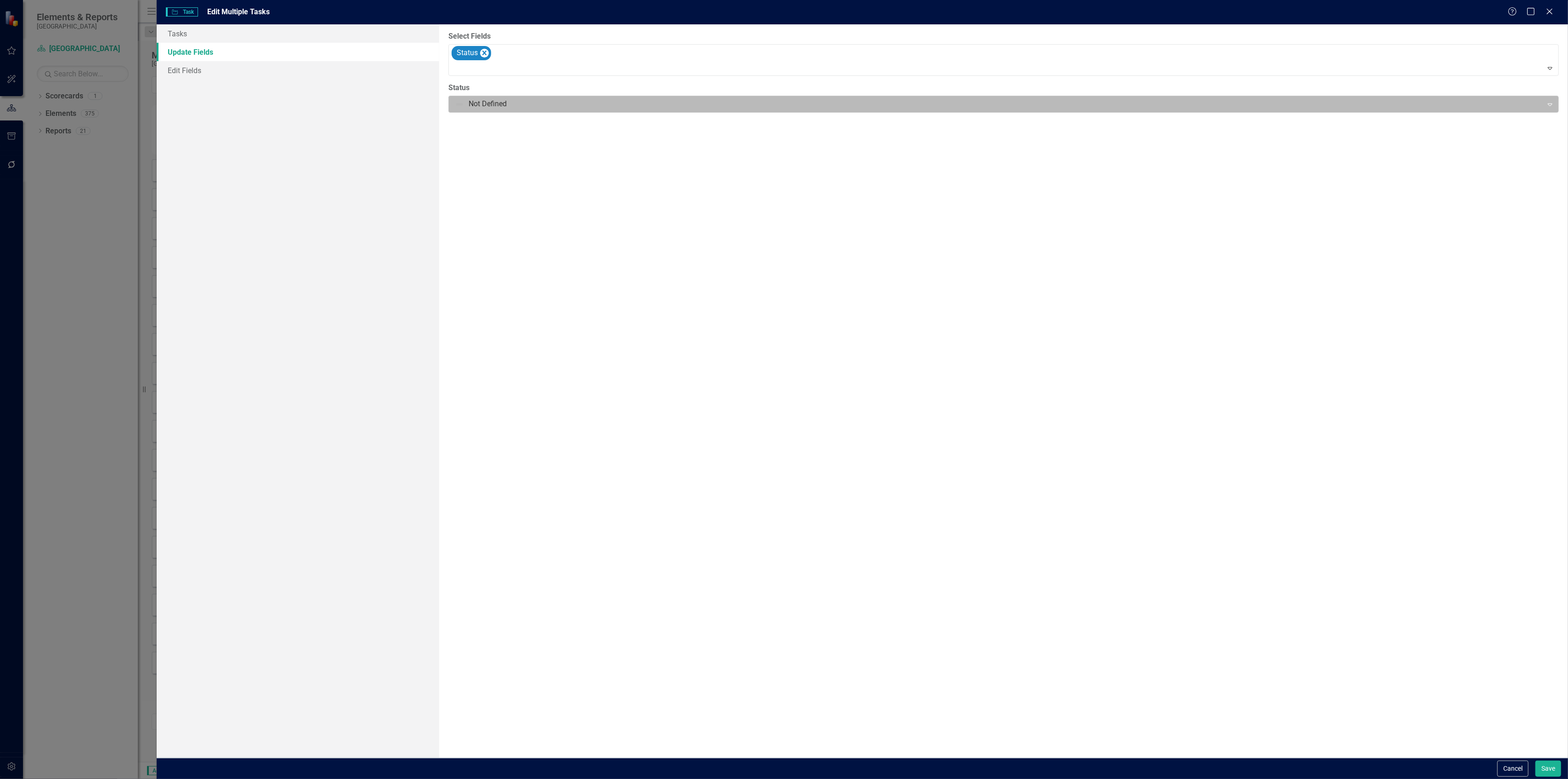
click at [569, 106] on div at bounding box center [996, 104] width 1082 height 12
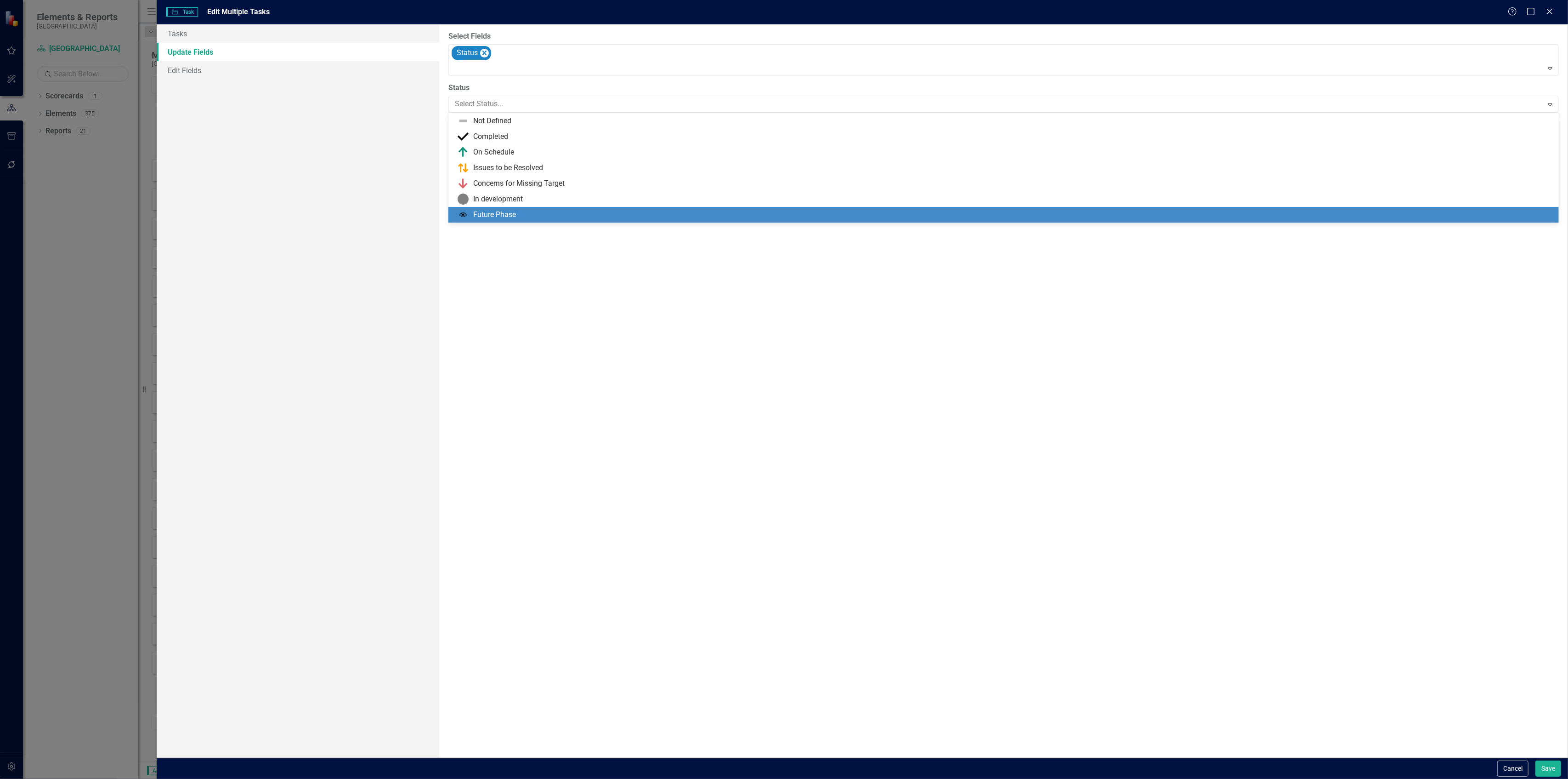
click at [508, 220] on div "Future Phase" at bounding box center [1004, 215] width 1111 height 16
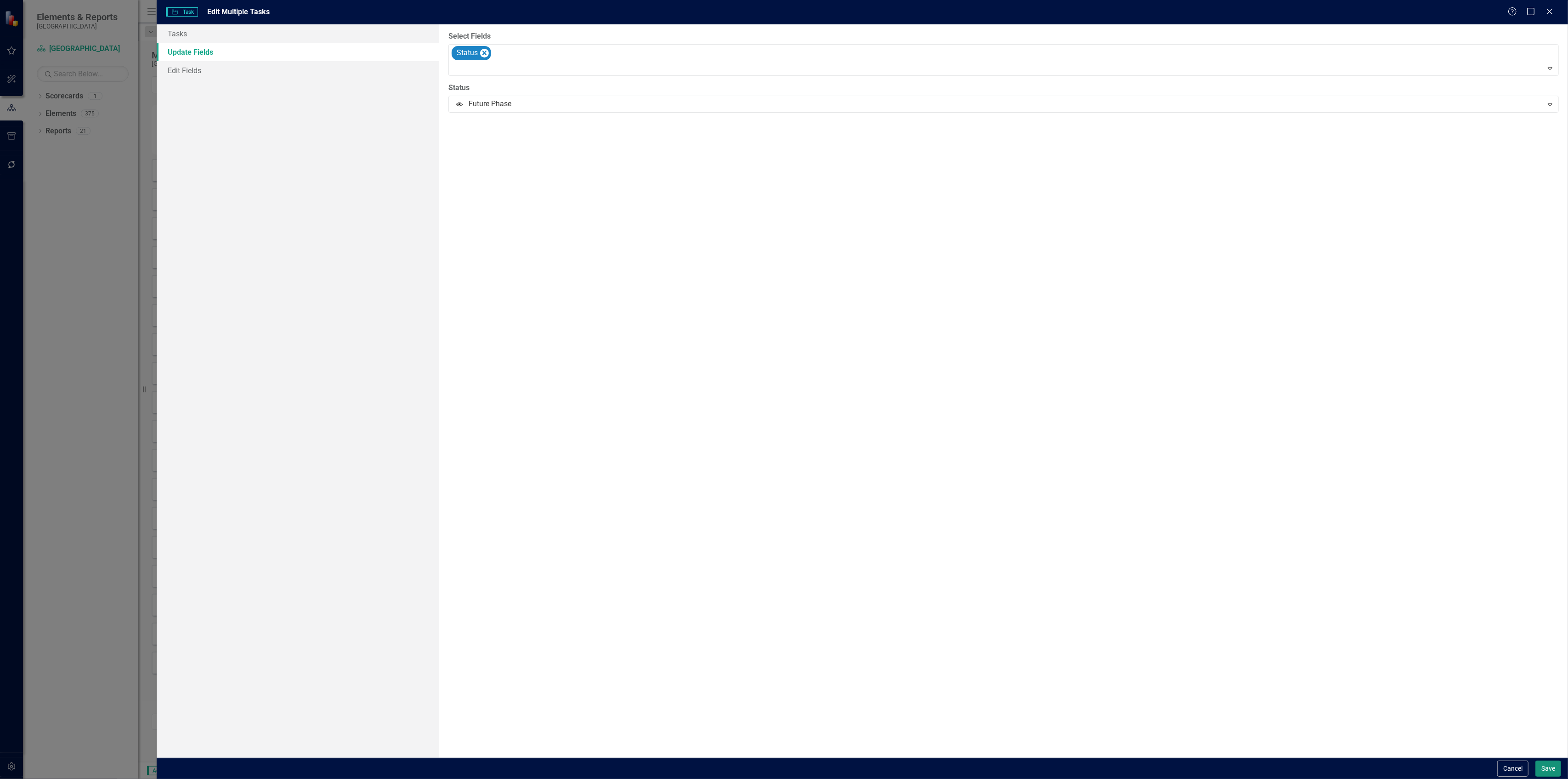
click at [1555, 764] on button "Save" at bounding box center [1548, 768] width 26 height 16
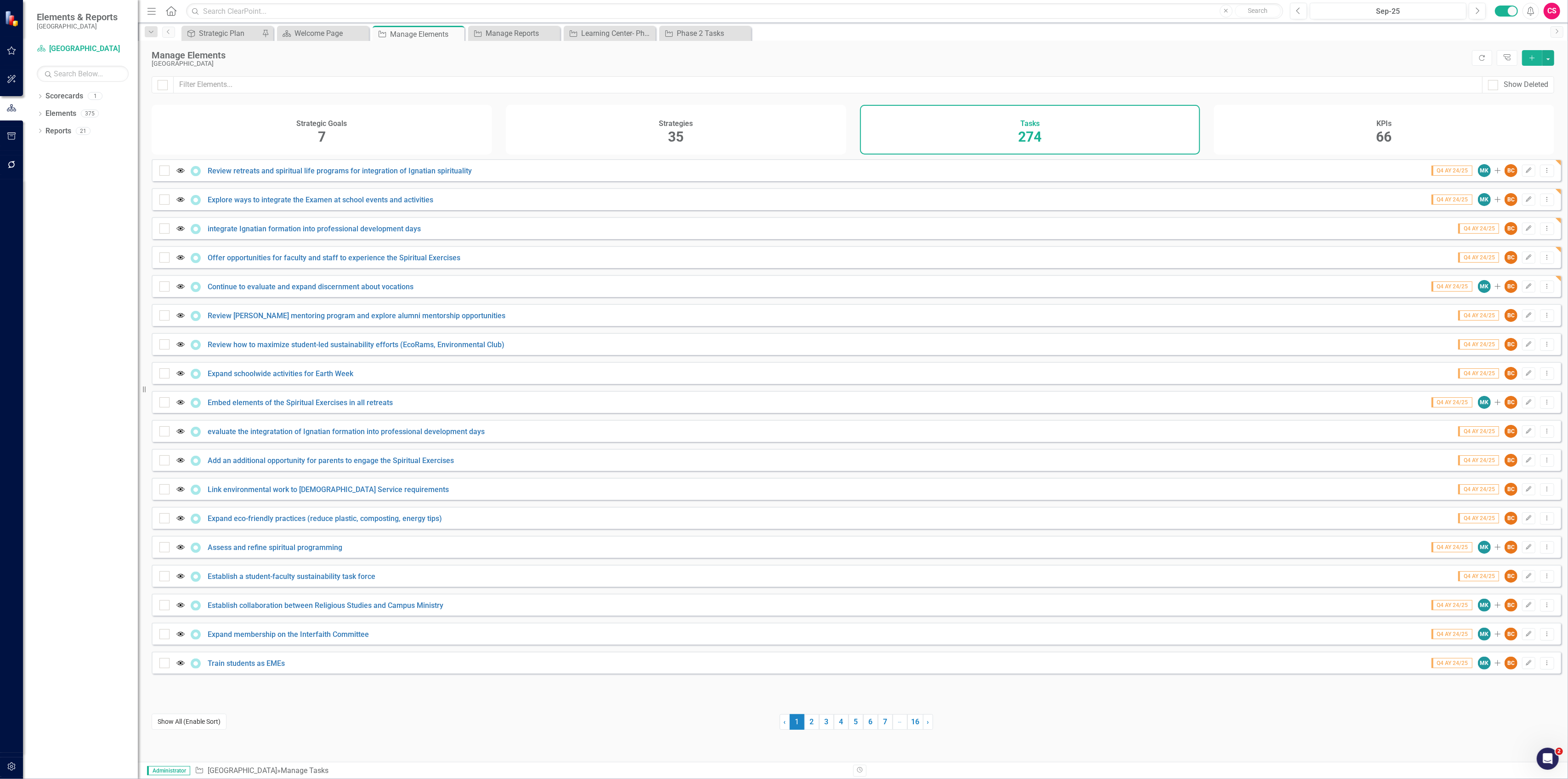
click at [190, 721] on button "Show All (Enable Sort)" at bounding box center [189, 721] width 75 height 16
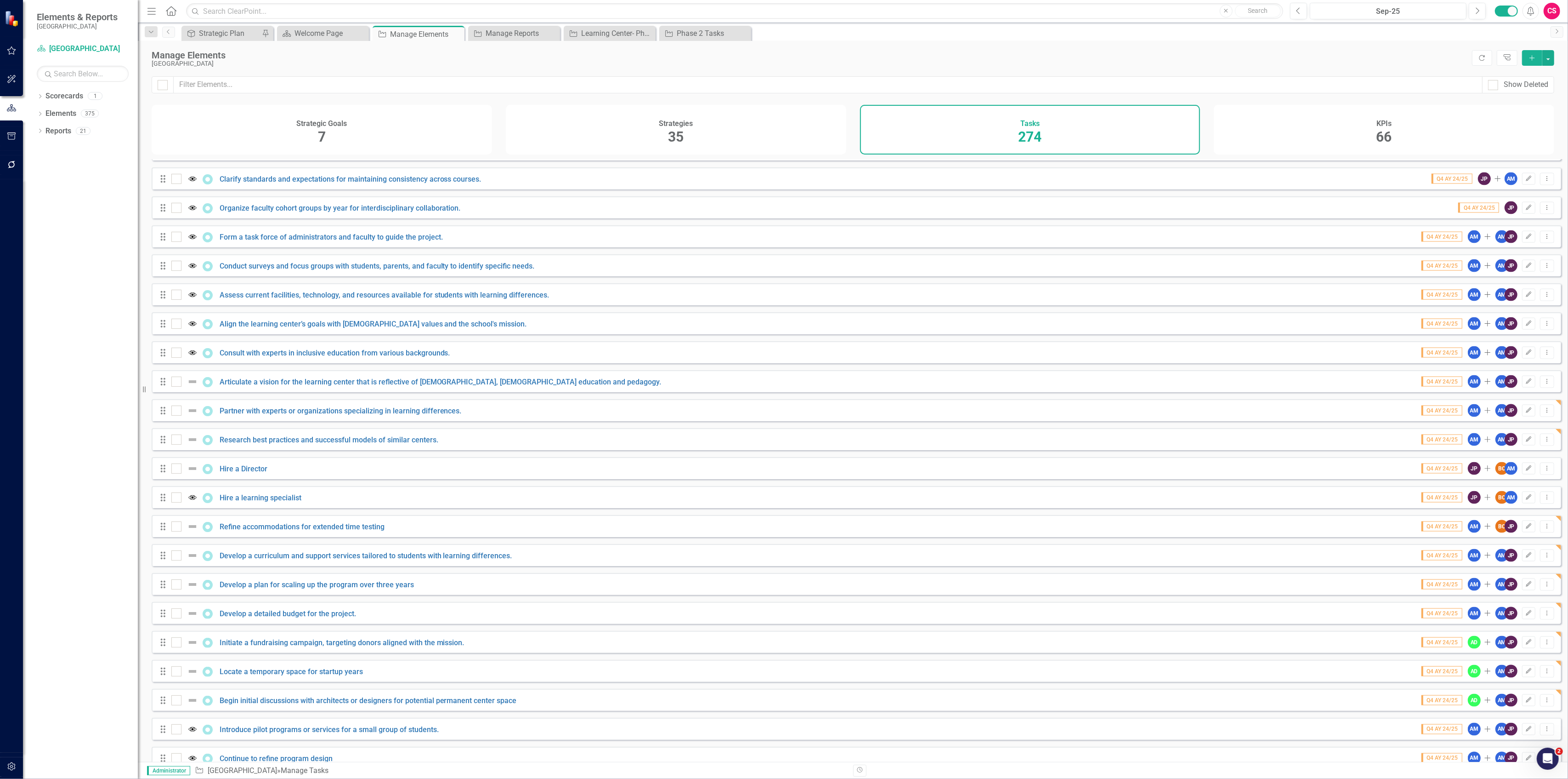
scroll to position [1763, 0]
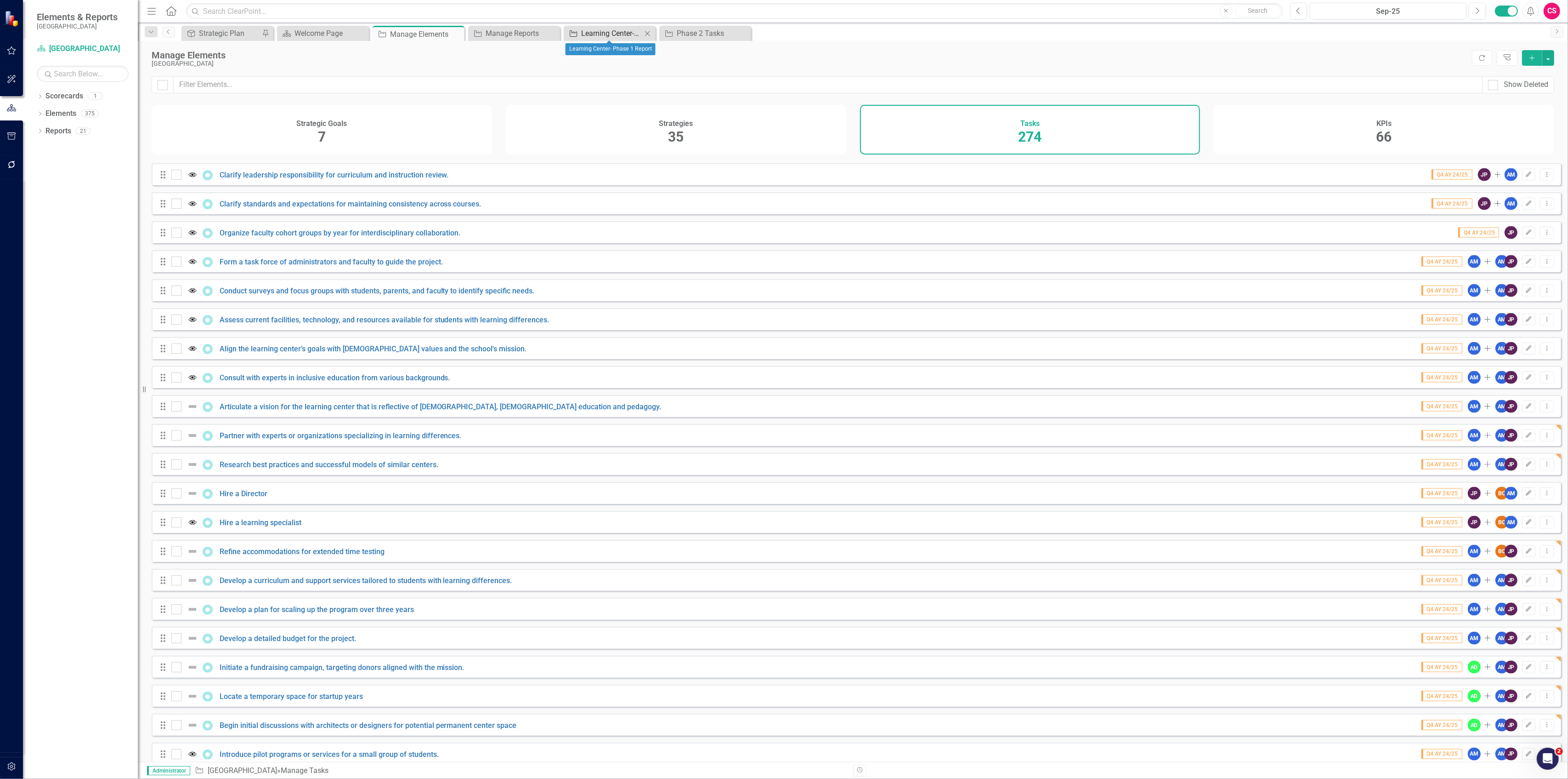
click at [611, 32] on div "Learning Center- Phase 1 Report" at bounding box center [612, 33] width 61 height 12
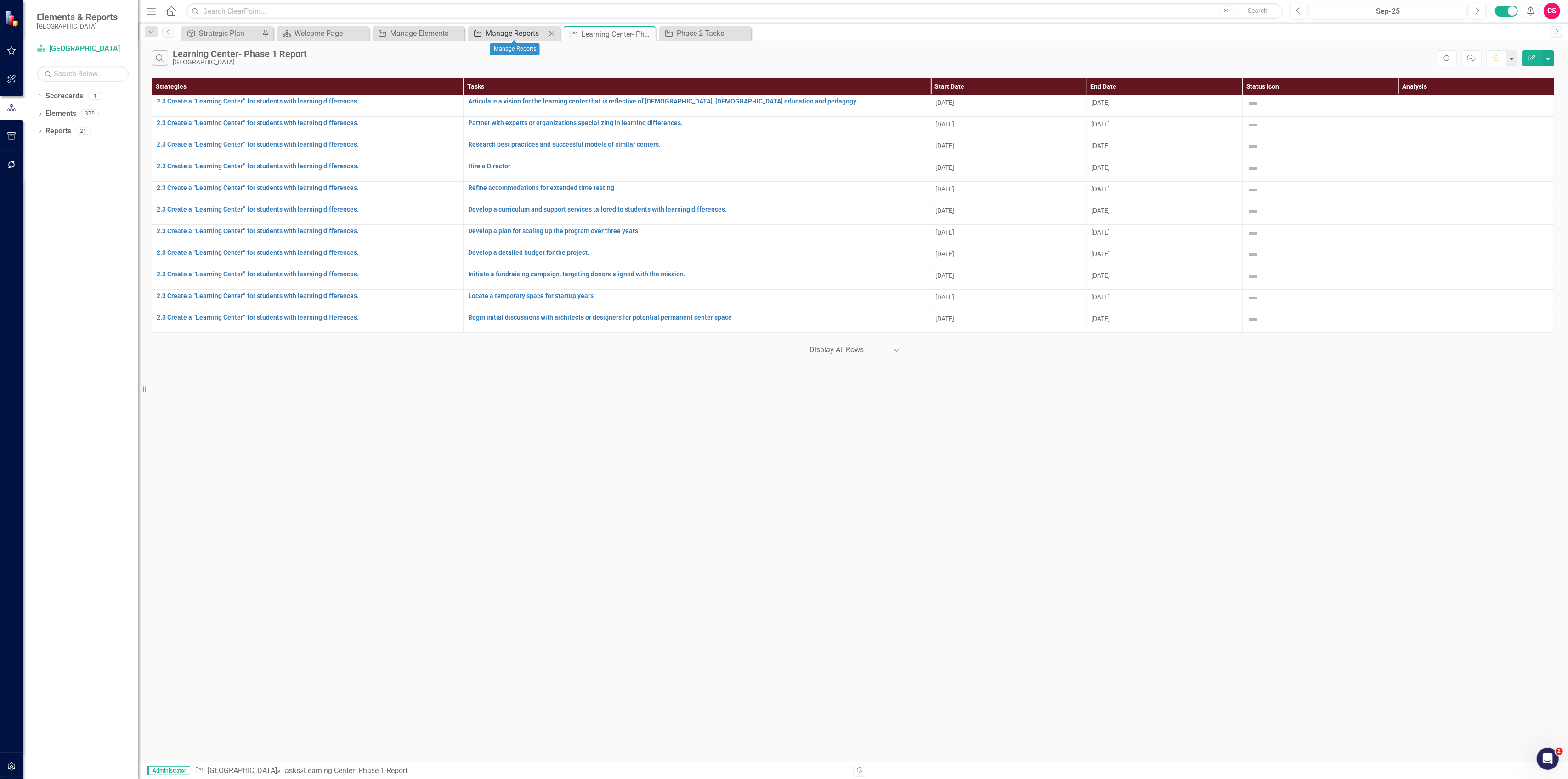
click at [493, 32] on div "Manage Reports" at bounding box center [516, 33] width 61 height 12
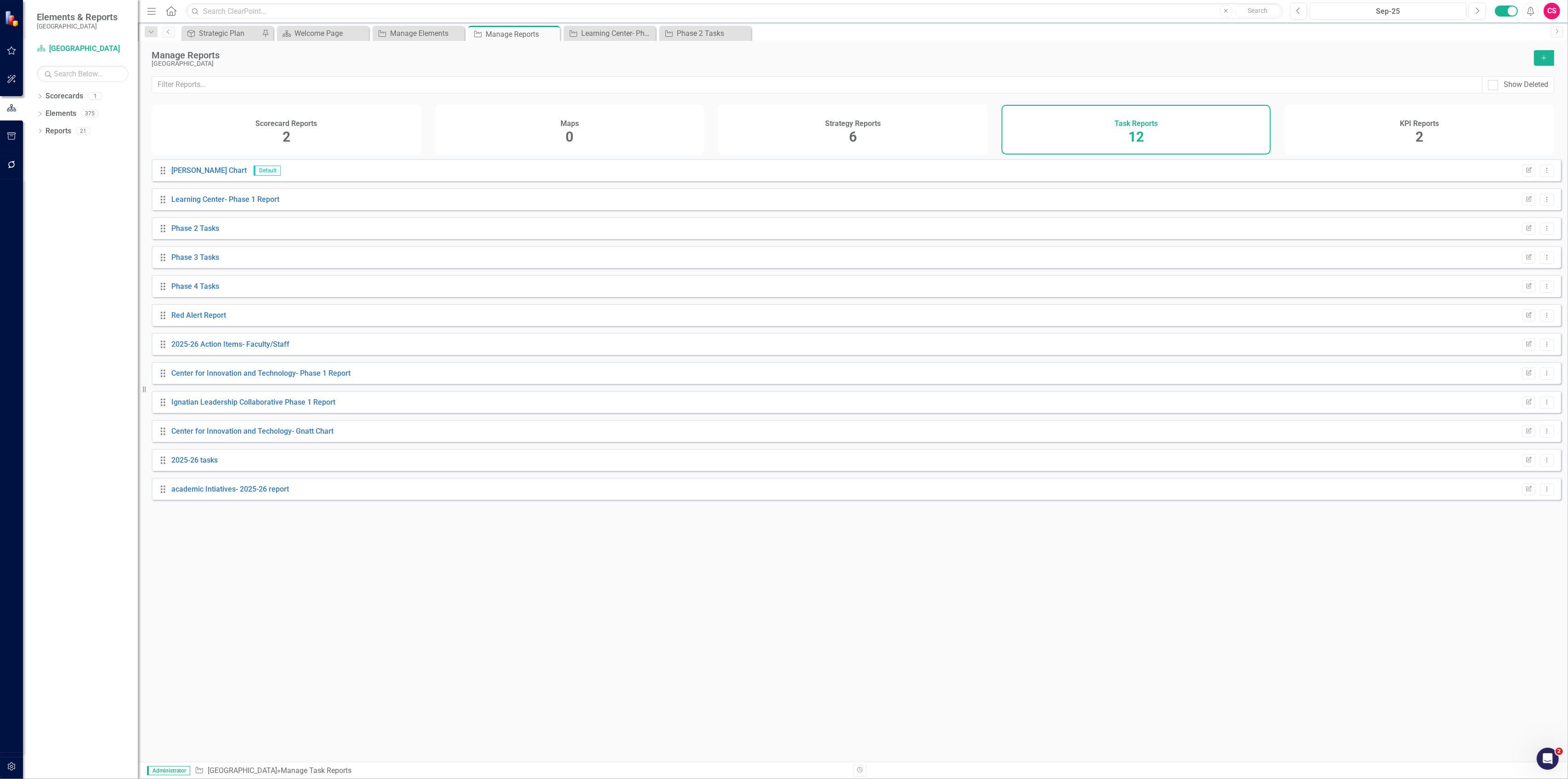
click at [10, 163] on icon "button" at bounding box center [12, 164] width 10 height 7
click at [69, 67] on link "Reporting Workflows" at bounding box center [82, 66] width 92 height 10
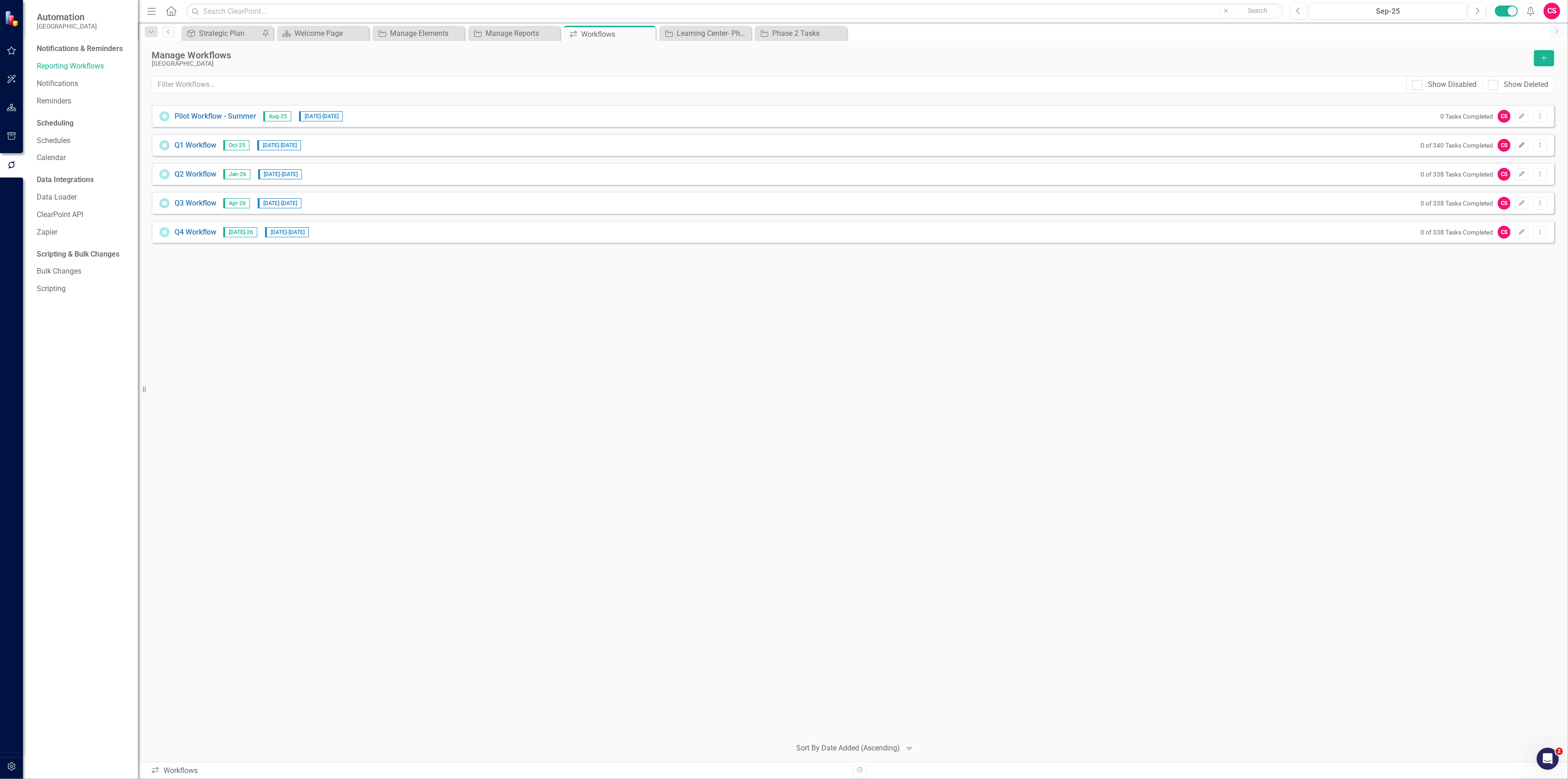
click at [1525, 146] on button "Edit" at bounding box center [1522, 146] width 13 height 12
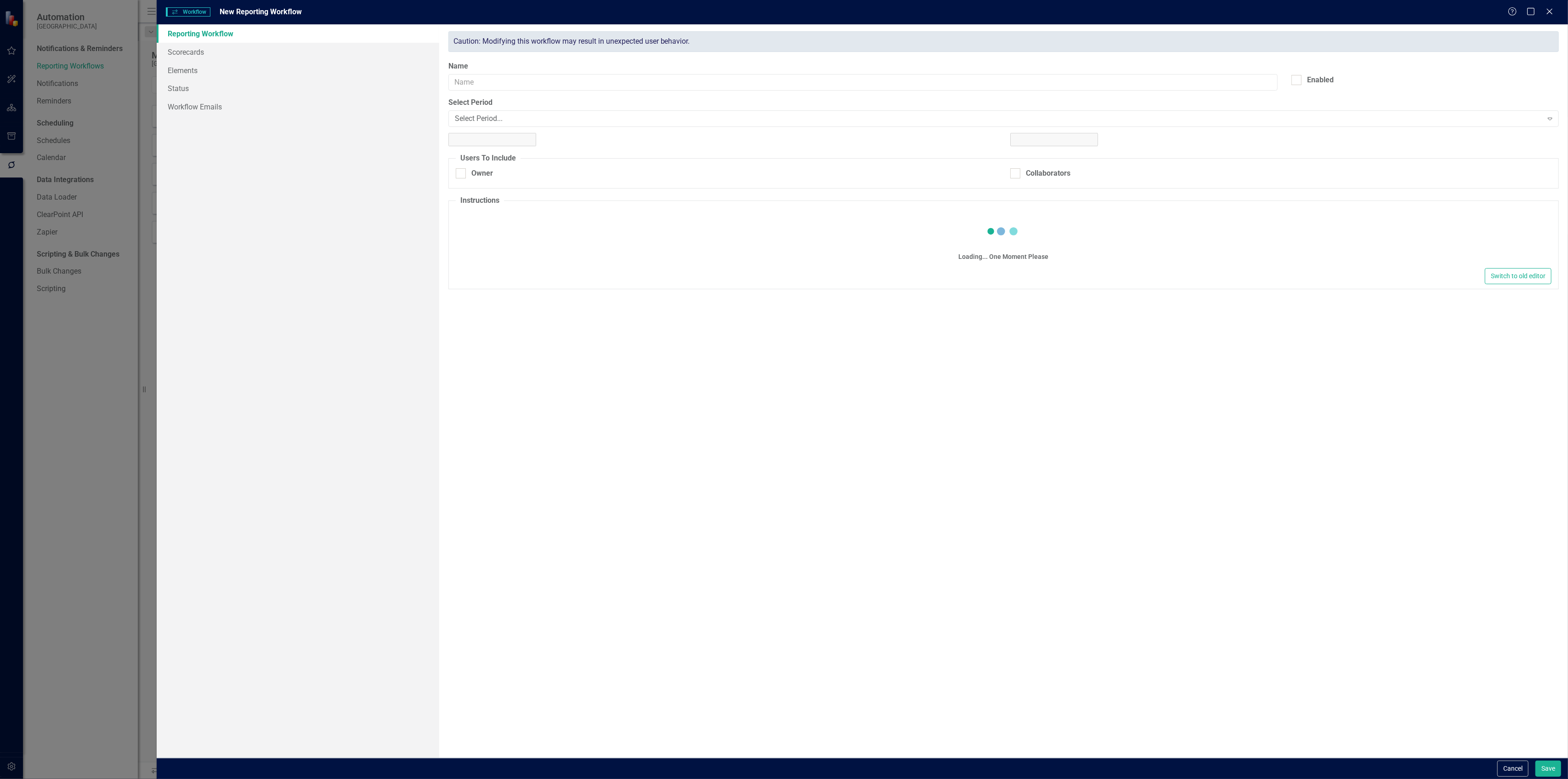
type input "Q1 Workflow"
checkbox input "true"
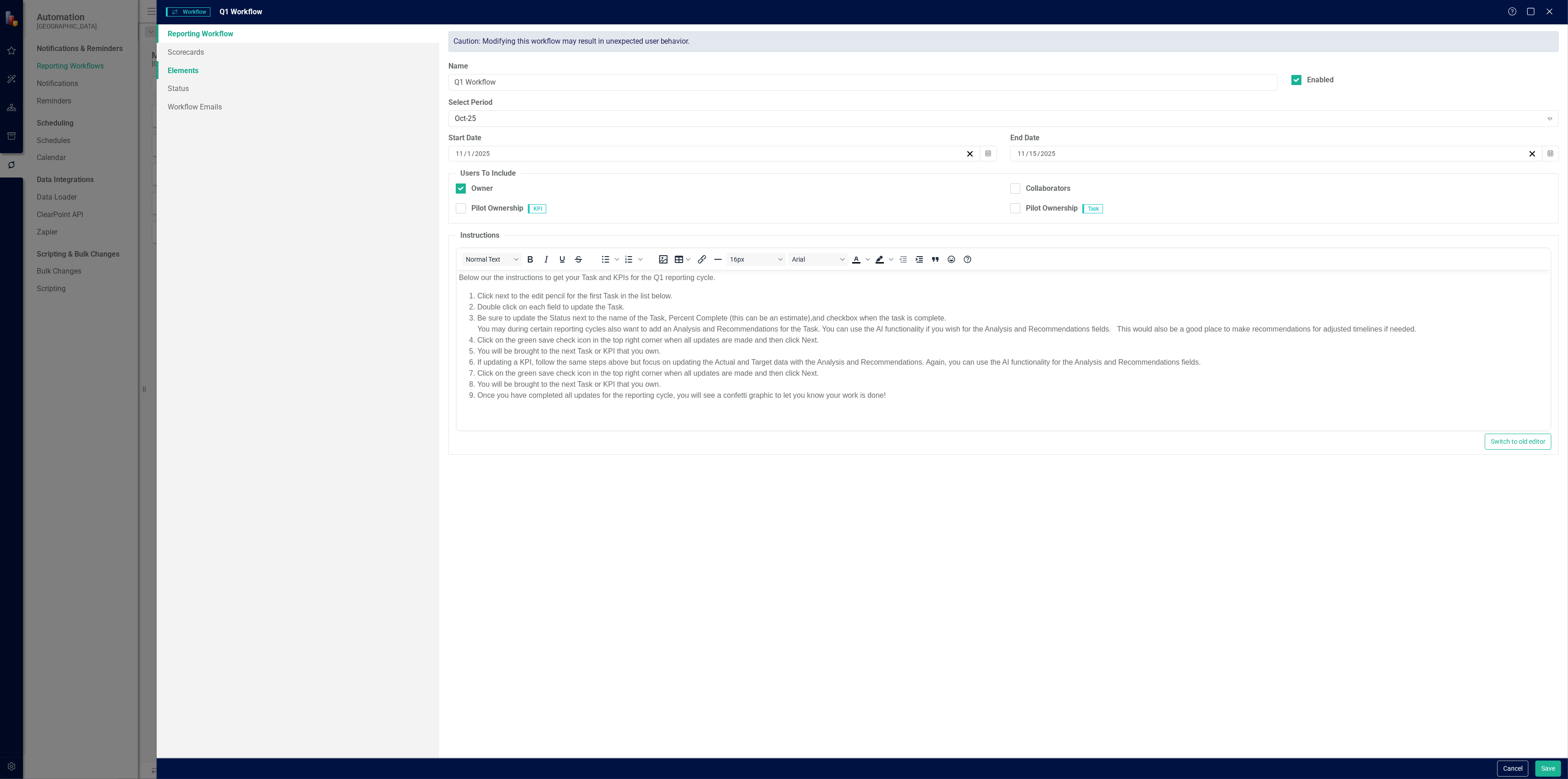
click at [190, 67] on link "Elements" at bounding box center [297, 70] width 282 height 18
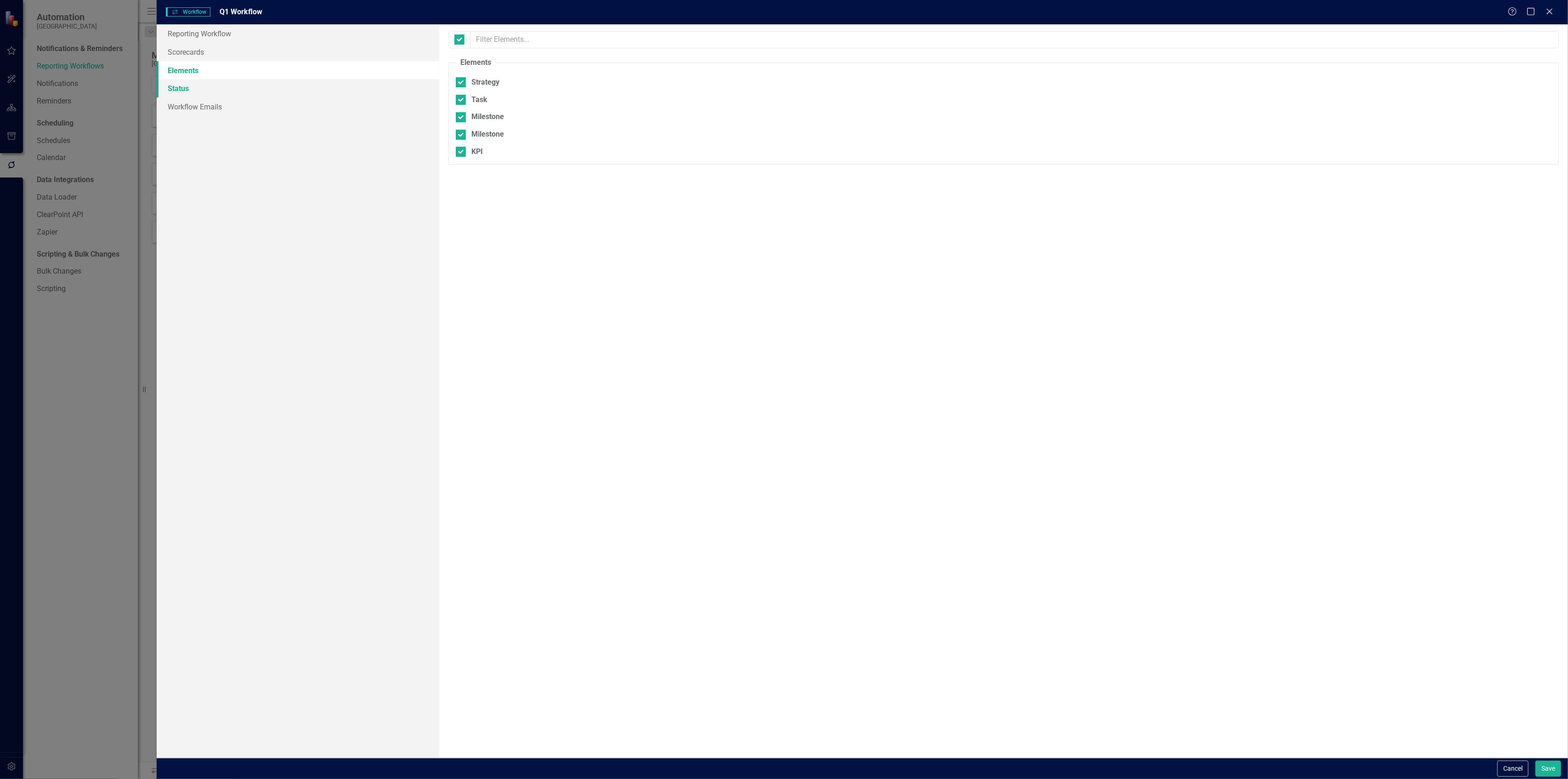
click at [188, 85] on link "Status" at bounding box center [297, 88] width 282 height 18
click at [196, 52] on link "Scorecards" at bounding box center [297, 52] width 282 height 18
click at [194, 71] on link "Elements" at bounding box center [297, 70] width 282 height 18
click at [1542, 767] on button "Save" at bounding box center [1548, 768] width 26 height 16
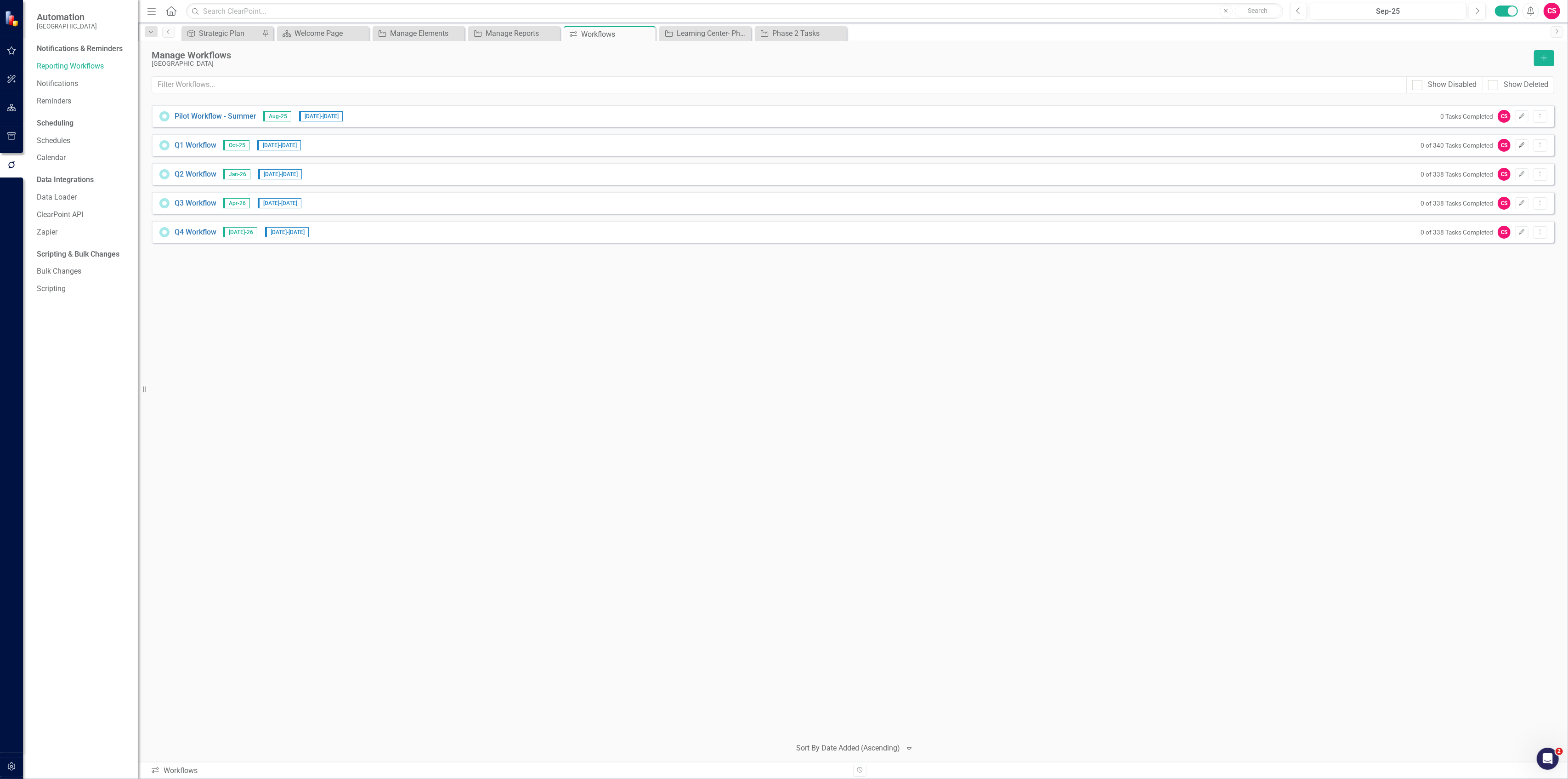
click at [1516, 144] on button "Edit" at bounding box center [1522, 146] width 13 height 12
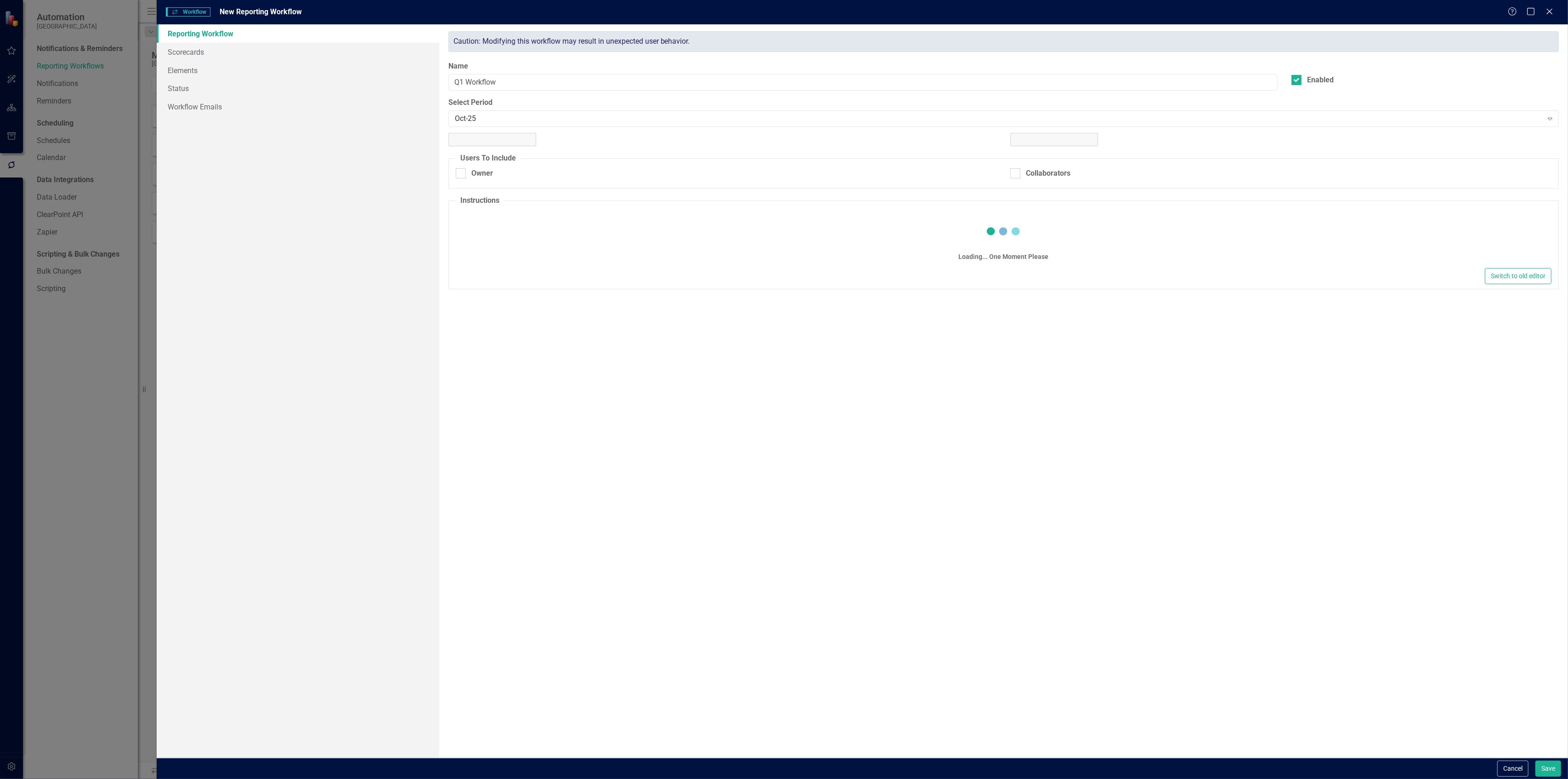
checkbox input "true"
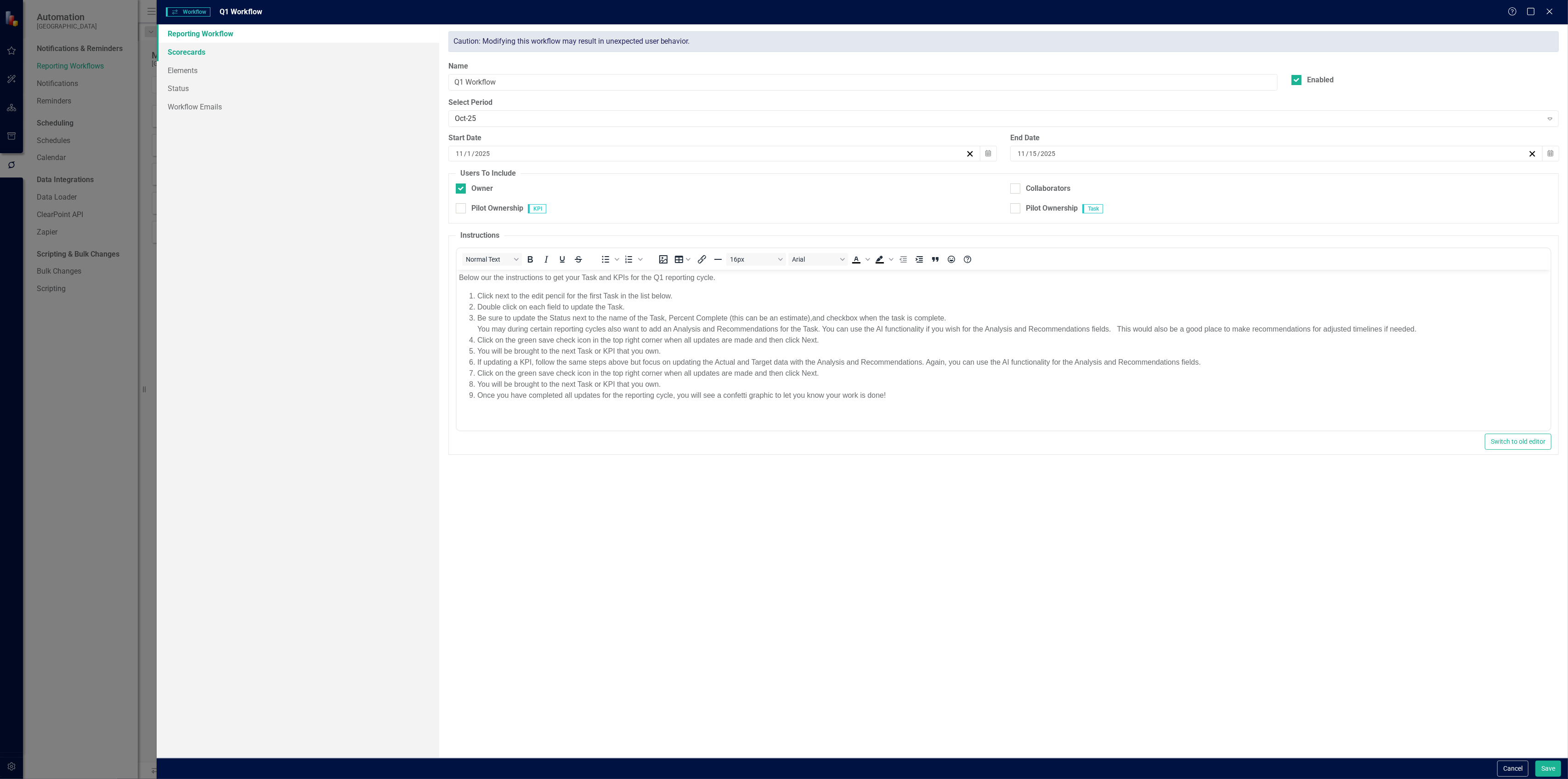
click at [232, 54] on link "Scorecards" at bounding box center [297, 52] width 282 height 18
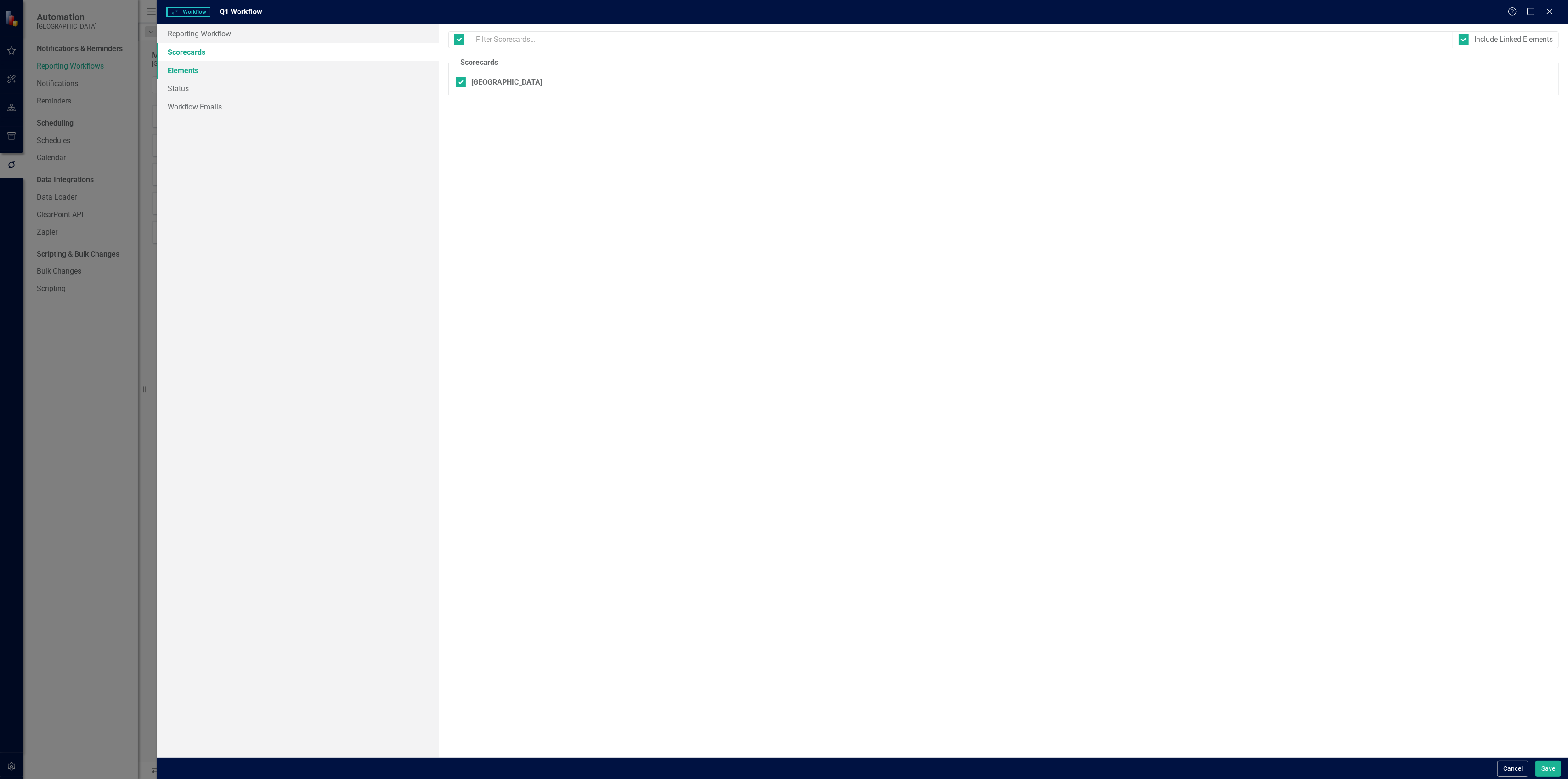
click at [219, 72] on link "Elements" at bounding box center [297, 70] width 282 height 18
click at [212, 89] on link "Status" at bounding box center [297, 88] width 282 height 18
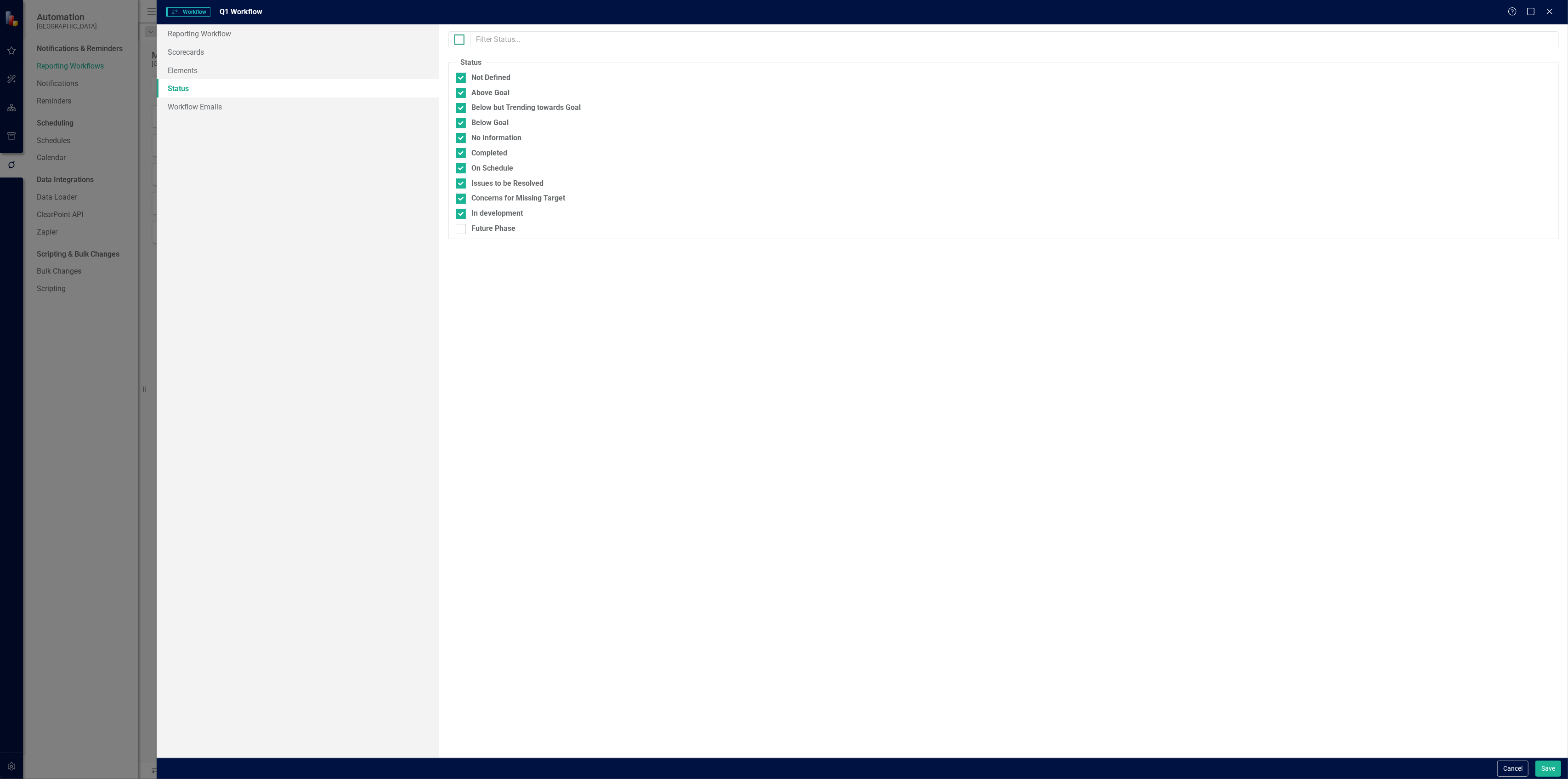
click at [462, 37] on div at bounding box center [459, 40] width 10 height 10
click at [460, 37] on input "checkbox" at bounding box center [457, 38] width 6 height 6
checkbox input "true"
click at [462, 37] on div at bounding box center [459, 40] width 10 height 10
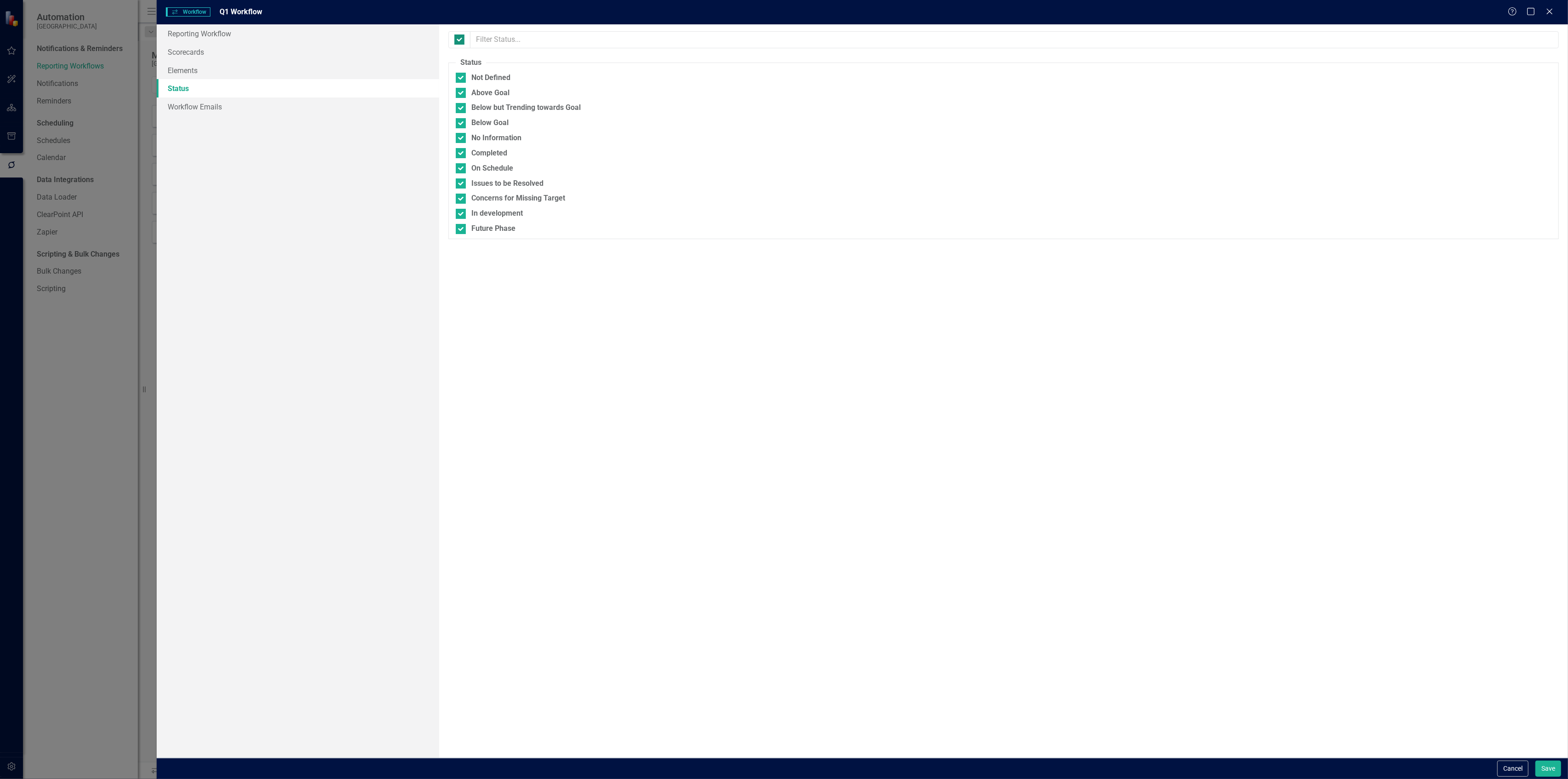
click at [460, 37] on input "checkbox" at bounding box center [457, 38] width 6 height 6
checkbox input "false"
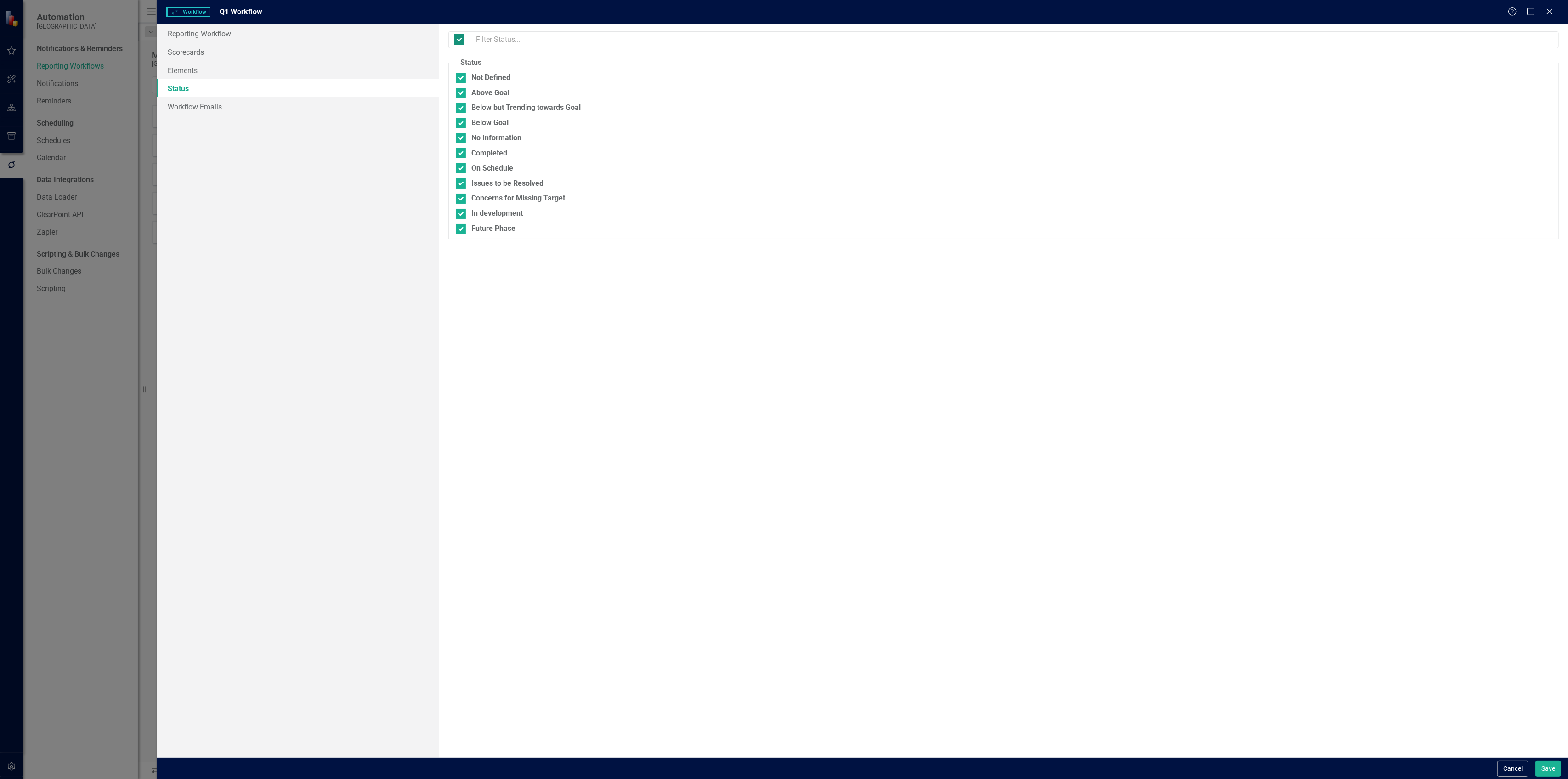
checkbox input "false"
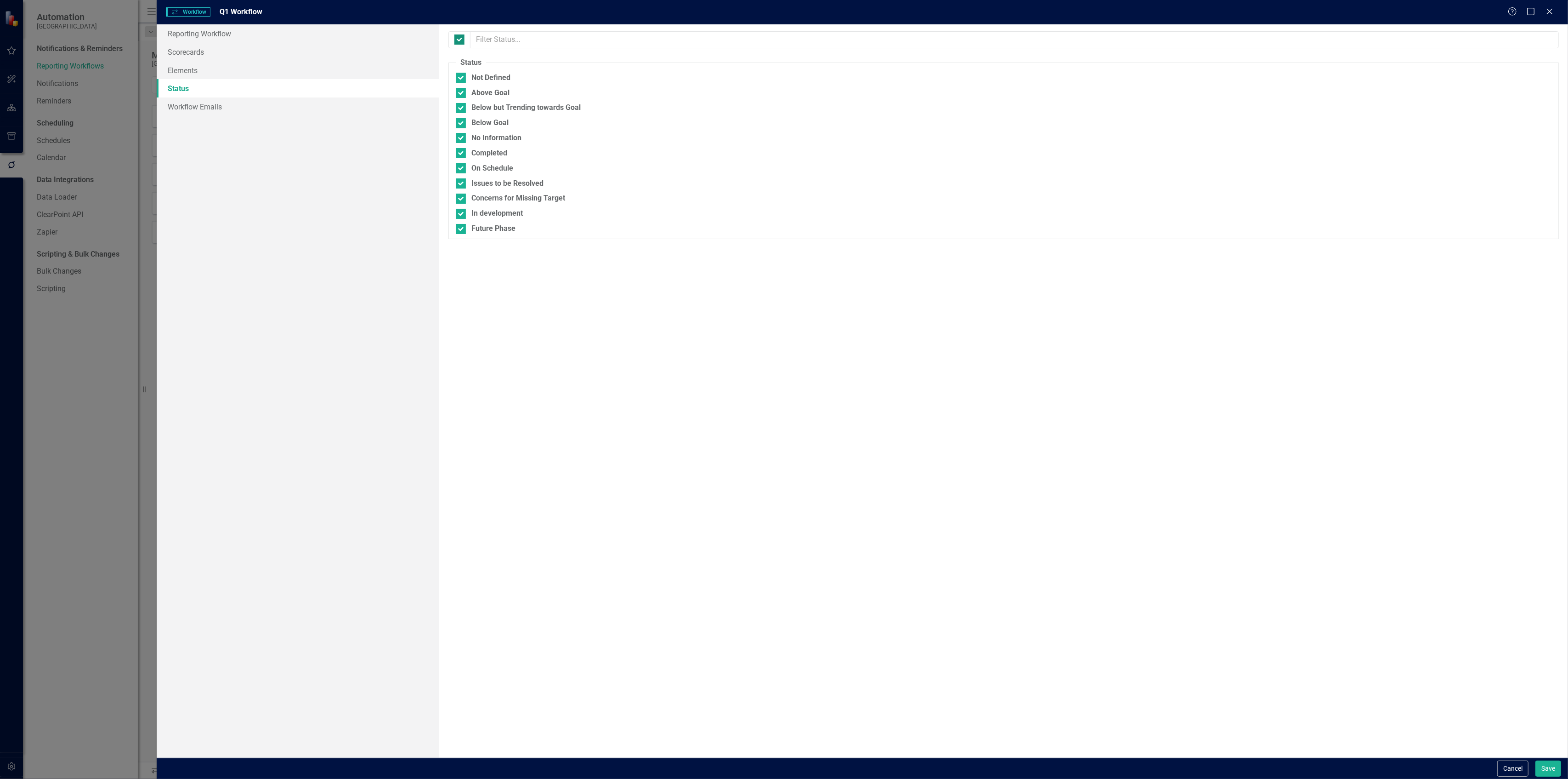
checkbox input "false"
click at [462, 37] on div at bounding box center [459, 40] width 10 height 10
click at [460, 37] on input "checkbox" at bounding box center [457, 38] width 6 height 6
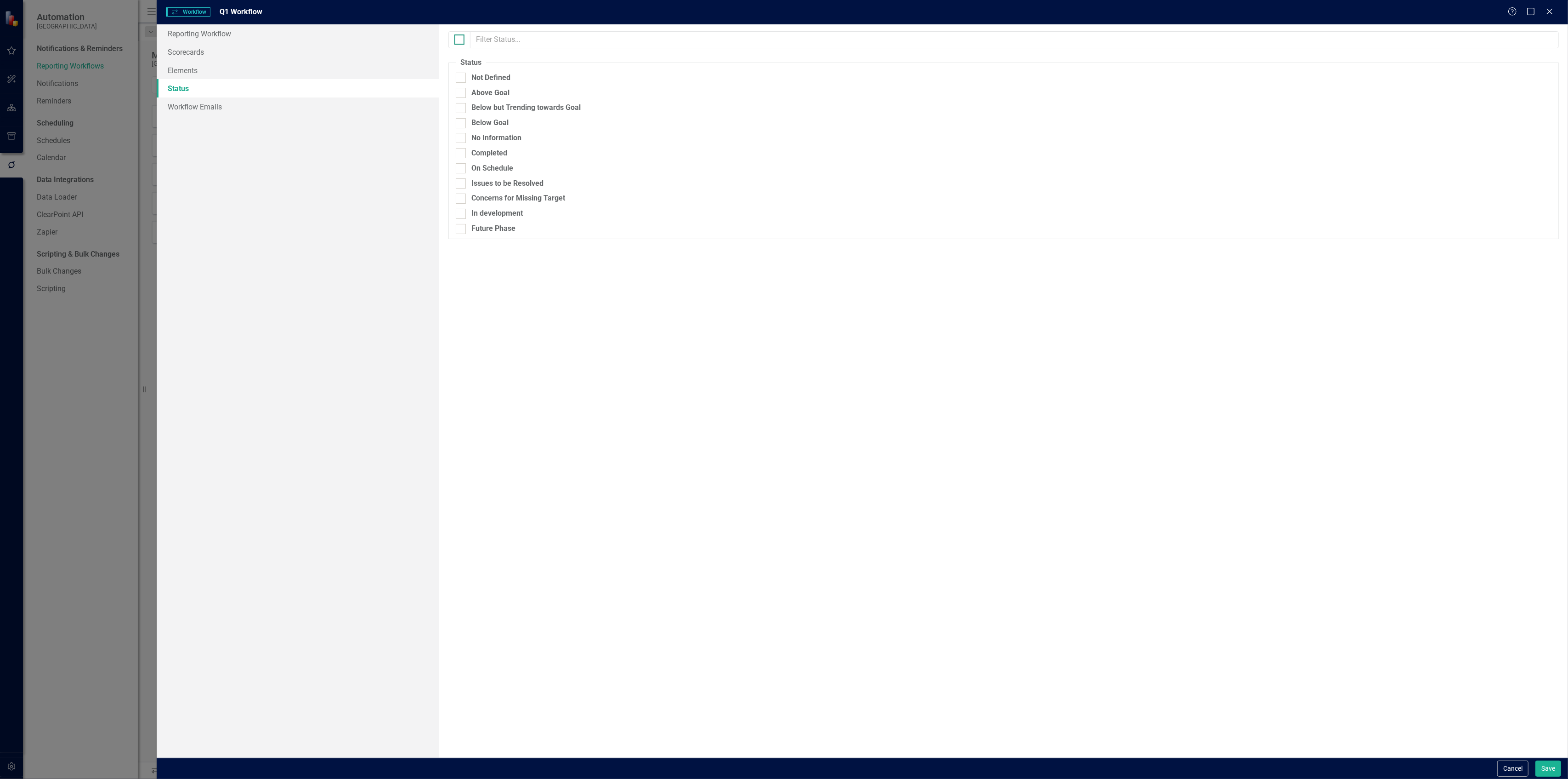
checkbox input "true"
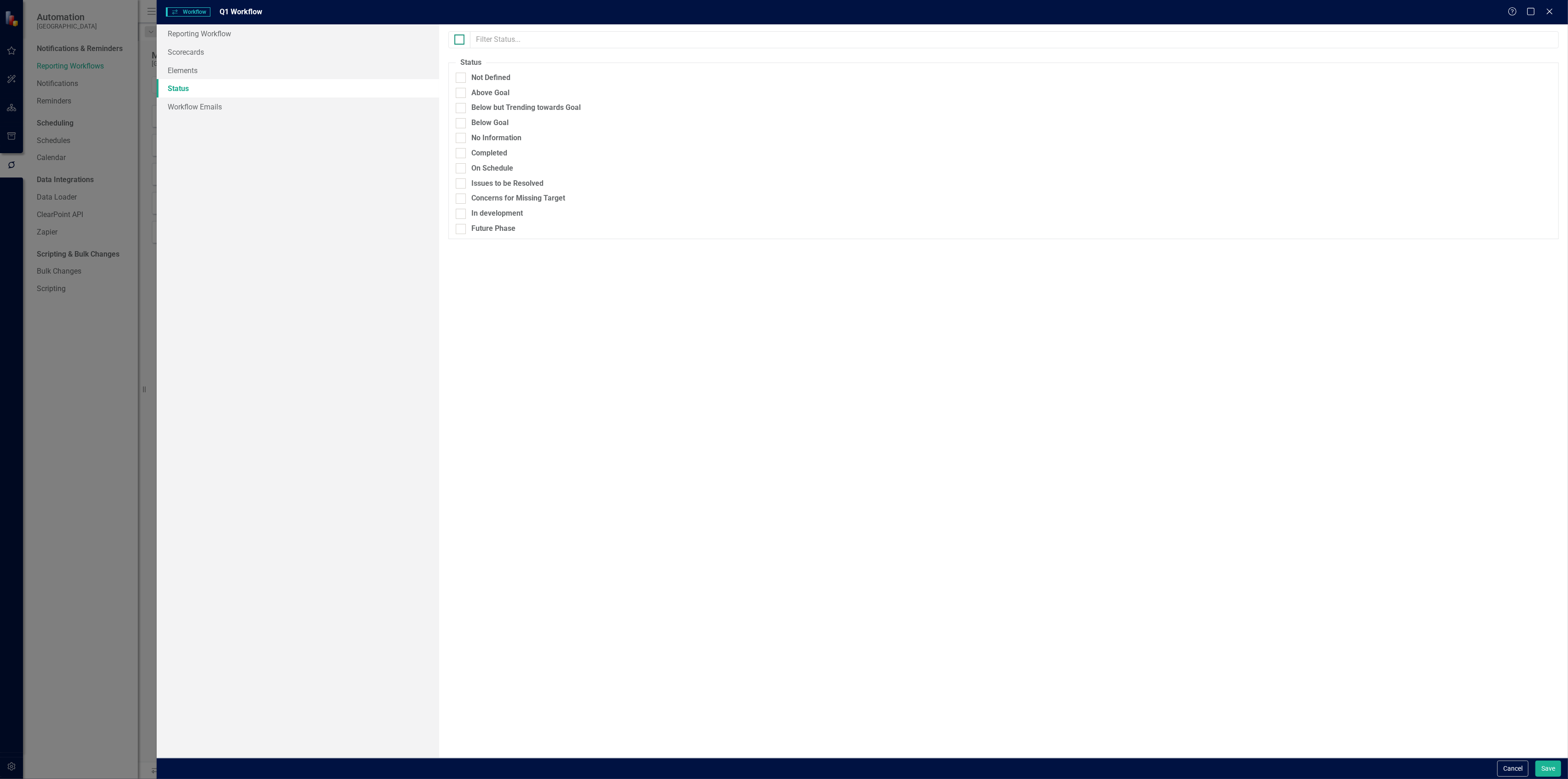
checkbox input "true"
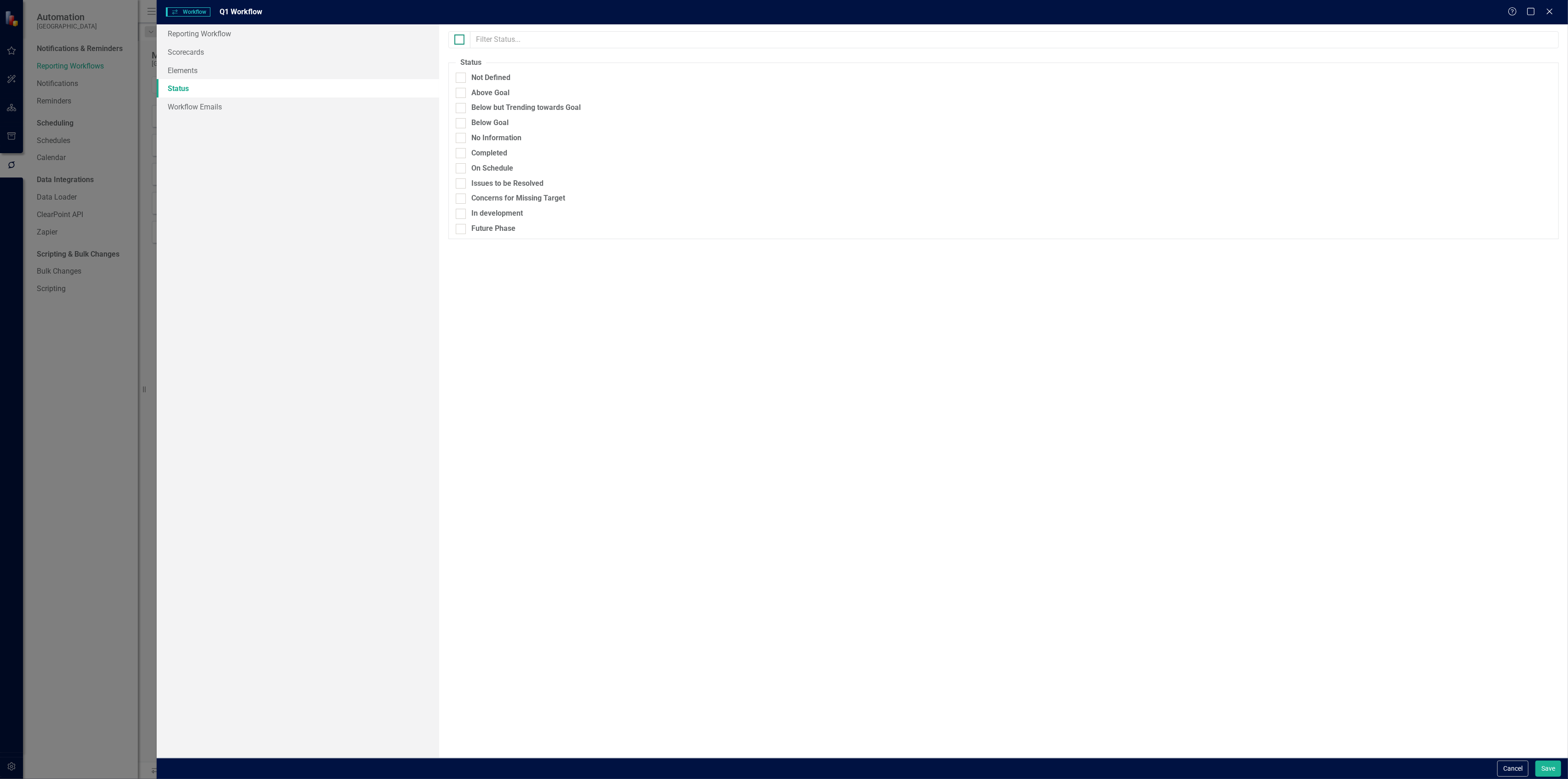
checkbox input "true"
click at [464, 227] on div at bounding box center [461, 229] width 10 height 10
click at [462, 227] on input "Future Phase" at bounding box center [459, 227] width 6 height 6
checkbox input "false"
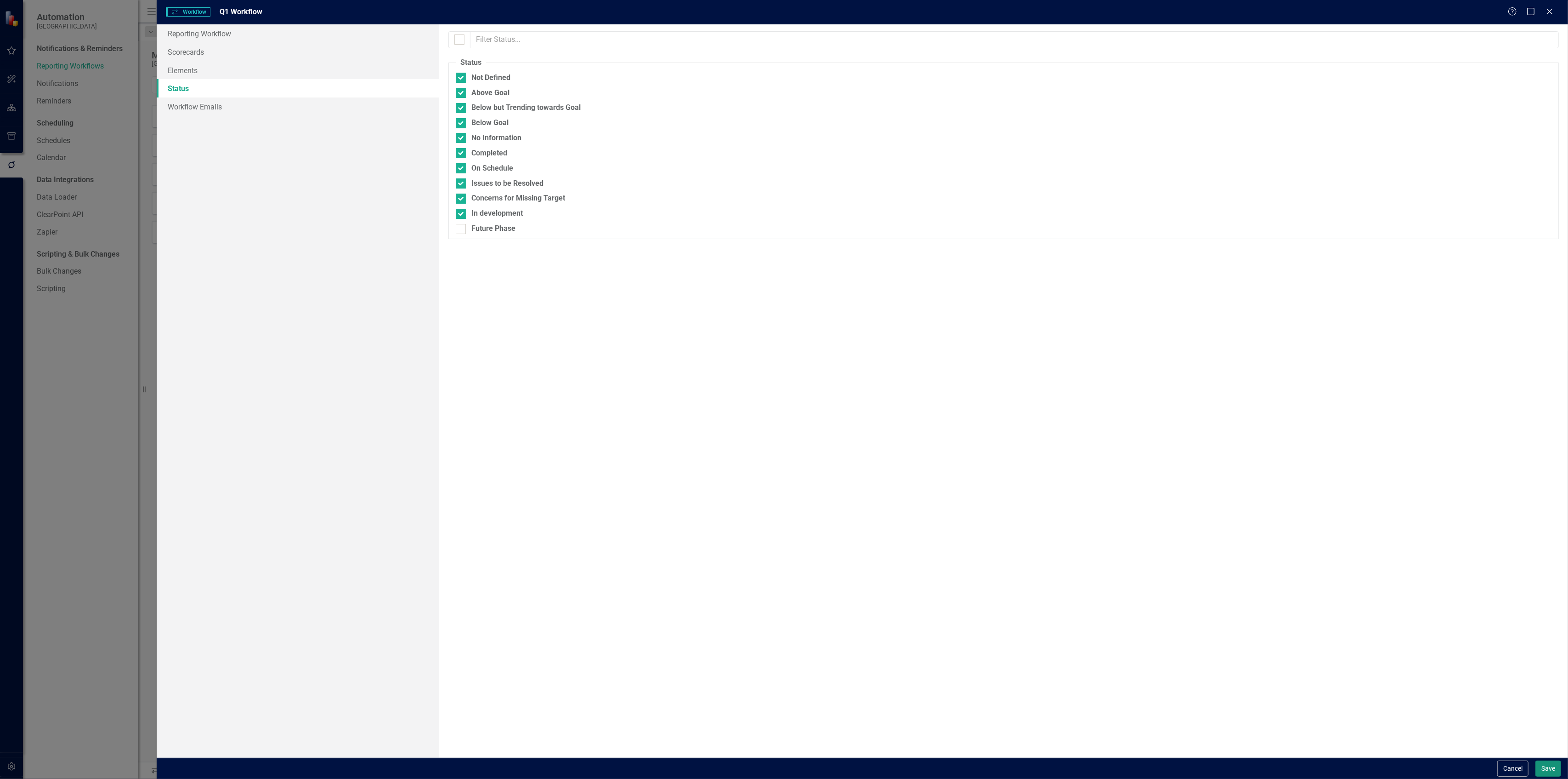
click at [1542, 766] on button "Save" at bounding box center [1548, 768] width 26 height 16
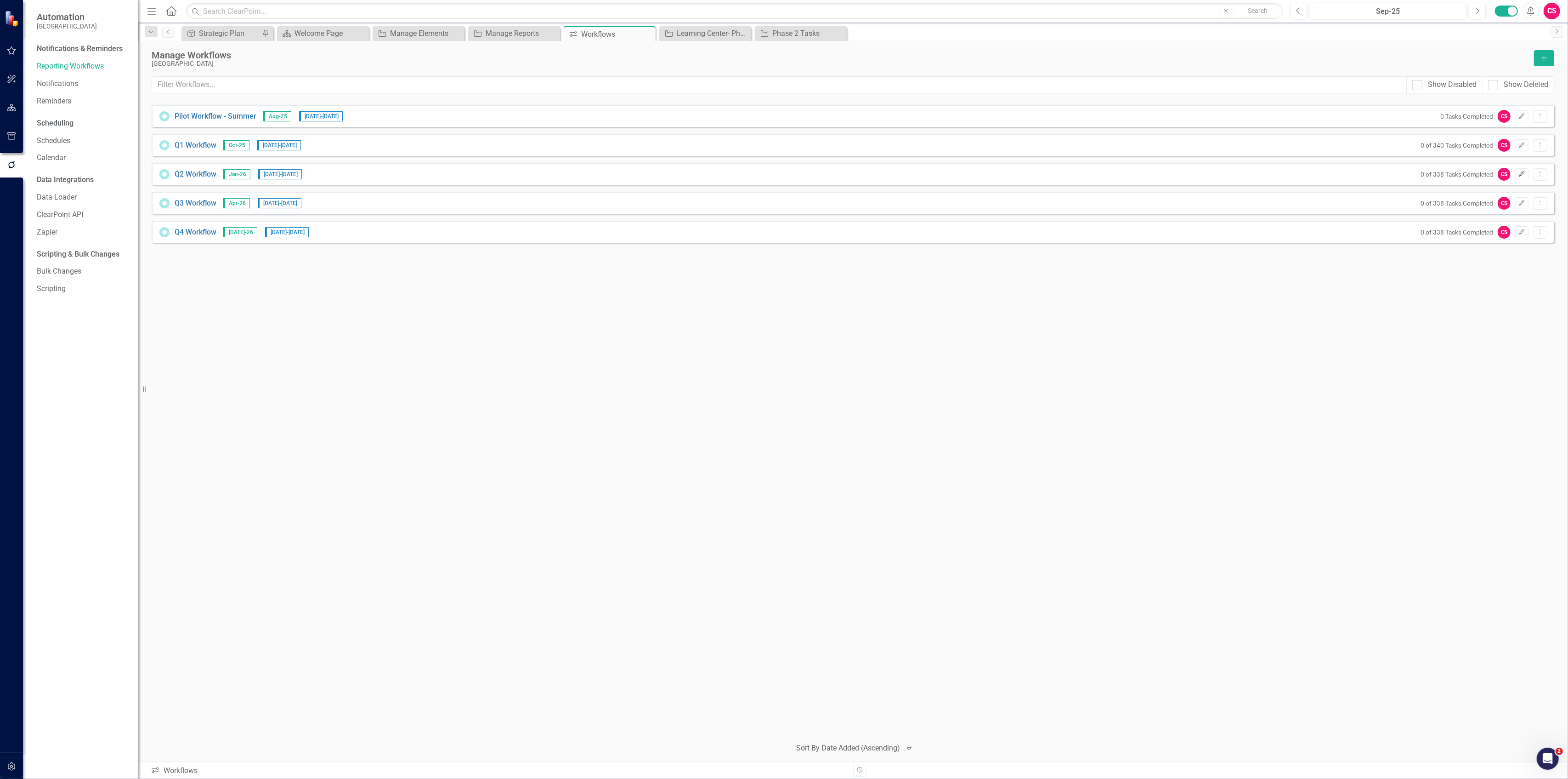
click at [1522, 175] on icon "Edit" at bounding box center [1521, 174] width 7 height 5
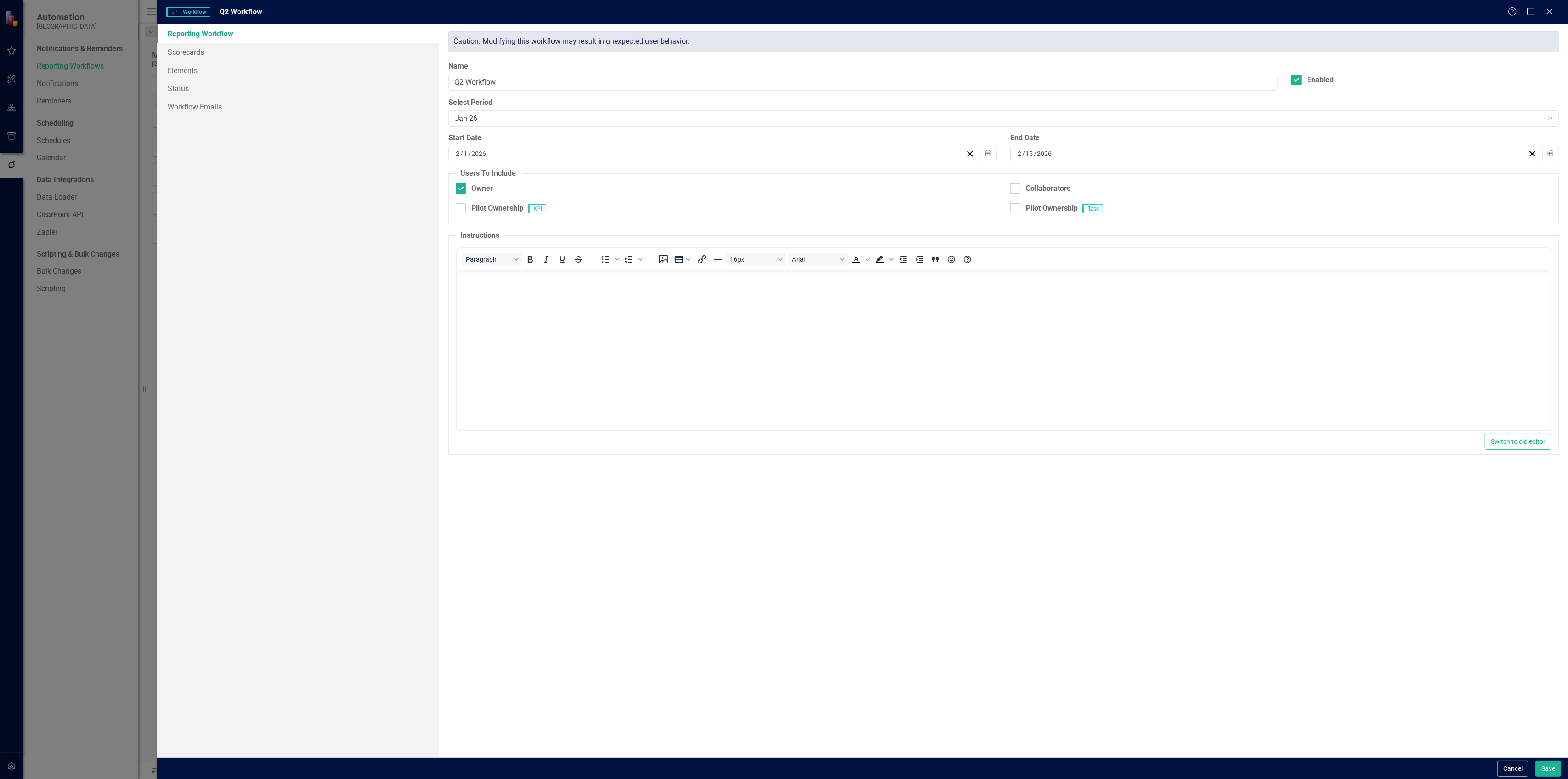
checkbox input "true"
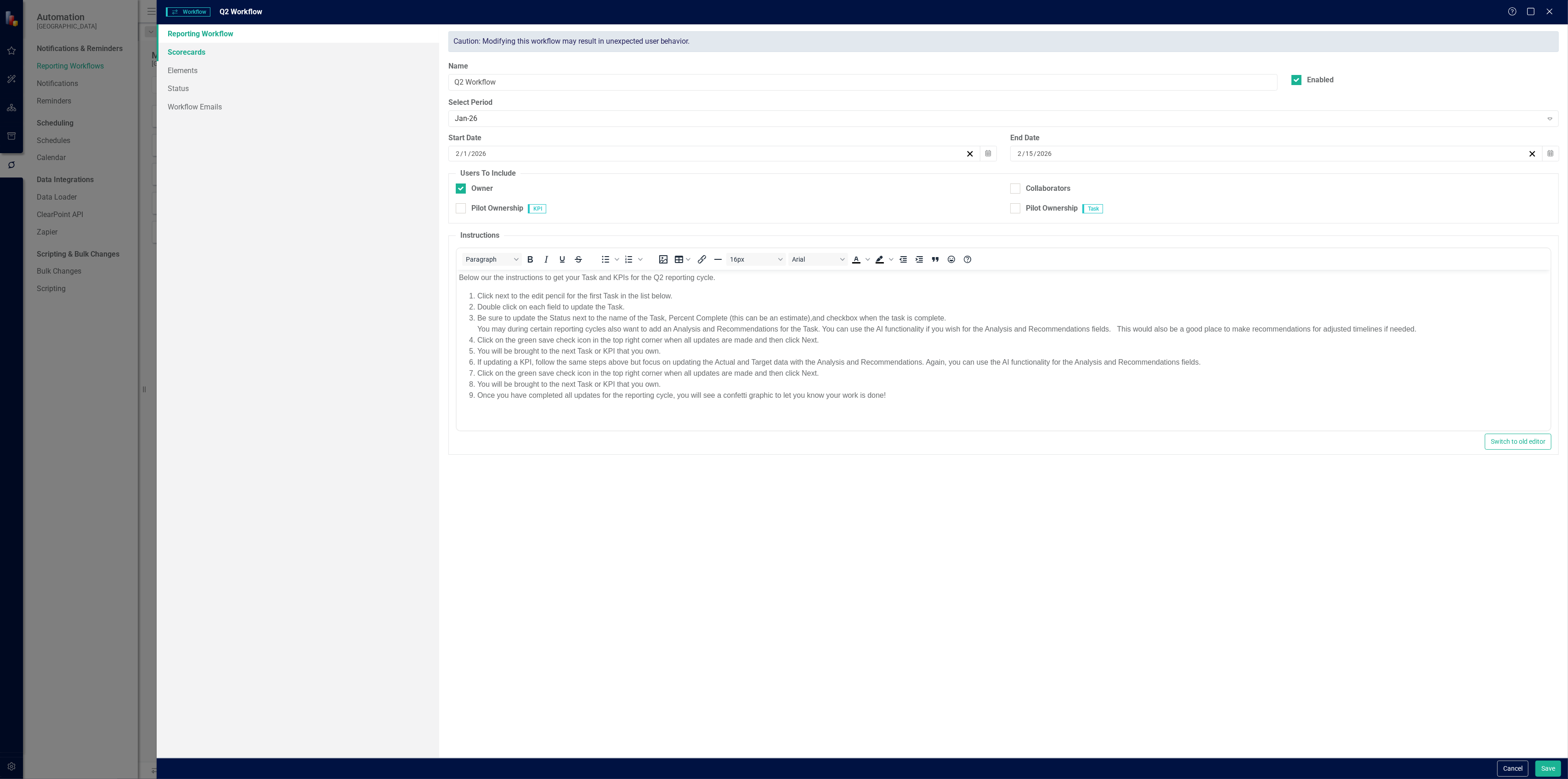
click at [218, 59] on link "Scorecards" at bounding box center [297, 52] width 282 height 18
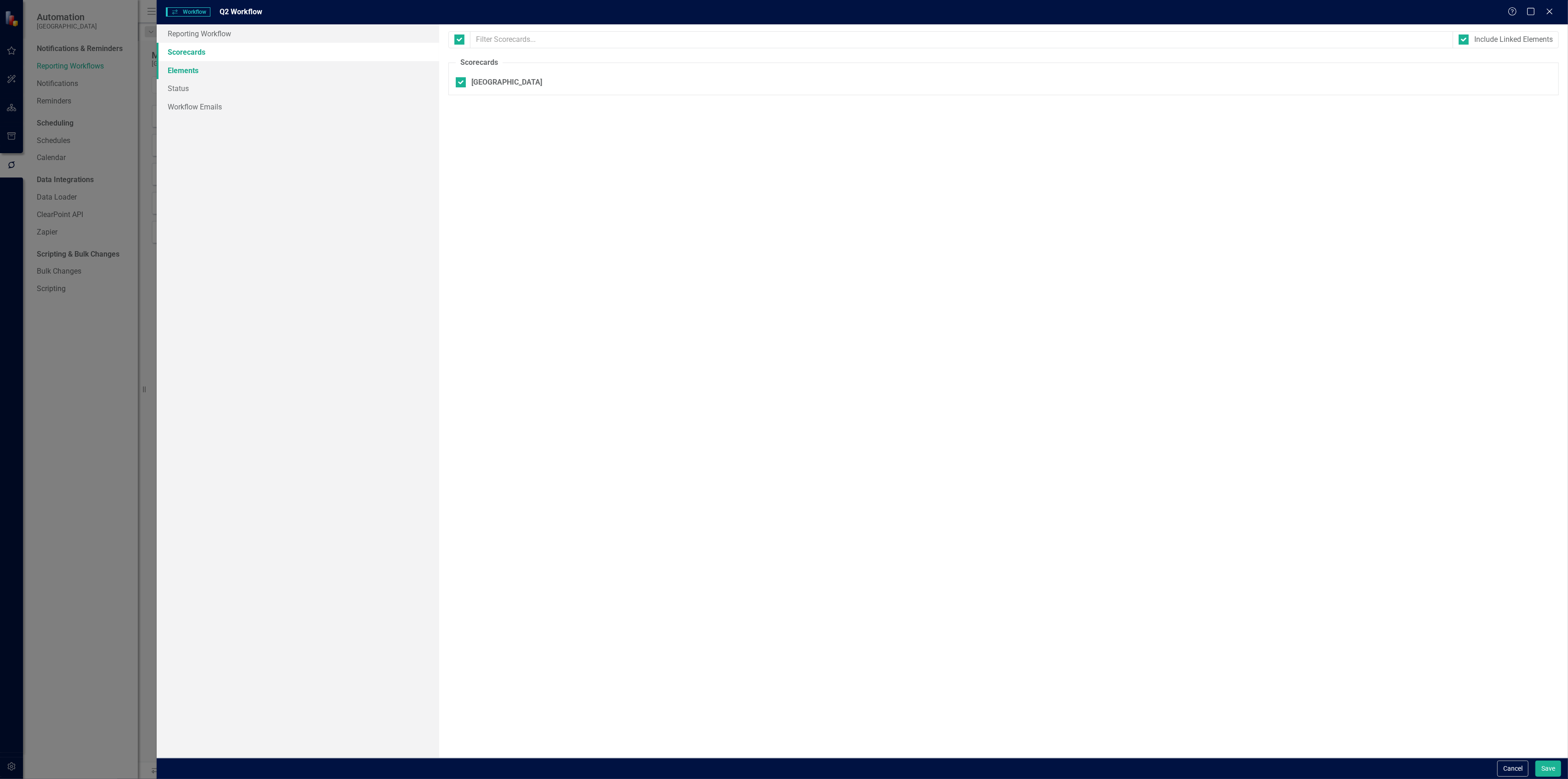
click at [211, 70] on link "Elements" at bounding box center [297, 70] width 282 height 18
click at [208, 87] on link "Status" at bounding box center [297, 88] width 282 height 18
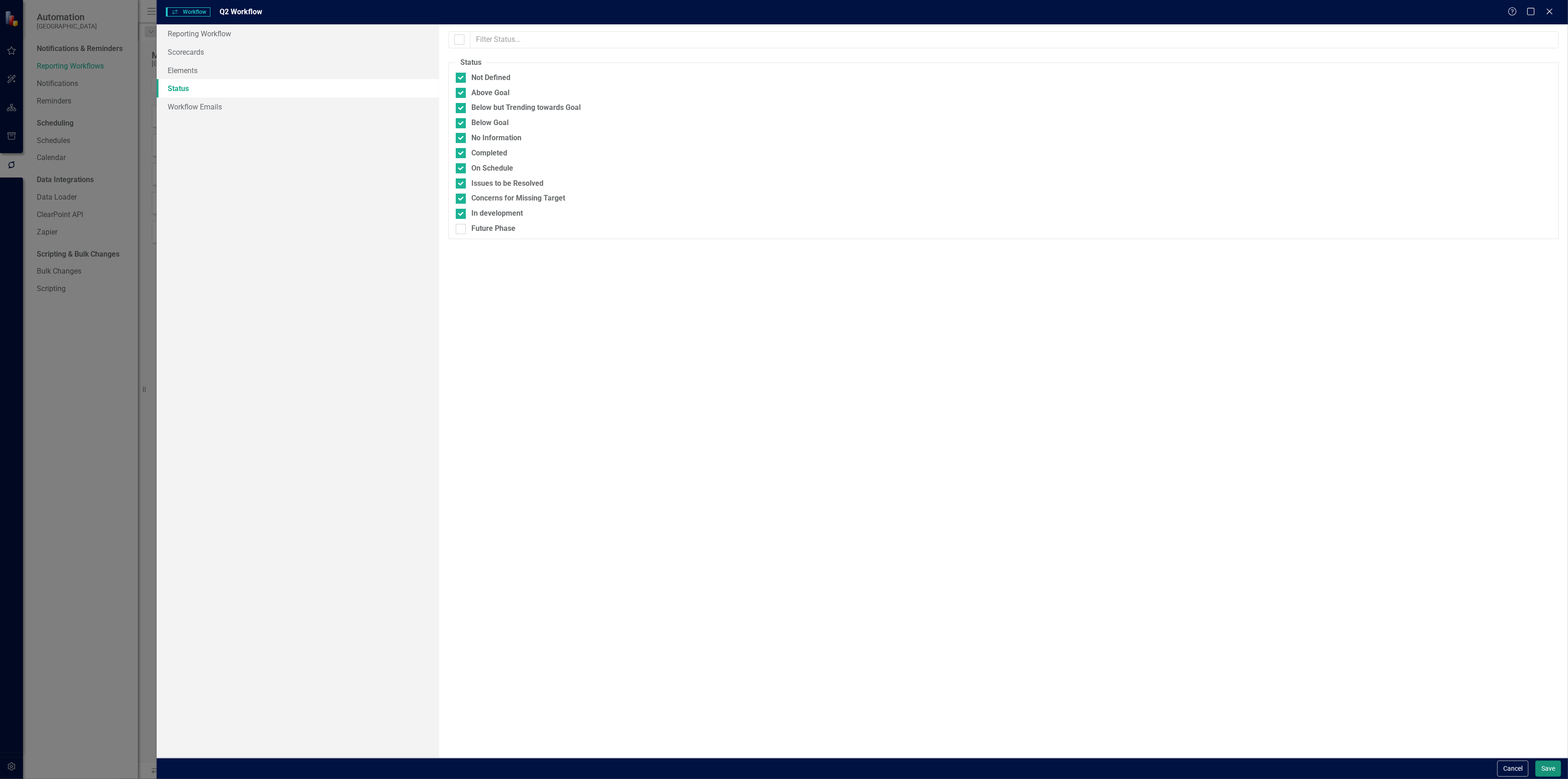
click at [1548, 770] on button "Save" at bounding box center [1548, 768] width 26 height 16
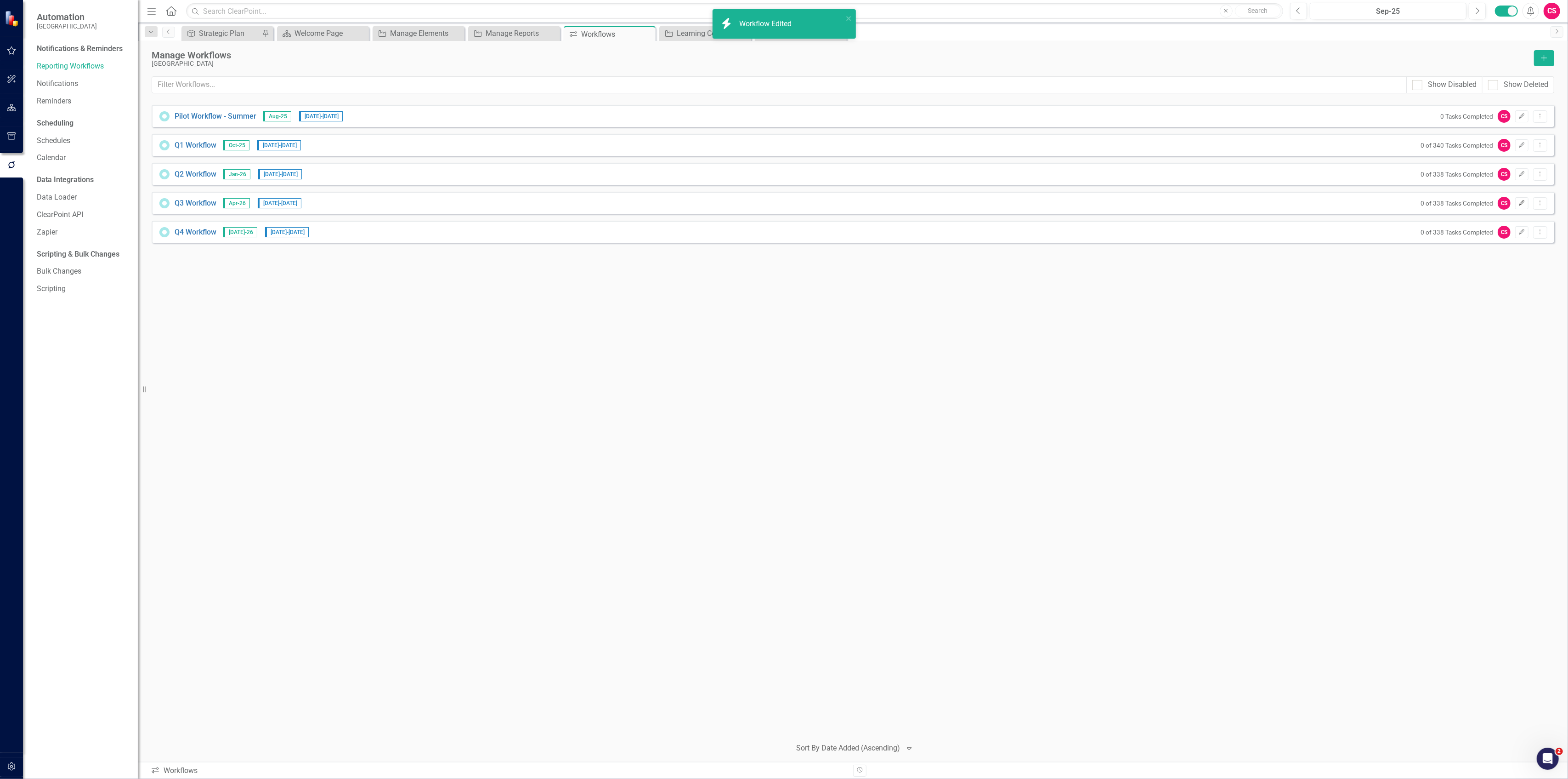
click at [1522, 200] on button "Edit" at bounding box center [1522, 203] width 13 height 12
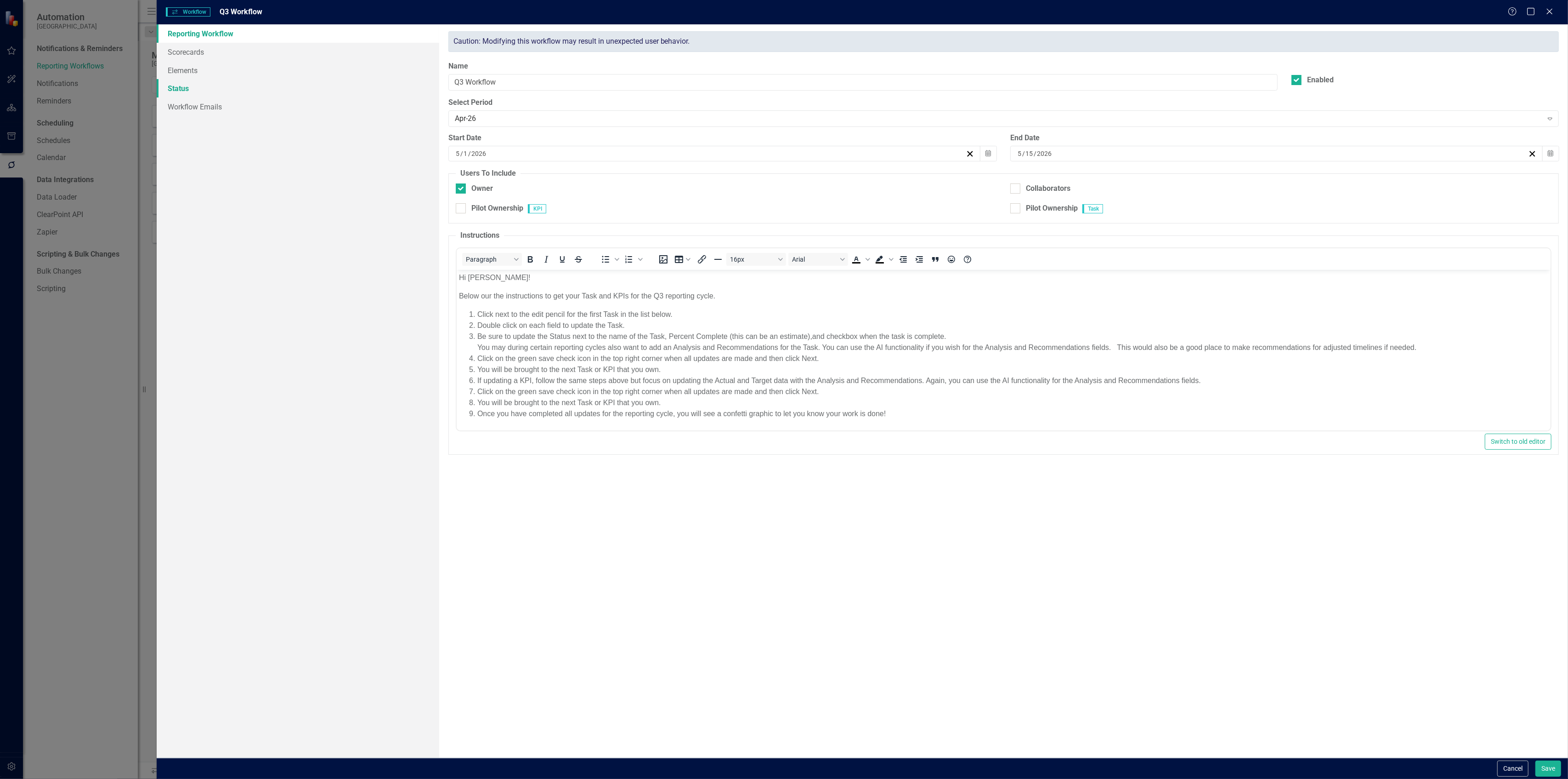
click at [183, 85] on link "Status" at bounding box center [297, 88] width 282 height 18
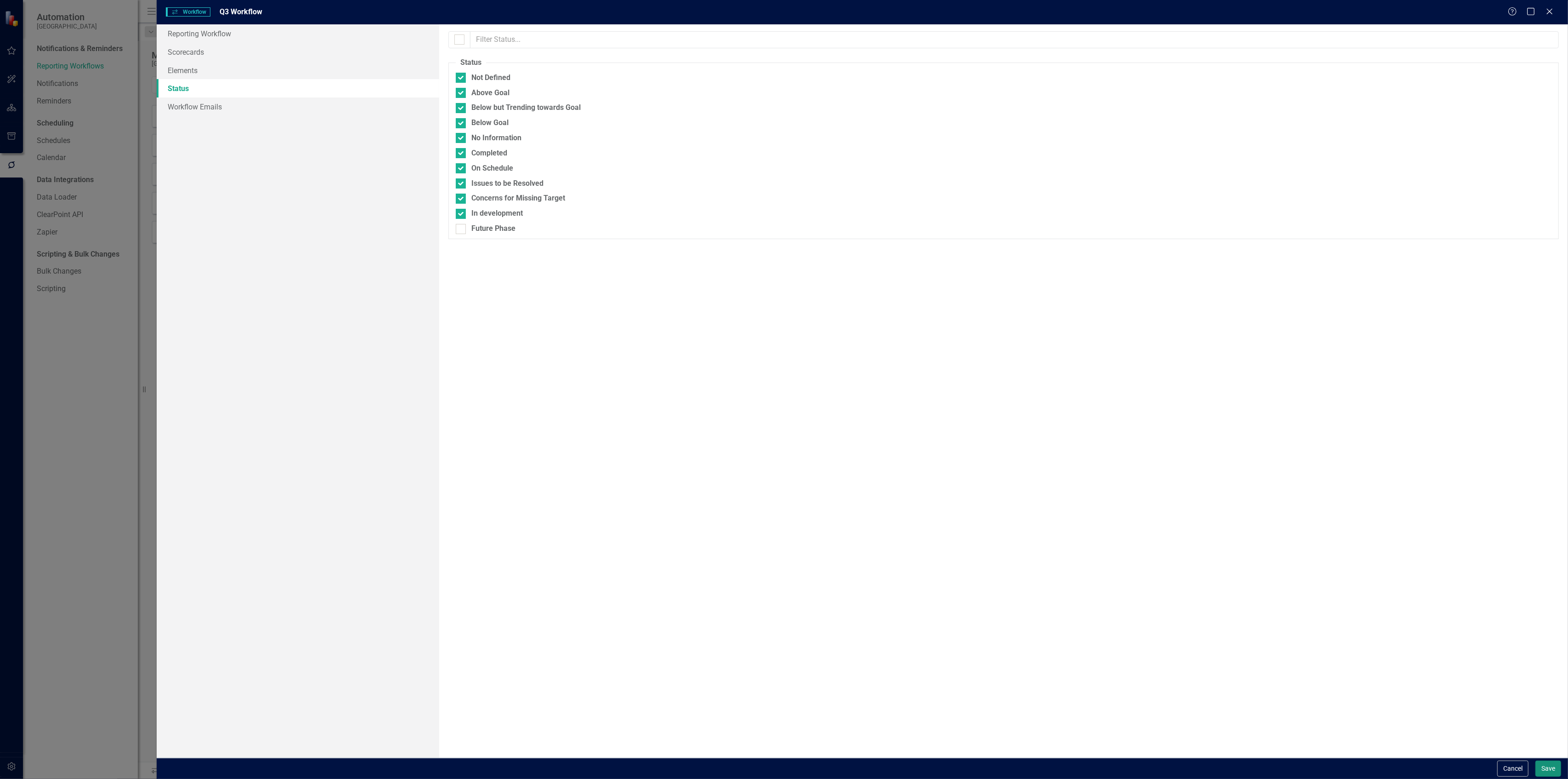
click at [1544, 764] on button "Save" at bounding box center [1548, 768] width 26 height 16
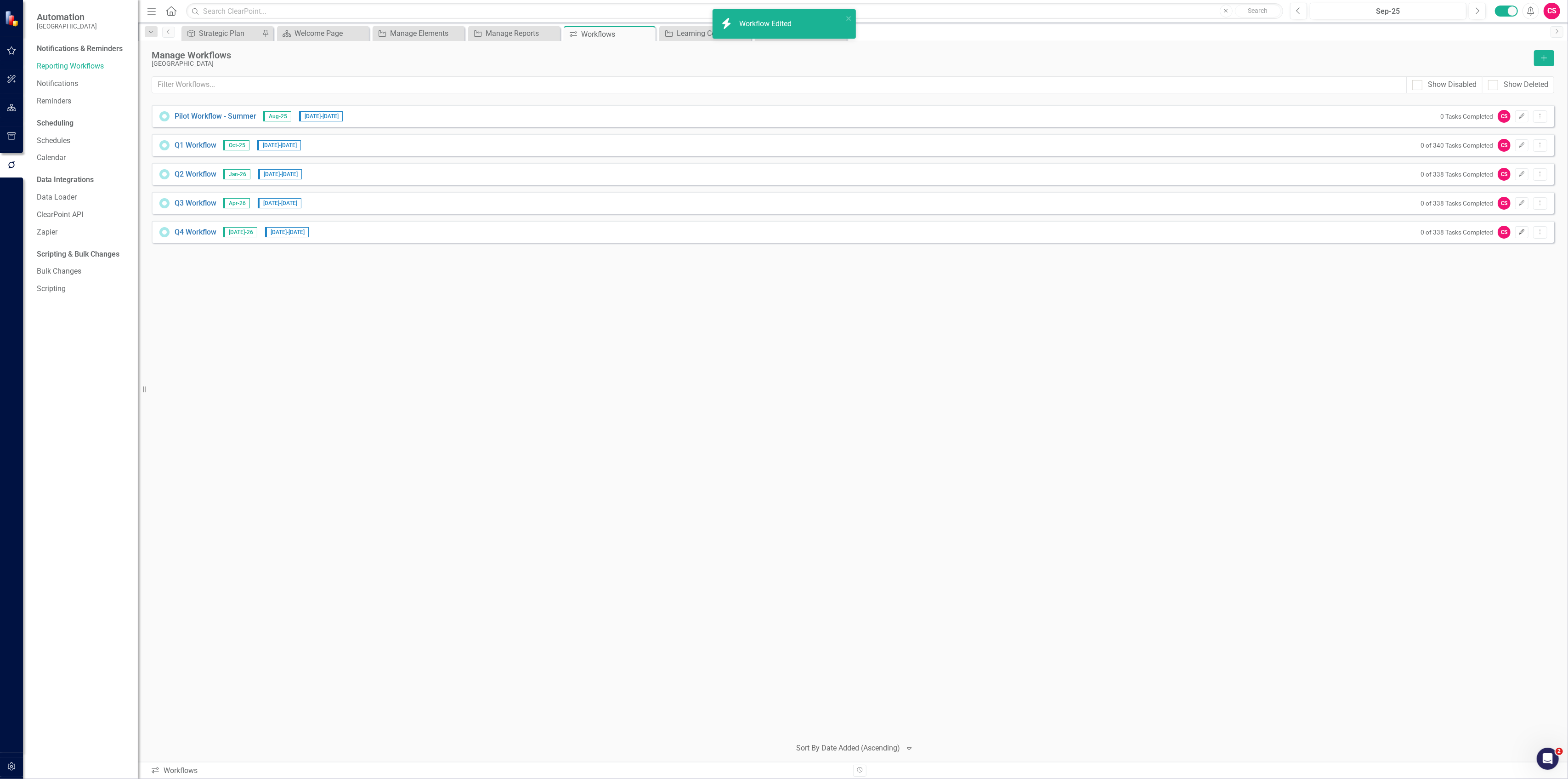
click at [1517, 230] on button "Edit" at bounding box center [1522, 232] width 13 height 12
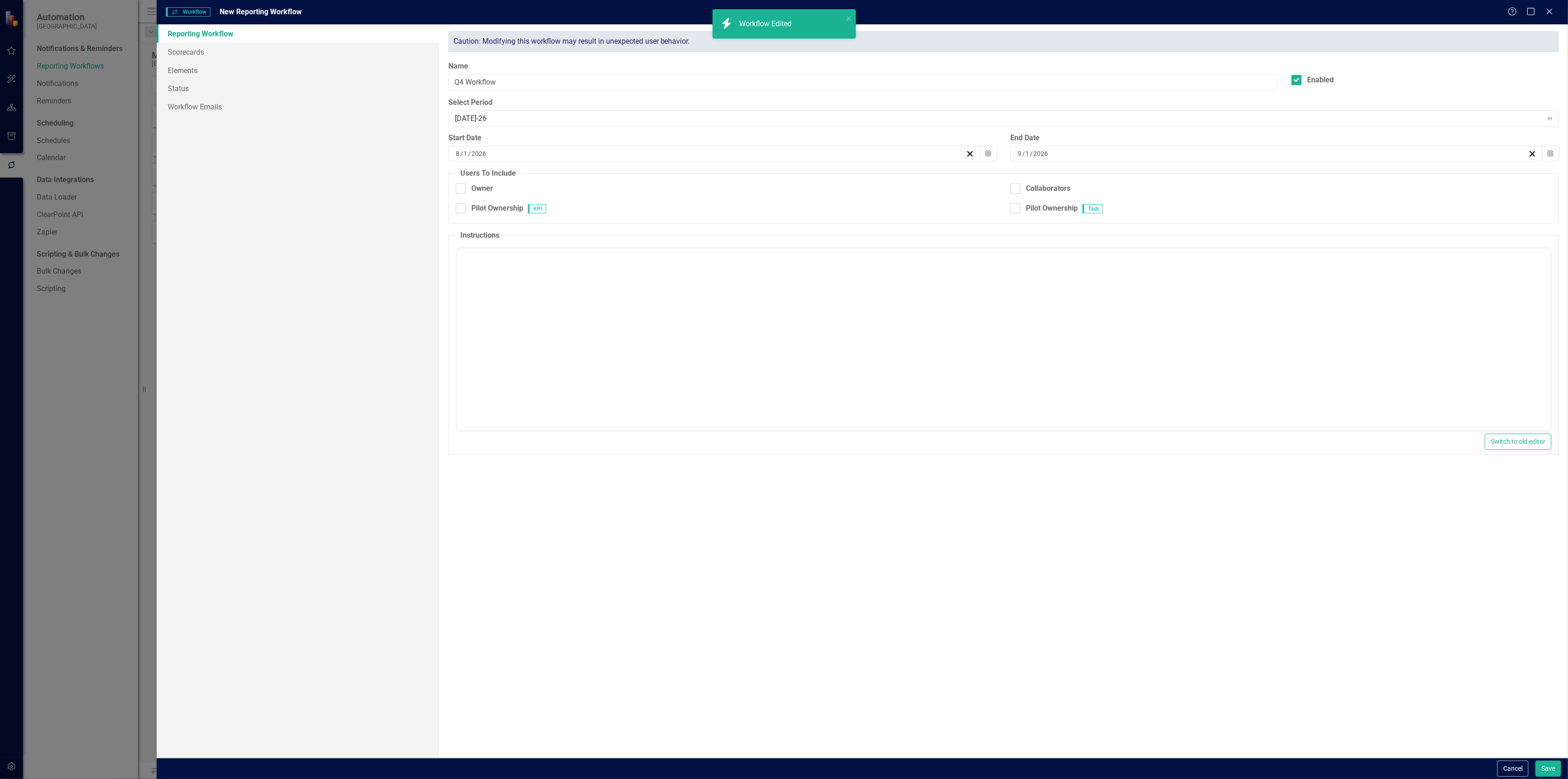
checkbox input "true"
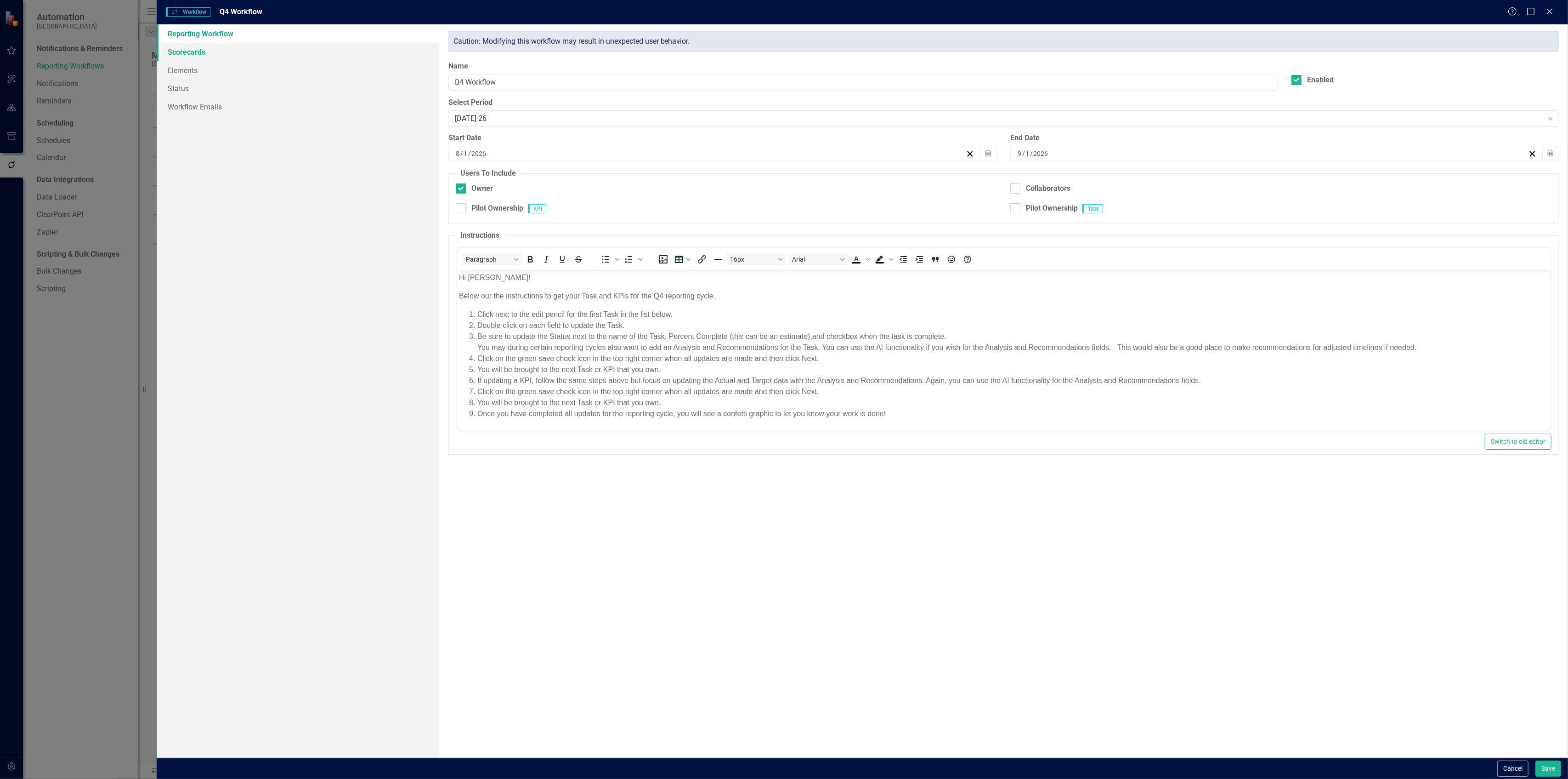
click at [220, 59] on link "Scorecards" at bounding box center [297, 52] width 282 height 18
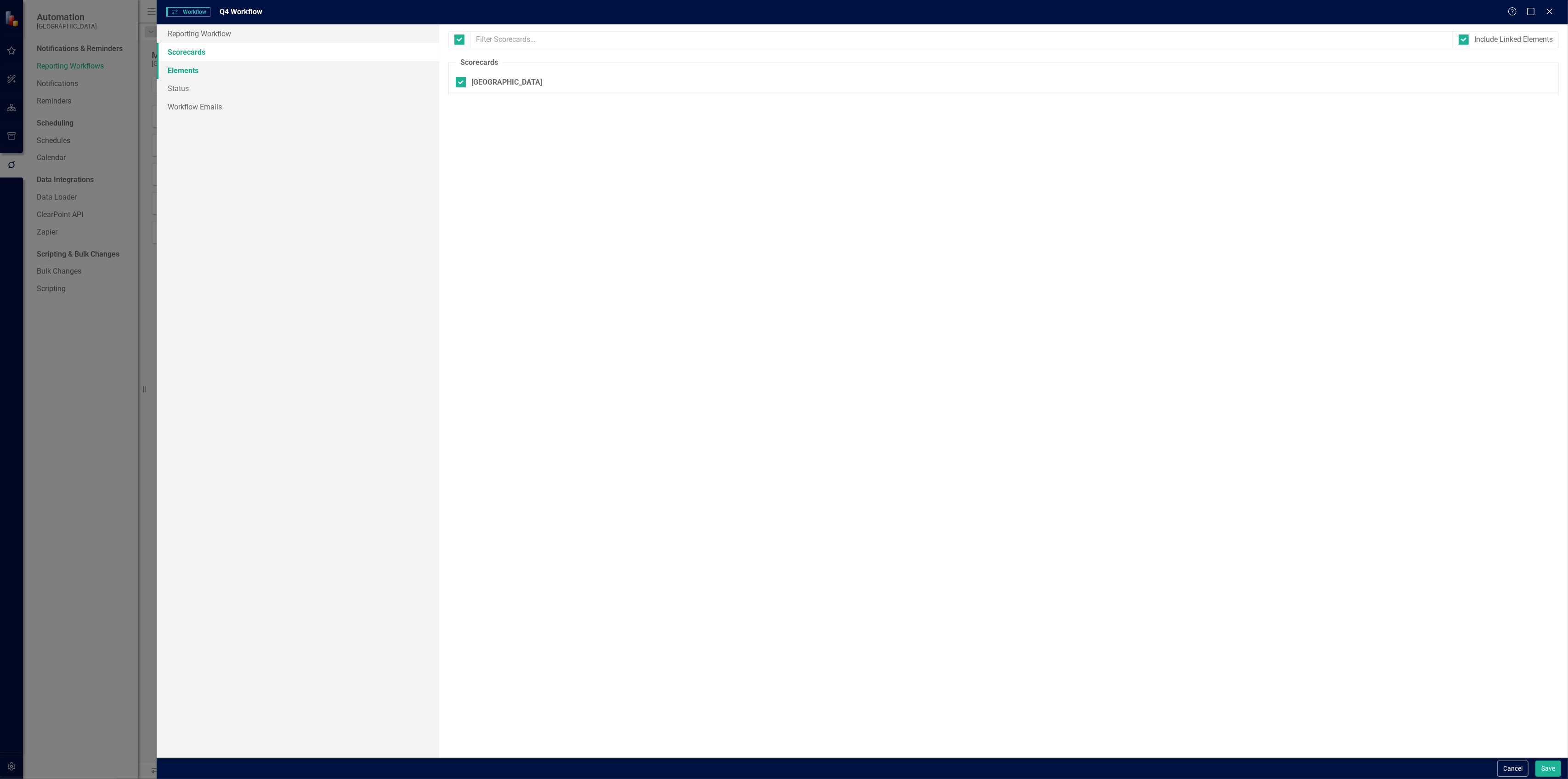
click at [215, 68] on link "Elements" at bounding box center [297, 70] width 282 height 18
click at [213, 82] on link "Status" at bounding box center [297, 88] width 282 height 18
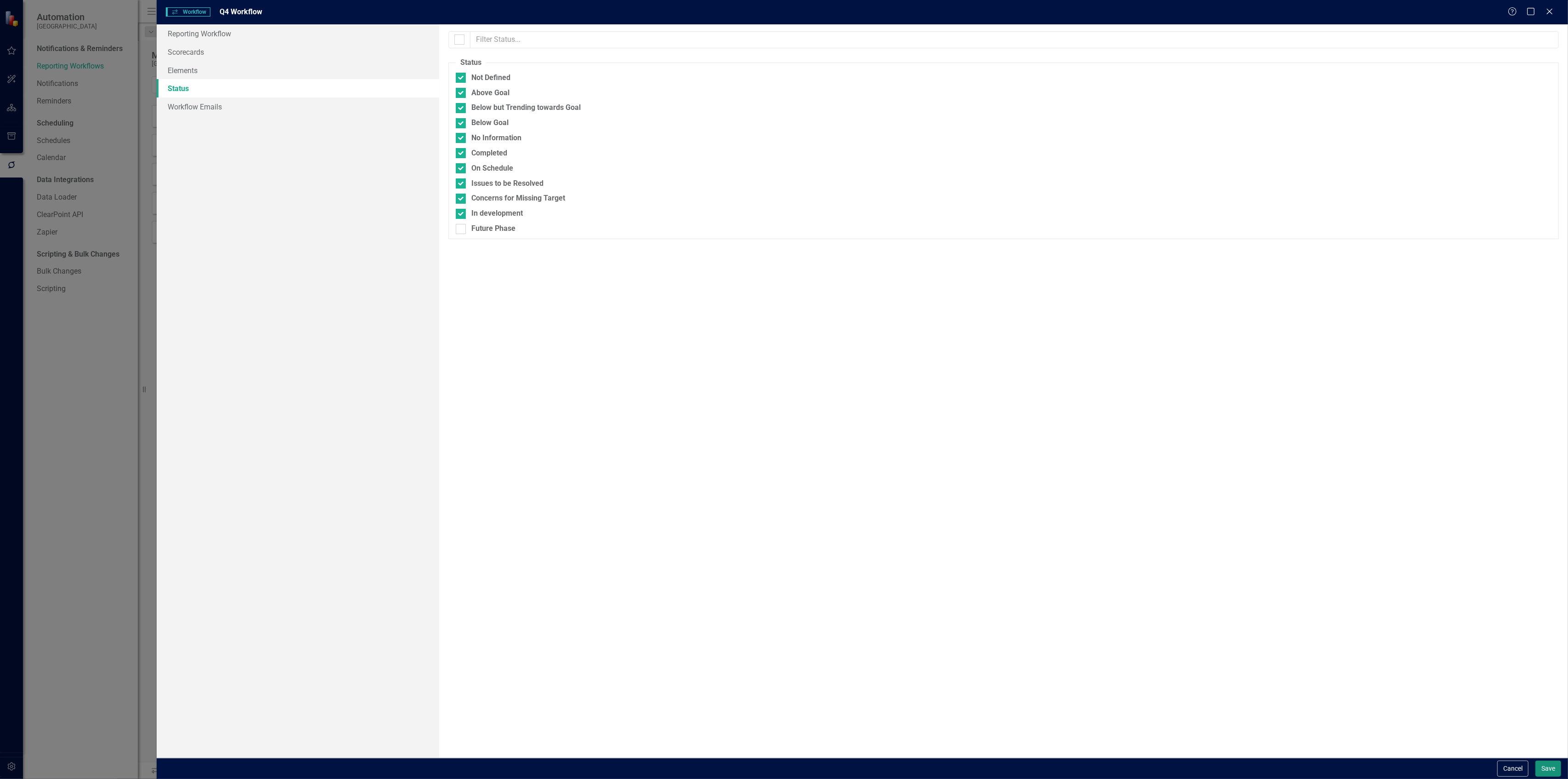
click at [1547, 766] on button "Save" at bounding box center [1548, 768] width 26 height 16
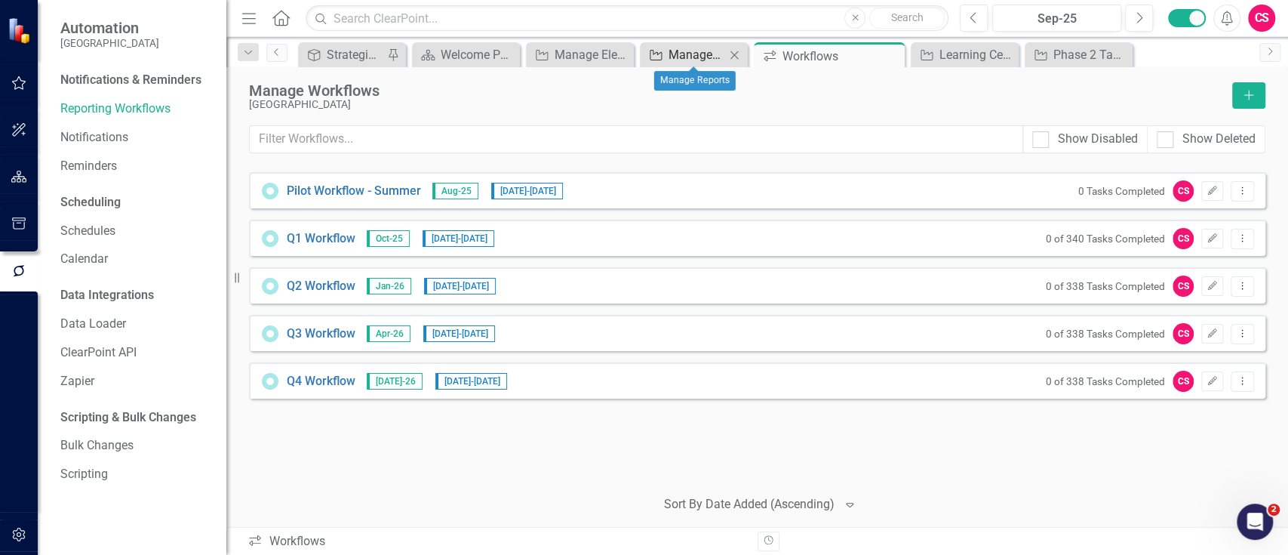
click at [688, 58] on div "Manage Reports" at bounding box center [697, 54] width 57 height 19
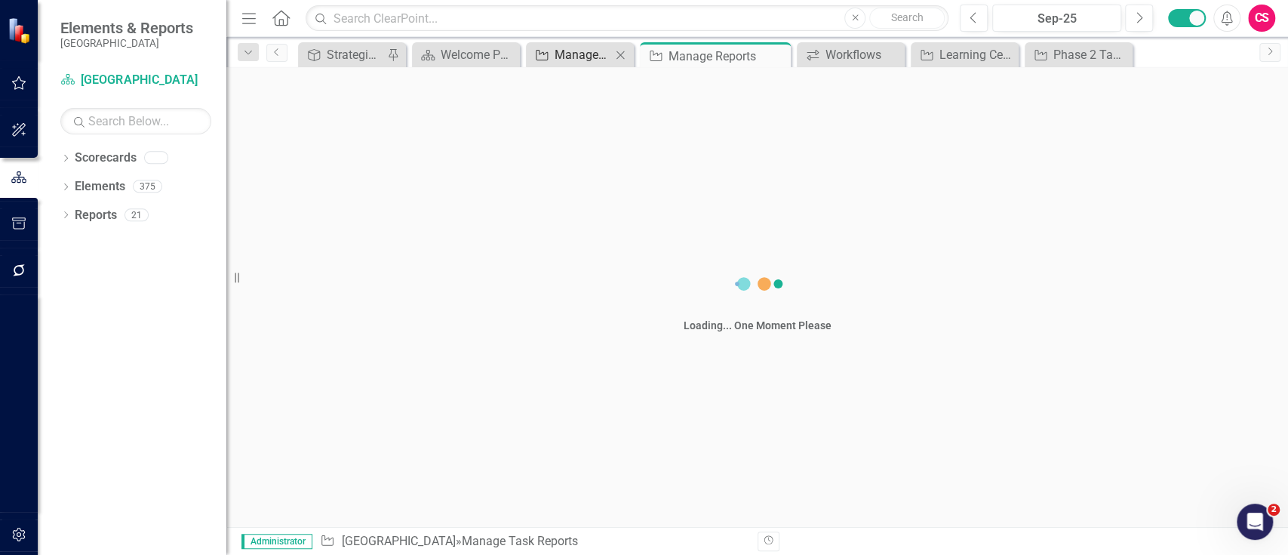
click at [589, 56] on div "Manage Elements" at bounding box center [583, 54] width 57 height 19
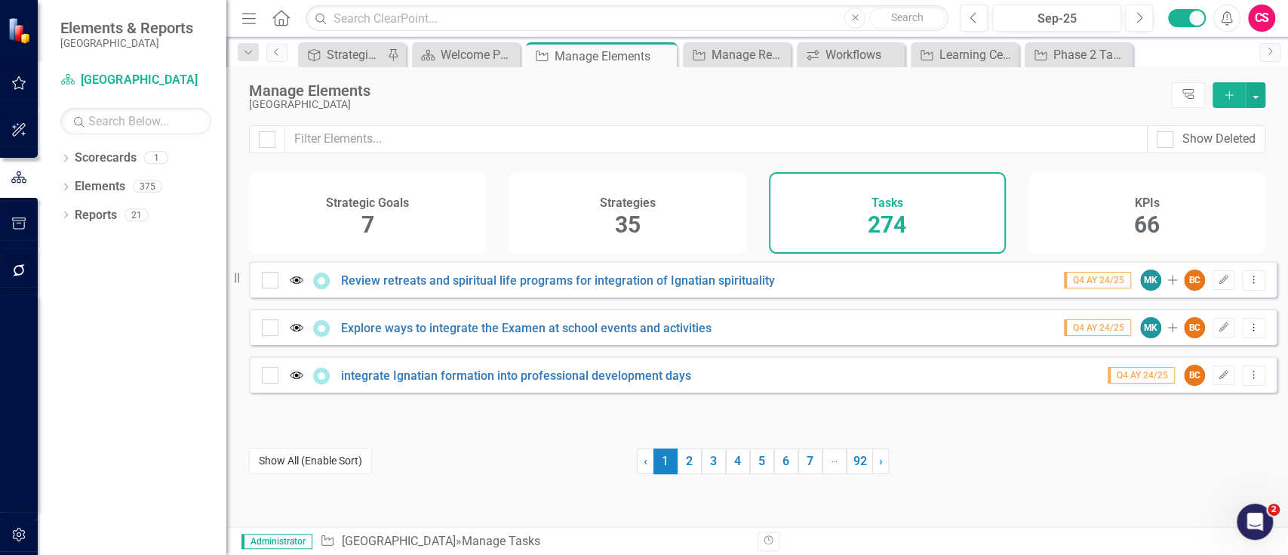
click at [346, 460] on button "Show All (Enable Sort)" at bounding box center [310, 461] width 123 height 26
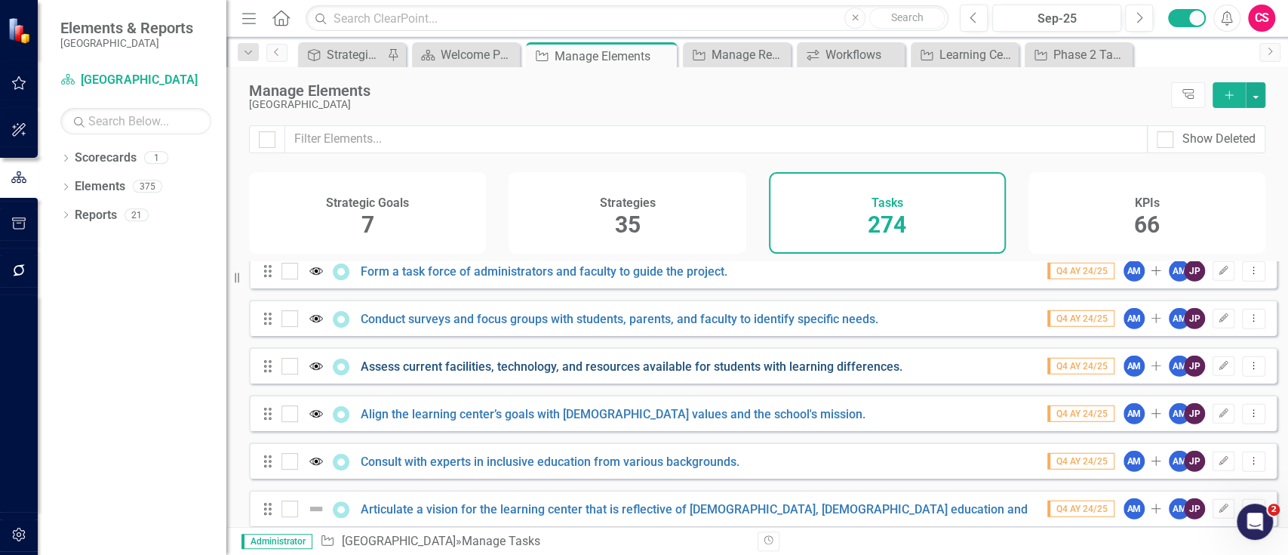
scroll to position [3287, 0]
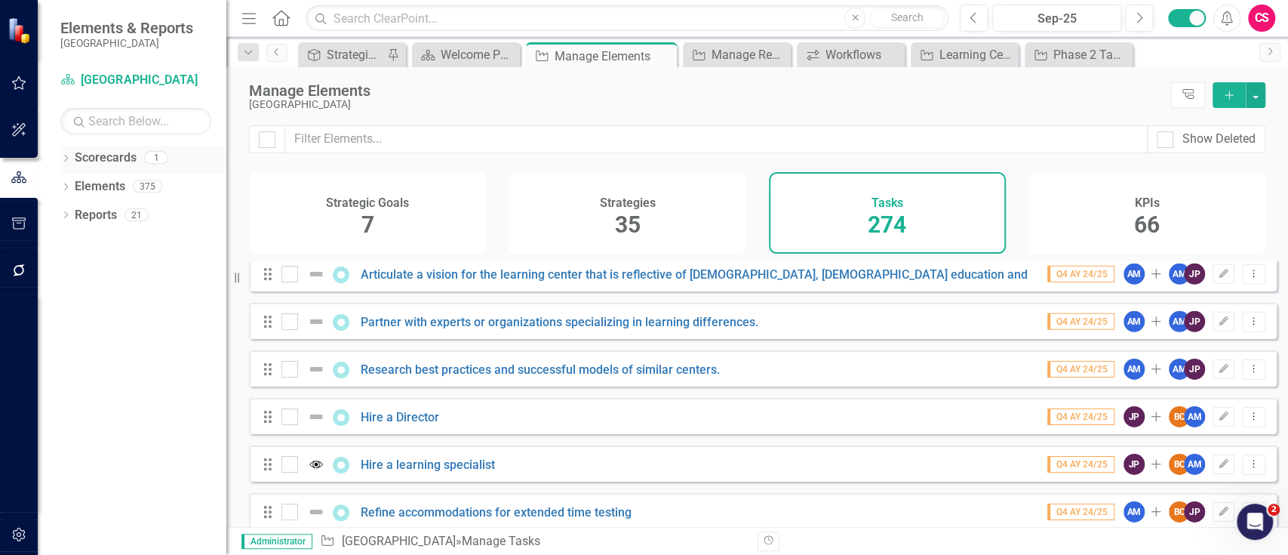
click at [88, 159] on link "Scorecards" at bounding box center [106, 157] width 62 height 17
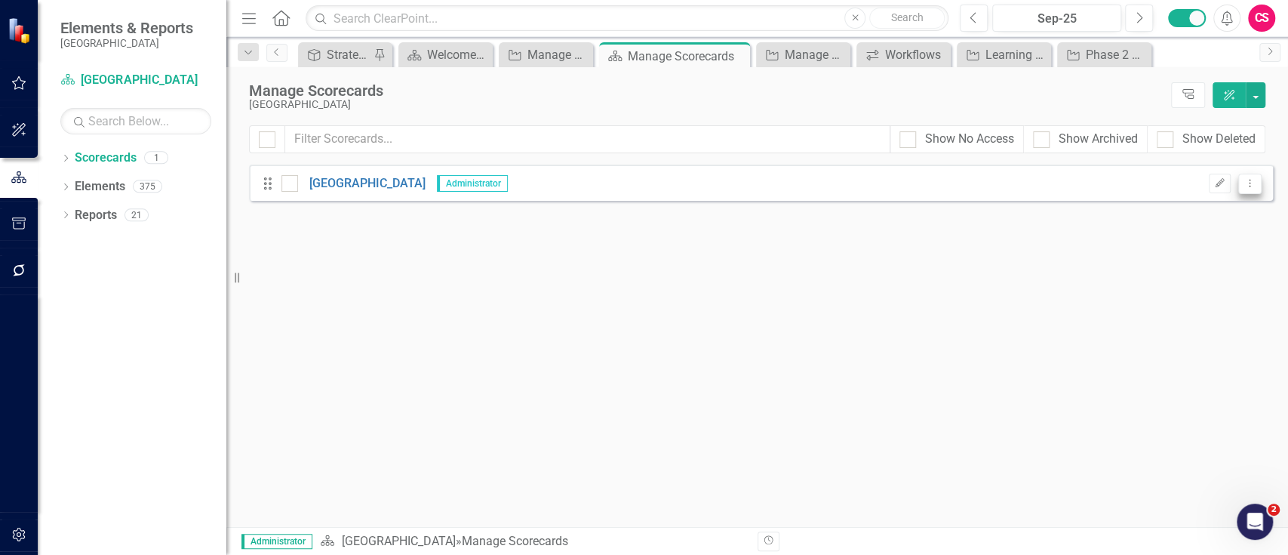
click at [1254, 186] on icon "Dropdown Menu" at bounding box center [1250, 183] width 13 height 10
click at [1190, 264] on link "Copy Forward Copy Forward Scorecard" at bounding box center [1177, 264] width 167 height 28
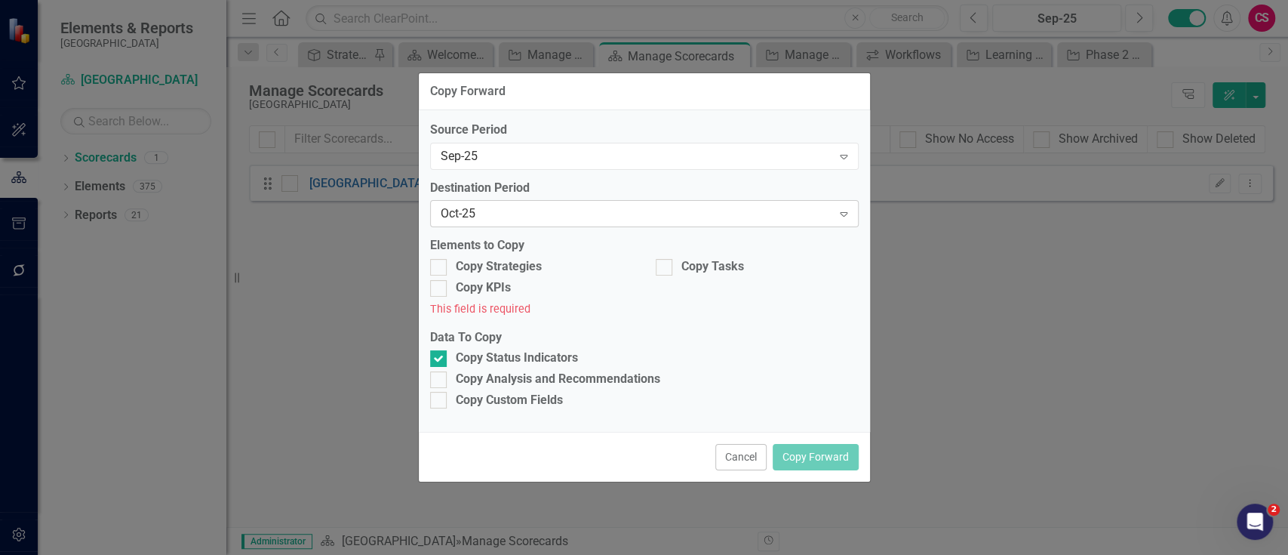
click at [641, 217] on div "Oct-25" at bounding box center [637, 213] width 392 height 17
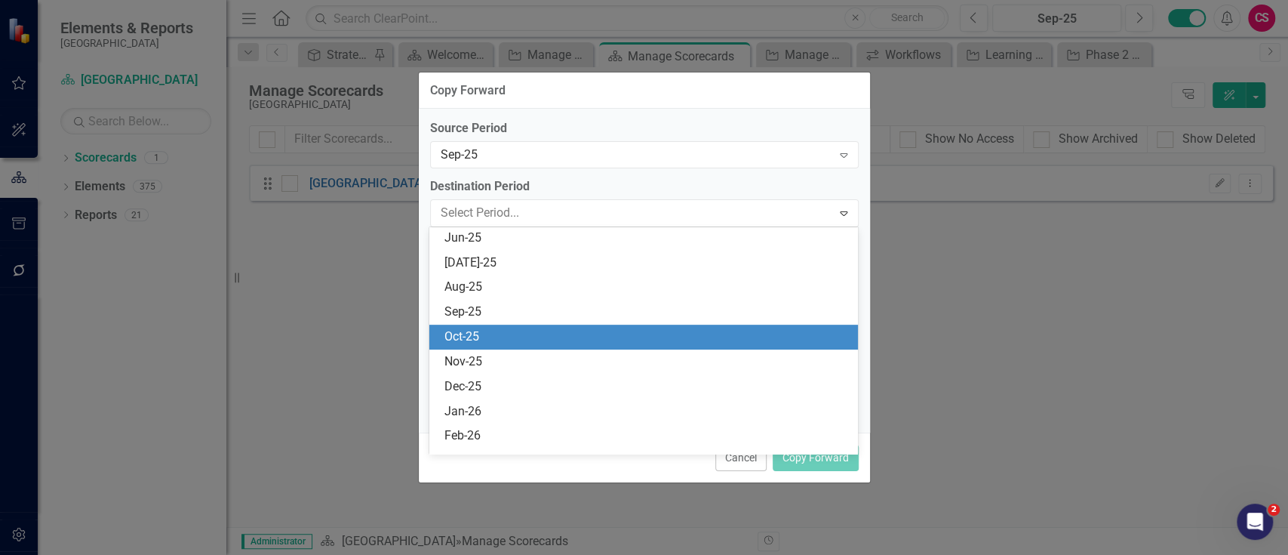
scroll to position [595, 0]
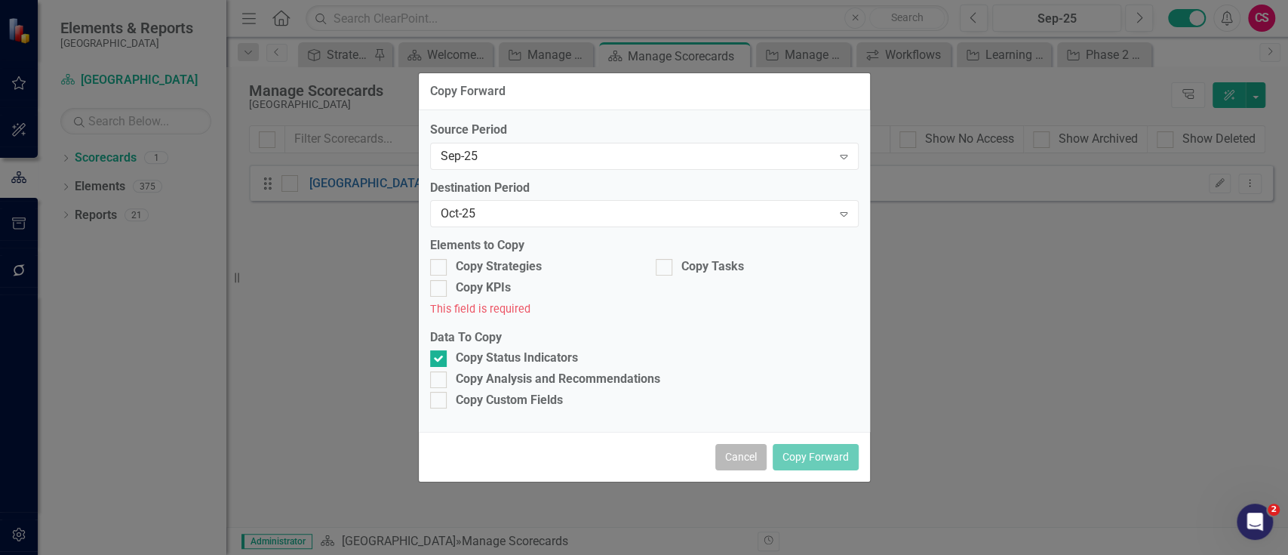
click at [735, 460] on button "Cancel" at bounding box center [741, 457] width 51 height 26
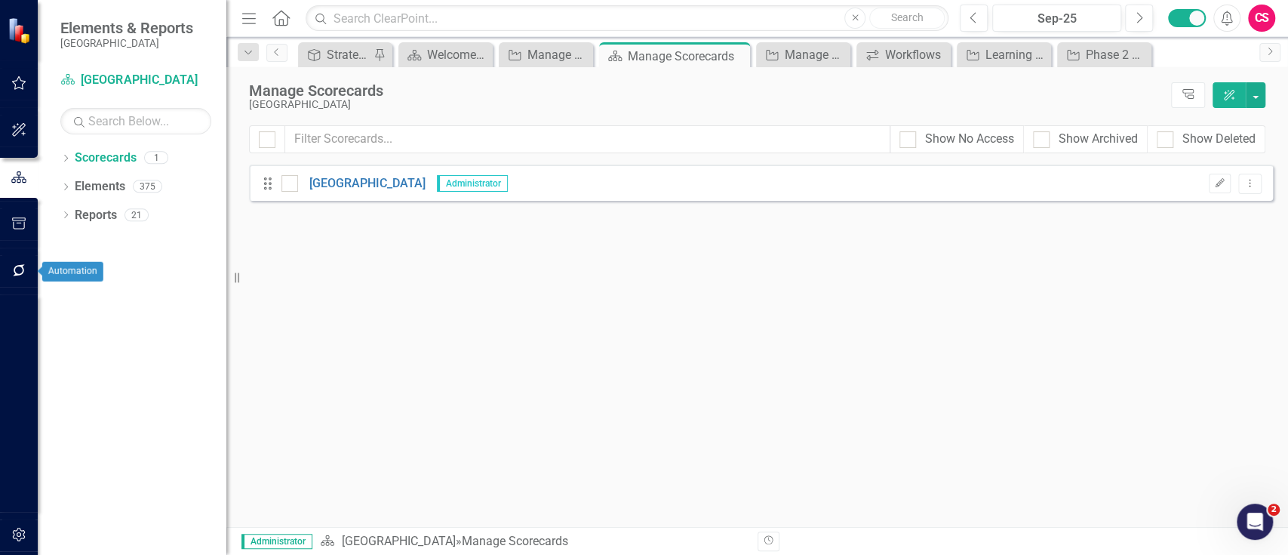
click at [26, 271] on icon "button" at bounding box center [19, 270] width 16 height 12
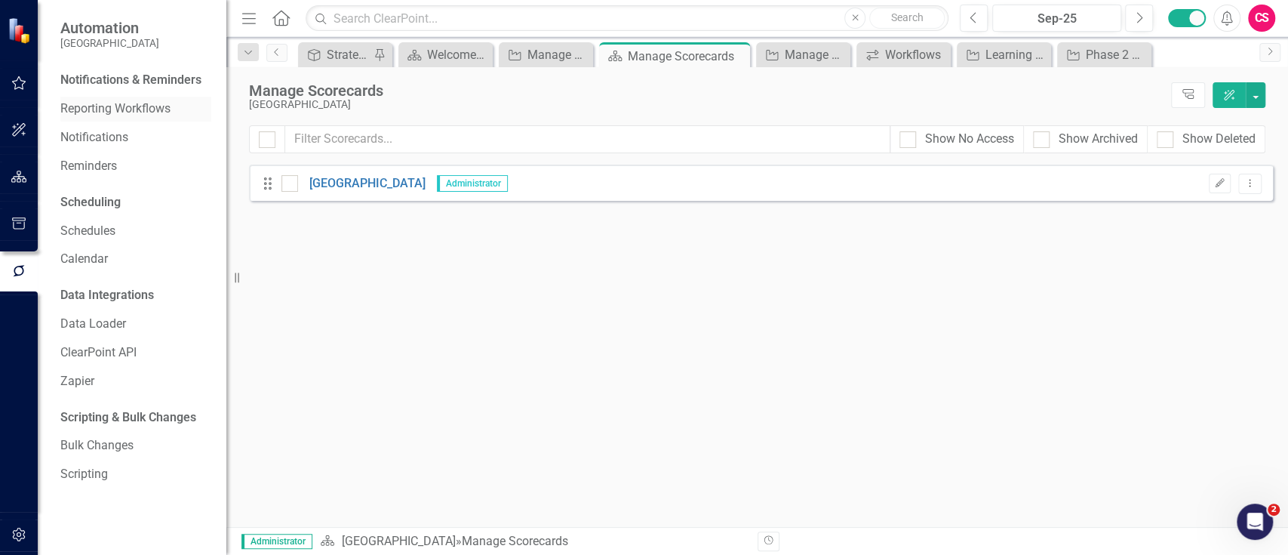
click at [113, 109] on link "Reporting Workflows" at bounding box center [135, 108] width 151 height 17
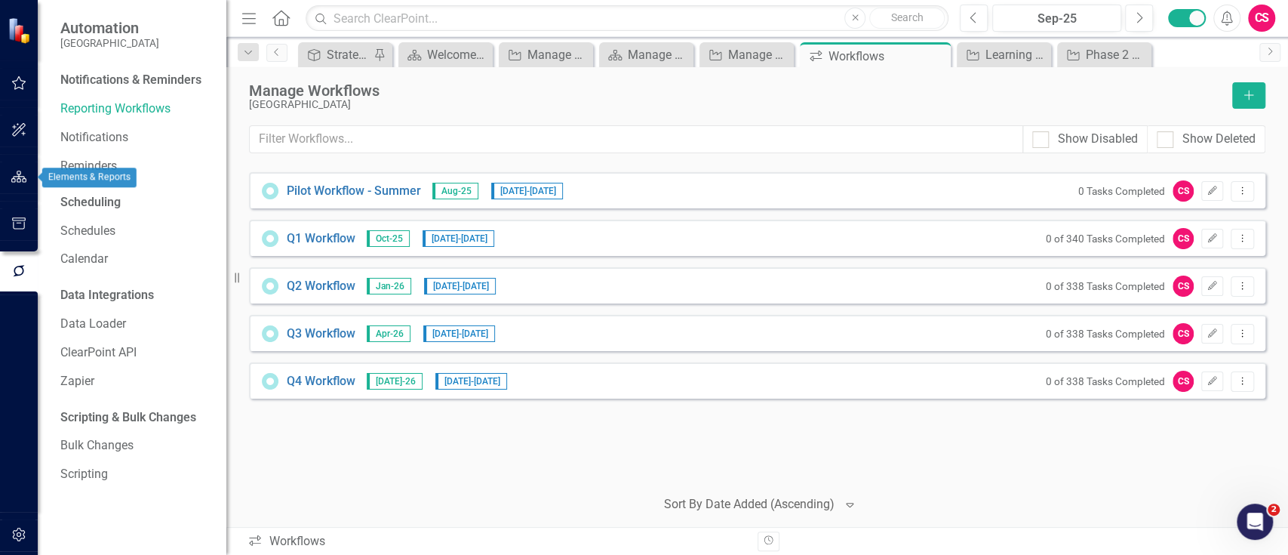
click at [19, 171] on icon "button" at bounding box center [19, 177] width 16 height 12
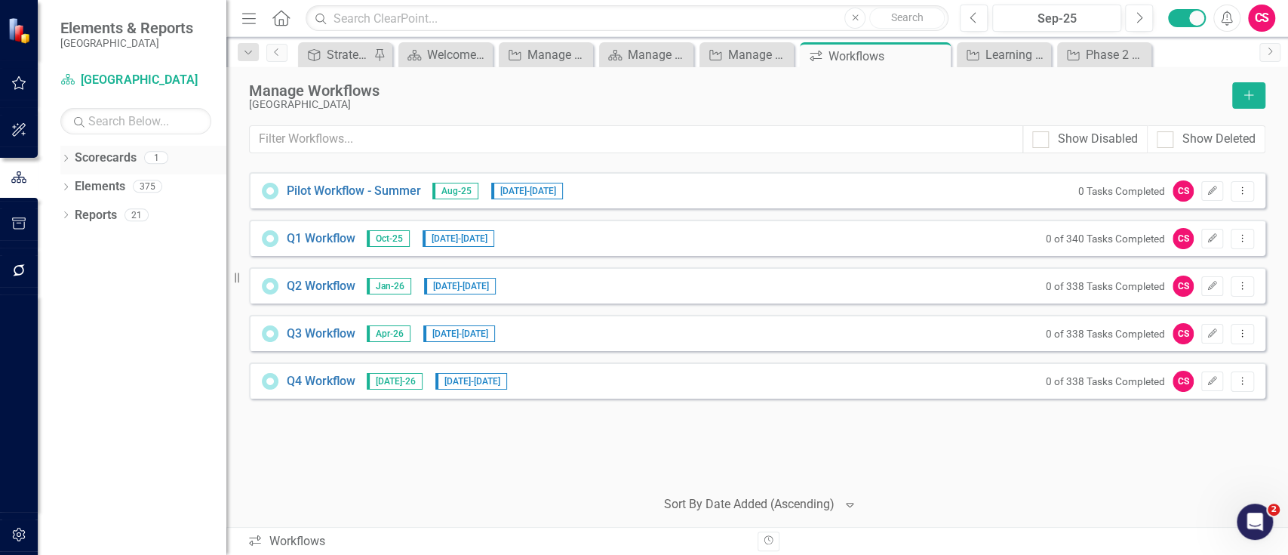
click at [109, 161] on link "Scorecards" at bounding box center [106, 157] width 62 height 17
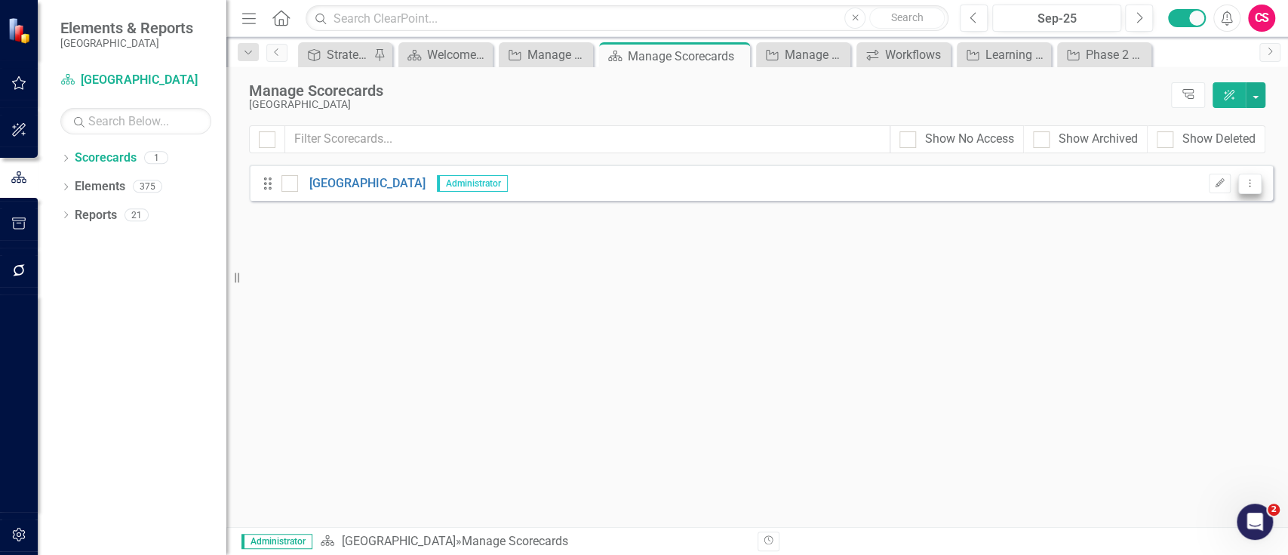
click at [1240, 177] on button "Dropdown Menu" at bounding box center [1250, 184] width 23 height 20
click at [1186, 268] on link "Copy Forward Copy Forward Scorecard" at bounding box center [1177, 264] width 167 height 28
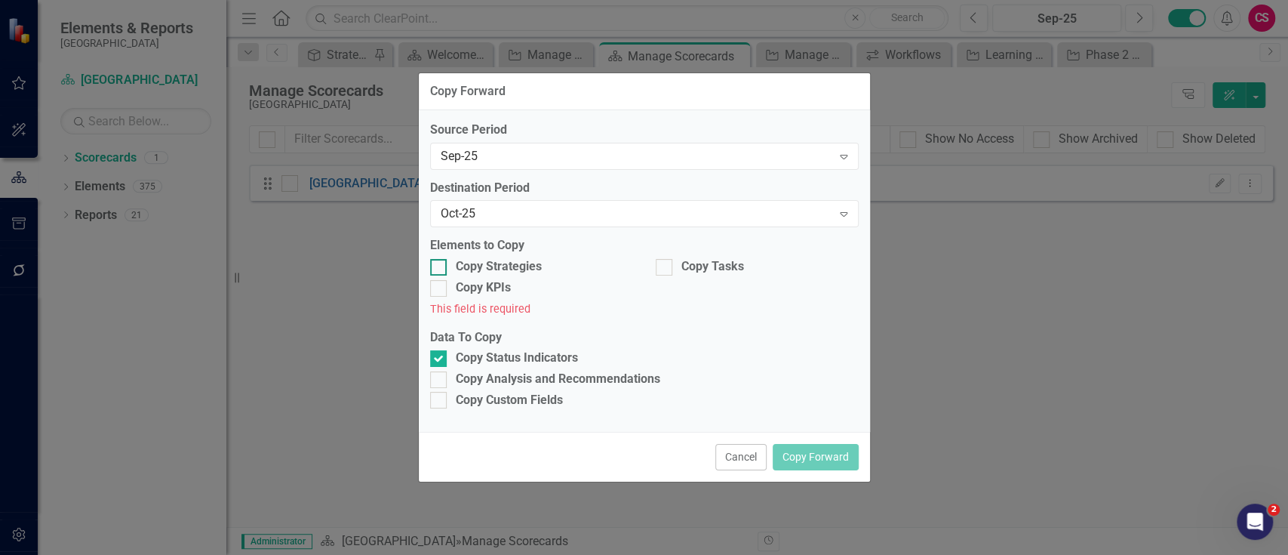
click at [496, 265] on div "Copy Strategies" at bounding box center [499, 266] width 86 height 17
click at [440, 265] on input "Copy Strategies" at bounding box center [435, 264] width 10 height 10
checkbox input "true"
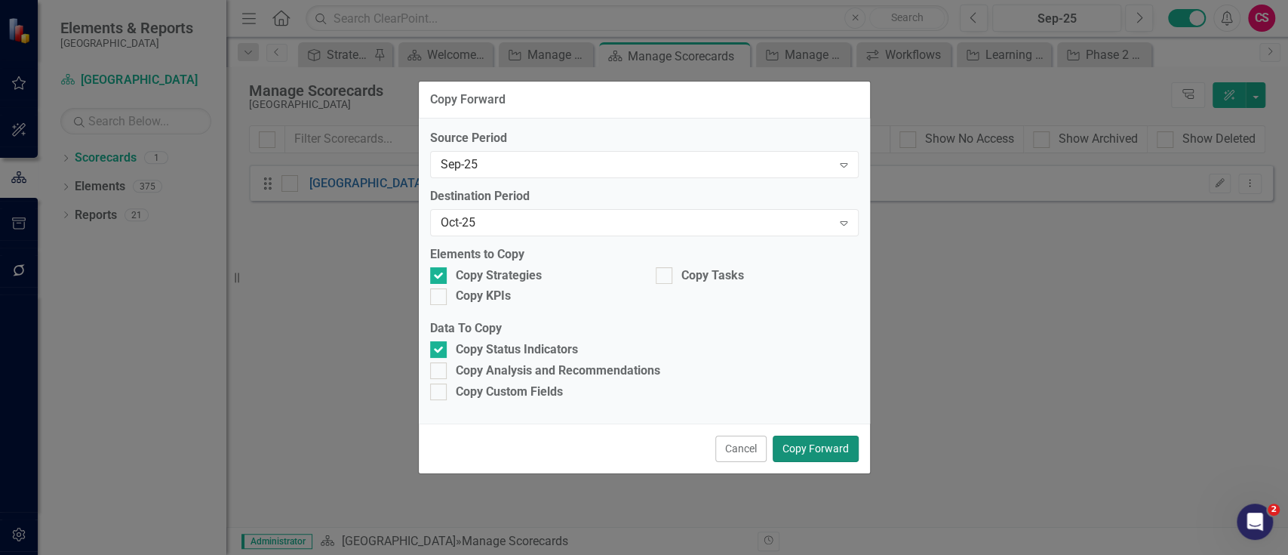
click at [797, 444] on button "Copy Forward" at bounding box center [816, 448] width 86 height 26
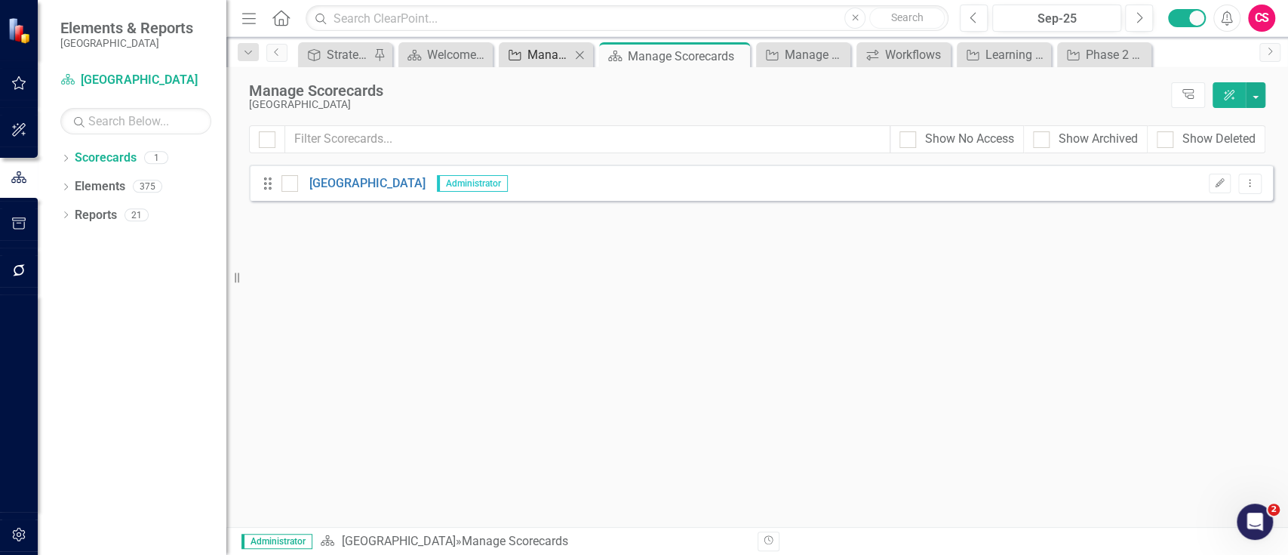
click at [559, 52] on div "Manage Elements" at bounding box center [549, 54] width 43 height 19
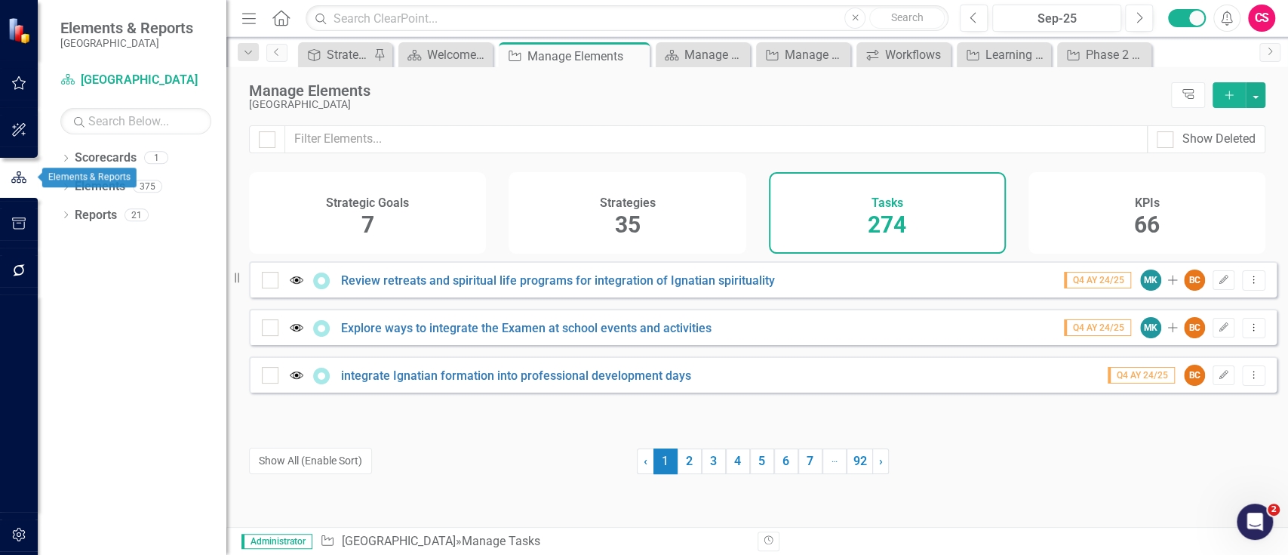
click at [12, 264] on icon "button" at bounding box center [19, 270] width 16 height 12
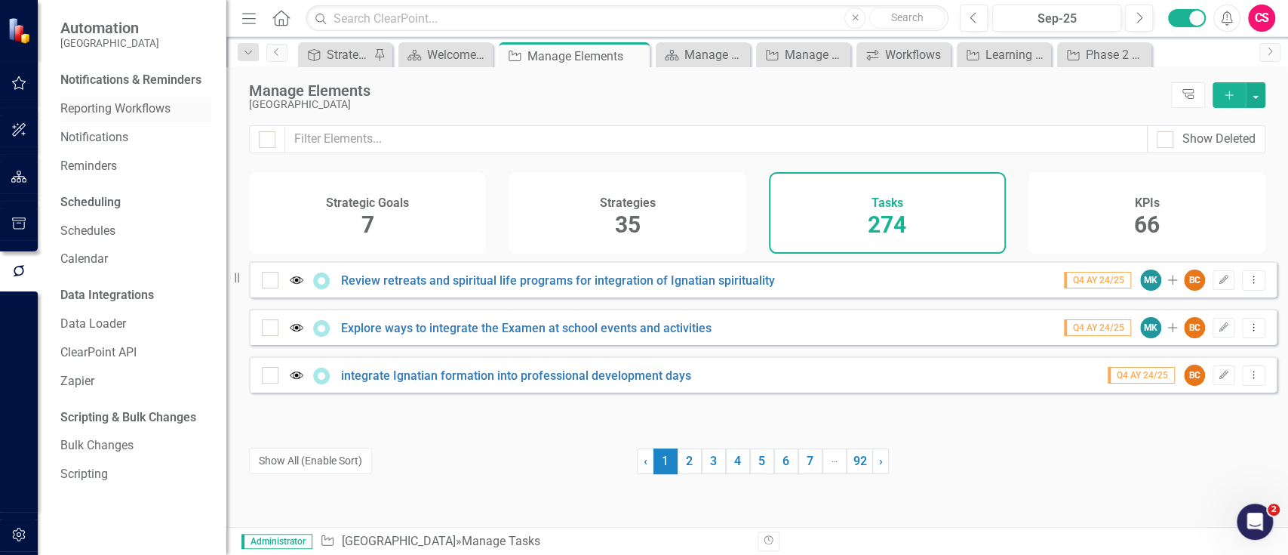
click at [115, 100] on link "Reporting Workflows" at bounding box center [135, 108] width 151 height 17
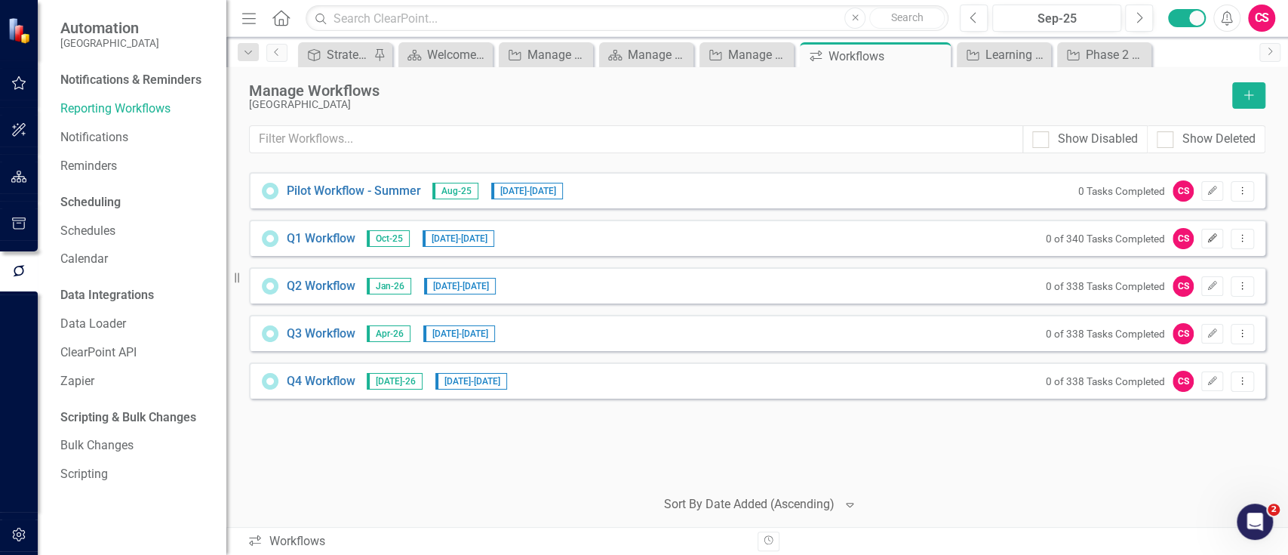
click at [1218, 238] on icon "Edit" at bounding box center [1212, 238] width 11 height 9
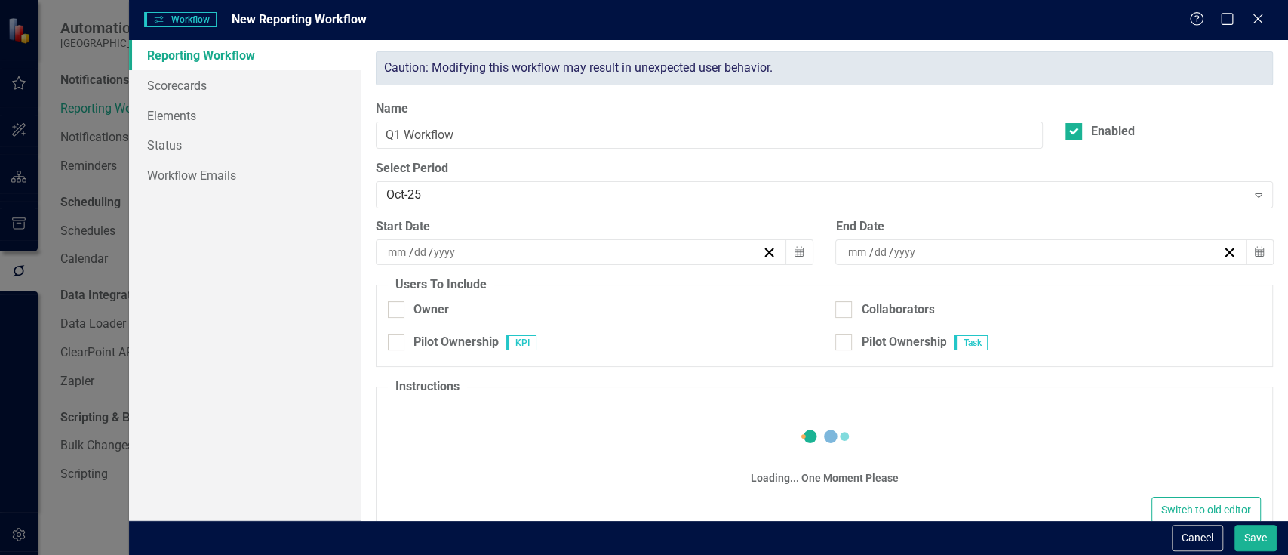
type input "11"
type input "1"
type input "2025"
type input "11"
type input "15"
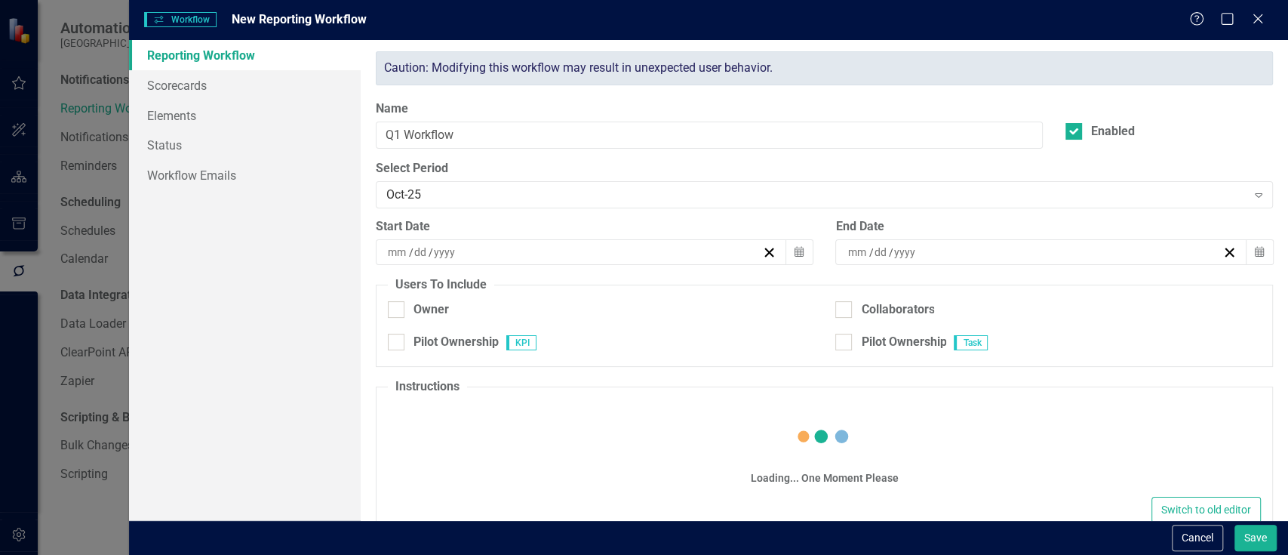
type input "2025"
checkbox input "true"
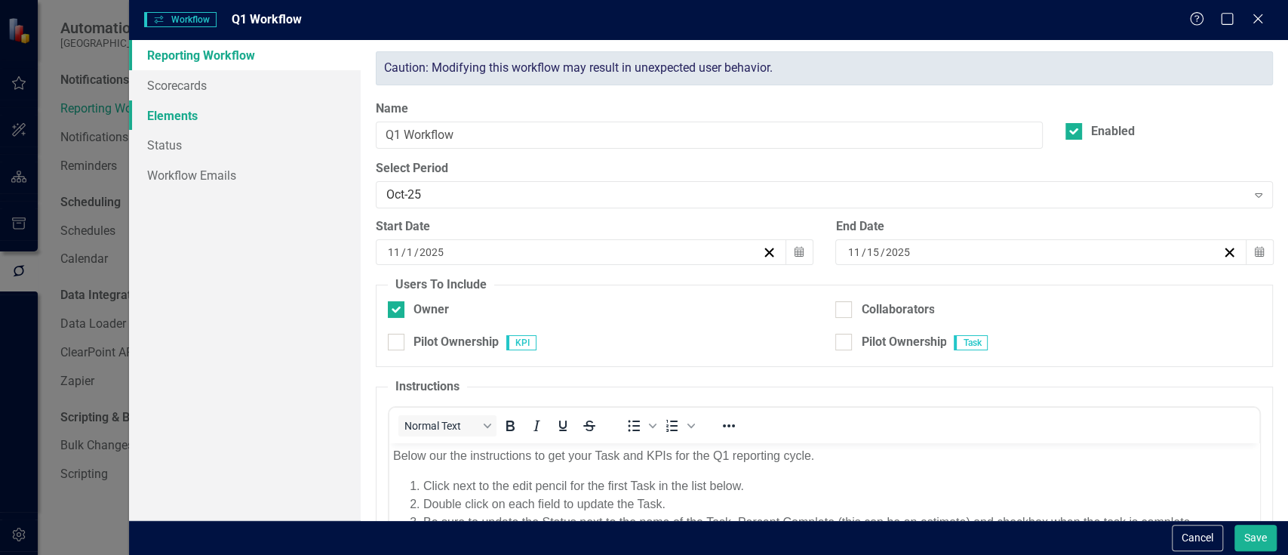
click at [193, 110] on link "Elements" at bounding box center [245, 115] width 232 height 30
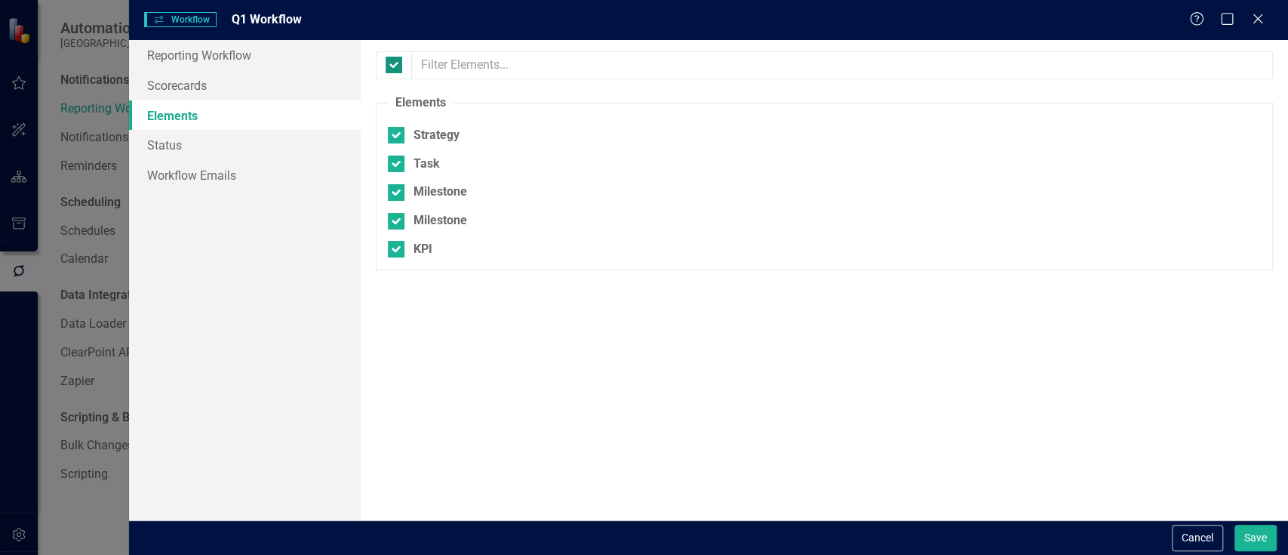
click at [388, 65] on input "checkbox" at bounding box center [391, 62] width 10 height 10
checkbox input "false"
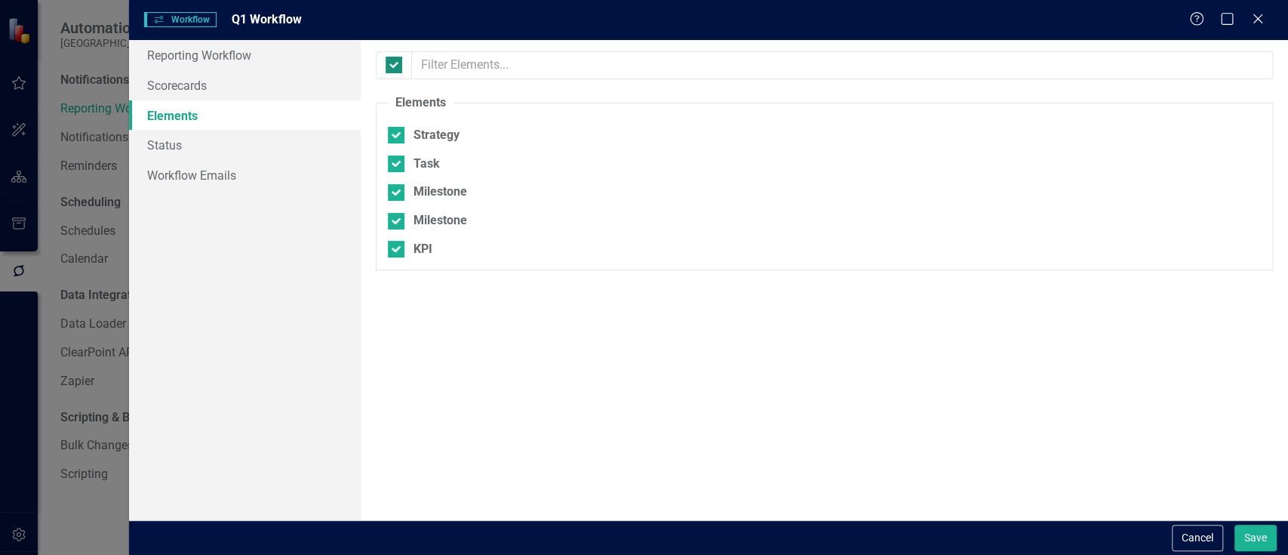
checkbox input "false"
click at [397, 154] on div "Strategy Task Milestone Milestone KPI" at bounding box center [824, 188] width 873 height 139
click at [397, 159] on input "Task" at bounding box center [393, 160] width 10 height 10
checkbox input "true"
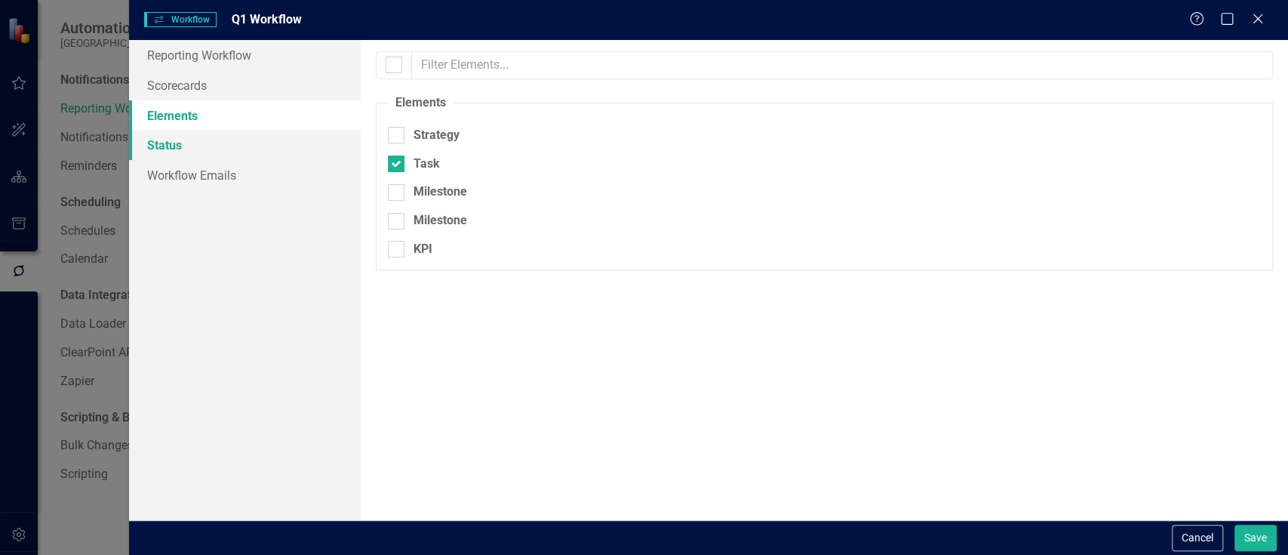
click at [214, 152] on link "Status" at bounding box center [245, 145] width 232 height 30
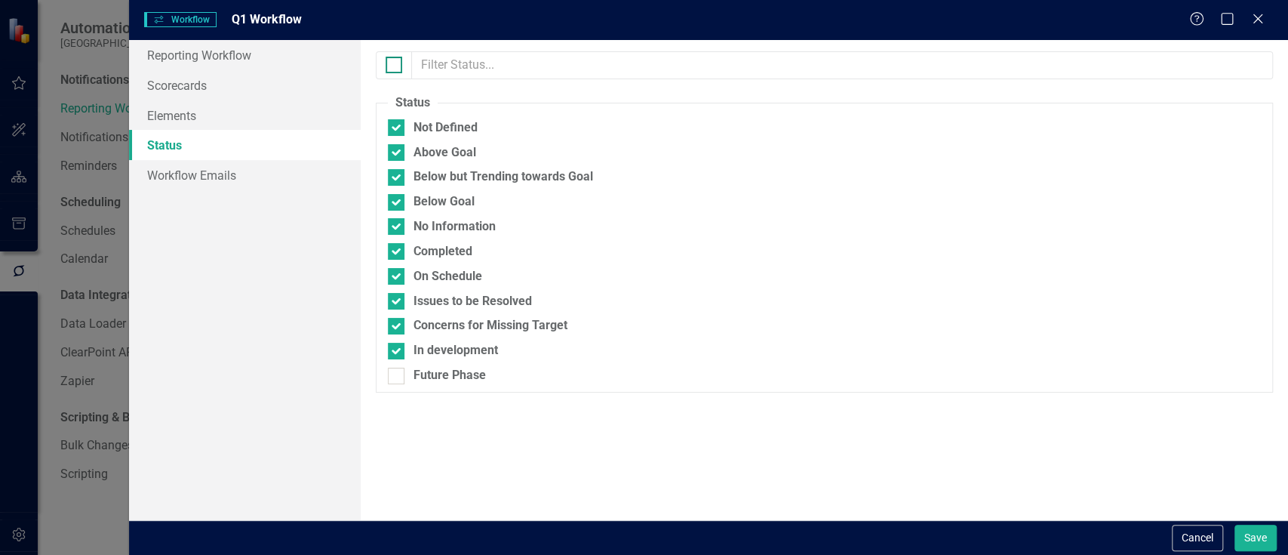
click at [390, 69] on div at bounding box center [394, 65] width 17 height 17
click at [390, 66] on input "checkbox" at bounding box center [391, 62] width 10 height 10
checkbox input "true"
click at [395, 377] on input "Future Phase" at bounding box center [393, 373] width 10 height 10
checkbox input "false"
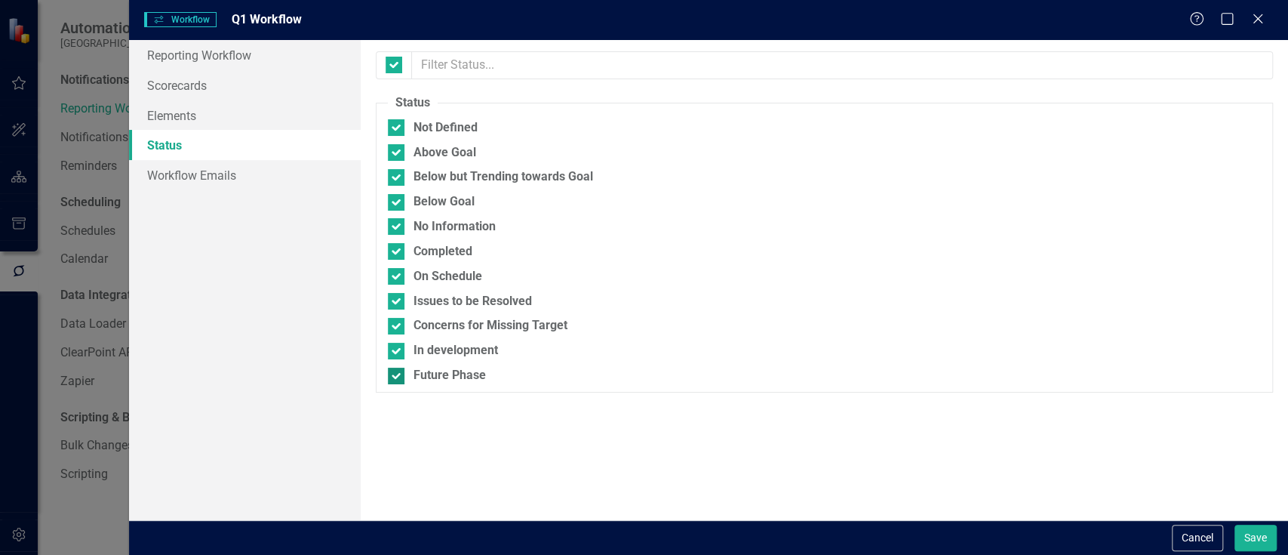
checkbox input "false"
click at [1258, 533] on button "Save" at bounding box center [1256, 538] width 42 height 26
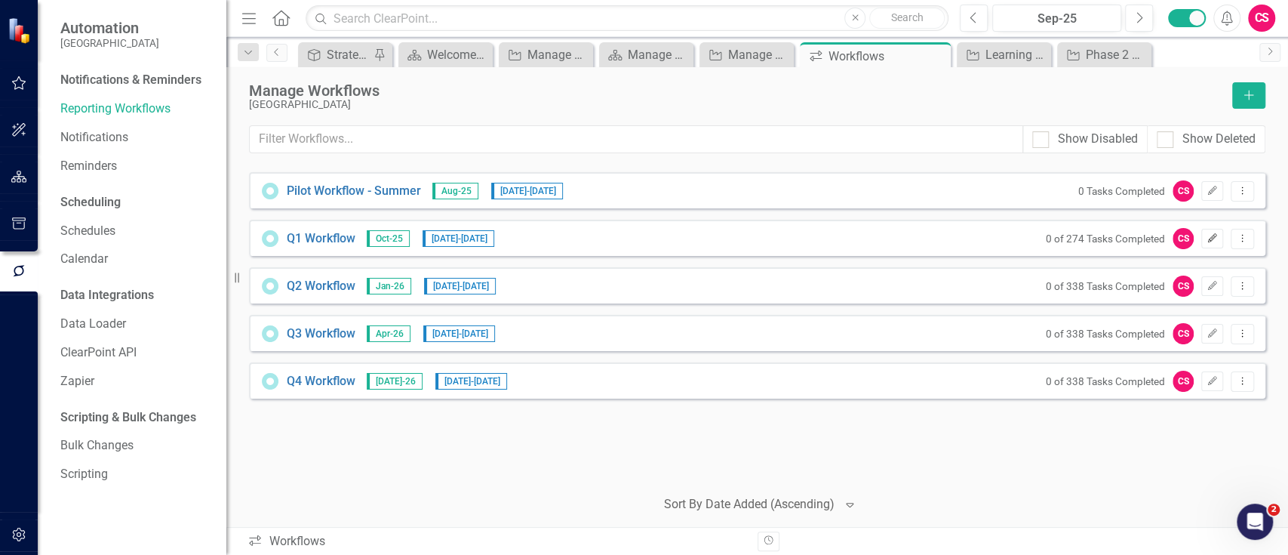
click at [1212, 242] on icon "Edit" at bounding box center [1212, 238] width 11 height 9
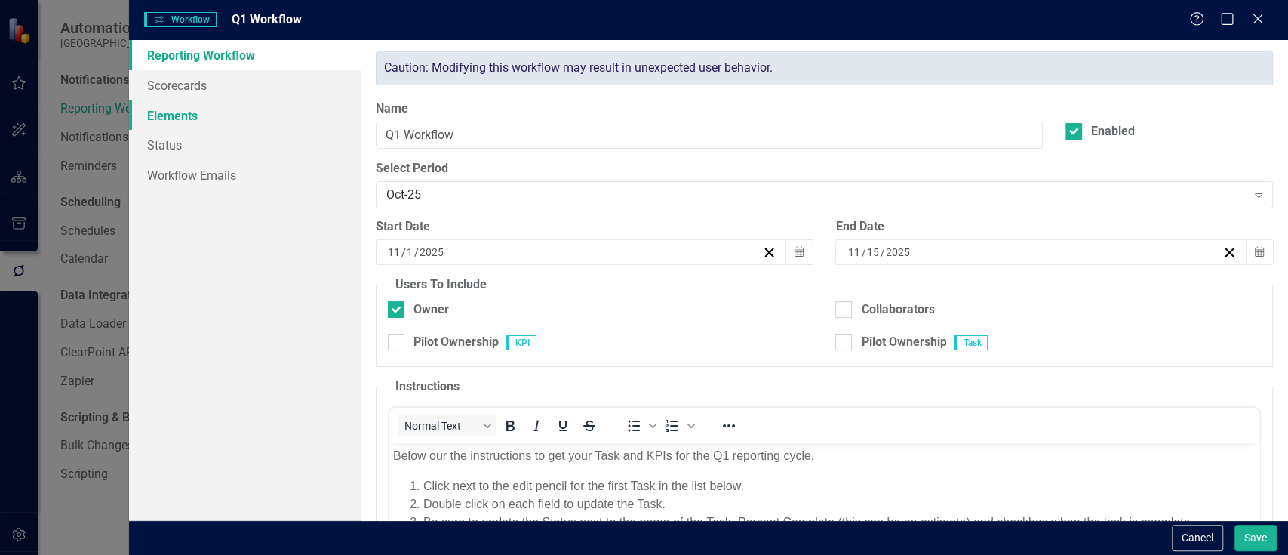
click at [189, 107] on link "Elements" at bounding box center [245, 115] width 232 height 30
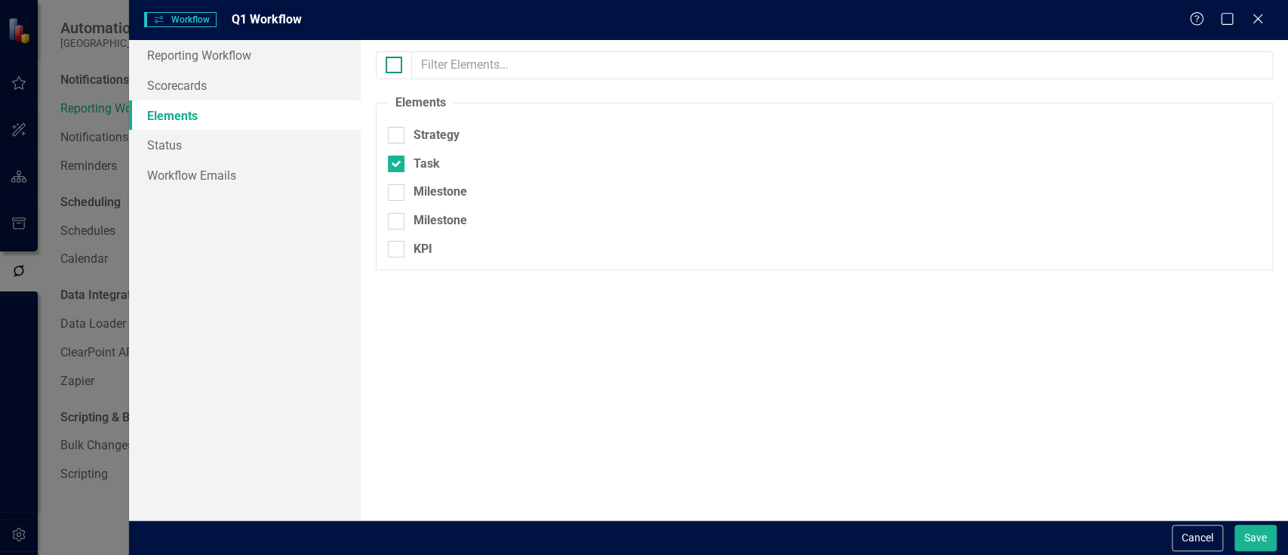
click at [398, 61] on div at bounding box center [394, 65] width 17 height 17
click at [395, 61] on input "checkbox" at bounding box center [391, 62] width 10 height 10
checkbox input "true"
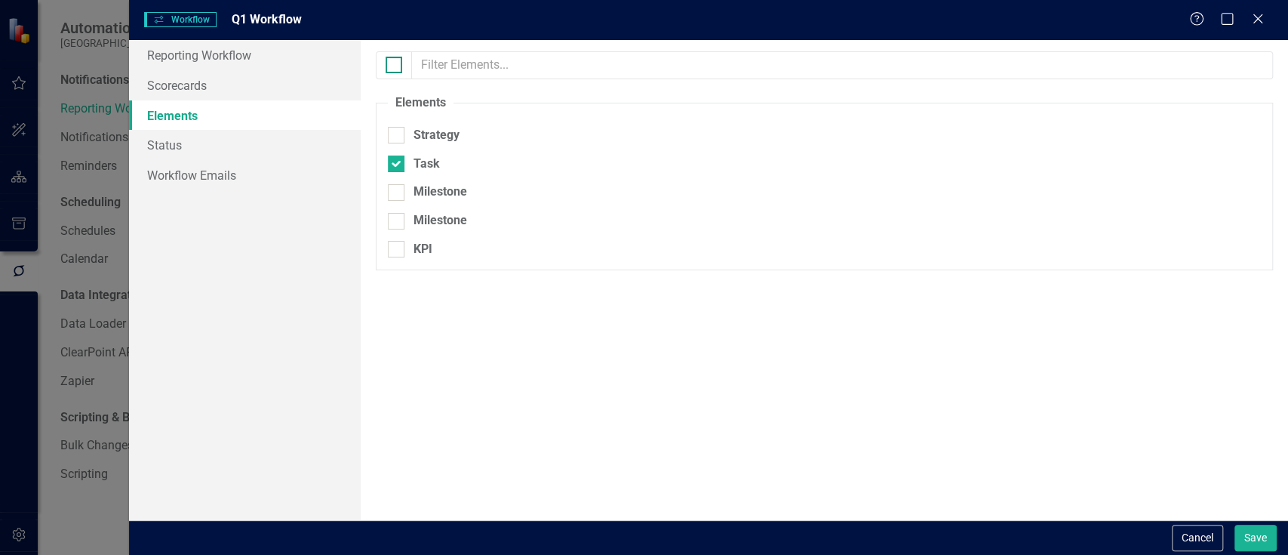
checkbox input "true"
click at [1260, 536] on button "Save" at bounding box center [1256, 538] width 42 height 26
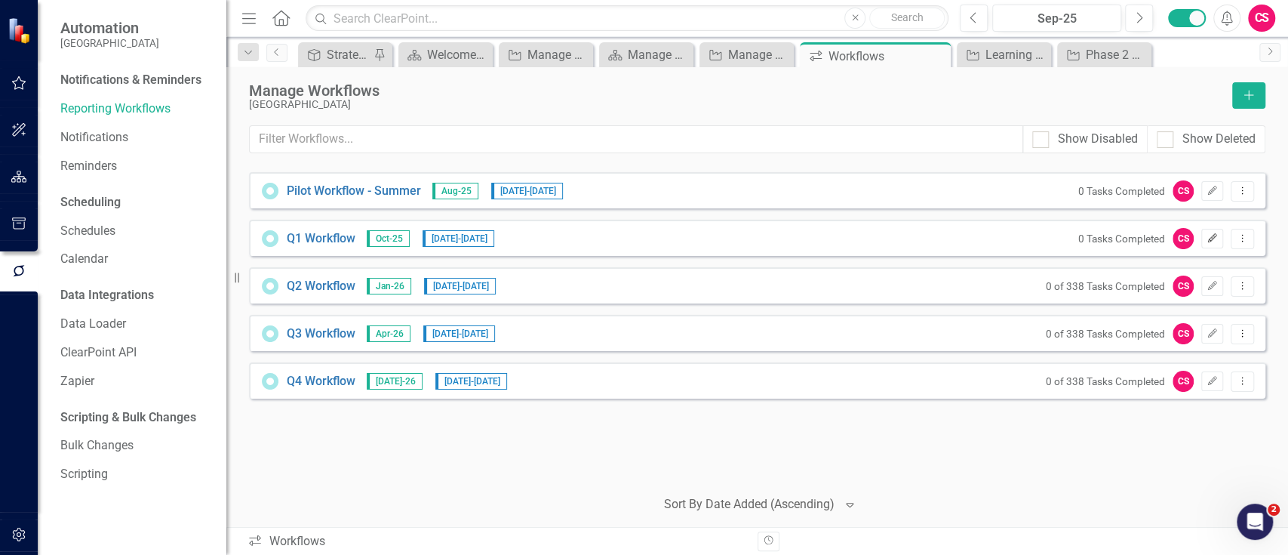
click at [1210, 232] on button "Edit" at bounding box center [1213, 239] width 22 height 20
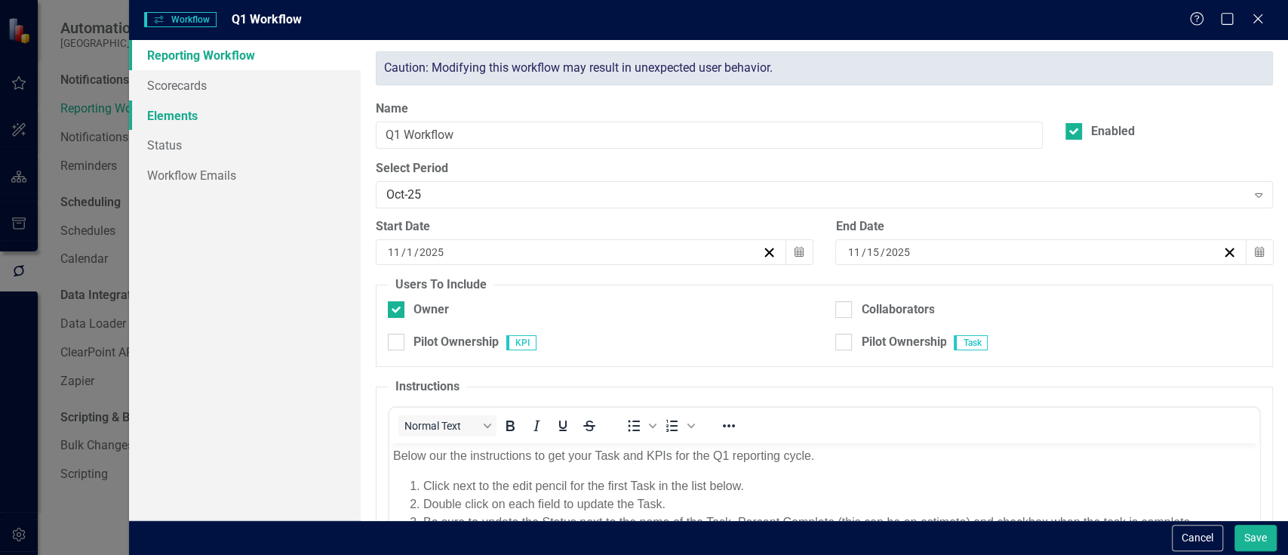
click at [172, 110] on link "Elements" at bounding box center [245, 115] width 232 height 30
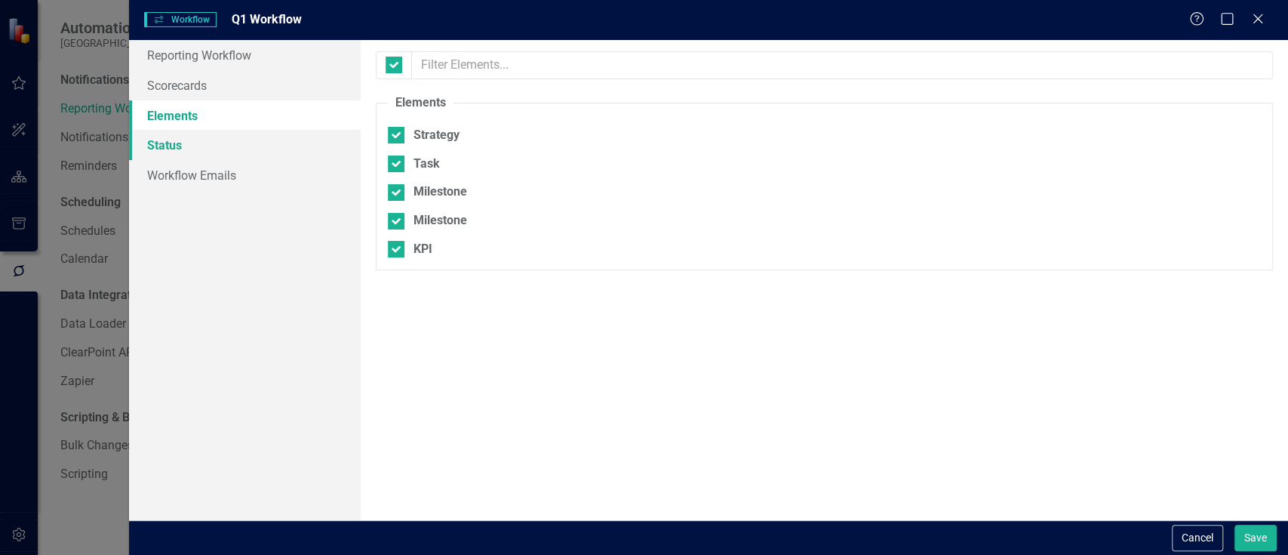
click at [205, 145] on link "Status" at bounding box center [245, 145] width 232 height 30
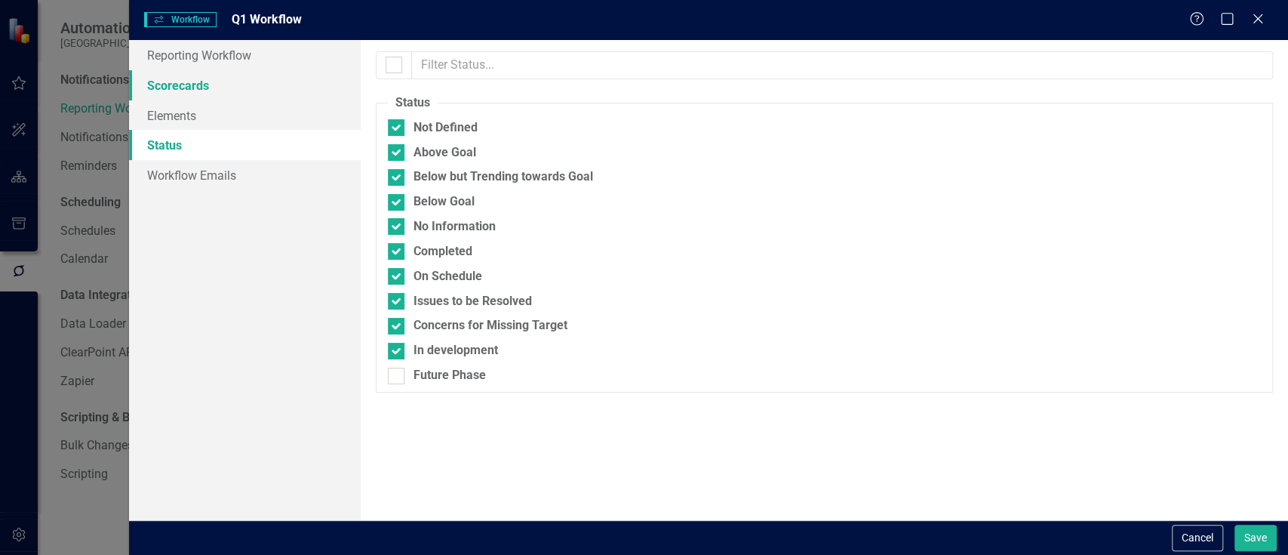
click at [187, 87] on link "Scorecards" at bounding box center [245, 85] width 232 height 30
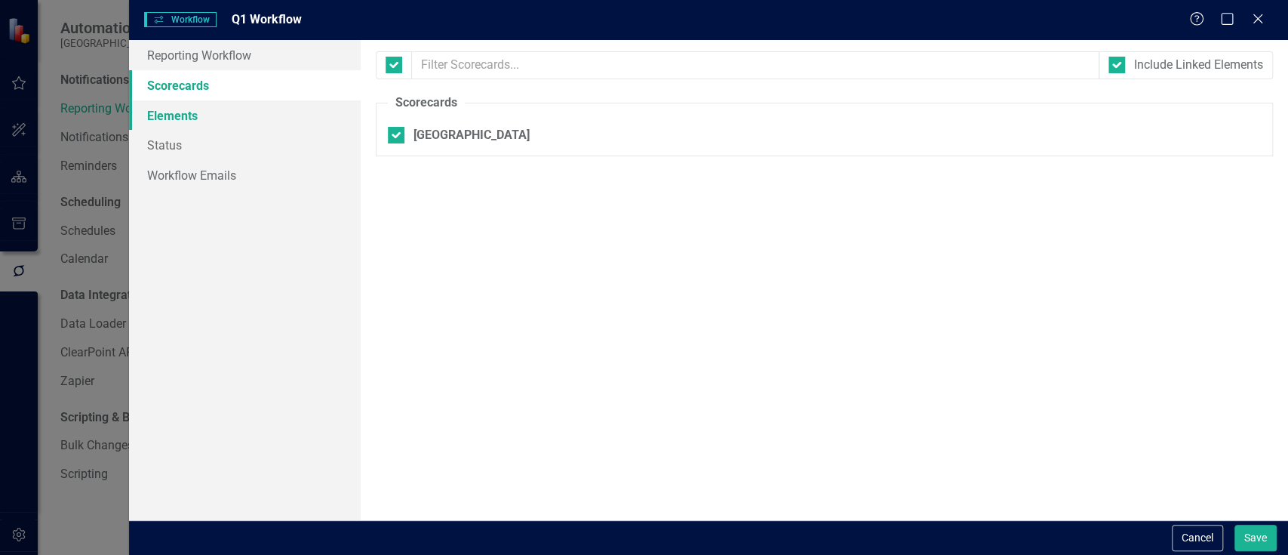
click at [183, 124] on link "Elements" at bounding box center [245, 115] width 232 height 30
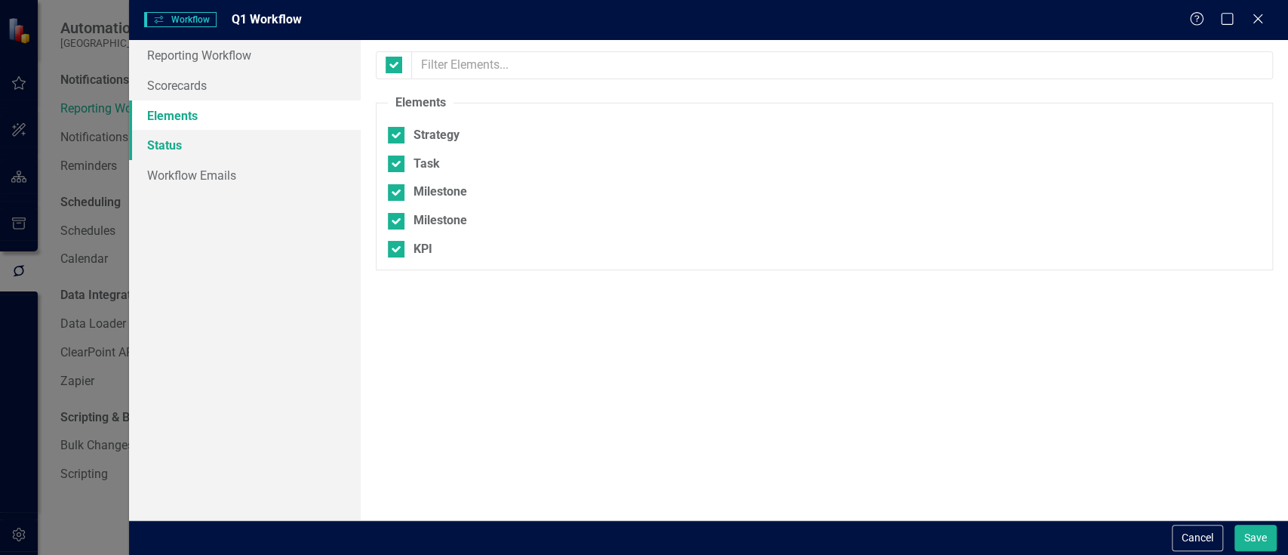
click at [174, 143] on link "Status" at bounding box center [245, 145] width 232 height 30
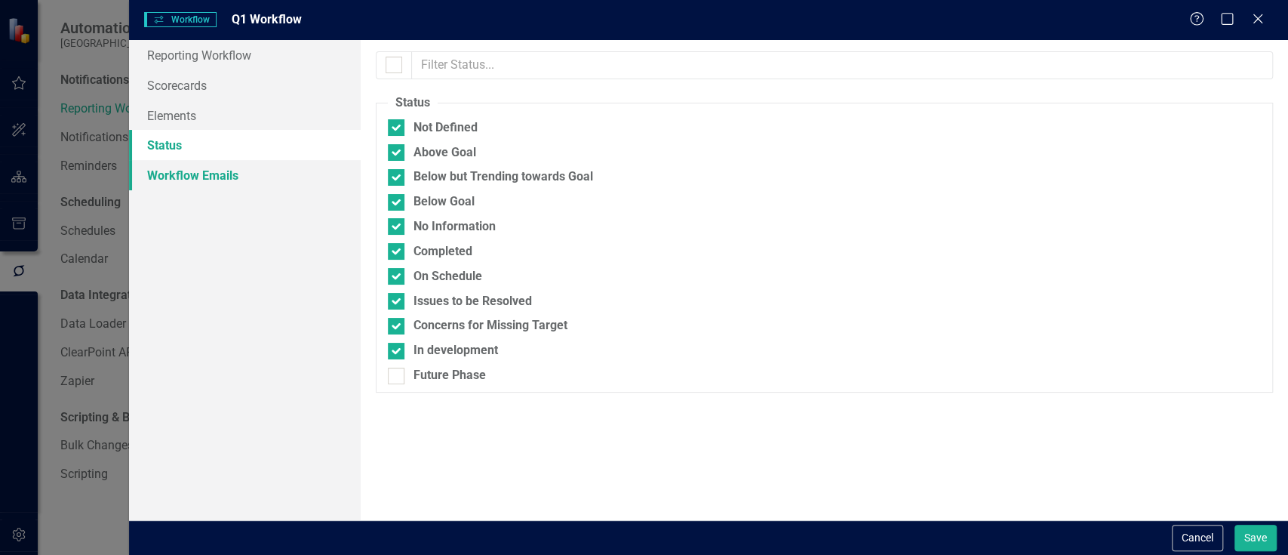
click at [186, 171] on link "Workflow Emails" at bounding box center [245, 175] width 232 height 30
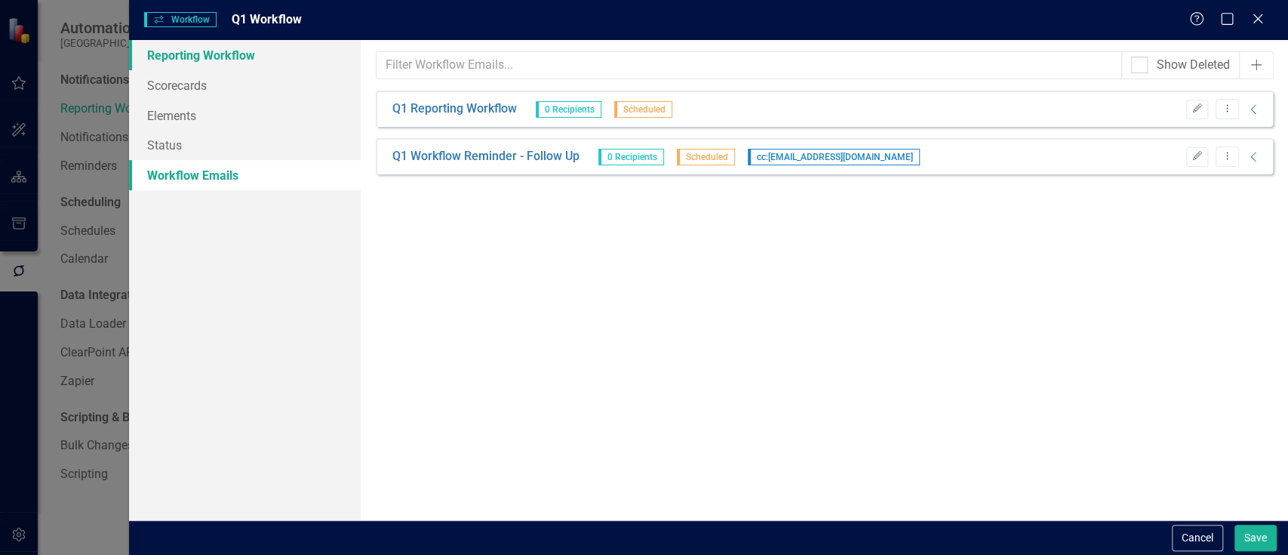
click at [192, 57] on link "Reporting Workflow" at bounding box center [245, 55] width 232 height 30
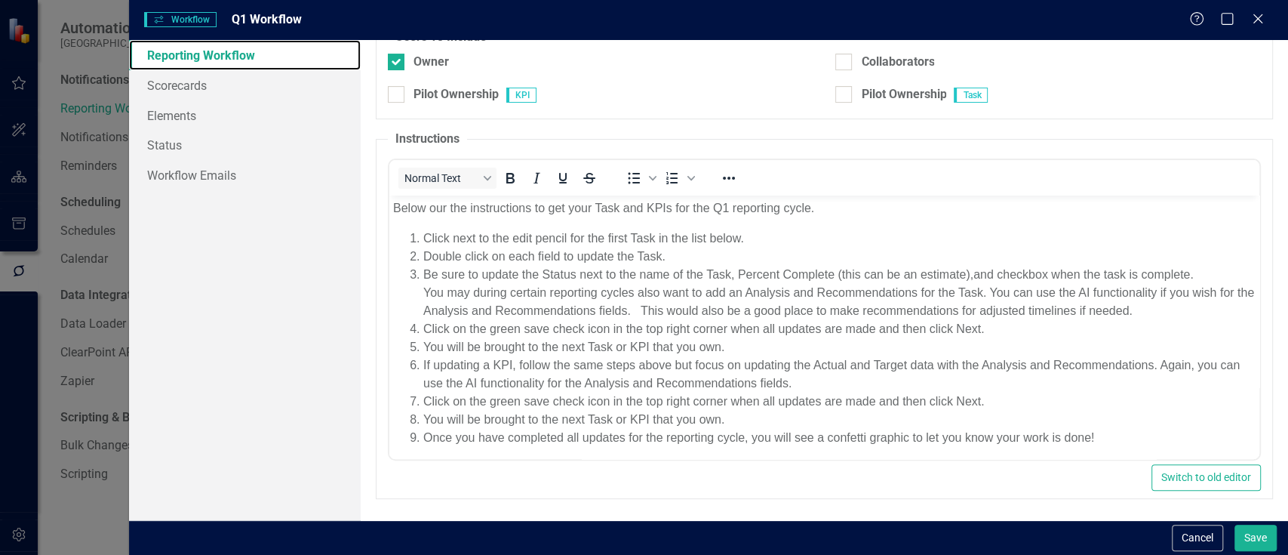
scroll to position [14, 0]
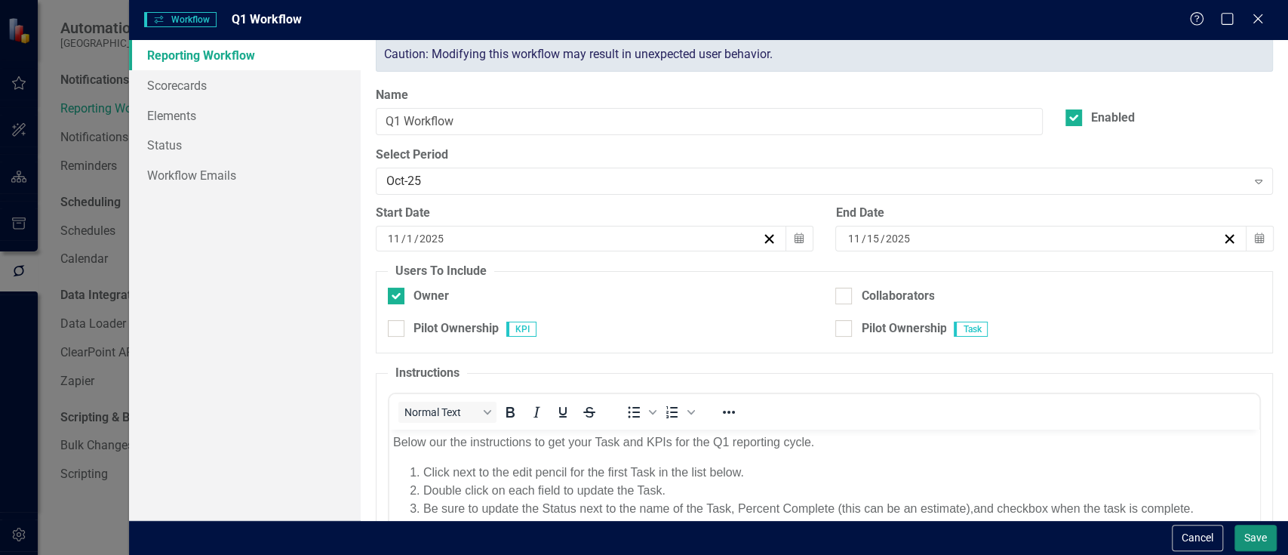
click at [1256, 537] on button "Save" at bounding box center [1256, 538] width 42 height 26
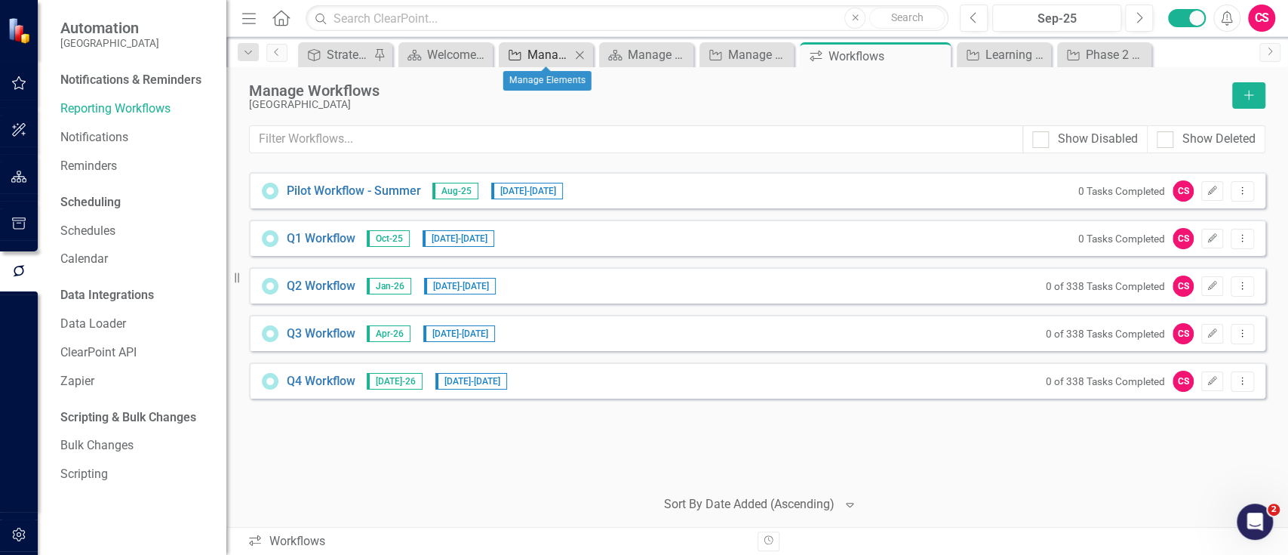
click at [550, 51] on div "Manage Elements" at bounding box center [549, 54] width 43 height 19
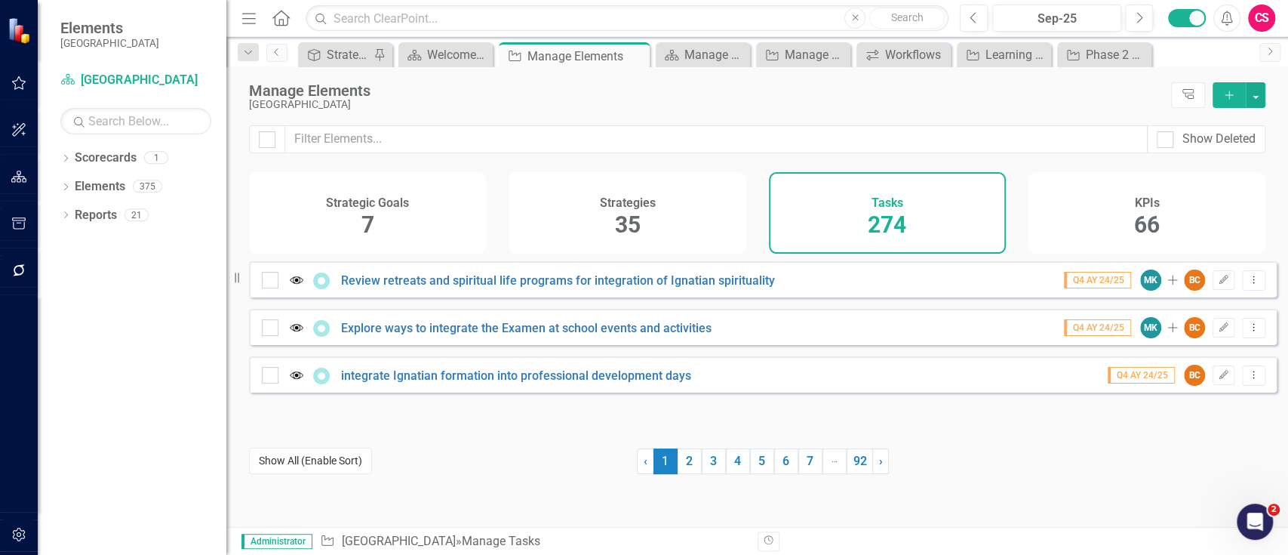
click at [312, 457] on button "Show All (Enable Sort)" at bounding box center [310, 461] width 123 height 26
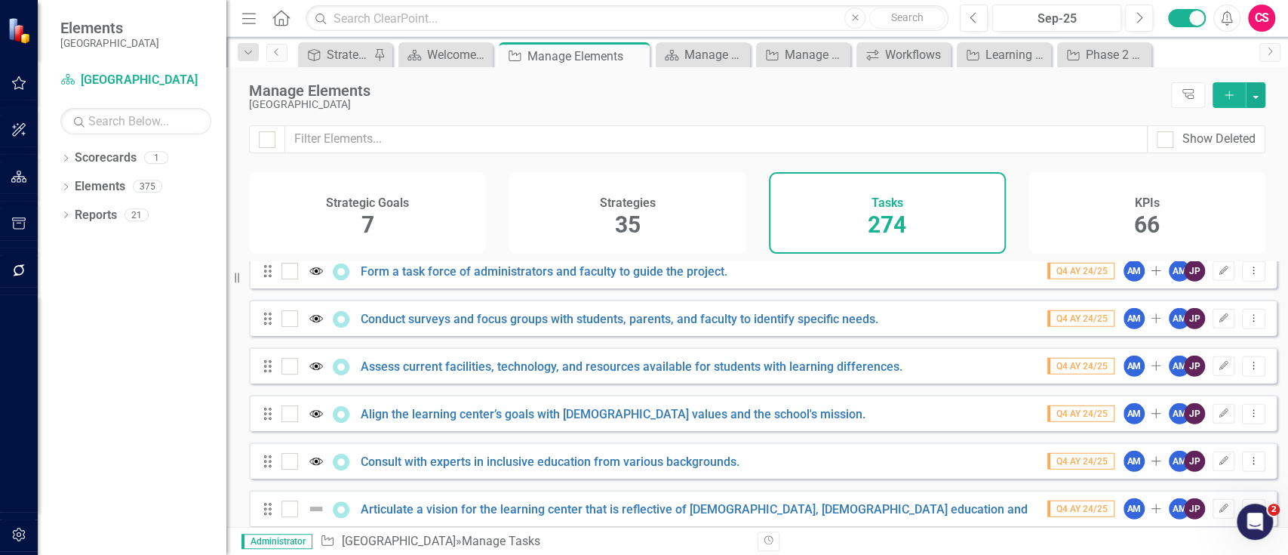
scroll to position [3287, 0]
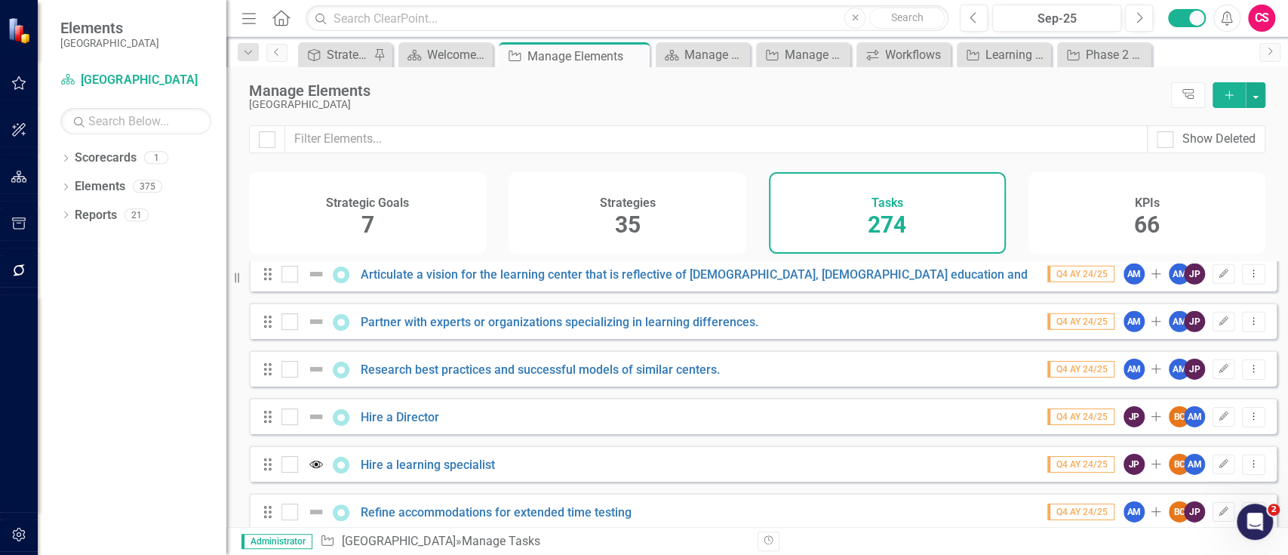
click at [14, 272] on icon "button" at bounding box center [19, 270] width 16 height 12
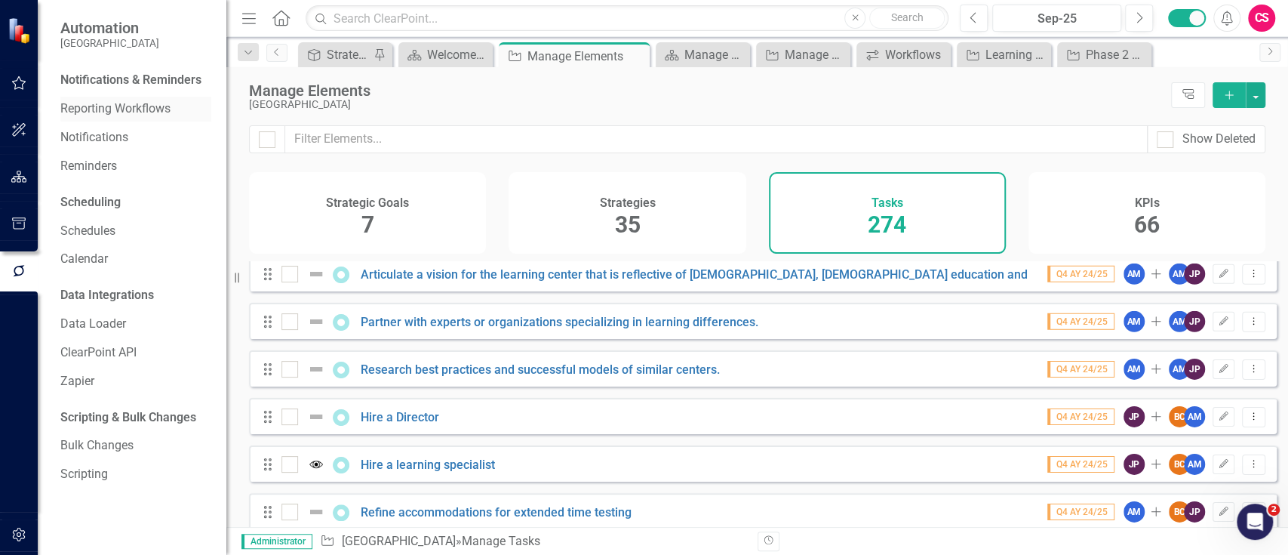
click at [110, 108] on link "Reporting Workflows" at bounding box center [135, 108] width 151 height 17
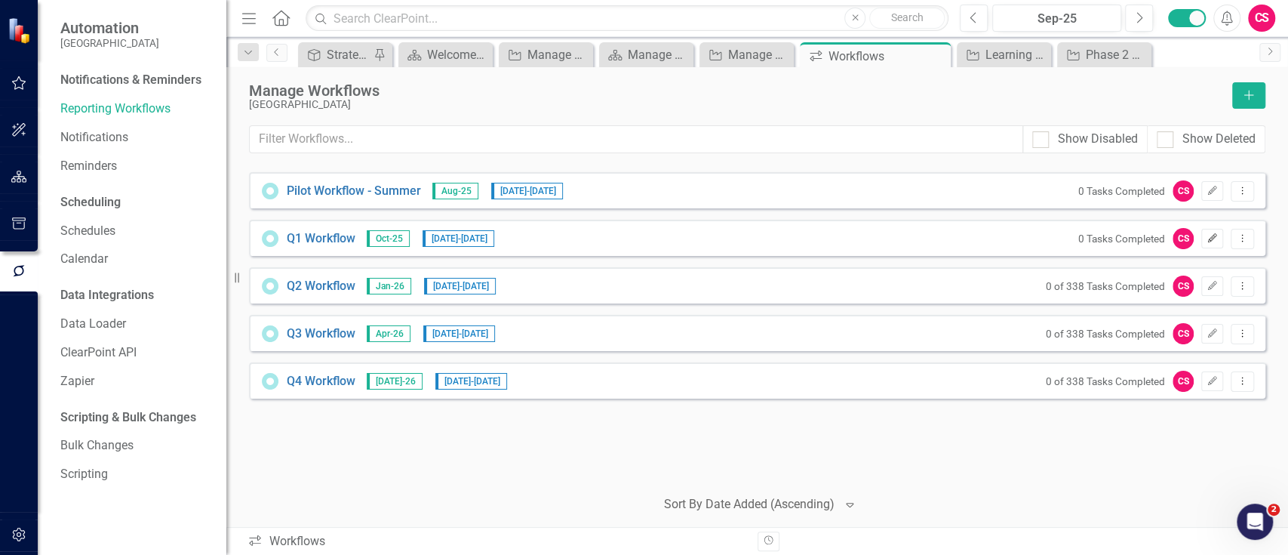
click at [1203, 232] on button "Edit" at bounding box center [1213, 239] width 22 height 20
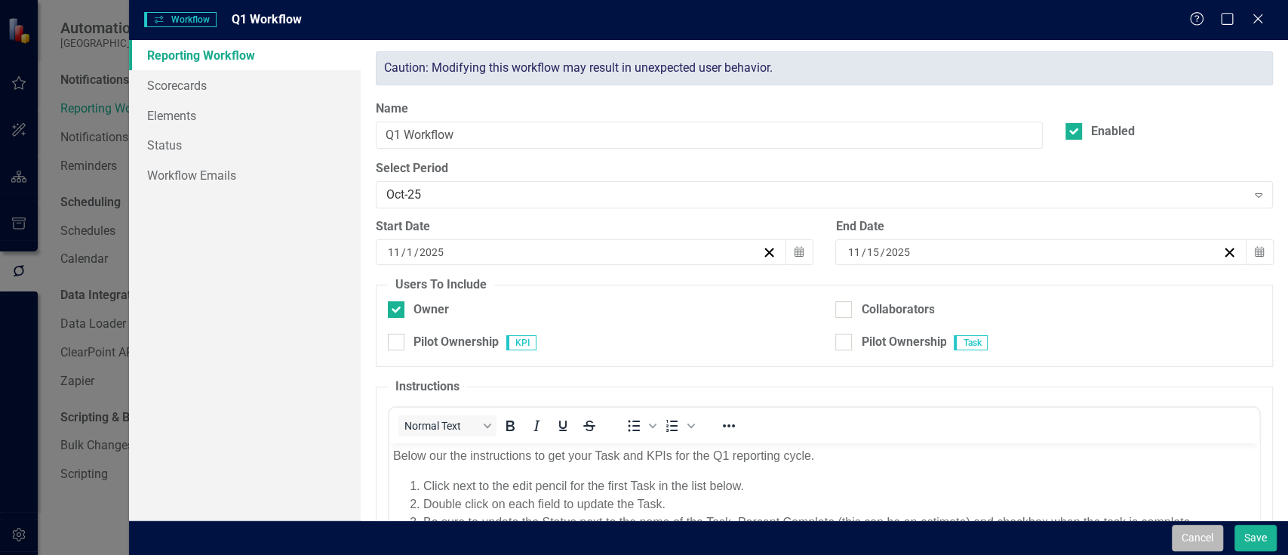
click at [1202, 540] on button "Cancel" at bounding box center [1197, 538] width 51 height 26
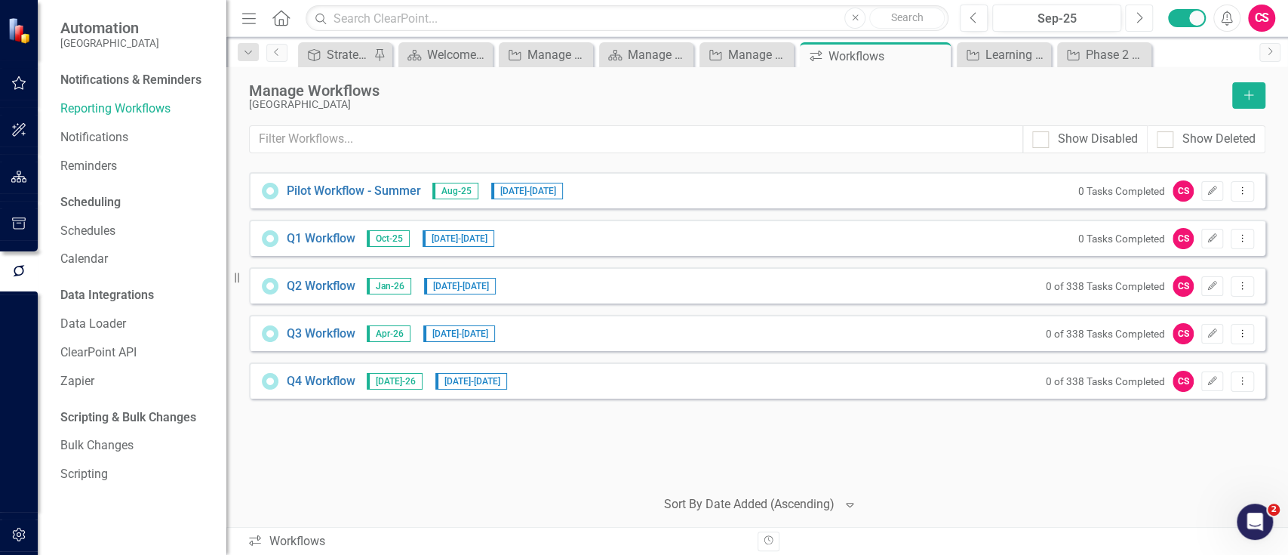
click at [1142, 17] on icon "Next" at bounding box center [1139, 18] width 8 height 14
click at [22, 168] on button "button" at bounding box center [19, 178] width 34 height 32
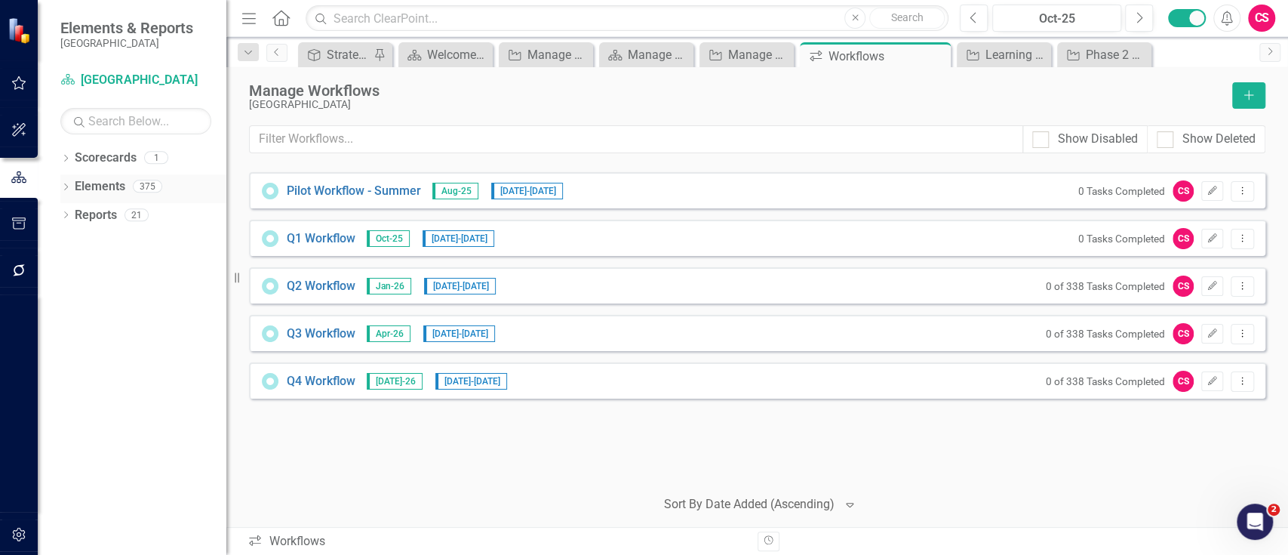
click at [117, 188] on link "Elements" at bounding box center [100, 186] width 51 height 17
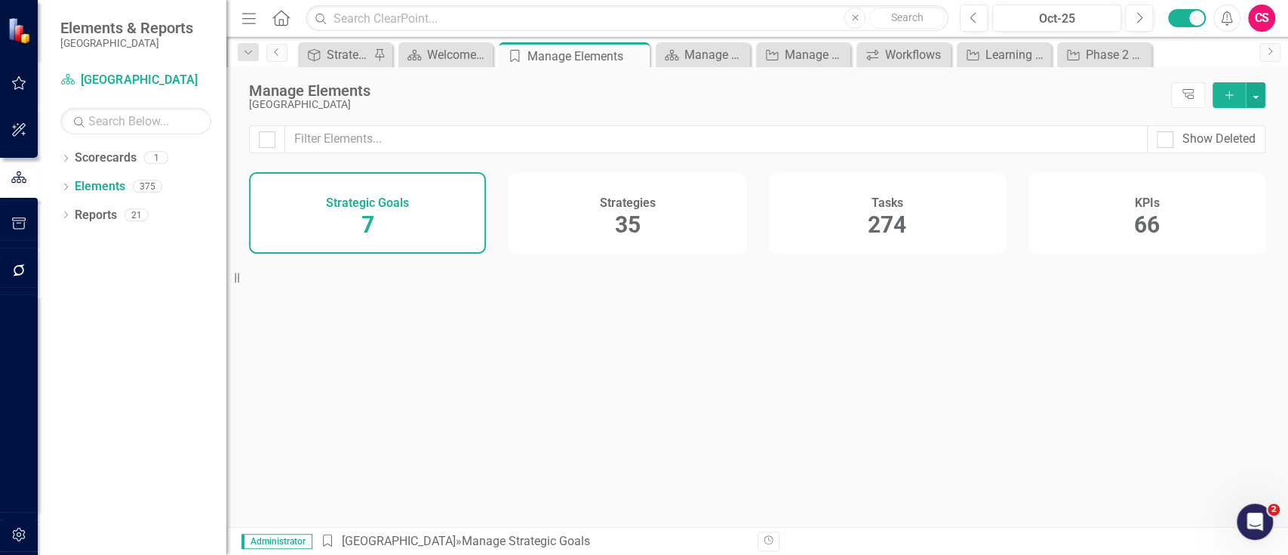
click at [834, 223] on div "Tasks 274" at bounding box center [887, 213] width 237 height 82
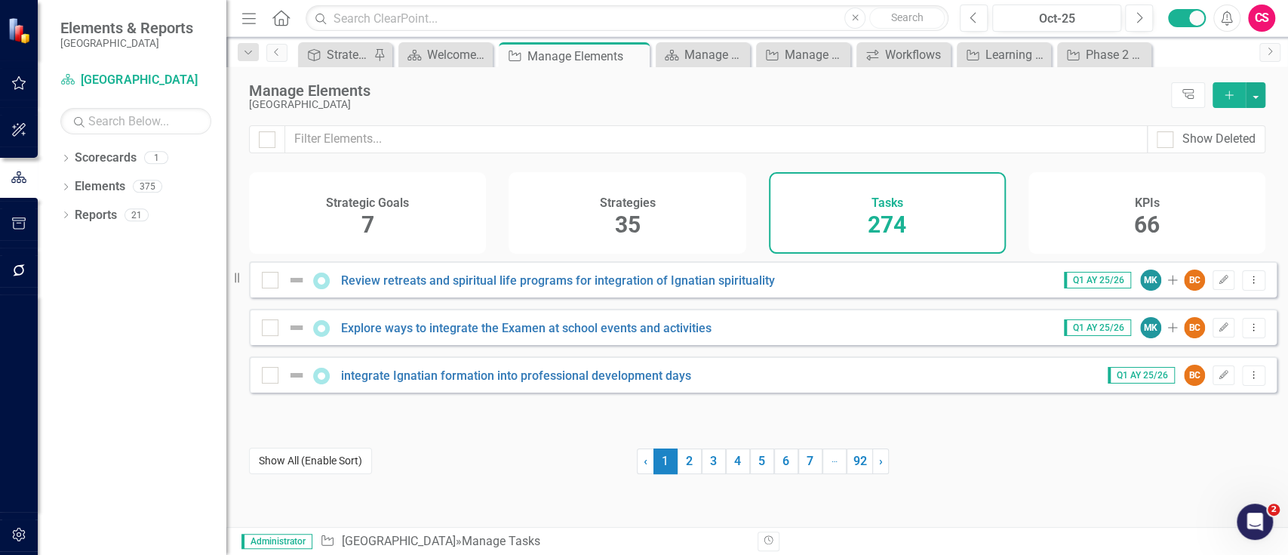
click at [346, 458] on button "Show All (Enable Sort)" at bounding box center [310, 461] width 123 height 26
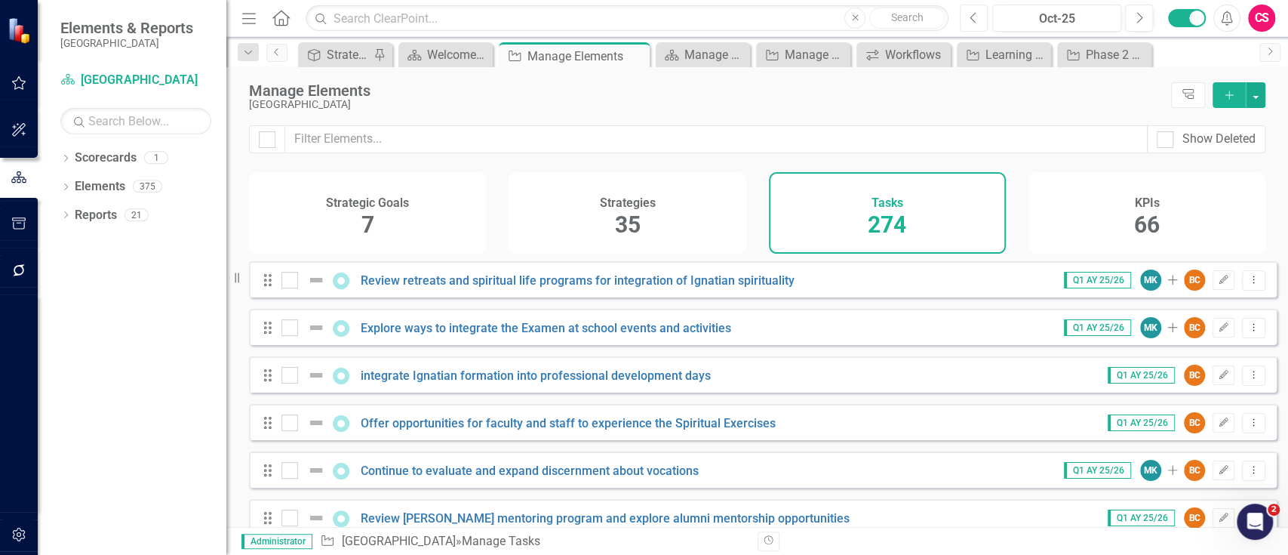
click at [981, 13] on button "Previous" at bounding box center [974, 18] width 28 height 27
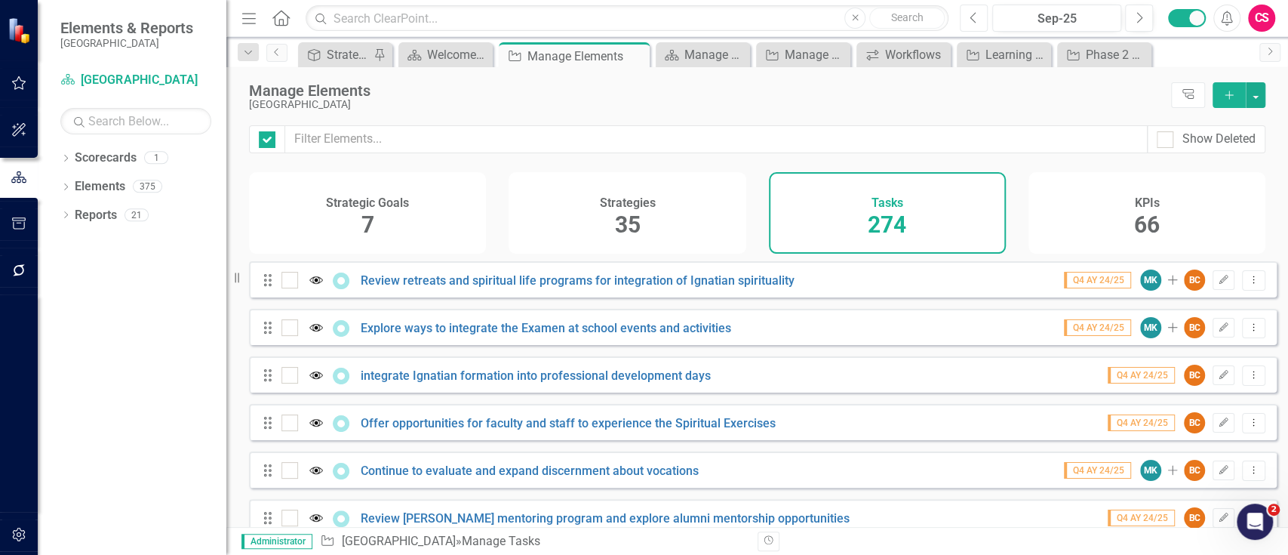
checkbox input "false"
click at [91, 159] on link "Scorecards" at bounding box center [106, 157] width 62 height 17
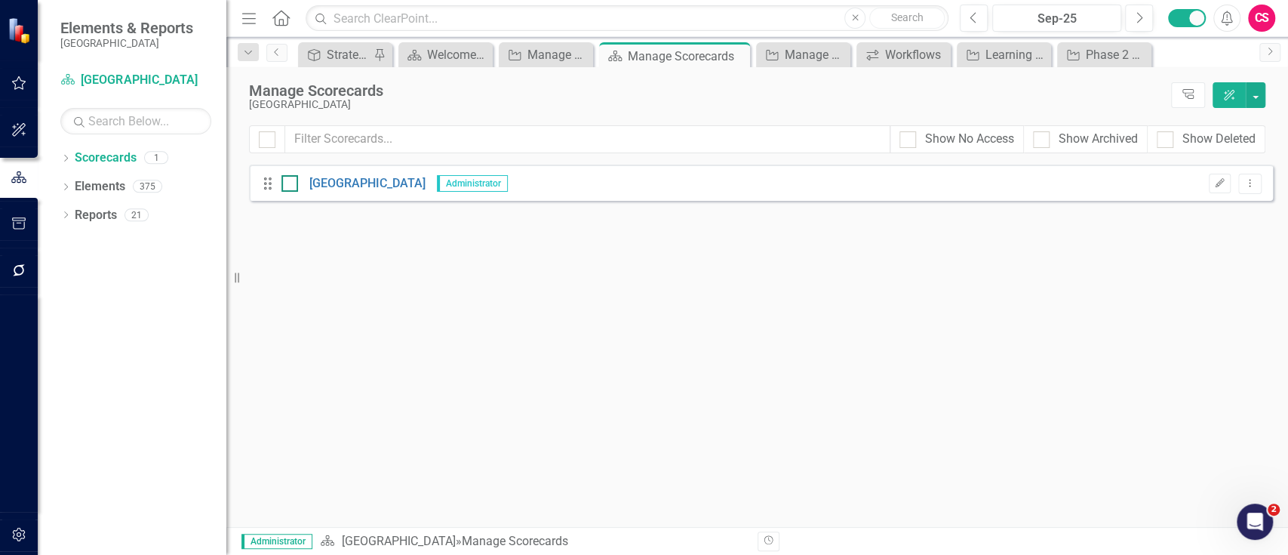
click at [290, 183] on input "checkbox" at bounding box center [287, 180] width 10 height 10
checkbox input "true"
click at [1251, 178] on icon "Dropdown Menu" at bounding box center [1250, 183] width 13 height 10
click at [1193, 257] on link "Copy Forward Copy Forward Scorecard" at bounding box center [1177, 264] width 167 height 28
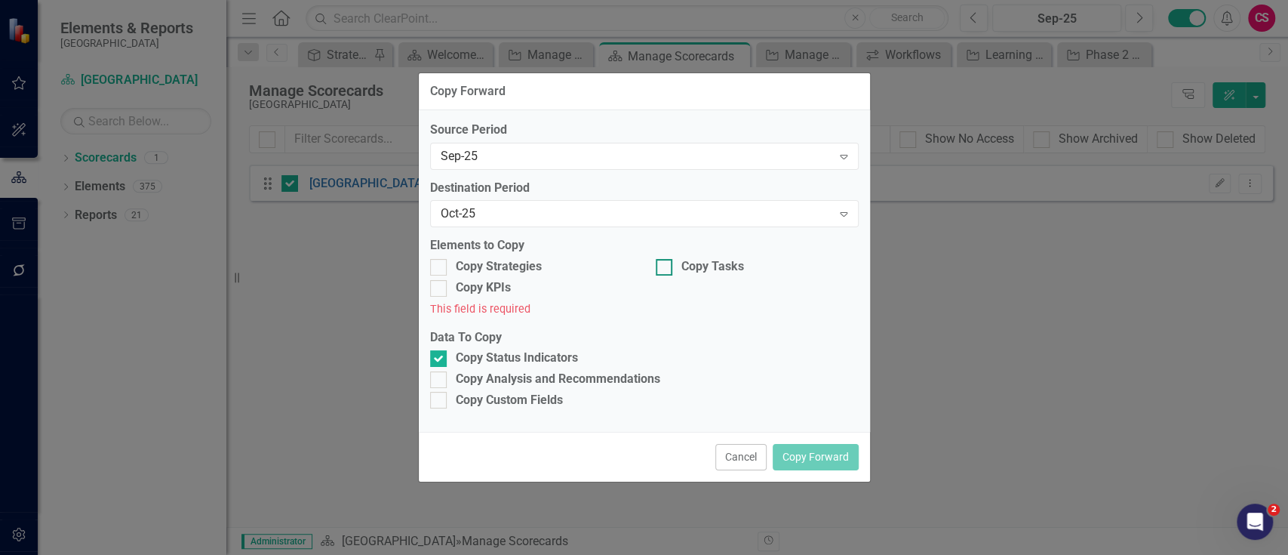
click at [672, 263] on div "Copy Tasks" at bounding box center [757, 266] width 203 height 17
click at [666, 263] on input "Copy Tasks" at bounding box center [661, 264] width 10 height 10
checkbox input "true"
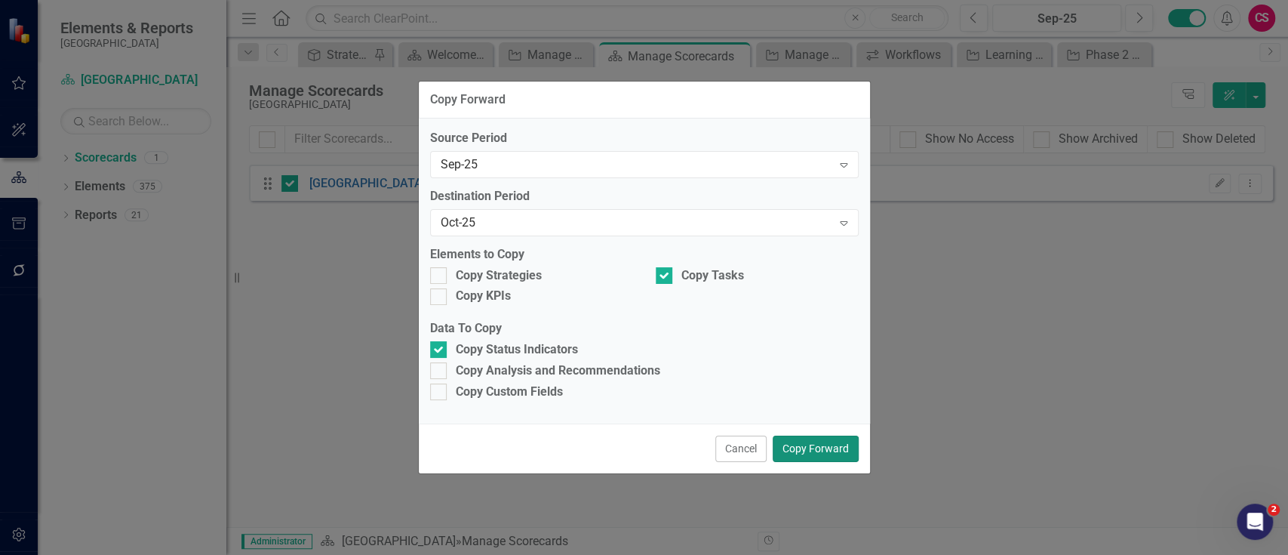
click at [816, 442] on button "Copy Forward" at bounding box center [816, 448] width 86 height 26
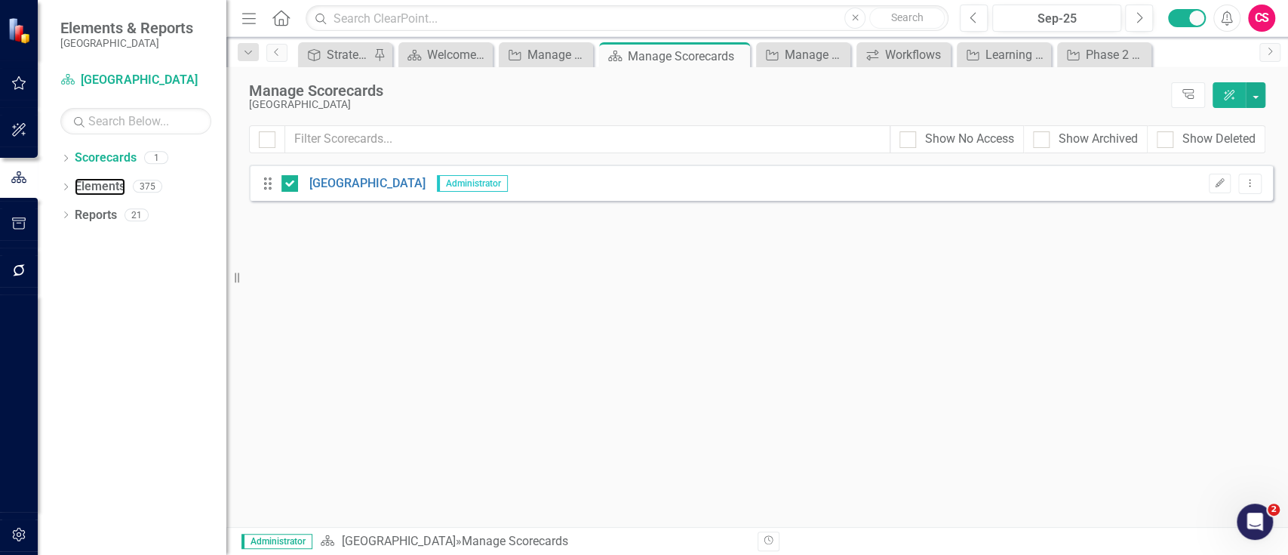
click at [104, 182] on link "Elements" at bounding box center [100, 186] width 51 height 17
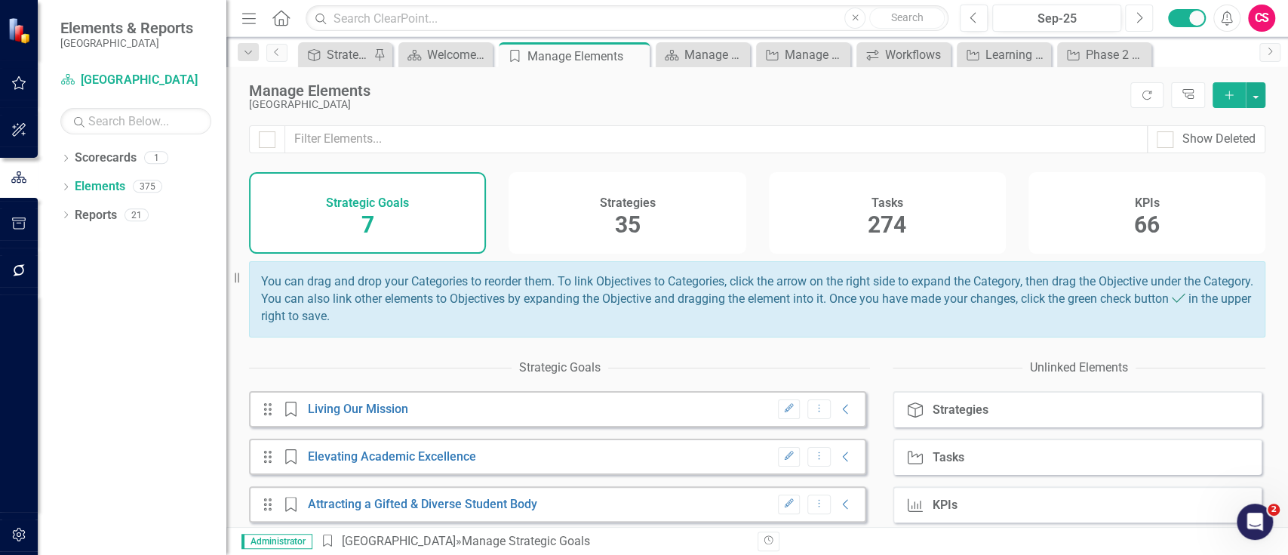
click at [1141, 17] on icon "button" at bounding box center [1140, 17] width 6 height 11
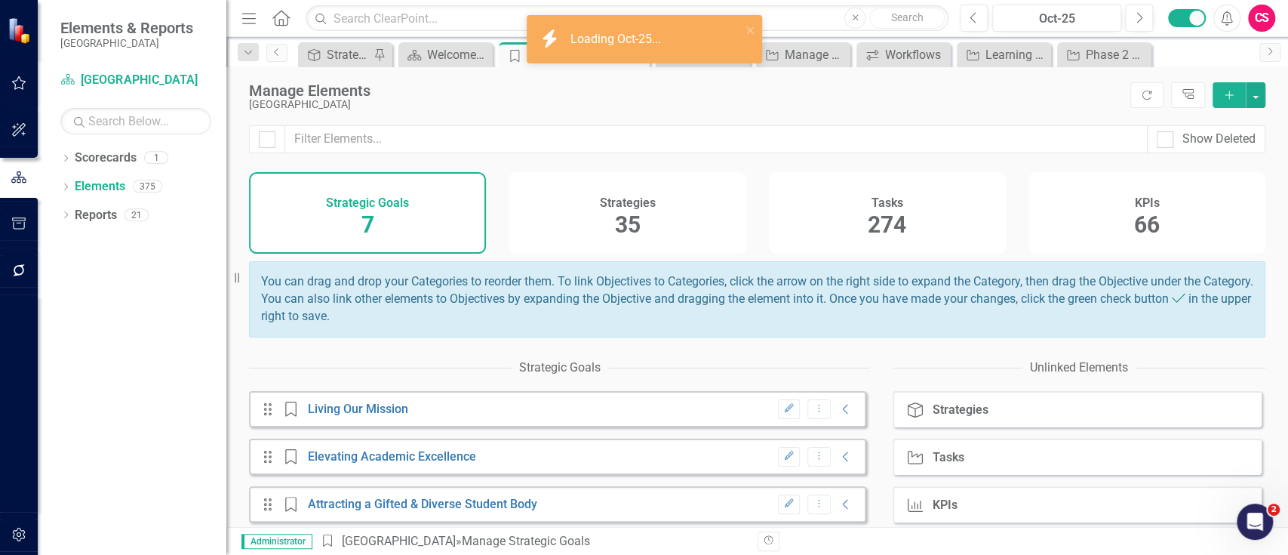
click at [859, 231] on div "Tasks 274" at bounding box center [887, 213] width 237 height 82
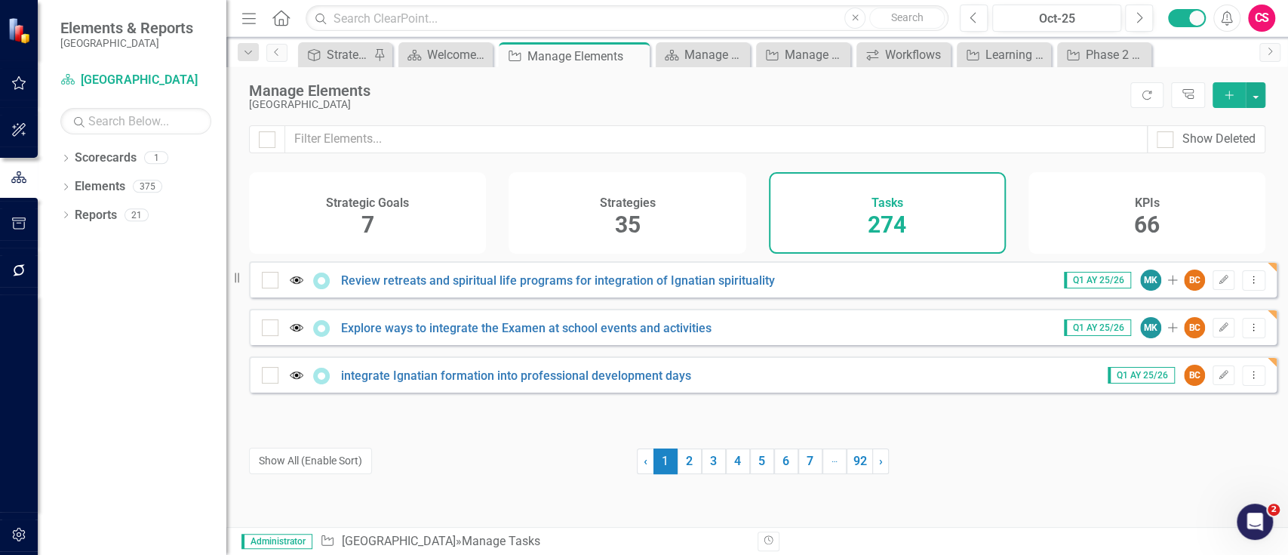
click at [22, 269] on icon "button" at bounding box center [19, 270] width 16 height 12
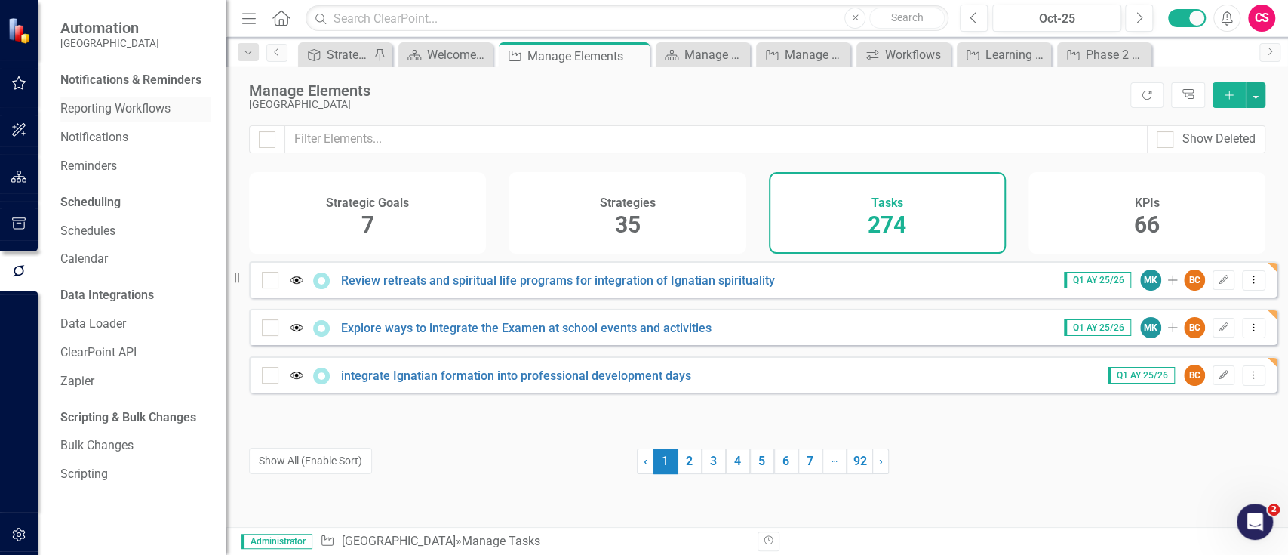
click at [118, 115] on link "Reporting Workflows" at bounding box center [135, 108] width 151 height 17
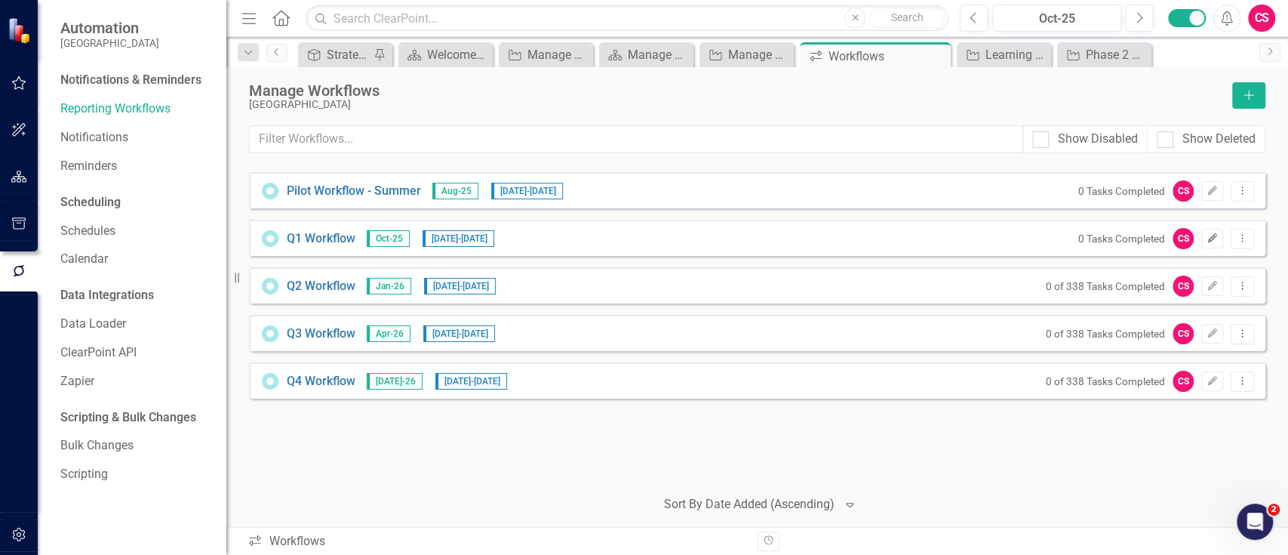
click at [1212, 232] on button "Edit" at bounding box center [1213, 239] width 22 height 20
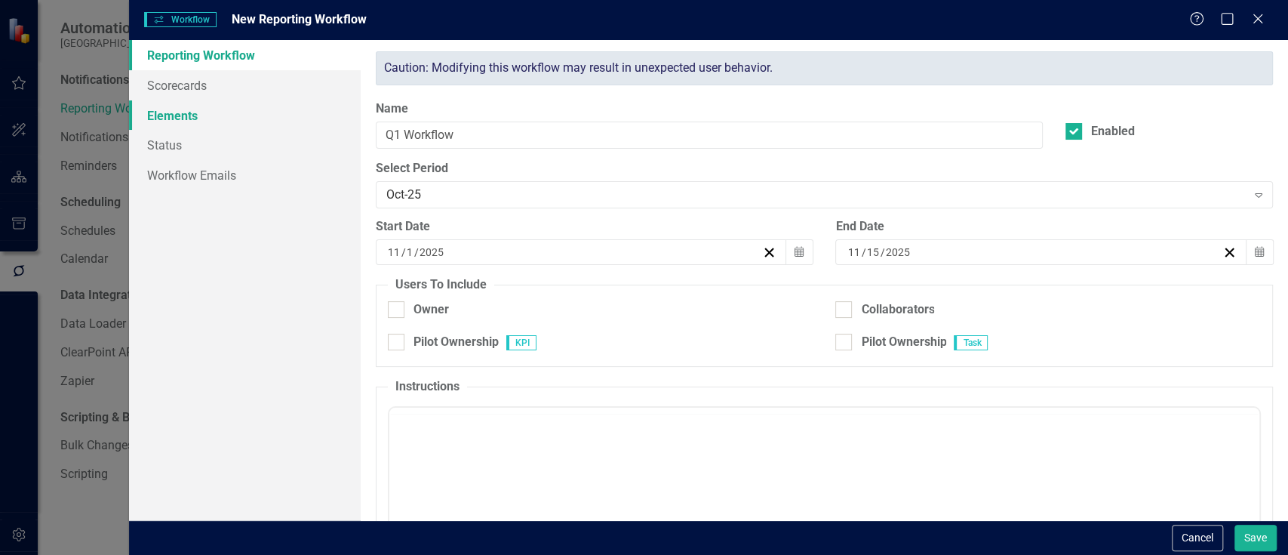
click at [175, 109] on link "Elements" at bounding box center [245, 115] width 232 height 30
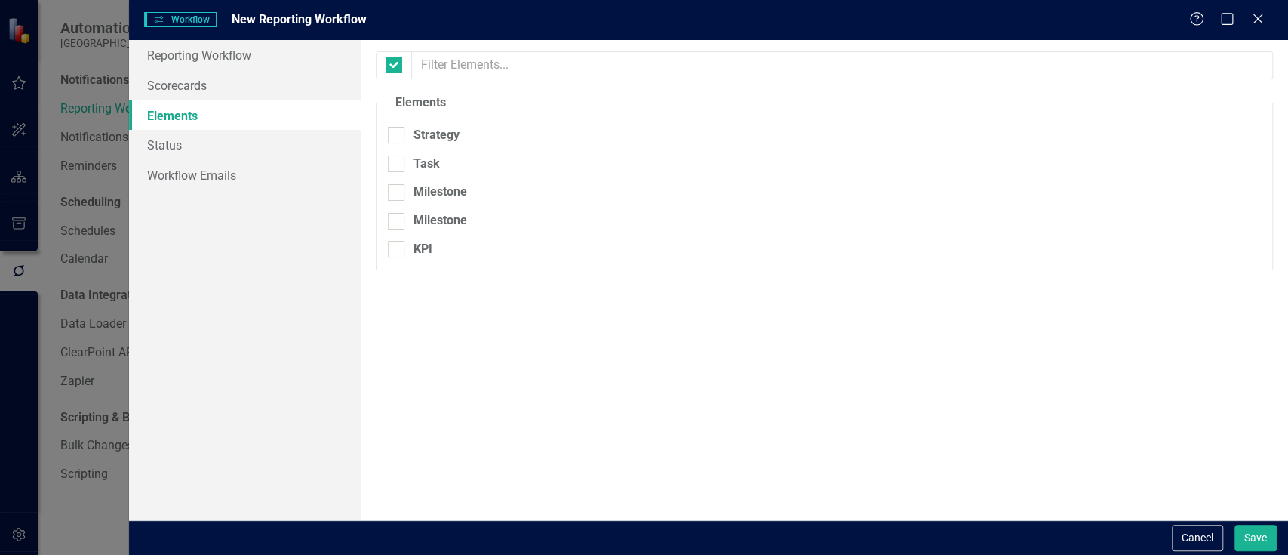
checkbox input "false"
checkbox input "true"
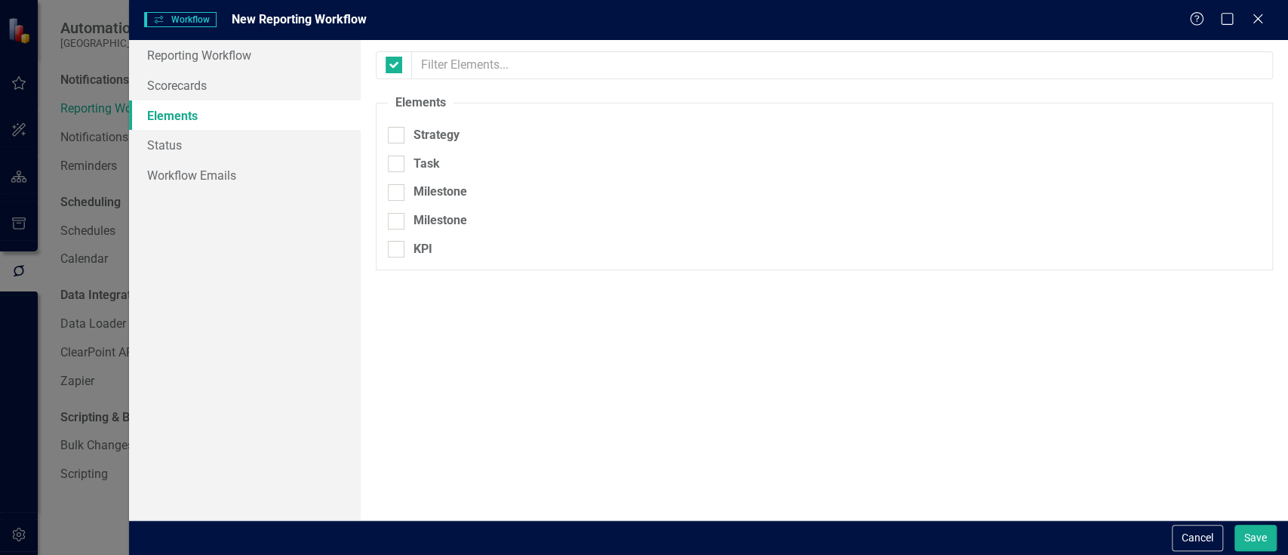
checkbox input "true"
click at [392, 63] on input "checkbox" at bounding box center [391, 62] width 10 height 10
checkbox input "false"
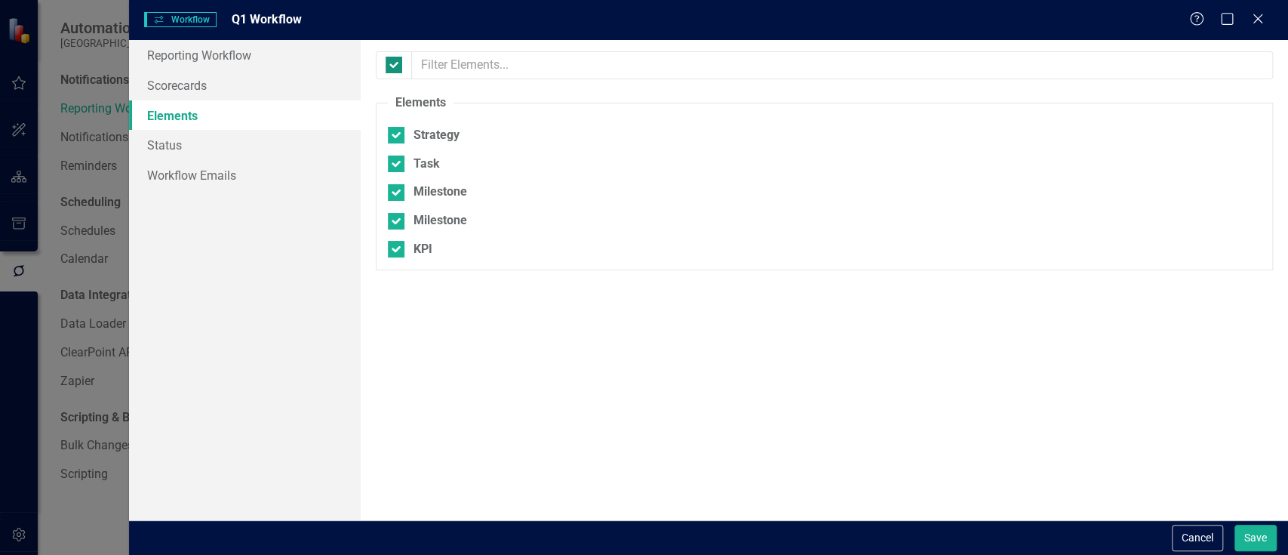
checkbox input "false"
click at [394, 63] on input "checkbox" at bounding box center [391, 62] width 10 height 10
checkbox input "true"
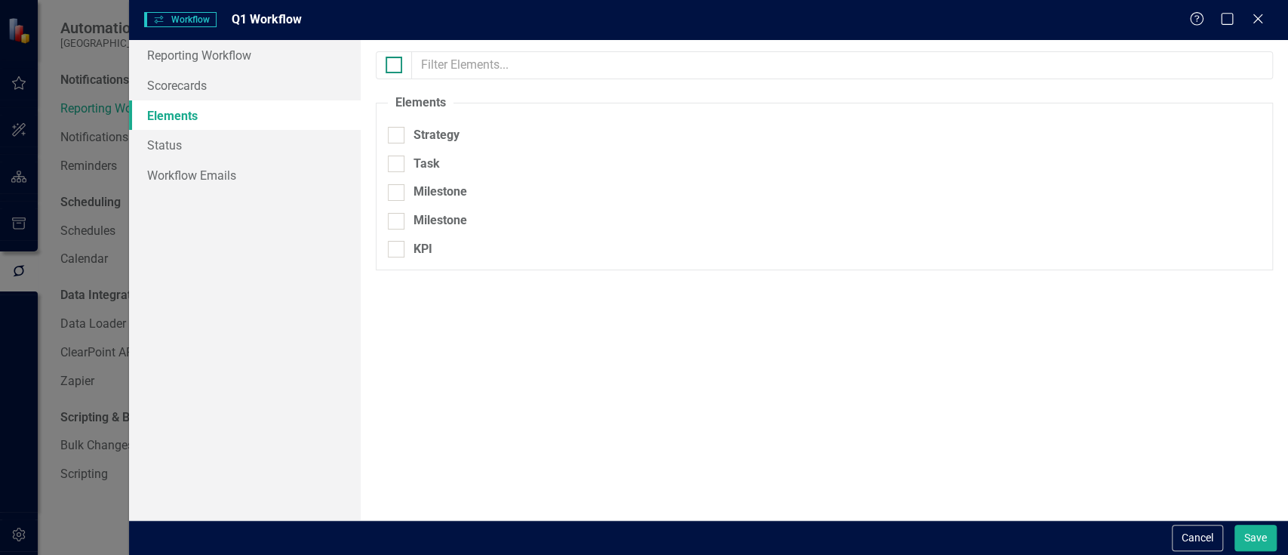
checkbox input "true"
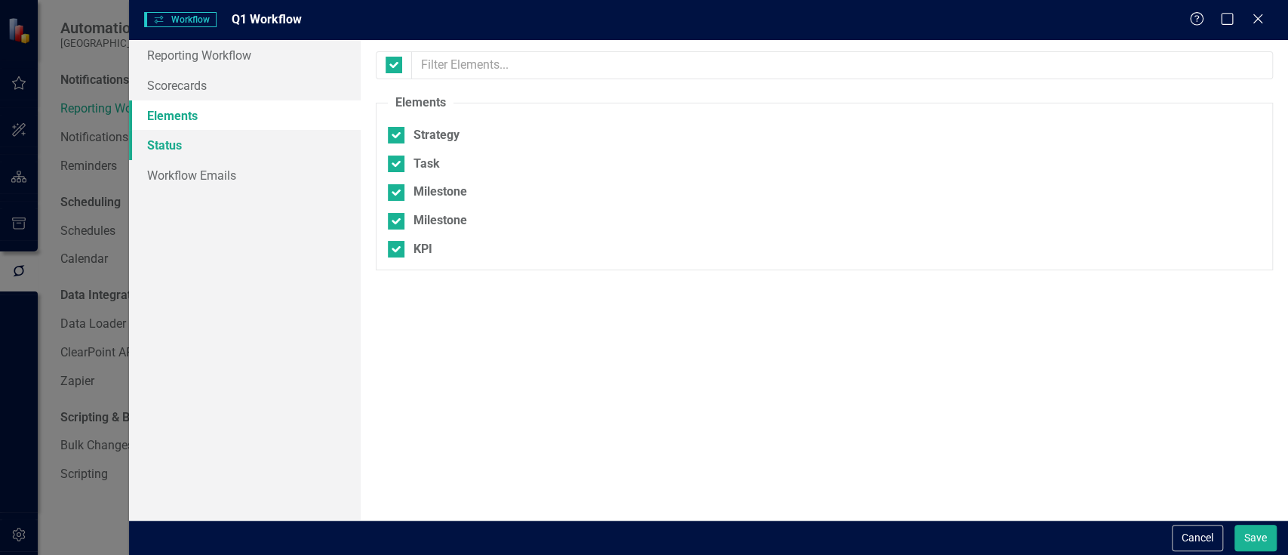
click at [213, 143] on link "Status" at bounding box center [245, 145] width 232 height 30
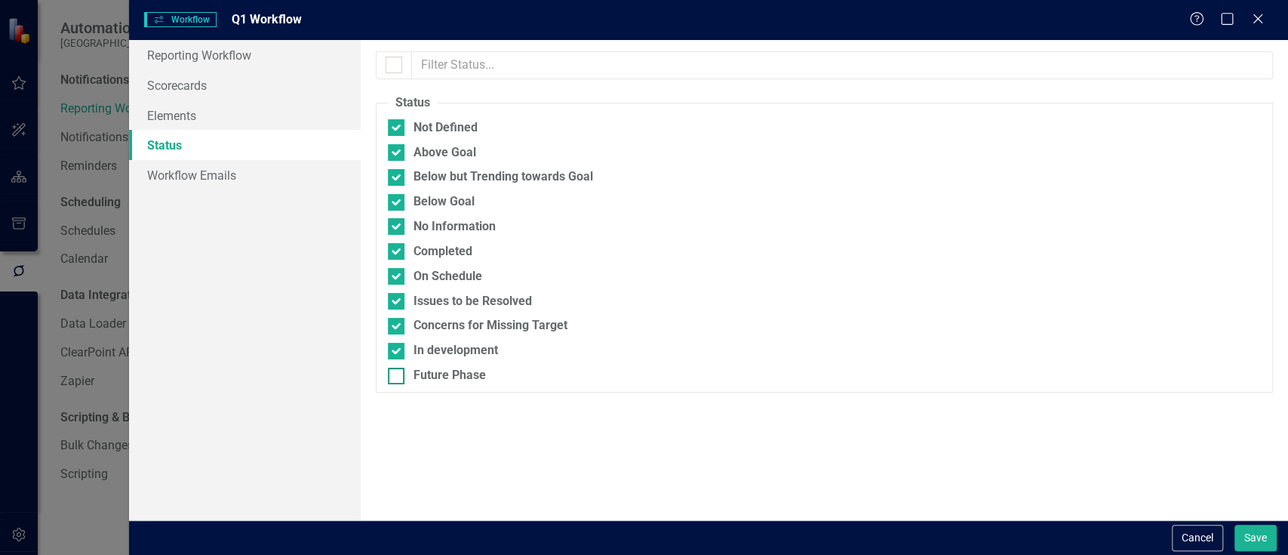
click at [397, 372] on input "Future Phase" at bounding box center [393, 373] width 10 height 10
checkbox input "true"
click at [397, 372] on input "Future Phase" at bounding box center [393, 373] width 10 height 10
checkbox input "false"
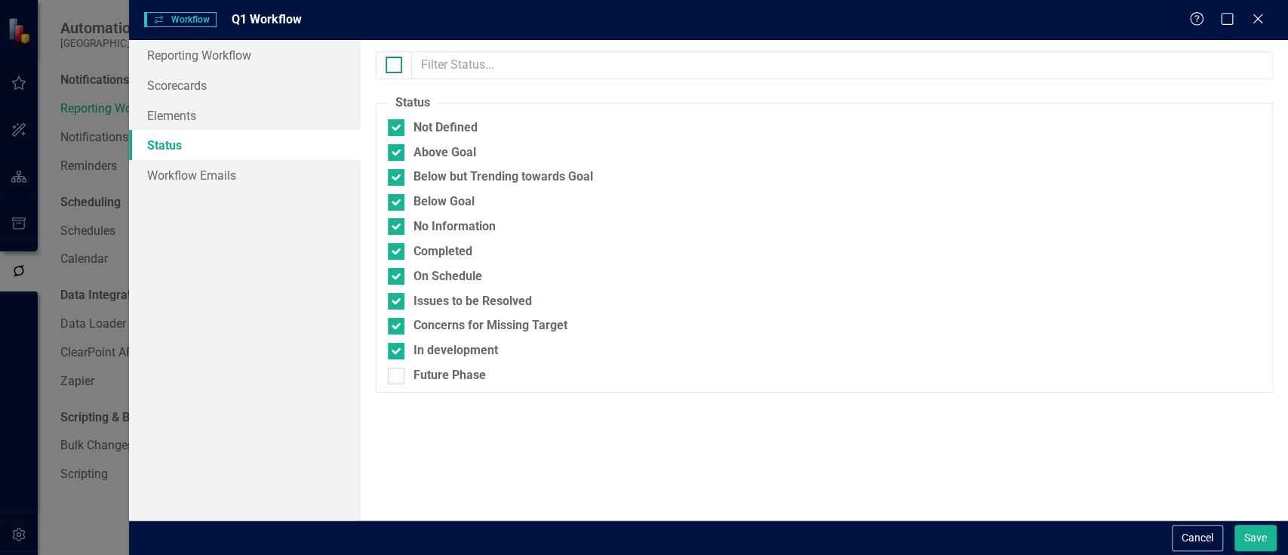
click at [387, 62] on input "checkbox" at bounding box center [391, 62] width 10 height 10
checkbox input "true"
click at [404, 380] on div at bounding box center [396, 376] width 17 height 17
click at [398, 377] on input "Future Phase" at bounding box center [393, 373] width 10 height 10
checkbox input "false"
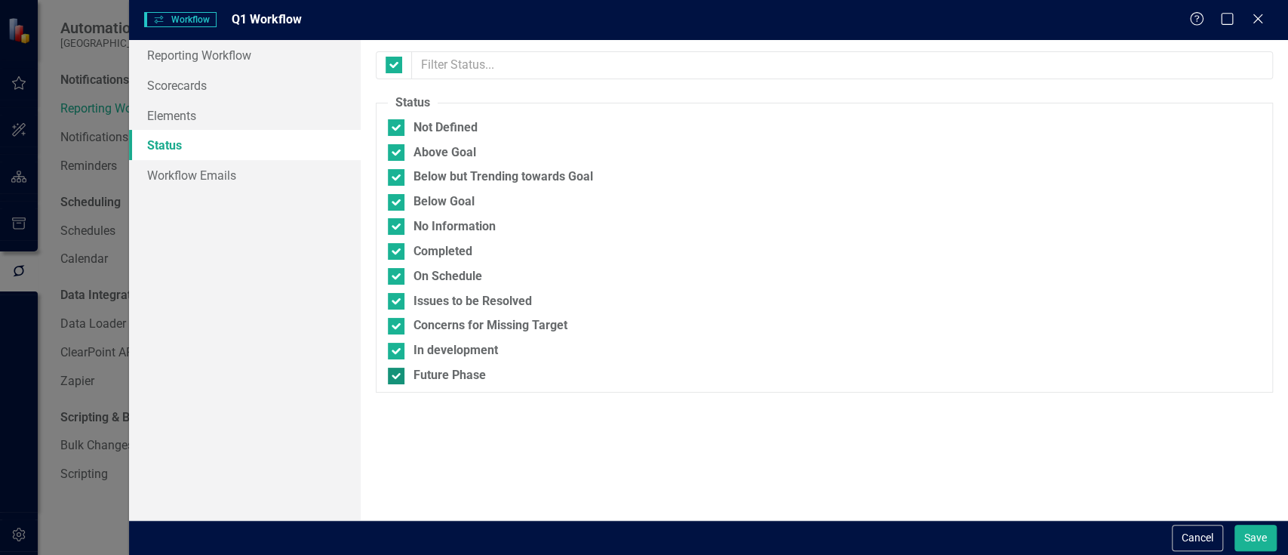
checkbox input "false"
click at [226, 58] on link "Reporting Workflow" at bounding box center [245, 55] width 232 height 30
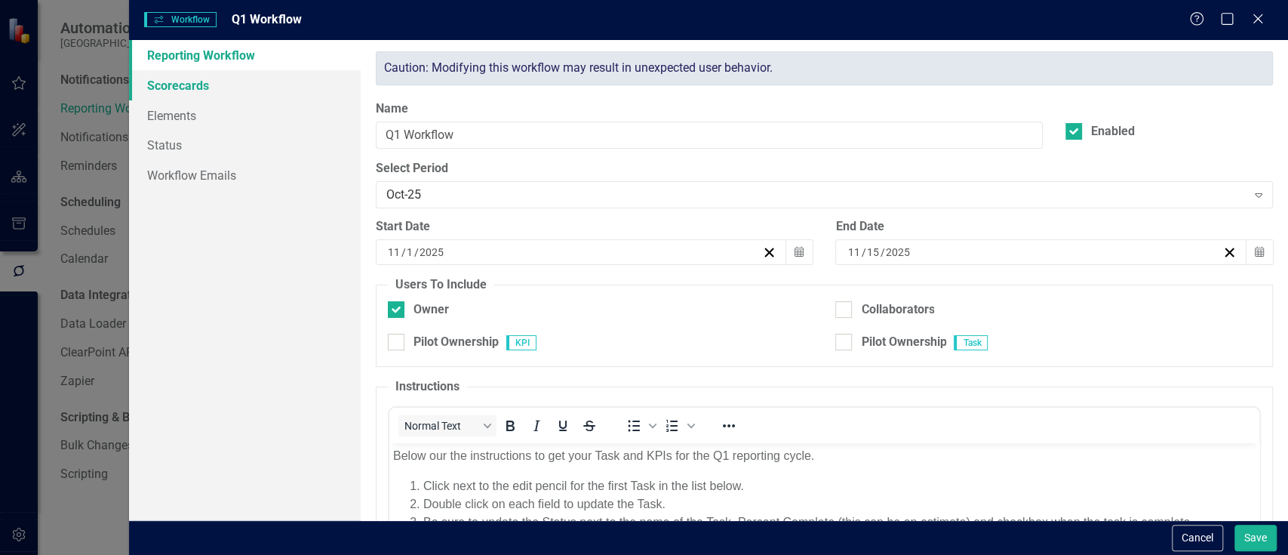
click at [225, 85] on link "Scorecards" at bounding box center [245, 85] width 232 height 30
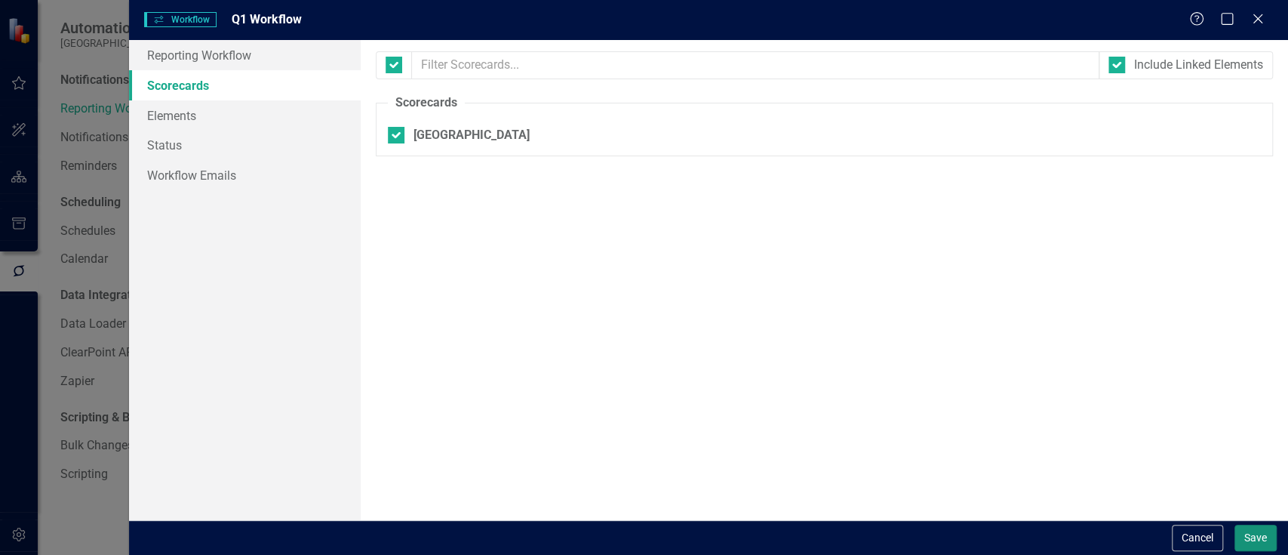
click at [1248, 534] on button "Save" at bounding box center [1256, 538] width 42 height 26
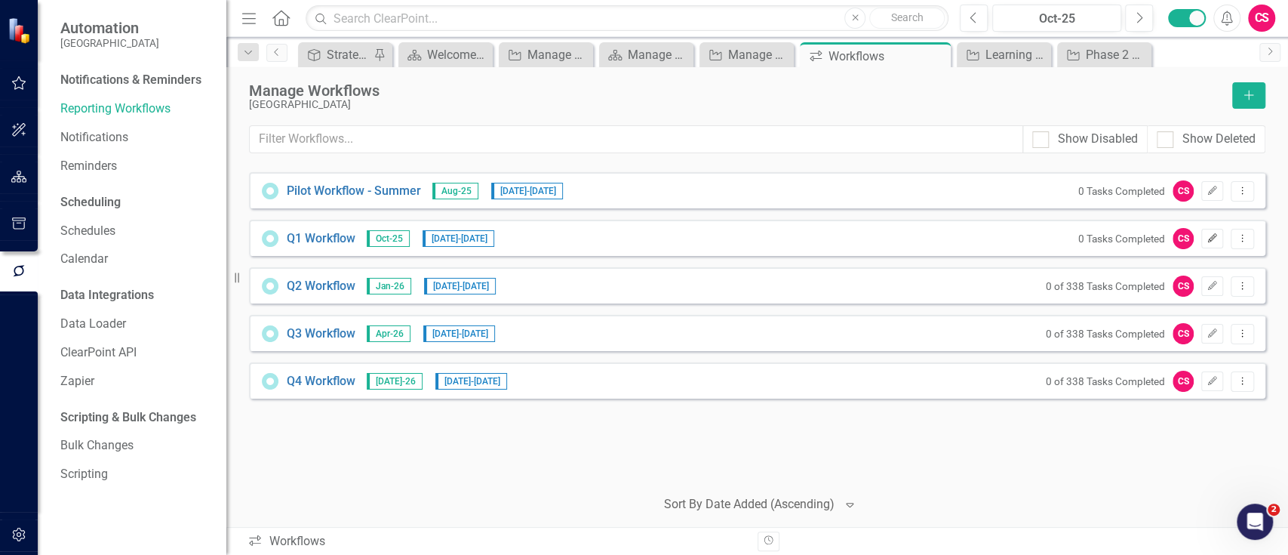
click at [1211, 239] on icon "Edit" at bounding box center [1212, 238] width 11 height 9
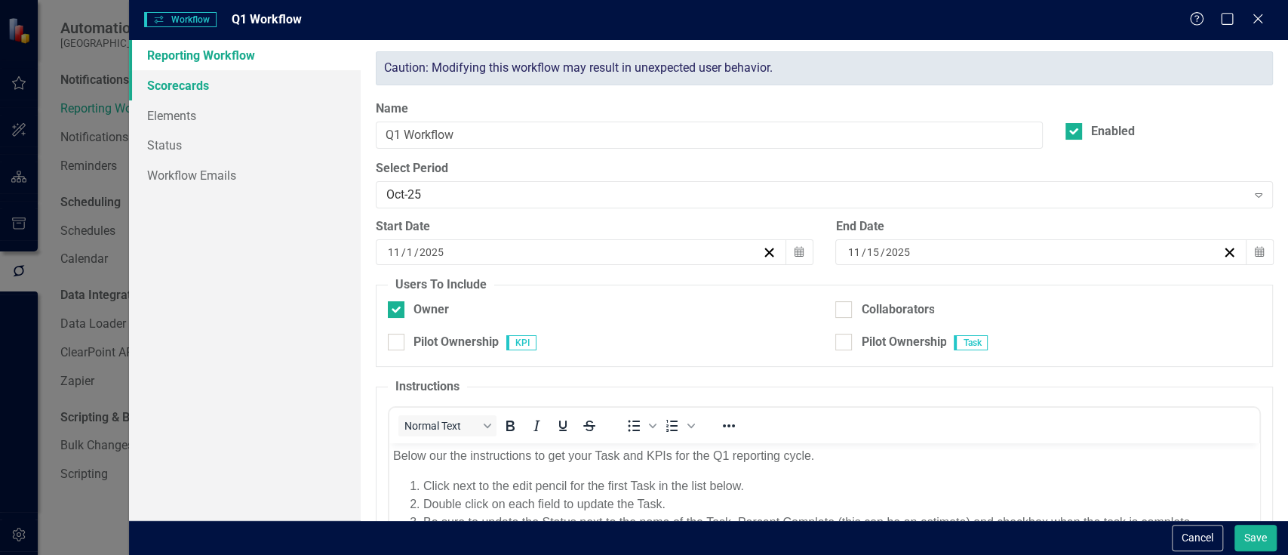
click at [178, 87] on link "Scorecards" at bounding box center [245, 85] width 232 height 30
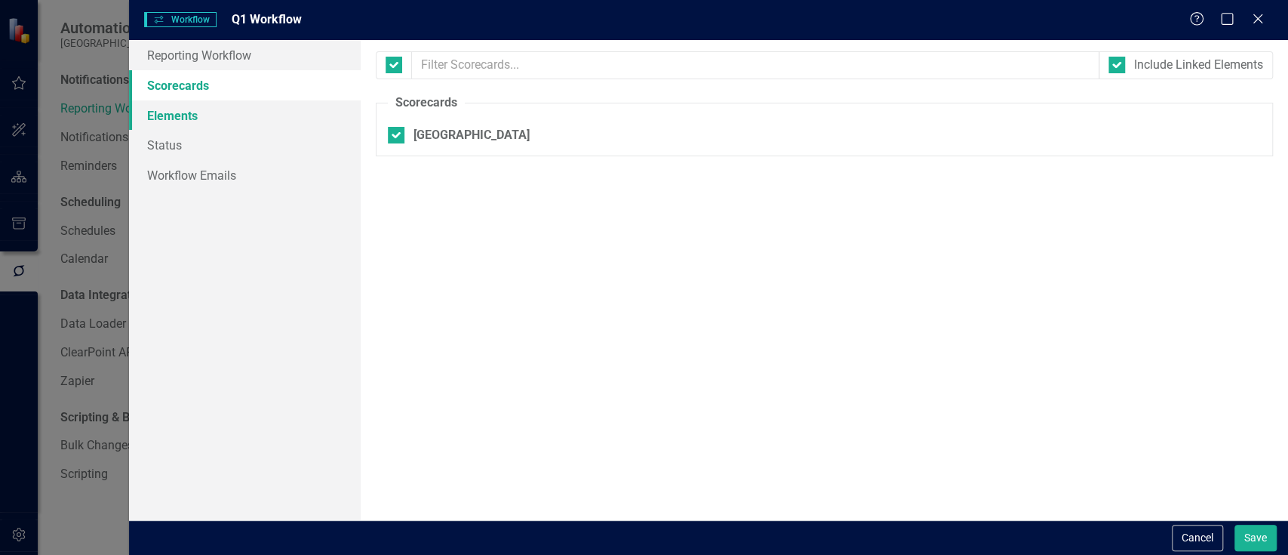
click at [181, 113] on link "Elements" at bounding box center [245, 115] width 232 height 30
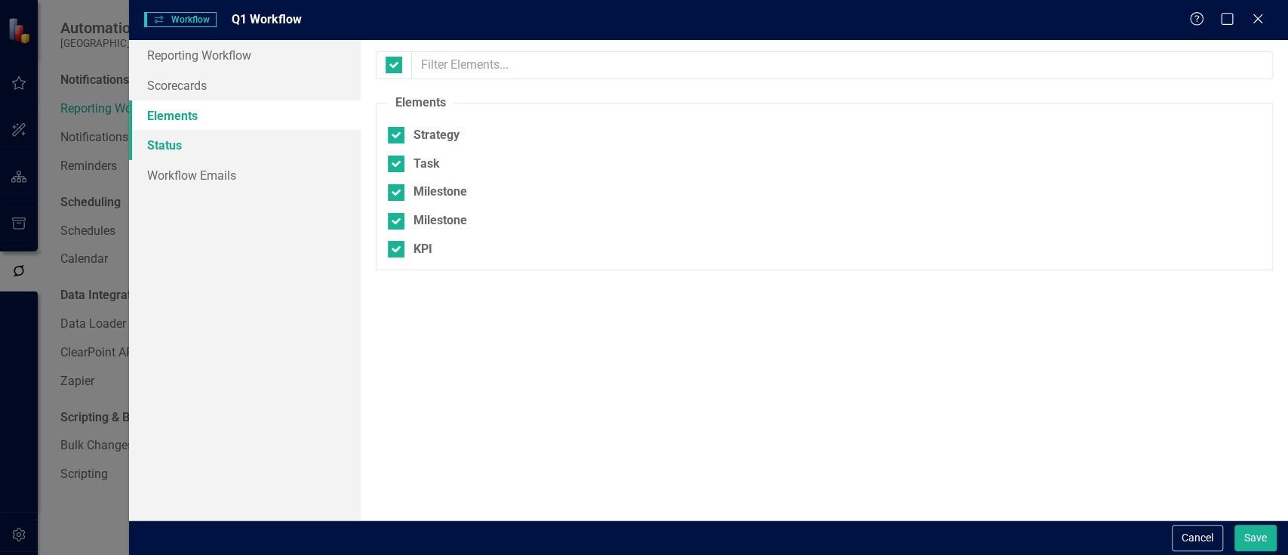
click at [178, 140] on link "Status" at bounding box center [245, 145] width 232 height 30
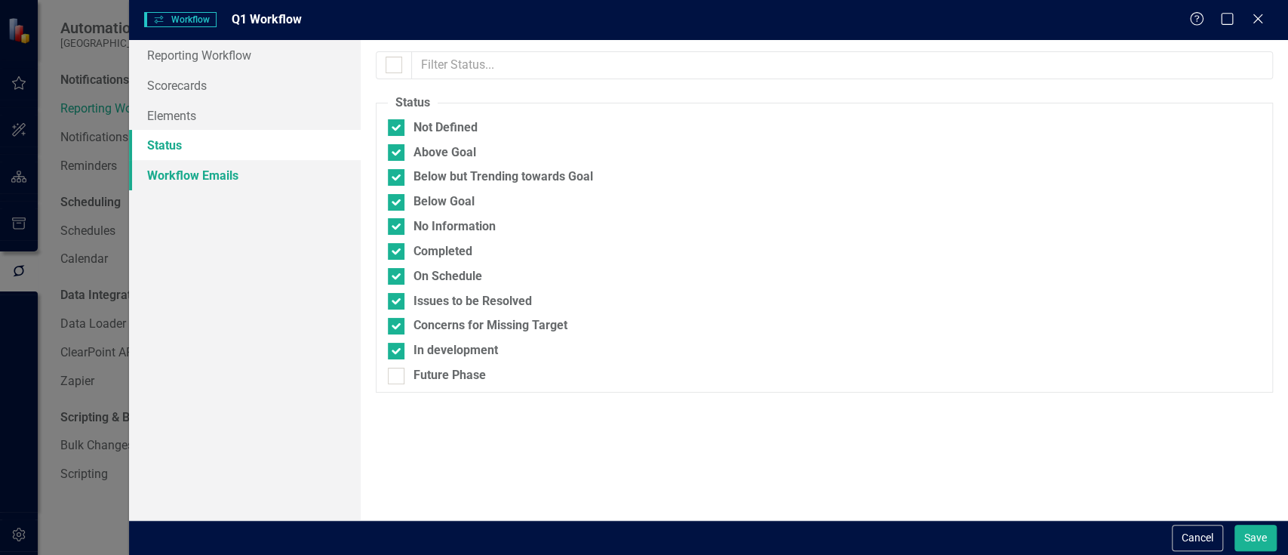
click at [187, 172] on link "Workflow Emails" at bounding box center [245, 175] width 232 height 30
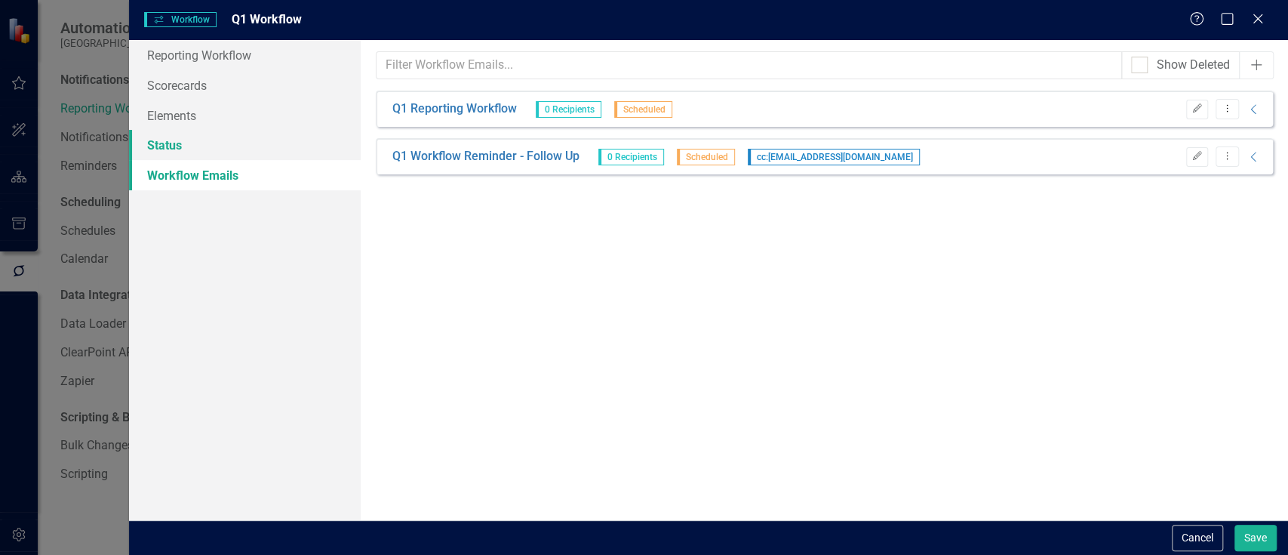
click at [221, 139] on link "Status" at bounding box center [245, 145] width 232 height 30
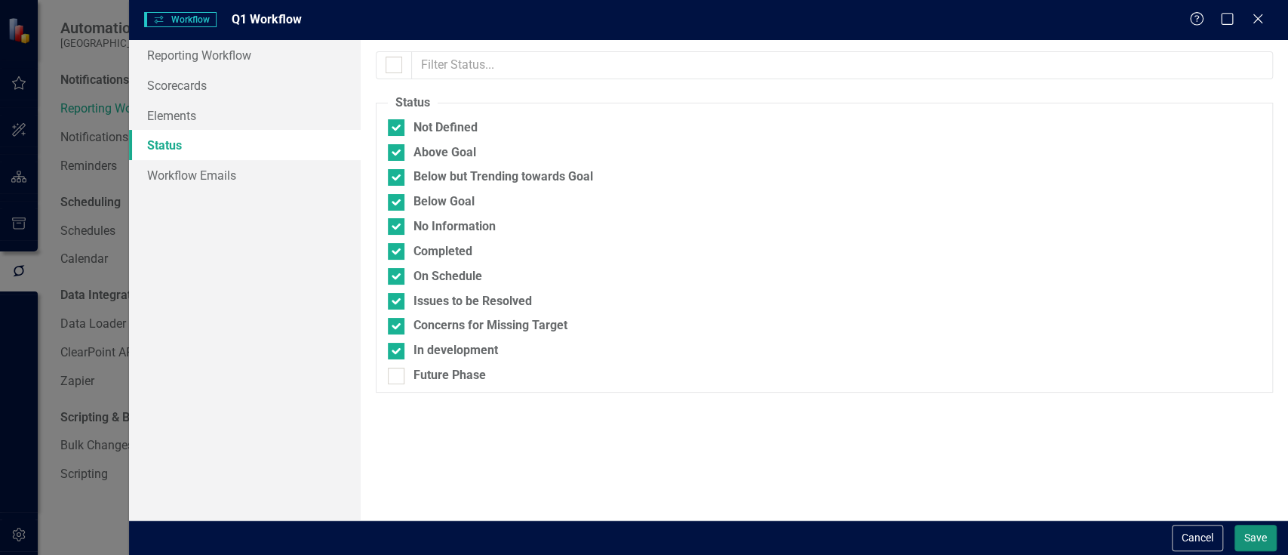
click at [1252, 541] on button "Save" at bounding box center [1256, 538] width 42 height 26
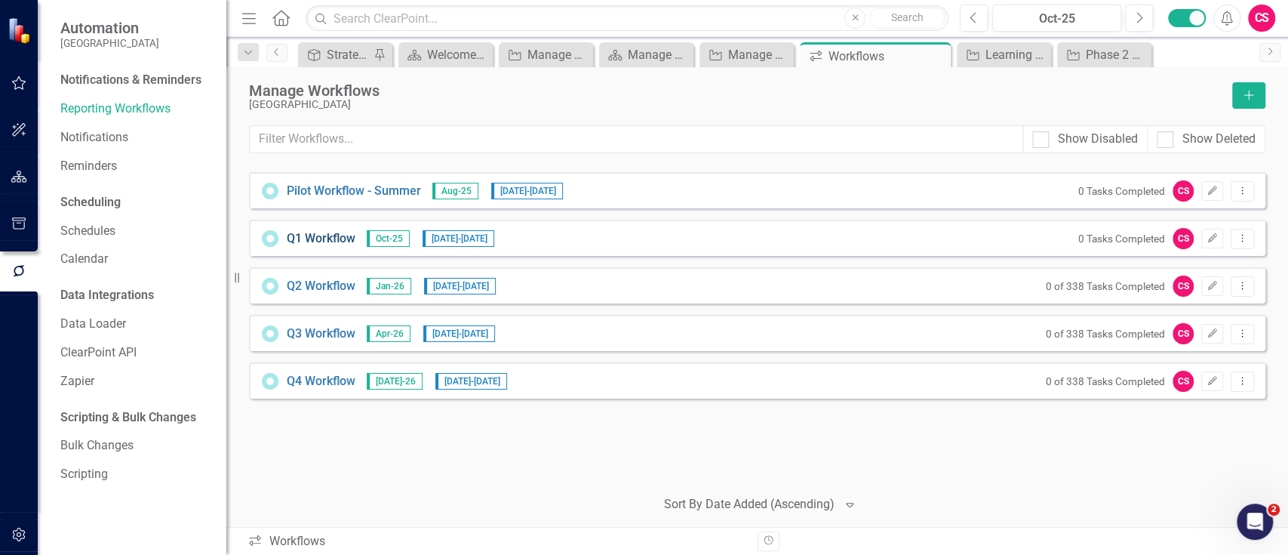
click at [343, 232] on link "Q1 Workflow" at bounding box center [321, 238] width 69 height 17
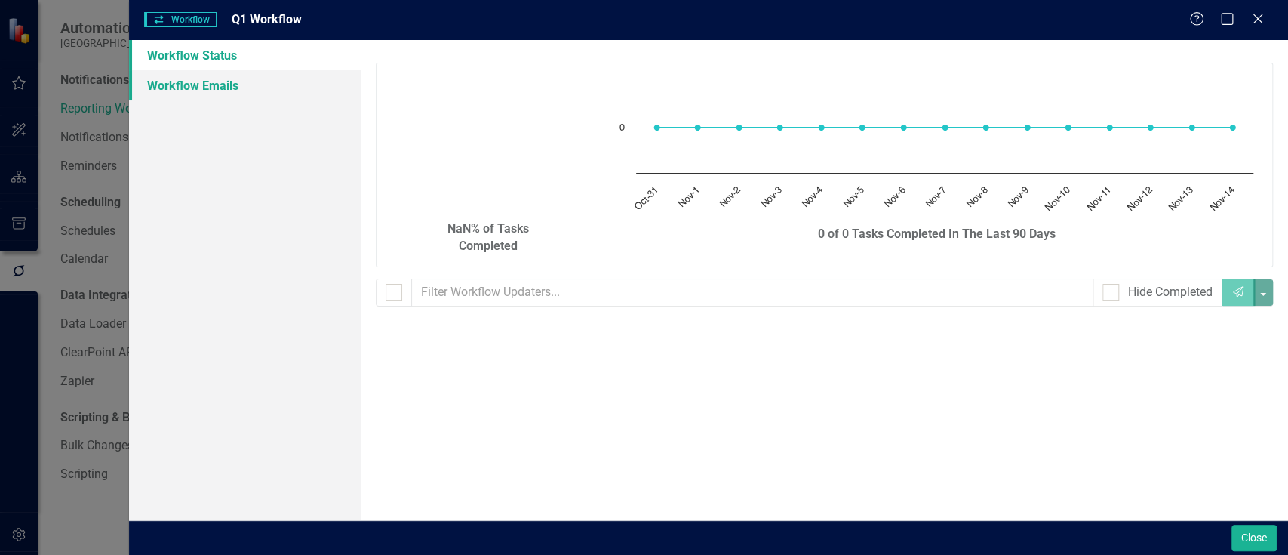
click at [211, 94] on link "Workflow Emails" at bounding box center [245, 85] width 232 height 30
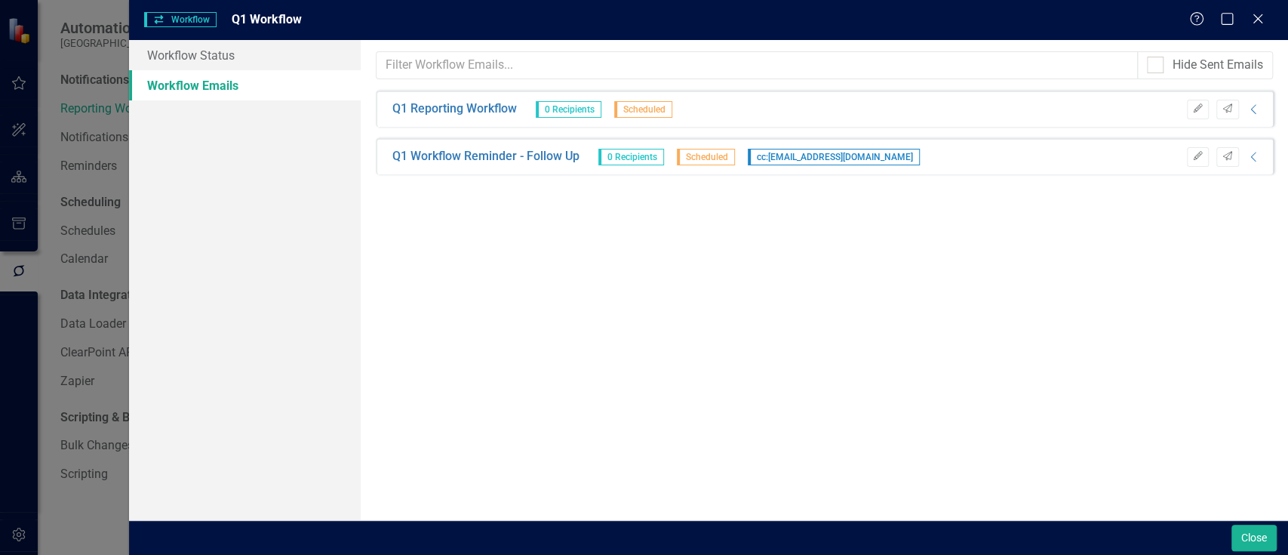
click at [1228, 534] on div "Close" at bounding box center [1252, 538] width 49 height 26
click at [1236, 535] on button "Close" at bounding box center [1254, 538] width 45 height 26
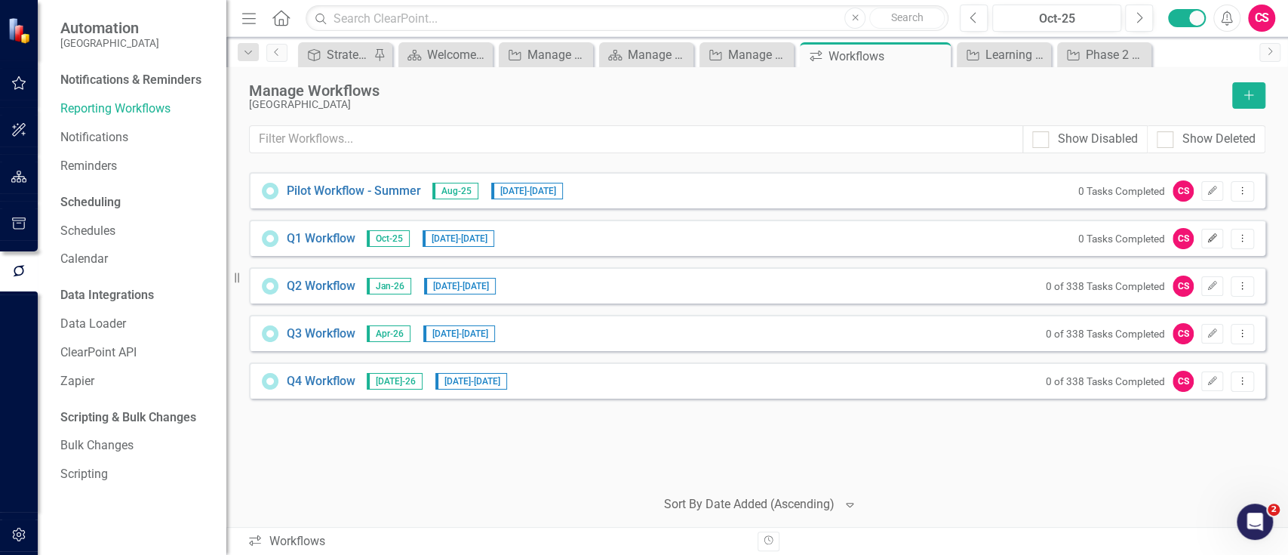
click at [1212, 237] on icon "Edit" at bounding box center [1212, 238] width 11 height 9
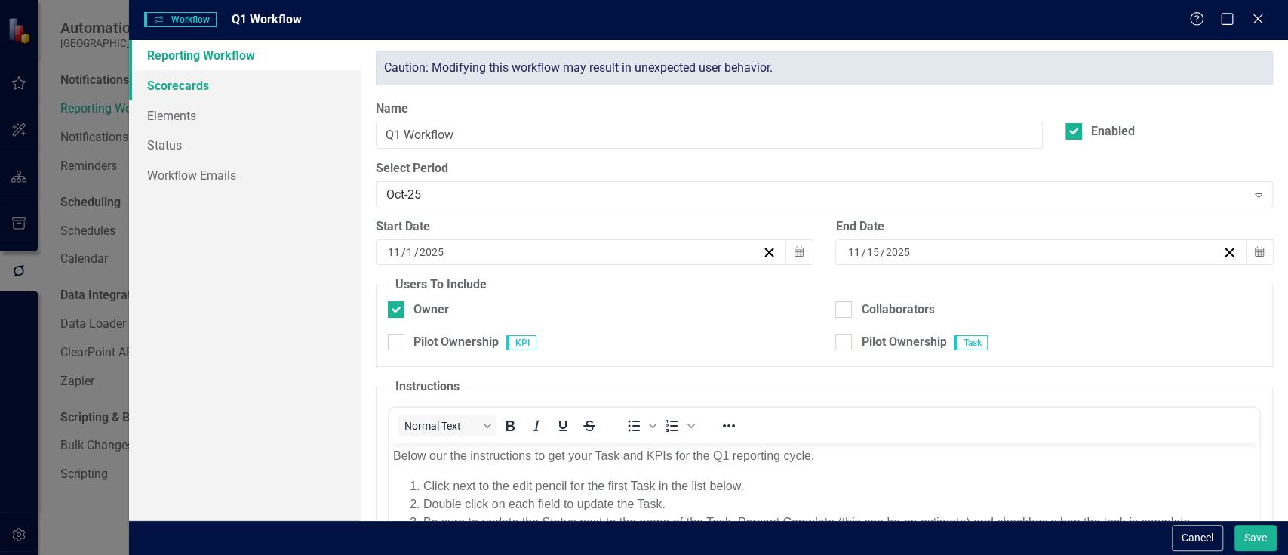
click at [192, 84] on link "Scorecards" at bounding box center [245, 85] width 232 height 30
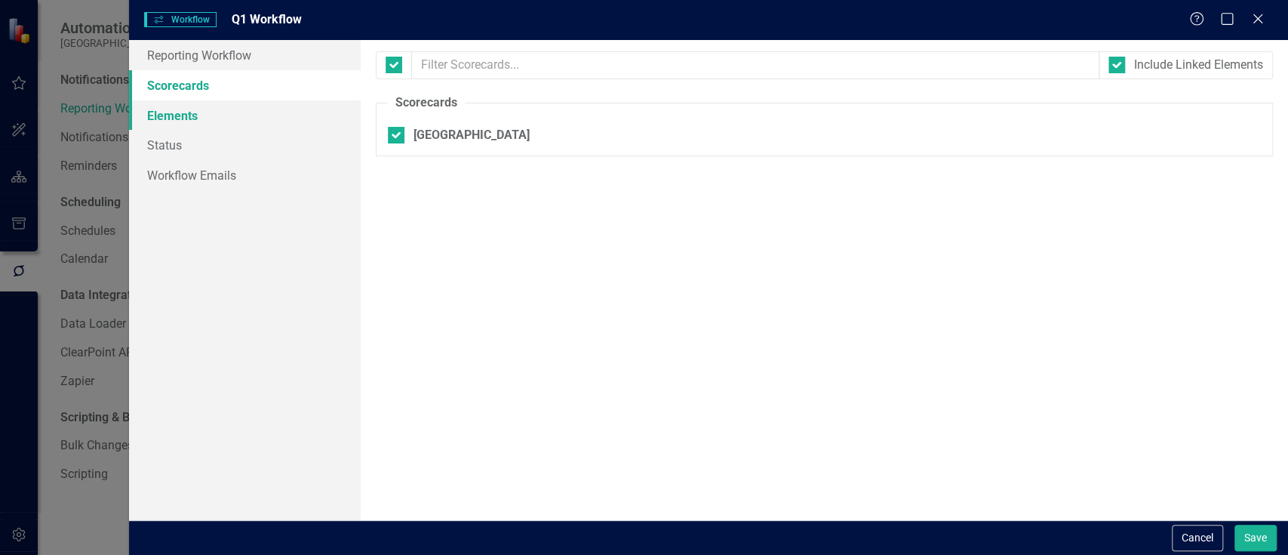
click at [186, 118] on link "Elements" at bounding box center [245, 115] width 232 height 30
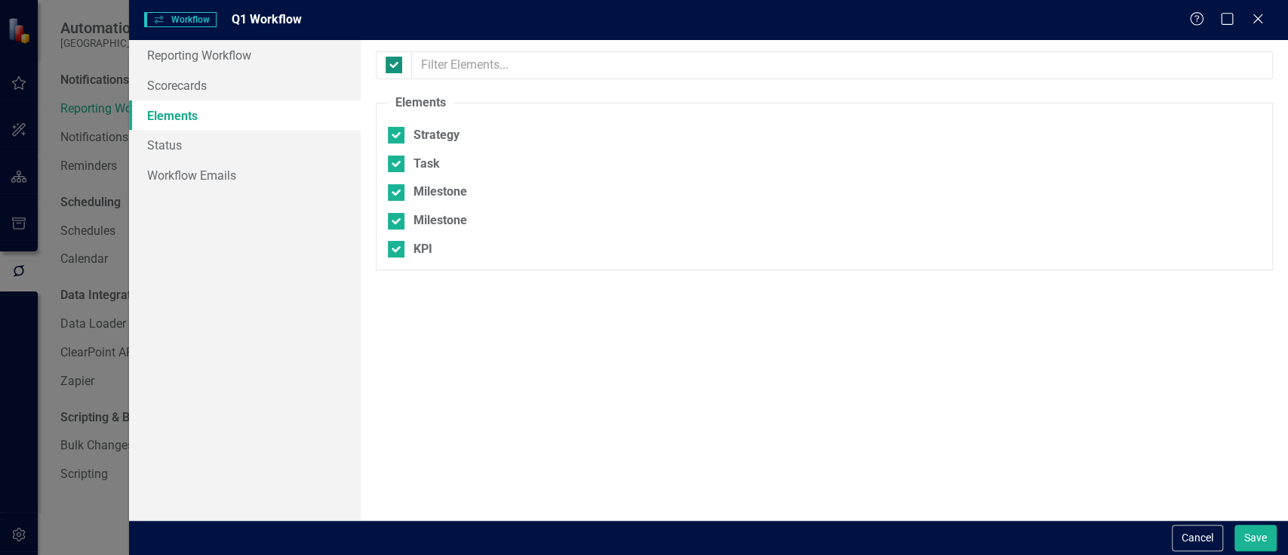
click at [395, 66] on input "checkbox" at bounding box center [391, 62] width 10 height 10
checkbox input "false"
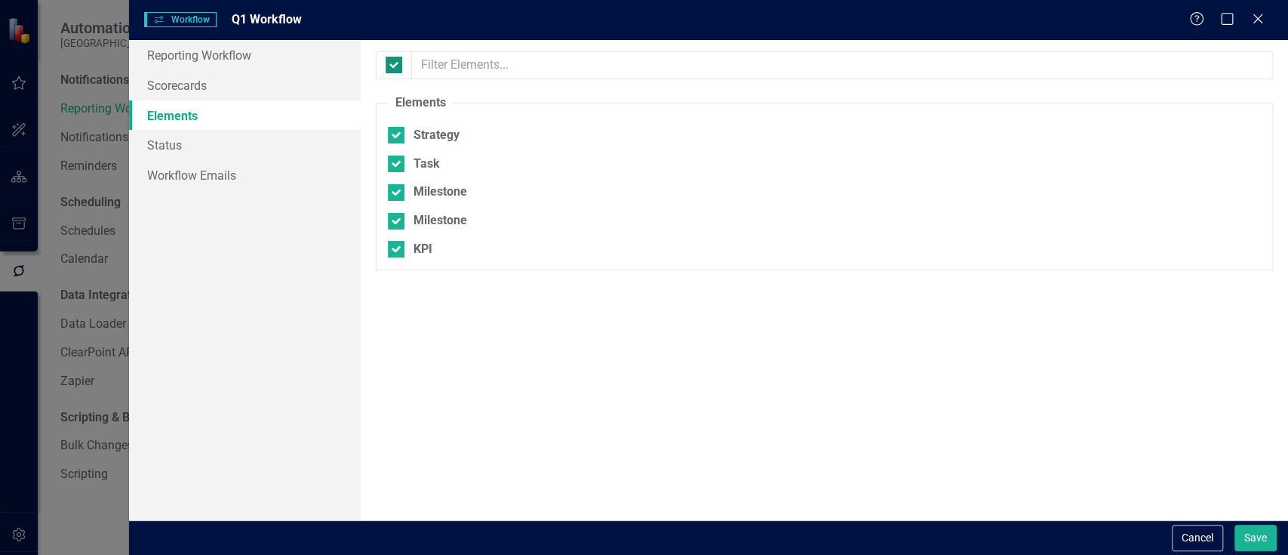
checkbox input "false"
click at [398, 158] on div at bounding box center [396, 163] width 17 height 17
click at [398, 158] on input "Task" at bounding box center [393, 160] width 10 height 10
checkbox input "true"
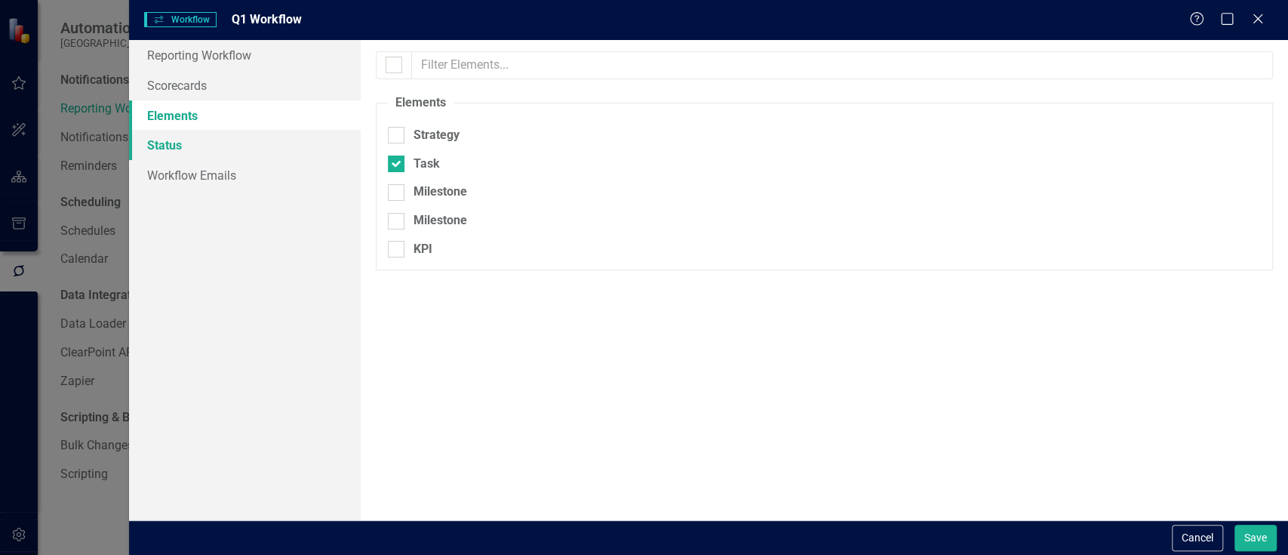
click at [214, 148] on link "Status" at bounding box center [245, 145] width 232 height 30
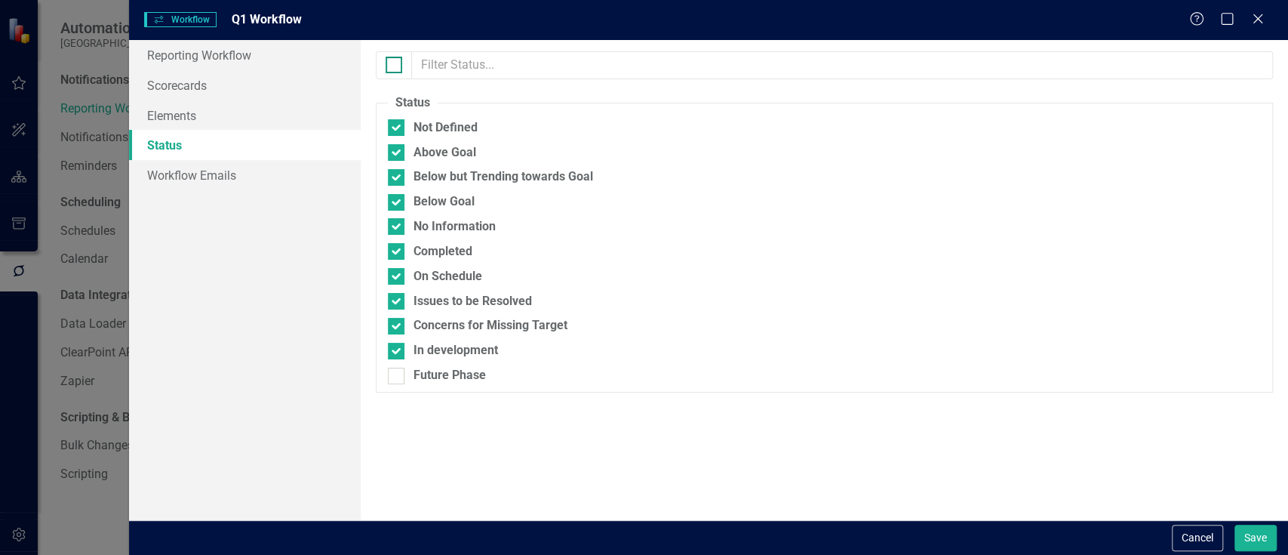
click at [395, 63] on input "checkbox" at bounding box center [391, 62] width 10 height 10
checkbox input "true"
click at [403, 376] on div at bounding box center [396, 376] width 17 height 17
click at [398, 376] on input "Future Phase" at bounding box center [393, 373] width 10 height 10
checkbox input "false"
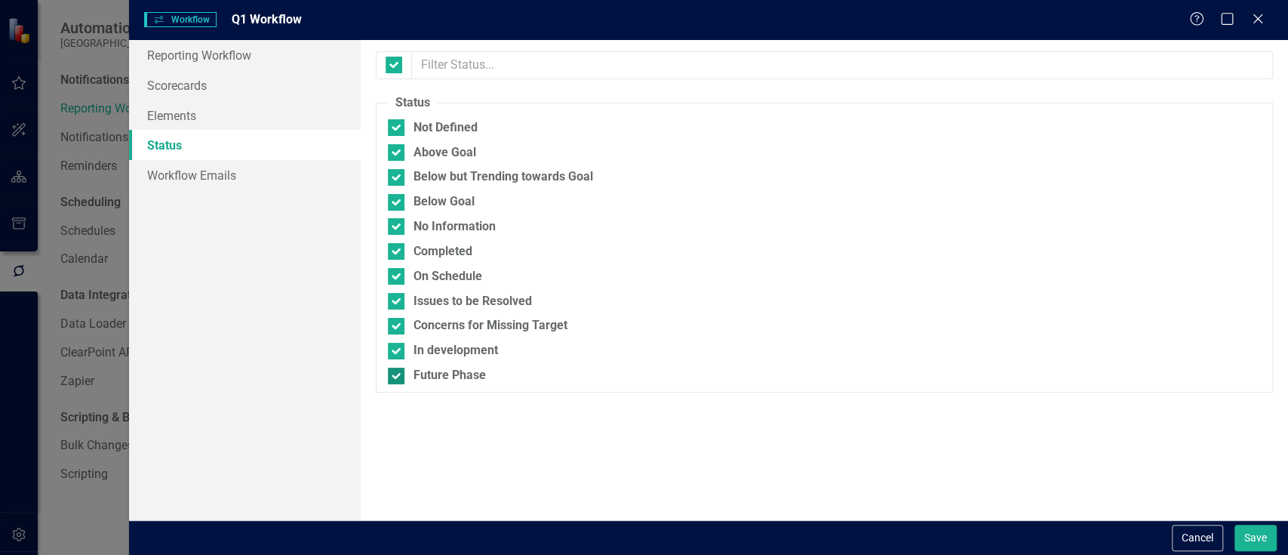
checkbox input "false"
click at [221, 178] on link "Workflow Emails" at bounding box center [245, 175] width 232 height 30
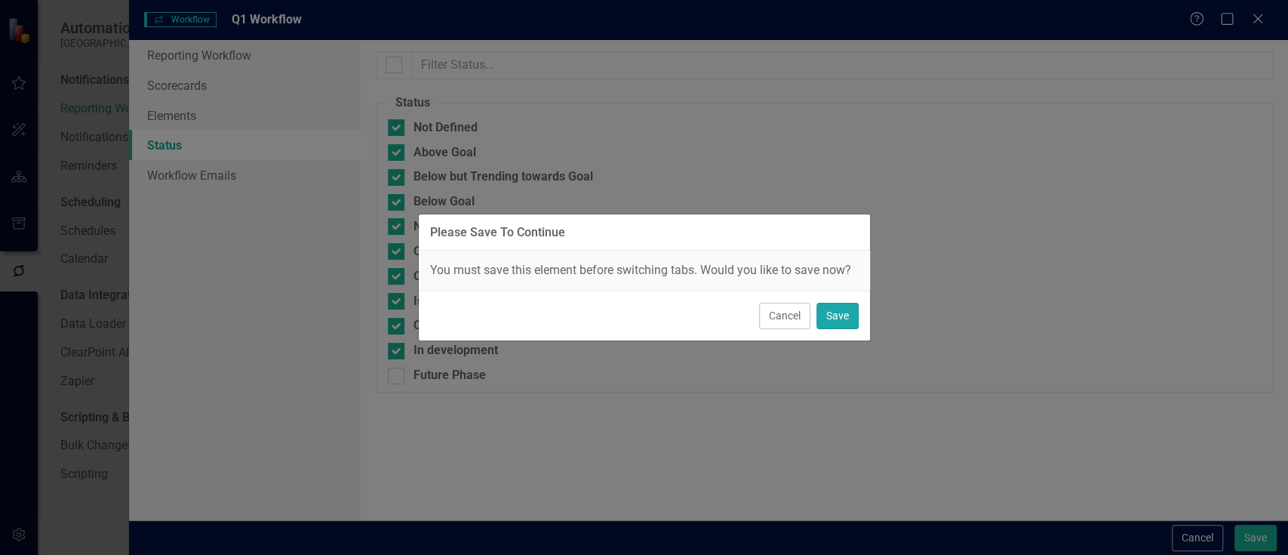
click at [850, 317] on button "Save" at bounding box center [838, 316] width 42 height 26
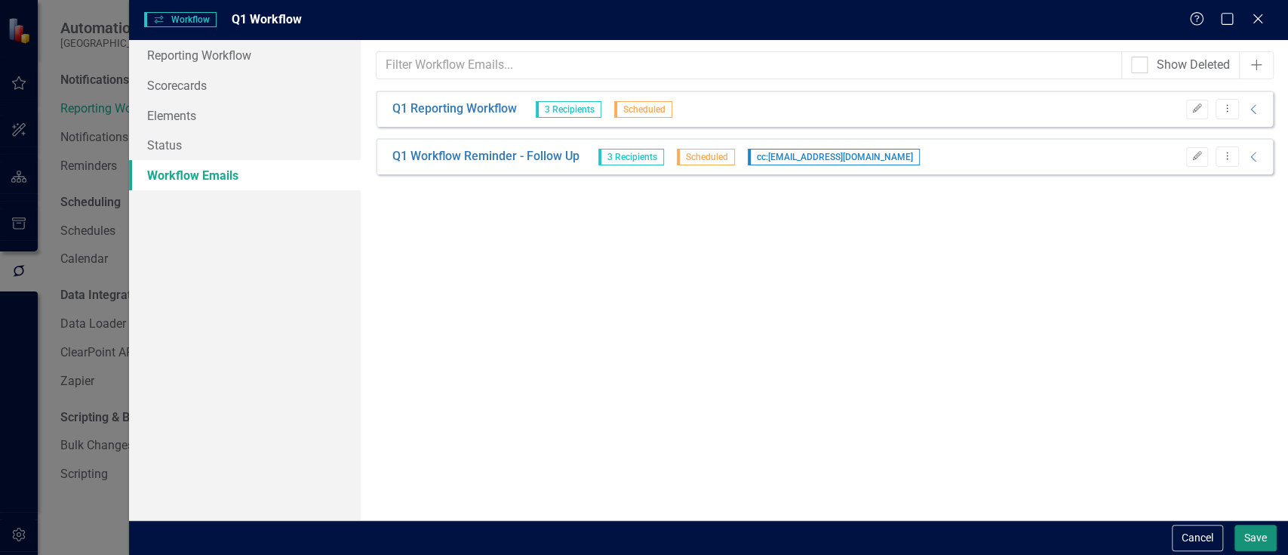
click at [1245, 530] on button "Save" at bounding box center [1256, 538] width 42 height 26
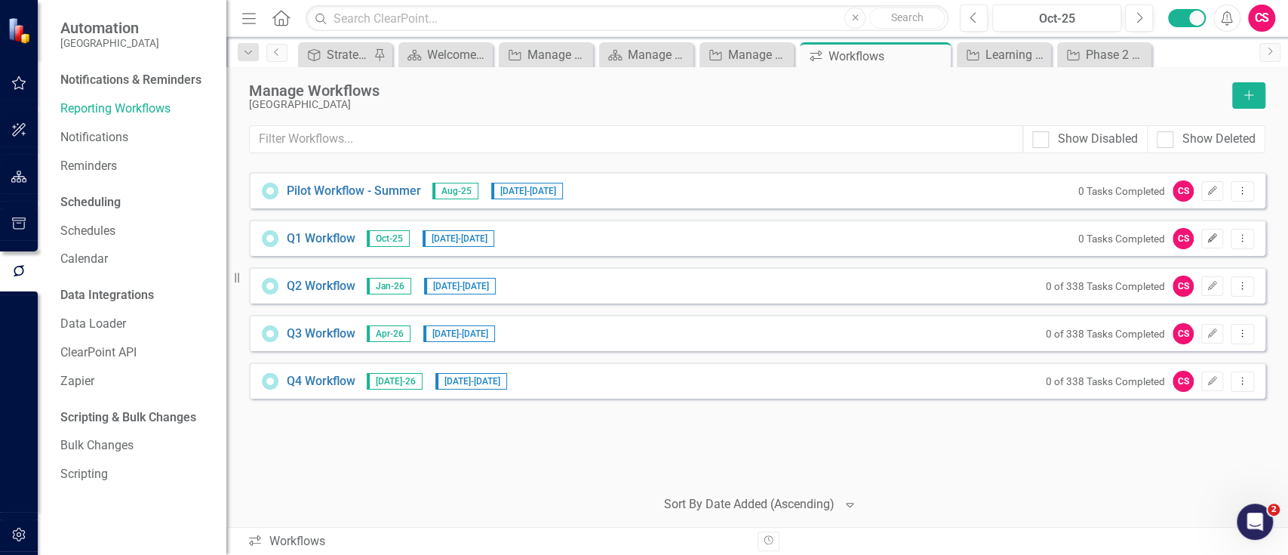
click at [1208, 234] on icon "Edit" at bounding box center [1212, 238] width 11 height 9
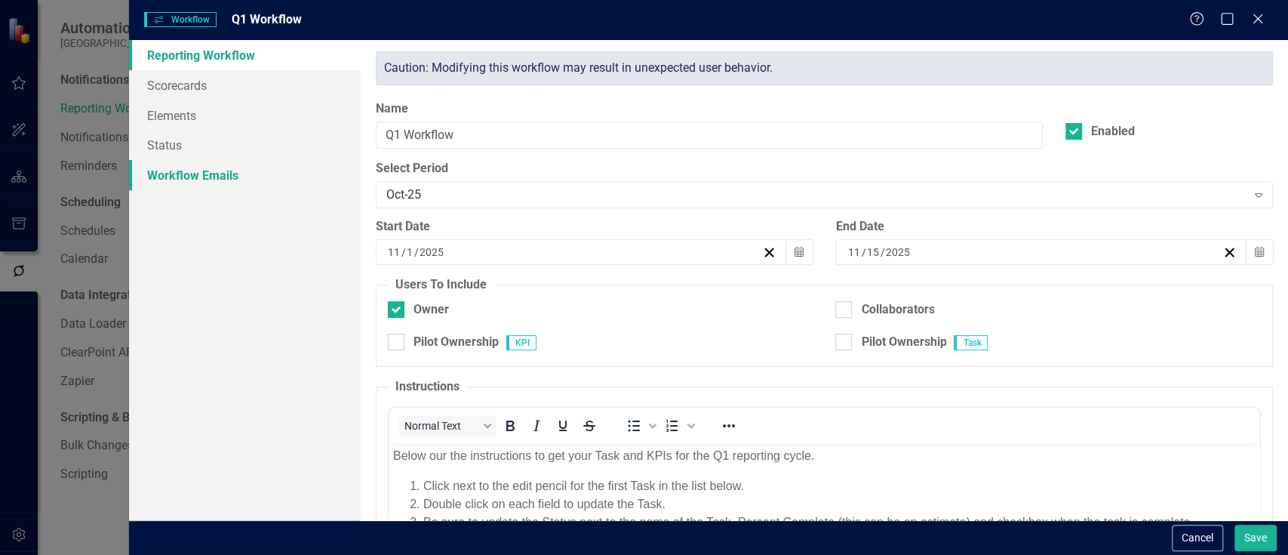
click at [222, 178] on link "Workflow Emails" at bounding box center [245, 175] width 232 height 30
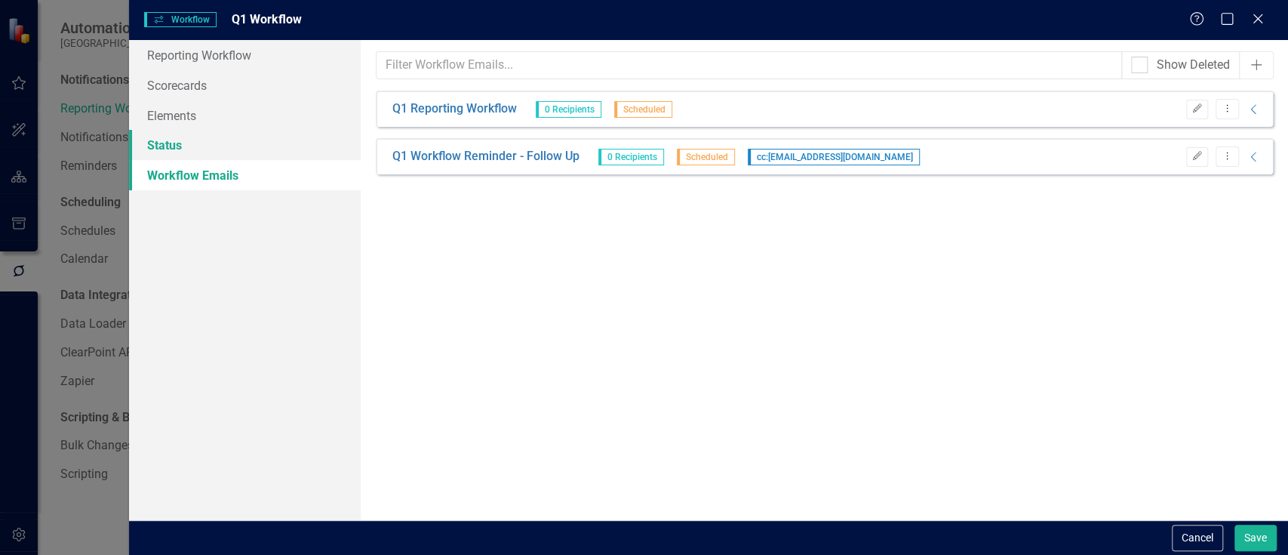
click at [228, 141] on link "Status" at bounding box center [245, 145] width 232 height 30
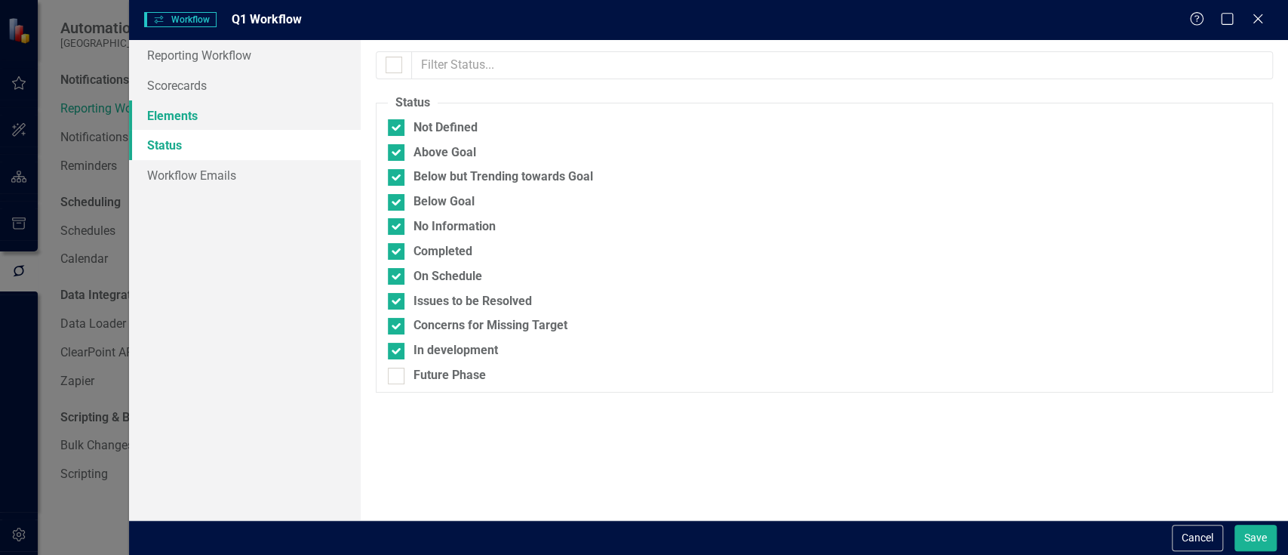
click at [226, 115] on link "Elements" at bounding box center [245, 115] width 232 height 30
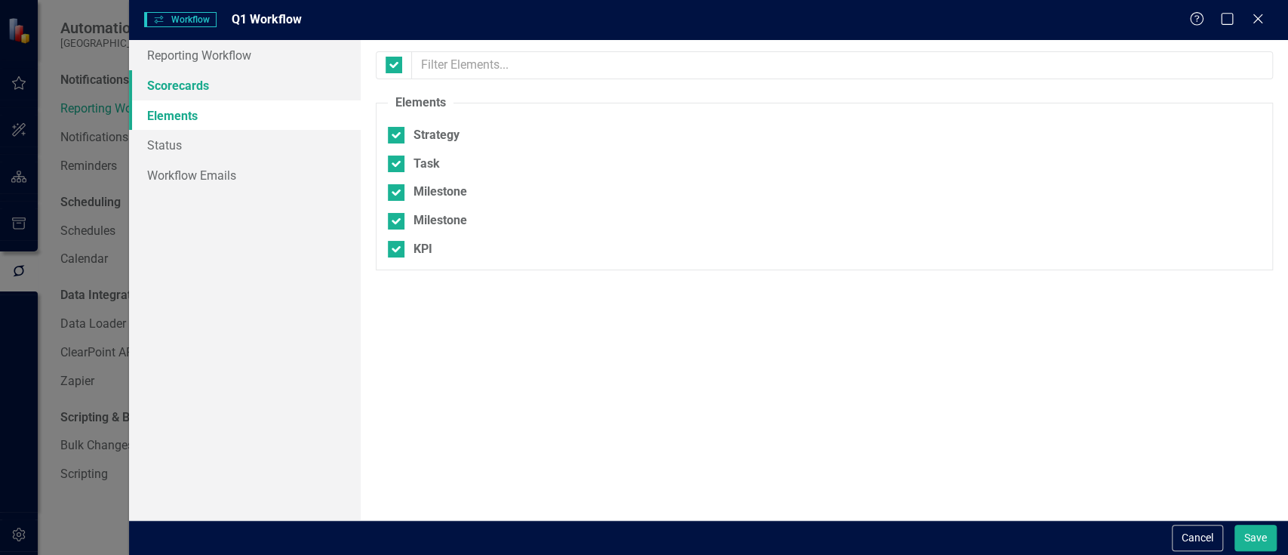
click at [224, 83] on link "Scorecards" at bounding box center [245, 85] width 232 height 30
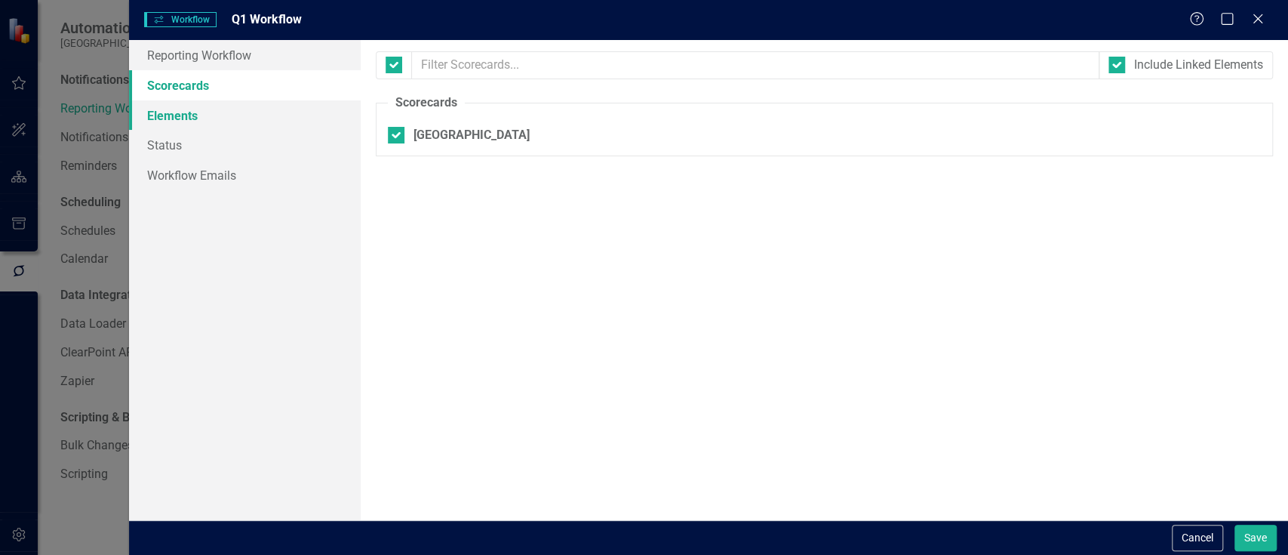
click at [216, 108] on link "Elements" at bounding box center [245, 115] width 232 height 30
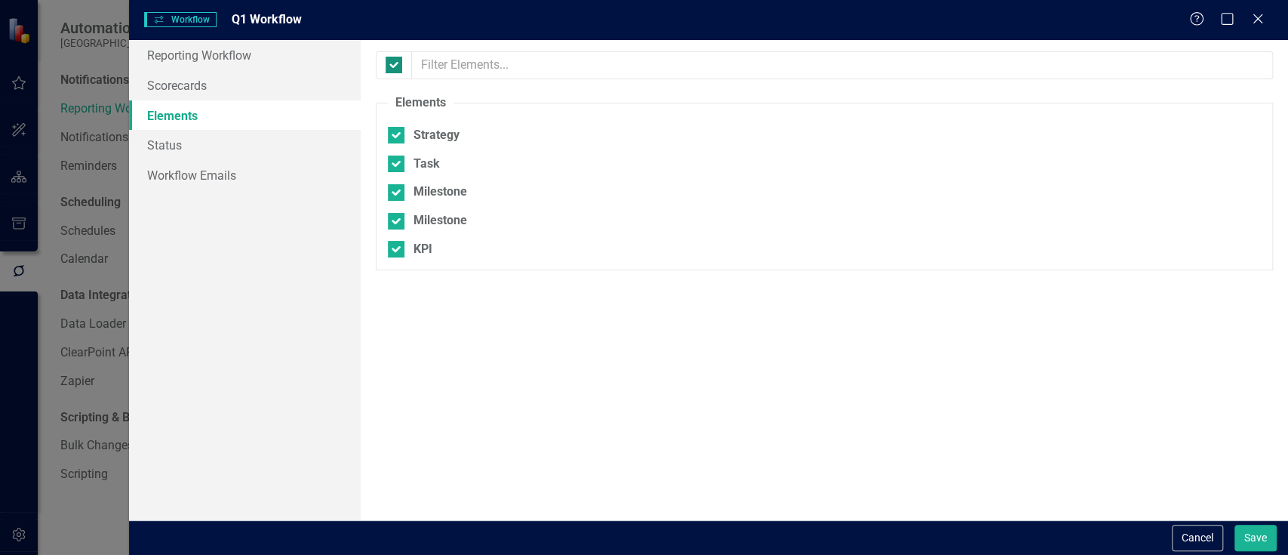
click at [389, 61] on input "checkbox" at bounding box center [391, 62] width 10 height 10
checkbox input "false"
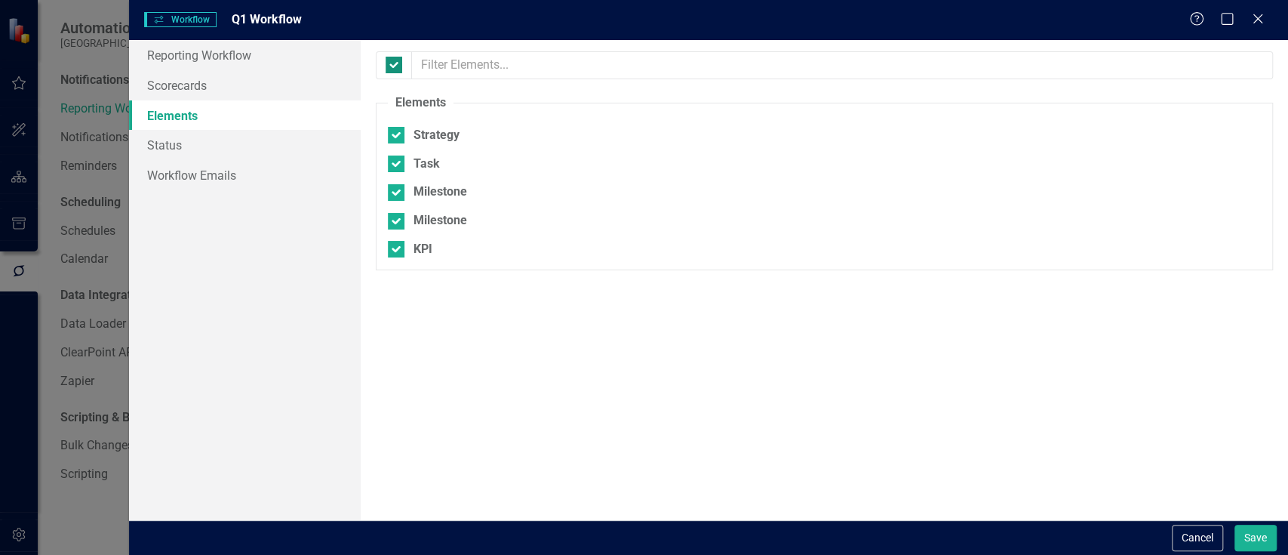
checkbox input "false"
click at [400, 161] on div at bounding box center [396, 163] width 17 height 17
click at [398, 161] on input "Task" at bounding box center [393, 160] width 10 height 10
checkbox input "true"
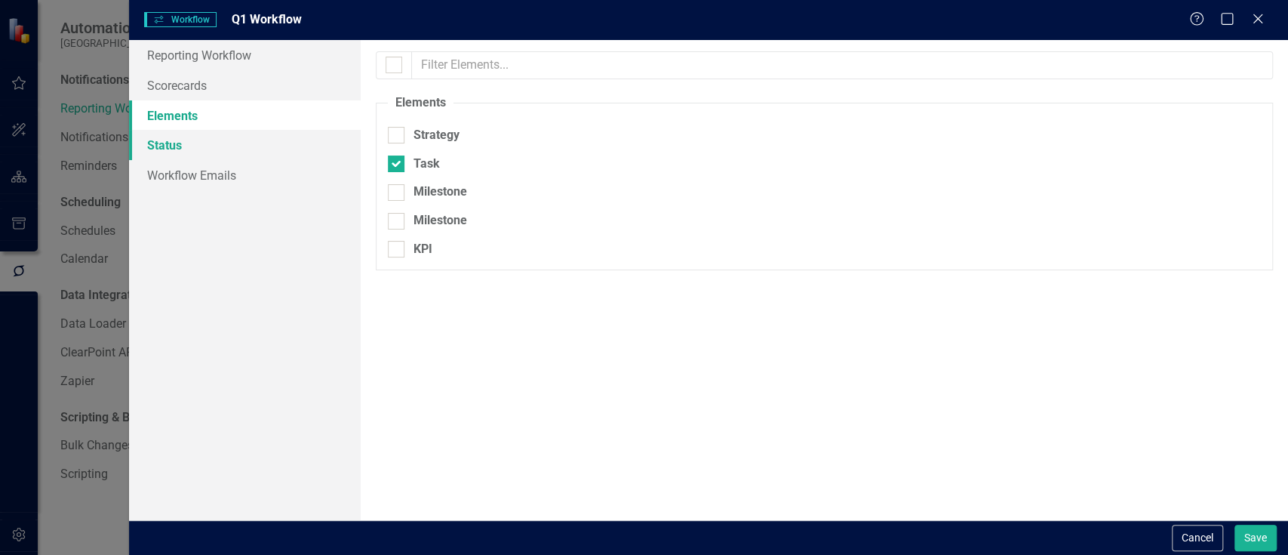
click at [183, 149] on link "Status" at bounding box center [245, 145] width 232 height 30
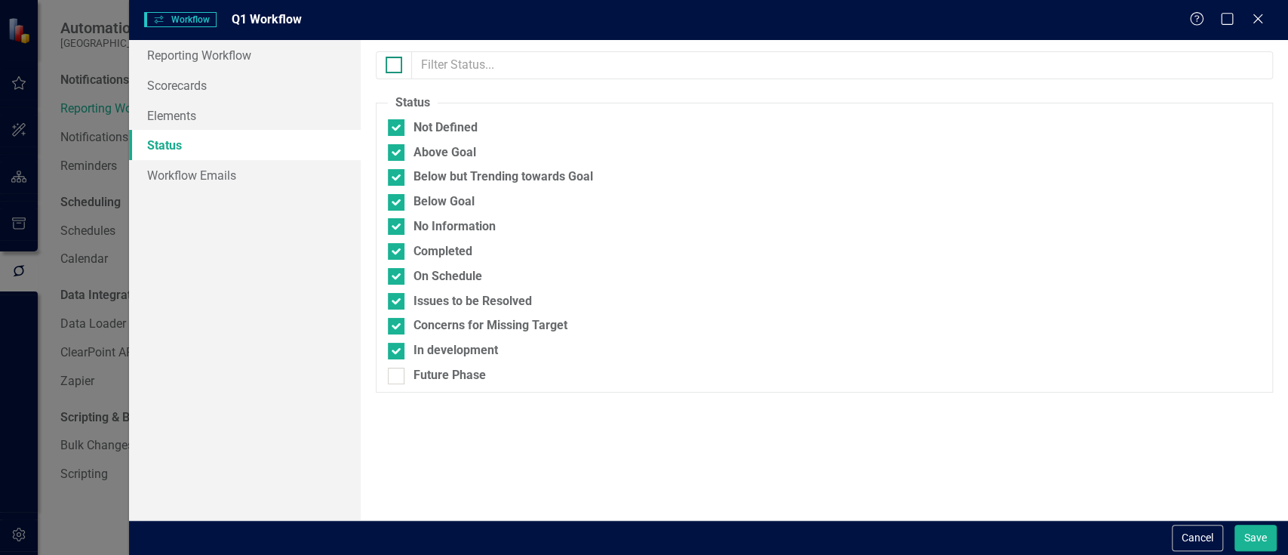
click at [398, 66] on div at bounding box center [394, 65] width 17 height 17
click at [395, 66] on input "checkbox" at bounding box center [391, 62] width 10 height 10
checkbox input "true"
click at [398, 66] on div at bounding box center [394, 65] width 17 height 17
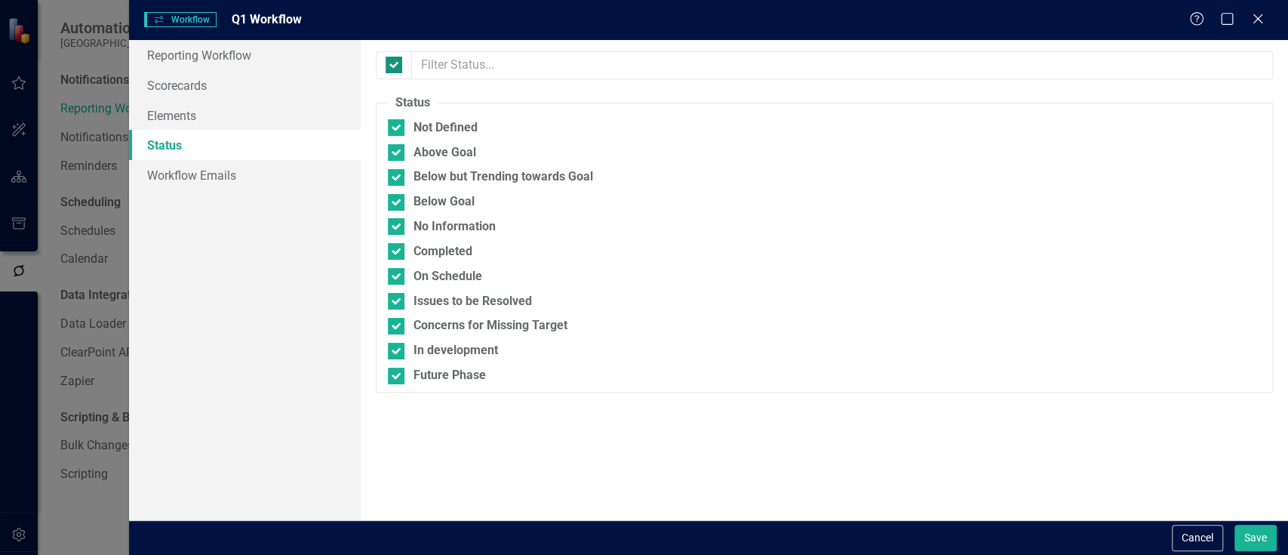
click at [395, 66] on input "checkbox" at bounding box center [391, 62] width 10 height 10
checkbox input "false"
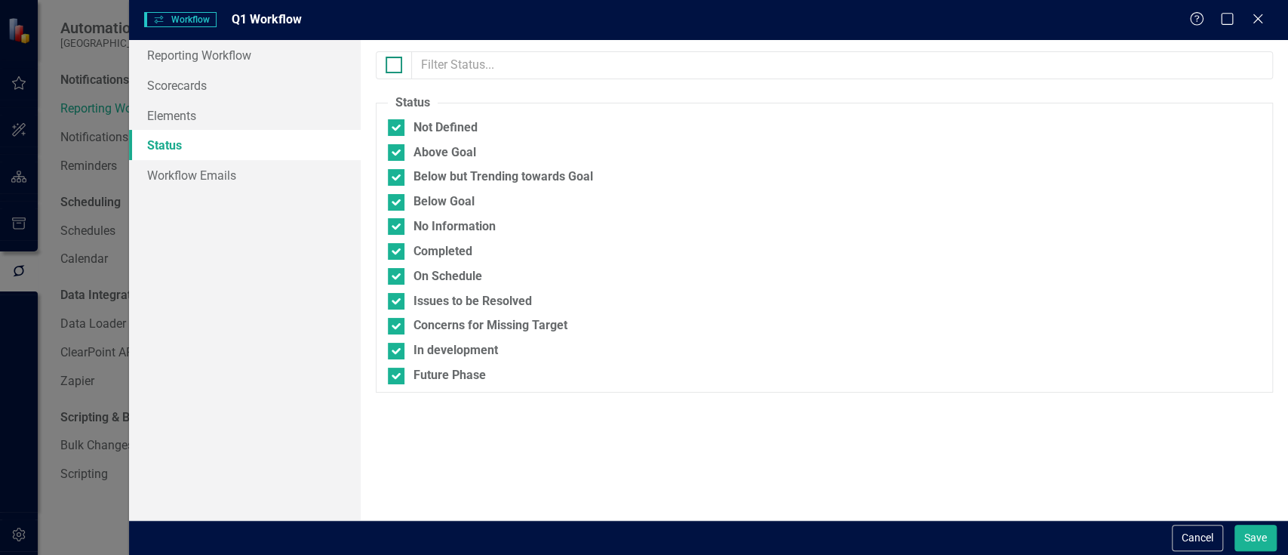
checkbox input "false"
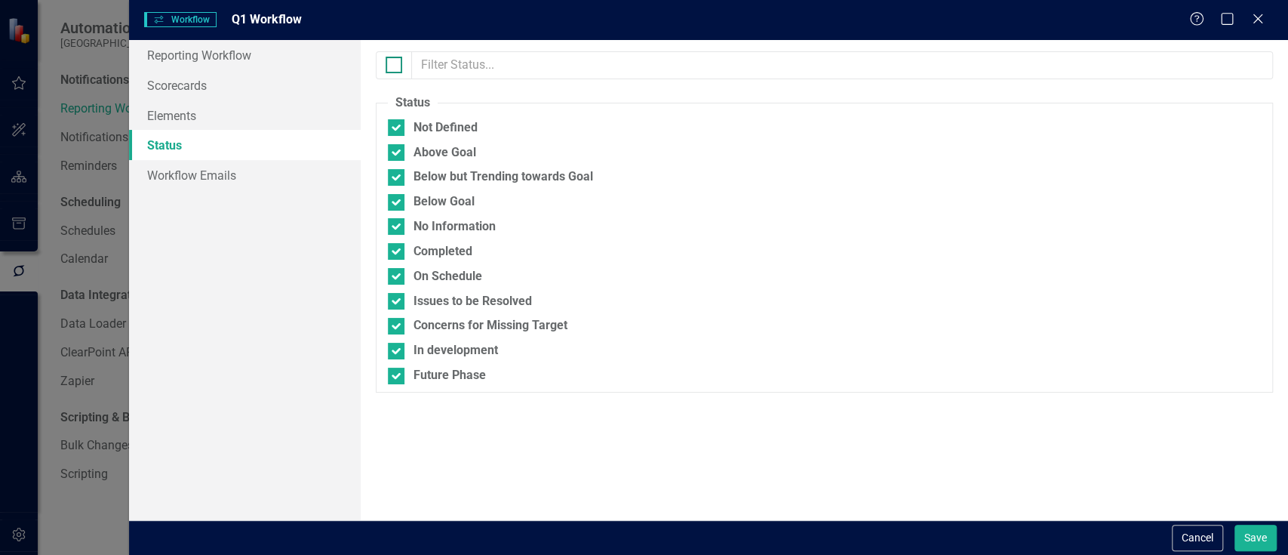
checkbox input "false"
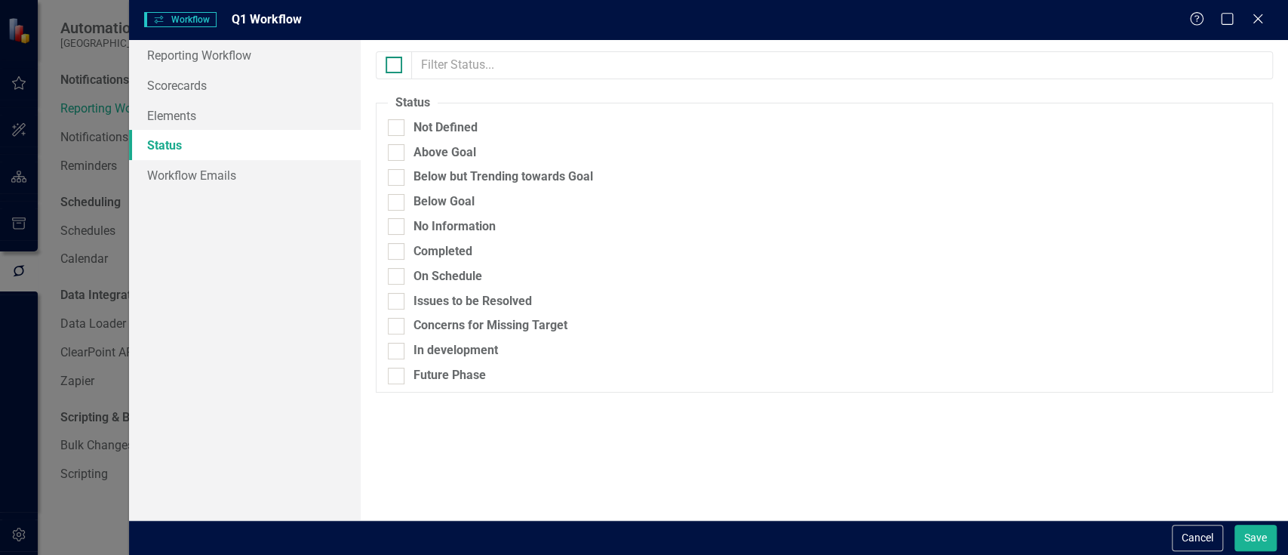
click at [398, 66] on div at bounding box center [394, 65] width 17 height 17
click at [395, 66] on input "checkbox" at bounding box center [391, 62] width 10 height 10
checkbox input "true"
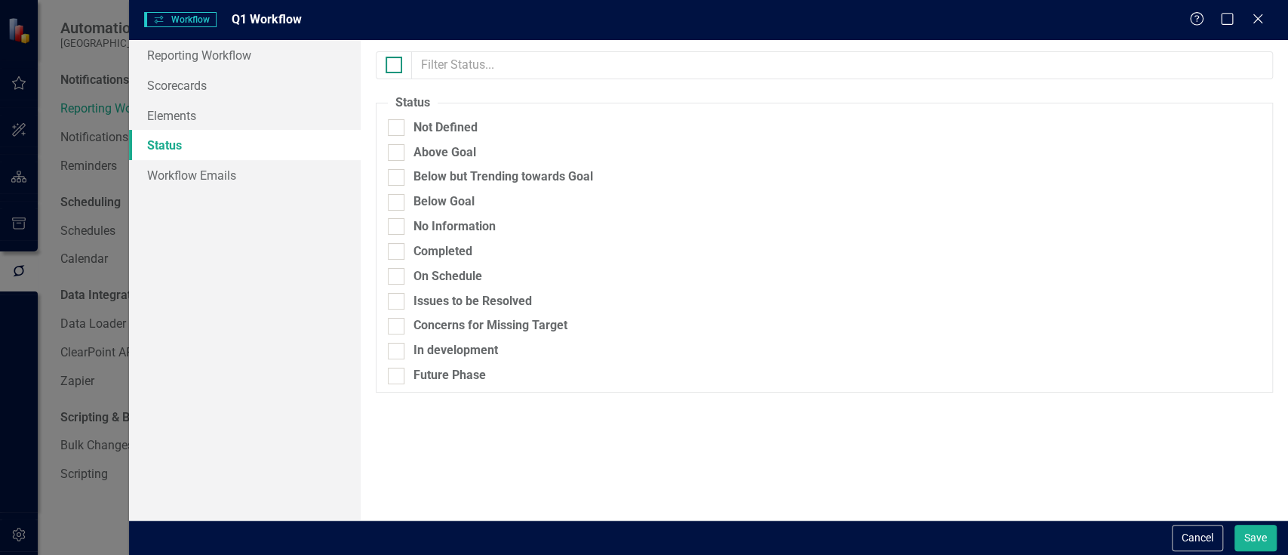
checkbox input "true"
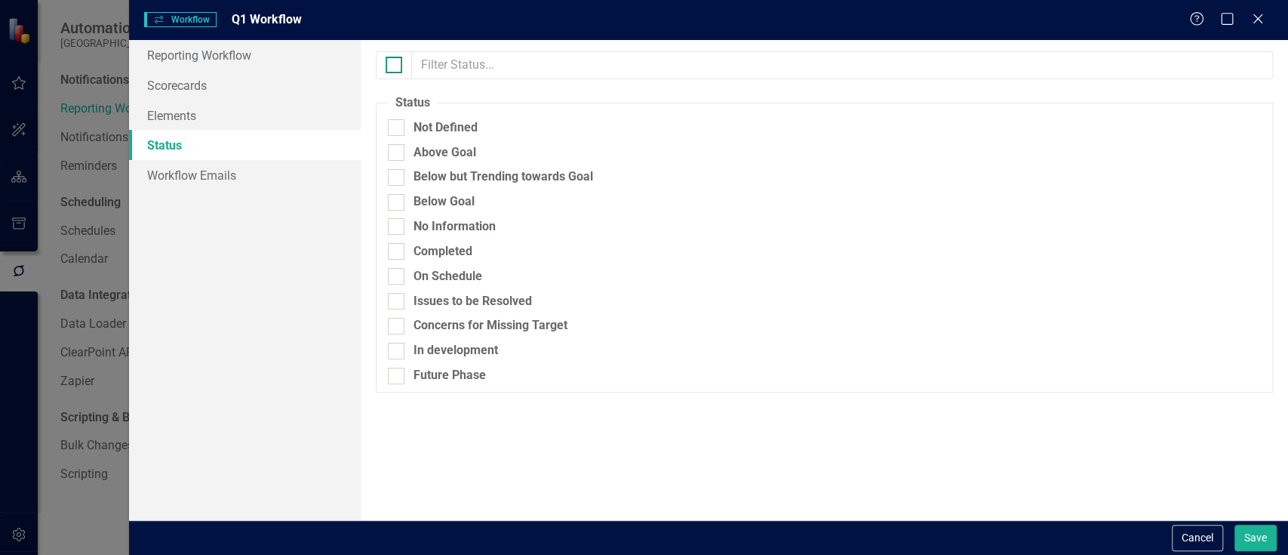
checkbox input "true"
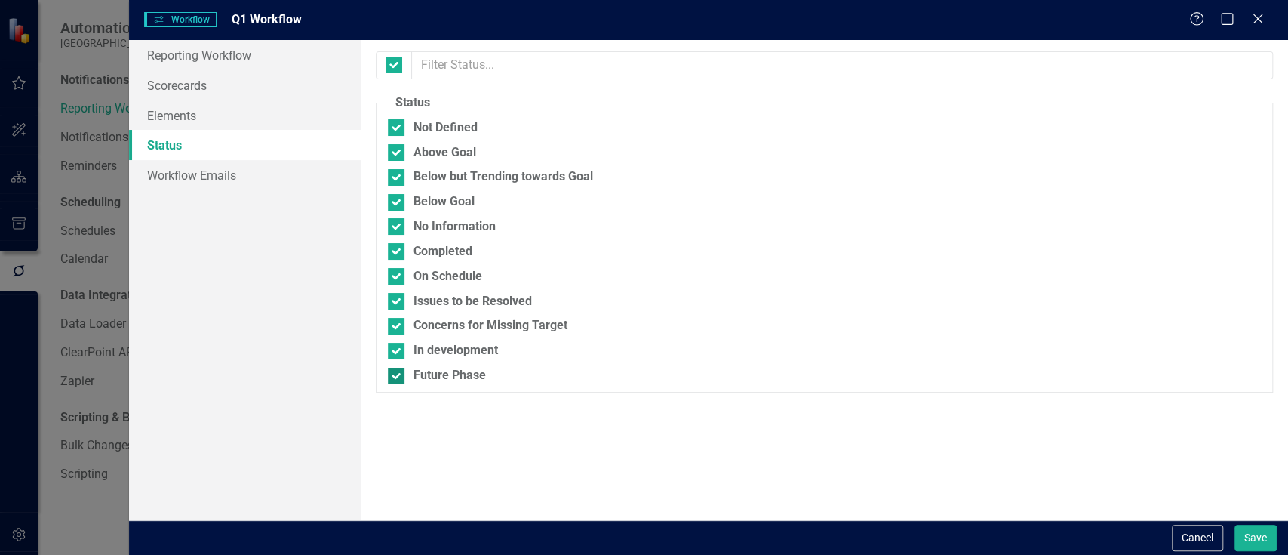
click at [398, 371] on div at bounding box center [396, 376] width 17 height 17
click at [398, 371] on input "Future Phase" at bounding box center [393, 373] width 10 height 10
checkbox input "false"
click at [220, 173] on link "Workflow Emails" at bounding box center [245, 175] width 232 height 30
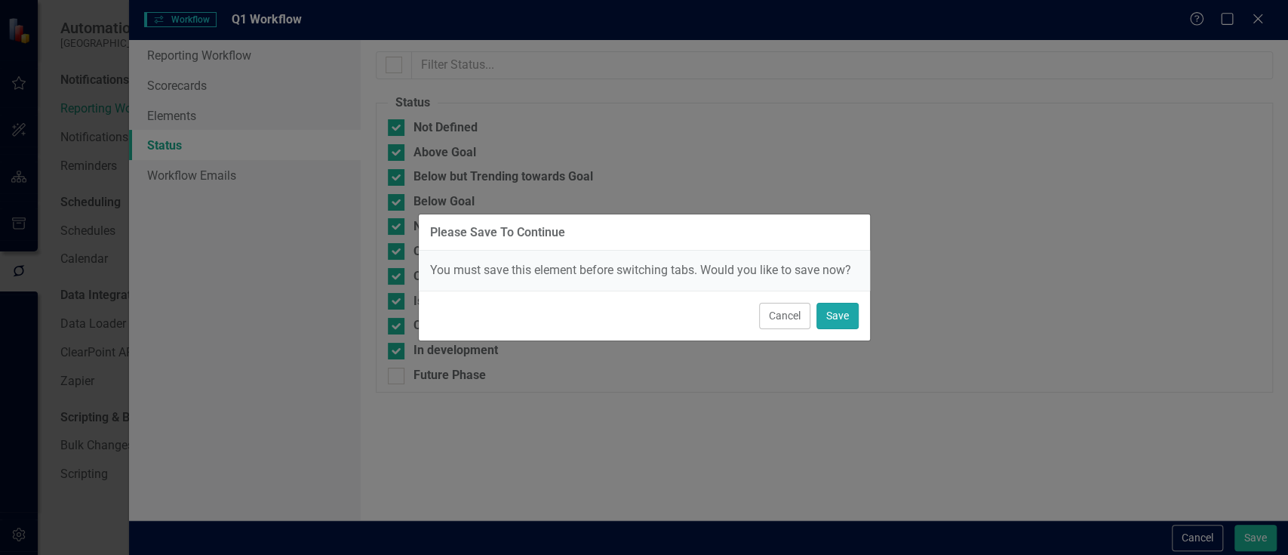
click at [832, 310] on button "Save" at bounding box center [838, 316] width 42 height 26
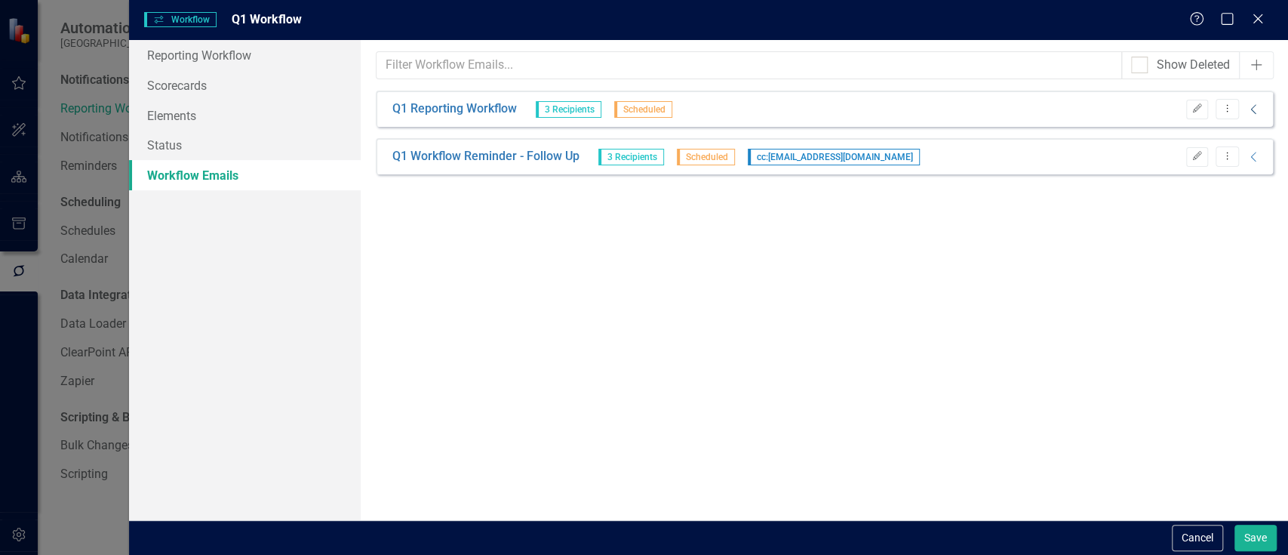
click at [1248, 103] on icon "Collapse" at bounding box center [1254, 109] width 15 height 12
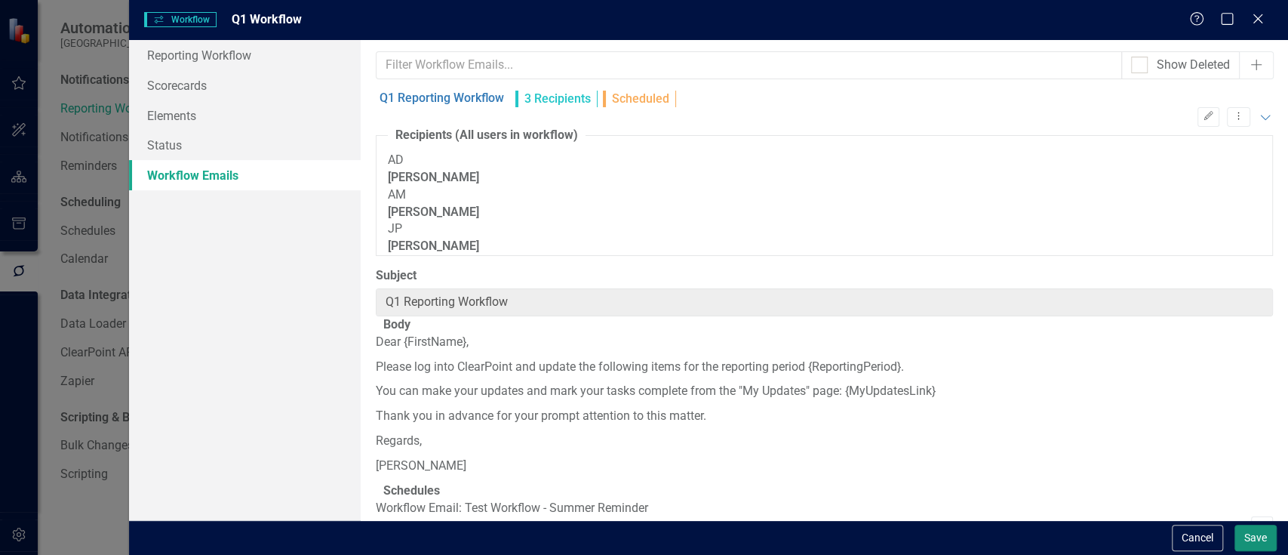
click at [1256, 541] on button "Save" at bounding box center [1256, 538] width 42 height 26
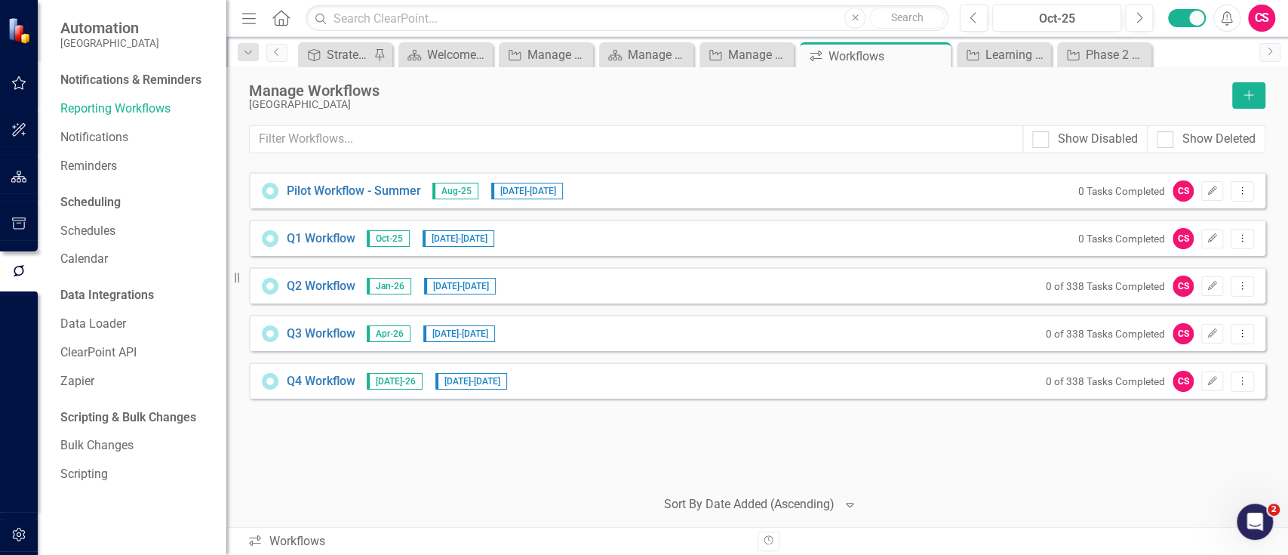
click at [1285, 329] on div "Manage Workflows [GEOGRAPHIC_DATA] Add Show Disabled Show Deleted Looks like yo…" at bounding box center [757, 297] width 1062 height 460
click at [629, 55] on div "Manage Scorecards" at bounding box center [649, 54] width 43 height 19
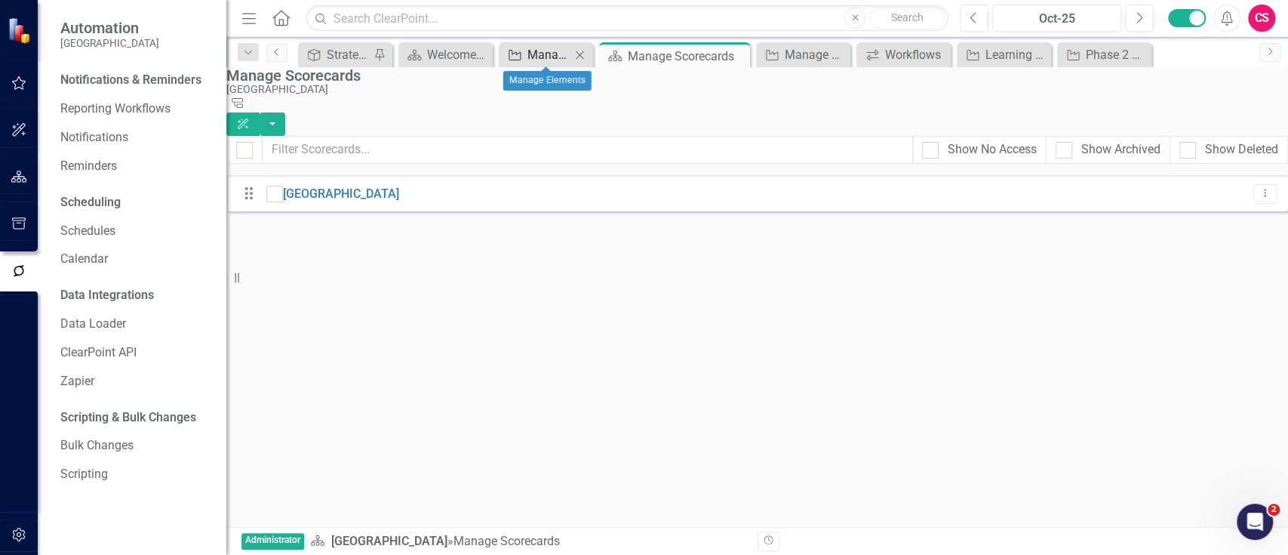
click at [543, 51] on div "Manage Elements" at bounding box center [549, 54] width 43 height 19
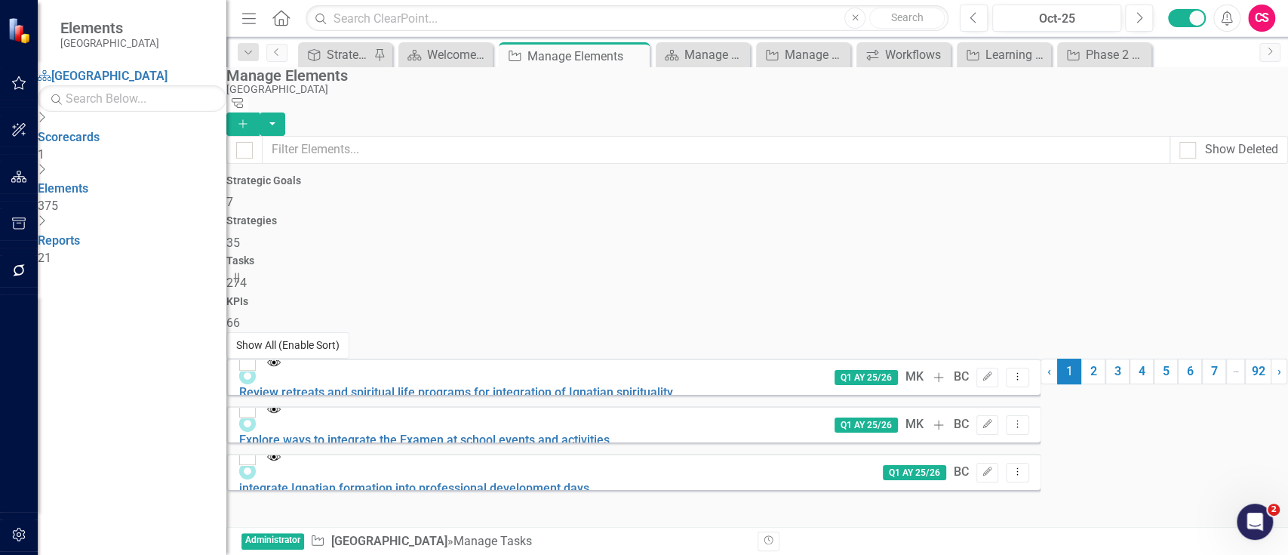
click at [306, 359] on button "Show All (Enable Sort)" at bounding box center [287, 345] width 123 height 26
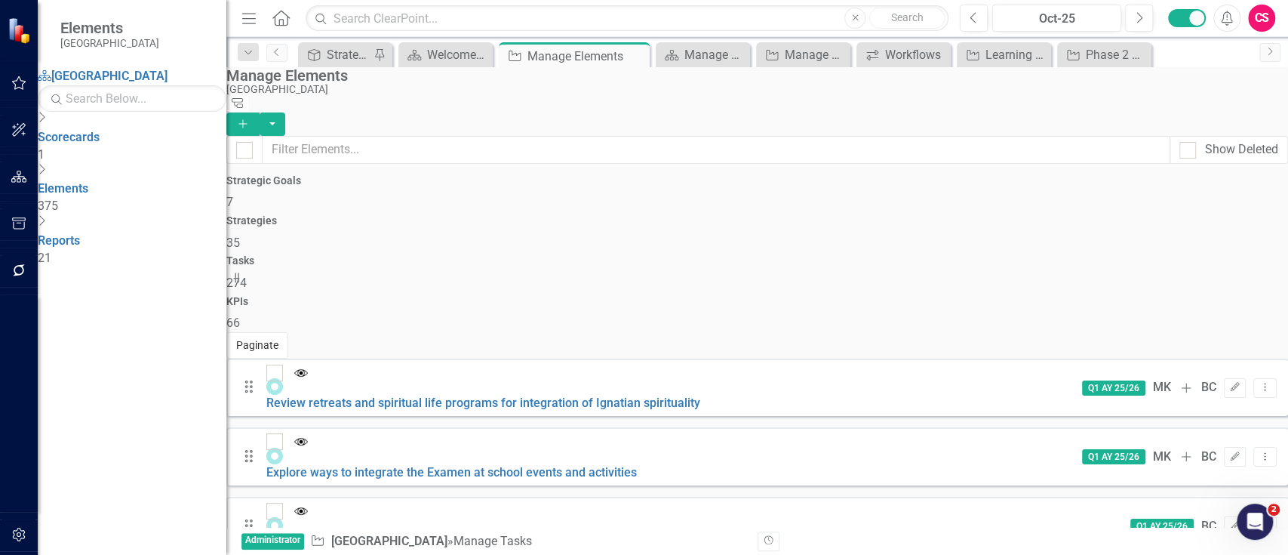
scroll to position [3218, 0]
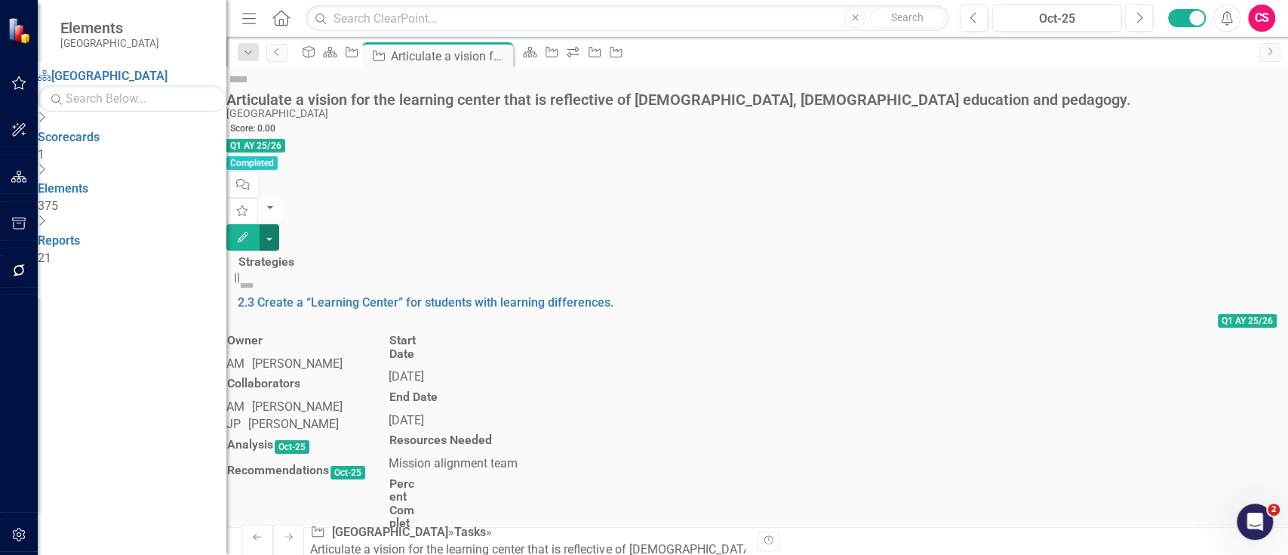
click at [279, 224] on button "button" at bounding box center [270, 237] width 20 height 26
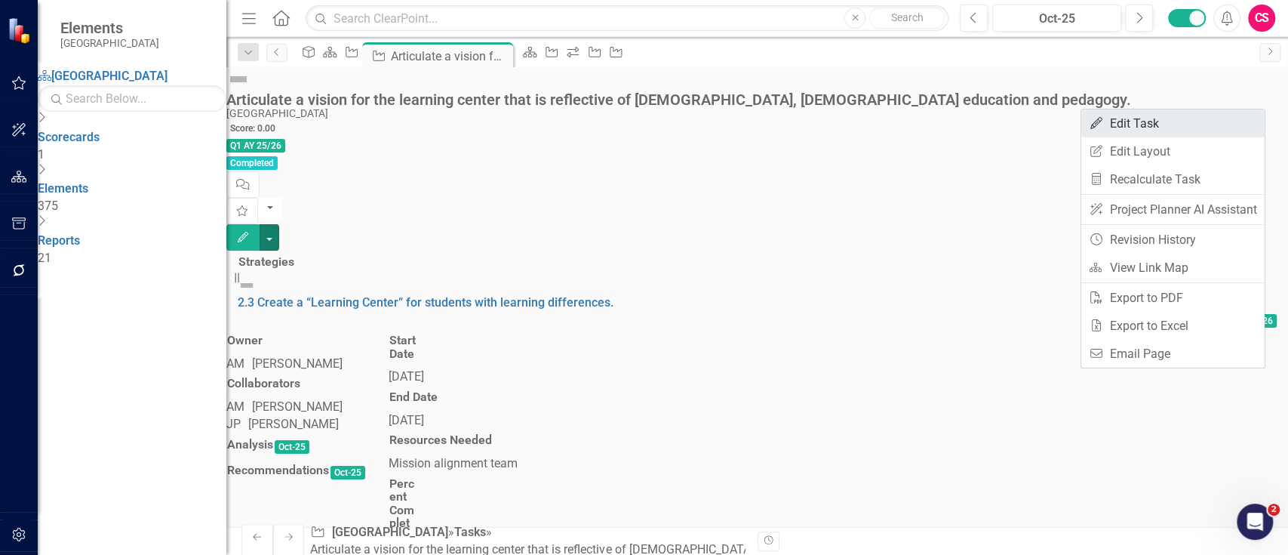
click at [1193, 126] on link "Edit Edit Task" at bounding box center [1173, 123] width 183 height 28
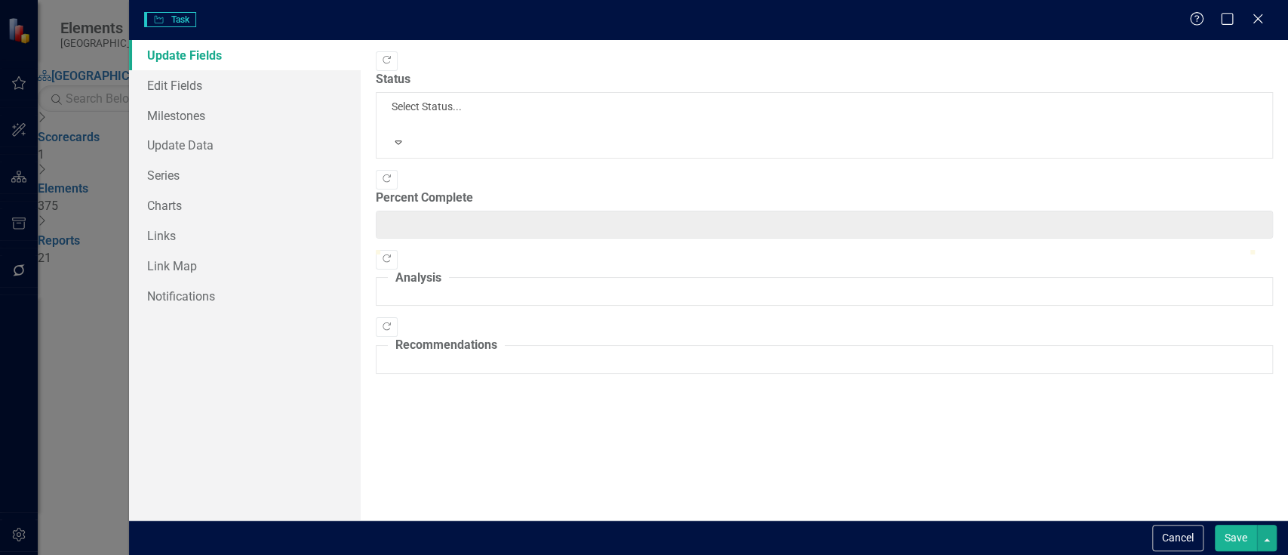
type input "0"
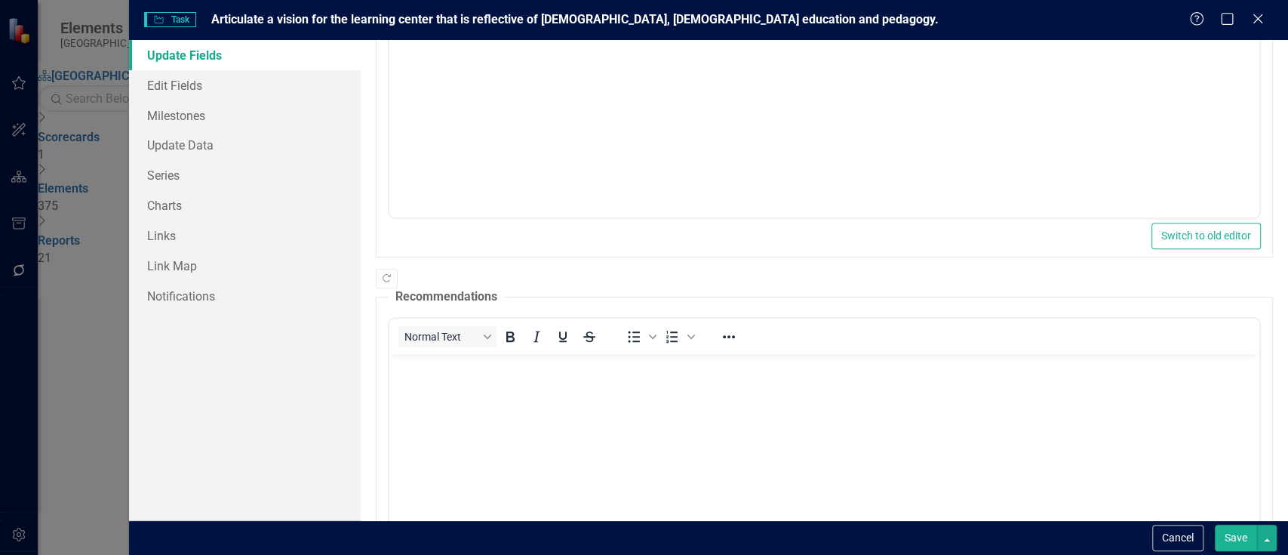
scroll to position [463, 0]
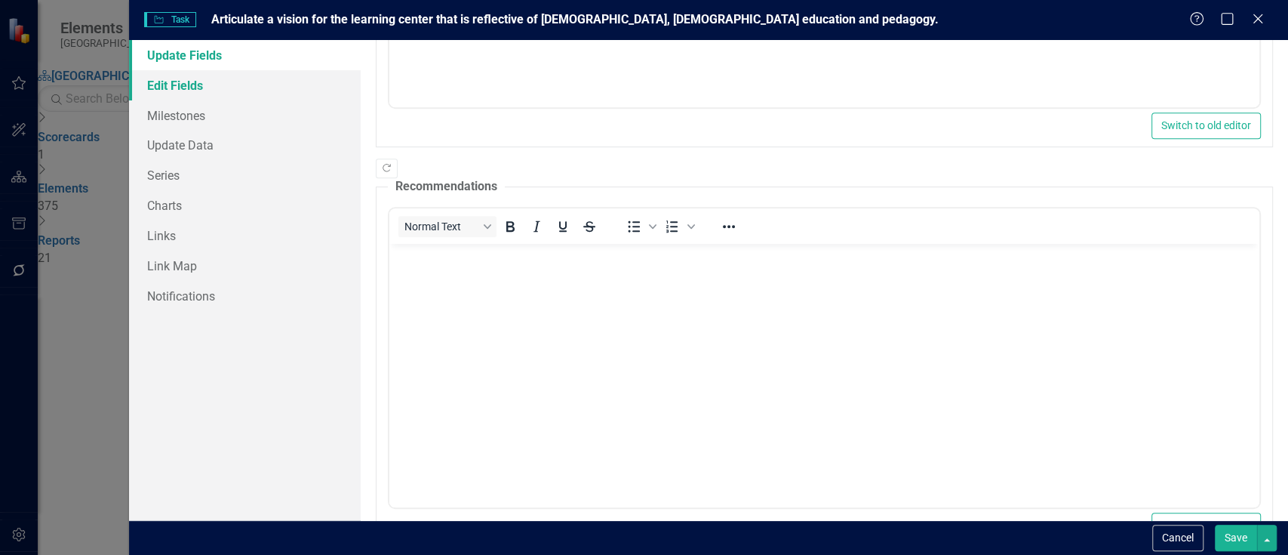
click at [168, 78] on link "Edit Fields" at bounding box center [245, 85] width 232 height 30
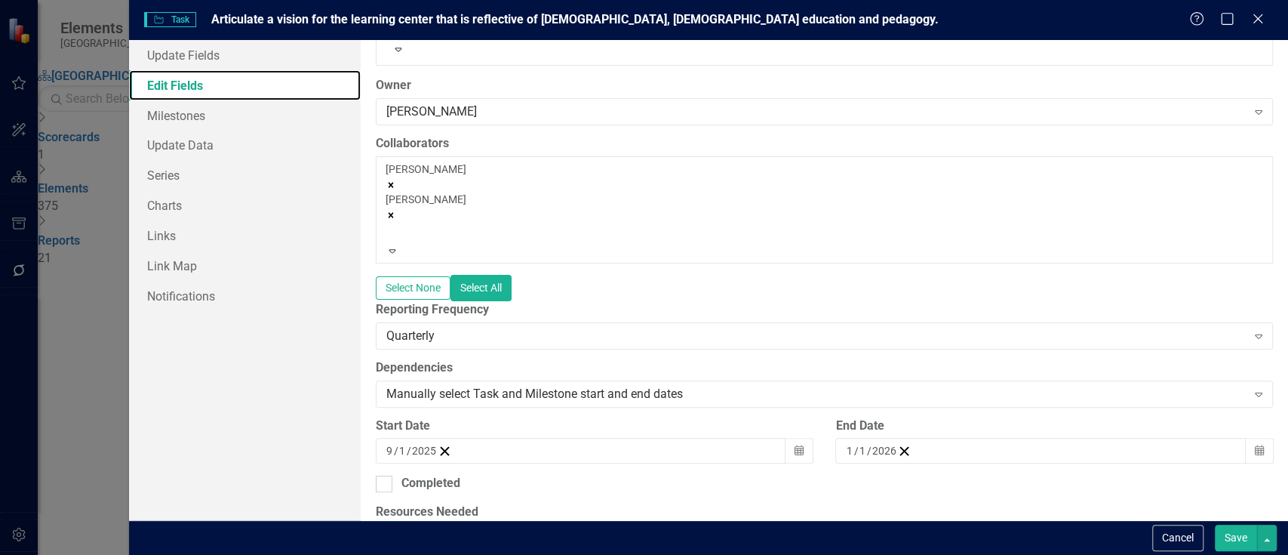
scroll to position [199, 0]
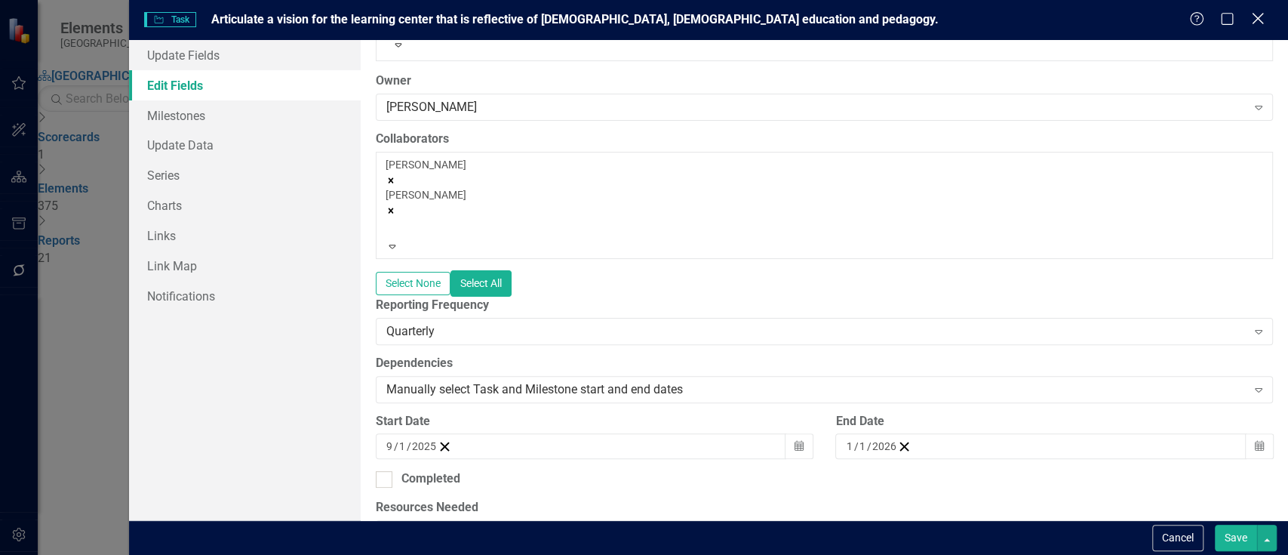
click at [1260, 22] on icon at bounding box center [1257, 18] width 11 height 11
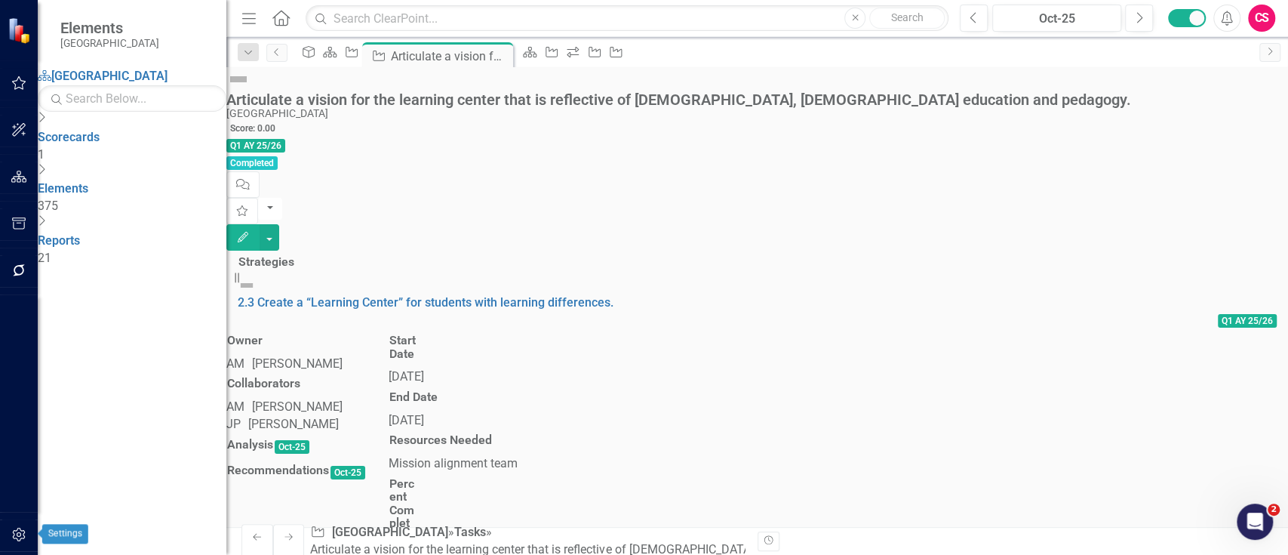
click at [12, 533] on icon "button" at bounding box center [19, 534] width 16 height 12
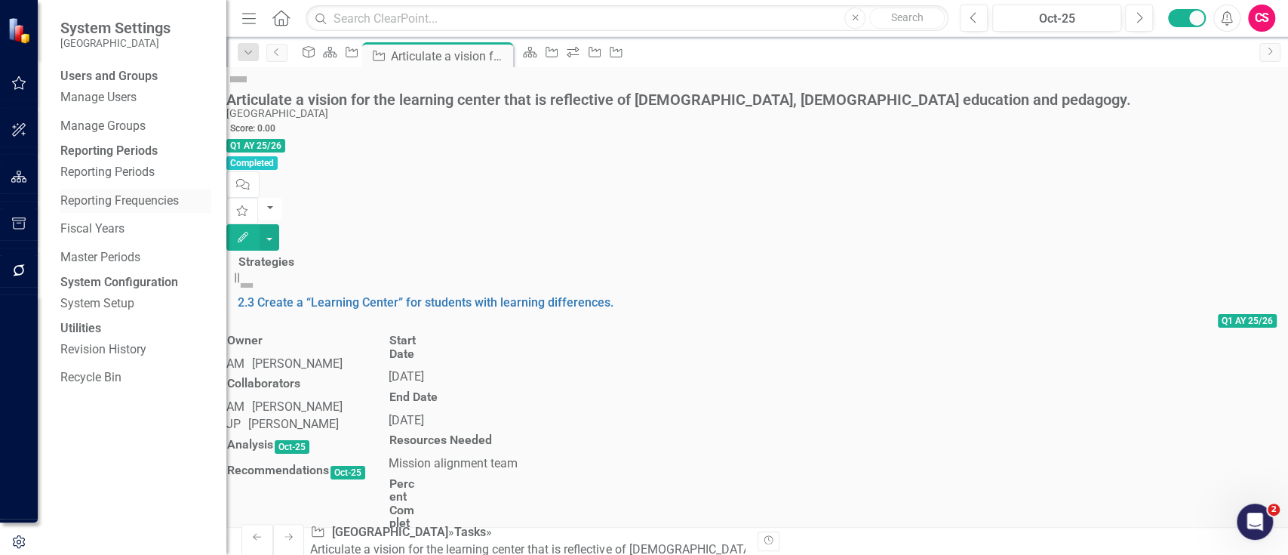
click at [116, 210] on link "Reporting Frequencies" at bounding box center [135, 200] width 151 height 17
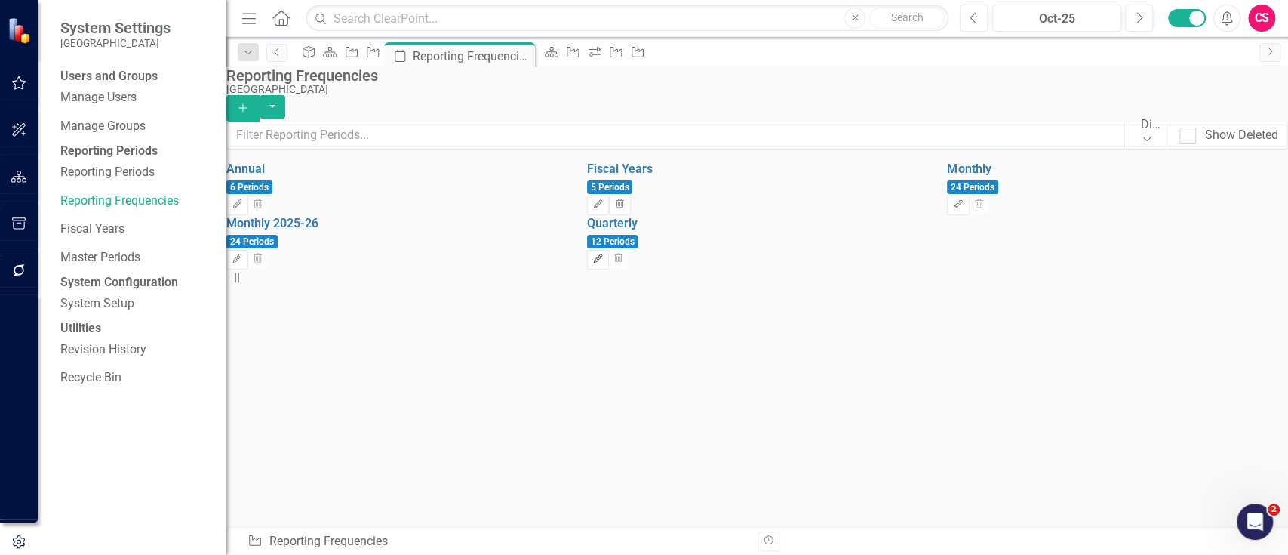
click at [604, 263] on icon "Edit" at bounding box center [597, 258] width 11 height 9
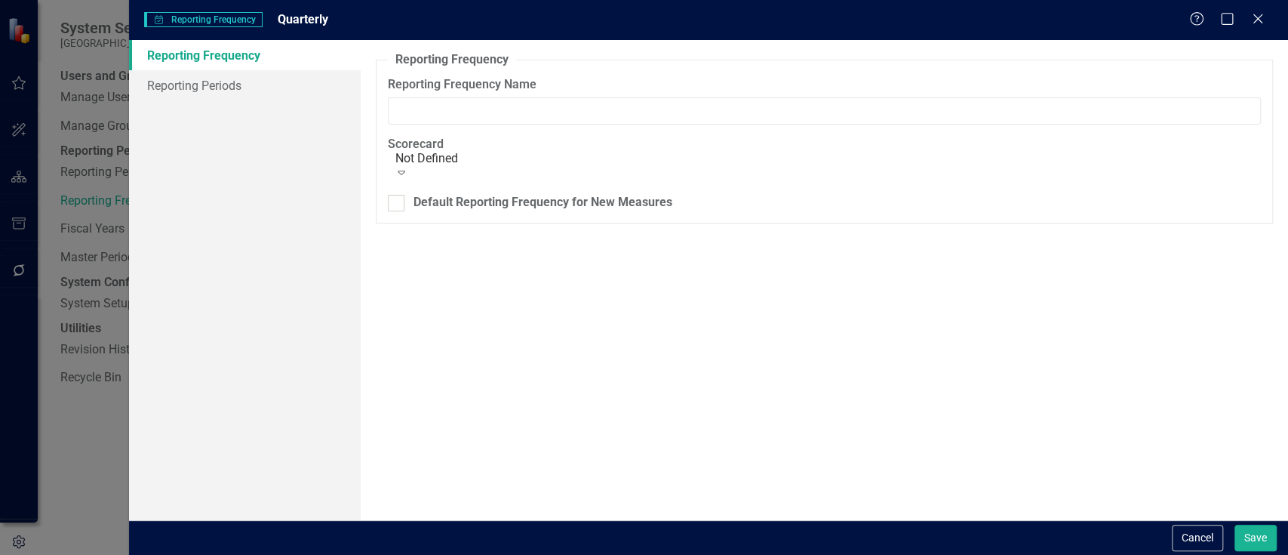
type input "Quarterly"
click at [248, 88] on link "Reporting Periods" at bounding box center [245, 85] width 232 height 30
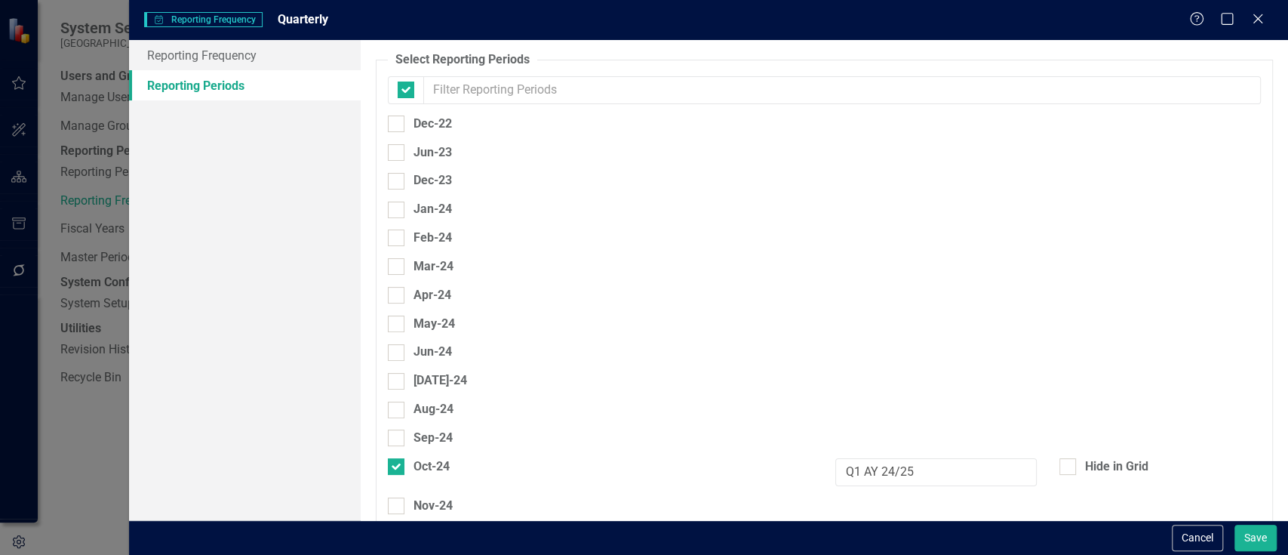
checkbox input "false"
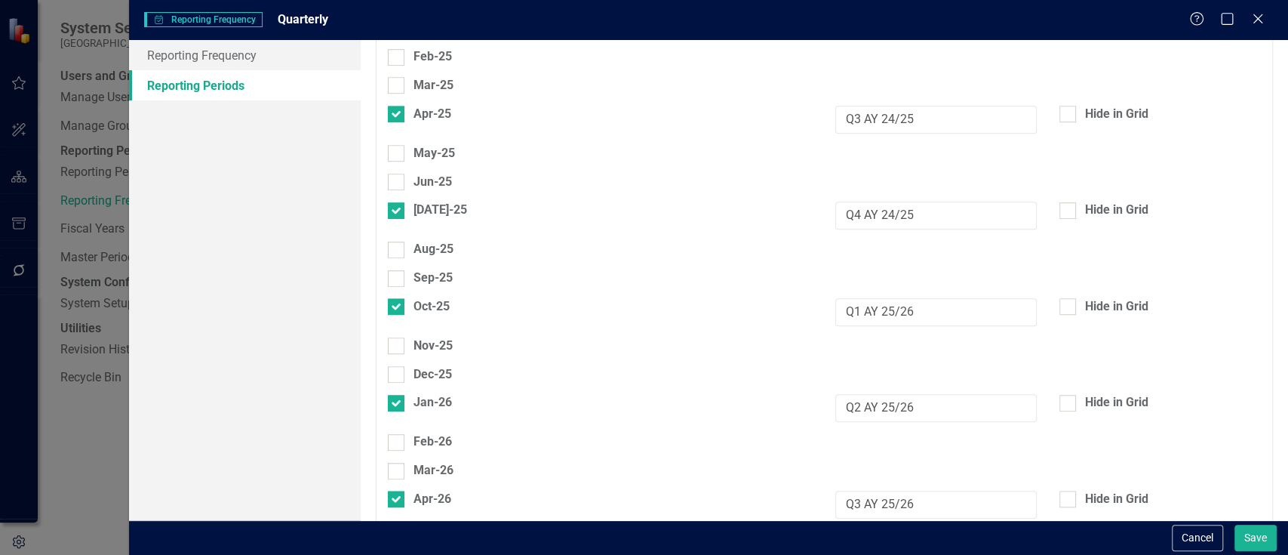
scroll to position [543, 0]
